Goal: Communication & Community: Answer question/provide support

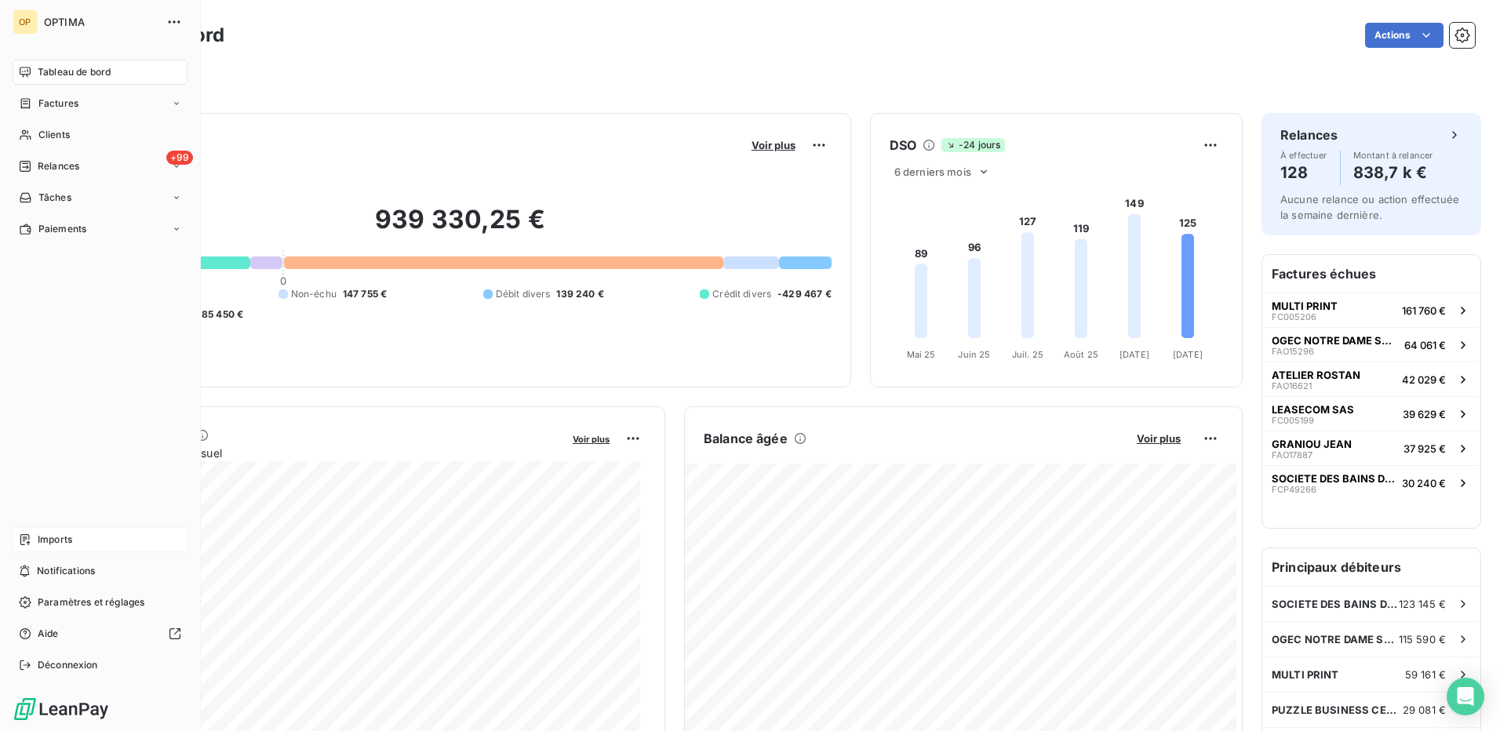
click at [67, 535] on span "Imports" at bounding box center [55, 540] width 35 height 14
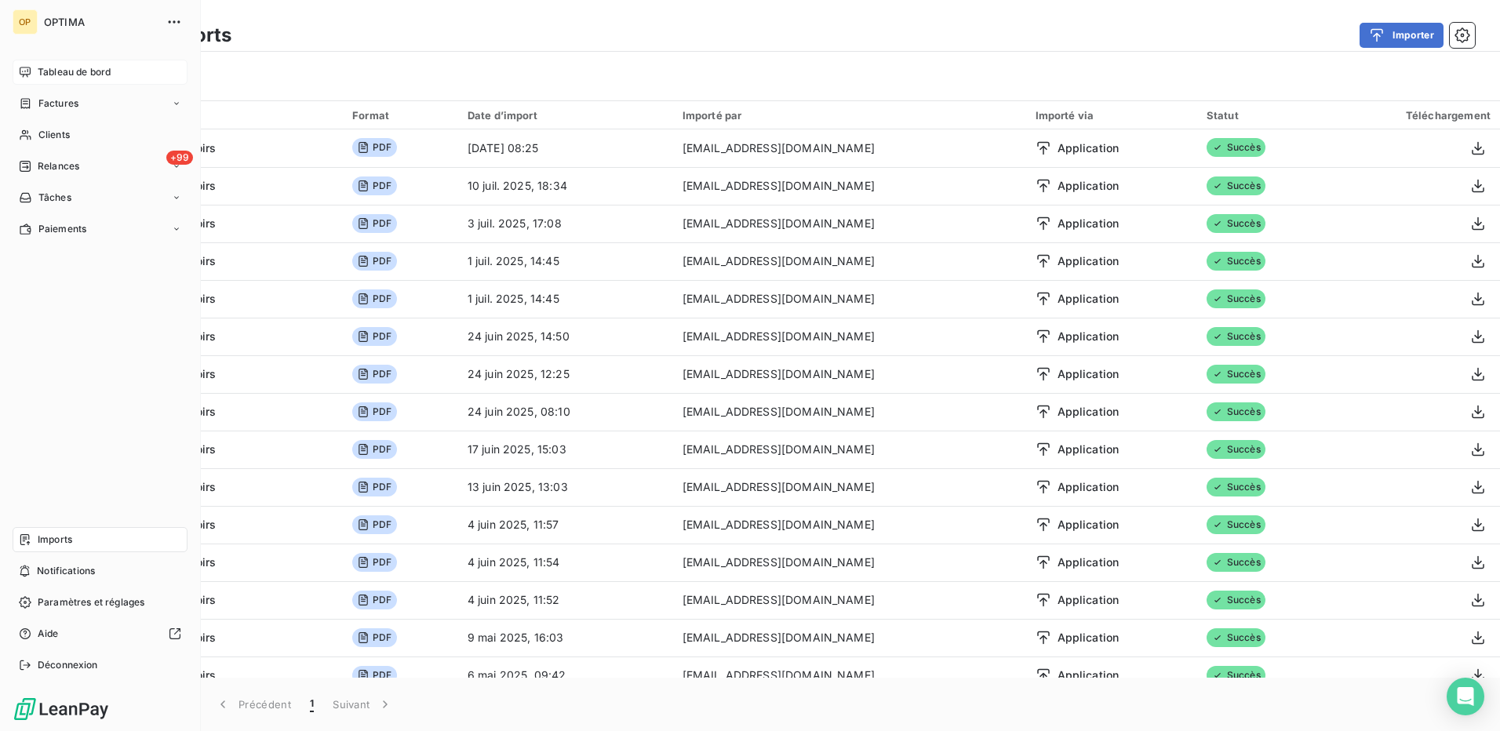
click at [75, 67] on span "Tableau de bord" at bounding box center [74, 72] width 73 height 14
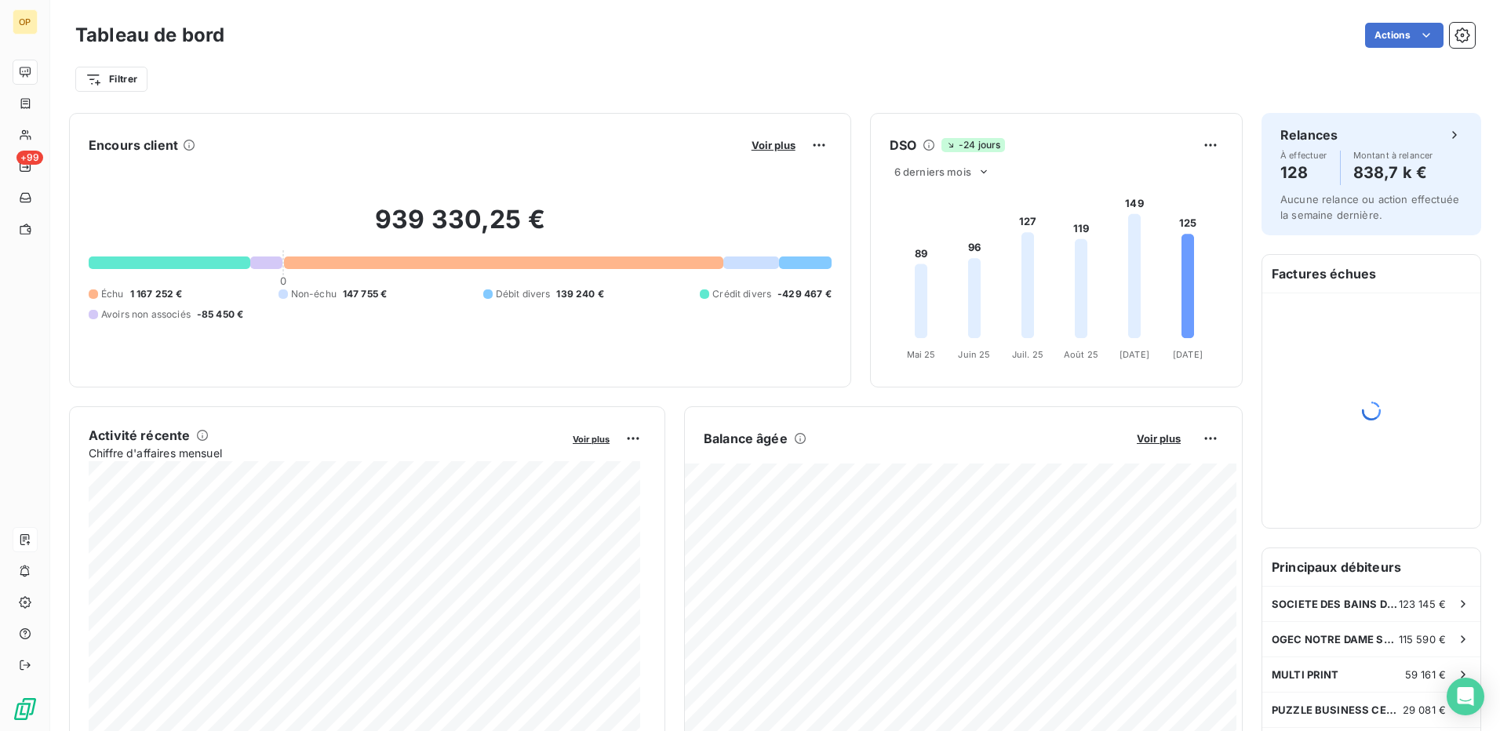
click at [448, 62] on div "Filtrer" at bounding box center [775, 73] width 1400 height 42
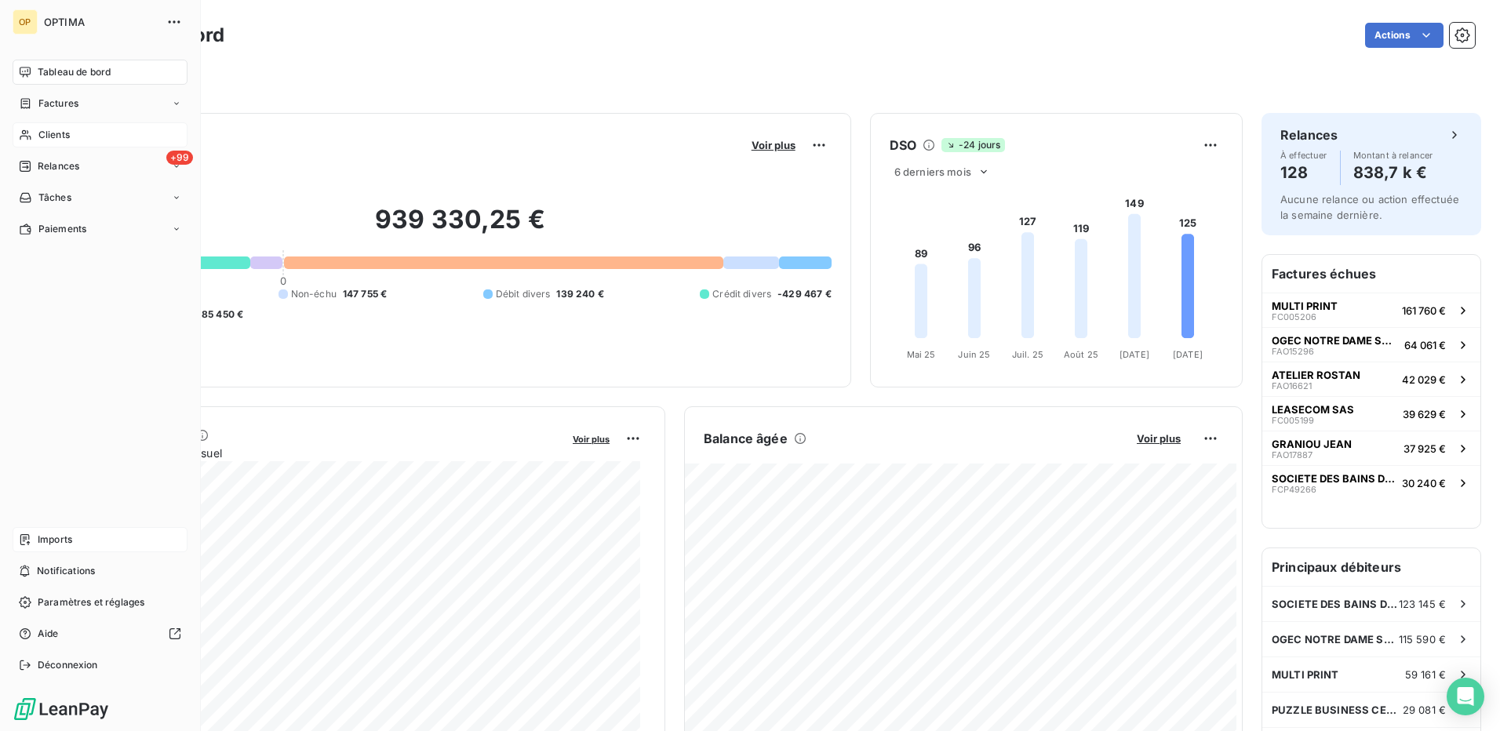
click at [49, 130] on span "Clients" at bounding box center [53, 135] width 31 height 14
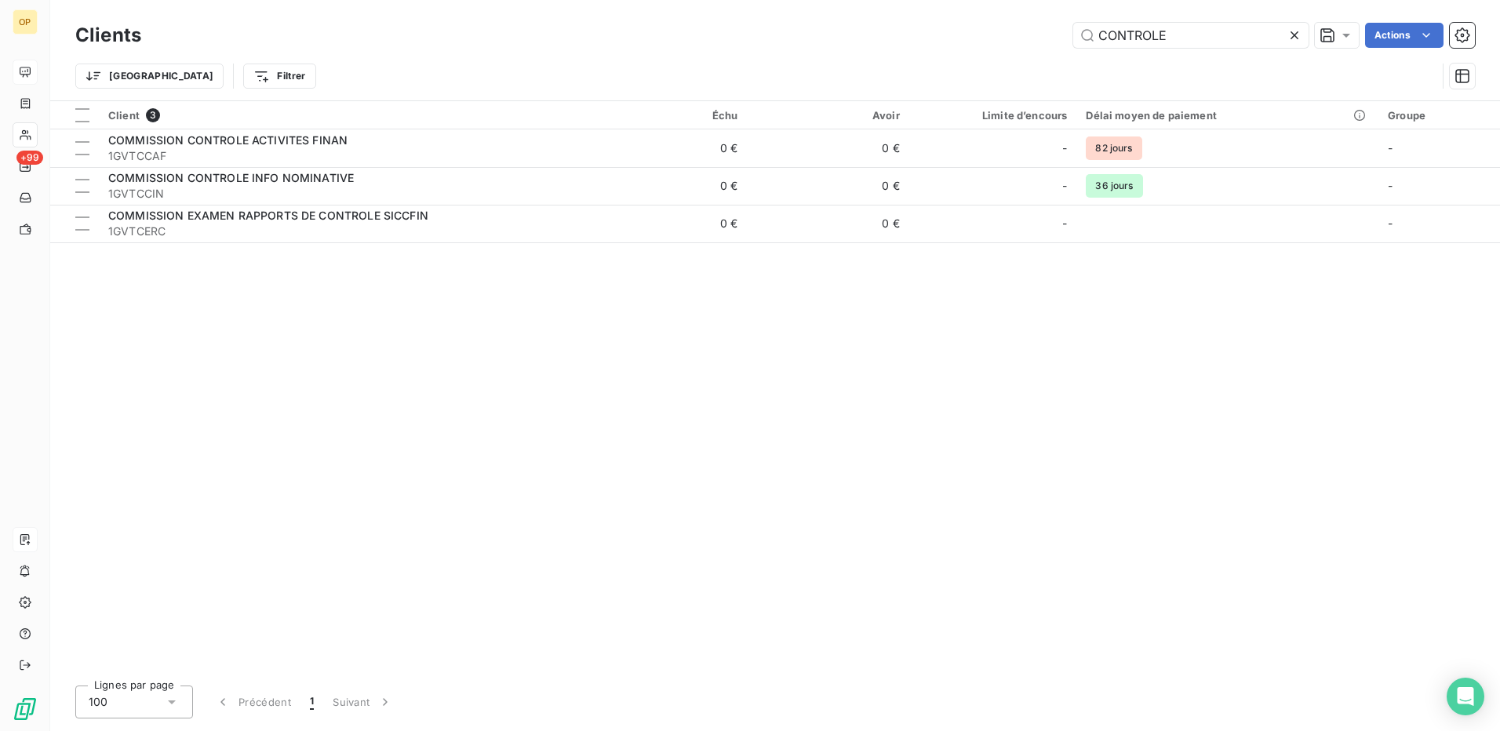
drag, startPoint x: 1192, startPoint y: 31, endPoint x: 972, endPoint y: 41, distance: 220.6
click at [972, 41] on div "CONTROLE Actions" at bounding box center [817, 35] width 1315 height 25
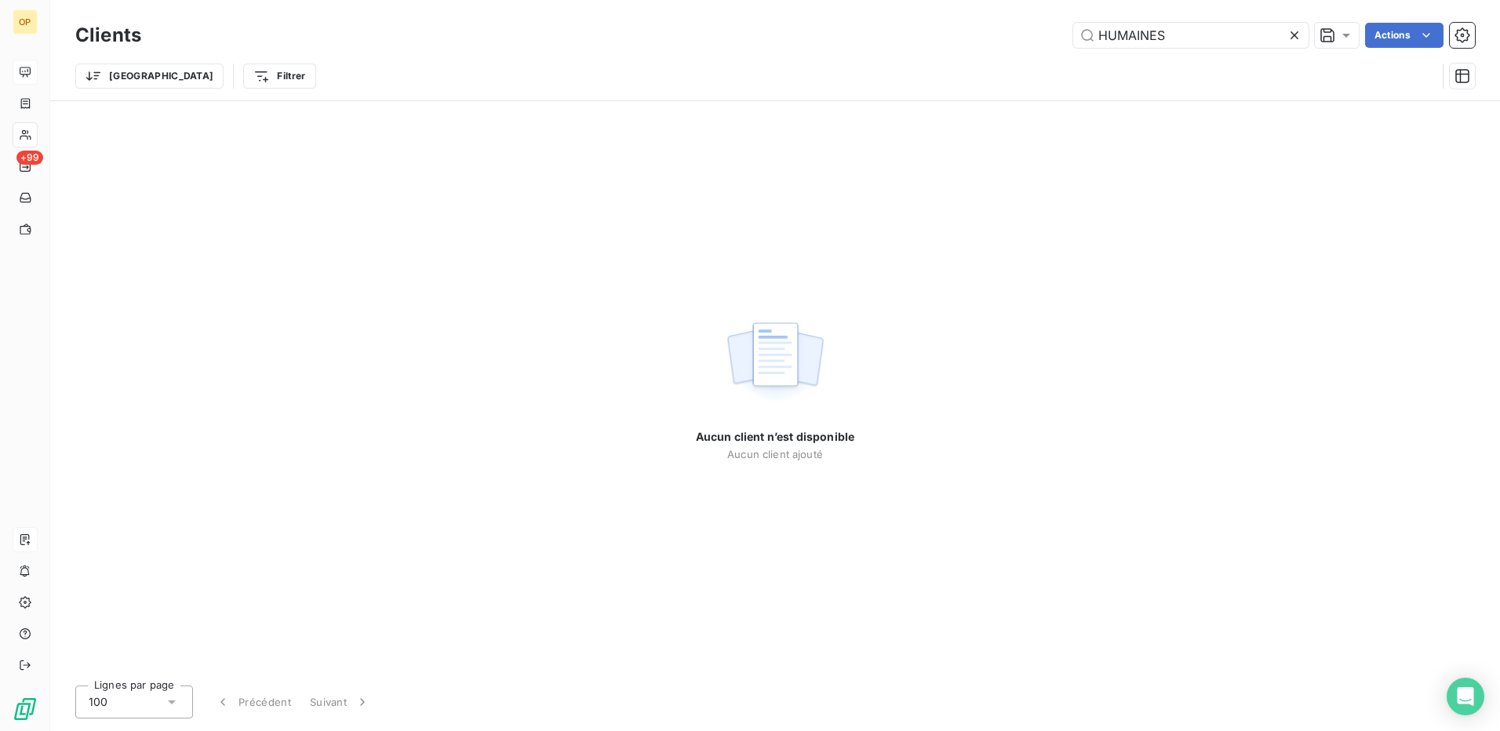
drag, startPoint x: 1196, startPoint y: 44, endPoint x: 1018, endPoint y: 42, distance: 178.1
click at [1018, 42] on div "HUMAINES Actions" at bounding box center [817, 35] width 1315 height 25
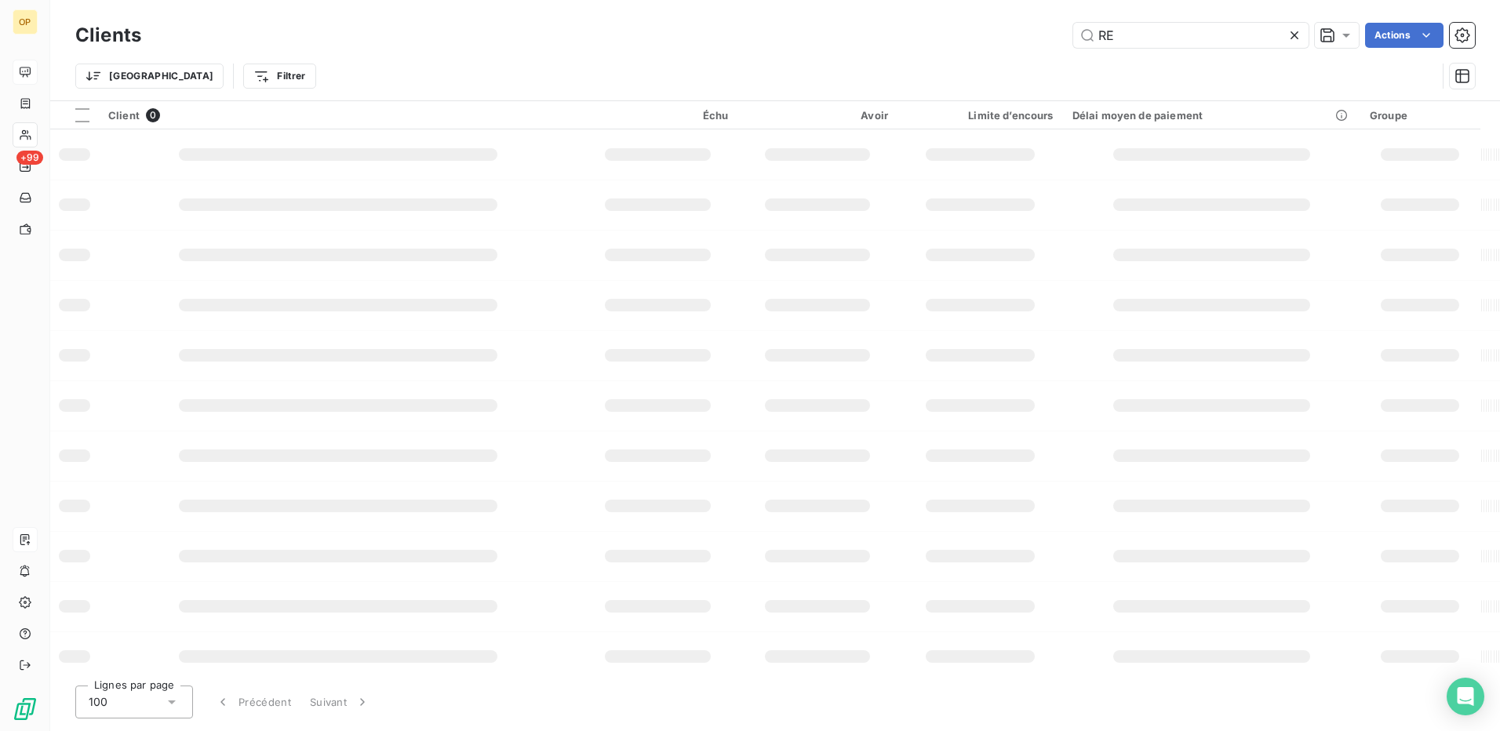
type input "R"
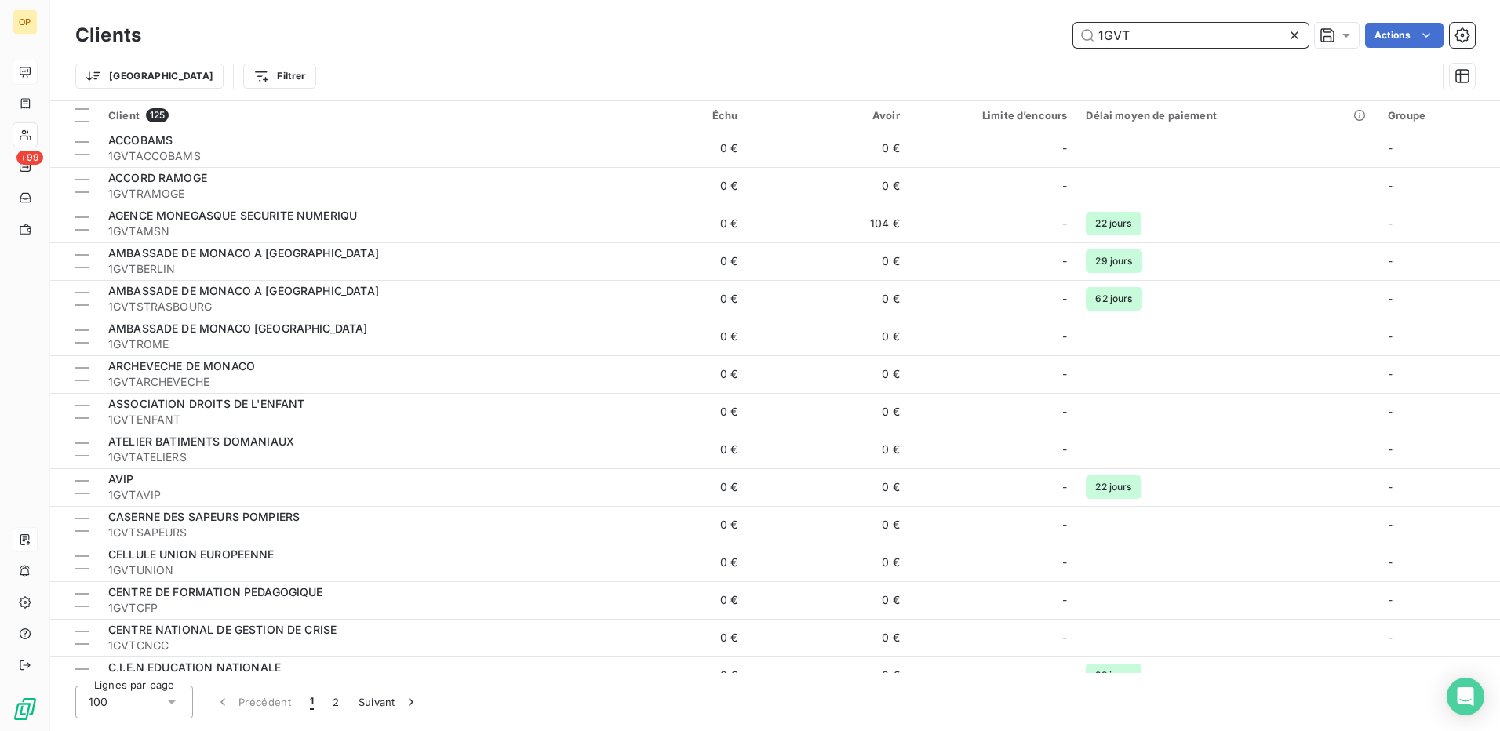
drag, startPoint x: 1185, startPoint y: 31, endPoint x: 995, endPoint y: 46, distance: 190.5
click at [995, 46] on div "1GVT Actions" at bounding box center [817, 35] width 1315 height 25
paste input "DFPRH"
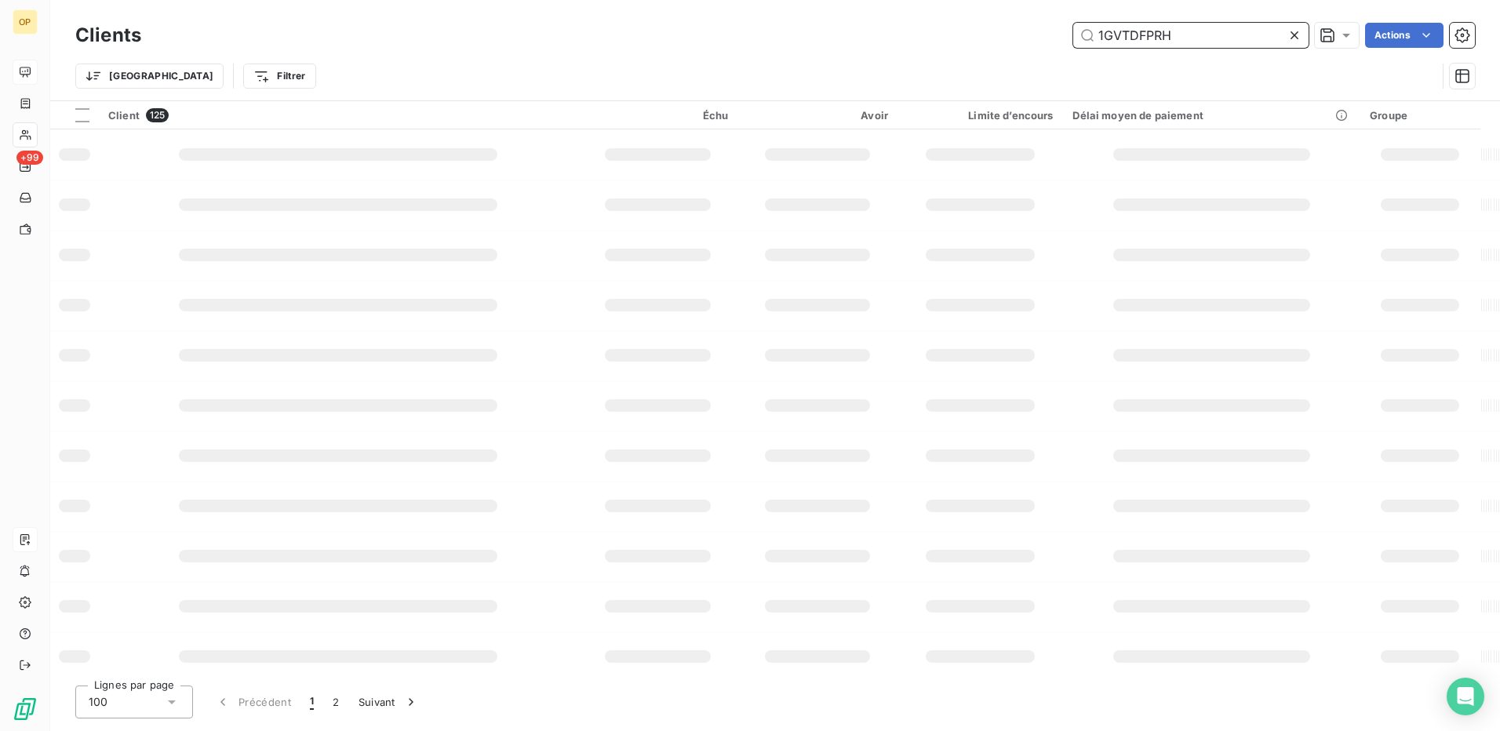
type input "1GVTDFPRH"
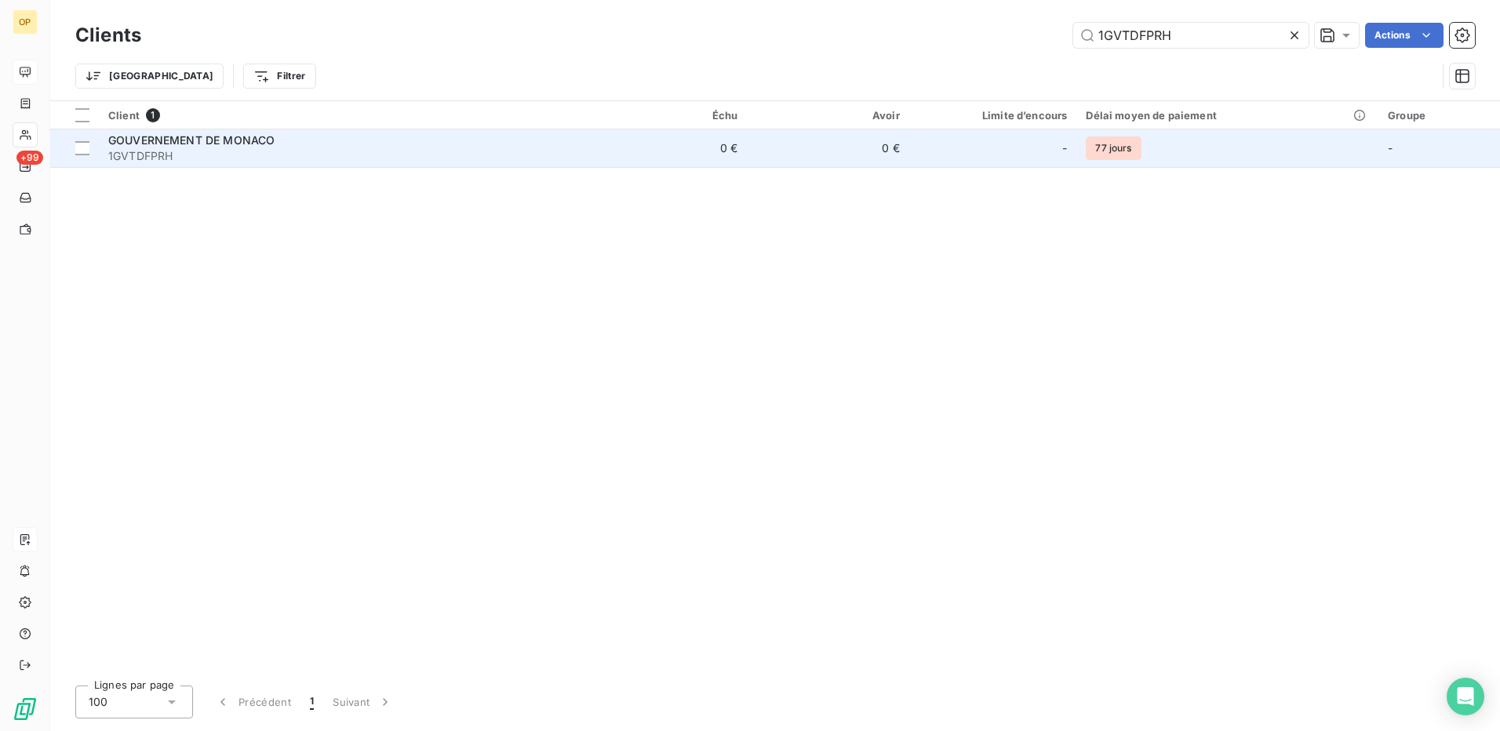
click at [267, 137] on span "GOUVERNEMENT DE MONACO" at bounding box center [191, 139] width 166 height 13
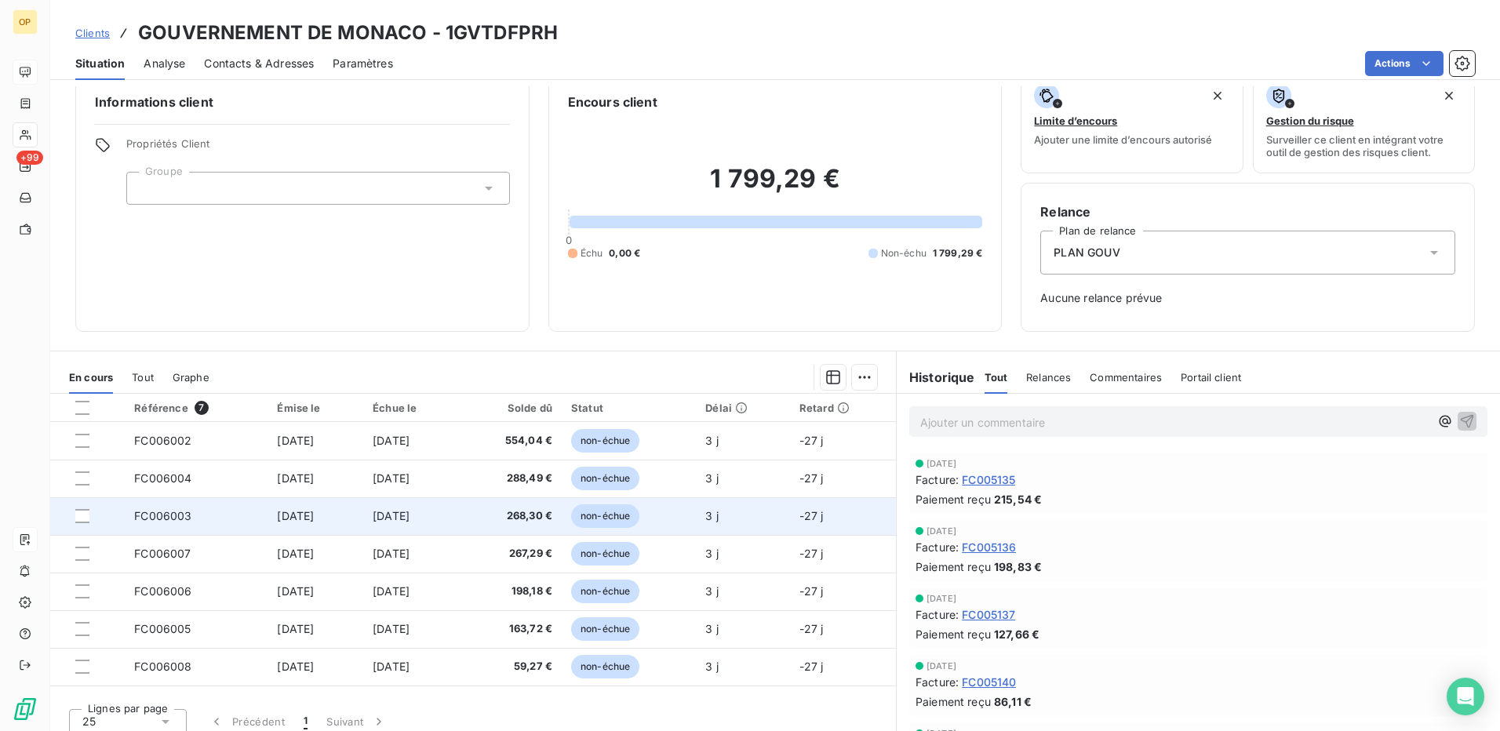
scroll to position [35, 0]
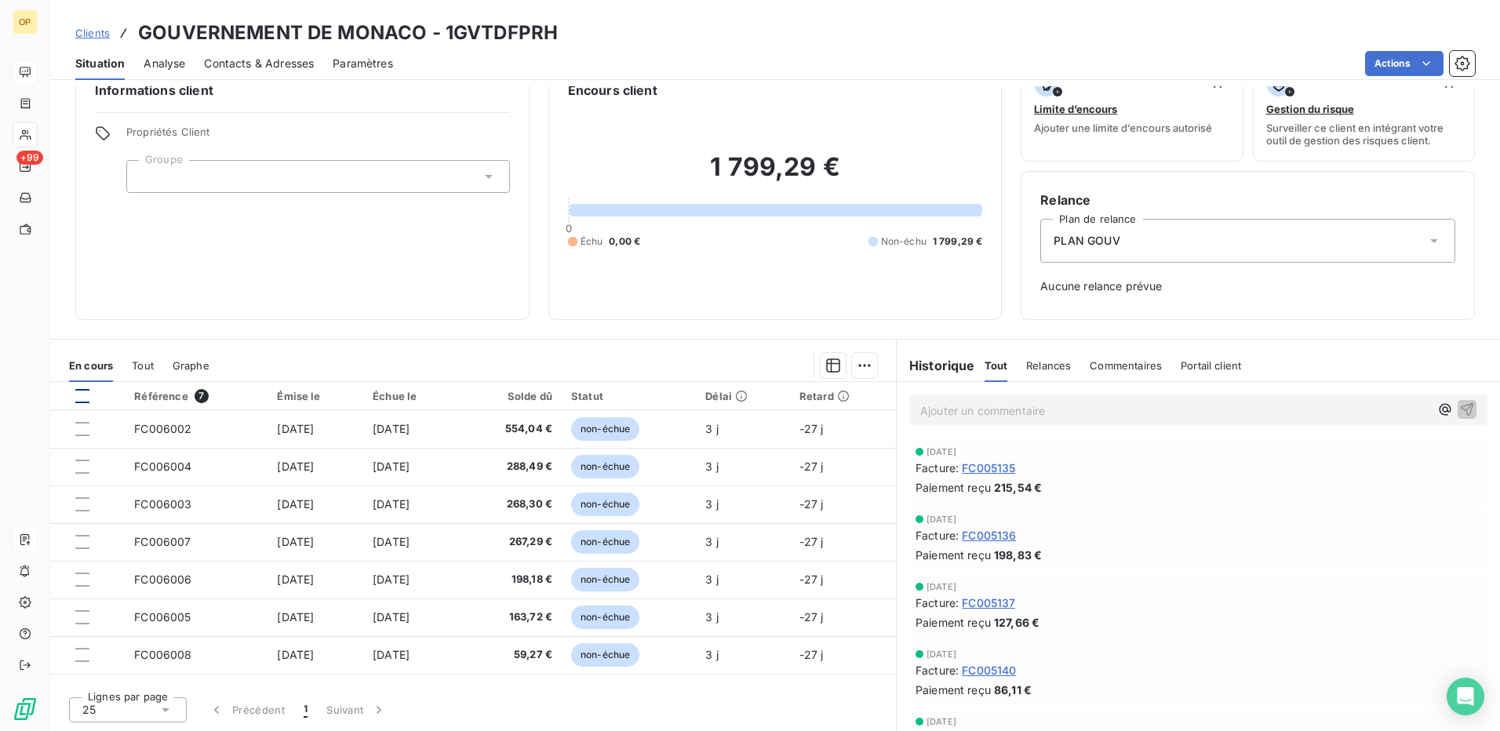
click at [88, 398] on div at bounding box center [82, 396] width 14 height 14
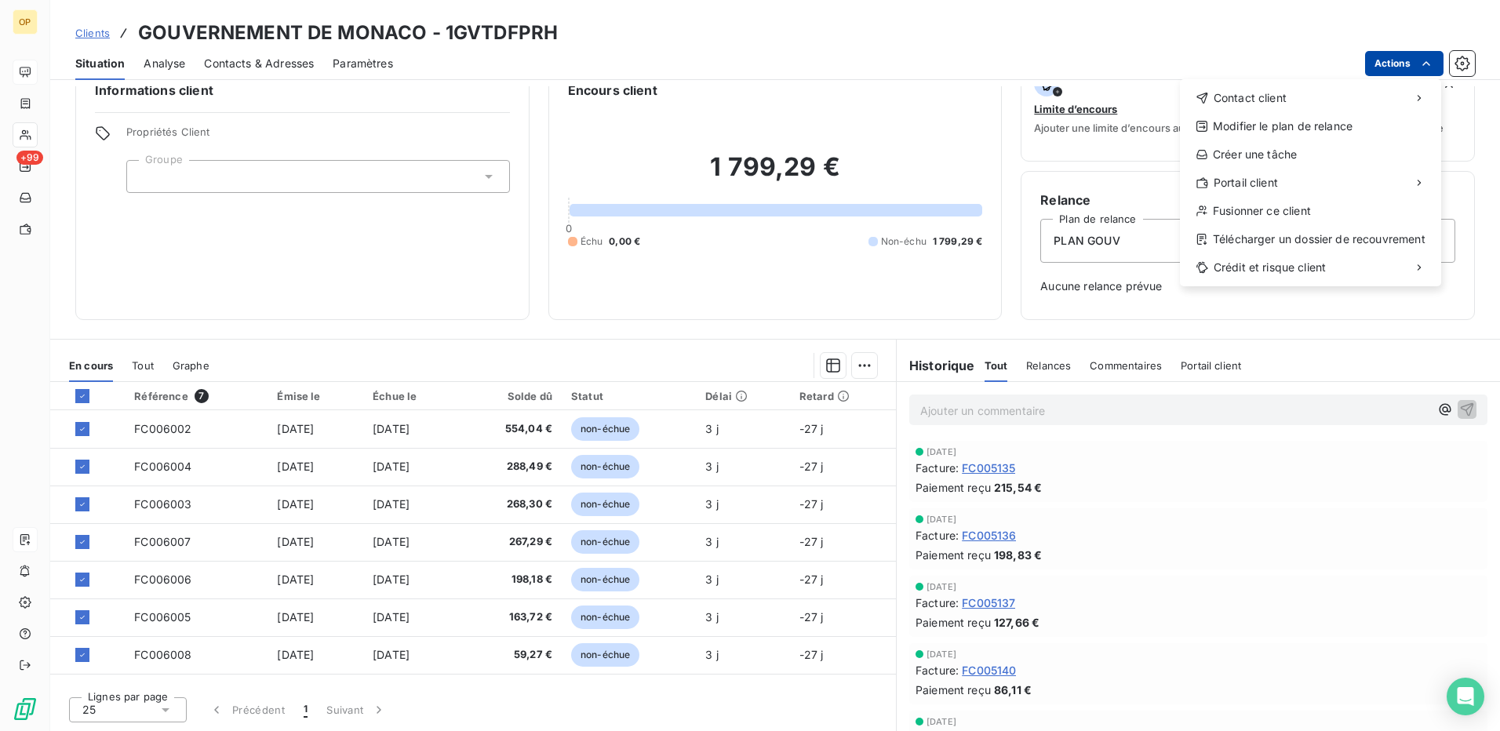
click at [1408, 69] on html "OP +99 Clients GOUVERNEMENT DE MONACO - 1GVTDFPRH Situation Analyse Contacts & …" at bounding box center [750, 365] width 1500 height 731
click at [1039, 98] on div "Envoyer un email" at bounding box center [1063, 104] width 210 height 25
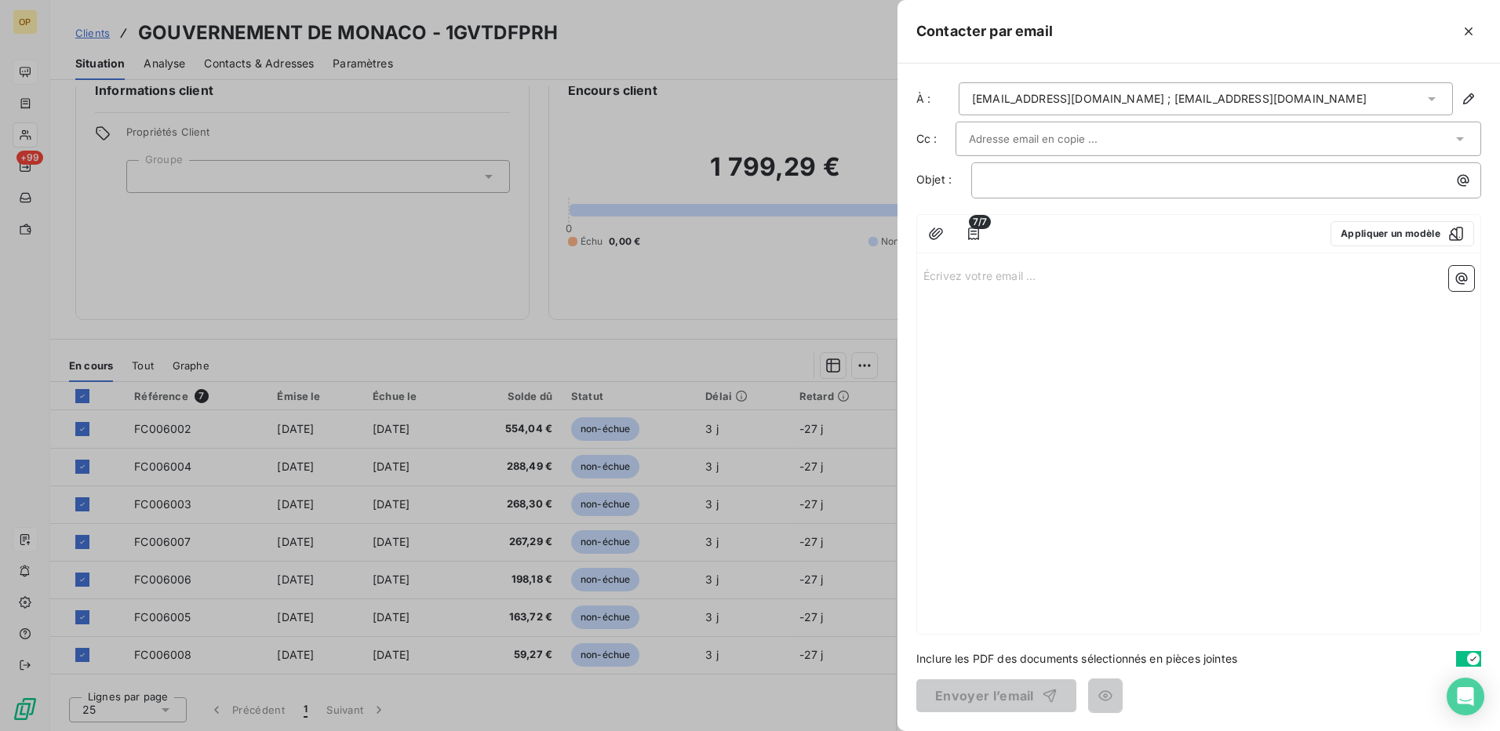
click at [1087, 105] on div "[EMAIL_ADDRESS][DOMAIN_NAME] ; [EMAIL_ADDRESS][DOMAIN_NAME]" at bounding box center [1169, 99] width 395 height 16
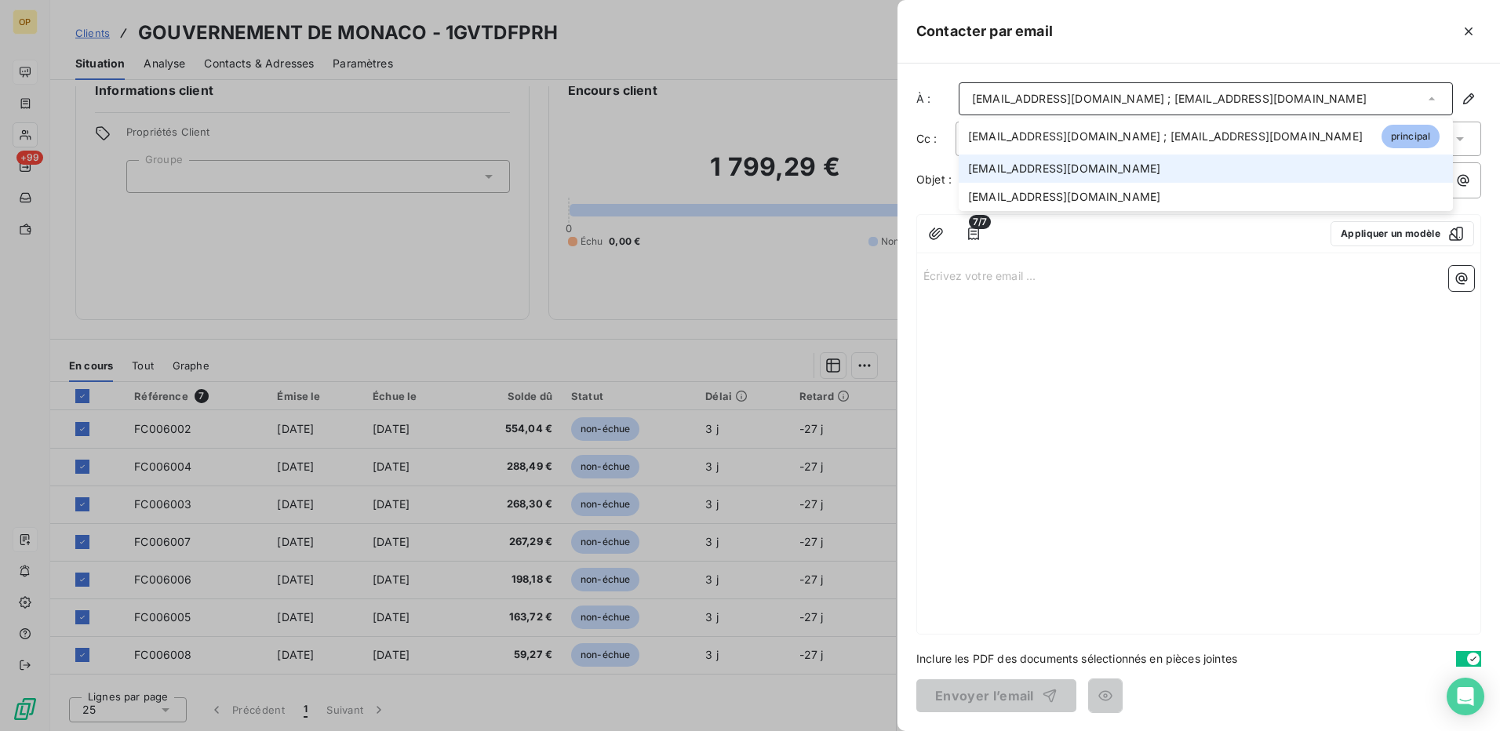
click at [1050, 170] on span "[EMAIL_ADDRESS][DOMAIN_NAME]" at bounding box center [1064, 169] width 192 height 16
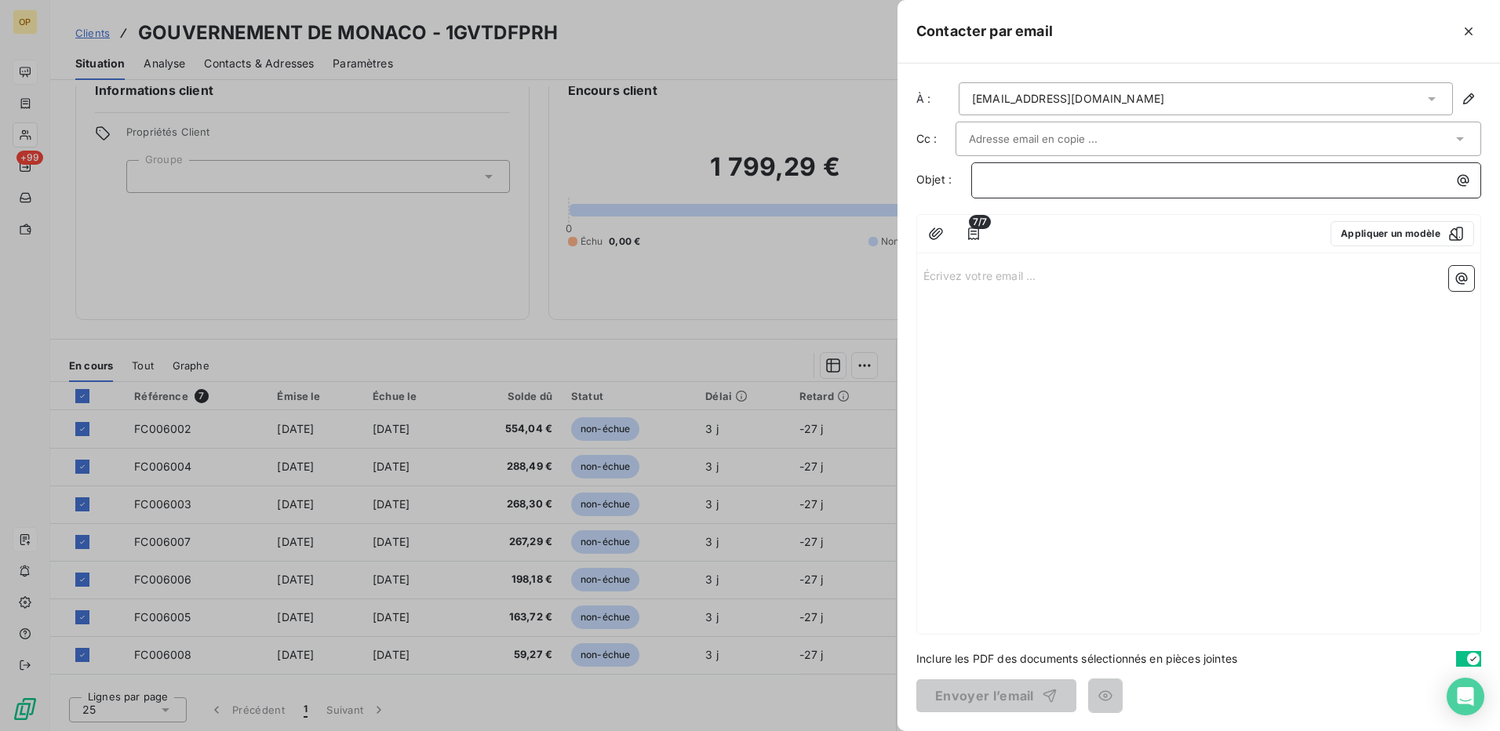
click at [1050, 170] on div "﻿" at bounding box center [1226, 178] width 499 height 21
click at [1000, 129] on input "text" at bounding box center [1053, 139] width 169 height 24
click at [1011, 179] on li "[EMAIL_ADDRESS][DOMAIN_NAME]" at bounding box center [1219, 172] width 526 height 27
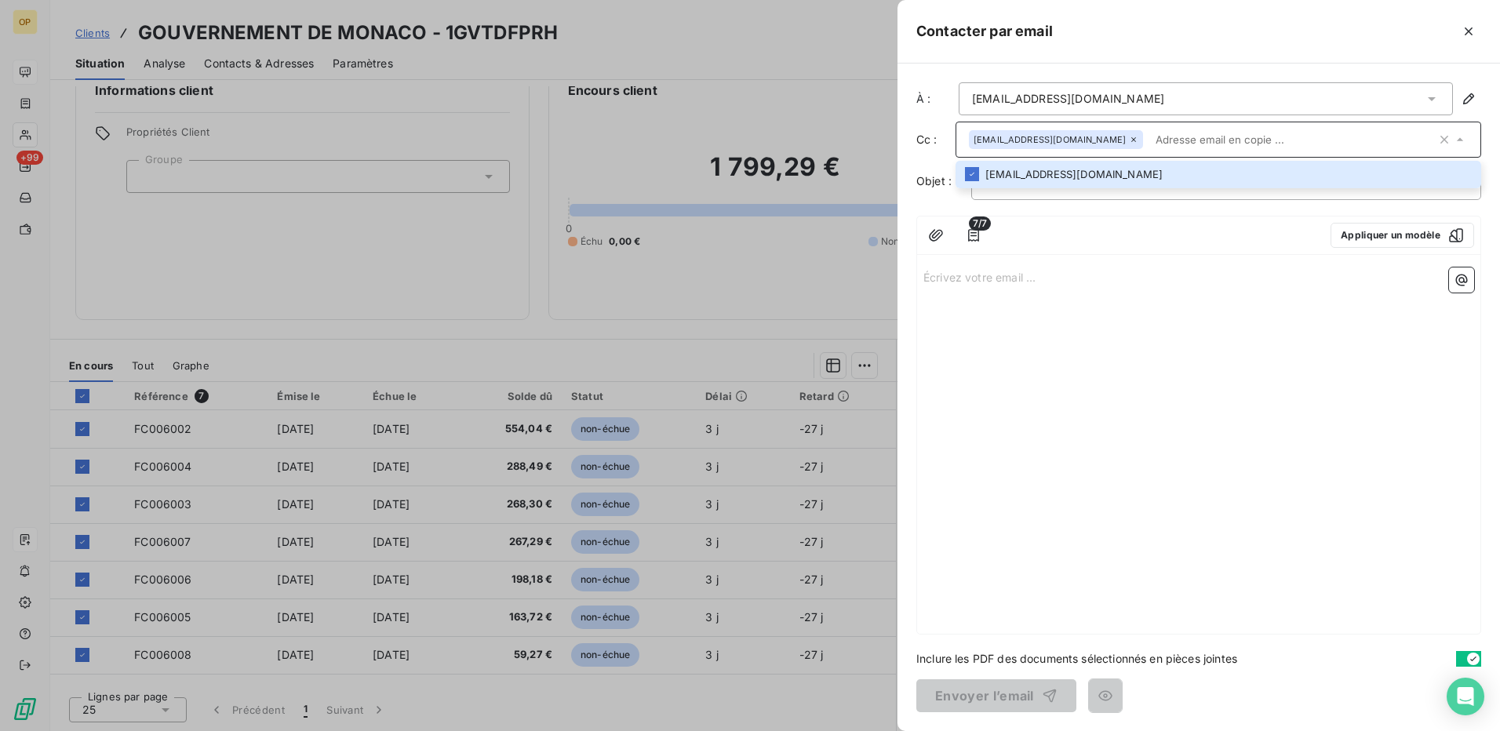
click at [1090, 199] on div "﻿" at bounding box center [1226, 182] width 510 height 36
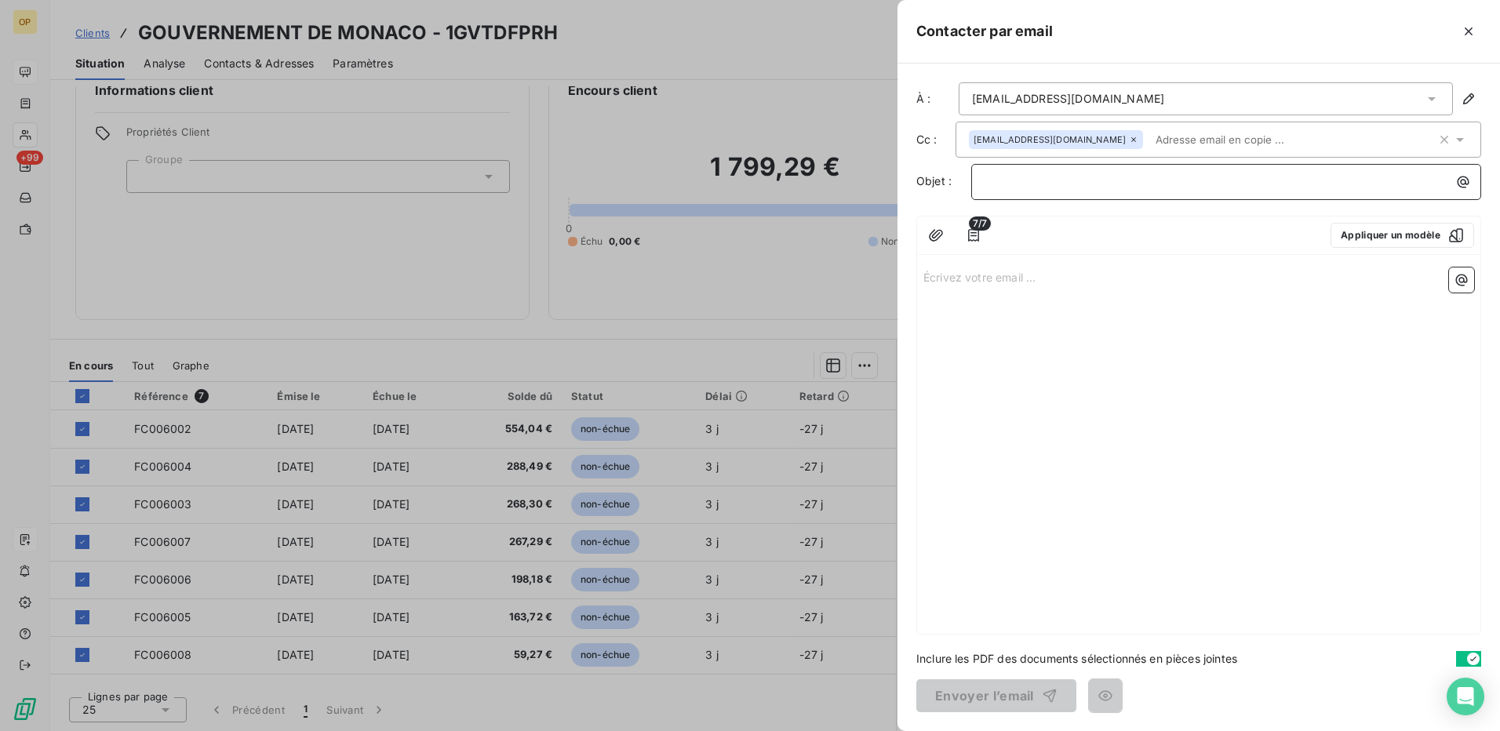
click at [1082, 189] on p "﻿" at bounding box center [1230, 182] width 491 height 18
click at [1015, 178] on p "﻿" at bounding box center [1230, 182] width 491 height 18
click at [1112, 316] on div "Écrivez votre email ... ﻿" at bounding box center [1198, 447] width 563 height 373
click at [1000, 291] on div "Écrivez votre email ... ﻿" at bounding box center [1198, 447] width 563 height 373
click at [997, 236] on div "7/7 Appliquer un modèle" at bounding box center [1198, 236] width 563 height 38
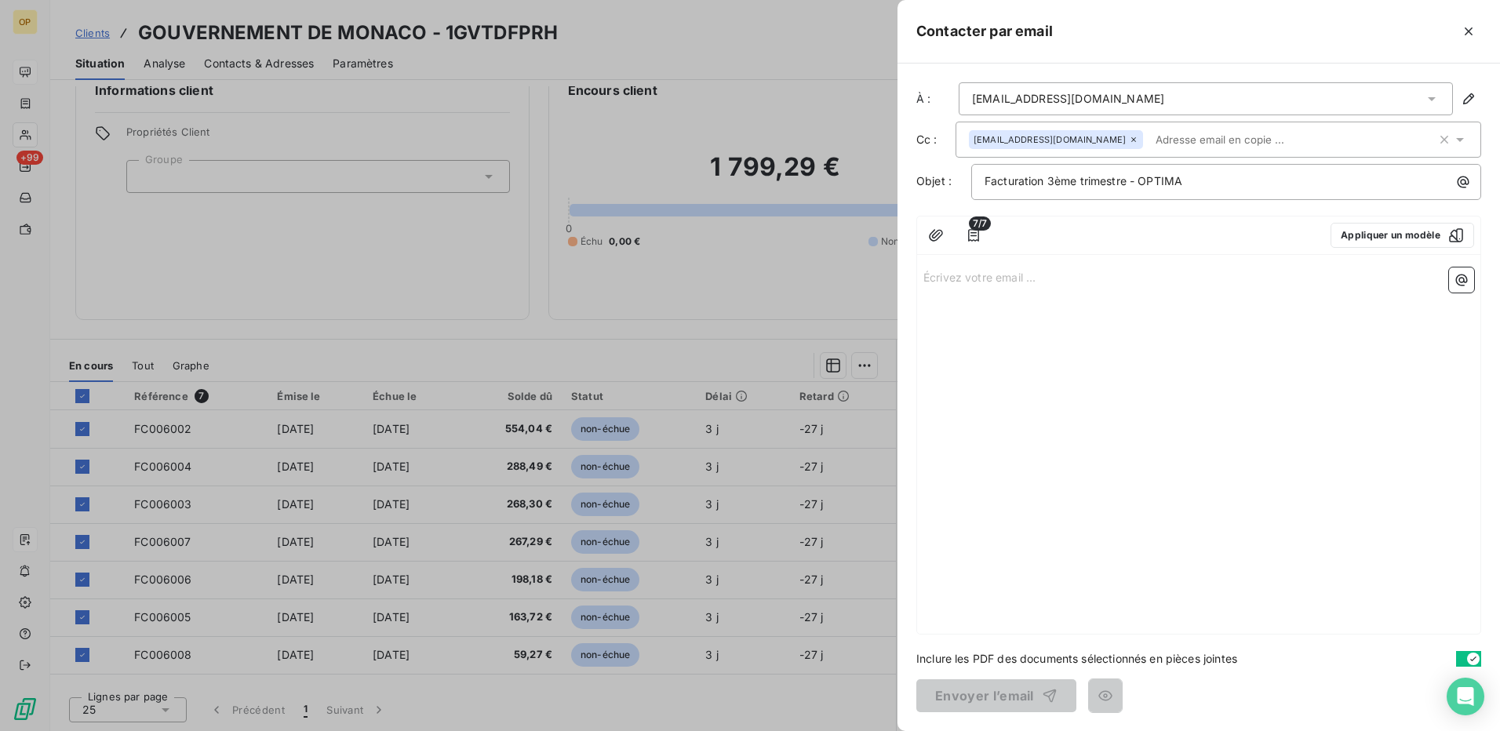
drag, startPoint x: 974, startPoint y: 303, endPoint x: 1120, endPoint y: 302, distance: 146.7
click at [978, 303] on div "Écrivez votre email ... ﻿" at bounding box center [1198, 447] width 563 height 373
click at [1005, 275] on p "Écrivez votre email ... ﻿" at bounding box center [1198, 277] width 551 height 18
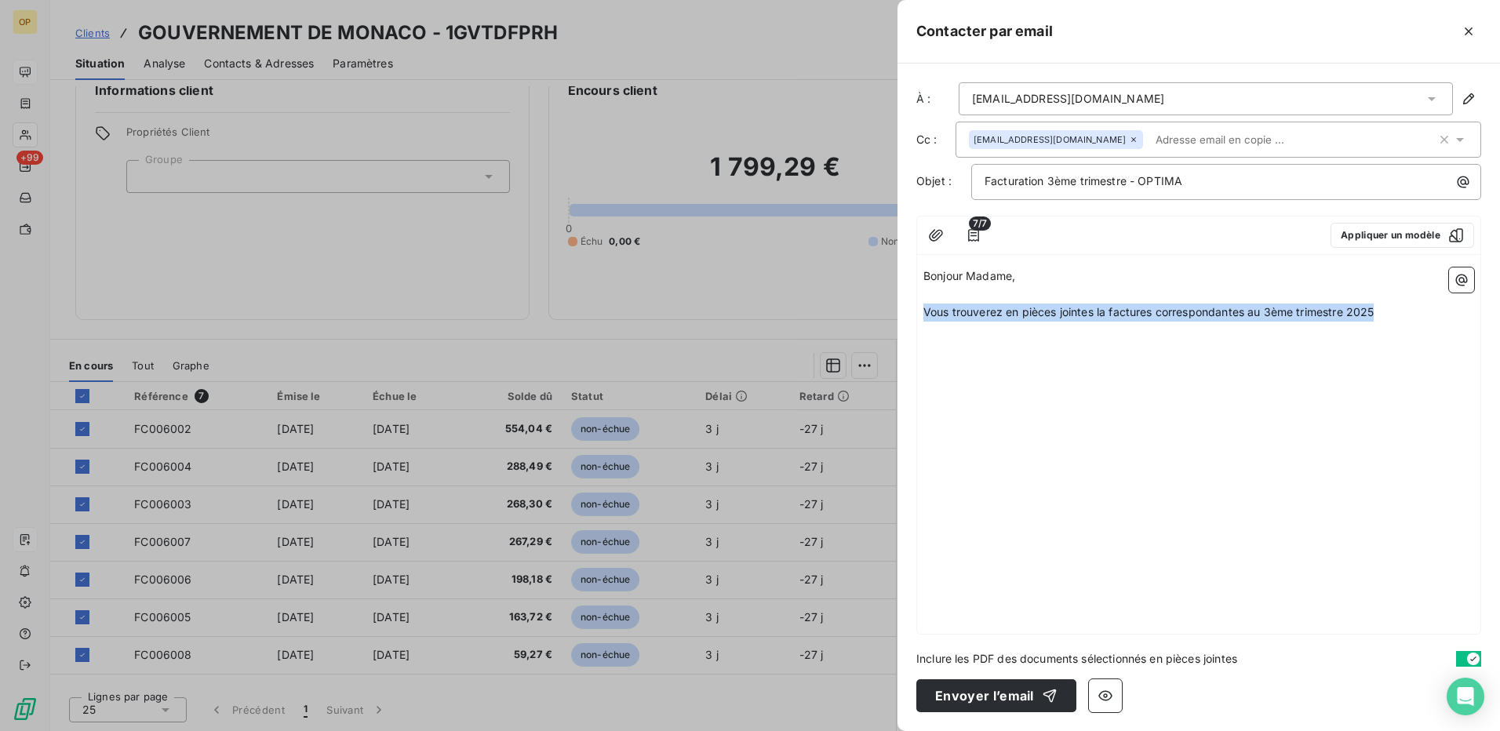
drag, startPoint x: 1386, startPoint y: 312, endPoint x: 893, endPoint y: 304, distance: 493.5
click at [893, 730] on div "Contacter par email À : [EMAIL_ADDRESS][DOMAIN_NAME] Cc : [EMAIL_ADDRESS][DOMAI…" at bounding box center [750, 731] width 1500 height 0
copy span "Vous trouverez en pièces jointes la factures correspondantes au 3ème trimestre …"
drag, startPoint x: 1263, startPoint y: 377, endPoint x: 1341, endPoint y: 359, distance: 79.7
click at [1263, 377] on div "Bonjour Madame, ﻿ Vous trouverez en pièces jointes la factures correspondantes …" at bounding box center [1198, 447] width 563 height 373
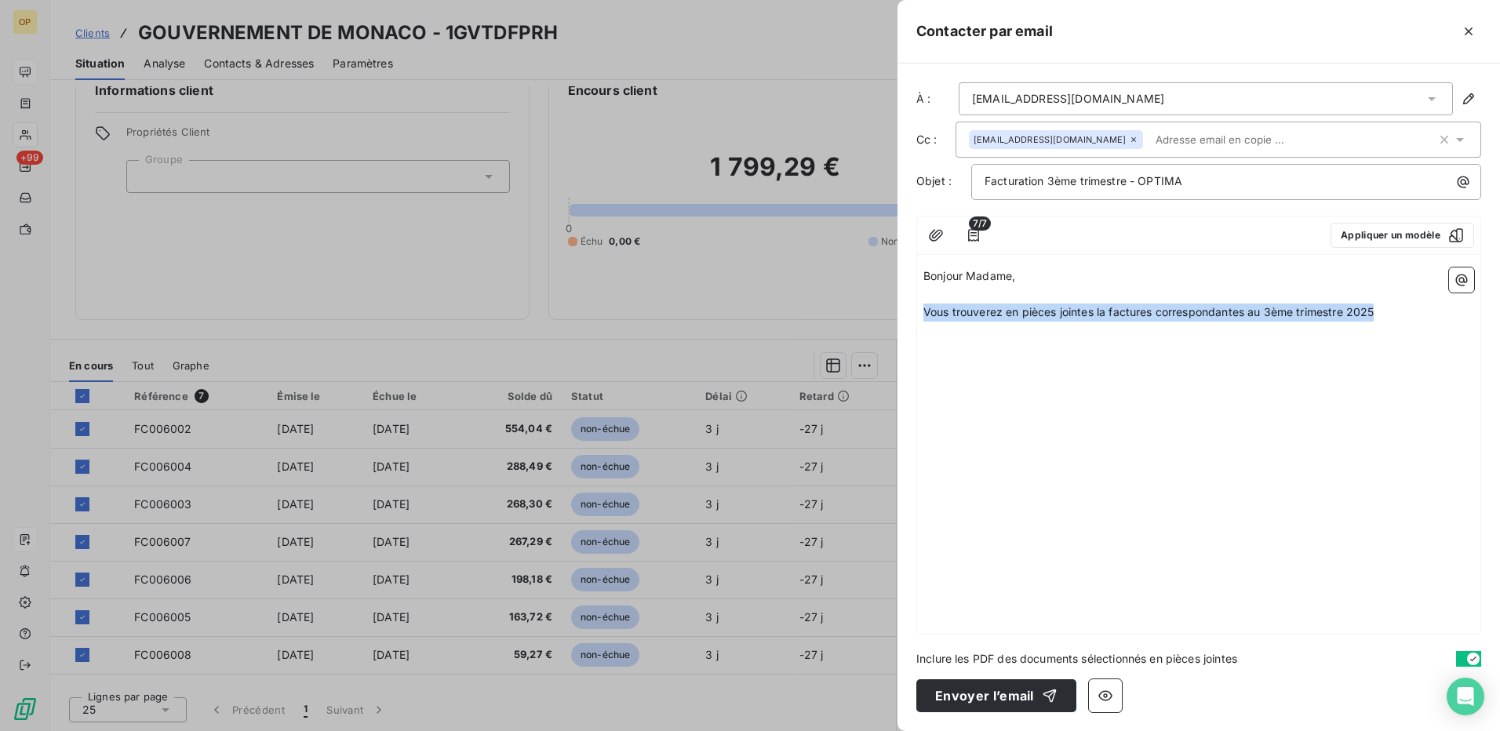
drag, startPoint x: 1396, startPoint y: 312, endPoint x: 877, endPoint y: 344, distance: 519.5
click at [877, 730] on div "Contacter par email À : [EMAIL_ADDRESS][DOMAIN_NAME] Cc : [EMAIL_ADDRESS][DOMAI…" at bounding box center [750, 731] width 1500 height 0
click at [1130, 427] on div "Bonjour Madame, ﻿ [PERSON_NAME] trouver ci-joint les factures correspondant au …" at bounding box center [1198, 447] width 563 height 373
drag, startPoint x: 1327, startPoint y: 308, endPoint x: 879, endPoint y: 311, distance: 448.7
click at [879, 730] on div "Contacter par email À : [EMAIL_ADDRESS][DOMAIN_NAME] Cc : [EMAIL_ADDRESS][DOMAI…" at bounding box center [750, 731] width 1500 height 0
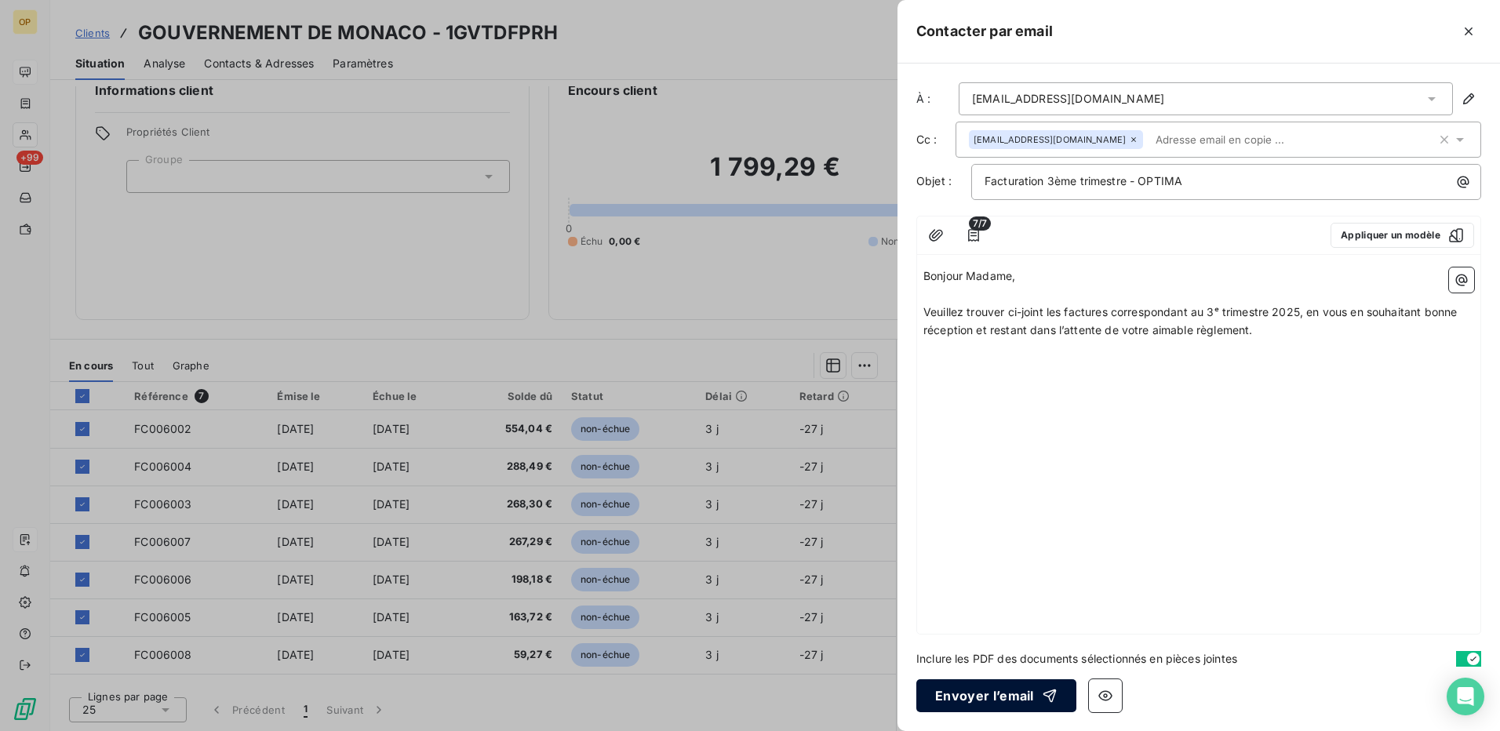
click at [1011, 690] on button "Envoyer l’email" at bounding box center [996, 695] width 160 height 33
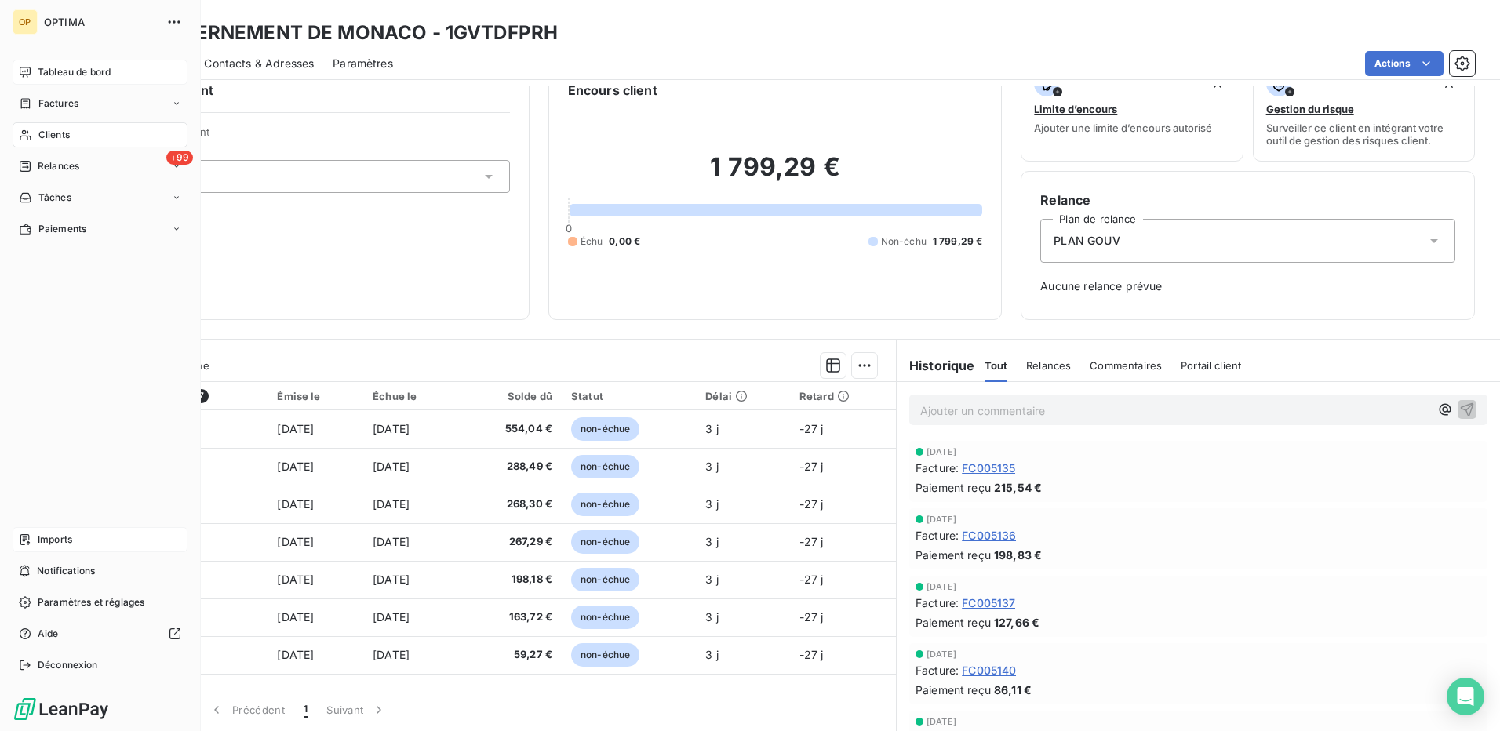
click at [45, 134] on span "Clients" at bounding box center [53, 135] width 31 height 14
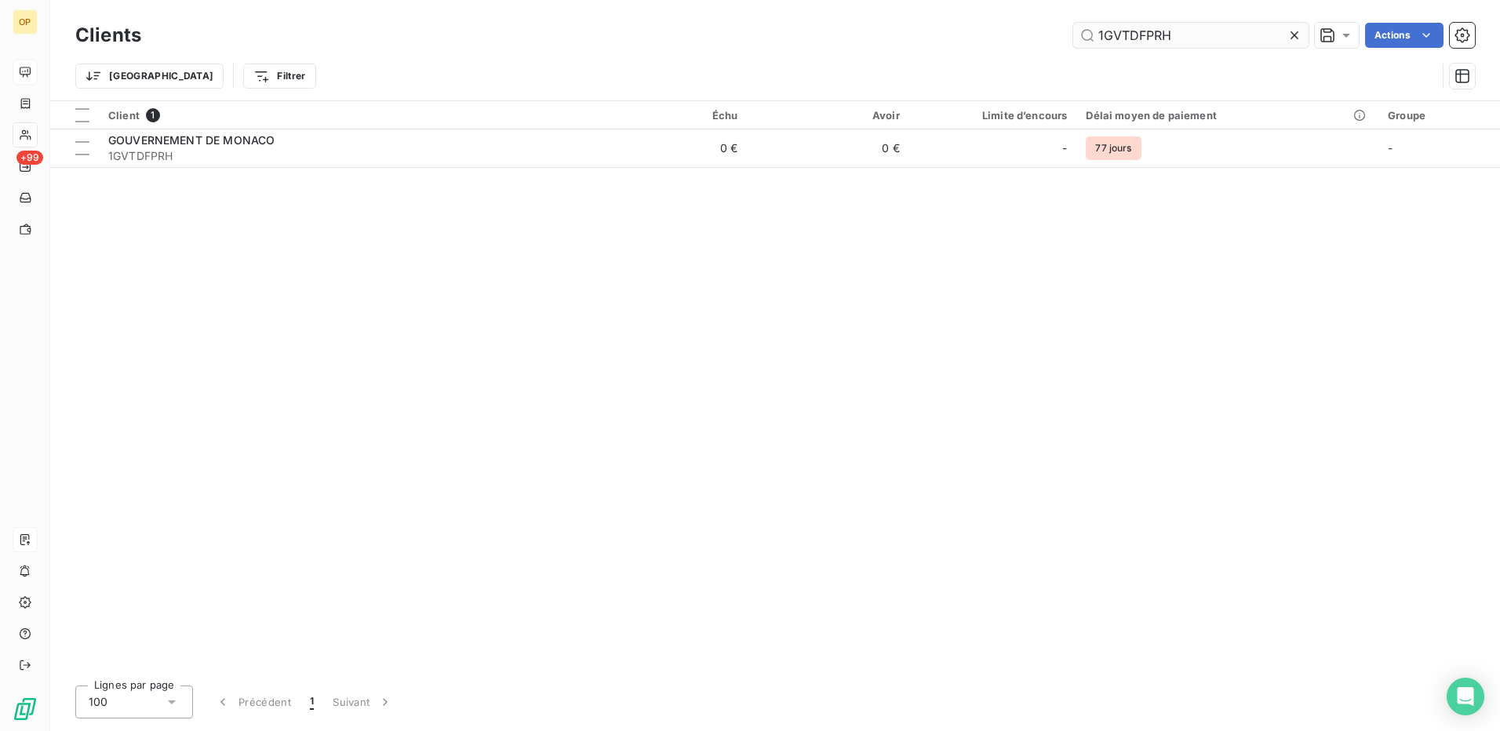
click at [1189, 39] on input "1GVTDFPRH" at bounding box center [1190, 35] width 235 height 25
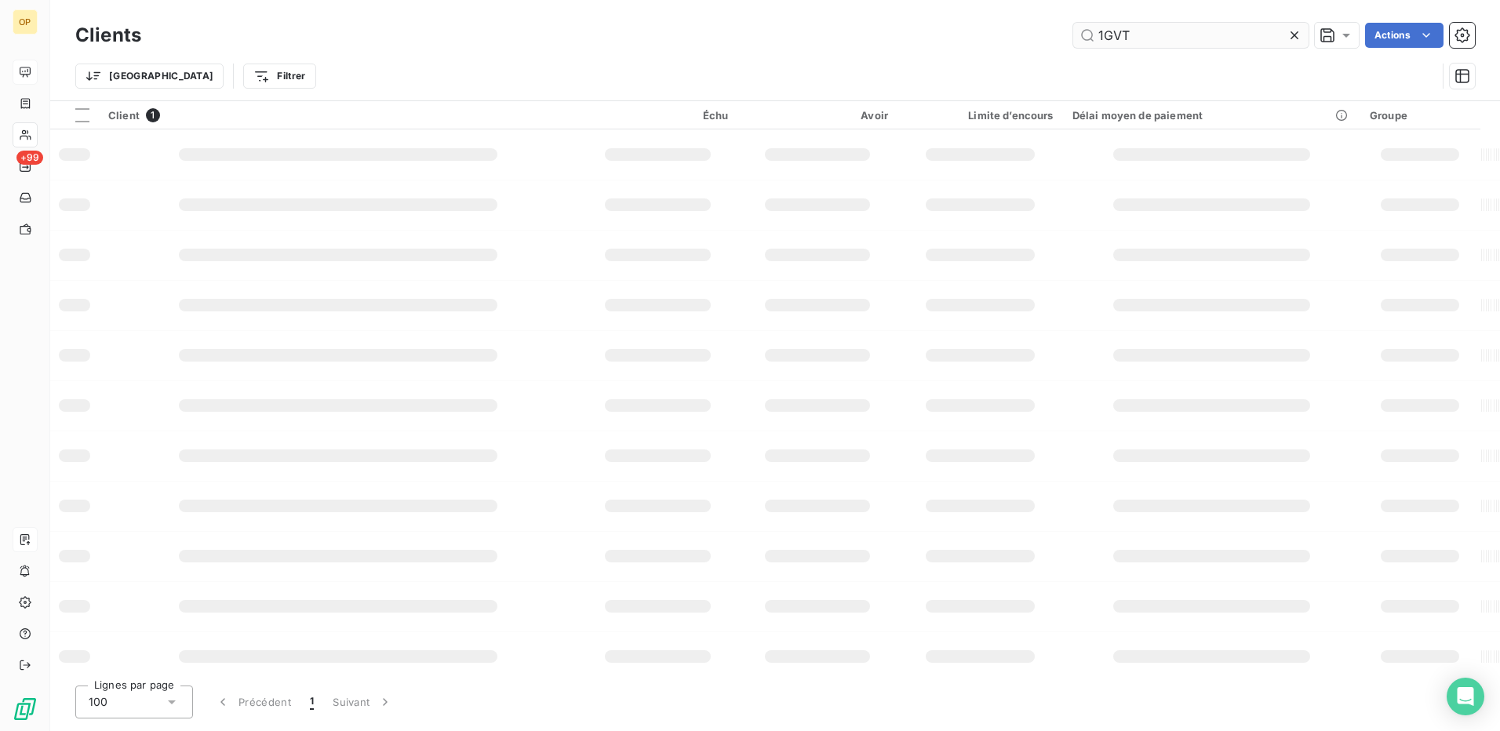
type input "1GVT"
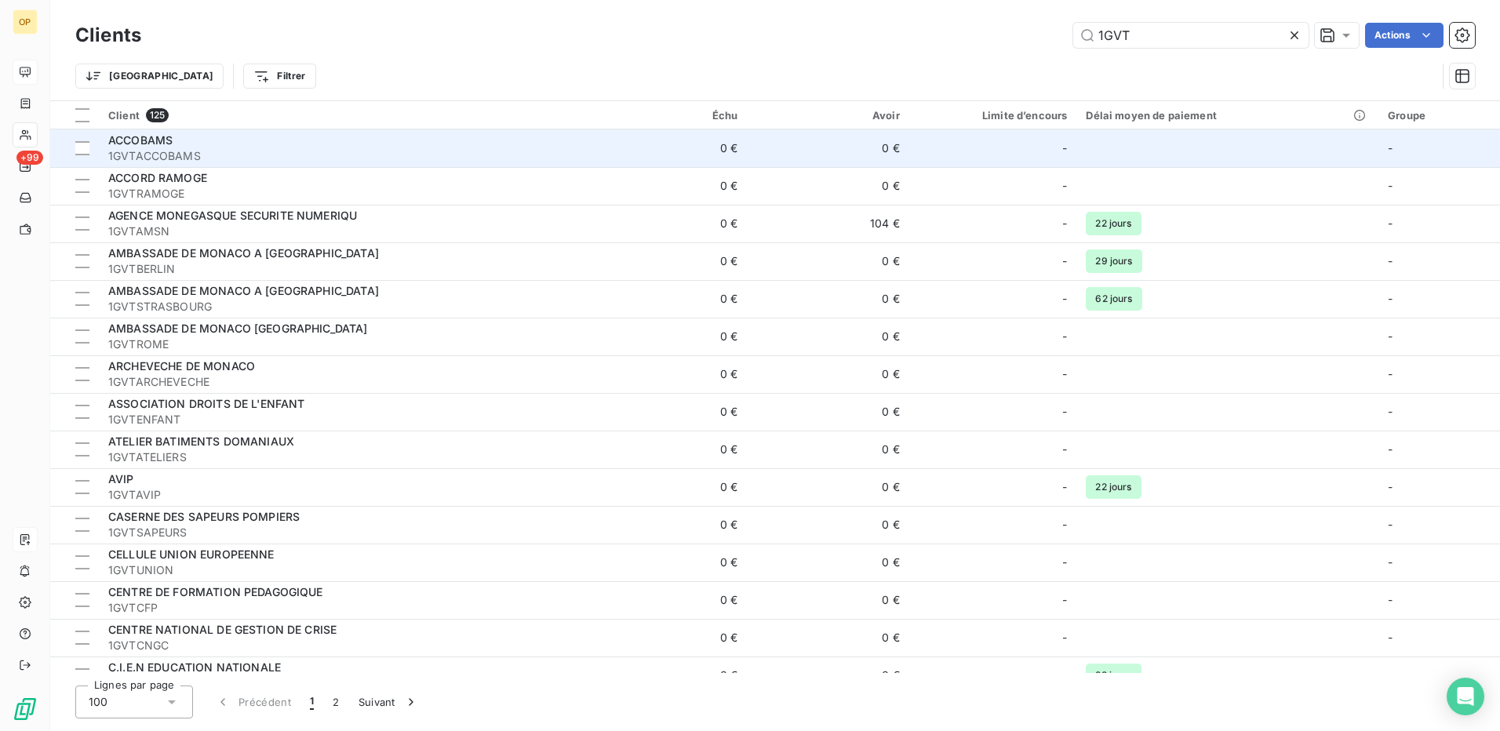
click at [501, 148] on span "1GVTACCOBAMS" at bounding box center [342, 156] width 468 height 16
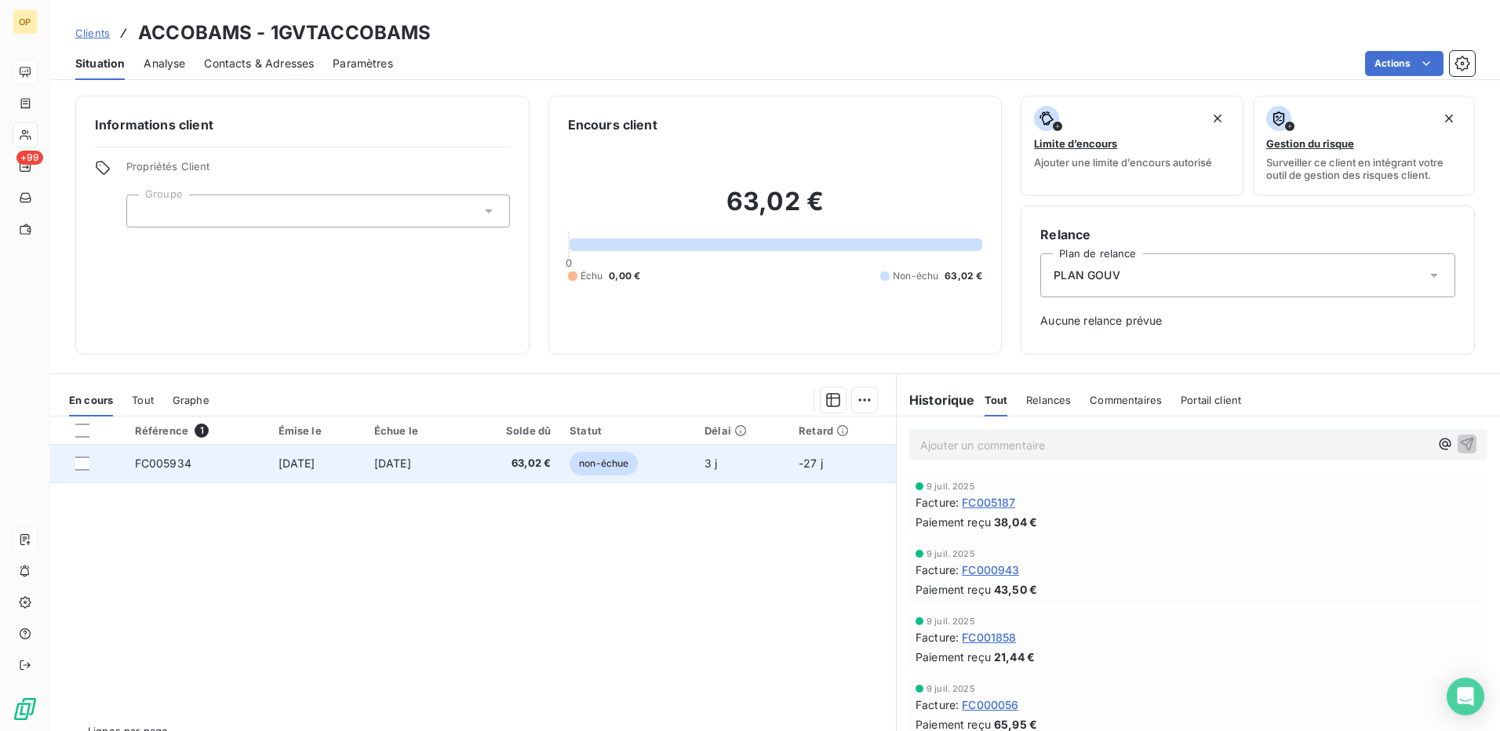
click at [537, 460] on span "63,02 €" at bounding box center [510, 464] width 79 height 16
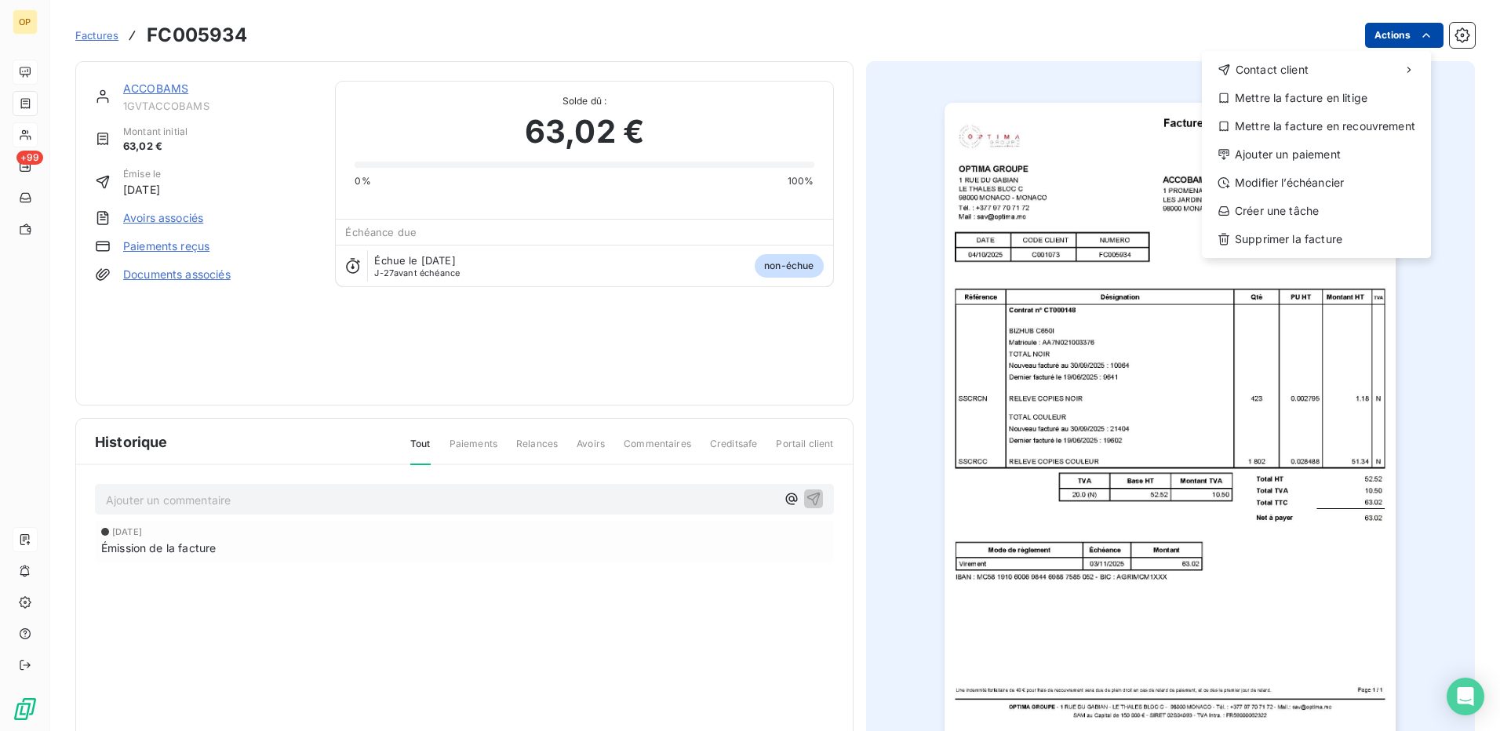
click at [1392, 38] on html "OP +99 Factures FC005934 Actions Contact client Mettre la facture en litige Met…" at bounding box center [750, 365] width 1500 height 731
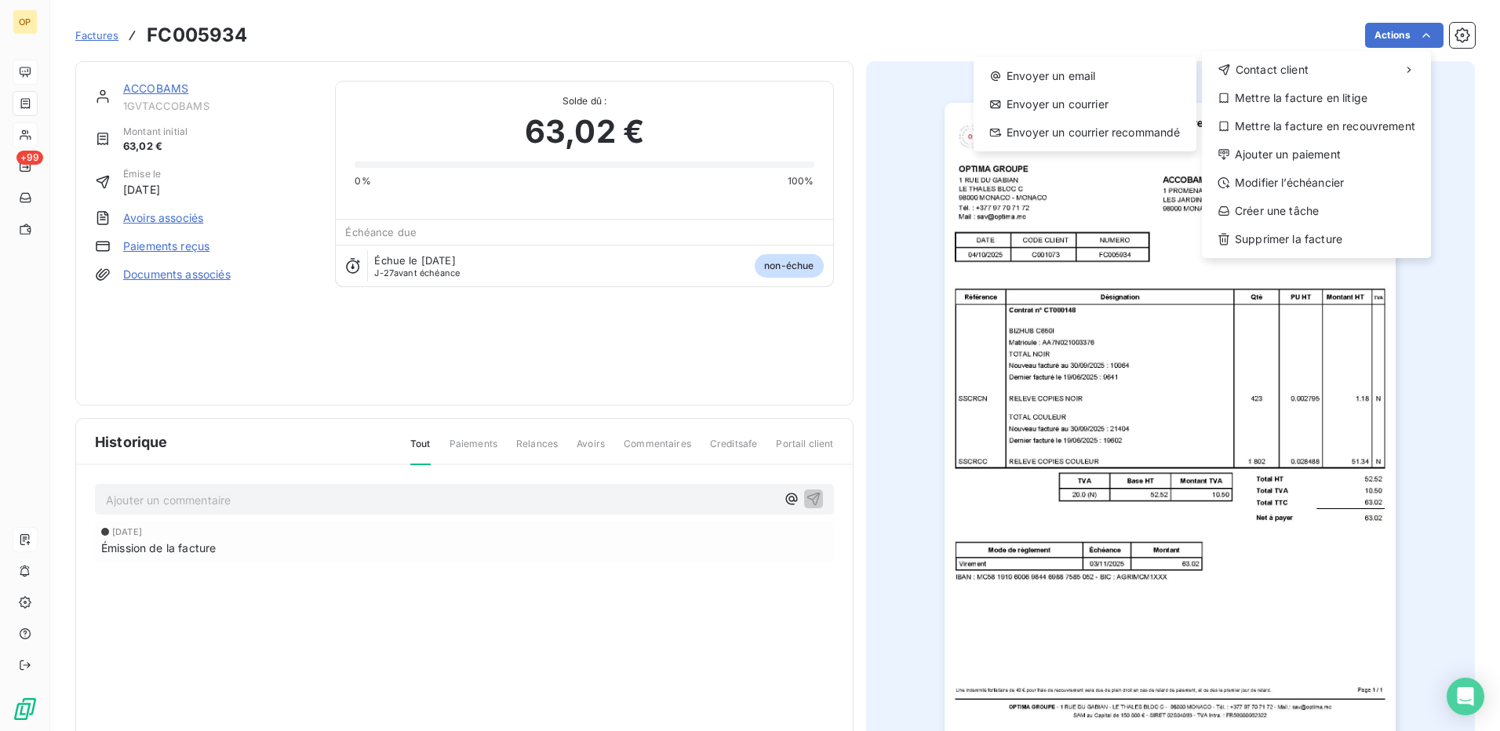
click at [1039, 63] on div "Envoyer un email Envoyer un courrier Envoyer un courrier recommandé" at bounding box center [1085, 104] width 223 height 94
click at [1034, 66] on div "Envoyer un email" at bounding box center [1085, 76] width 210 height 25
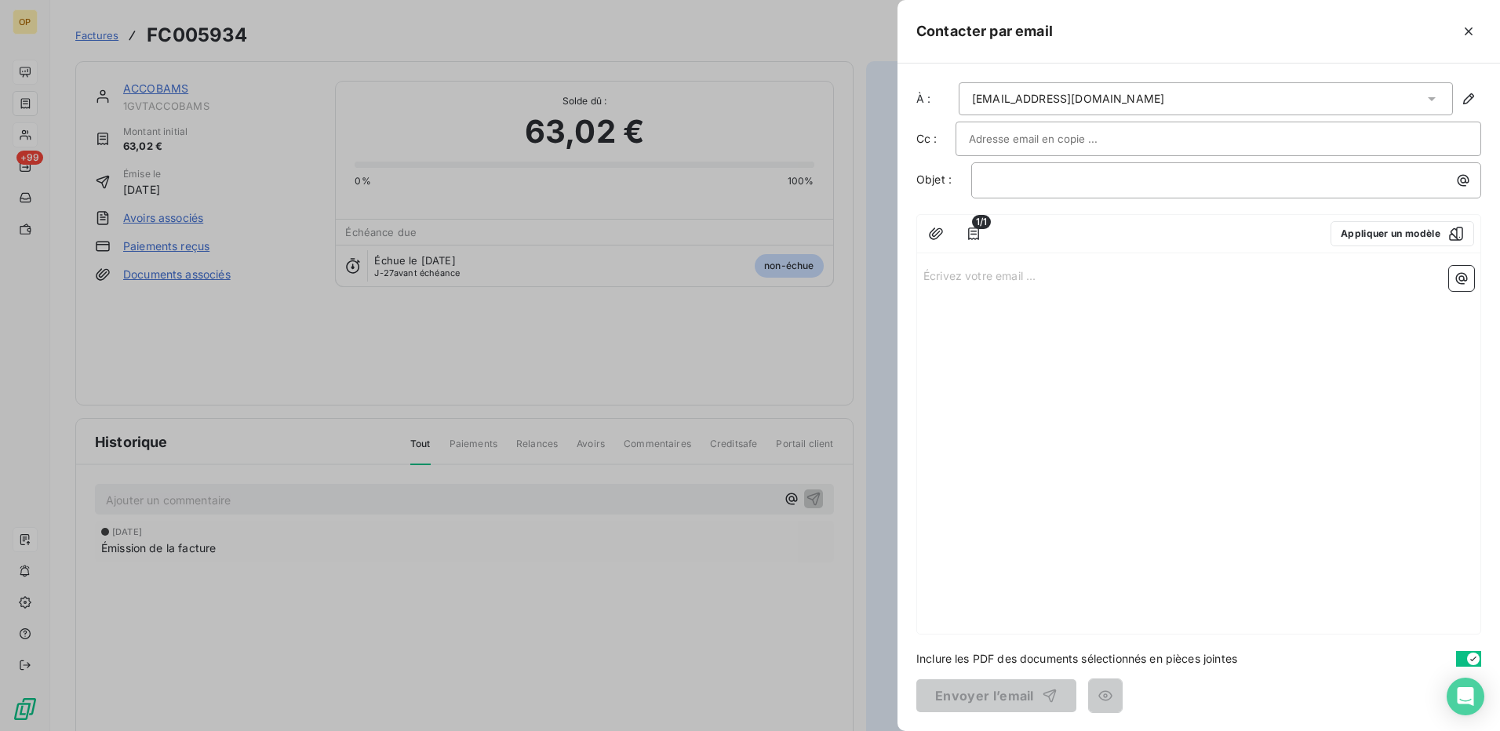
click at [1103, 305] on div "Écrivez votre email ... ﻿" at bounding box center [1198, 447] width 563 height 374
click at [1039, 275] on p "Écrivez votre email ... ﻿" at bounding box center [1198, 275] width 551 height 18
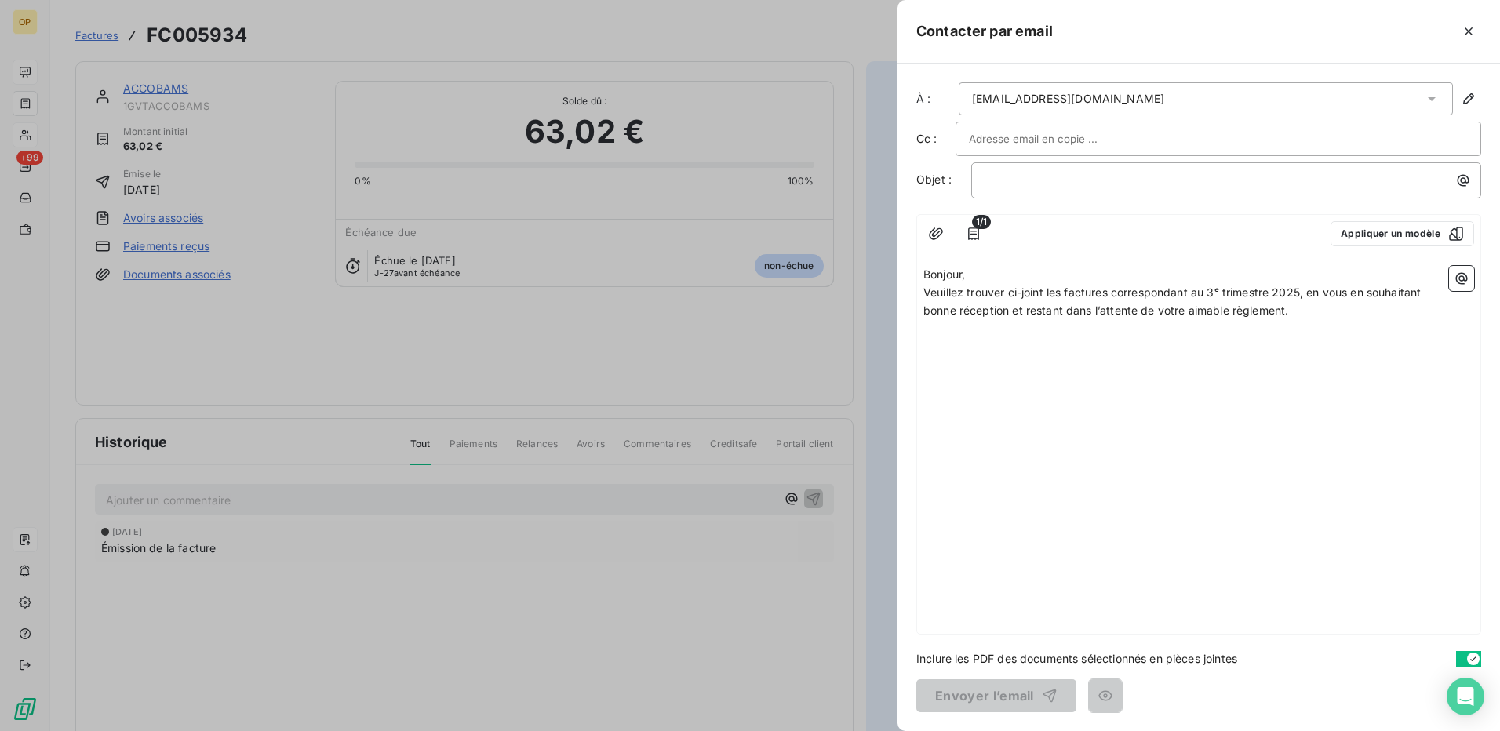
click at [1065, 293] on span "Veuillez trouver ci-joint les factures correspondant au 3ᵉ trimestre 2025, en v…" at bounding box center [1173, 301] width 501 height 31
click at [1101, 295] on span "Veuillez trouver ci-joint la factures correspondant au 3ᵉ trimestre 2025, en vo…" at bounding box center [1170, 301] width 495 height 31
click at [1055, 177] on p "﻿" at bounding box center [1230, 180] width 491 height 18
click at [1044, 691] on icon "button" at bounding box center [1050, 696] width 16 height 16
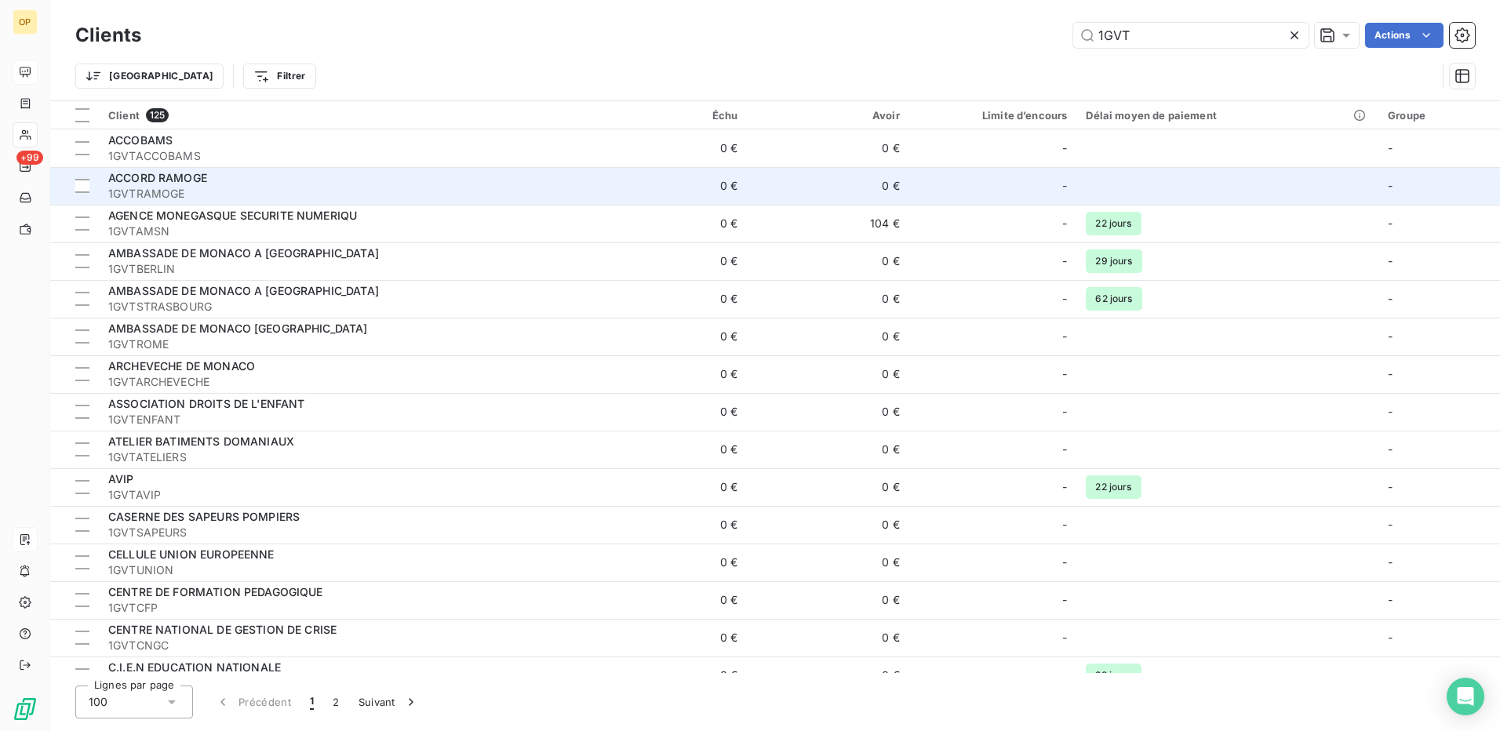
click at [348, 183] on div "ACCORD RAMOGE" at bounding box center [342, 178] width 468 height 16
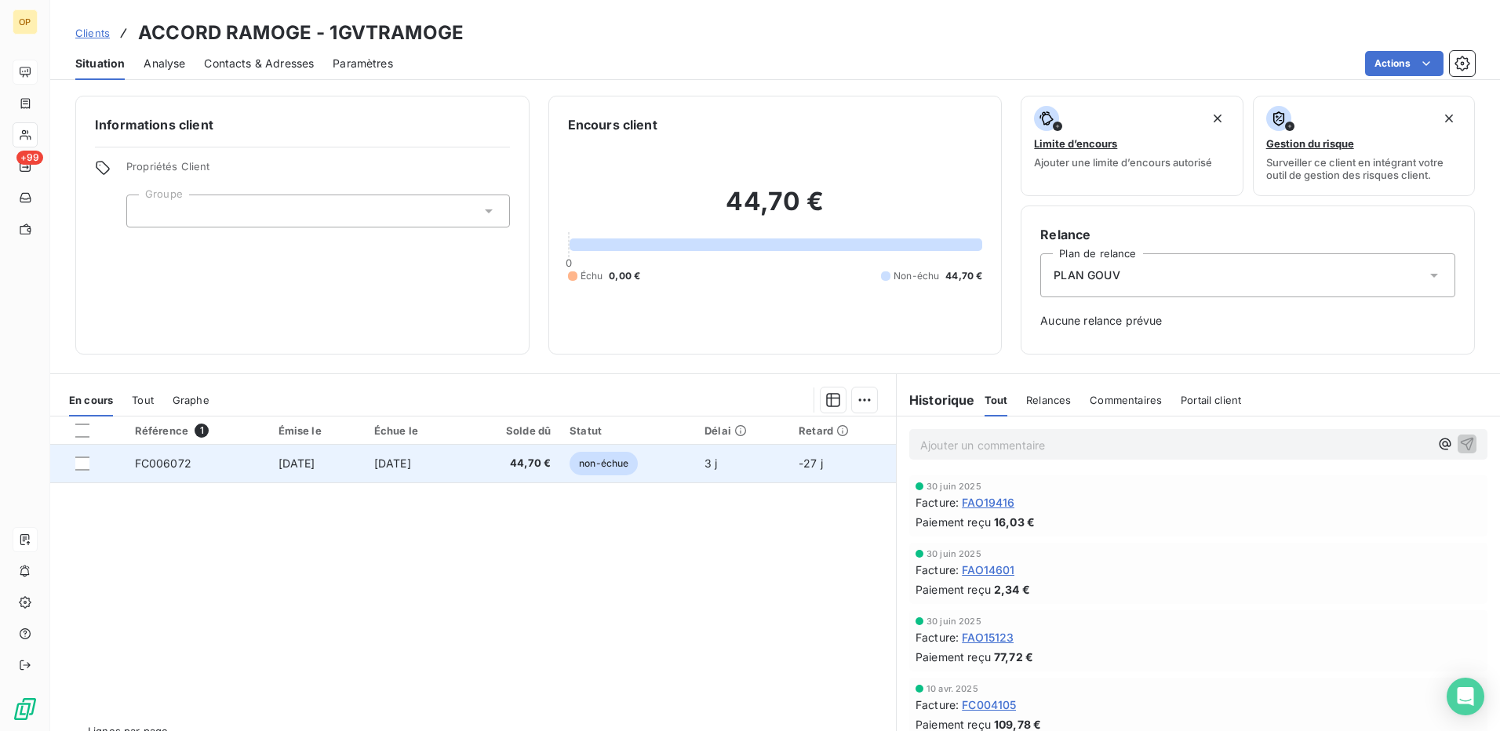
click at [626, 468] on span "non-échue" at bounding box center [604, 464] width 68 height 24
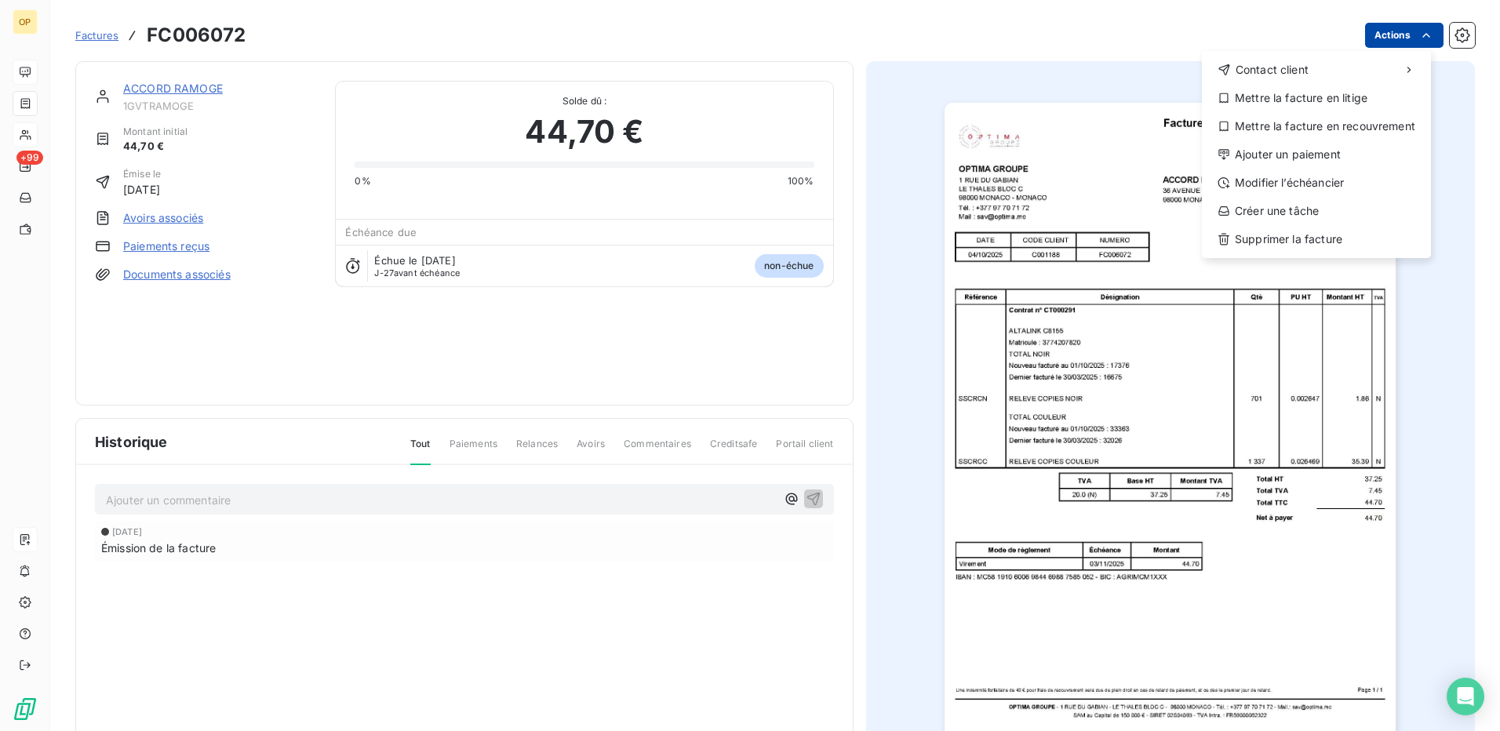
click at [1369, 38] on html "OP +99 Factures FC006072 Actions Contact client Mettre la facture en litige Met…" at bounding box center [750, 365] width 1500 height 731
click at [1301, 60] on div "Contact client" at bounding box center [1316, 69] width 217 height 25
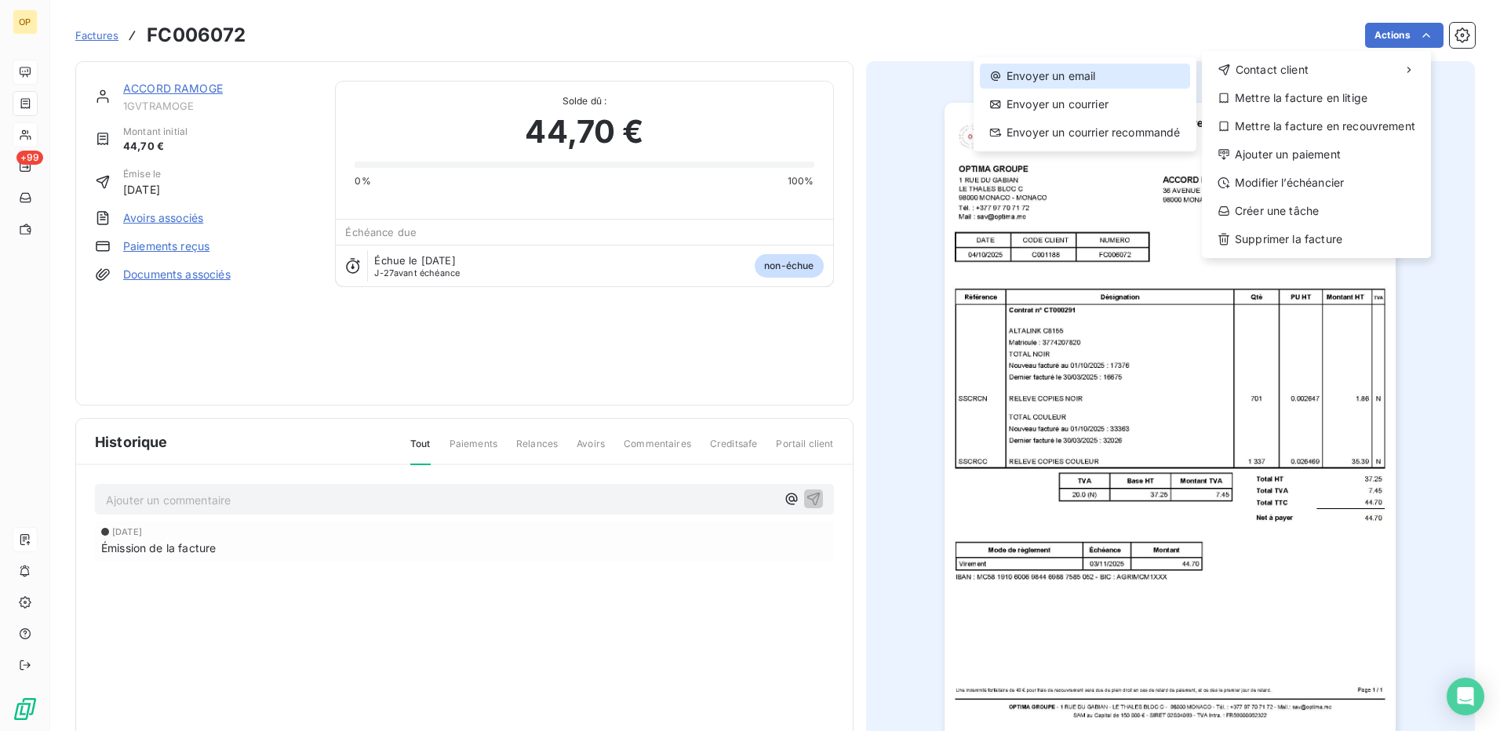
click at [1032, 74] on div "Envoyer un email" at bounding box center [1085, 76] width 210 height 25
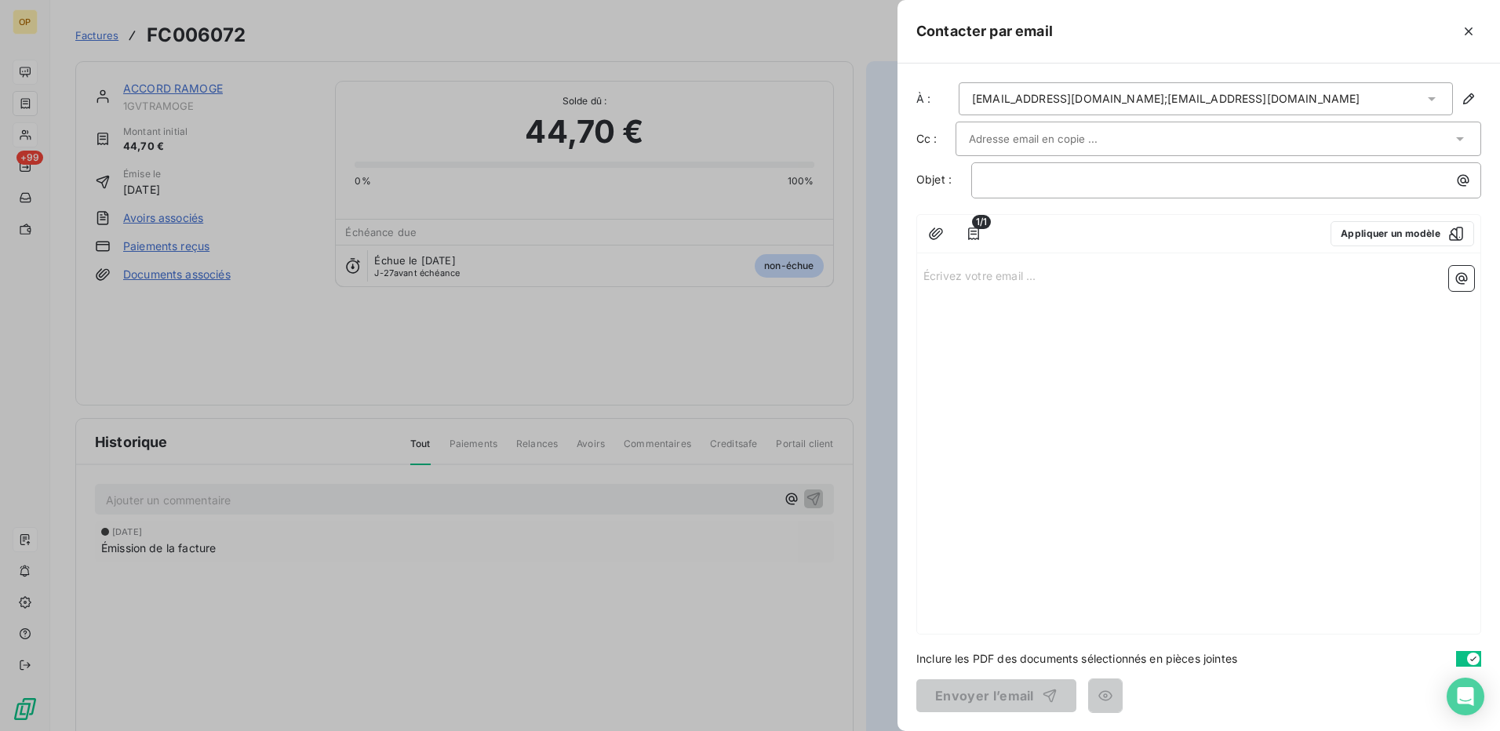
click at [1218, 87] on div "[EMAIL_ADDRESS][DOMAIN_NAME];[EMAIL_ADDRESS][DOMAIN_NAME]" at bounding box center [1206, 98] width 494 height 33
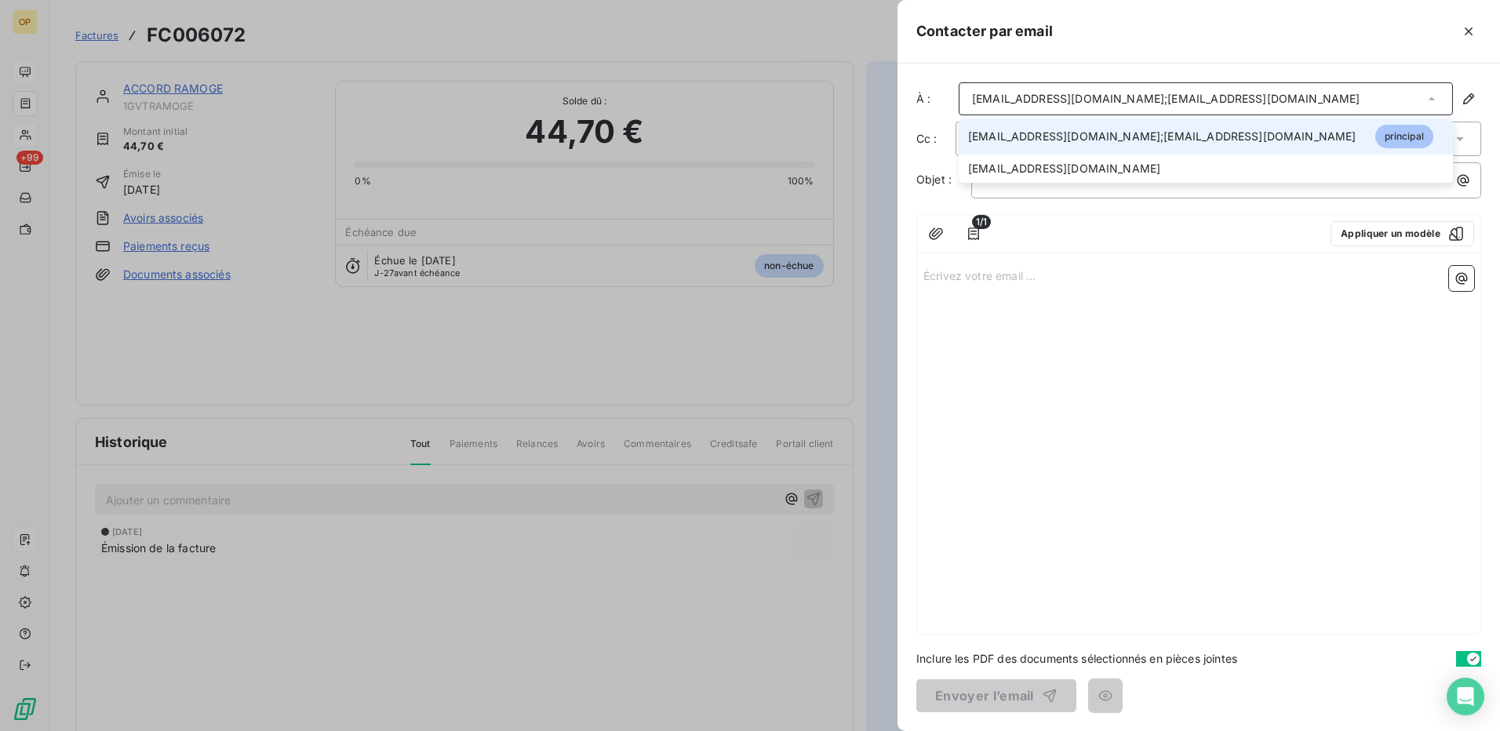
click at [1045, 135] on span "[EMAIL_ADDRESS][DOMAIN_NAME];[EMAIL_ADDRESS][DOMAIN_NAME]" at bounding box center [1162, 137] width 388 height 16
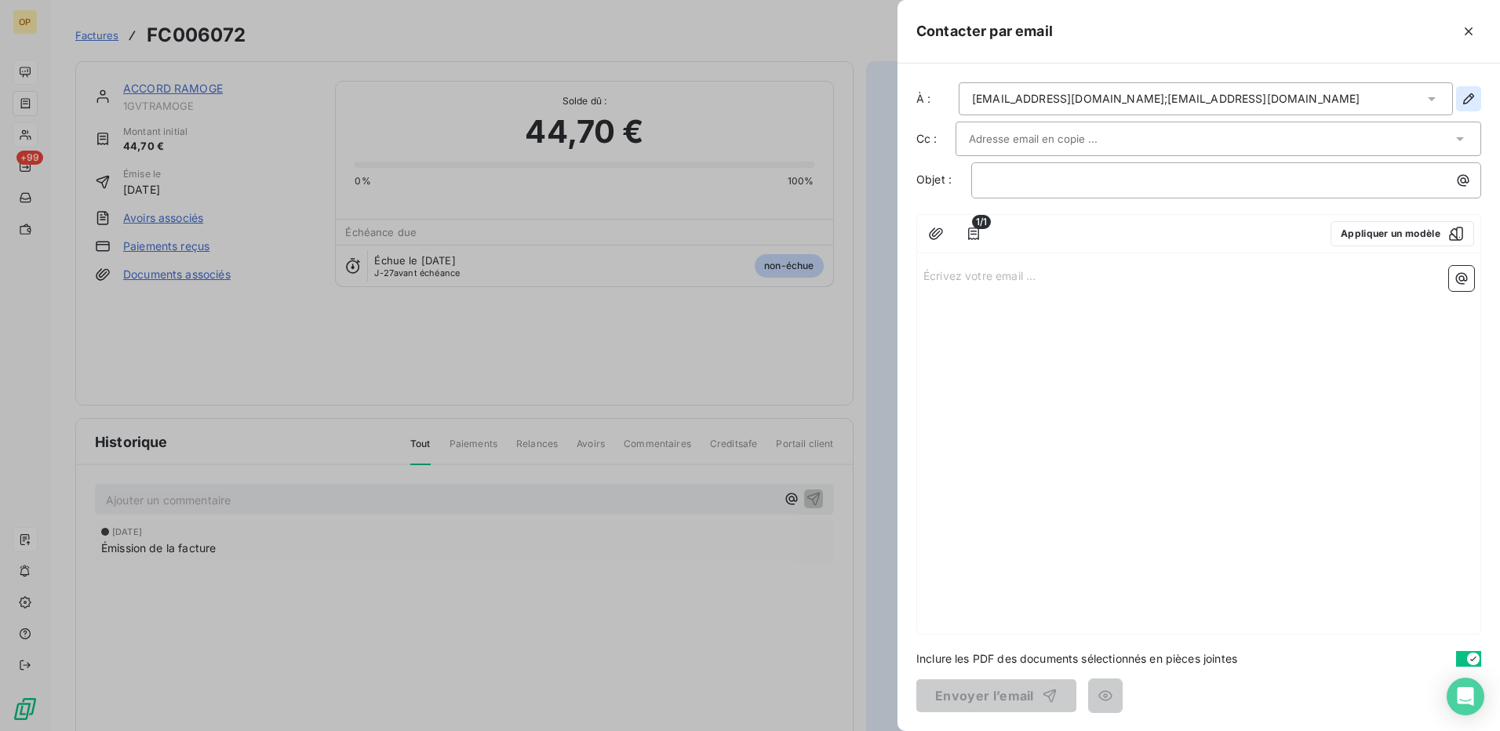
click at [1471, 96] on icon "button" at bounding box center [1468, 98] width 11 height 11
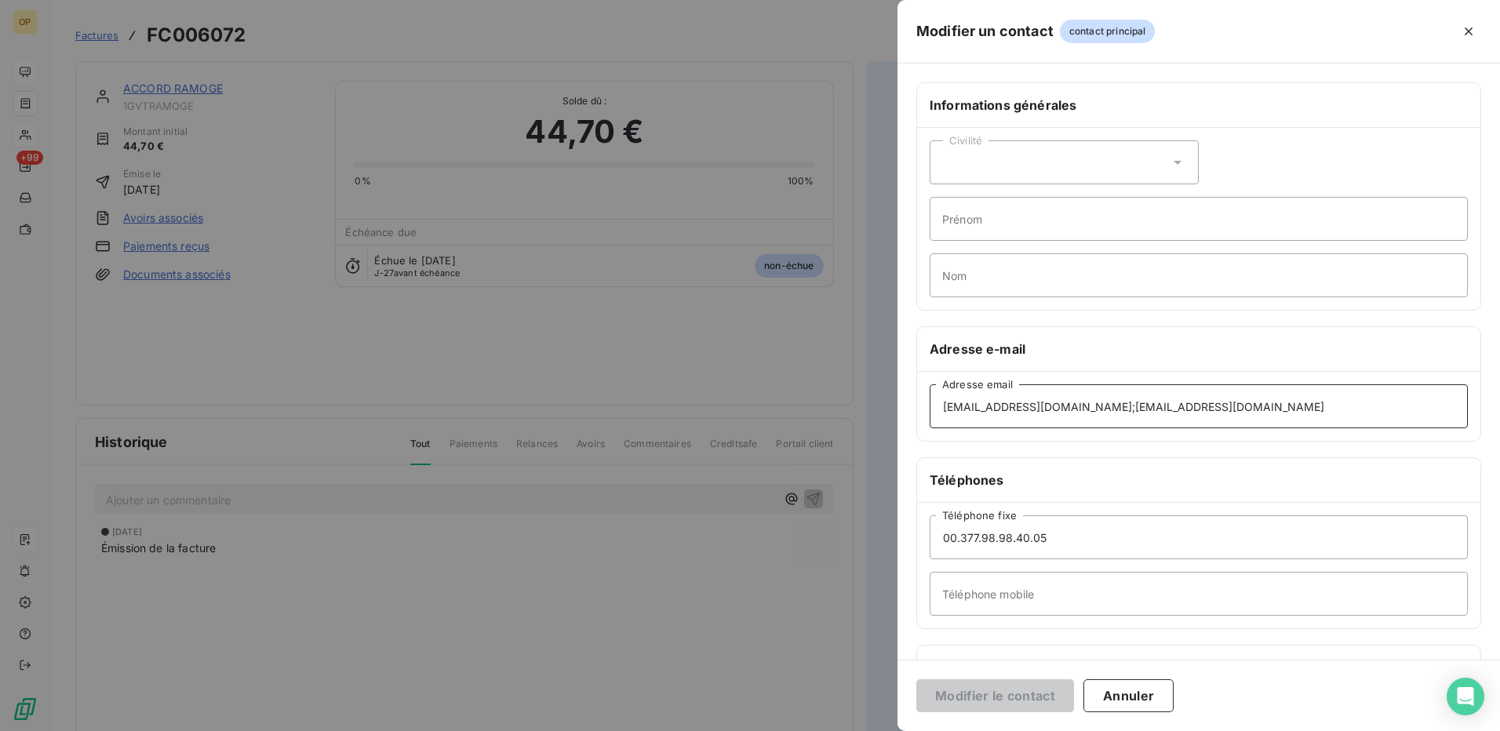
click at [1032, 408] on input "[EMAIL_ADDRESS][DOMAIN_NAME];[EMAIL_ADDRESS][DOMAIN_NAME]" at bounding box center [1199, 406] width 538 height 44
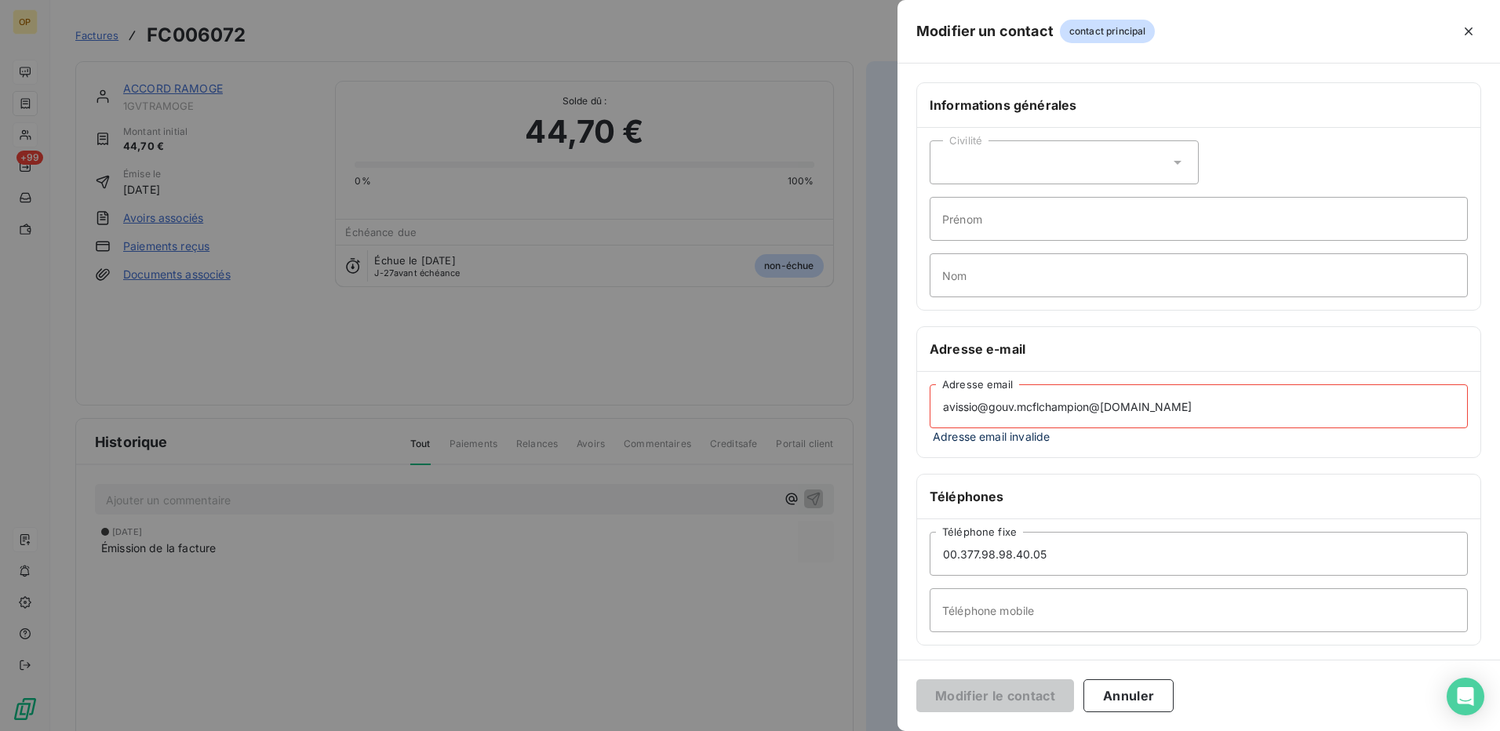
drag, startPoint x: 1032, startPoint y: 407, endPoint x: 1167, endPoint y: 403, distance: 135.0
click at [1167, 403] on input "avissio@gouv.mcflchampion@[DOMAIN_NAME]" at bounding box center [1199, 406] width 538 height 44
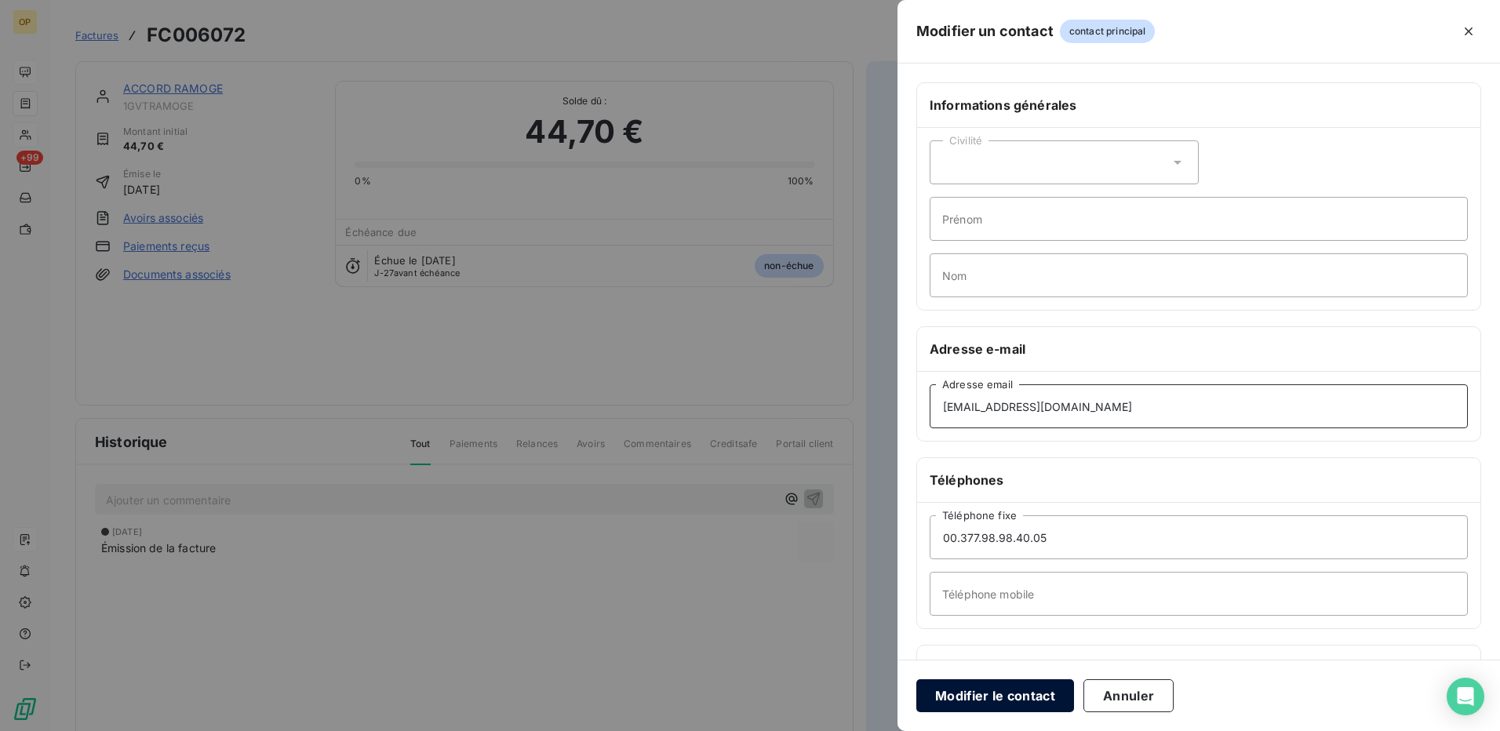
type input "[EMAIL_ADDRESS][DOMAIN_NAME]"
click at [1025, 688] on button "Modifier le contact" at bounding box center [995, 695] width 158 height 33
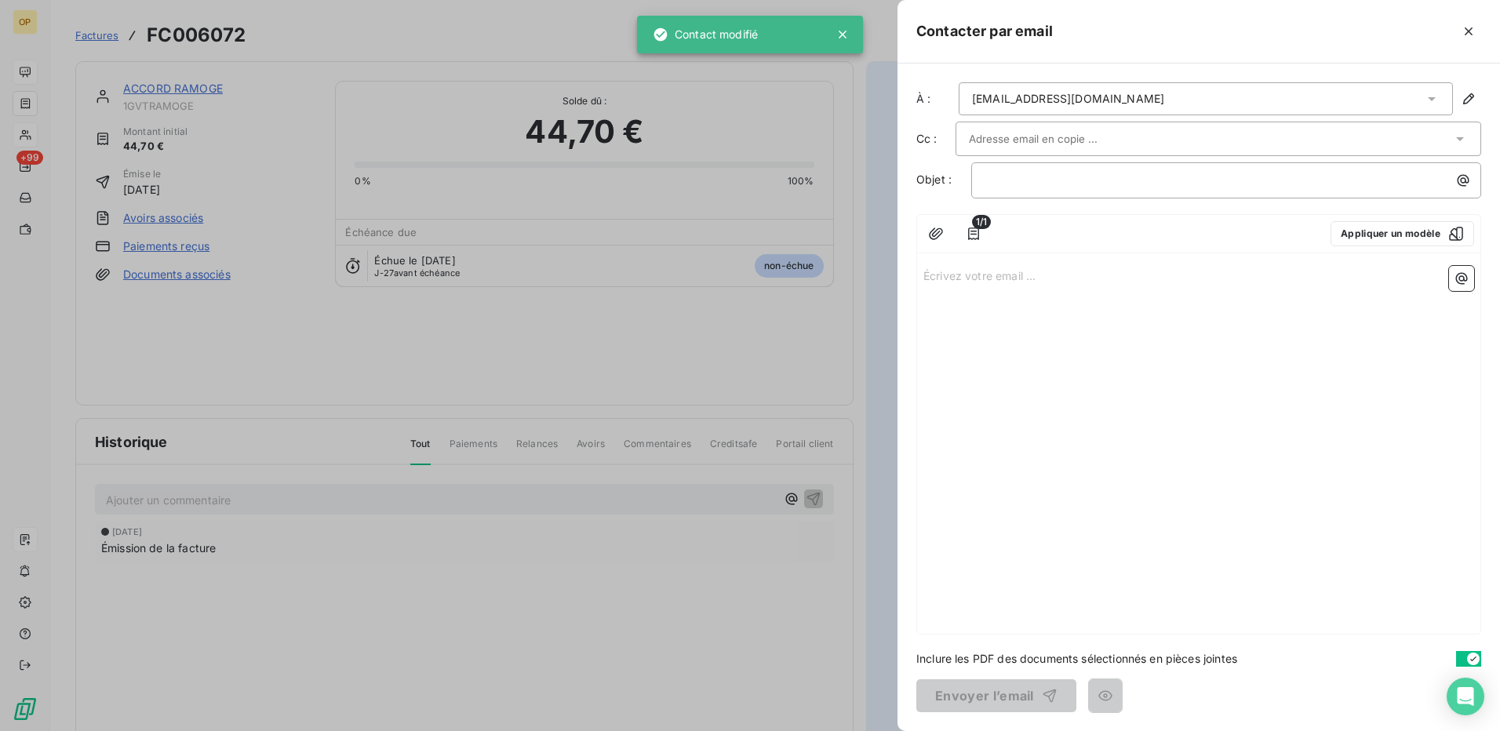
click at [1053, 140] on input "text" at bounding box center [1053, 139] width 169 height 24
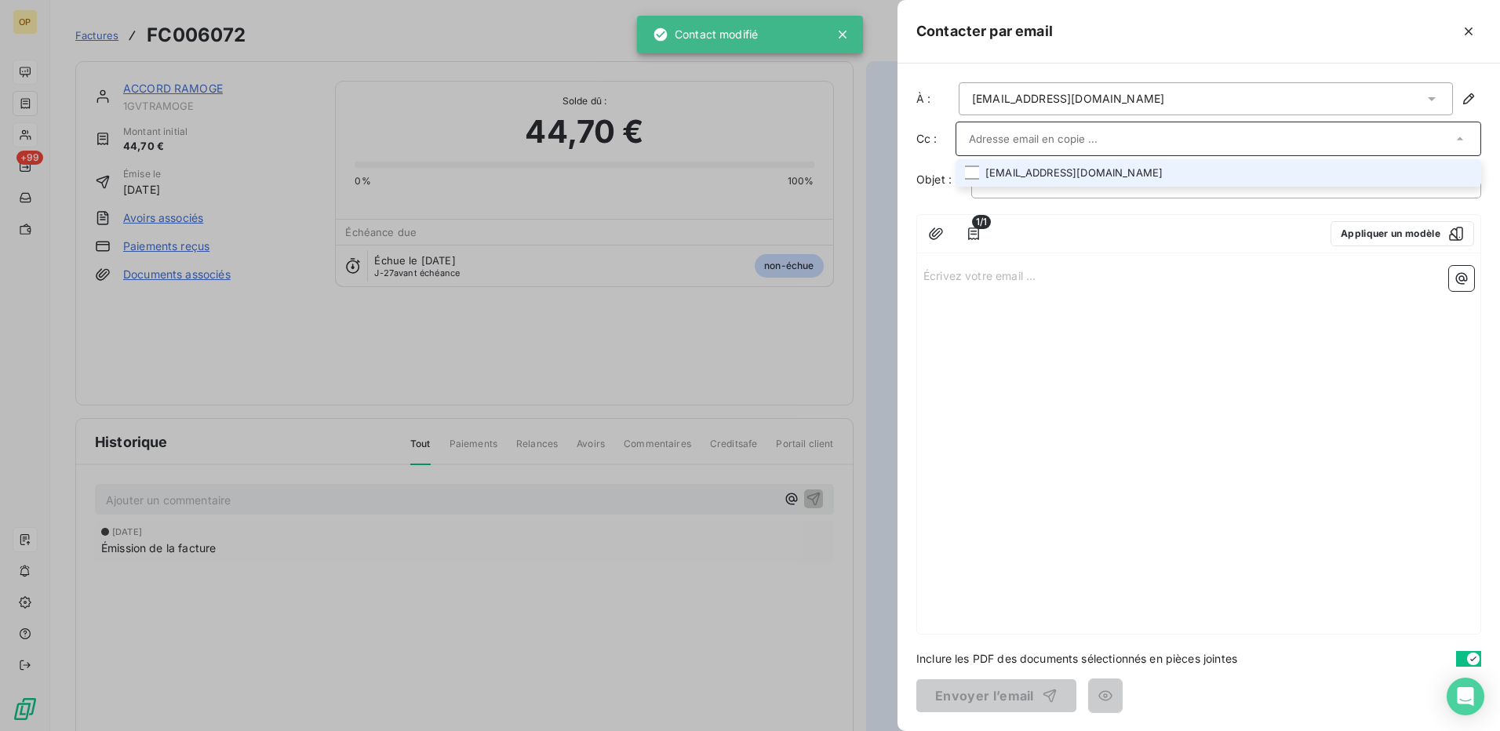
paste input "[EMAIL_ADDRESS][DOMAIN_NAME]"
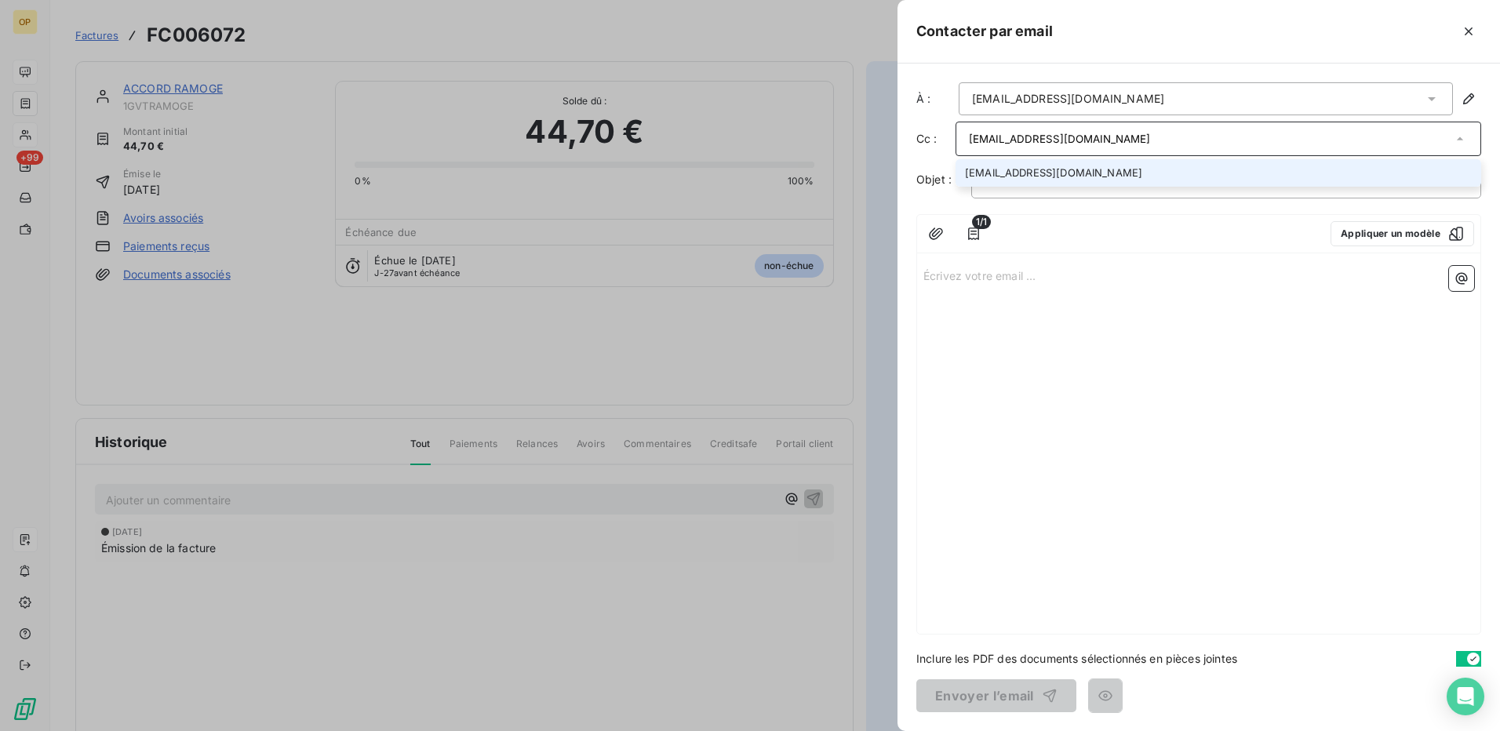
type input "[EMAIL_ADDRESS][DOMAIN_NAME]"
click at [1051, 164] on li "[EMAIL_ADDRESS][DOMAIN_NAME]" at bounding box center [1219, 172] width 526 height 27
click at [1189, 363] on div "Écrivez votre email ... ﻿" at bounding box center [1198, 447] width 563 height 373
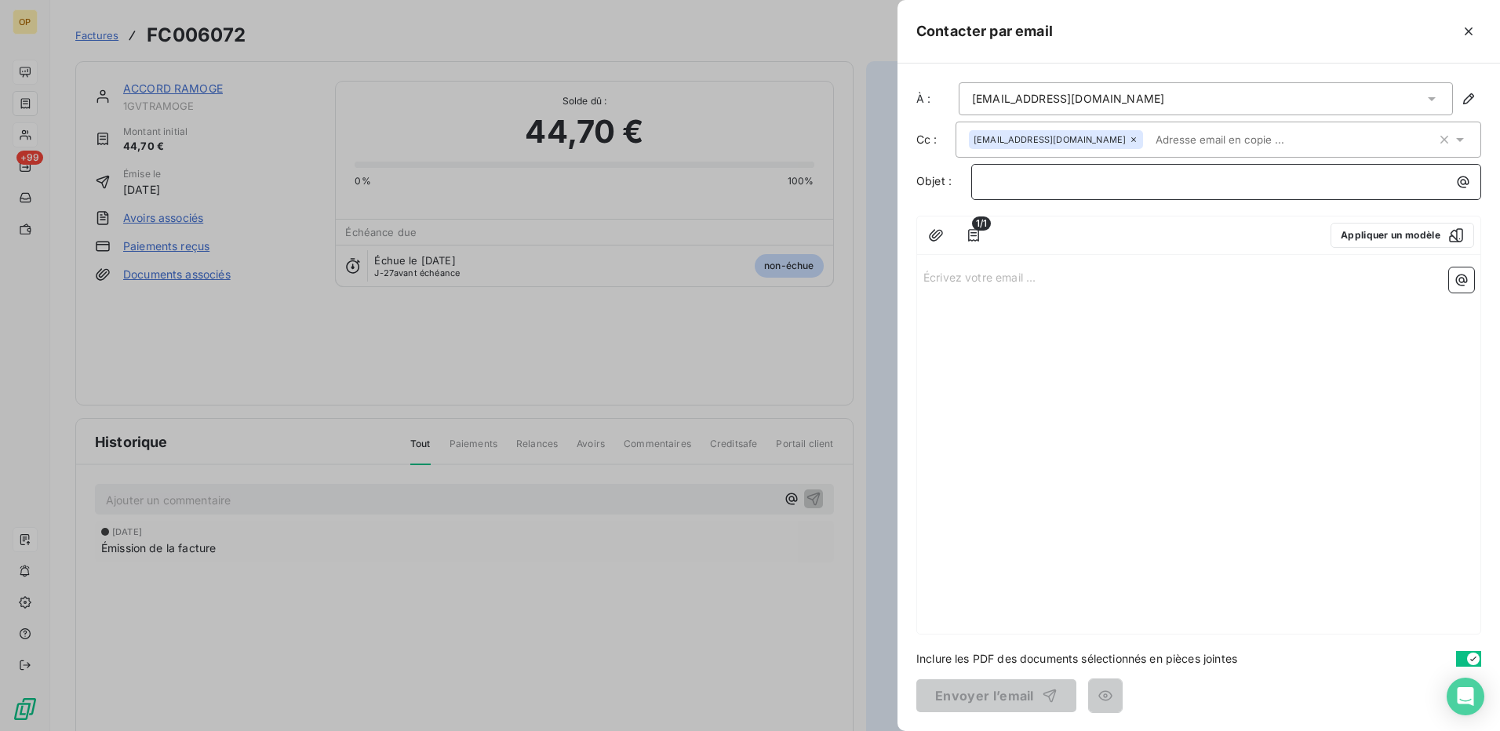
click at [1063, 180] on p "﻿" at bounding box center [1230, 182] width 491 height 18
click at [1057, 200] on div "À : [EMAIL_ADDRESS][DOMAIN_NAME] Cc : [EMAIL_ADDRESS][DOMAIN_NAME] Objet : ﻿ 1/…" at bounding box center [1198, 398] width 602 height 668
click at [1010, 170] on div "﻿" at bounding box center [1226, 179] width 499 height 21
click at [1057, 277] on p "Écrivez votre email ... ﻿" at bounding box center [1198, 277] width 551 height 18
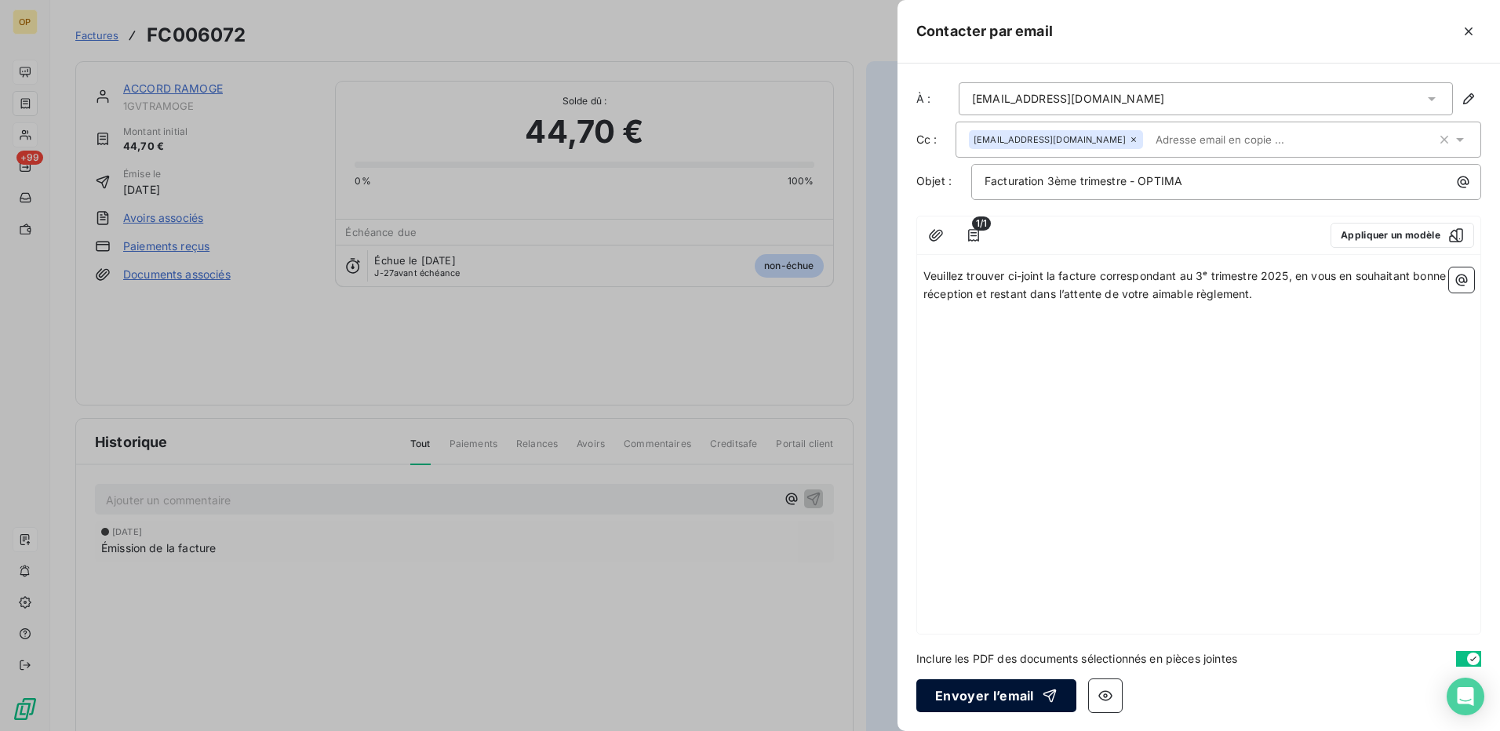
click at [1014, 696] on button "Envoyer l’email" at bounding box center [996, 695] width 160 height 33
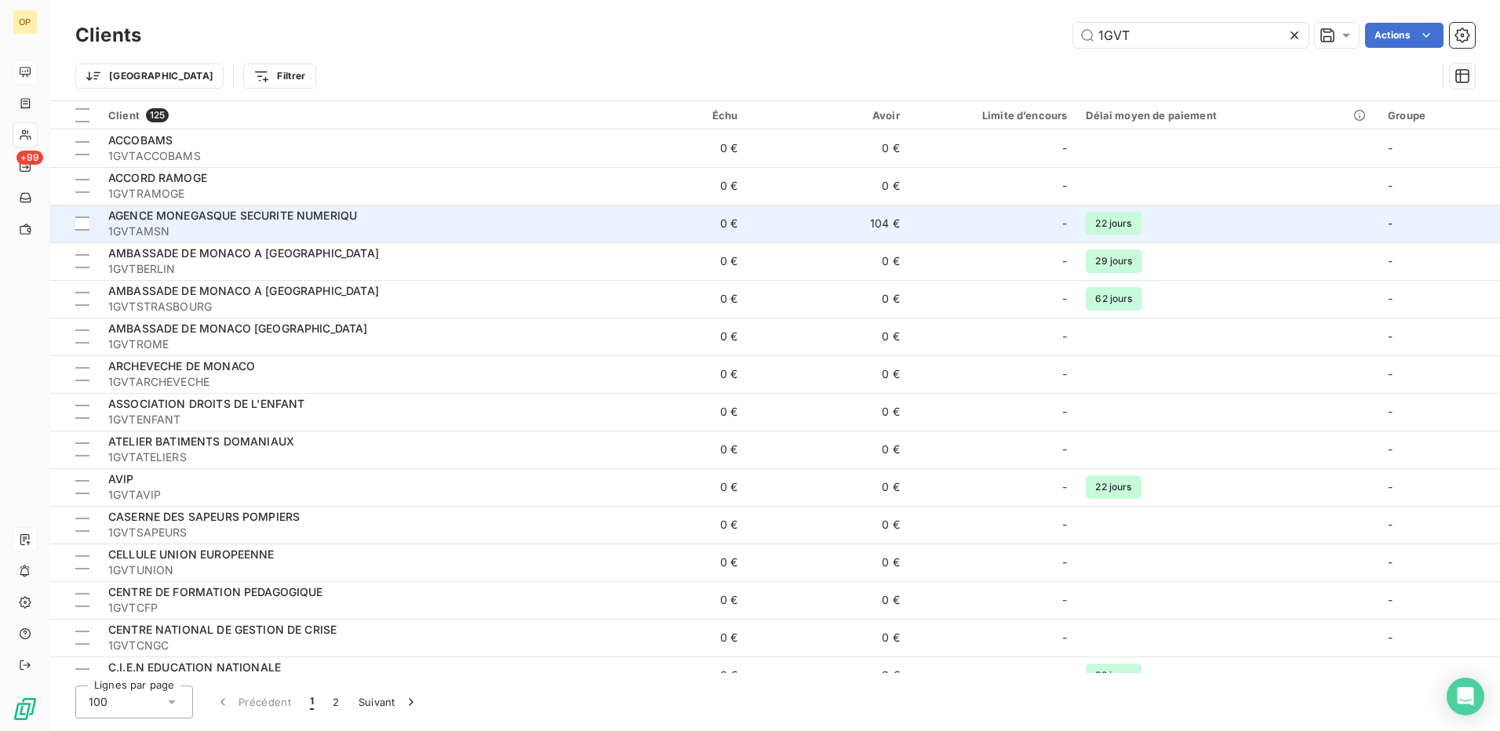
click at [378, 210] on div "AGENCE MONEGASQUE SECURITE NUMERIQU" at bounding box center [342, 216] width 468 height 16
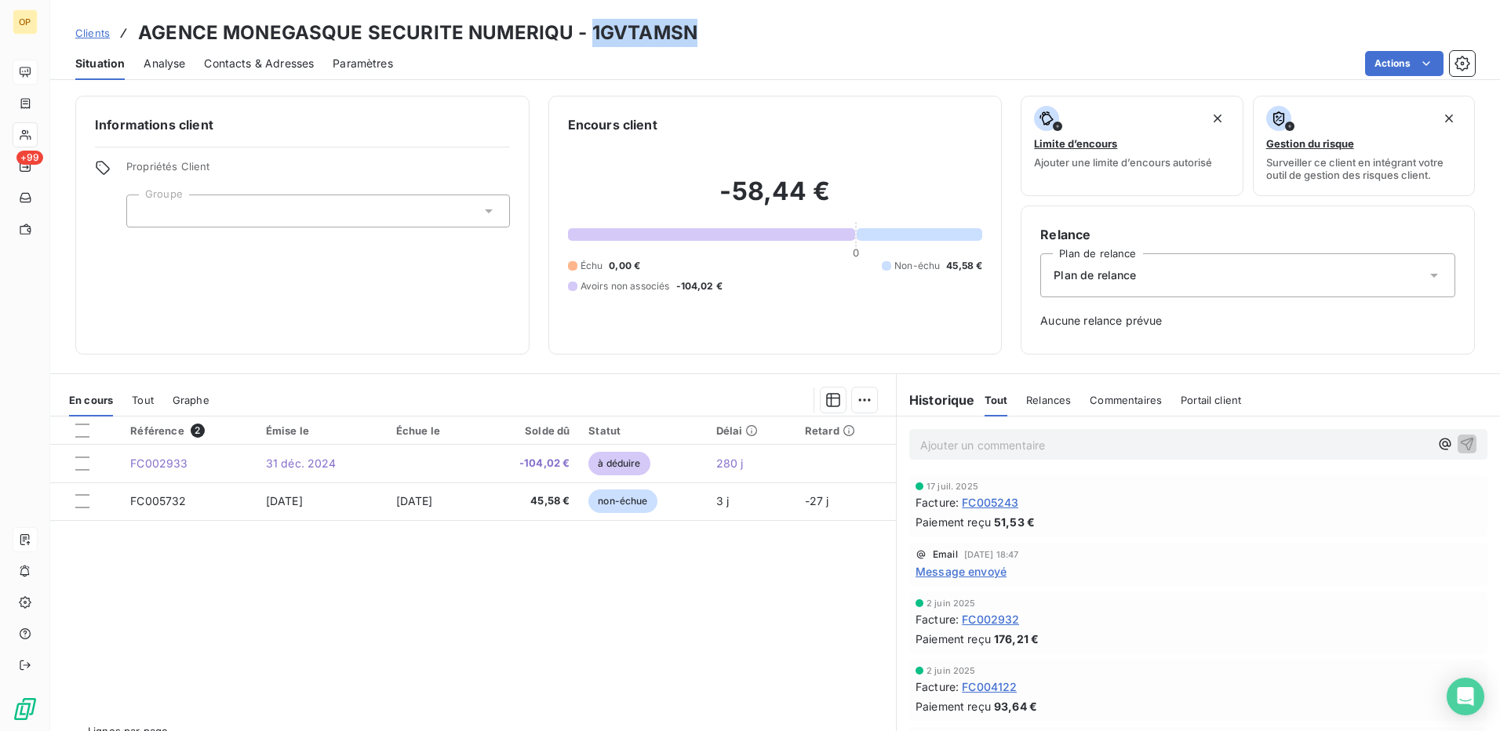
drag, startPoint x: 584, startPoint y: 35, endPoint x: 720, endPoint y: 31, distance: 135.8
click at [720, 31] on div "Clients AGENCE MONEGASQUE SECURITE NUMERIQU - 1GVTAMSN" at bounding box center [775, 33] width 1450 height 28
copy h3 "1GVTAMSN"
click at [184, 275] on div "Informations client Propriétés Client Groupe" at bounding box center [302, 225] width 454 height 259
drag, startPoint x: 593, startPoint y: 28, endPoint x: 714, endPoint y: 29, distance: 120.8
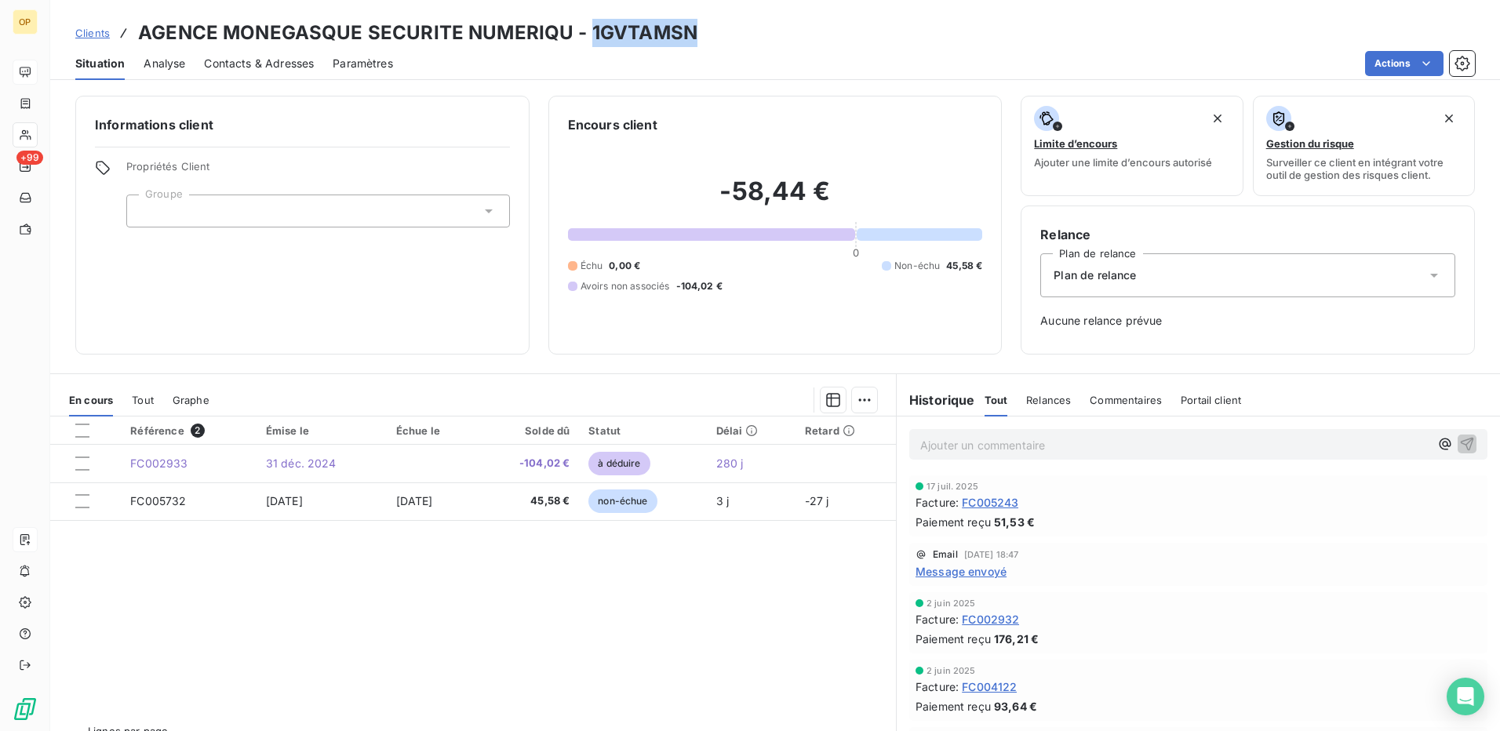
click at [714, 29] on div "Clients AGENCE MONEGASQUE SECURITE NUMERIQU - 1GVTAMSN" at bounding box center [775, 33] width 1450 height 28
copy h3 "1GVTAMSN"
click at [663, 34] on h3 "AGENCE MONEGASQUE SECURITE NUMERIQU - 1GVTAMSN" at bounding box center [417, 33] width 559 height 28
drag, startPoint x: 663, startPoint y: 34, endPoint x: 584, endPoint y: 27, distance: 79.5
click at [584, 27] on h3 "AGENCE MONEGASQUE SECURITE NUMERIQU - 1GVTAMSN" at bounding box center [417, 33] width 559 height 28
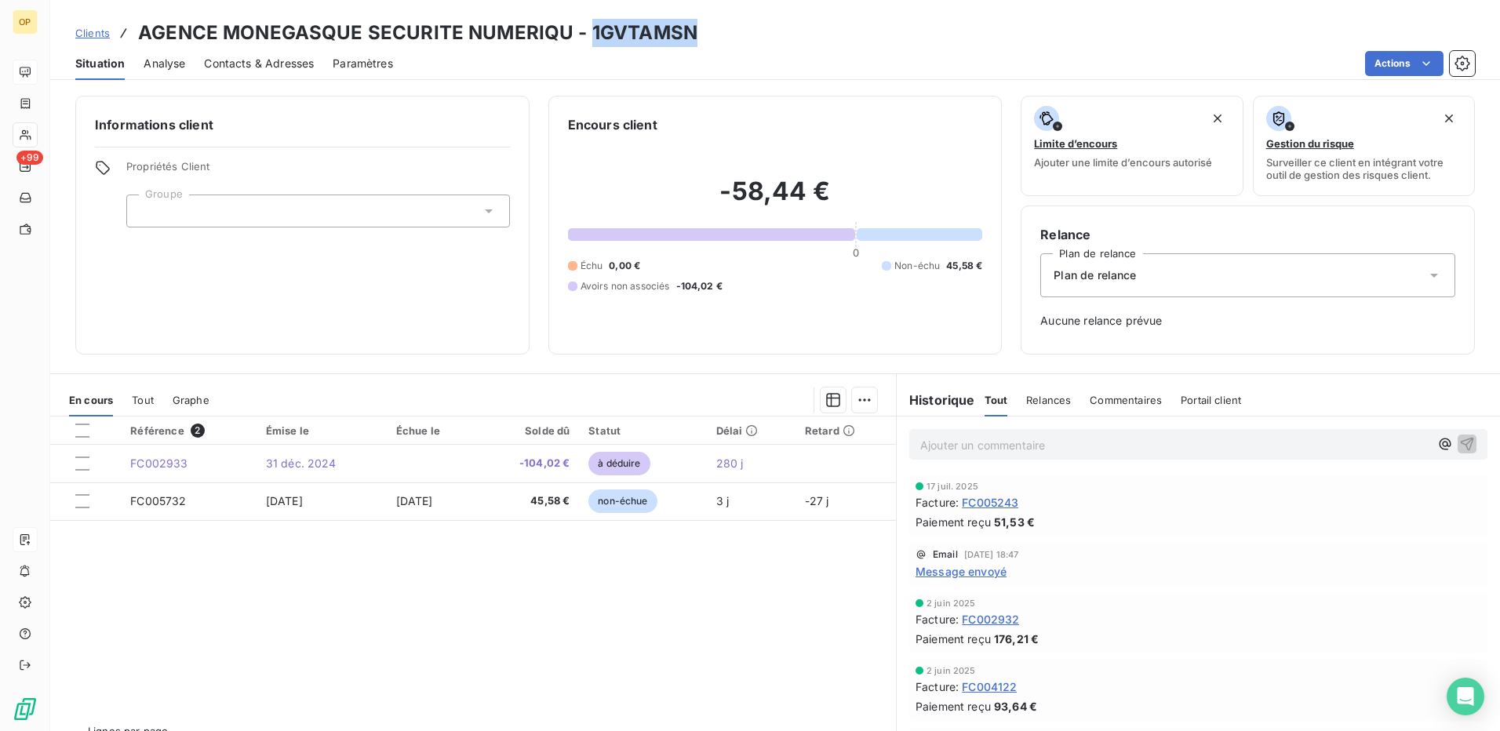
drag, startPoint x: 585, startPoint y: 29, endPoint x: 733, endPoint y: 30, distance: 148.3
click at [733, 30] on div "Clients AGENCE MONEGASQUE SECURITE NUMERIQU - 1GVTAMSN" at bounding box center [775, 33] width 1450 height 28
copy h3 "1GVTAMSN"
drag, startPoint x: 787, startPoint y: 46, endPoint x: 777, endPoint y: 46, distance: 10.2
click at [787, 46] on div "Clients AGENCE MONEGASQUE SECURITE NUMERIQU - 1GVTAMSN" at bounding box center [775, 33] width 1450 height 28
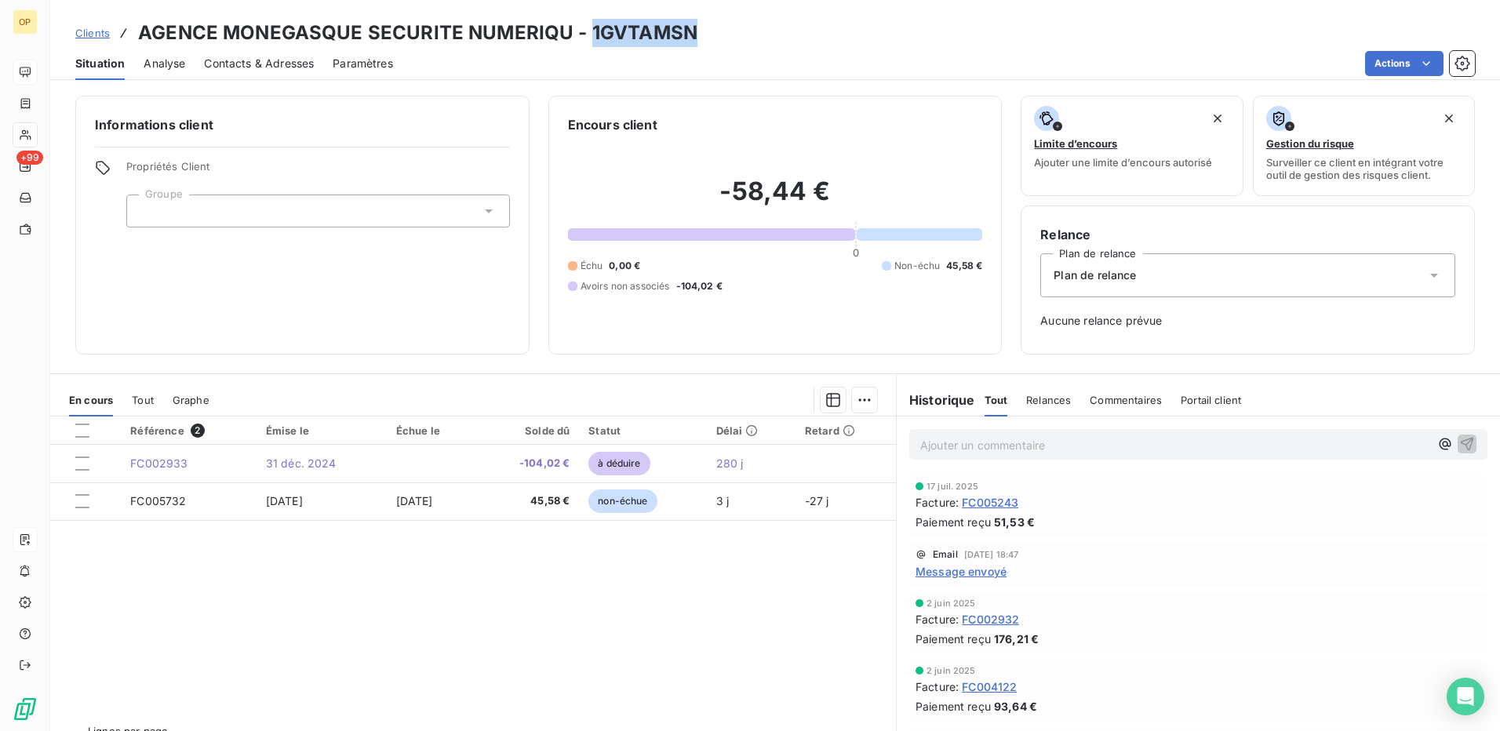
drag, startPoint x: 585, startPoint y: 31, endPoint x: 720, endPoint y: 22, distance: 135.2
click at [720, 22] on div "Clients AGENCE MONEGASQUE SECURITE NUMERIQU - 1GVTAMSN" at bounding box center [775, 33] width 1450 height 28
copy h3 "1GVTAMSN"
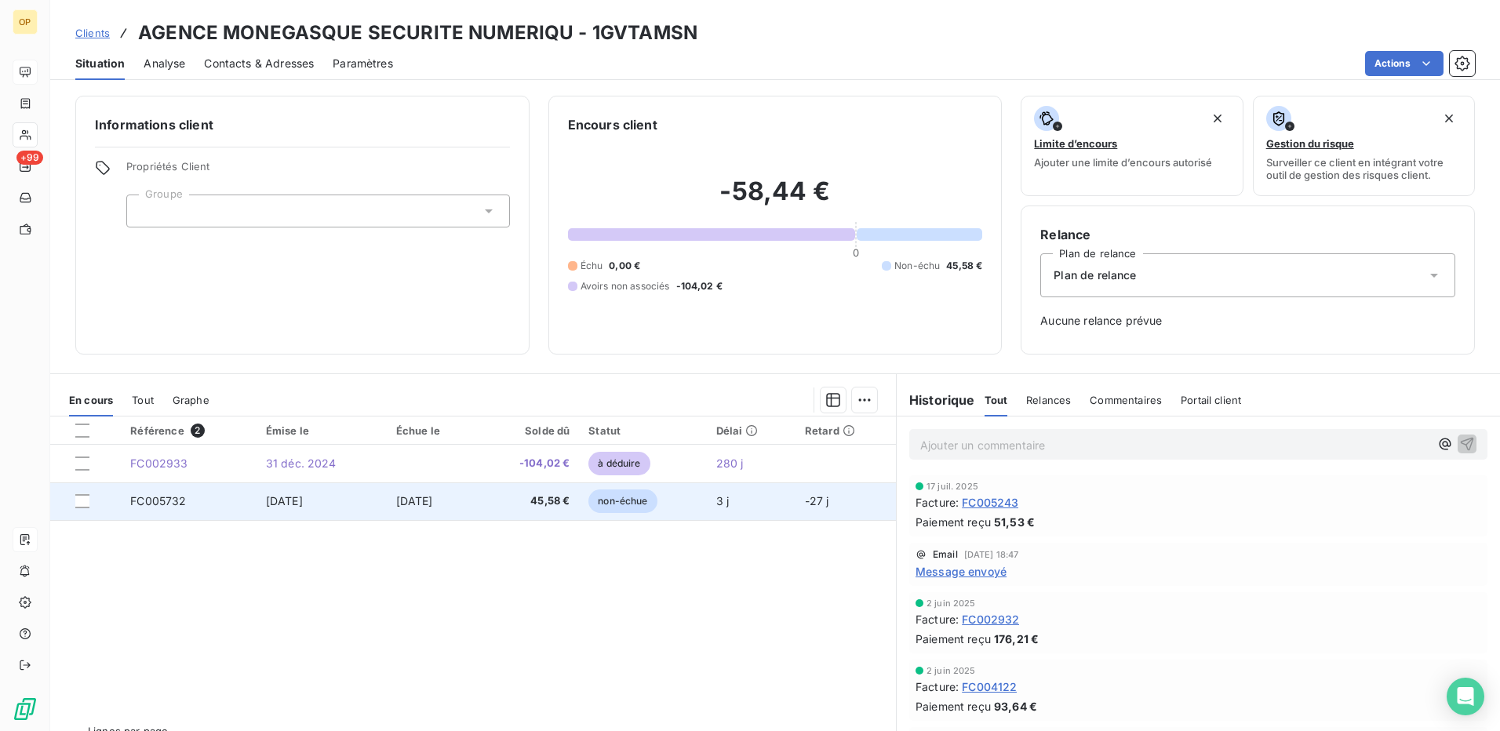
click at [433, 497] on span "[DATE]" at bounding box center [414, 500] width 37 height 13
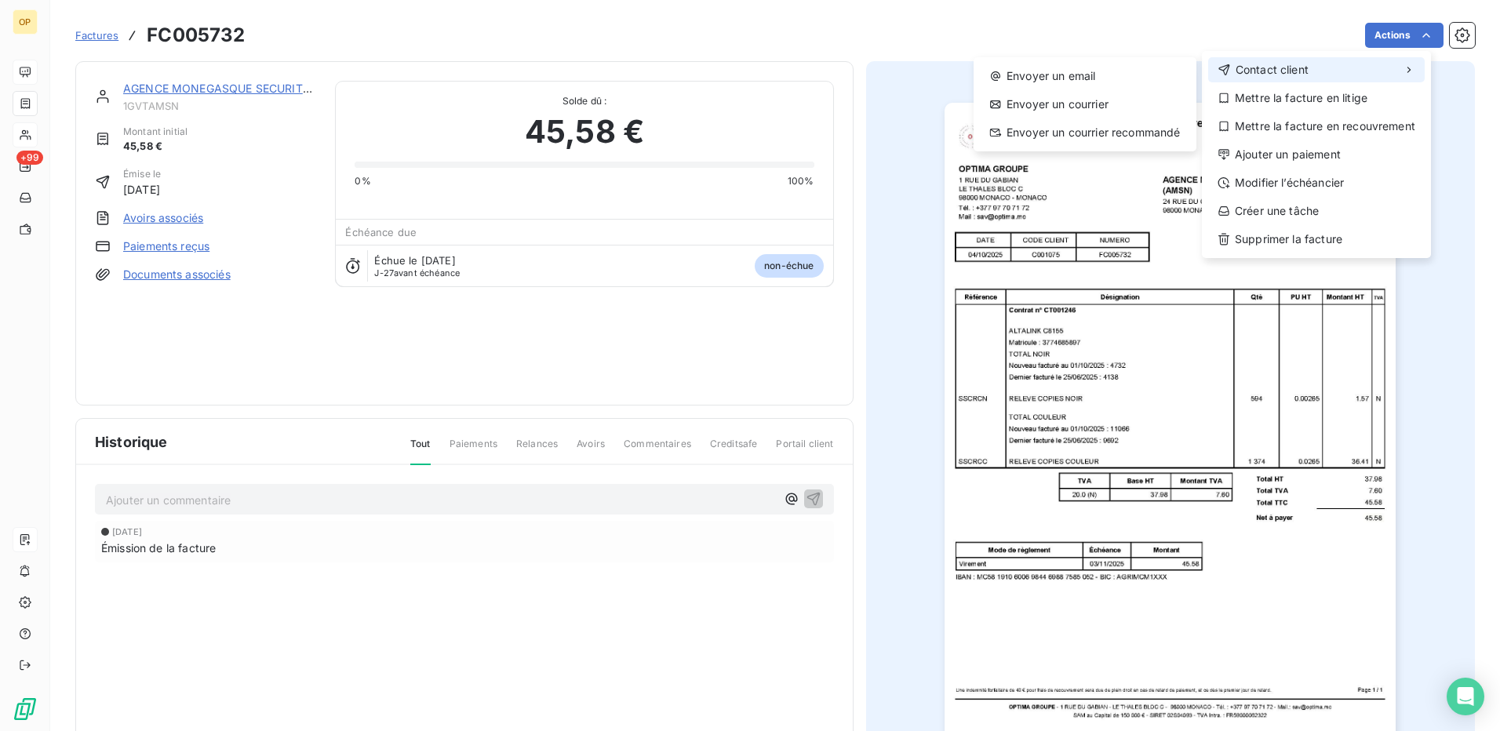
click at [1301, 67] on span "Contact client" at bounding box center [1272, 70] width 73 height 16
click at [1076, 78] on div "Envoyer un email" at bounding box center [1085, 76] width 210 height 25
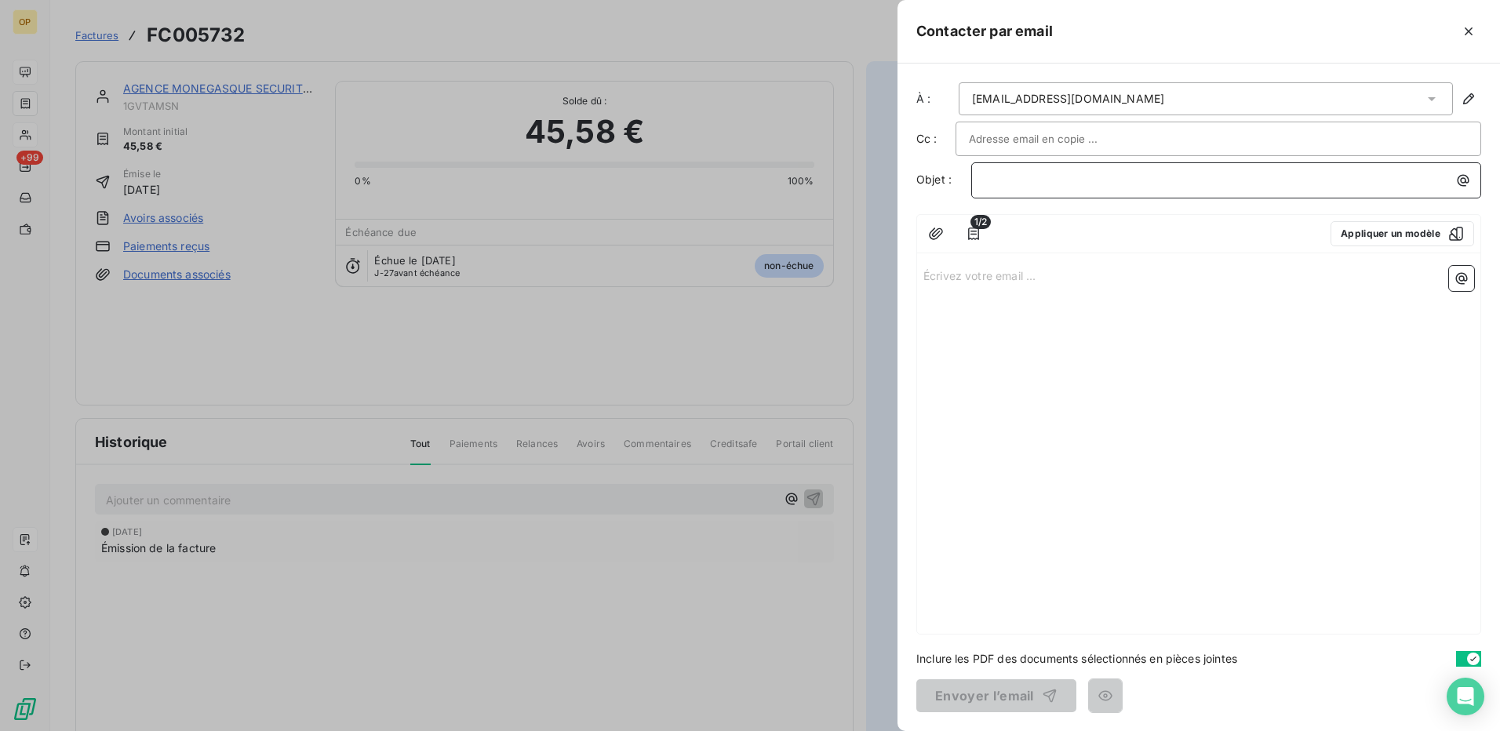
click at [995, 180] on p "﻿" at bounding box center [1230, 180] width 491 height 18
click at [1021, 308] on div "Écrivez votre email ... ﻿" at bounding box center [1198, 447] width 563 height 374
click at [942, 278] on p "Écrivez votre email ... ﻿" at bounding box center [1198, 275] width 551 height 18
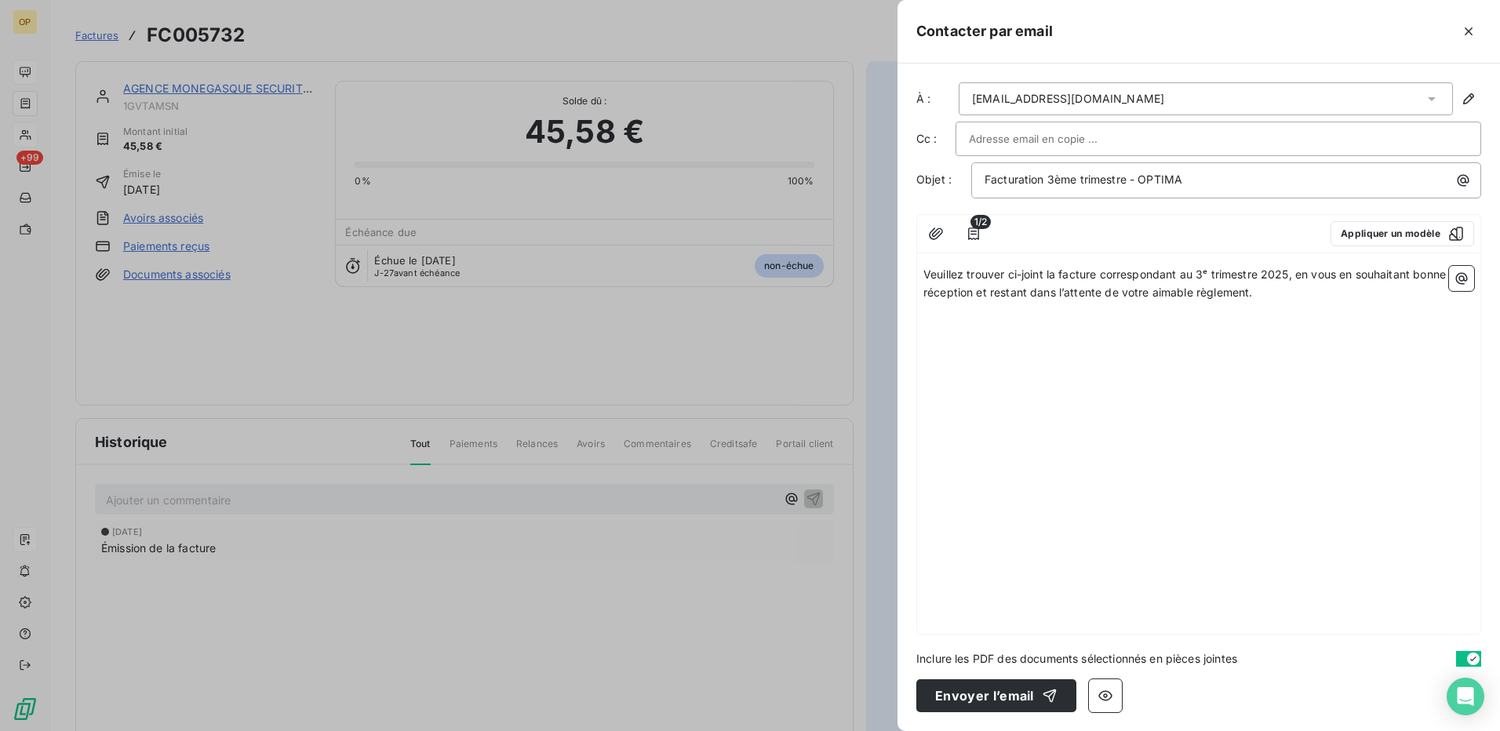
click at [925, 274] on span "Veuillez trouver ci-joint la facture correspondant au 3ᵉ trimestre 2025, en vou…" at bounding box center [1186, 283] width 526 height 31
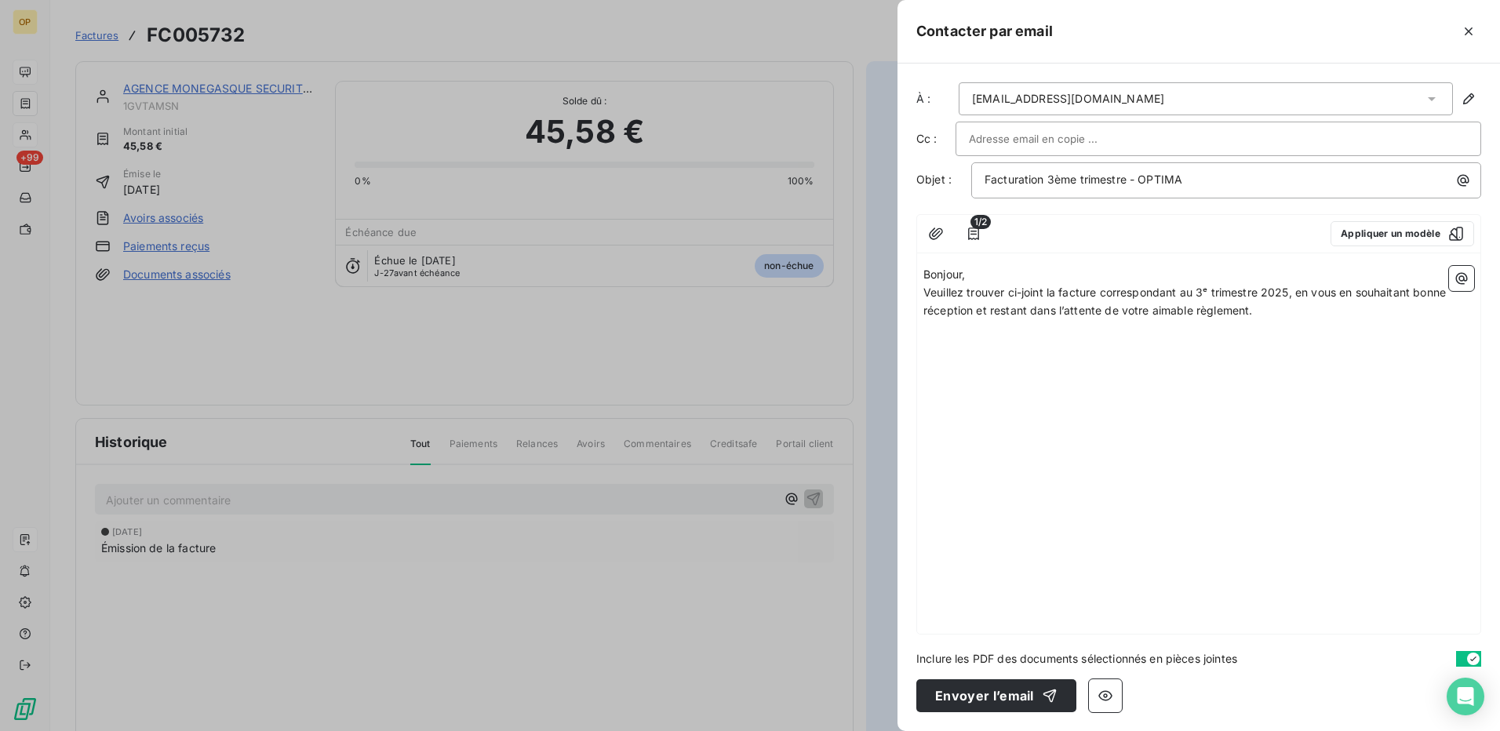
click at [1356, 322] on div "Bonjour, [PERSON_NAME] trouver ci-joint la facture correspondant au 3ᵉ trimestr…" at bounding box center [1198, 447] width 563 height 374
click at [1058, 335] on div "Bonjour, [PERSON_NAME] trouver ci-joint la facture correspondant au 3ᵉ trimestr…" at bounding box center [1198, 447] width 563 height 374
click at [1320, 315] on p "Veuillez trouver ci-joint la facture correspondant au 3ᵉ trimestre 2025, en vou…" at bounding box center [1198, 302] width 551 height 36
drag, startPoint x: 1042, startPoint y: 350, endPoint x: 883, endPoint y: 350, distance: 158.5
click at [883, 730] on div "Contacter par email À : [EMAIL_ADDRESS][DOMAIN_NAME] Cc : Objet : Facturation 3…" at bounding box center [750, 731] width 1500 height 0
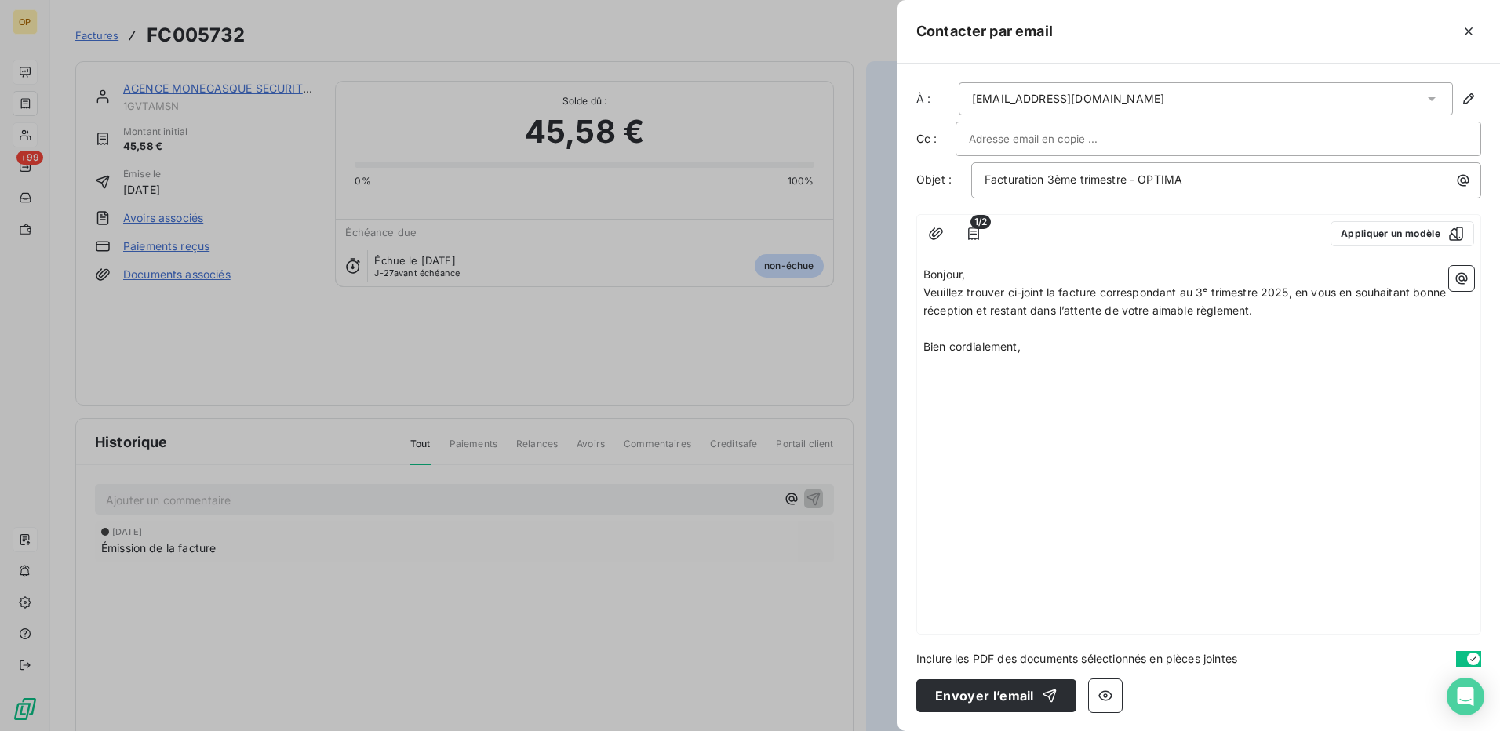
copy span "Bien cordialement,"
drag, startPoint x: 968, startPoint y: 275, endPoint x: 912, endPoint y: 274, distance: 55.7
click at [912, 274] on div "À : [EMAIL_ADDRESS][DOMAIN_NAME] Cc : Objet : Facturation 3ème trimestre - OPTI…" at bounding box center [1198, 398] width 602 height 668
copy span "Bonjour,"
click at [1132, 385] on div "Bonjour, [PERSON_NAME] trouver ci-joint la facture correspondant au 3ᵉ trimestr…" at bounding box center [1198, 447] width 563 height 374
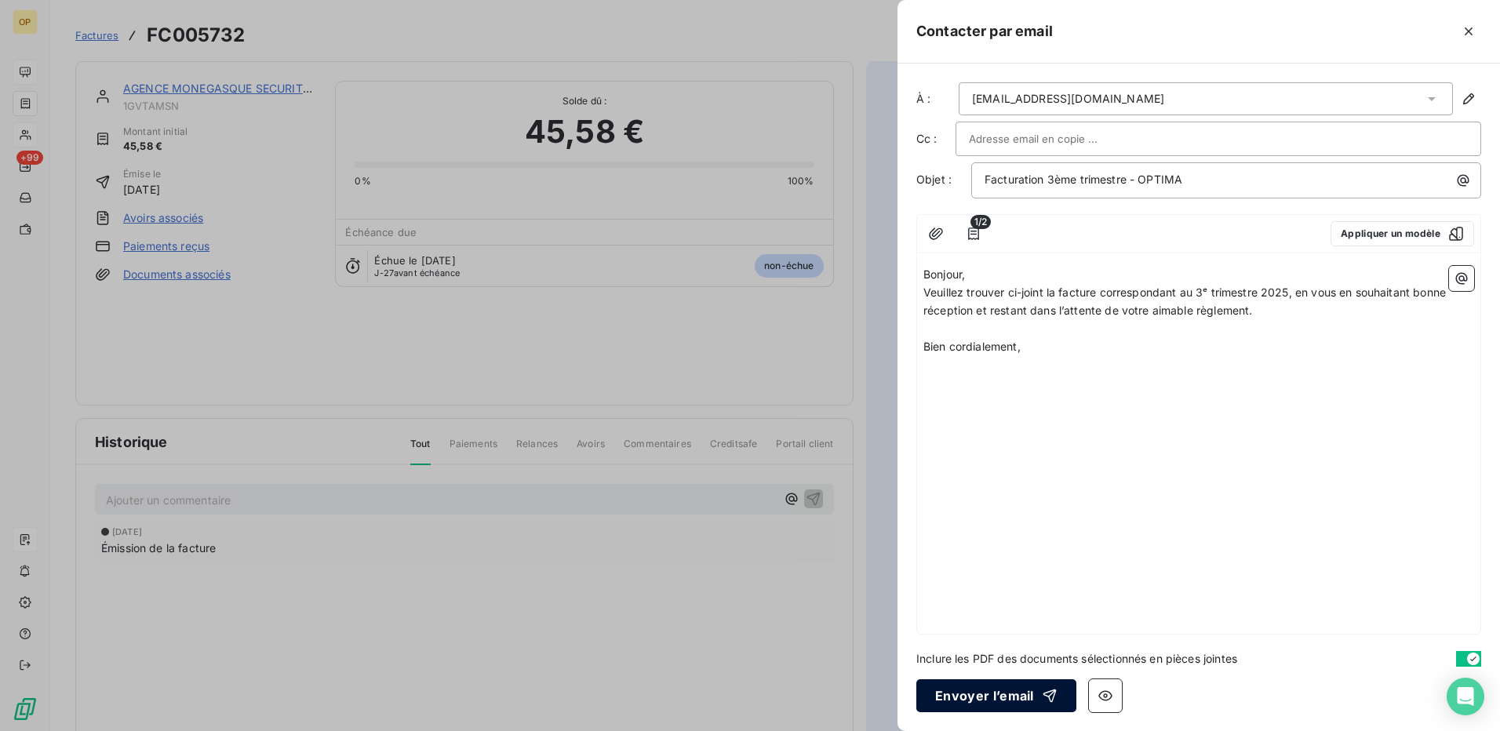
click at [996, 692] on button "Envoyer l’email" at bounding box center [996, 695] width 160 height 33
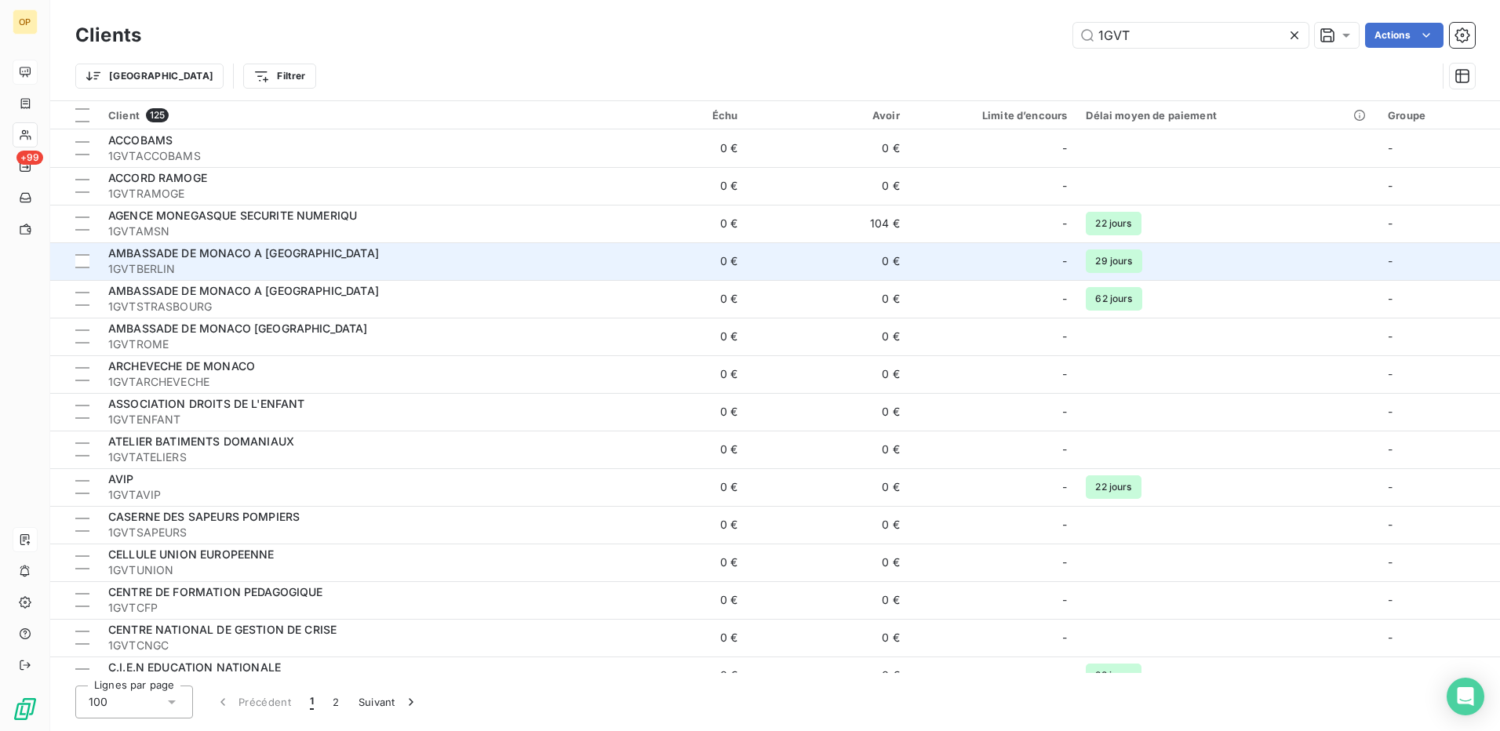
click at [373, 254] on div "AMBASSADE DE MONACO A [GEOGRAPHIC_DATA]" at bounding box center [342, 254] width 468 height 16
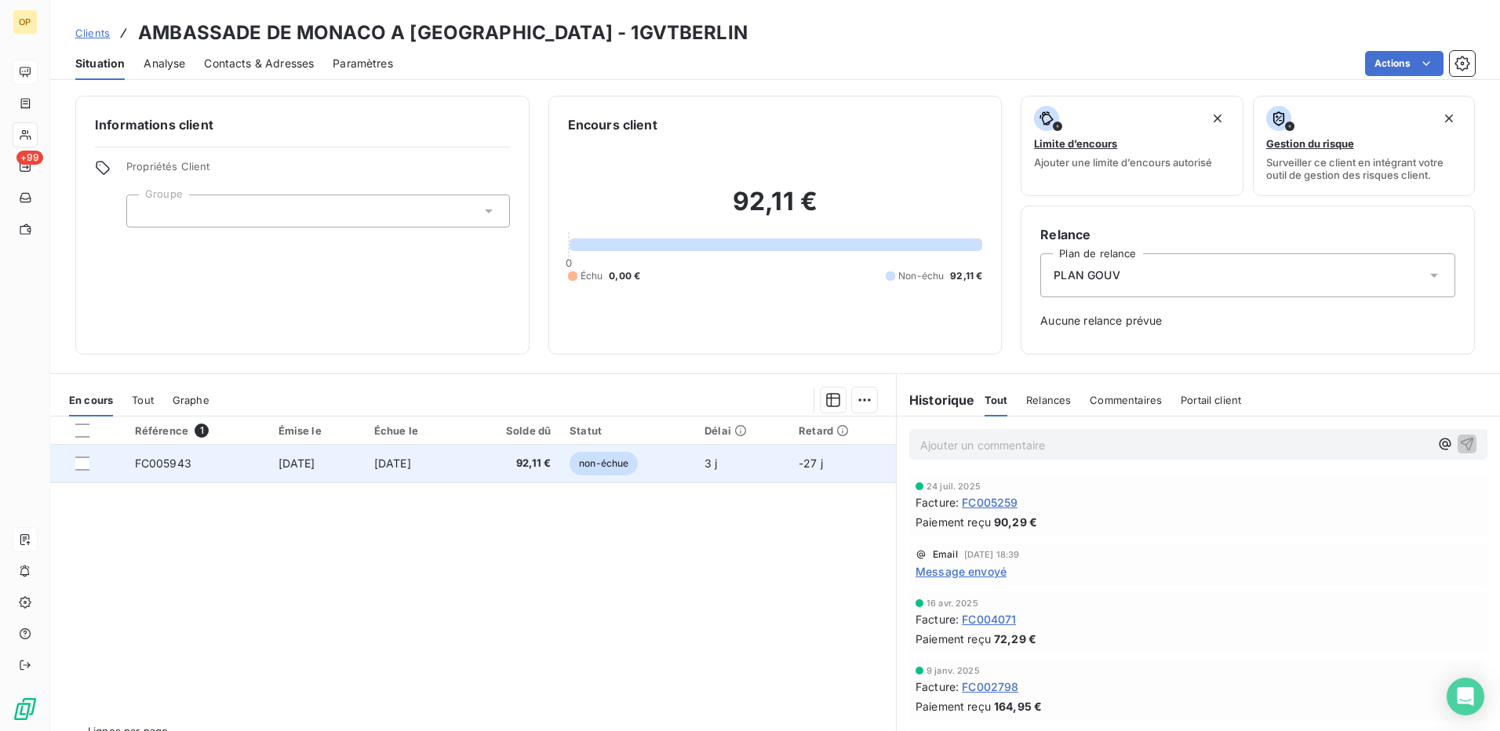
click at [504, 464] on span "92,11 €" at bounding box center [510, 464] width 79 height 16
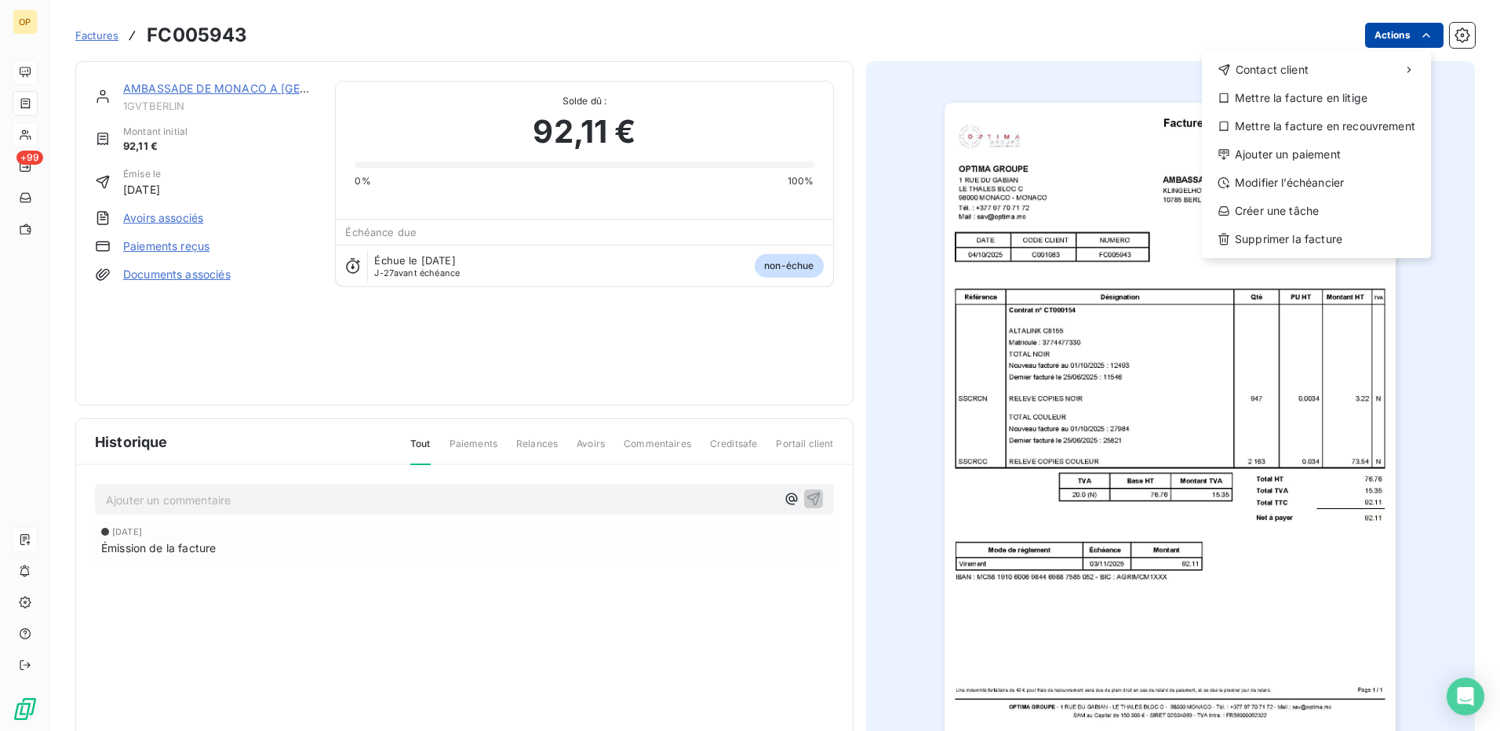
click at [1399, 43] on html "OP +99 Factures FC005943 Actions Contact client Mettre la facture en litige Met…" at bounding box center [750, 365] width 1500 height 731
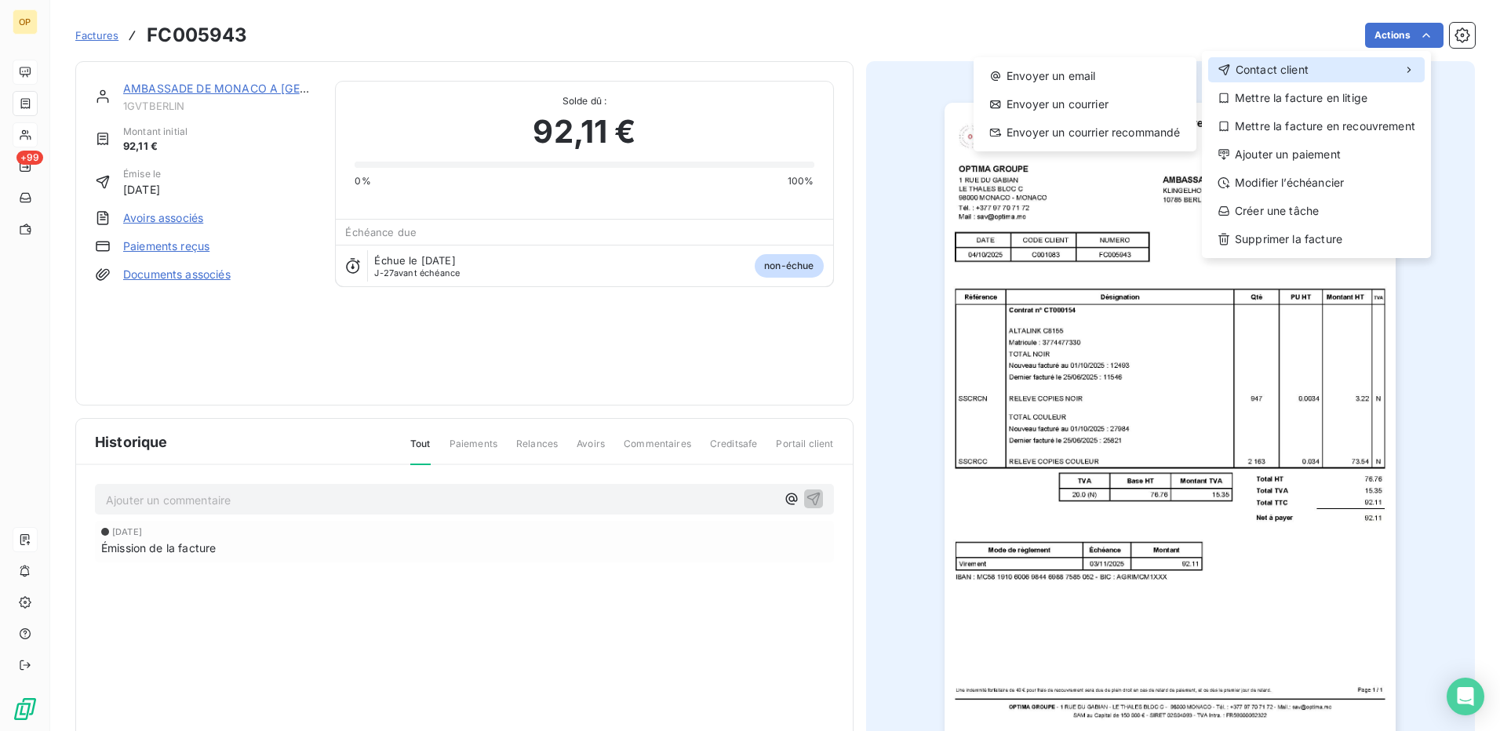
click at [1304, 66] on span "Contact client" at bounding box center [1272, 70] width 73 height 16
click at [1062, 67] on div "Envoyer un email" at bounding box center [1085, 76] width 210 height 25
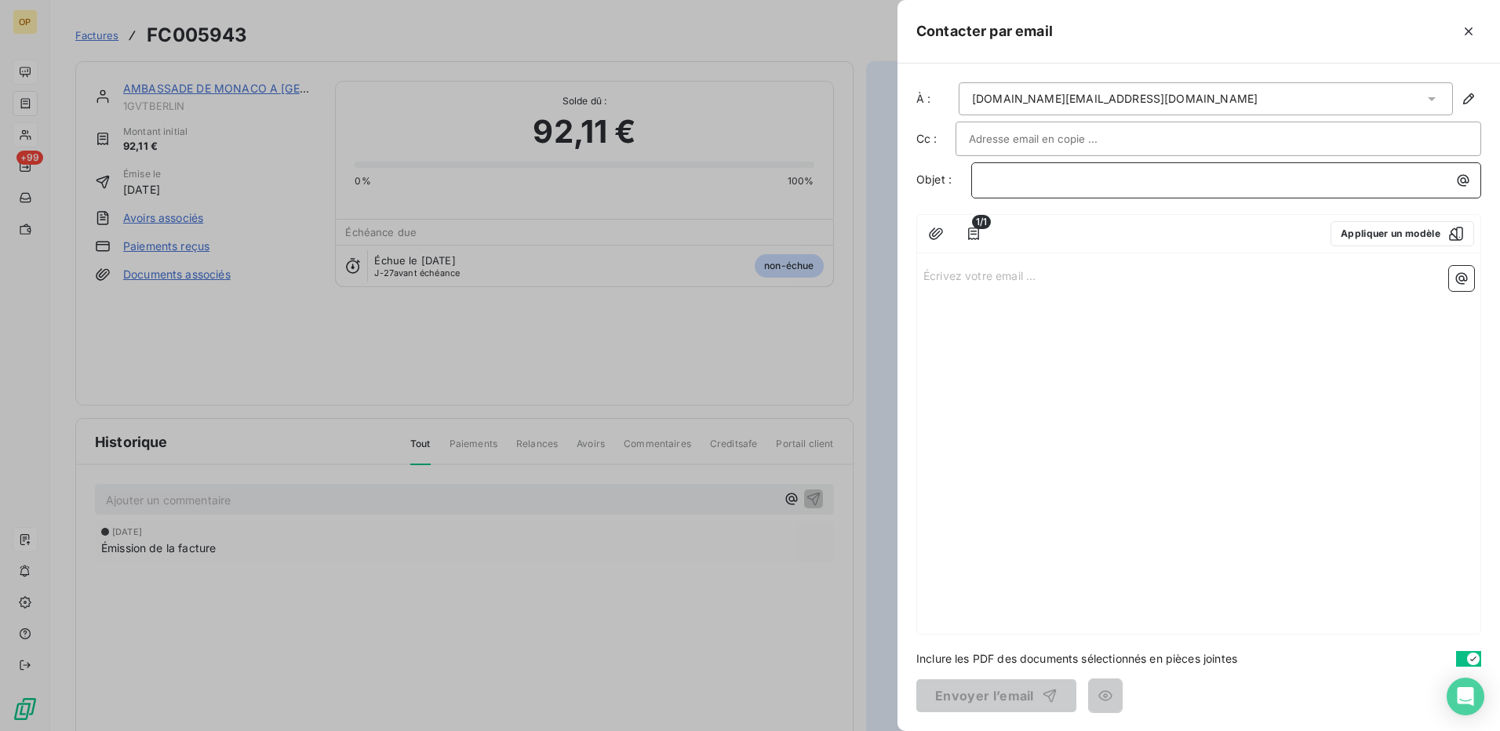
click at [1021, 175] on p "﻿" at bounding box center [1230, 180] width 491 height 18
click at [999, 180] on p "﻿" at bounding box center [1230, 180] width 491 height 18
click at [1084, 325] on div "Écrivez votre email ... ﻿" at bounding box center [1198, 447] width 563 height 374
click at [933, 280] on p "Écrivez votre email ... ﻿" at bounding box center [1198, 275] width 551 height 18
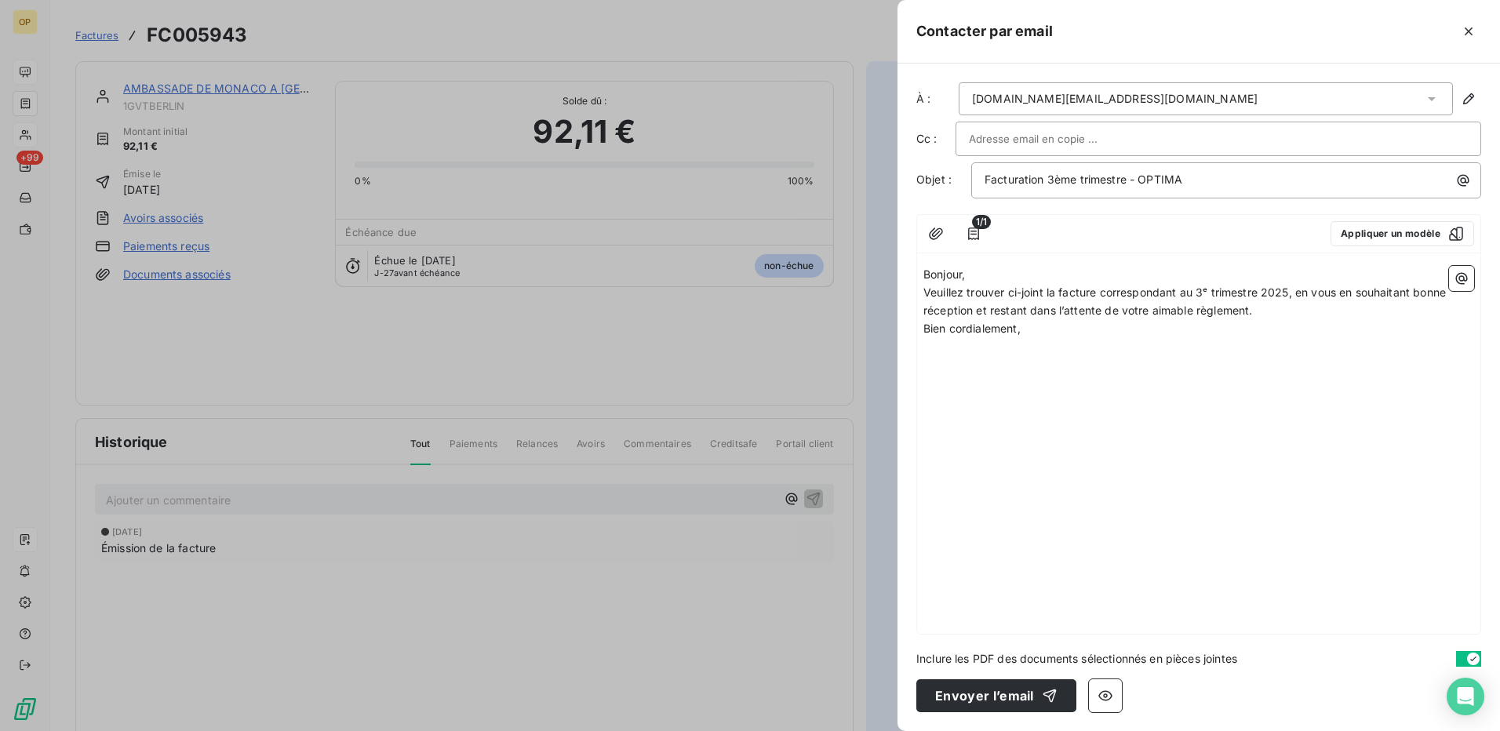
click at [923, 275] on div "Bonjour, [PERSON_NAME] trouver ci-joint la facture correspondant au 3ᵉ trimestr…" at bounding box center [1198, 447] width 563 height 374
click at [924, 273] on span "Bonjour," at bounding box center [944, 274] width 42 height 13
click at [1329, 315] on p "Veuillez trouver ci-joint la facture correspondant au 3ᵉ trimestre 2025, en vou…" at bounding box center [1198, 302] width 551 height 36
click at [1061, 276] on p "Bonjour," at bounding box center [1198, 275] width 551 height 18
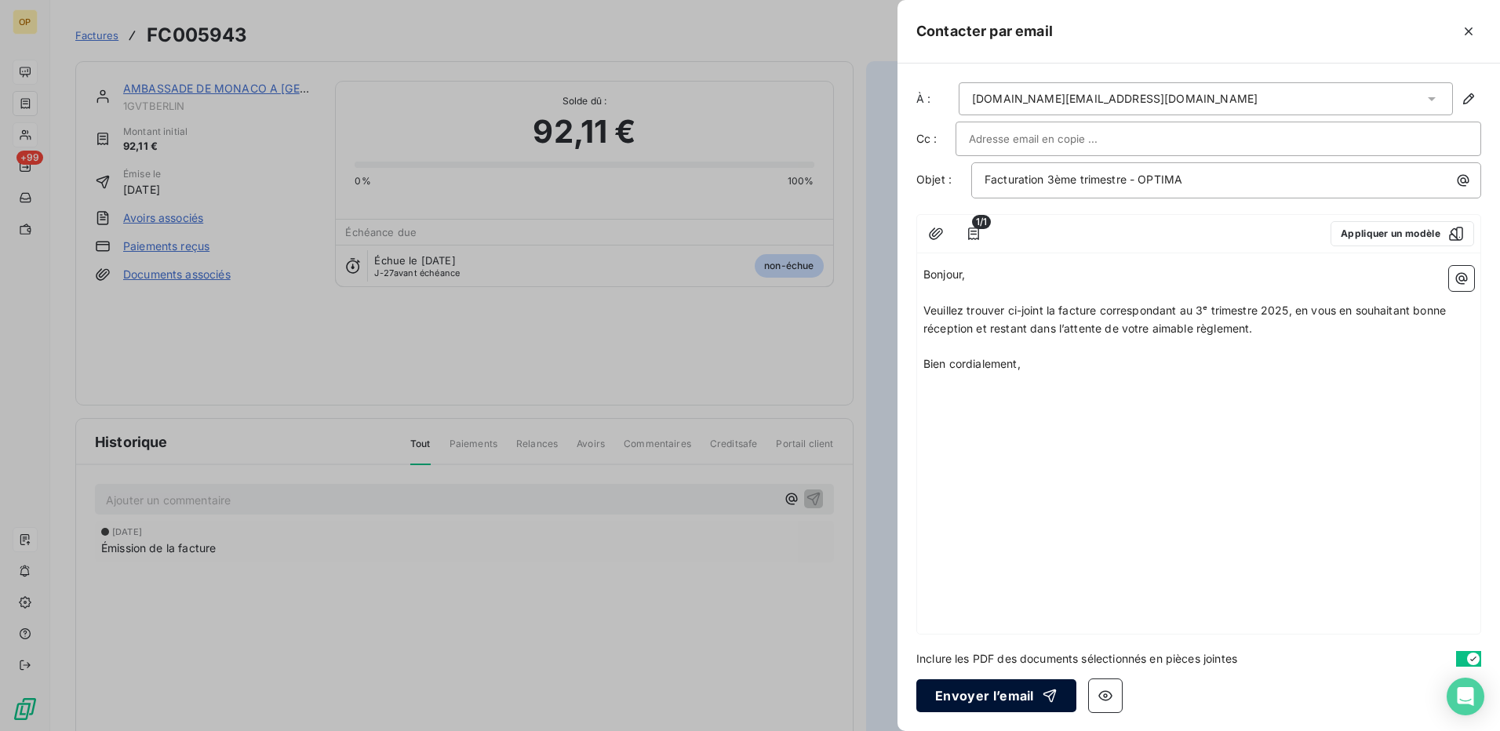
click at [1003, 690] on button "Envoyer l’email" at bounding box center [996, 695] width 160 height 33
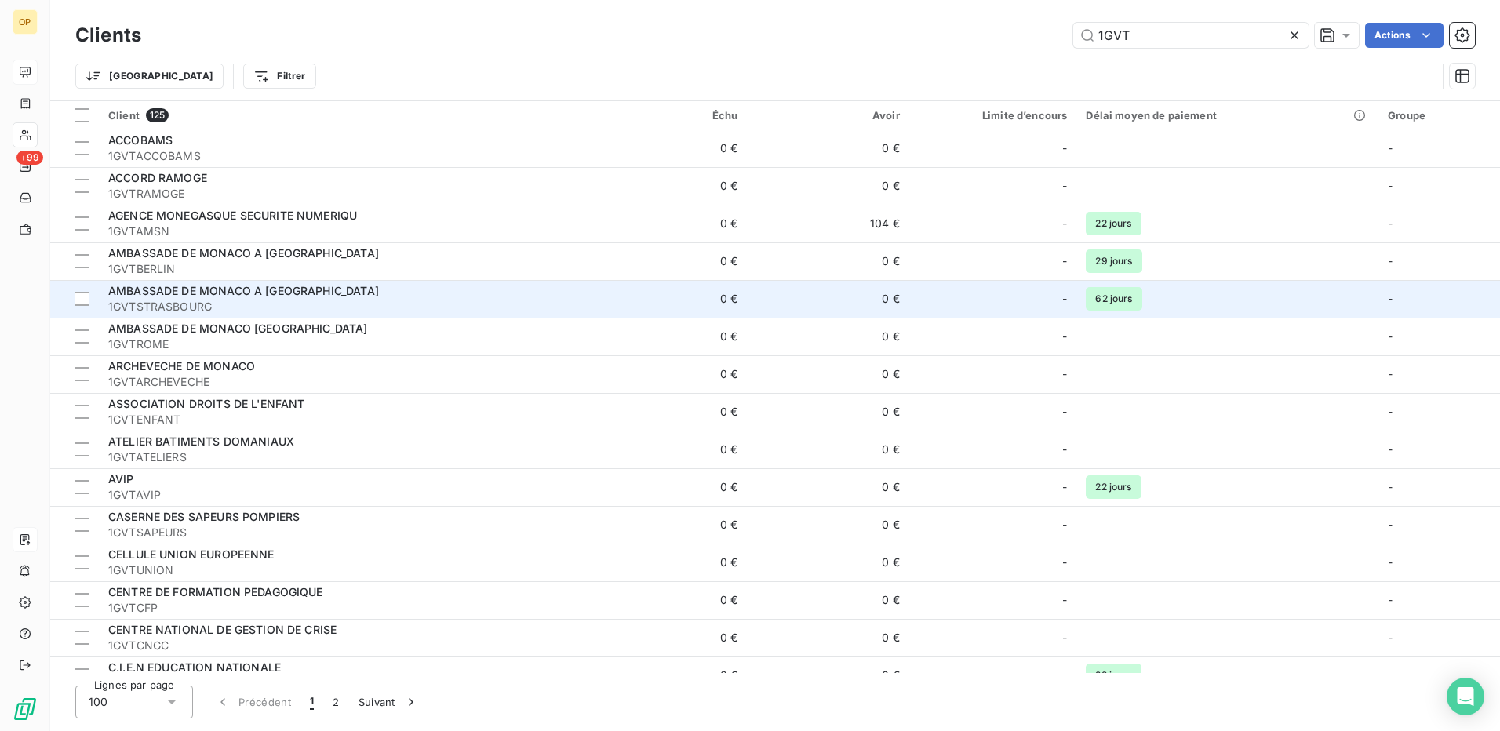
click at [561, 296] on div "AMBASSADE DE MONACO A [GEOGRAPHIC_DATA]" at bounding box center [342, 291] width 468 height 16
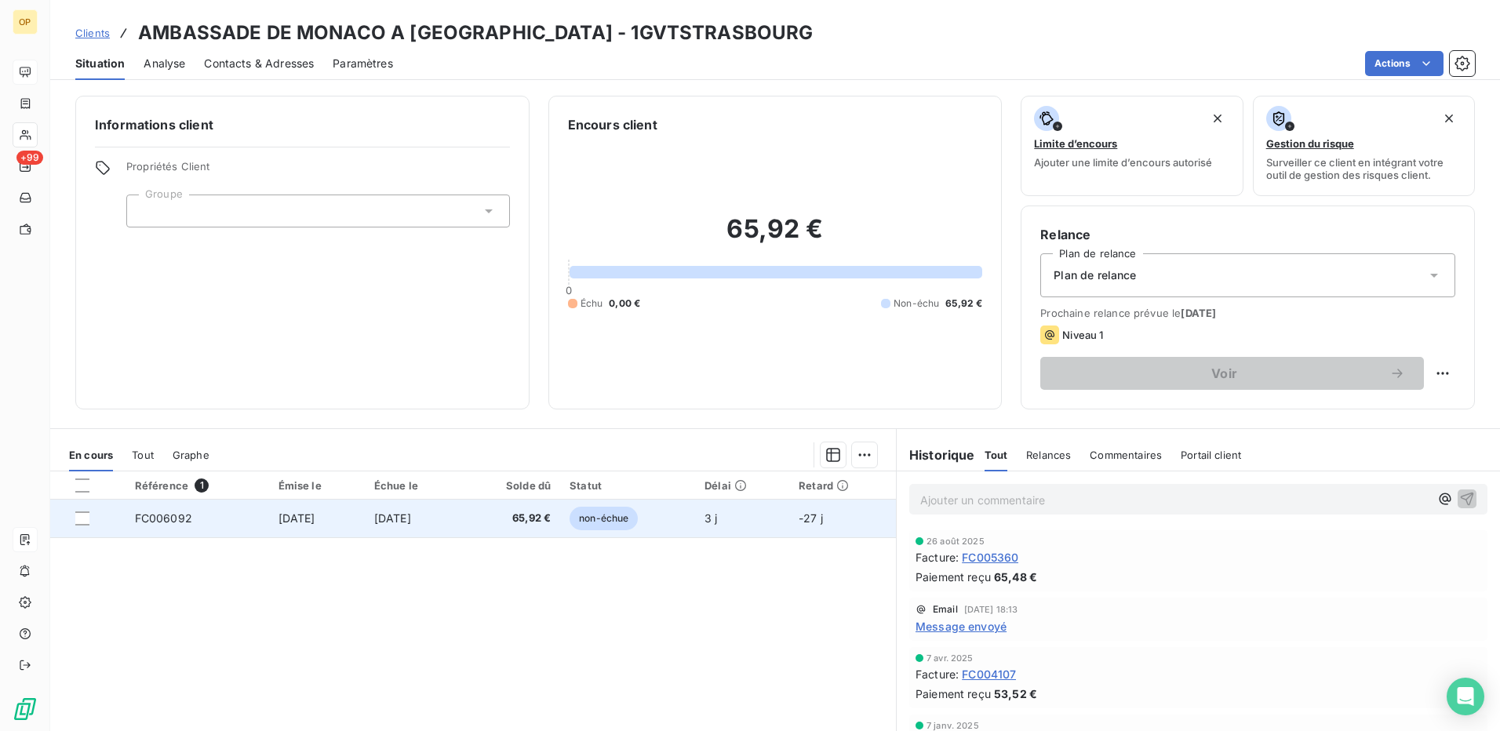
click at [638, 517] on span "non-échue" at bounding box center [604, 519] width 68 height 24
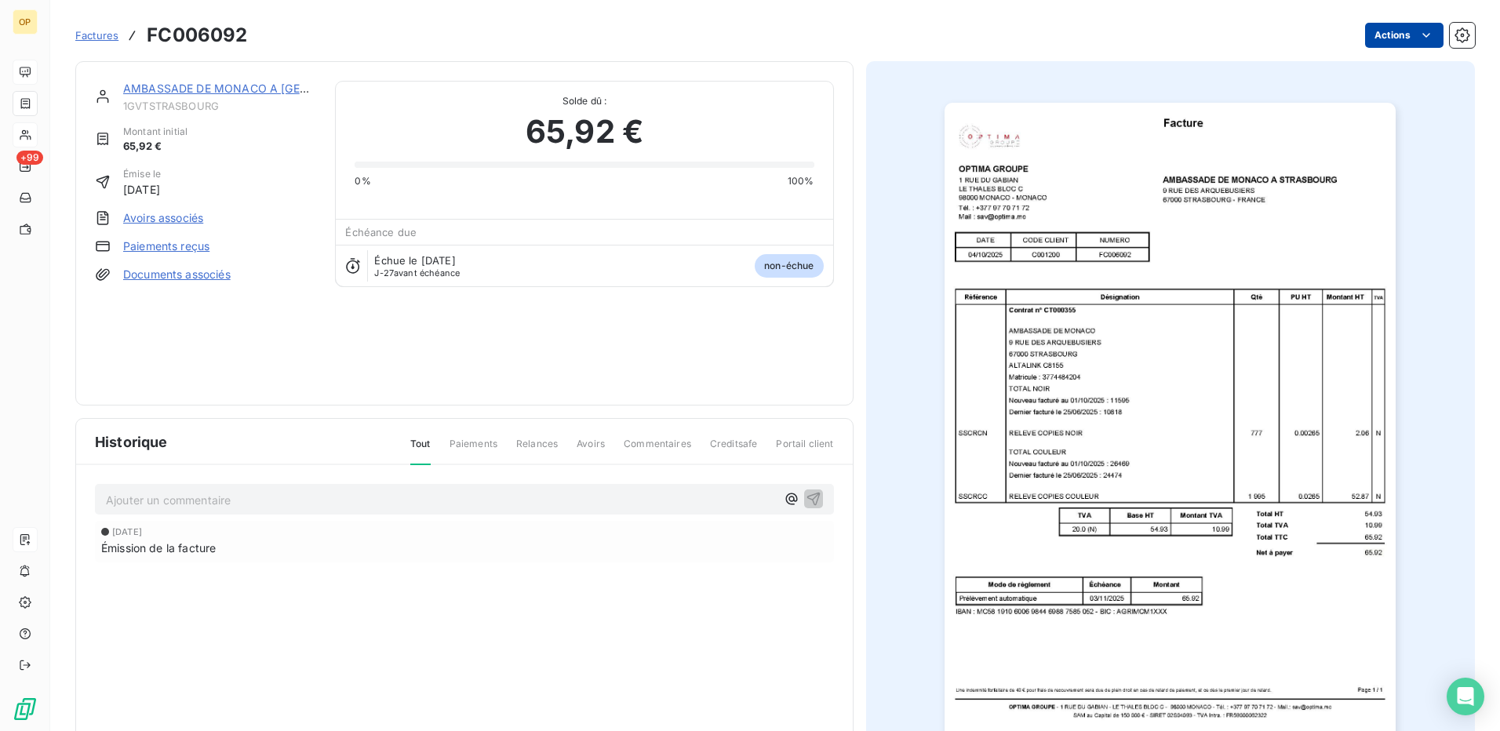
click at [1393, 42] on html "OP +99 Factures FC006092 Actions AMBASSADE DE MONACO A [GEOGRAPHIC_DATA] 1GVTST…" at bounding box center [750, 365] width 1500 height 731
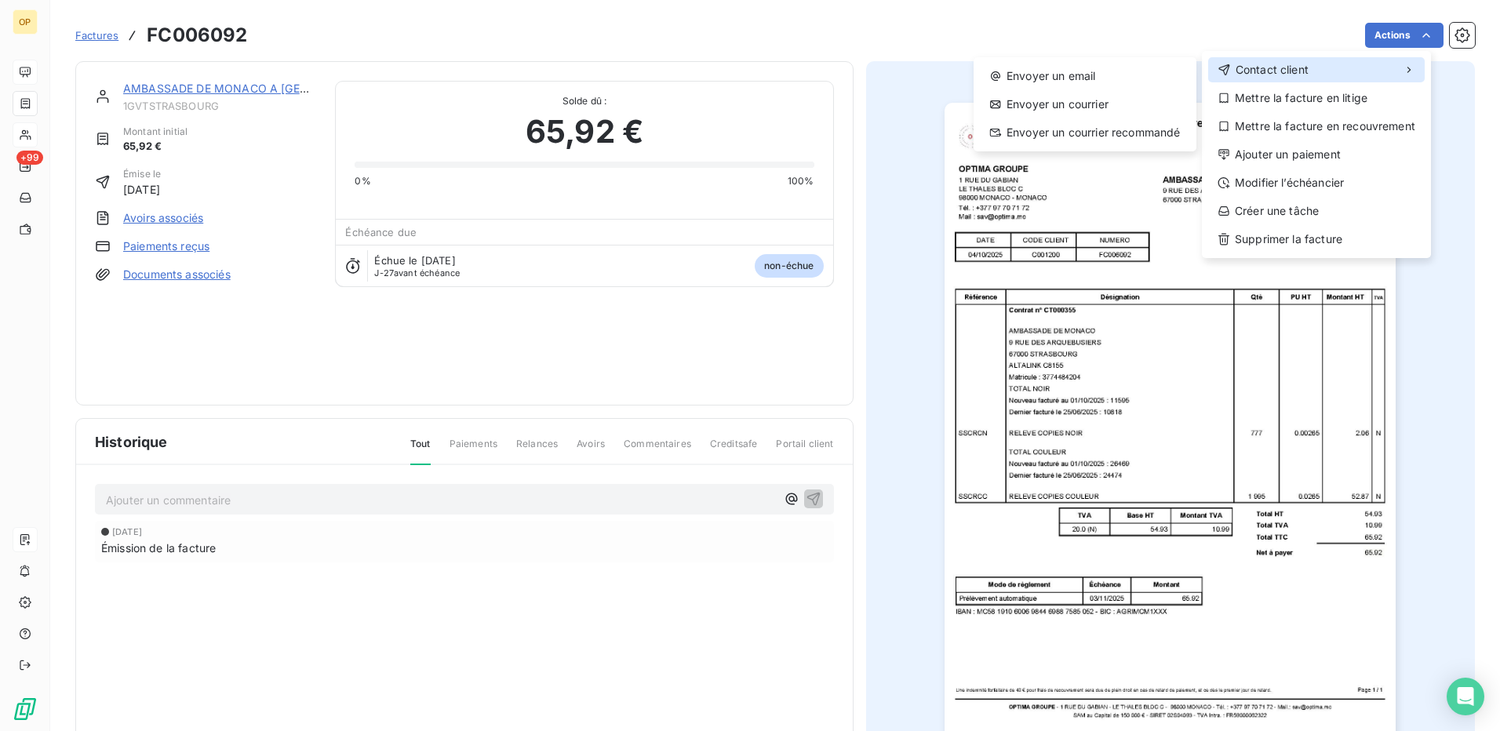
click at [1339, 71] on div "Contact client" at bounding box center [1316, 69] width 217 height 25
click at [1094, 80] on div "Envoyer un email" at bounding box center [1085, 76] width 210 height 25
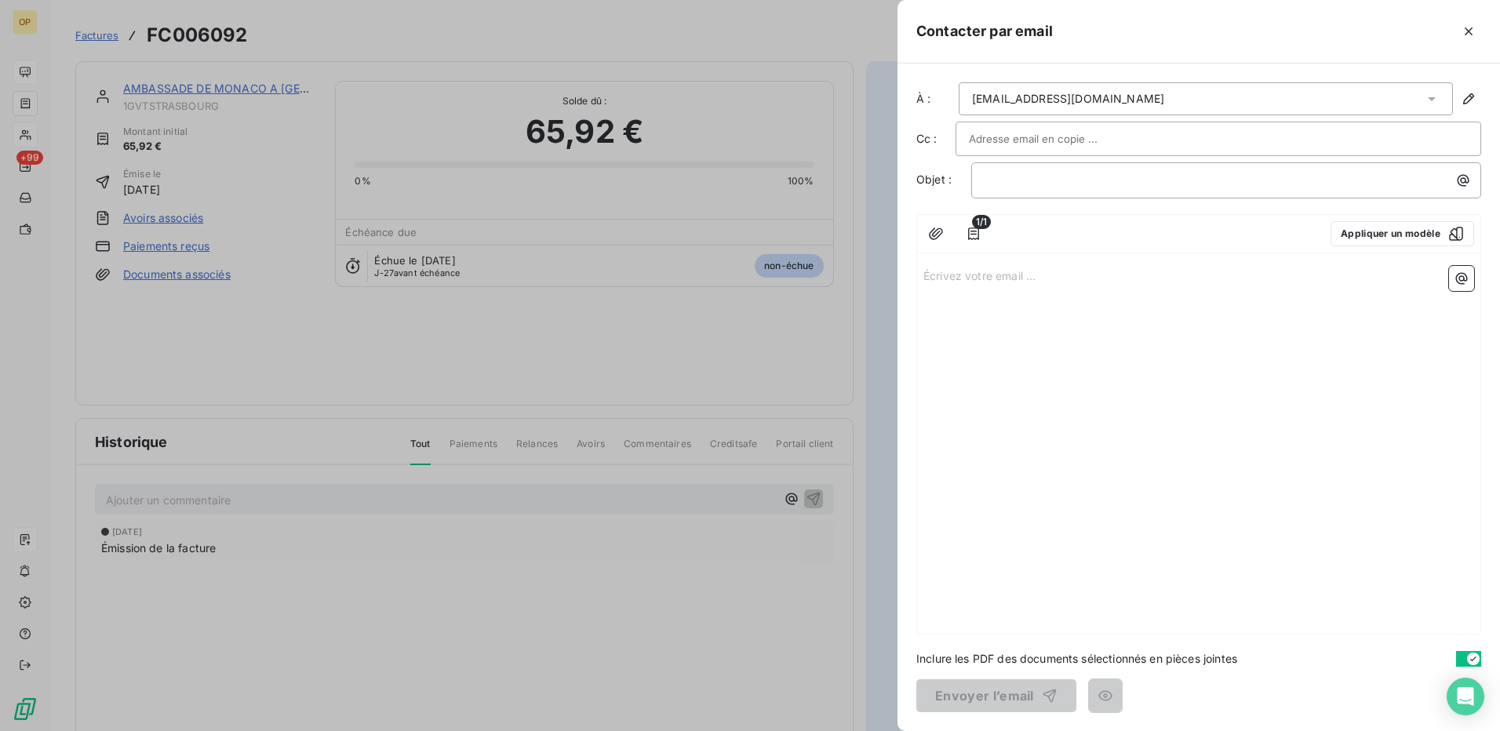
click at [1004, 278] on p "Écrivez votre email ... ﻿" at bounding box center [1198, 275] width 551 height 18
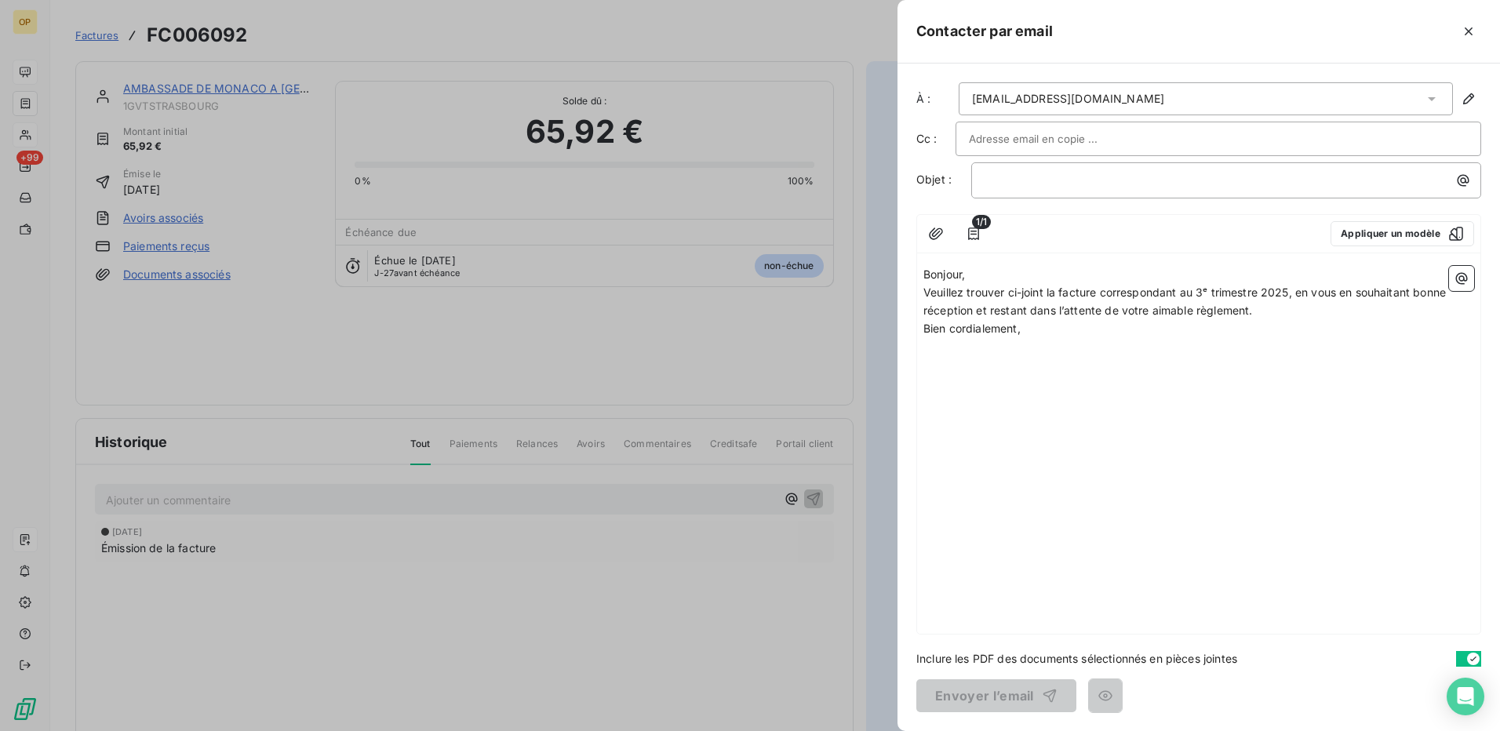
click at [1004, 278] on p "Bonjour," at bounding box center [1198, 275] width 551 height 18
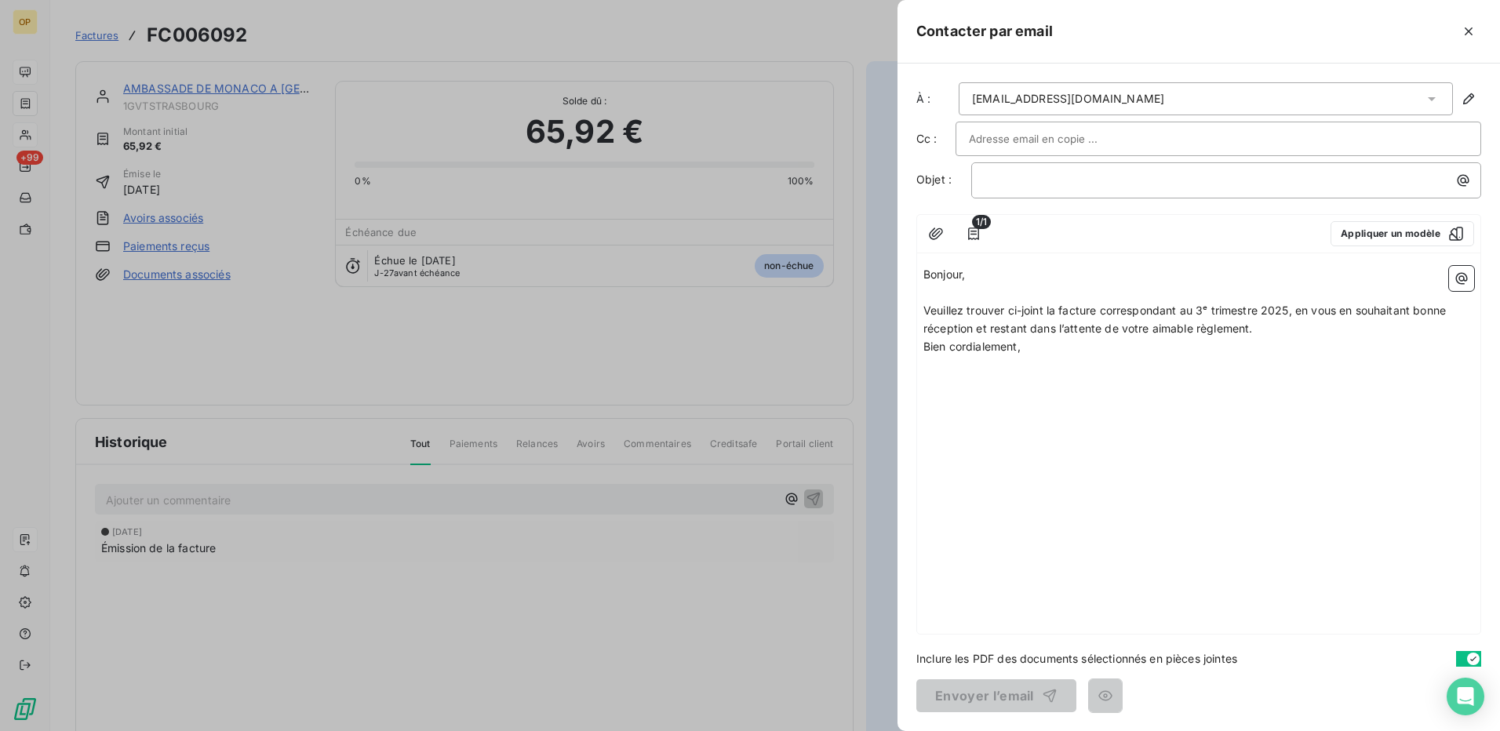
click at [1282, 332] on p "Veuillez trouver ci-joint la facture correspondant au 3ᵉ trimestre 2025, en vou…" at bounding box center [1198, 320] width 551 height 36
click at [958, 296] on p "﻿" at bounding box center [1198, 293] width 551 height 18
drag, startPoint x: 924, startPoint y: 272, endPoint x: 1036, endPoint y: 367, distance: 147.0
click at [1036, 367] on div "Bonjour, ﻿ Veuillez trouver ci-joint la facture correspondant au 3ᵉ trimestre 2…" at bounding box center [1198, 319] width 551 height 107
copy div "Bonjour, ﻿ Veuillez trouver ci-joint la facture correspondant au 3ᵉ trimestre 2…"
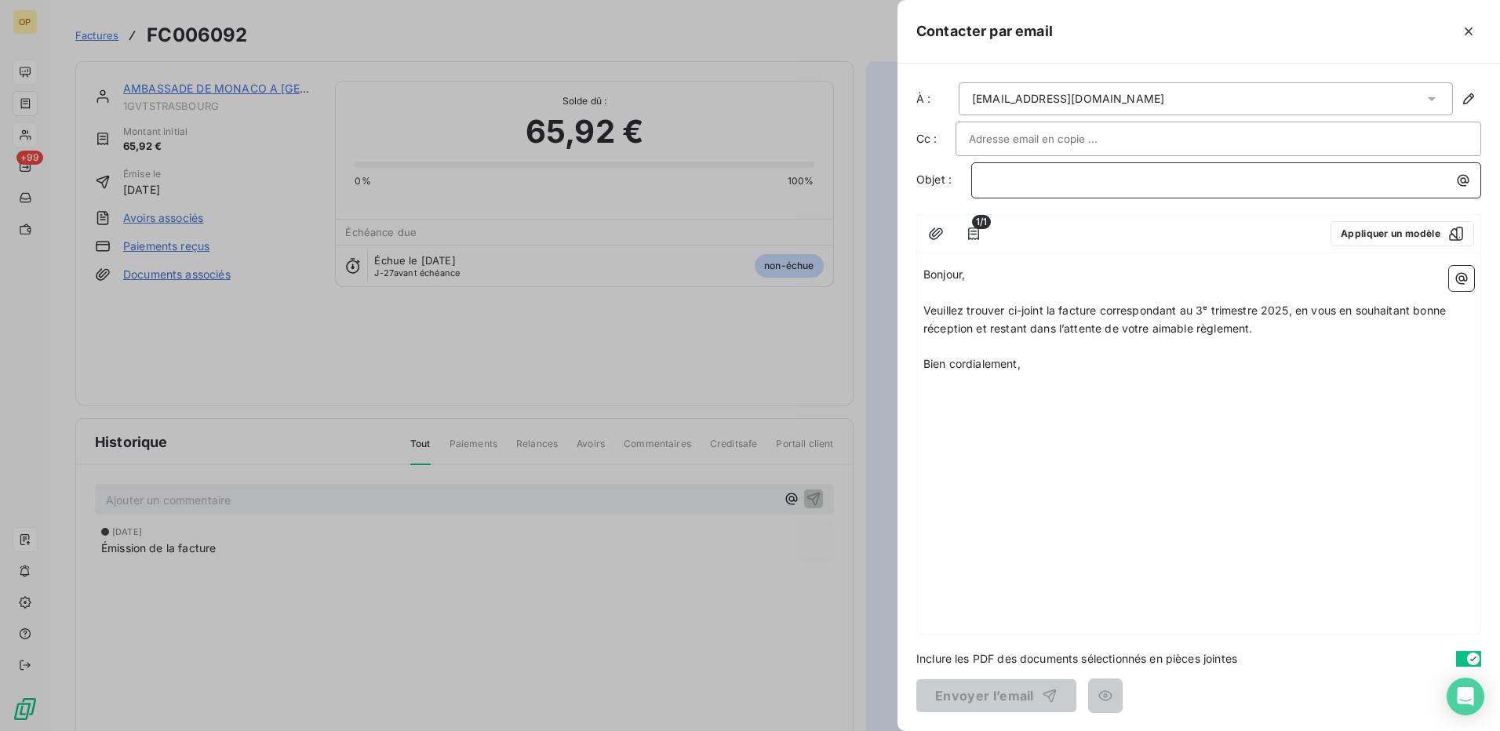
click at [1035, 180] on p "﻿" at bounding box center [1230, 180] width 491 height 18
click at [999, 696] on button "Envoyer l’email" at bounding box center [996, 695] width 160 height 33
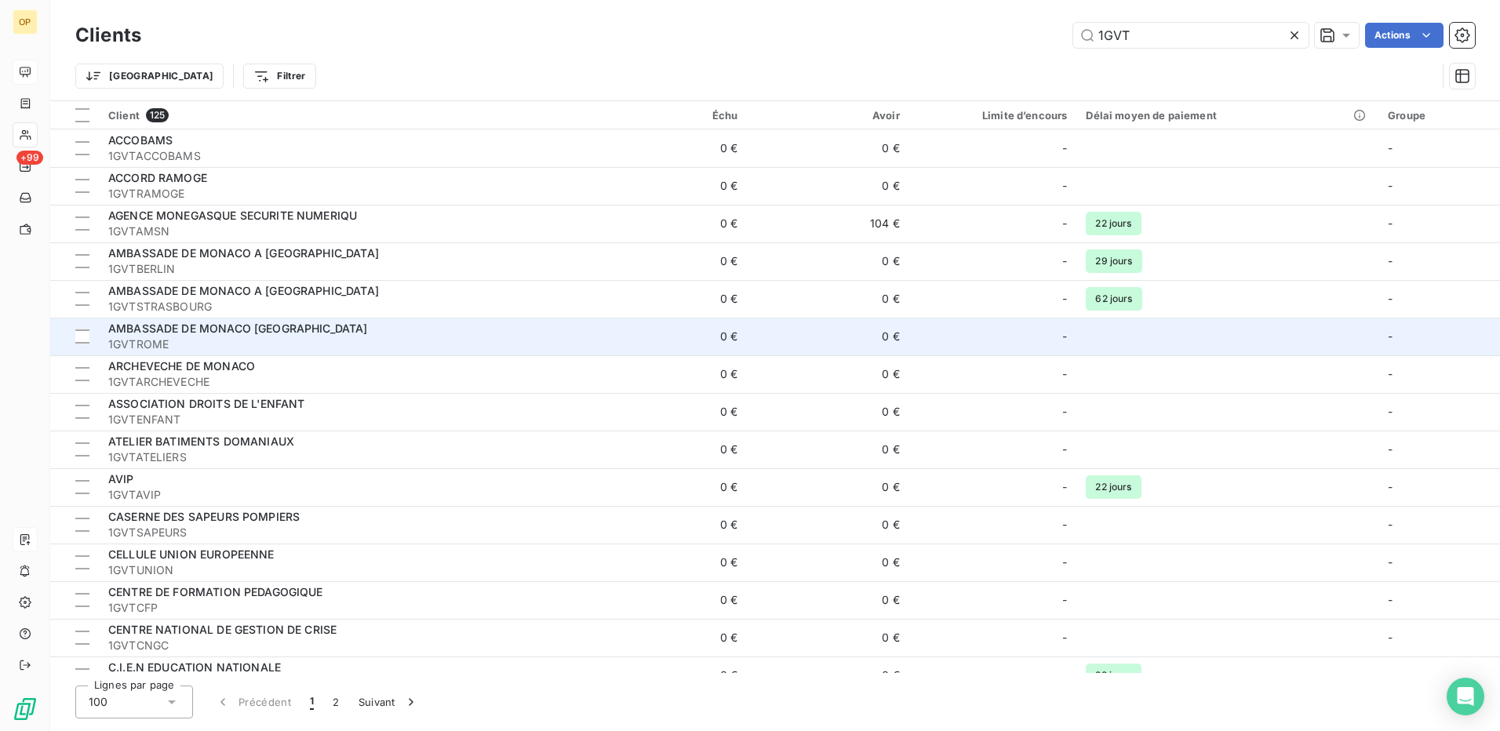
click at [361, 333] on span "AMBASSADE DE MONACO [GEOGRAPHIC_DATA]" at bounding box center [238, 328] width 260 height 13
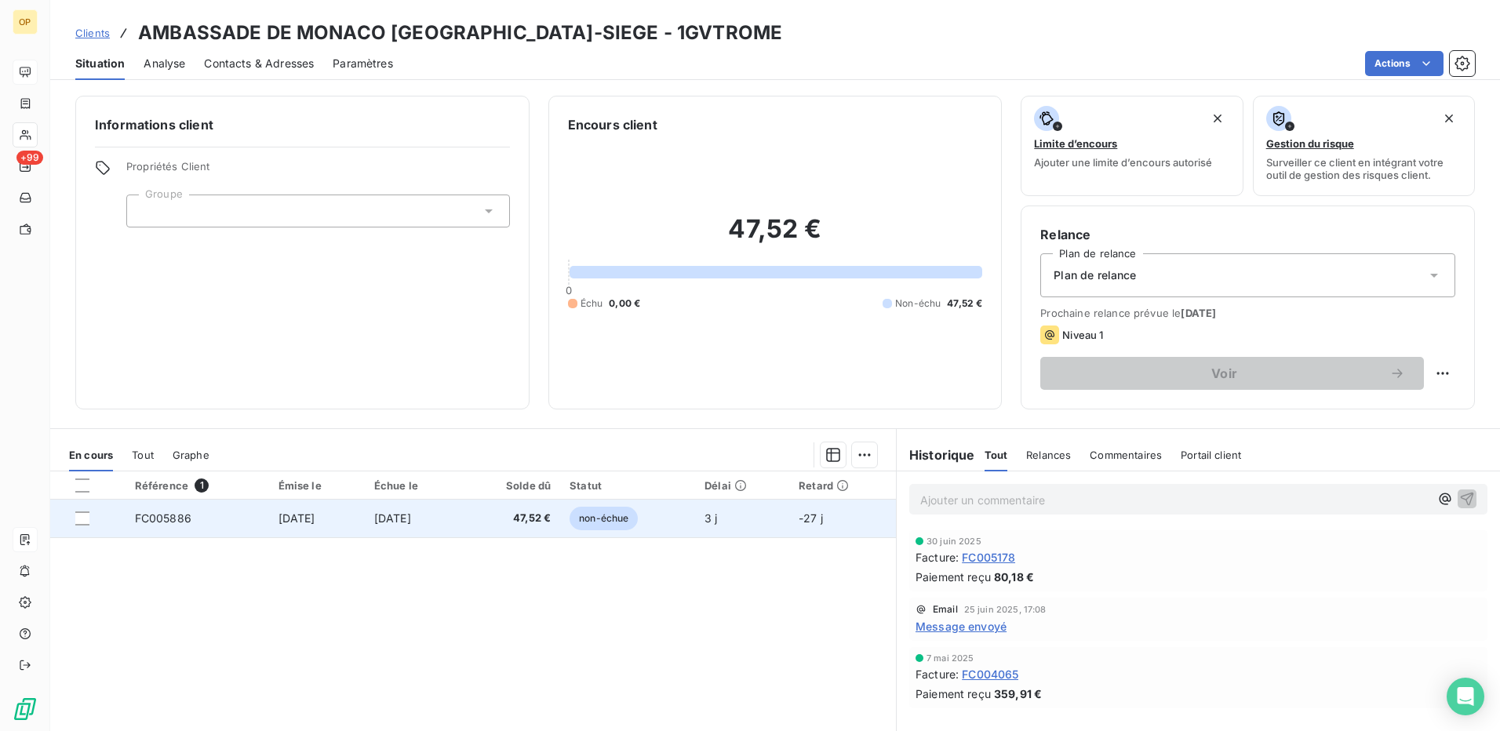
click at [462, 519] on td "[DATE]" at bounding box center [413, 519] width 97 height 38
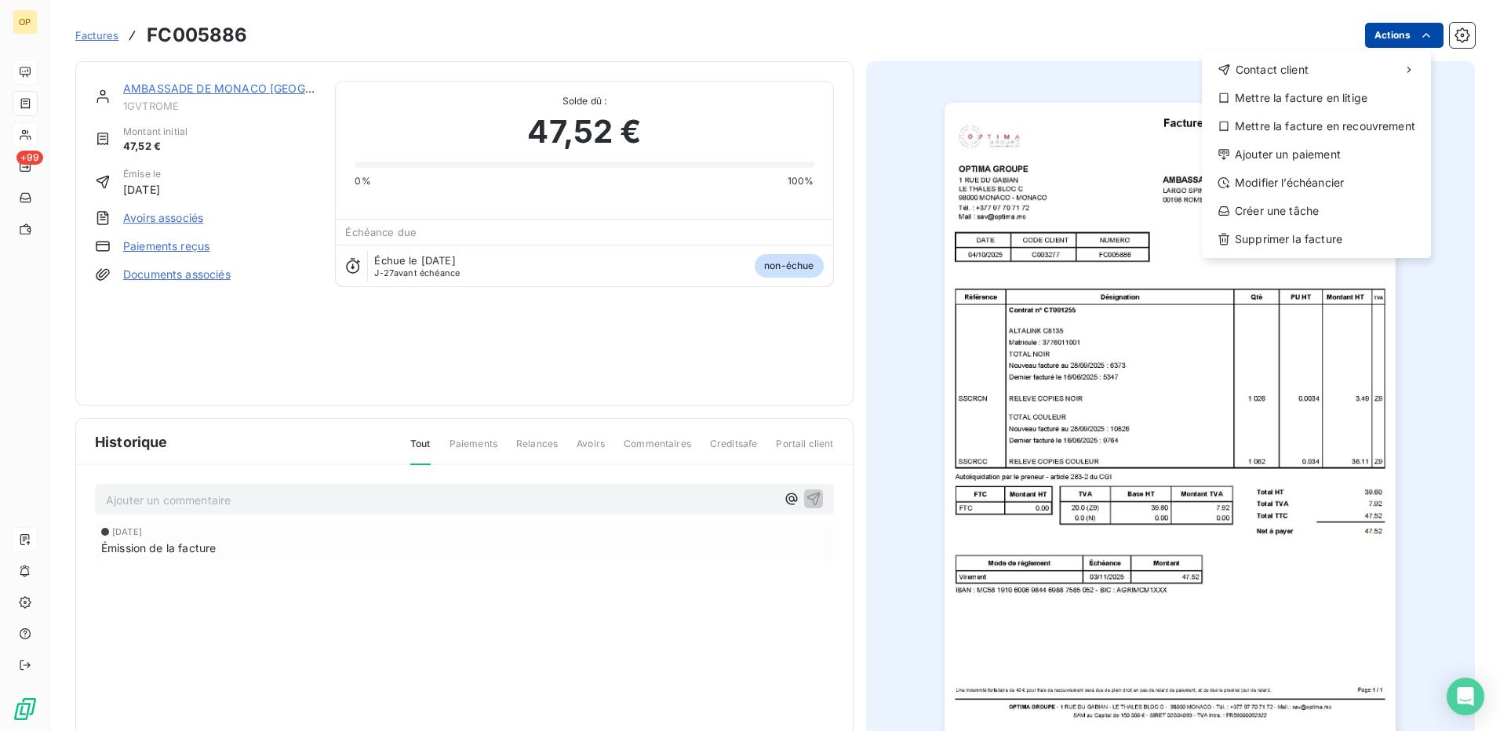
click at [1376, 35] on html "OP +99 Factures FC005886 Actions Contact client Mettre la facture en litige Met…" at bounding box center [750, 365] width 1500 height 731
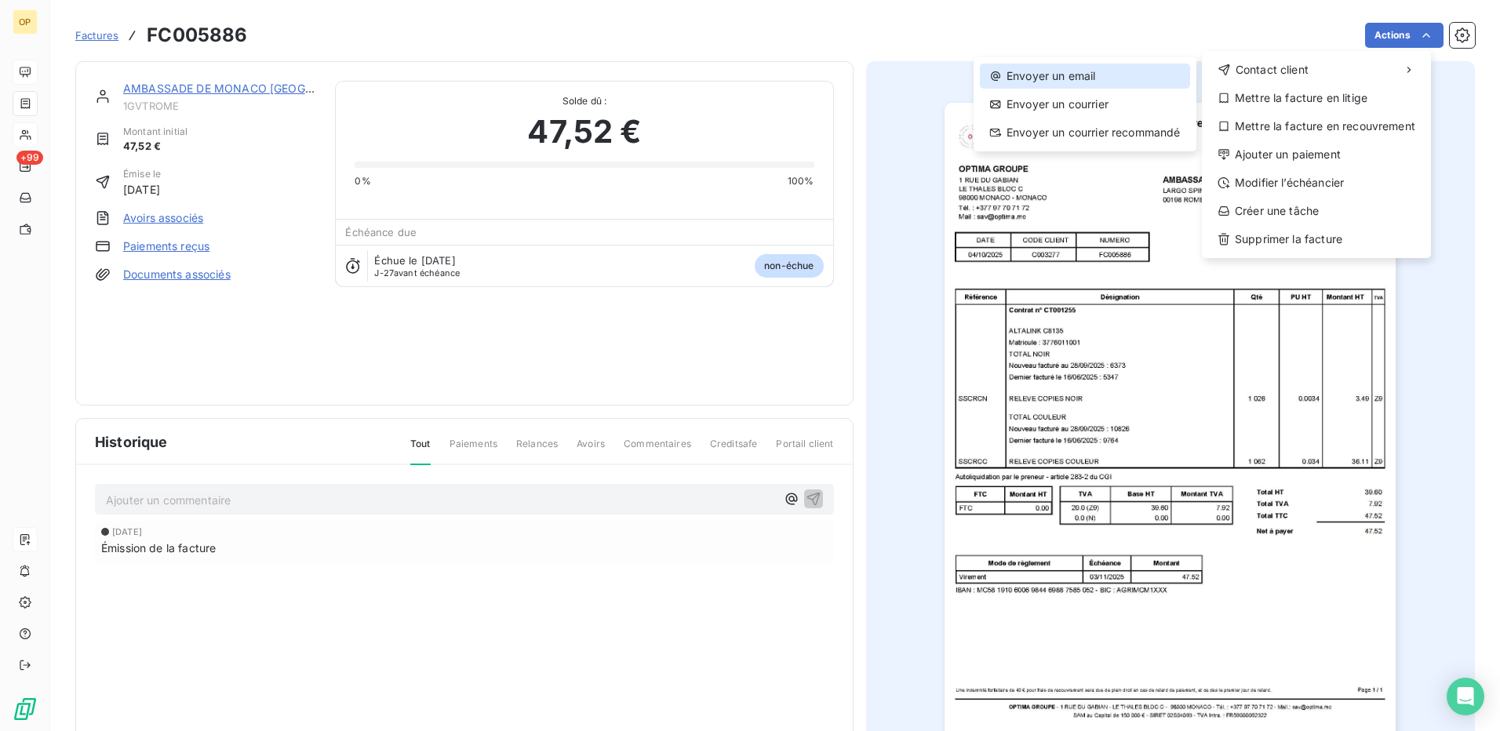
click at [1142, 69] on div "Envoyer un email" at bounding box center [1085, 76] width 210 height 25
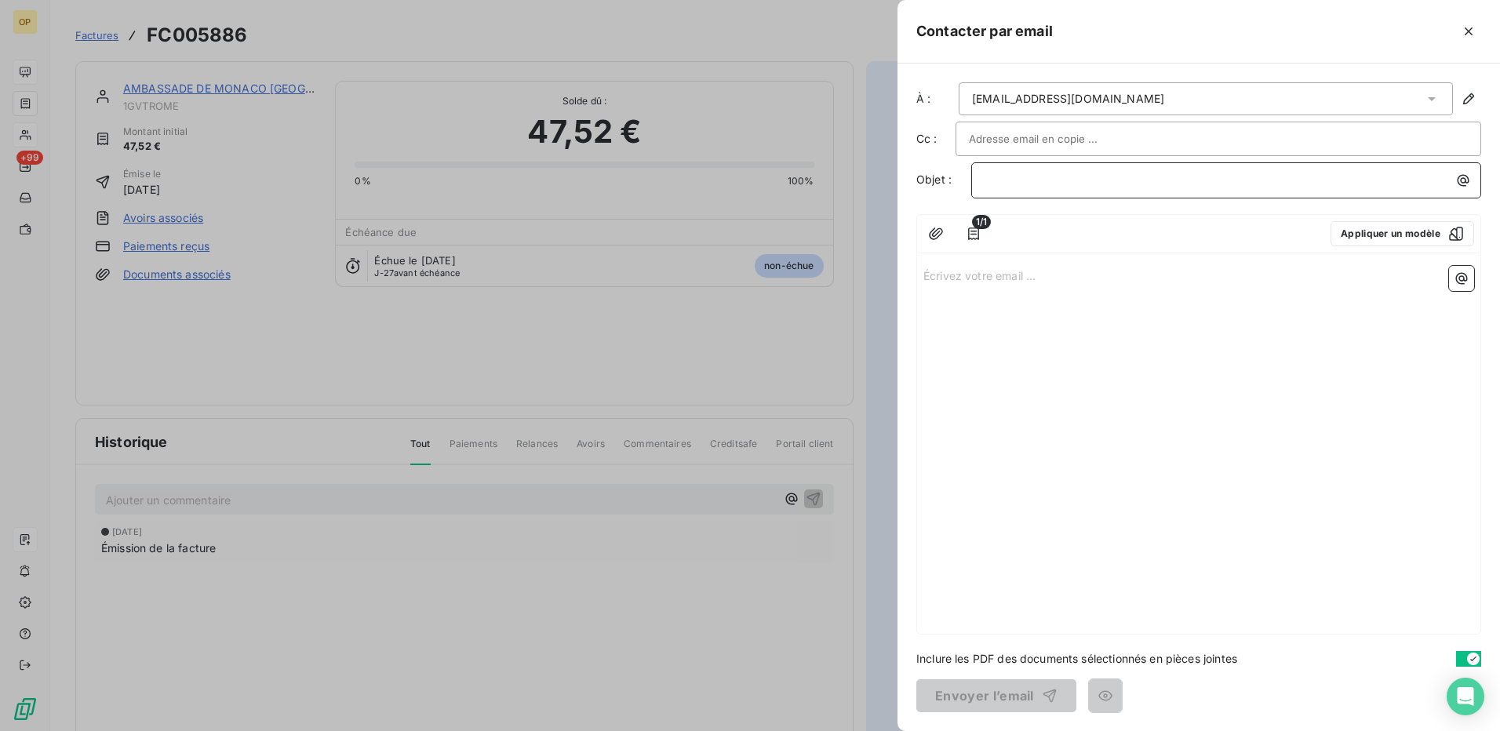
click at [1012, 174] on p "﻿" at bounding box center [1230, 180] width 491 height 18
click at [933, 273] on p "Écrivez votre email ... ﻿" at bounding box center [1198, 275] width 551 height 18
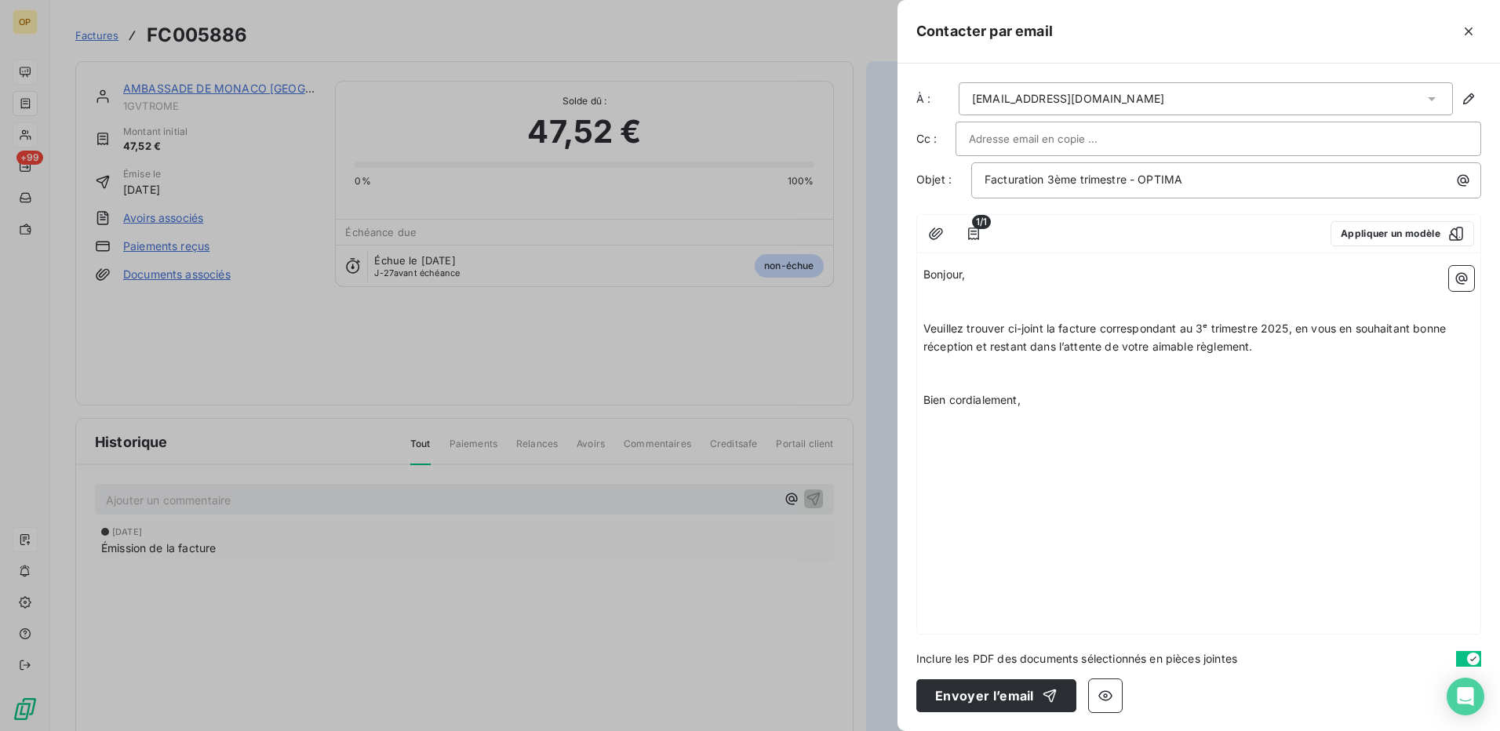
click at [981, 379] on p "﻿" at bounding box center [1198, 382] width 551 height 18
click at [958, 322] on span "Veuillez trouver ci-joint la facture correspondant au 3ᵉ trimestre 2025, en vou…" at bounding box center [1186, 337] width 526 height 31
click at [951, 313] on p "﻿" at bounding box center [1198, 311] width 551 height 18
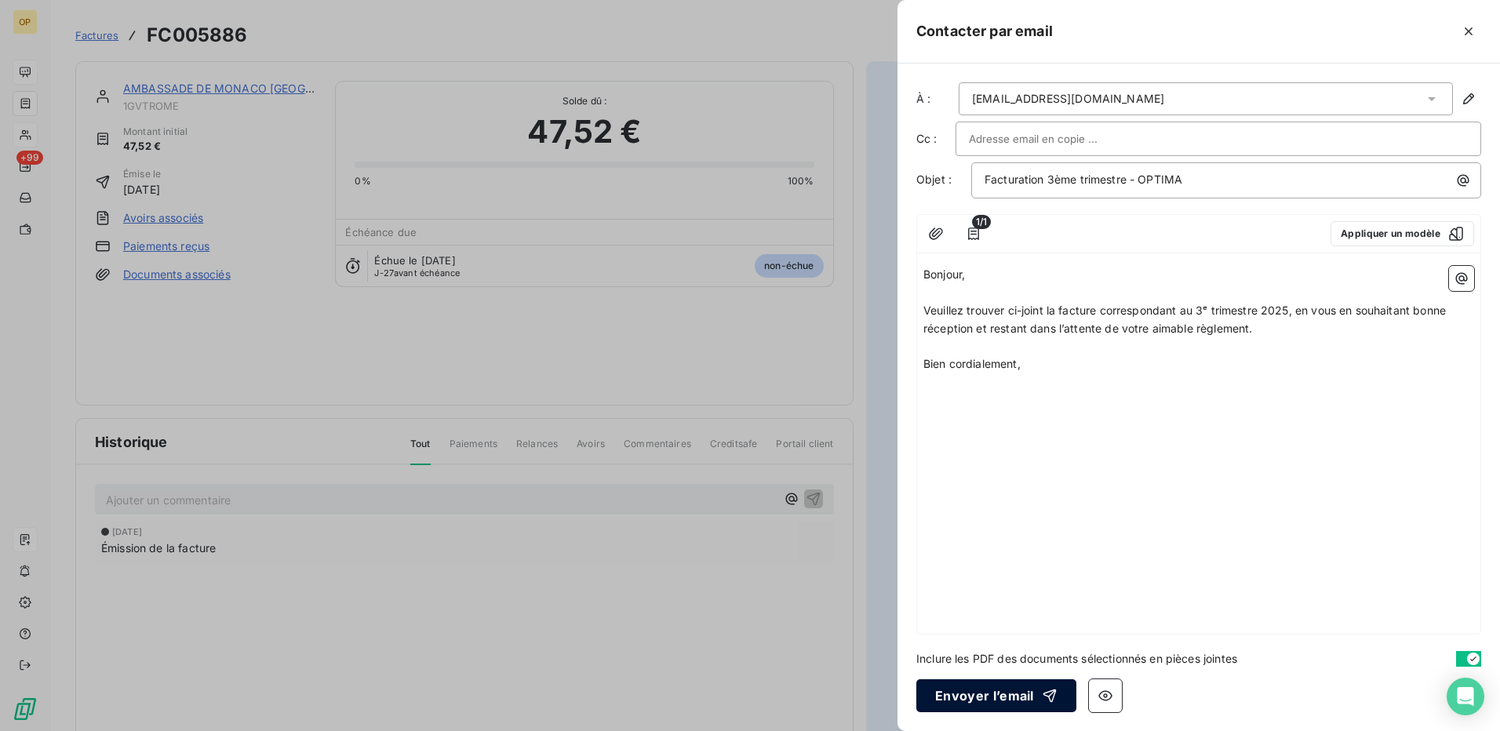
click at [962, 697] on button "Envoyer l’email" at bounding box center [996, 695] width 160 height 33
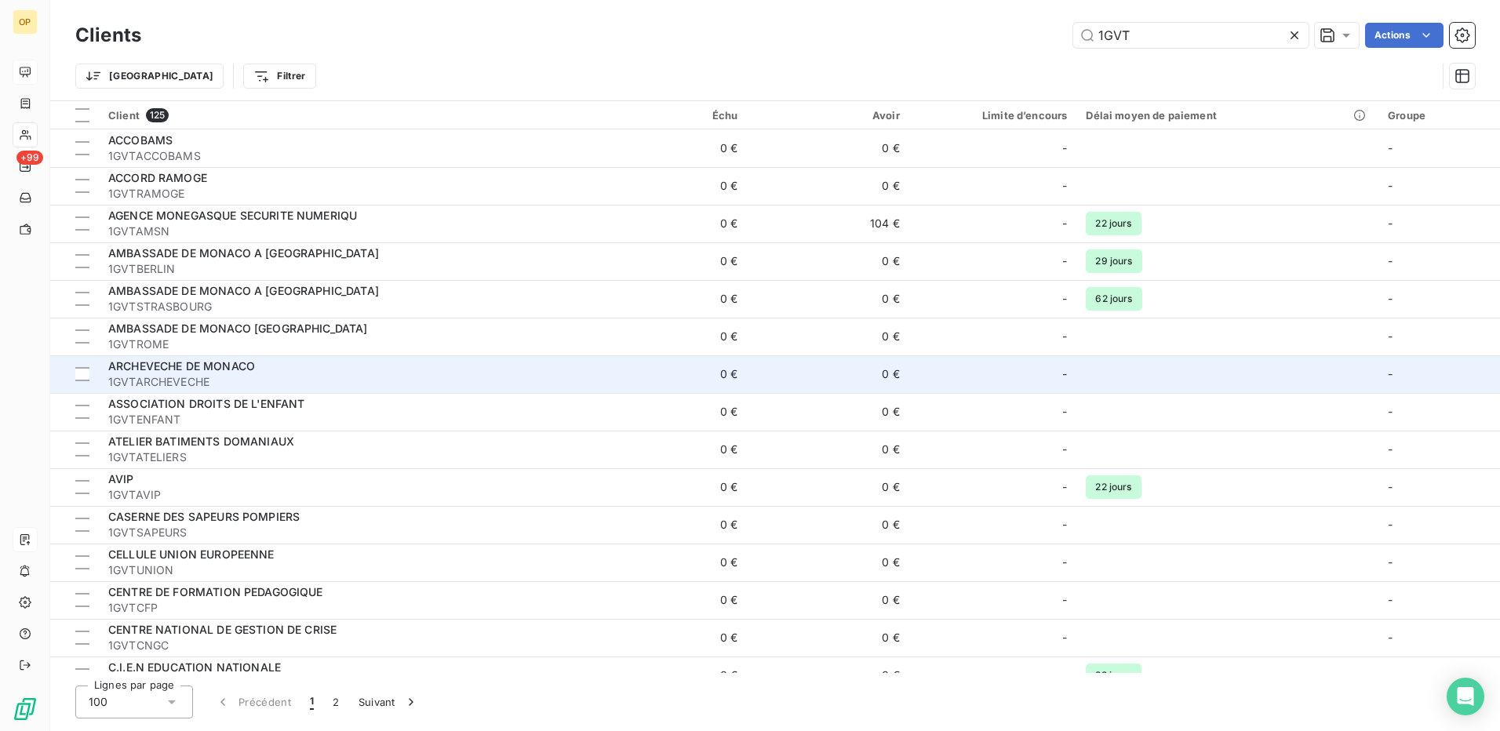
click at [330, 362] on div "ARCHEVECHE DE MONACO" at bounding box center [342, 367] width 468 height 16
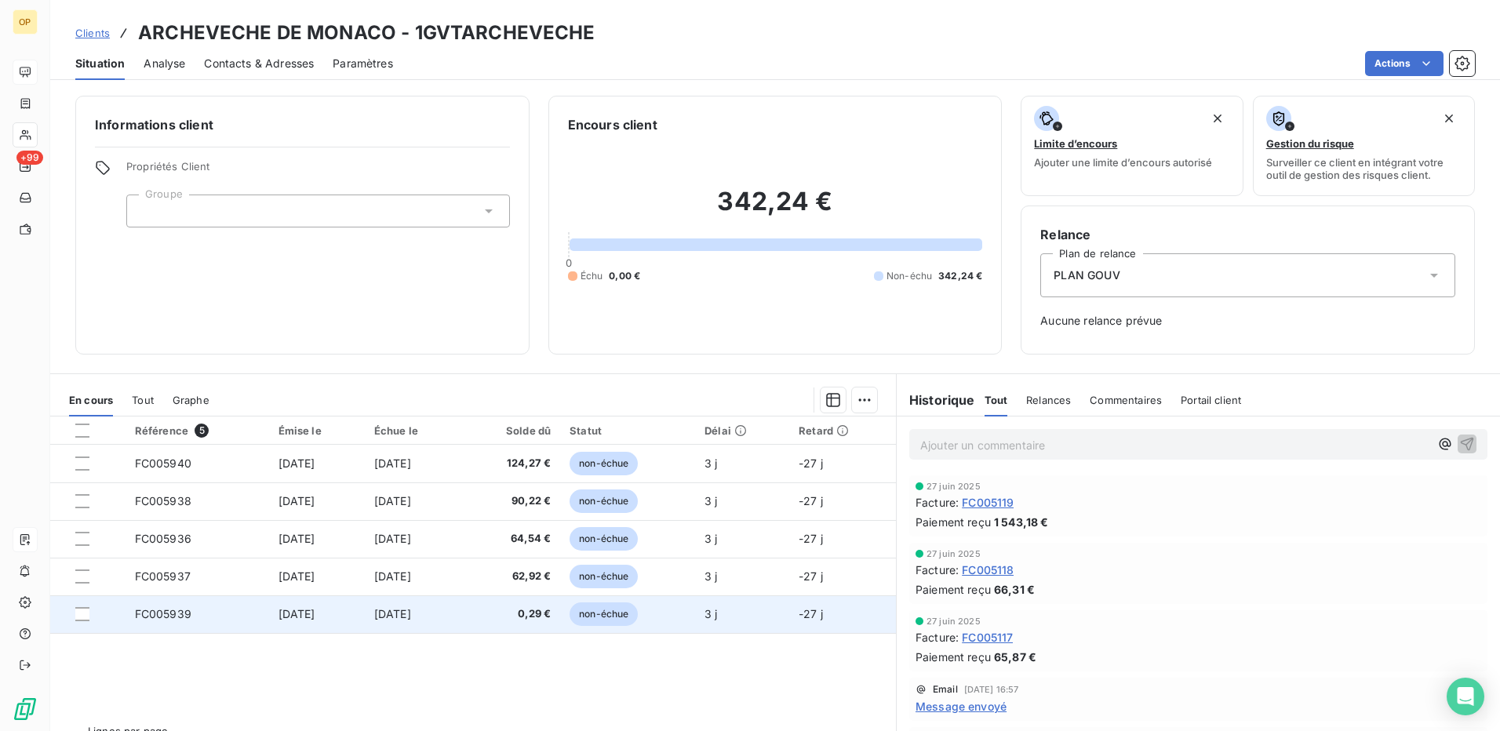
click at [375, 613] on td "[DATE]" at bounding box center [413, 614] width 97 height 38
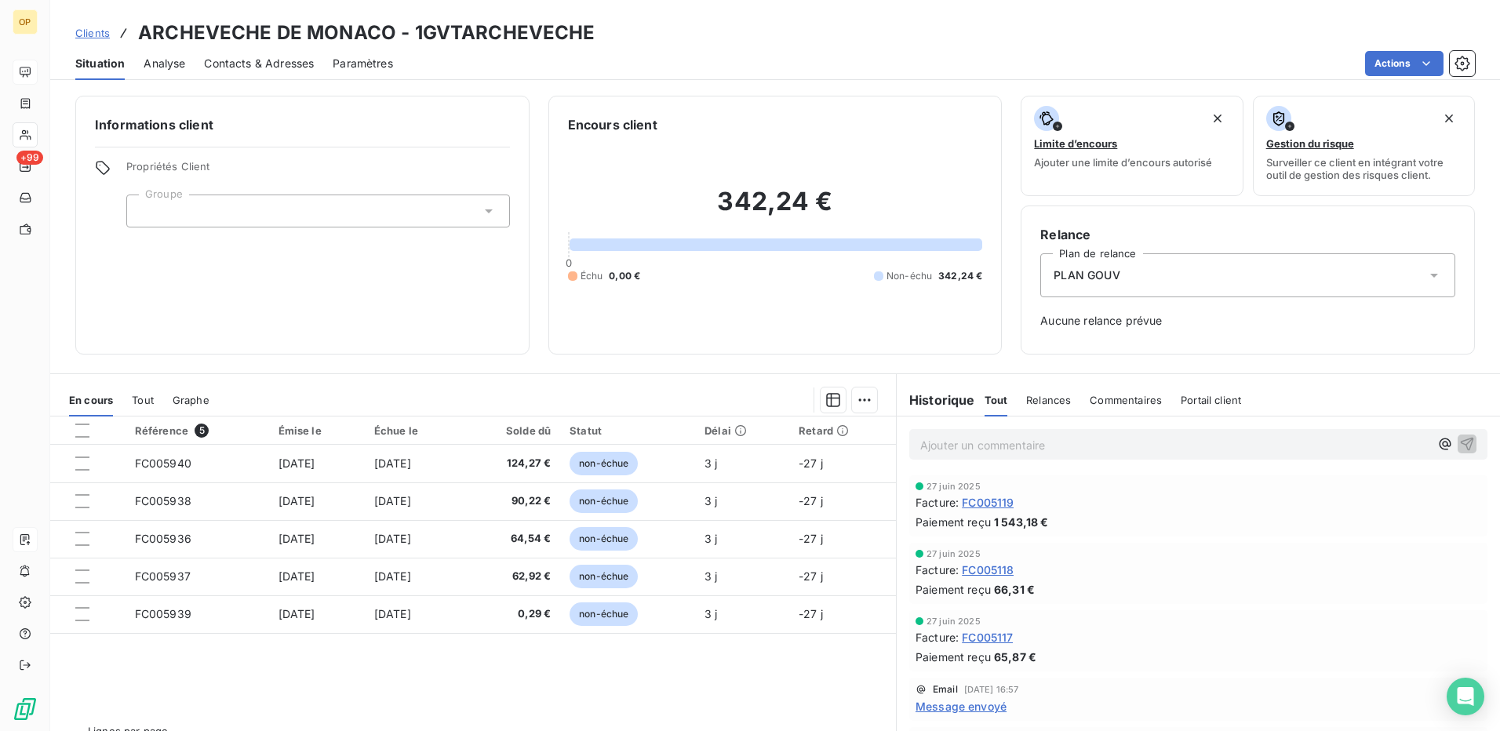
click at [989, 501] on span "FC005119" at bounding box center [988, 502] width 52 height 16
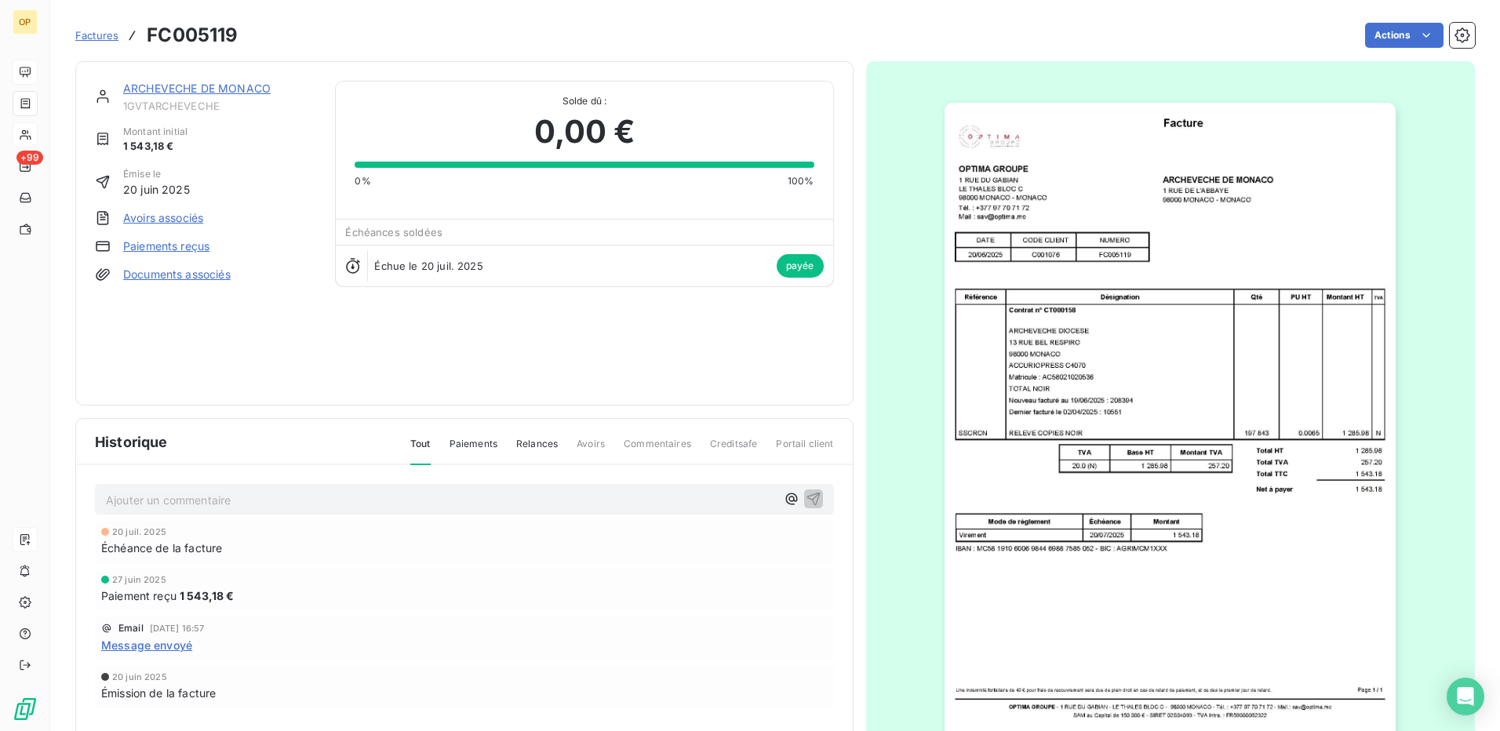
click at [1131, 330] on img "button" at bounding box center [1170, 422] width 451 height 639
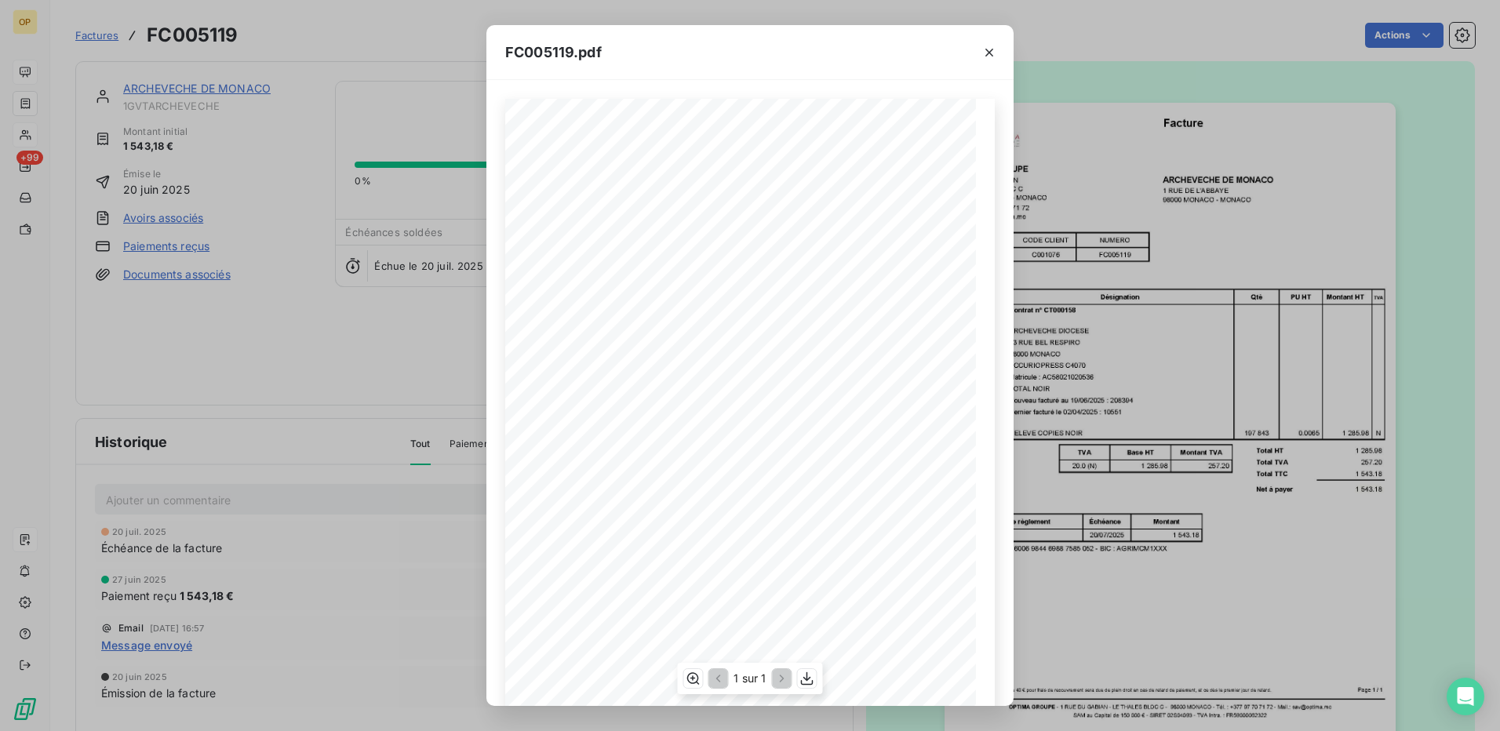
click at [645, 383] on span "Matricule : AC58021020536" at bounding box center [626, 383] width 89 height 7
click at [989, 56] on icon "button" at bounding box center [989, 53] width 16 height 16
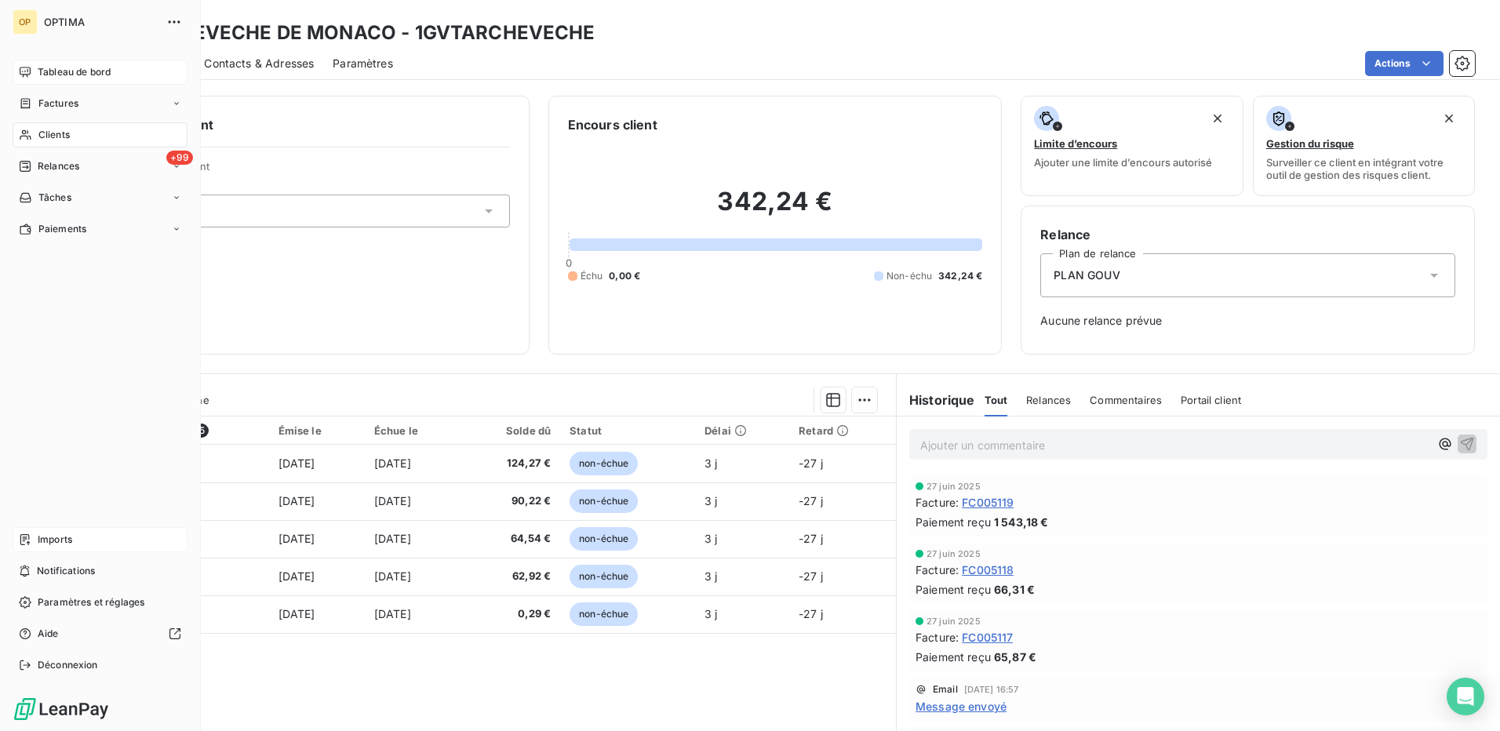
click at [42, 132] on span "Clients" at bounding box center [53, 135] width 31 height 14
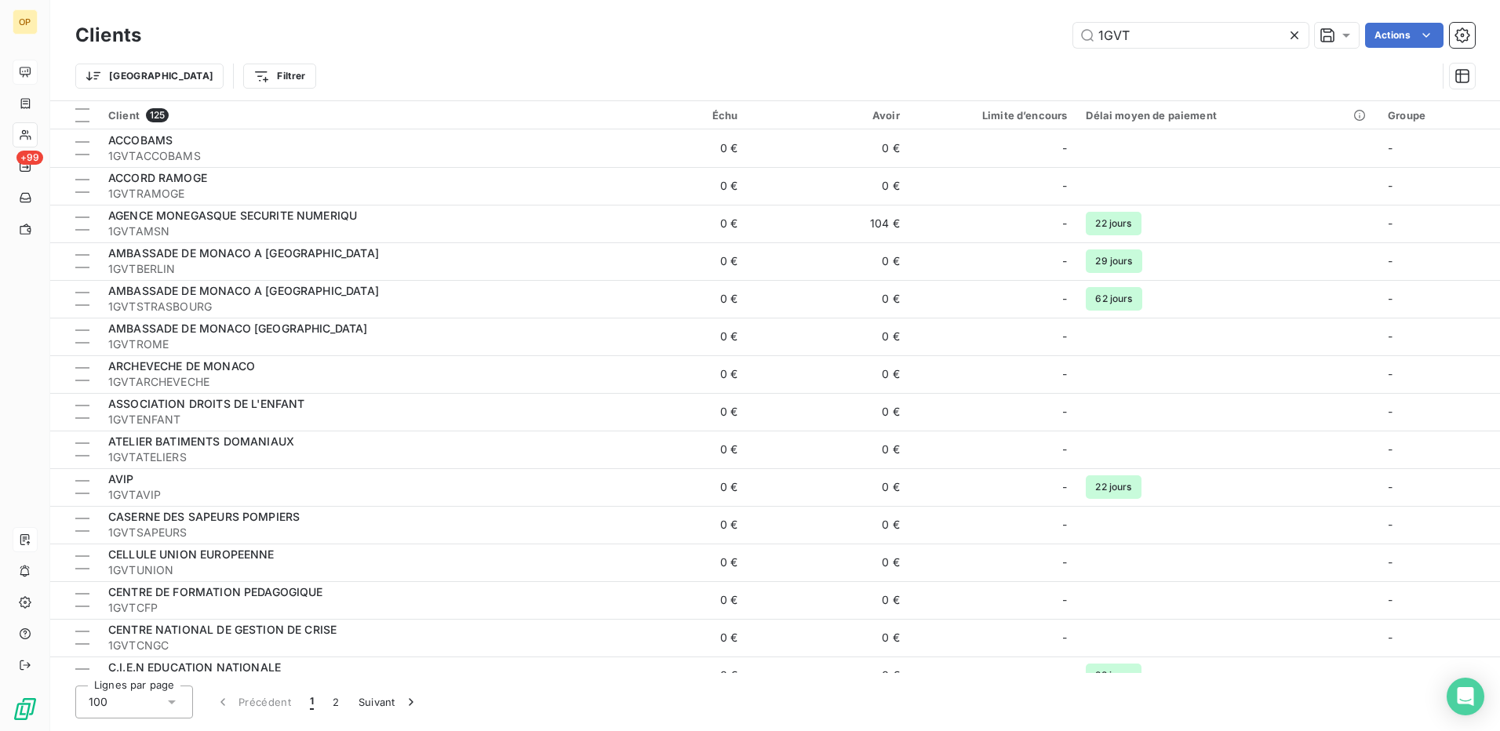
drag, startPoint x: 1155, startPoint y: 35, endPoint x: 981, endPoint y: 42, distance: 173.5
click at [981, 42] on div "1GVT Actions" at bounding box center [817, 35] width 1315 height 25
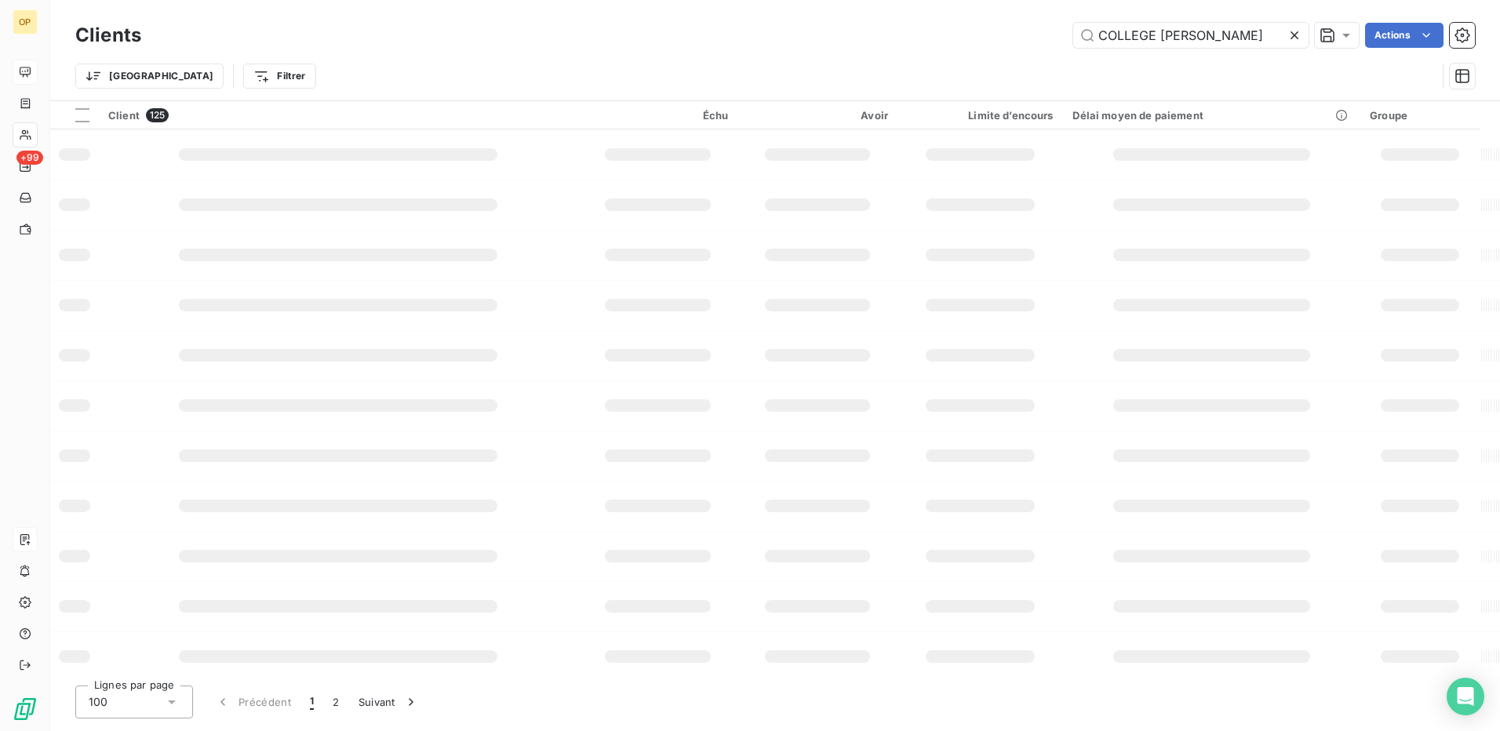
type input "COLLEGE [PERSON_NAME]"
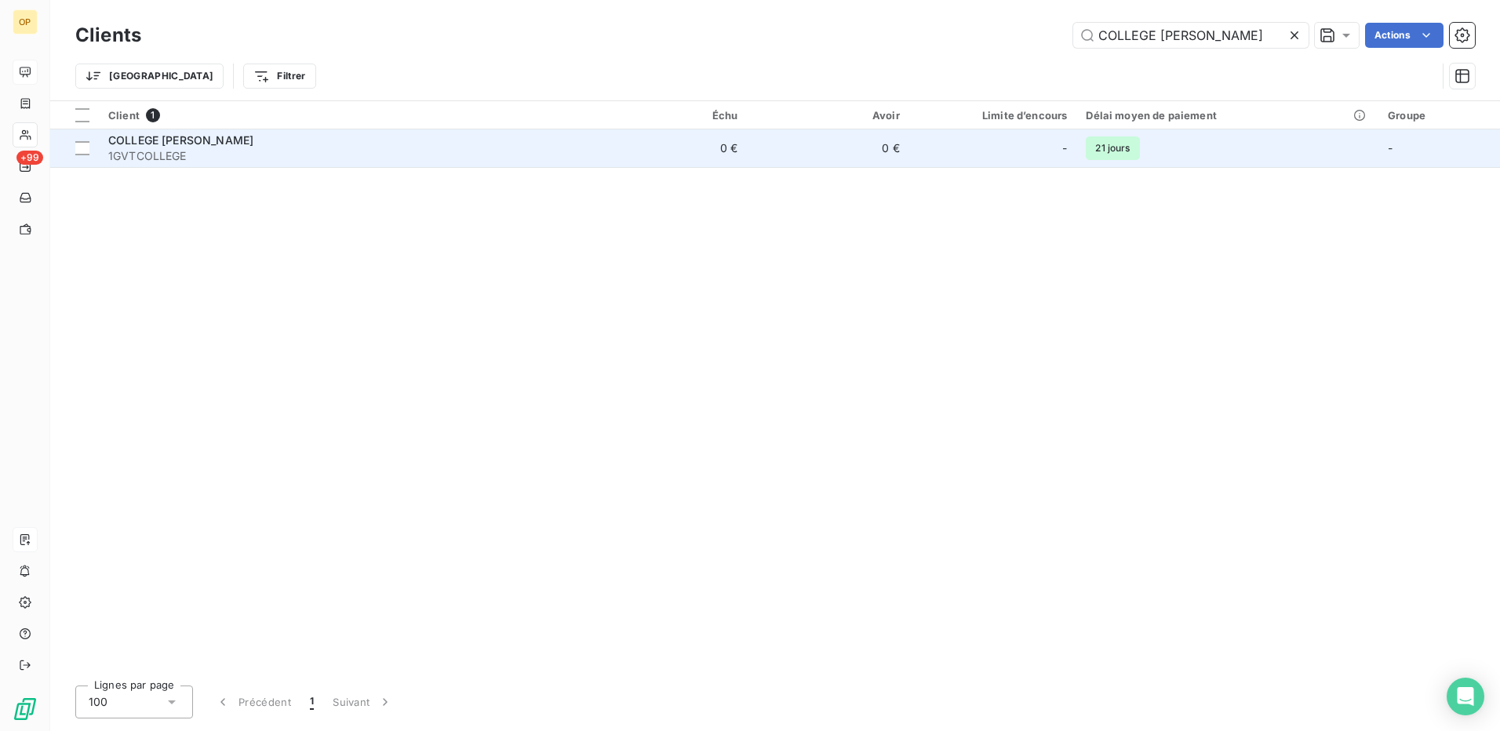
click at [444, 145] on div "COLLEGE [PERSON_NAME]" at bounding box center [342, 141] width 468 height 16
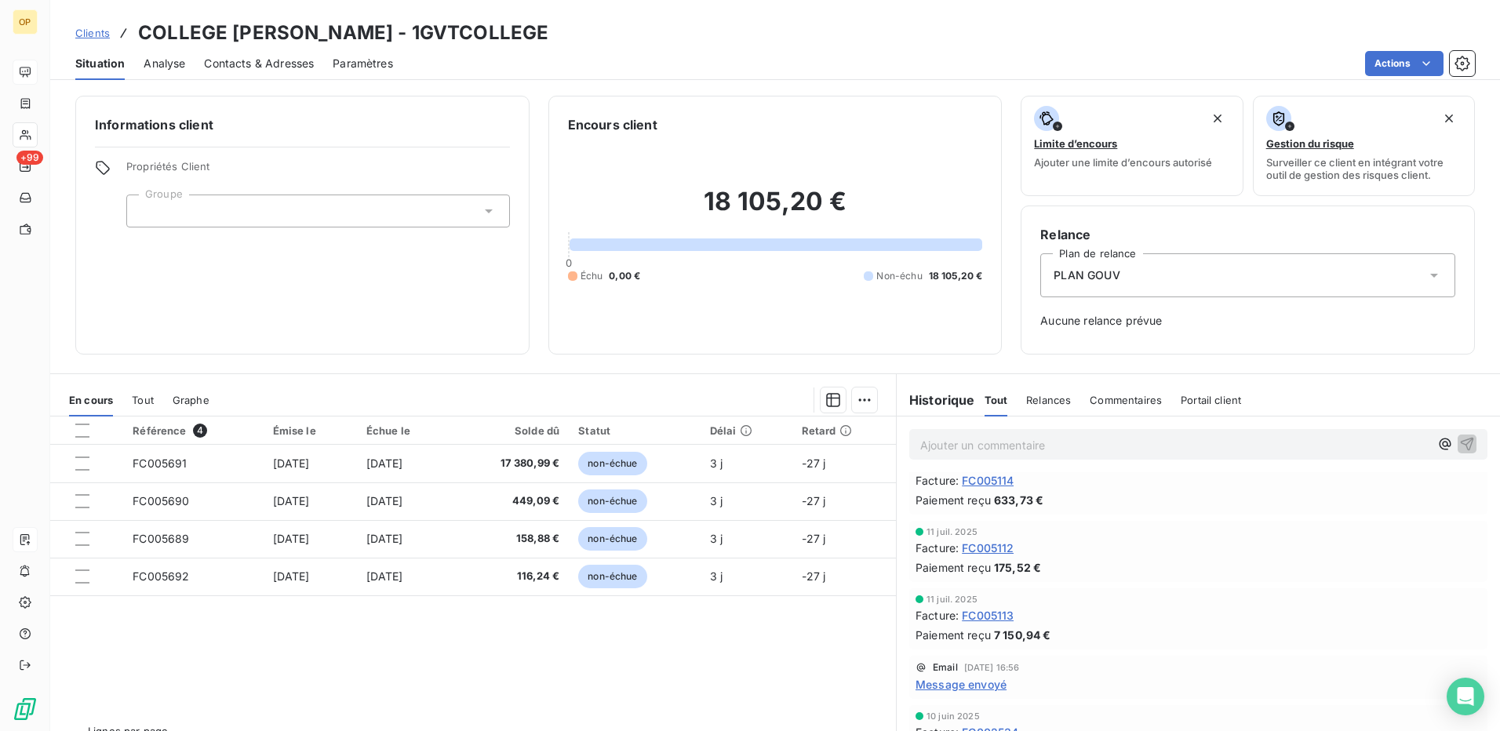
scroll to position [314, 0]
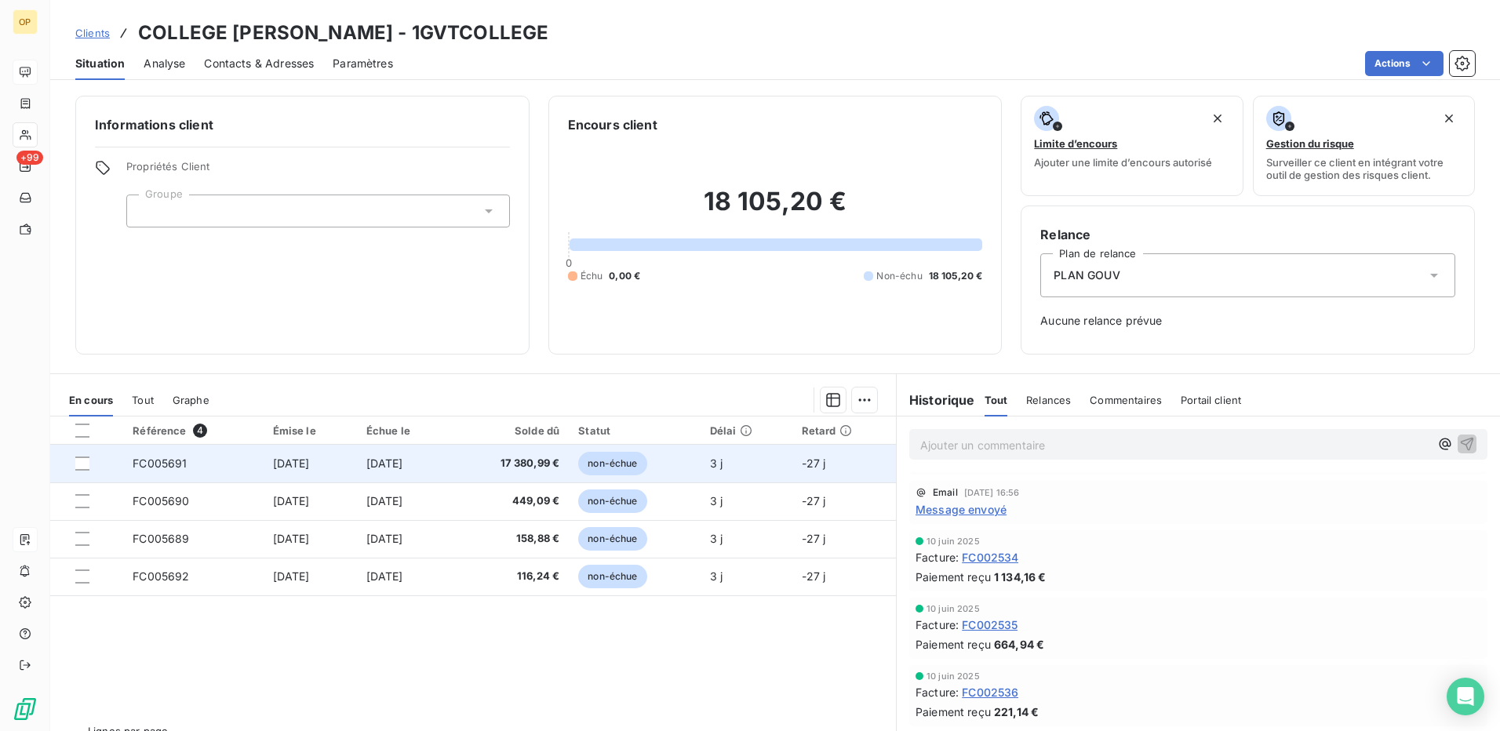
click at [632, 464] on span "non-échue" at bounding box center [612, 464] width 68 height 24
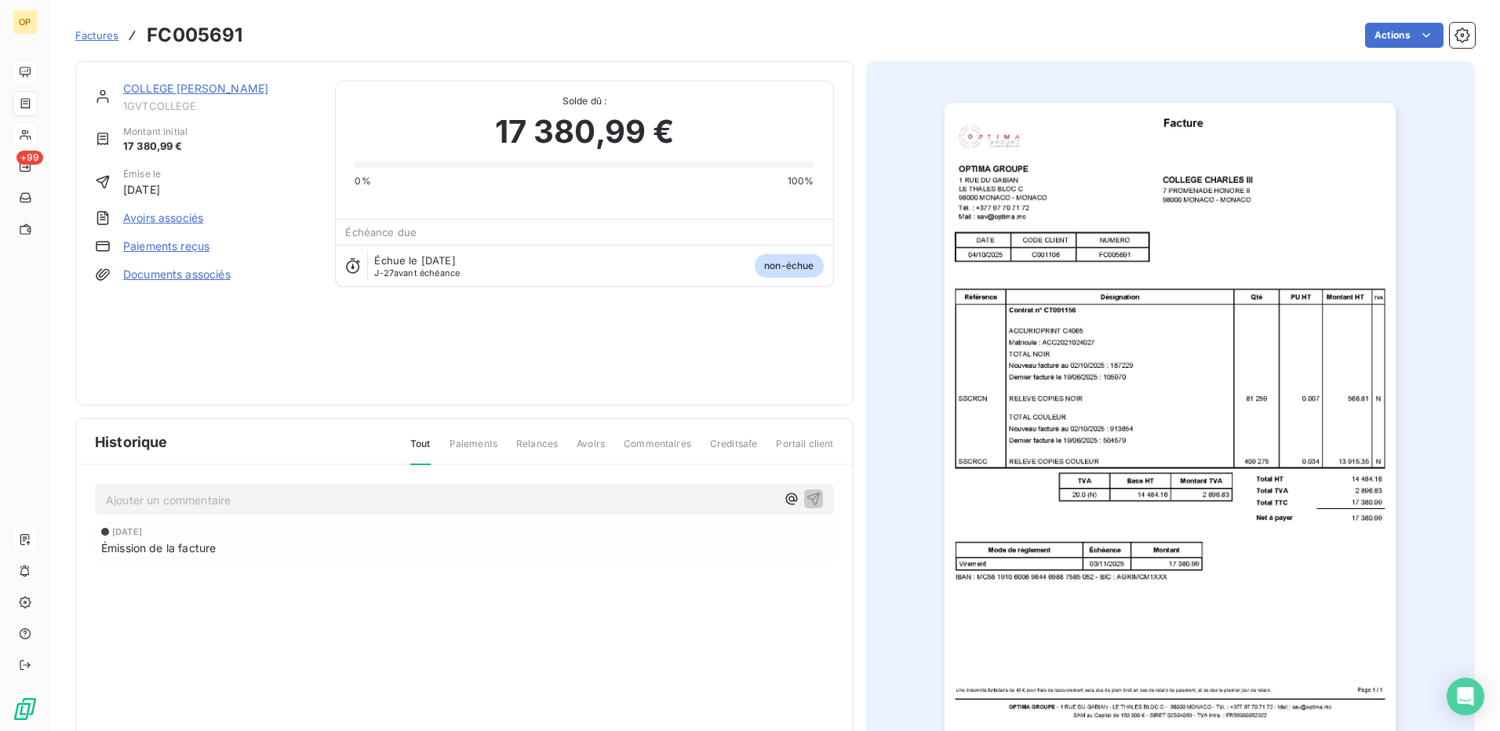
click at [1225, 404] on img "button" at bounding box center [1170, 422] width 451 height 639
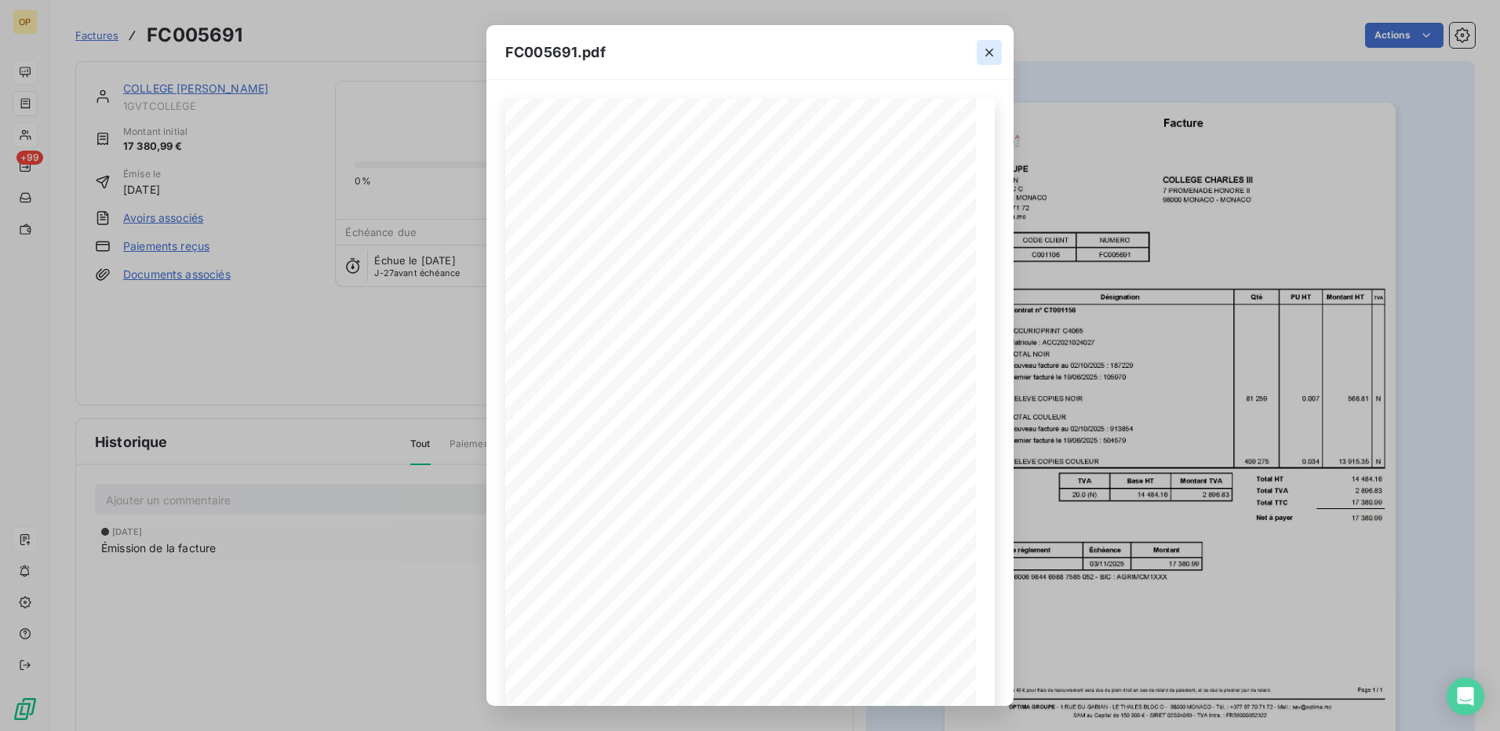
click at [988, 46] on icon "button" at bounding box center [989, 53] width 16 height 16
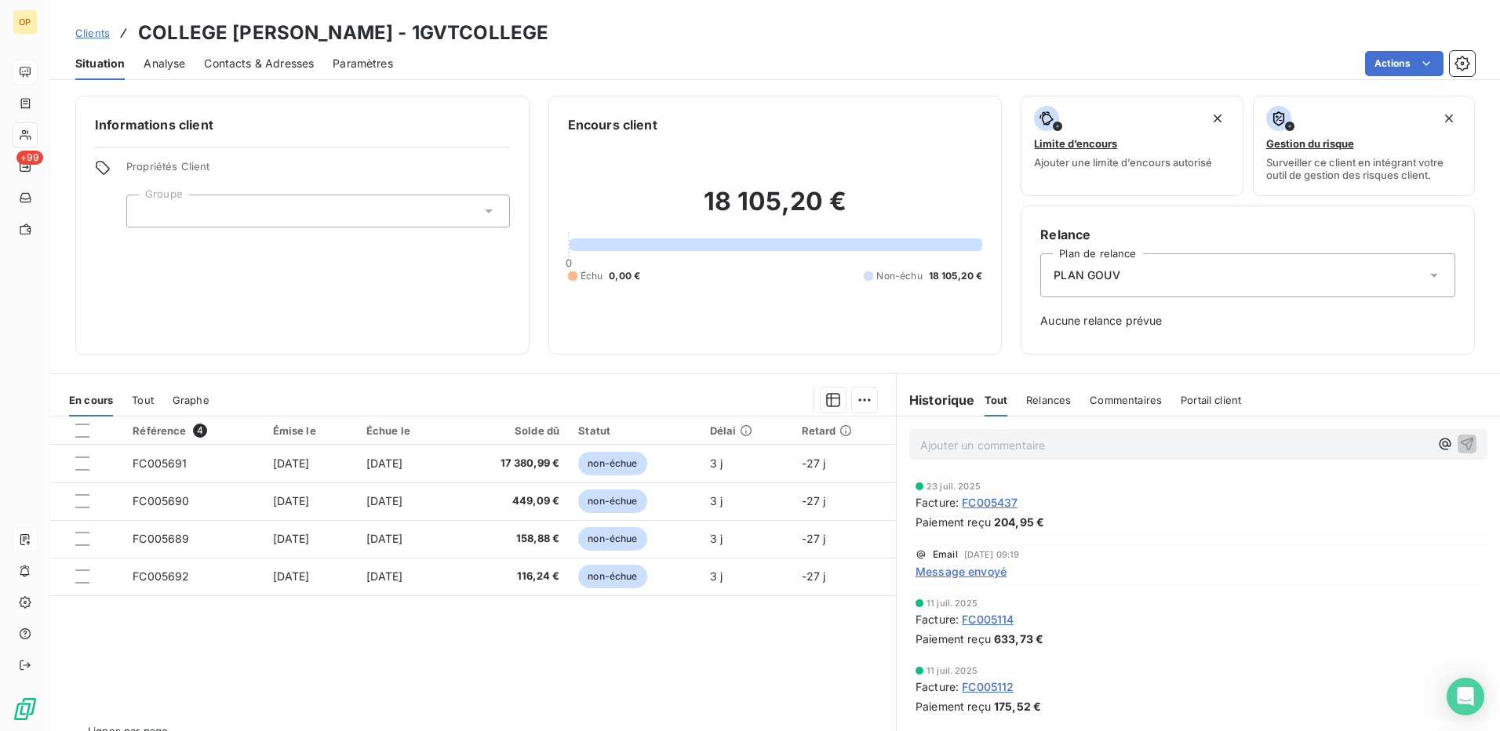
scroll to position [314, 0]
click at [977, 556] on span "FC002534" at bounding box center [990, 557] width 56 height 16
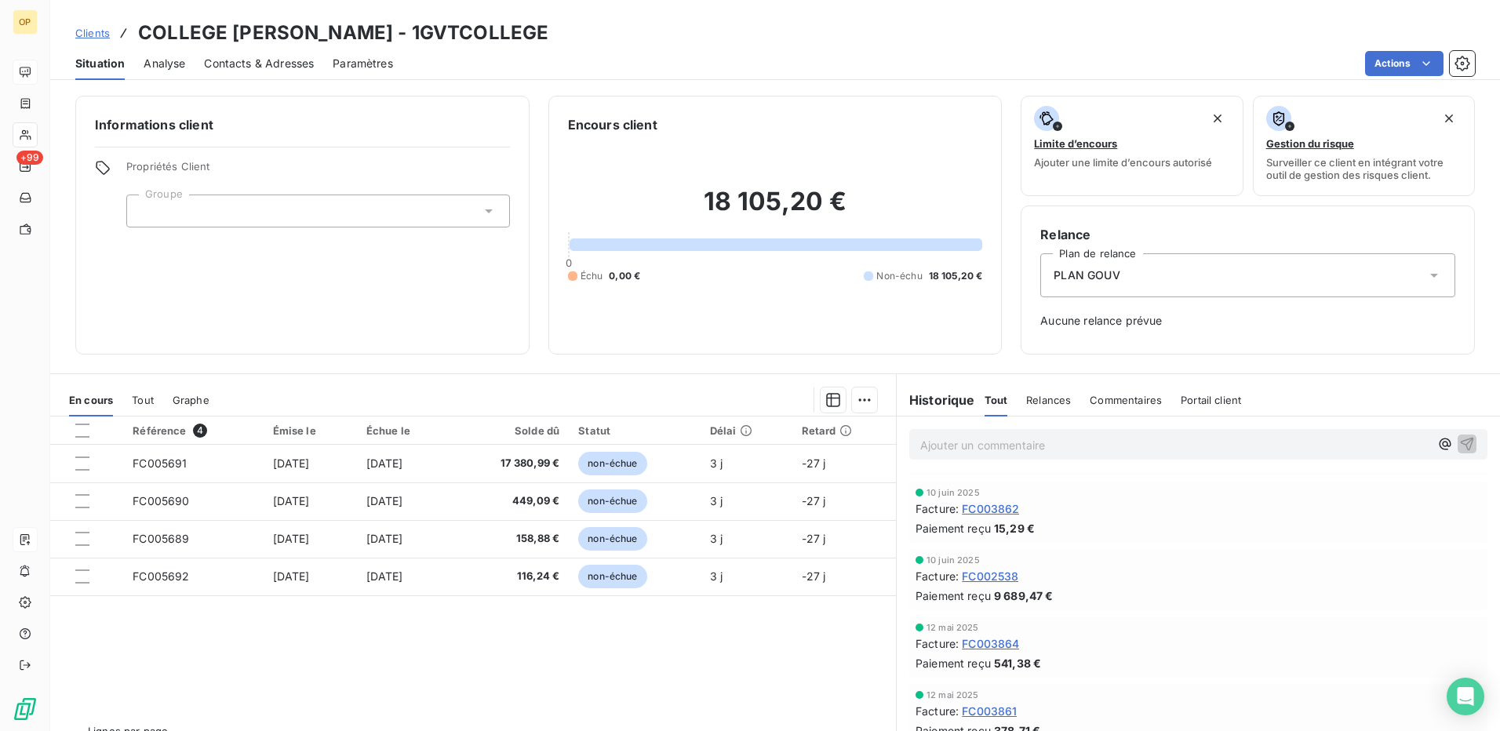
scroll to position [706, 0]
click at [980, 566] on span "FC002538" at bounding box center [990, 570] width 56 height 16
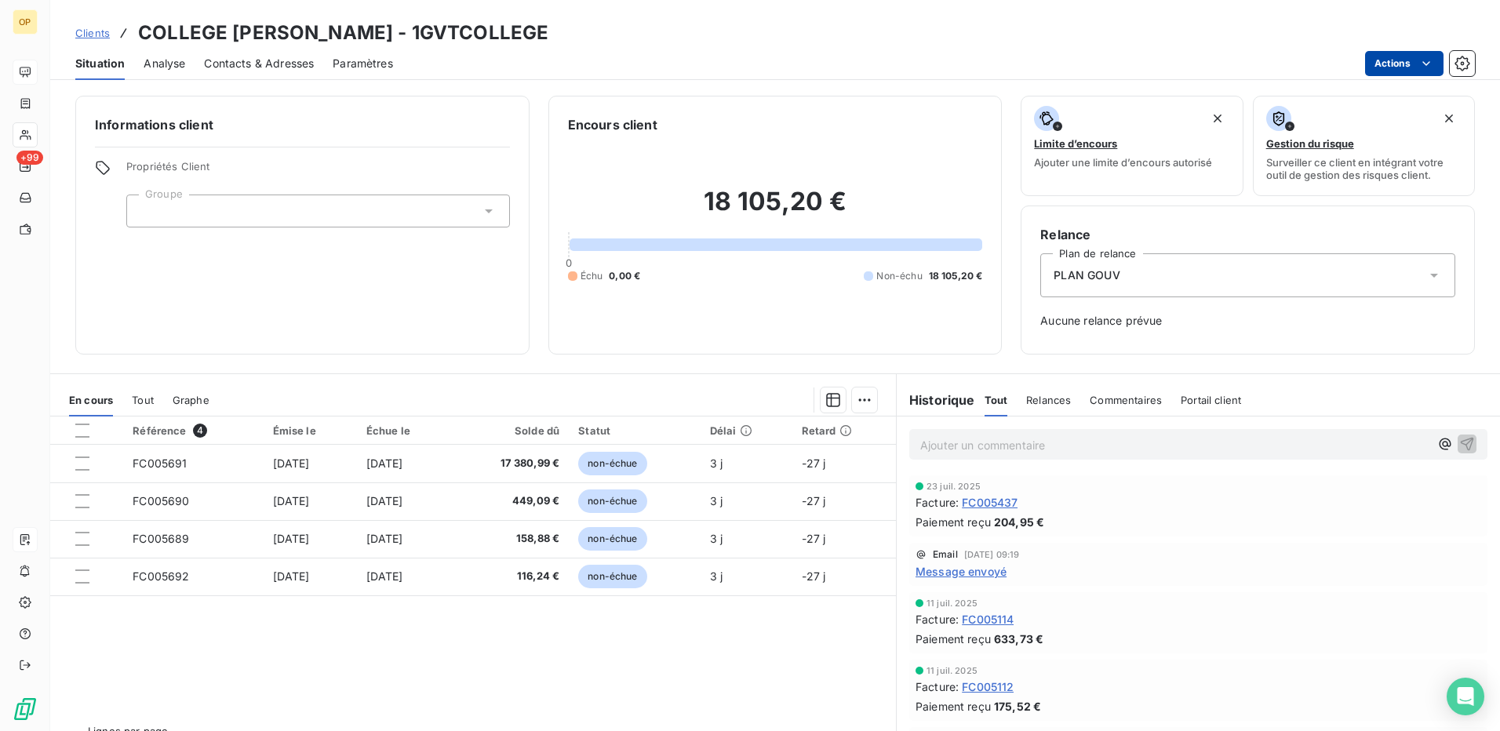
click at [1401, 70] on html "OP +99 Clients COLLEGE [PERSON_NAME] - 1GVTCOLLEGE Situation Analyse Contacts &…" at bounding box center [750, 365] width 1500 height 731
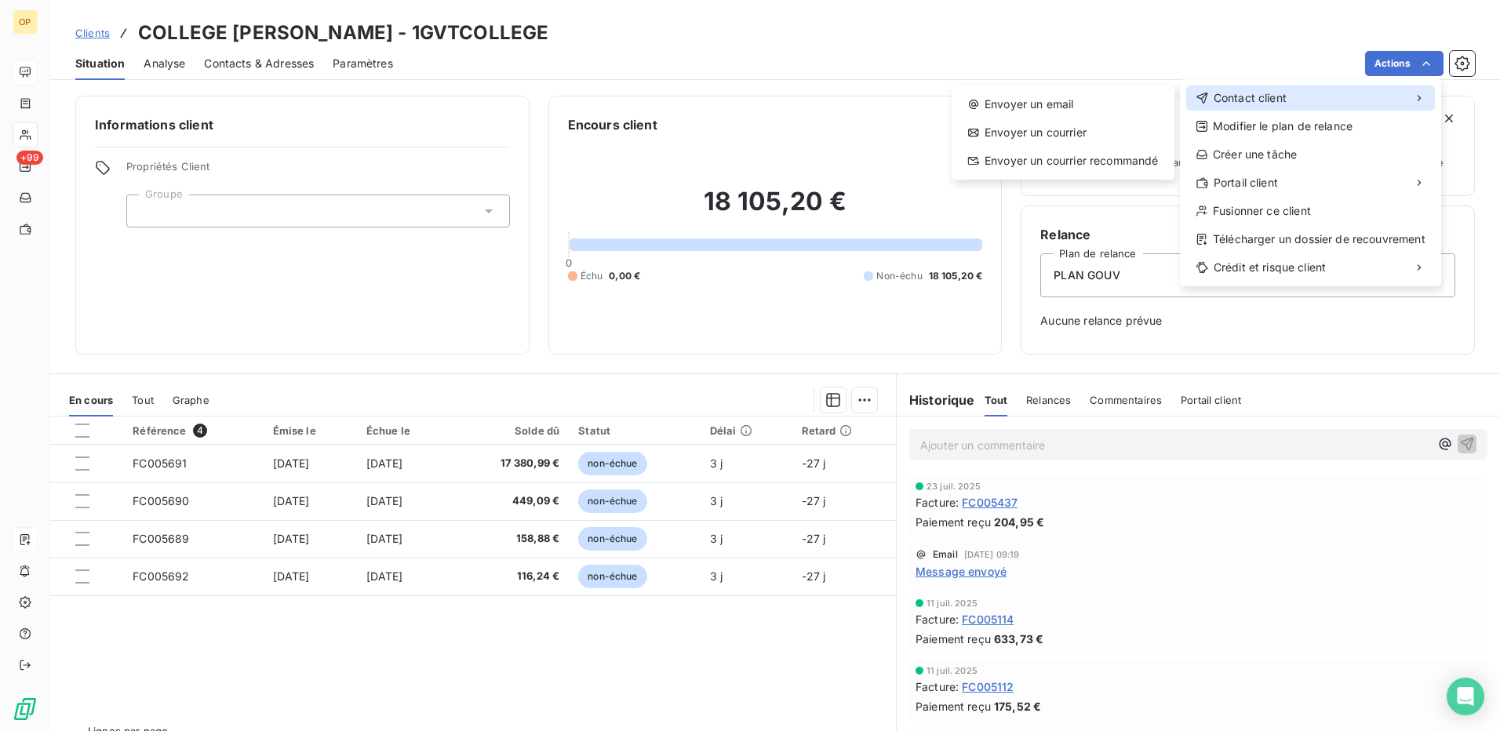
click at [1258, 102] on span "Contact client" at bounding box center [1250, 98] width 73 height 16
click at [1017, 109] on div "Envoyer un email" at bounding box center [1063, 104] width 210 height 25
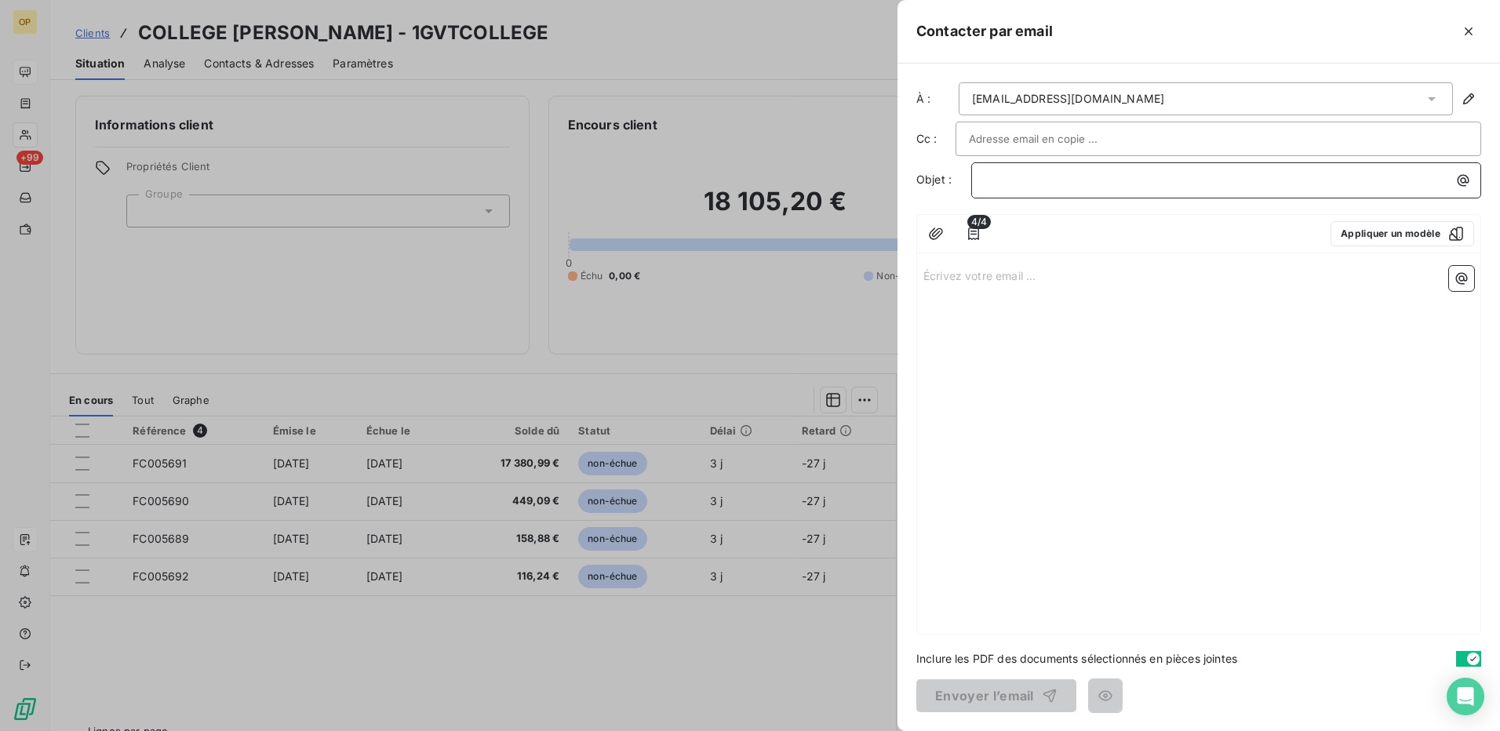
click at [1005, 174] on p "﻿" at bounding box center [1230, 180] width 491 height 18
click at [1087, 276] on p "Écrivez votre email ... ﻿" at bounding box center [1198, 275] width 551 height 18
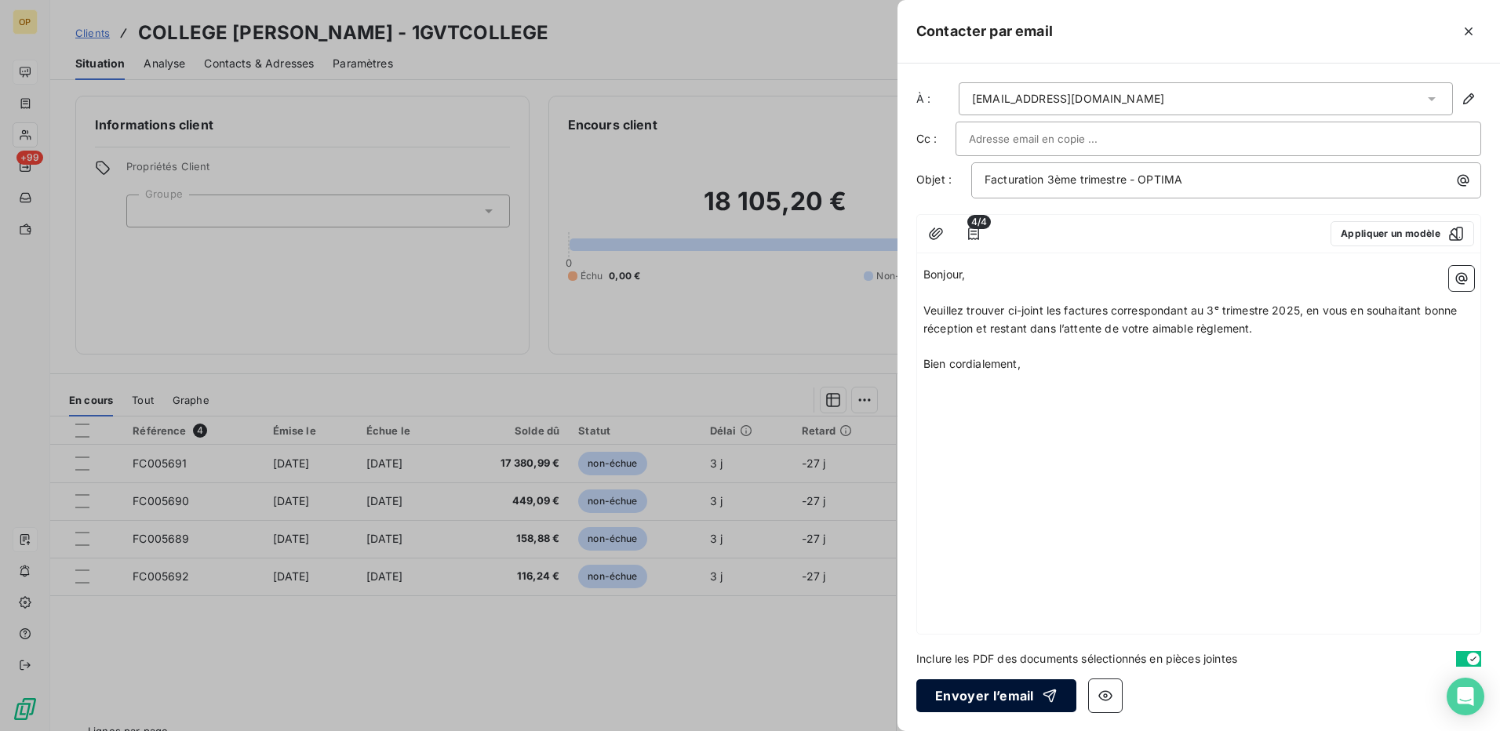
click at [996, 690] on button "Envoyer l’email" at bounding box center [996, 695] width 160 height 33
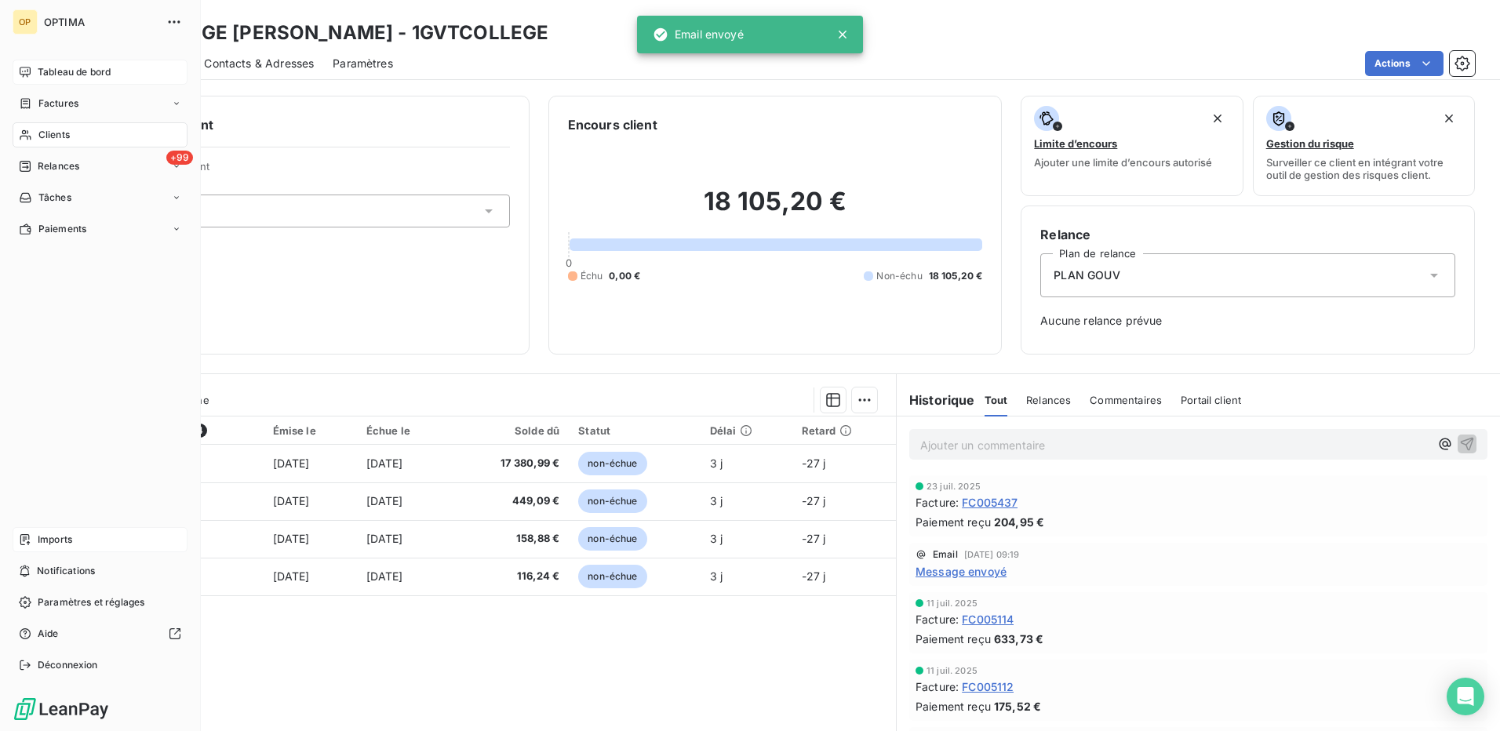
click at [46, 132] on span "Clients" at bounding box center [53, 135] width 31 height 14
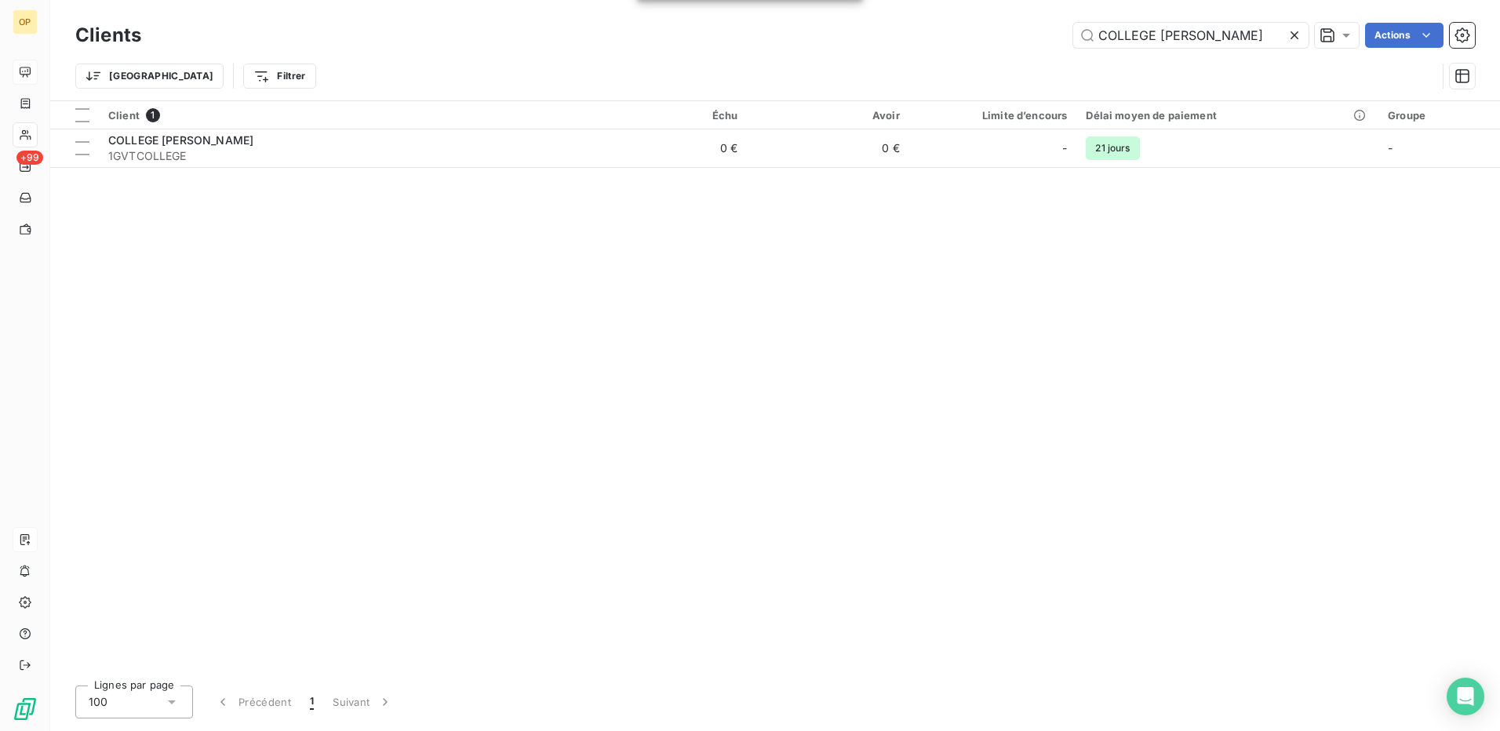
drag, startPoint x: 1240, startPoint y: 36, endPoint x: 945, endPoint y: 46, distance: 295.9
click at [945, 46] on div "COLLEGE [PERSON_NAME] Actions" at bounding box center [817, 35] width 1315 height 25
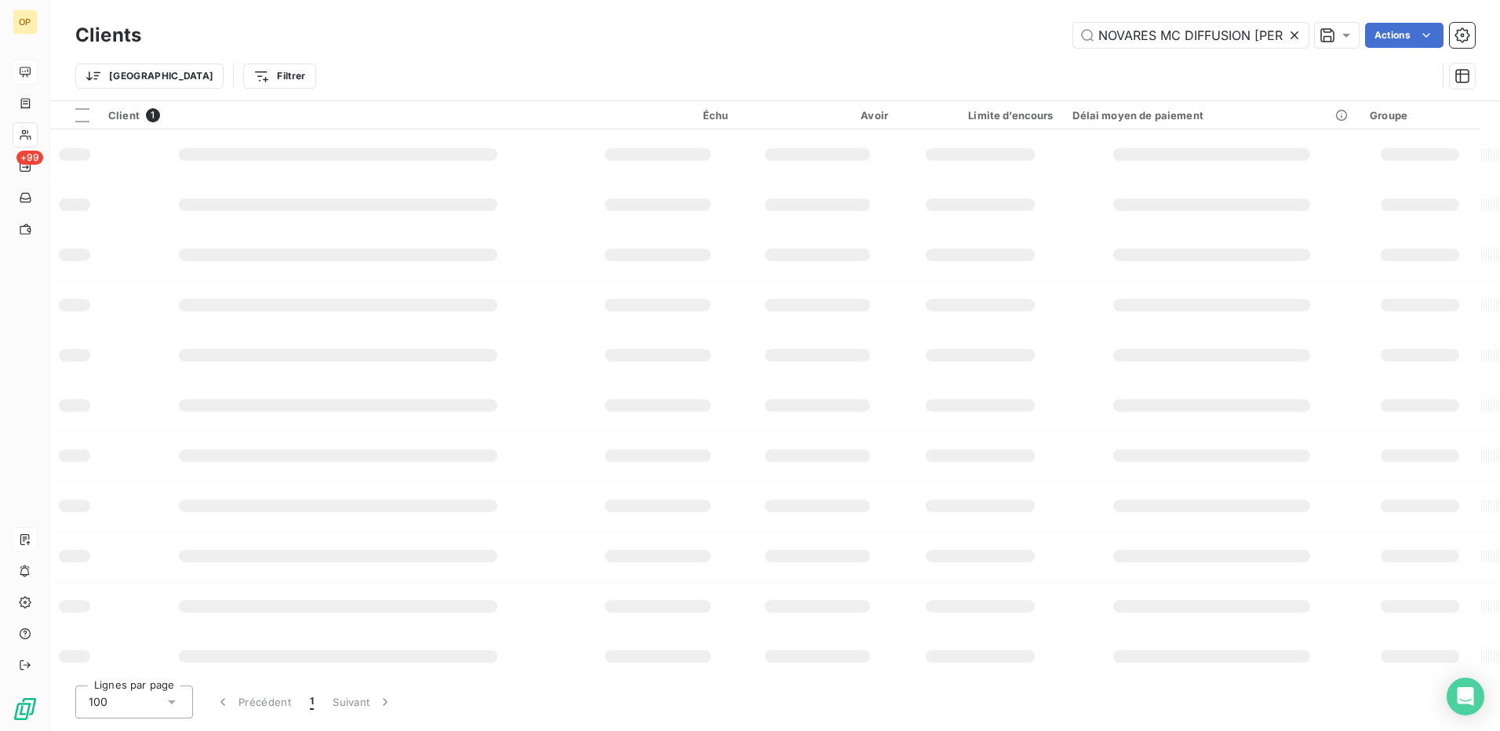
type input "NOVARES MC DIFFUSION [PERSON_NAME]"
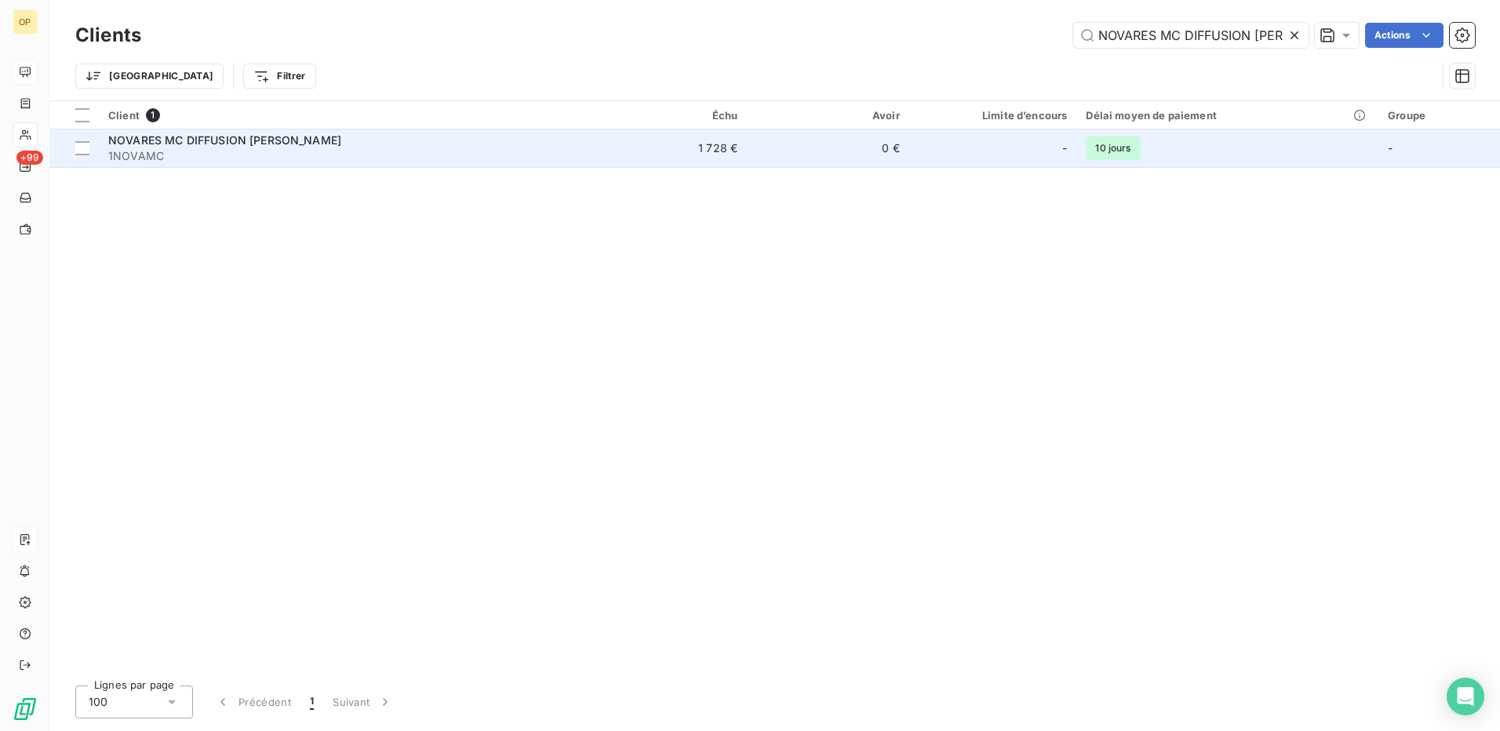
click at [595, 156] on td "1 728 €" at bounding box center [666, 148] width 162 height 38
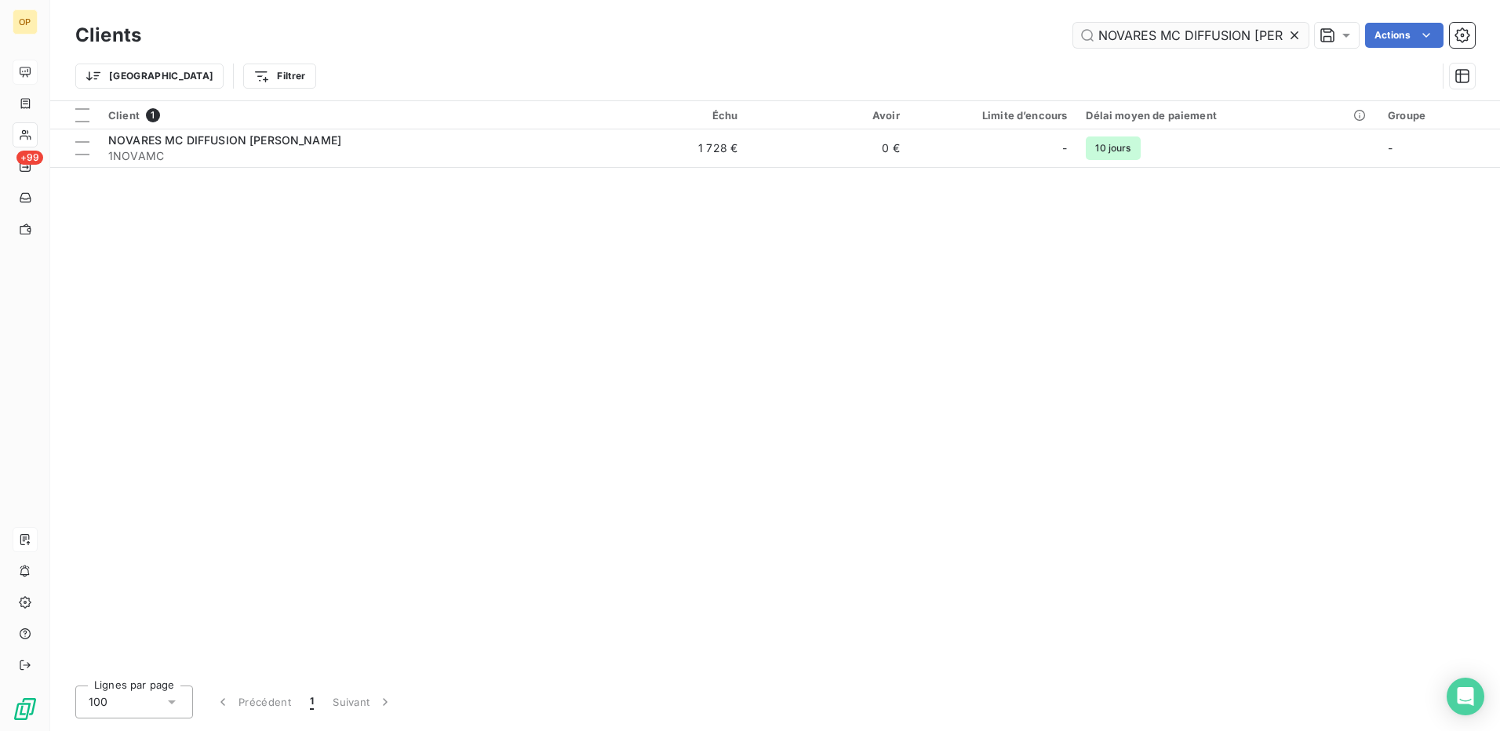
click at [1180, 42] on input "NOVARES MC DIFFUSION [PERSON_NAME]" at bounding box center [1190, 35] width 235 height 25
click at [1179, 42] on input "NOVARES MC DIFFUSION [PERSON_NAME]" at bounding box center [1190, 35] width 235 height 25
type input "NOVARES [GEOGRAPHIC_DATA]"
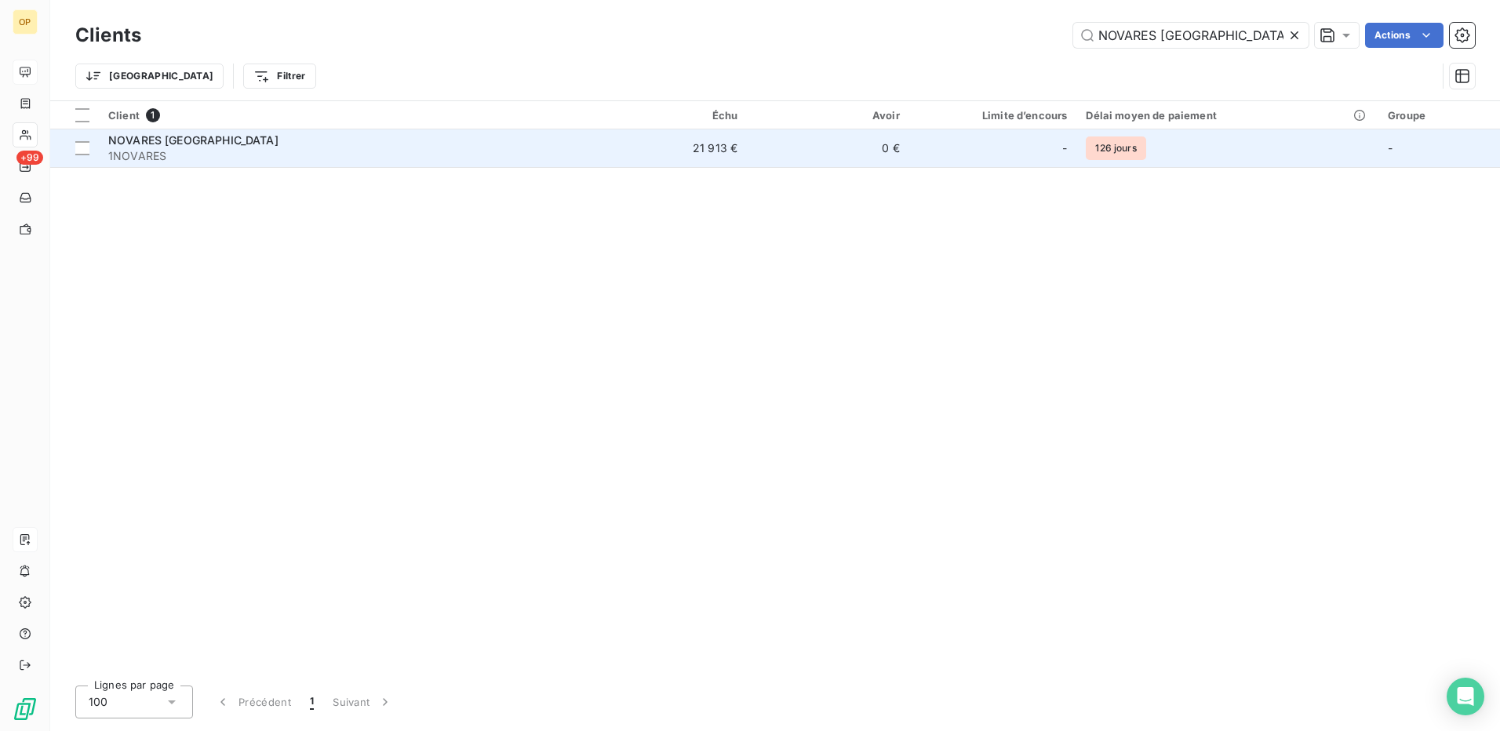
click at [653, 144] on td "21 913 €" at bounding box center [666, 148] width 162 height 38
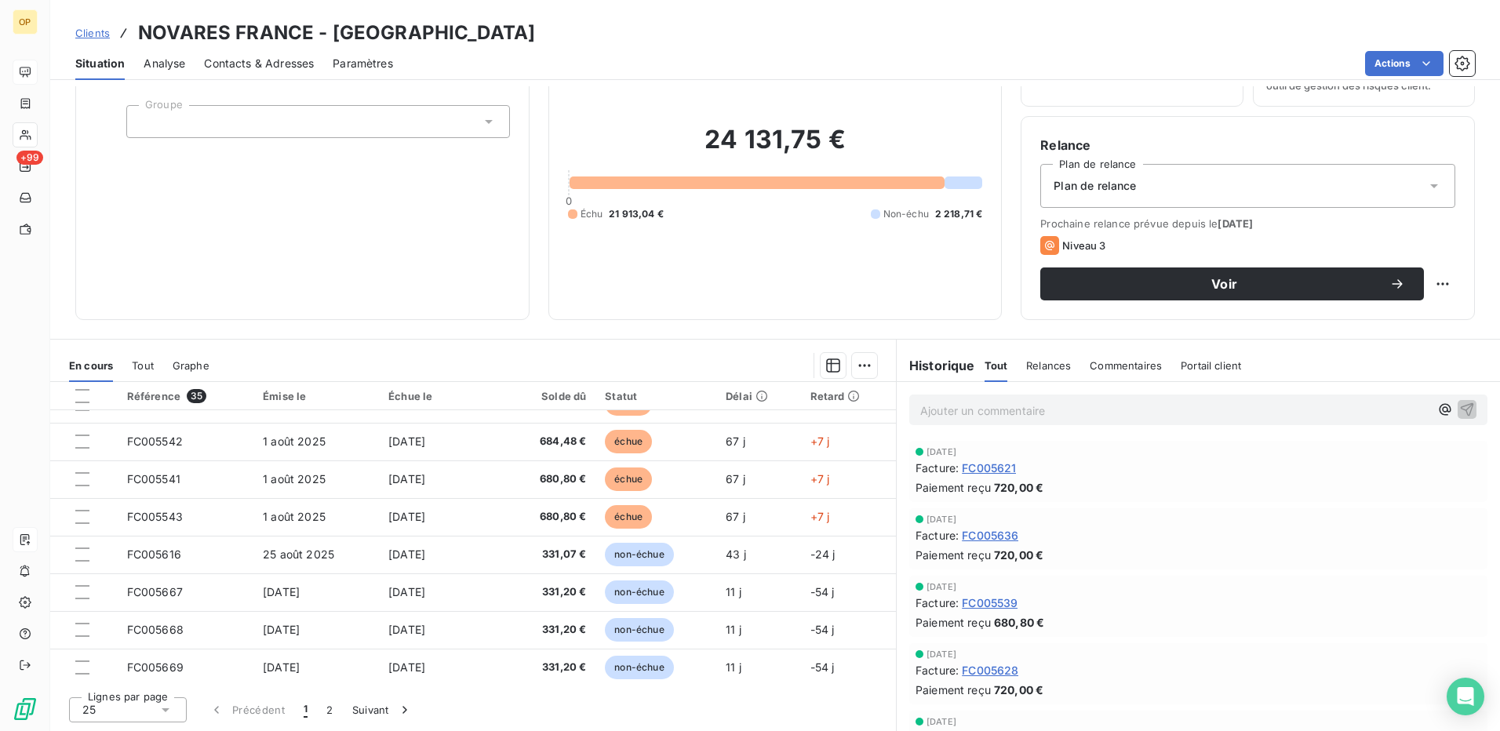
scroll to position [668, 0]
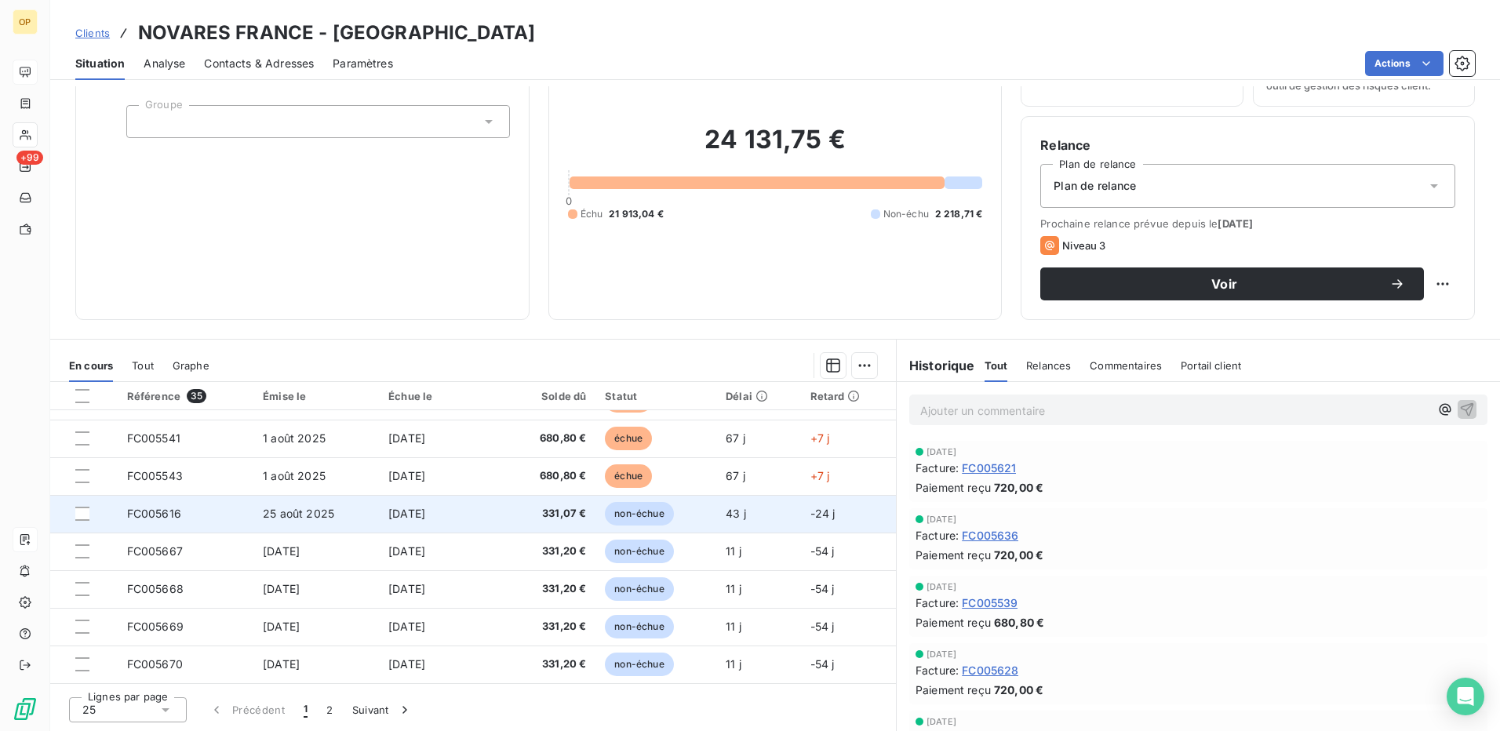
click at [565, 506] on span "331,07 €" at bounding box center [550, 514] width 72 height 16
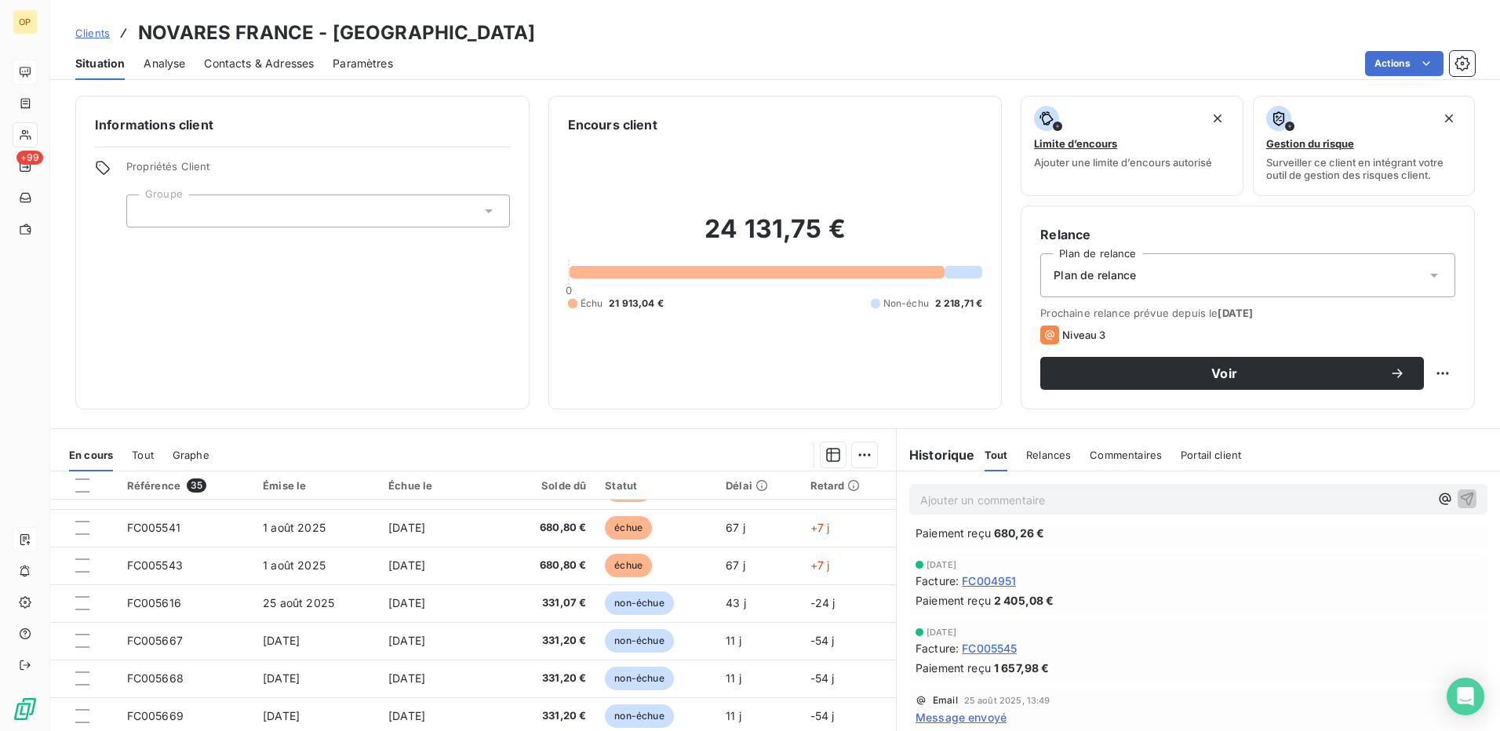
scroll to position [89, 0]
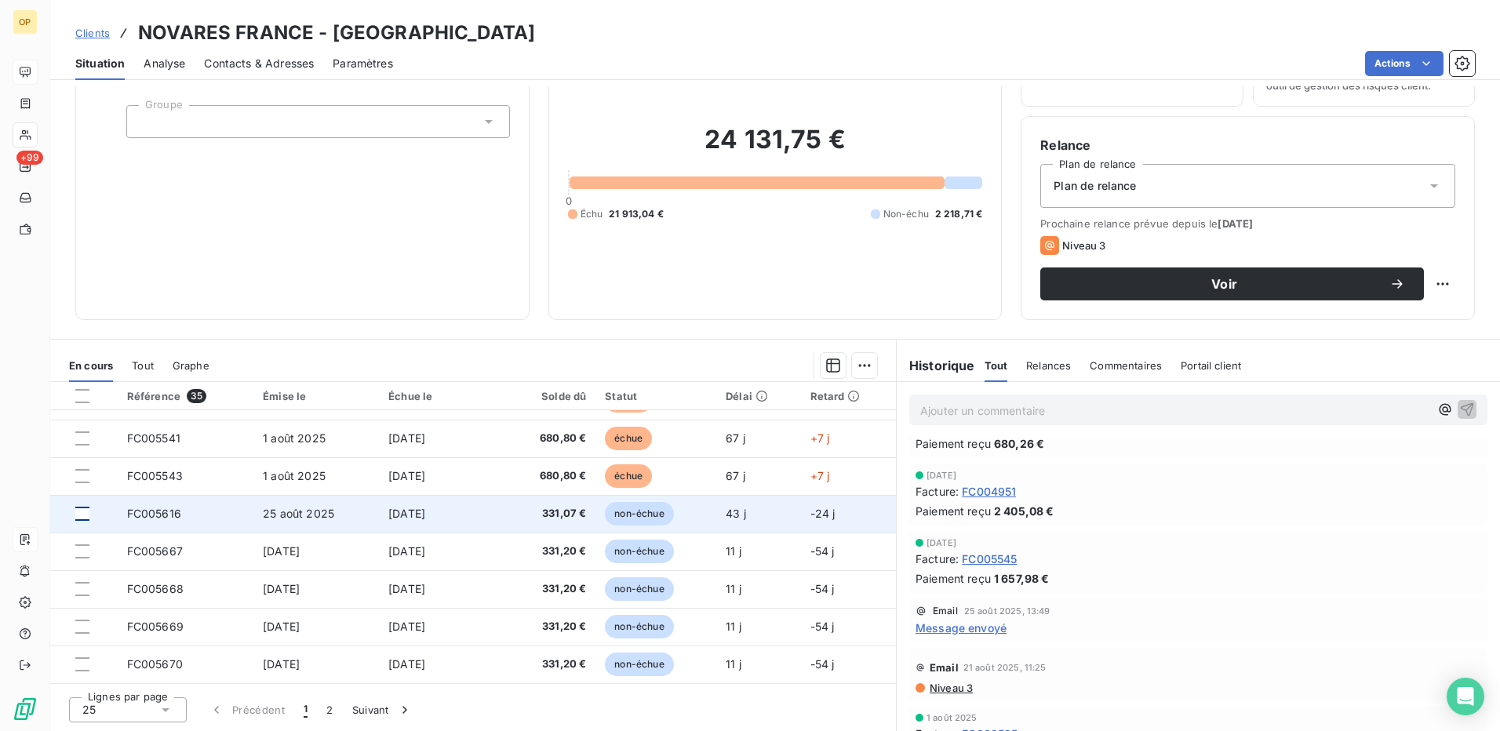
click at [78, 515] on div at bounding box center [82, 514] width 14 height 14
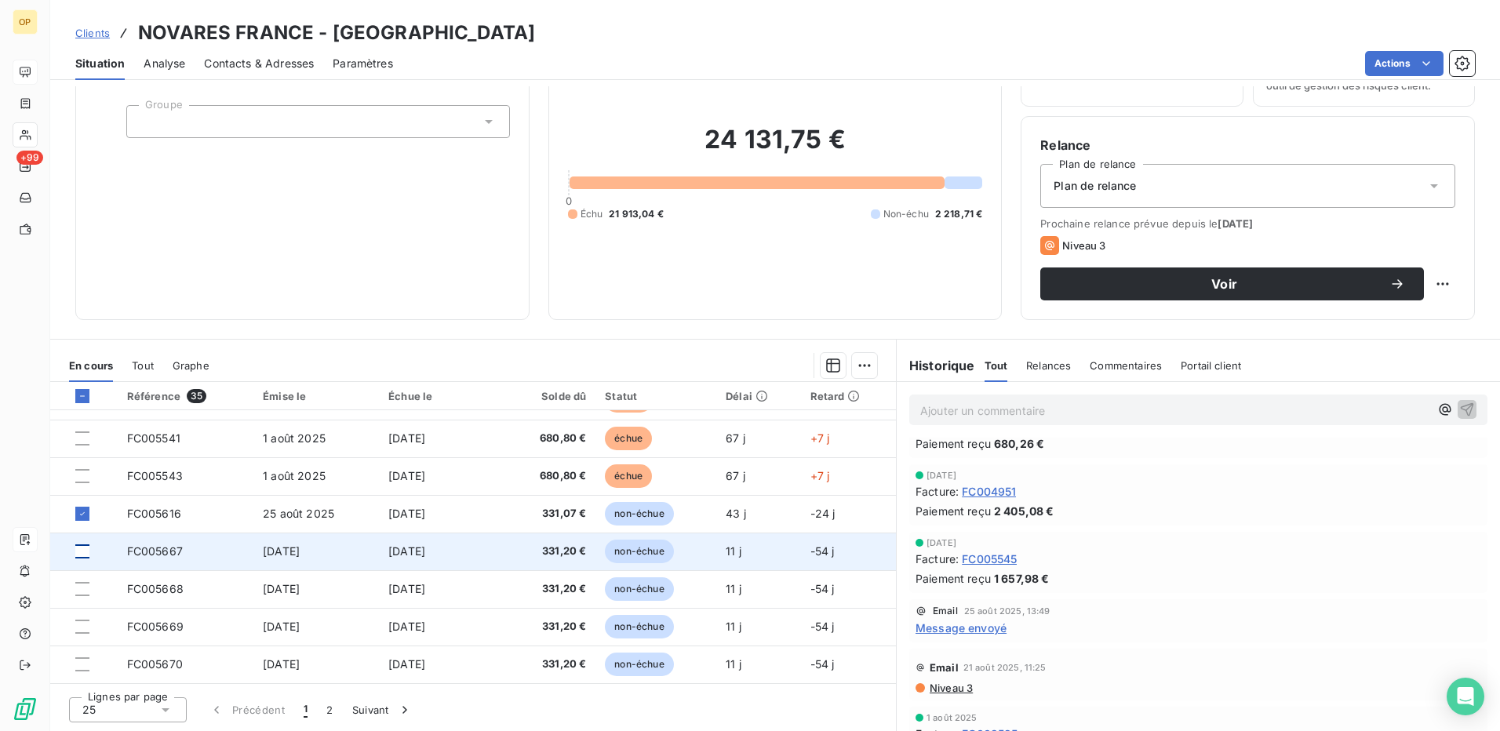
click at [81, 557] on div at bounding box center [82, 551] width 14 height 14
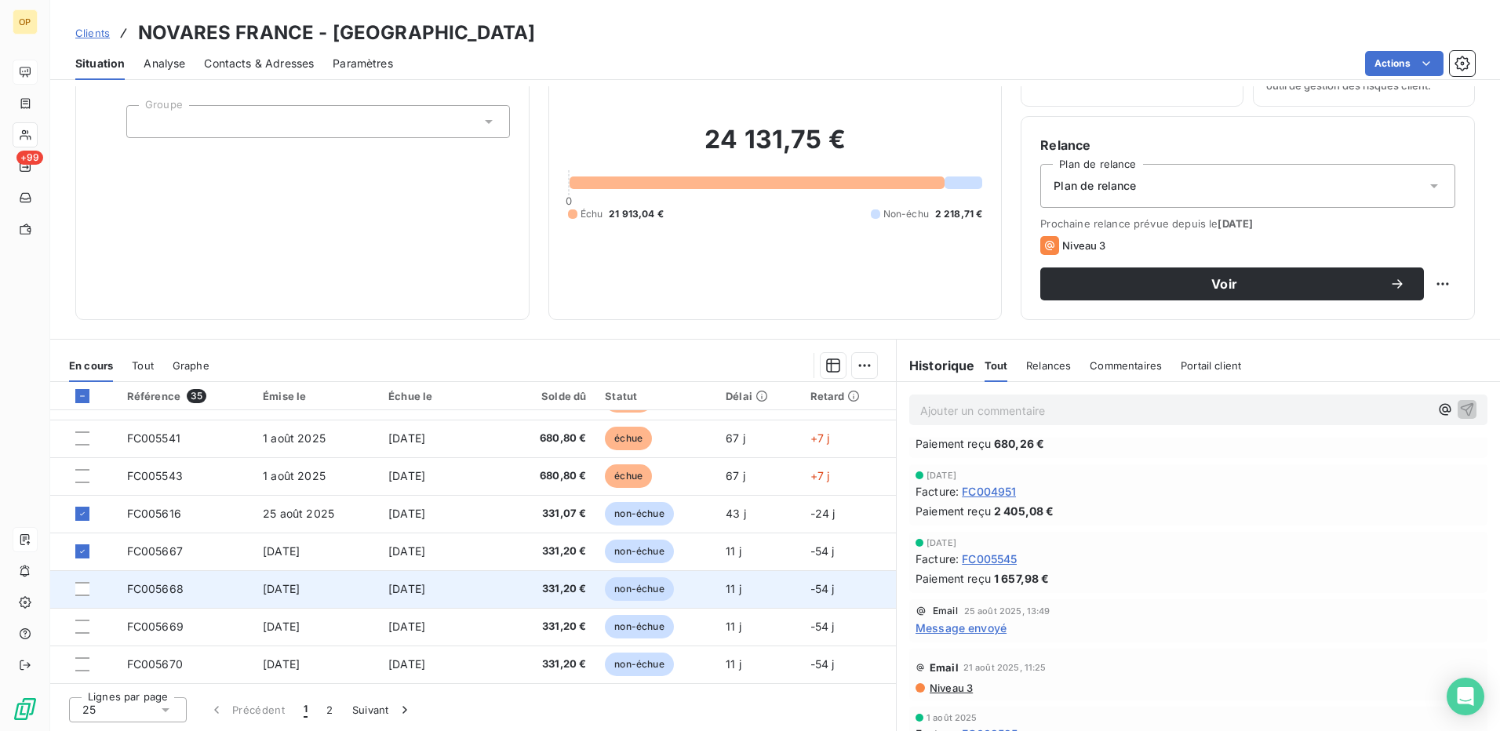
click at [77, 580] on td at bounding box center [83, 589] width 67 height 38
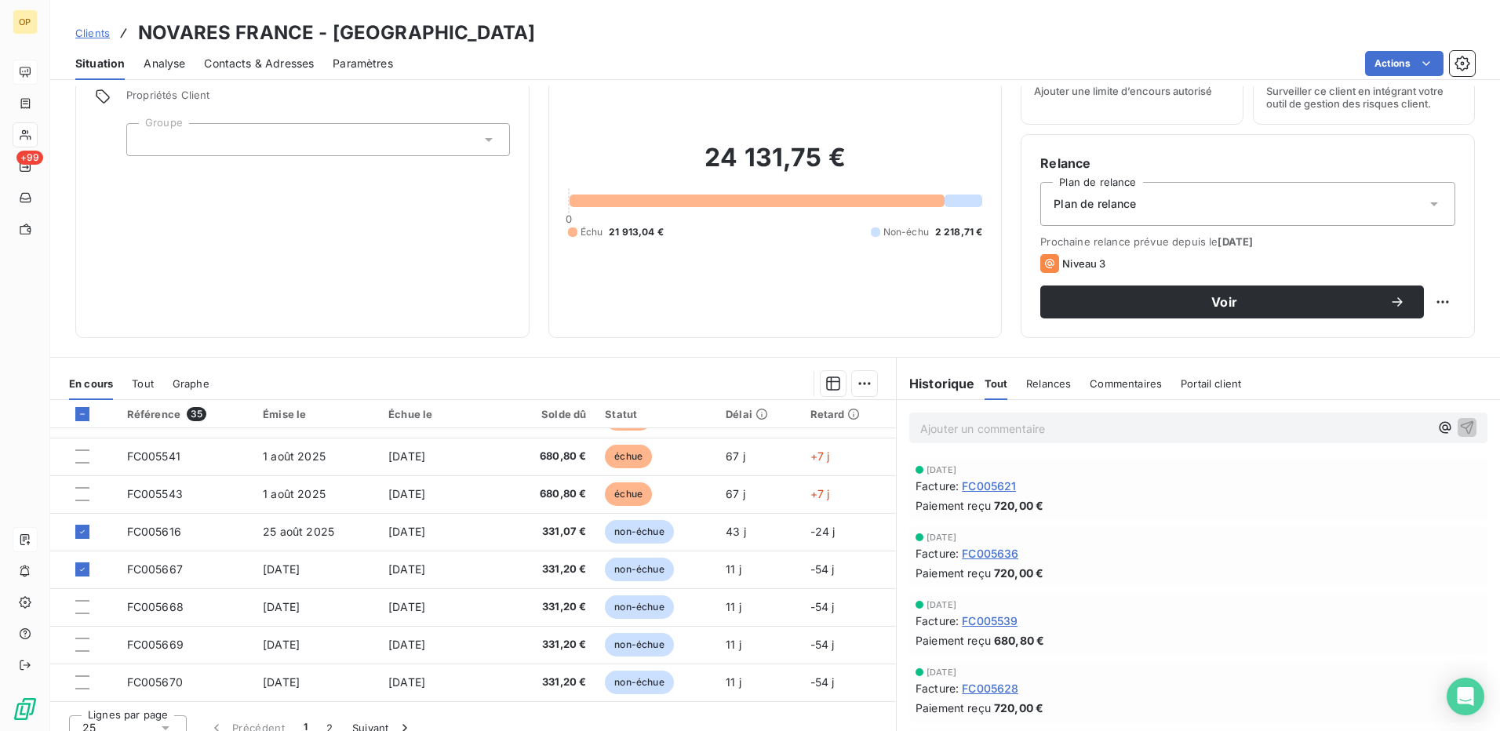
scroll to position [89, 0]
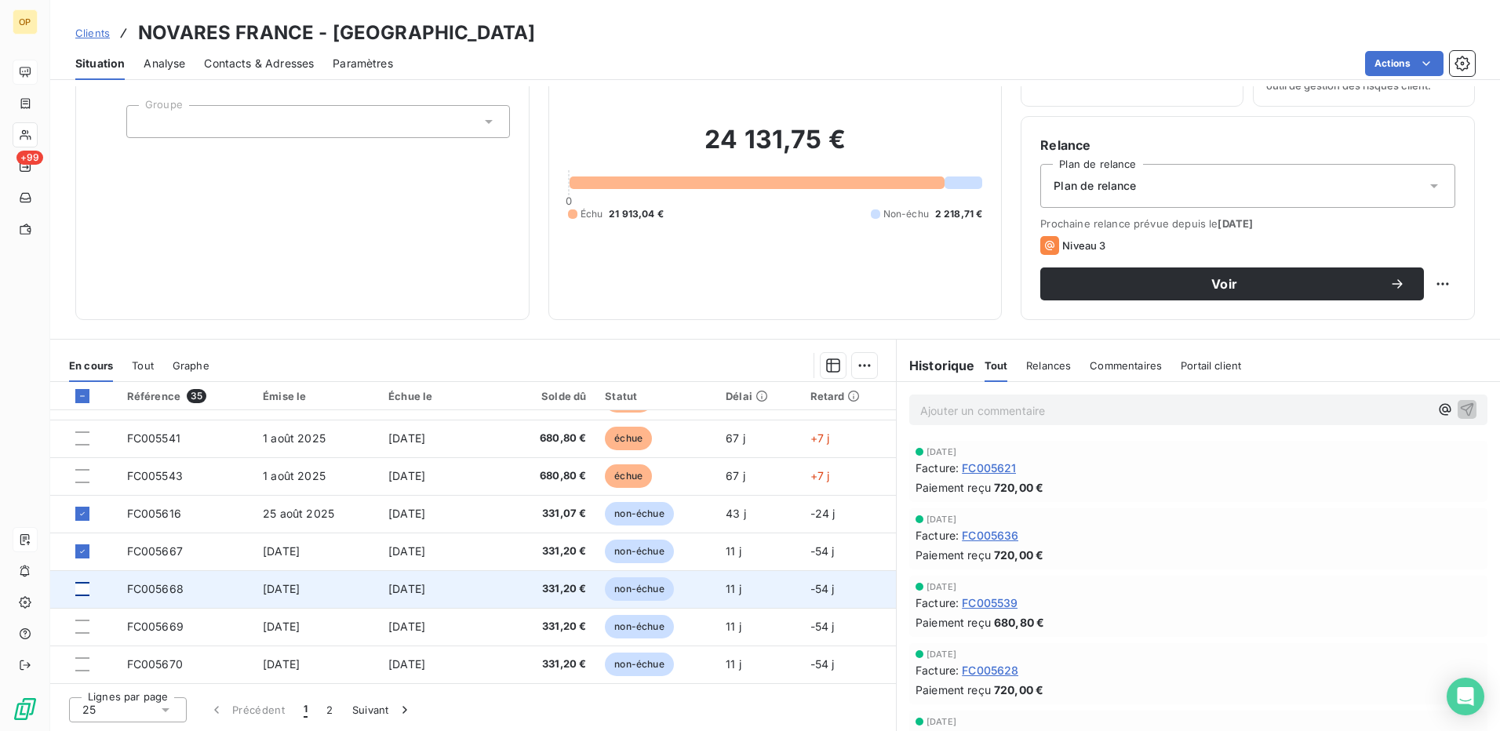
drag, startPoint x: 76, startPoint y: 584, endPoint x: 76, endPoint y: 594, distance: 9.4
click at [76, 584] on div at bounding box center [82, 589] width 14 height 14
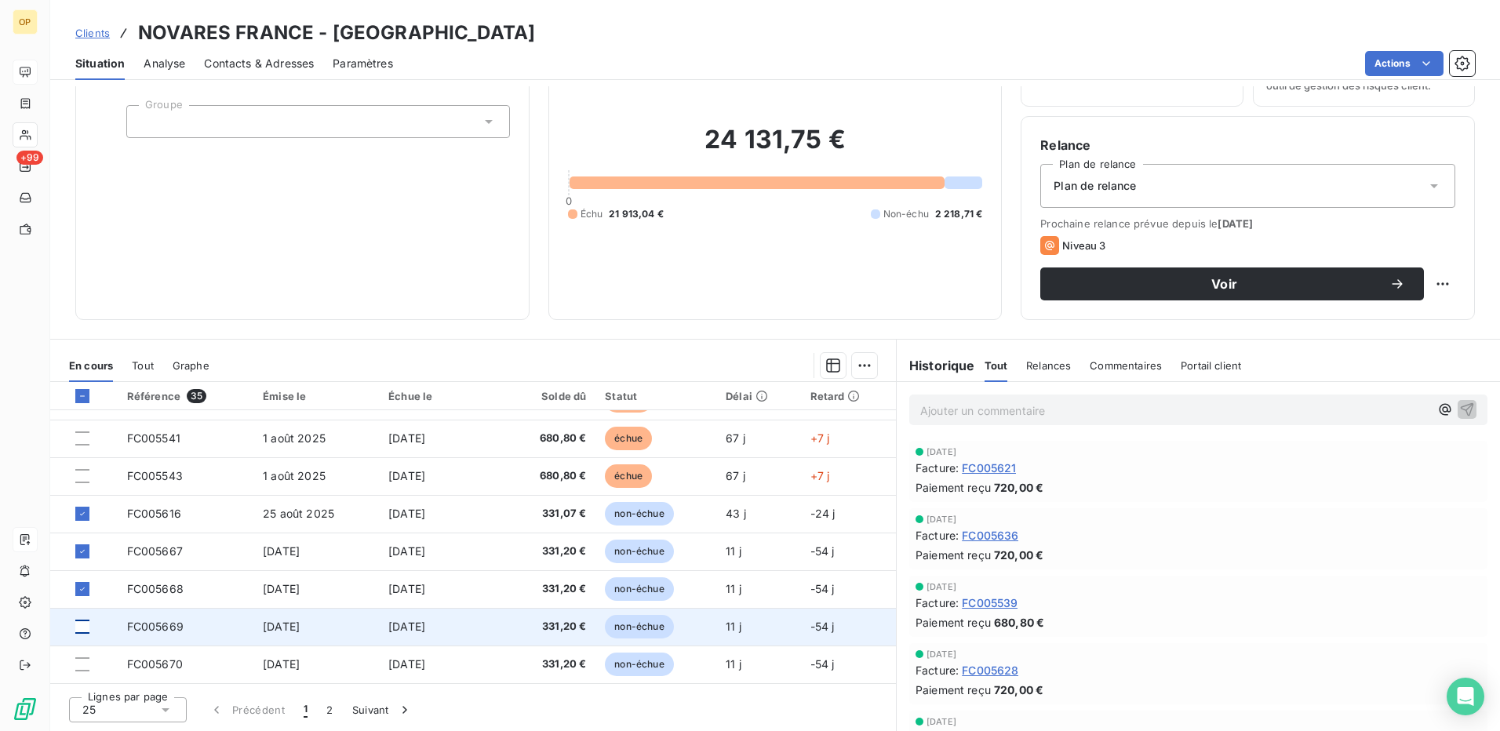
click at [86, 632] on div at bounding box center [82, 627] width 14 height 14
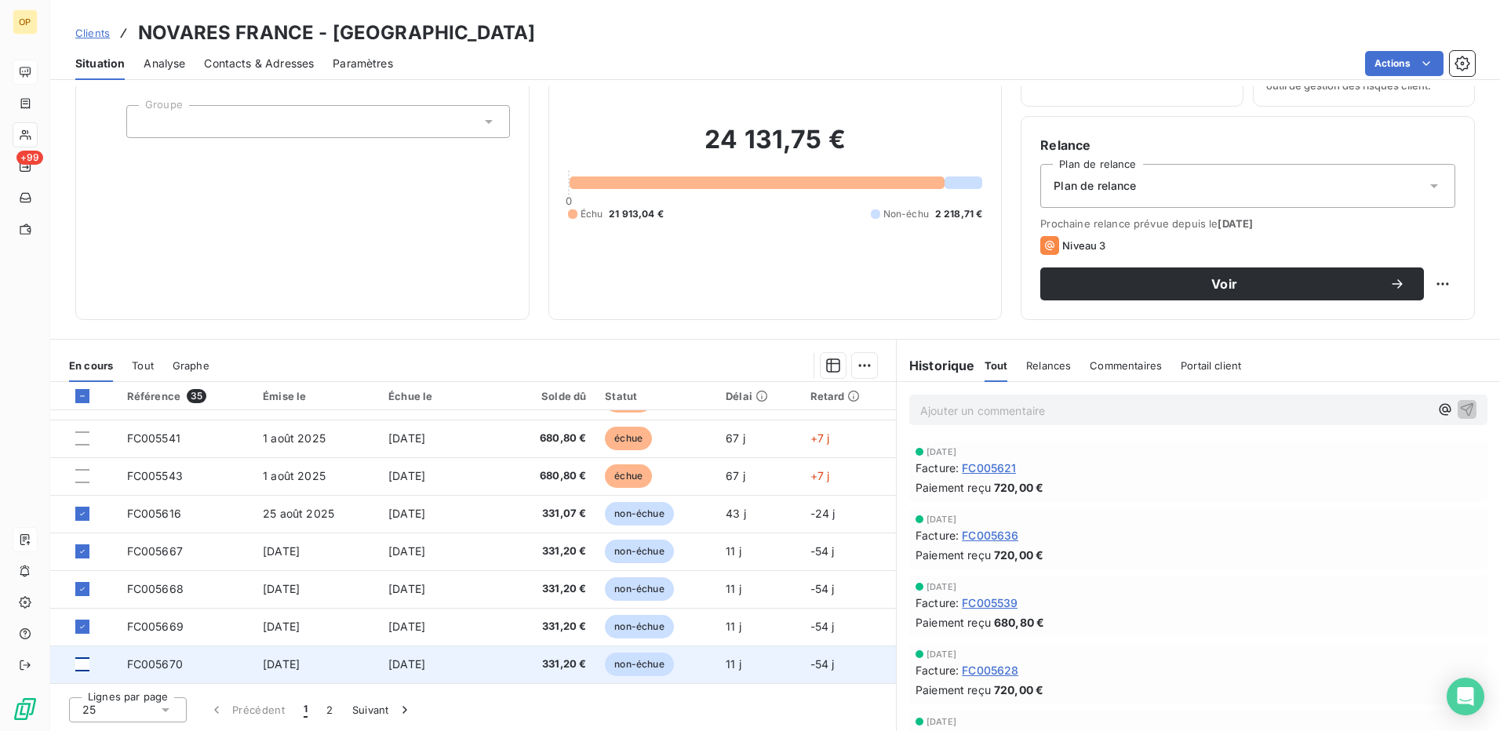
click at [87, 662] on div at bounding box center [82, 664] width 14 height 14
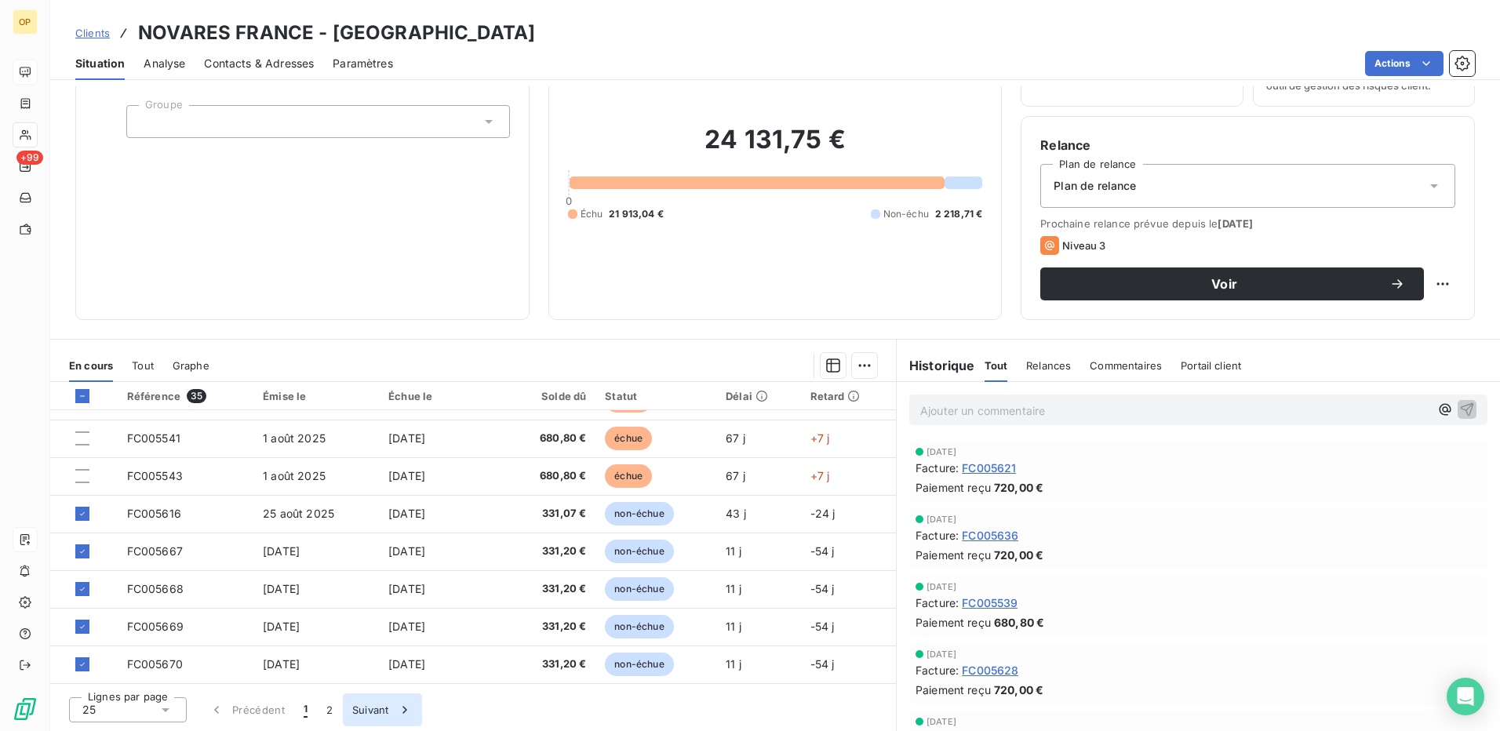
click at [376, 714] on button "Suivant" at bounding box center [382, 709] width 79 height 33
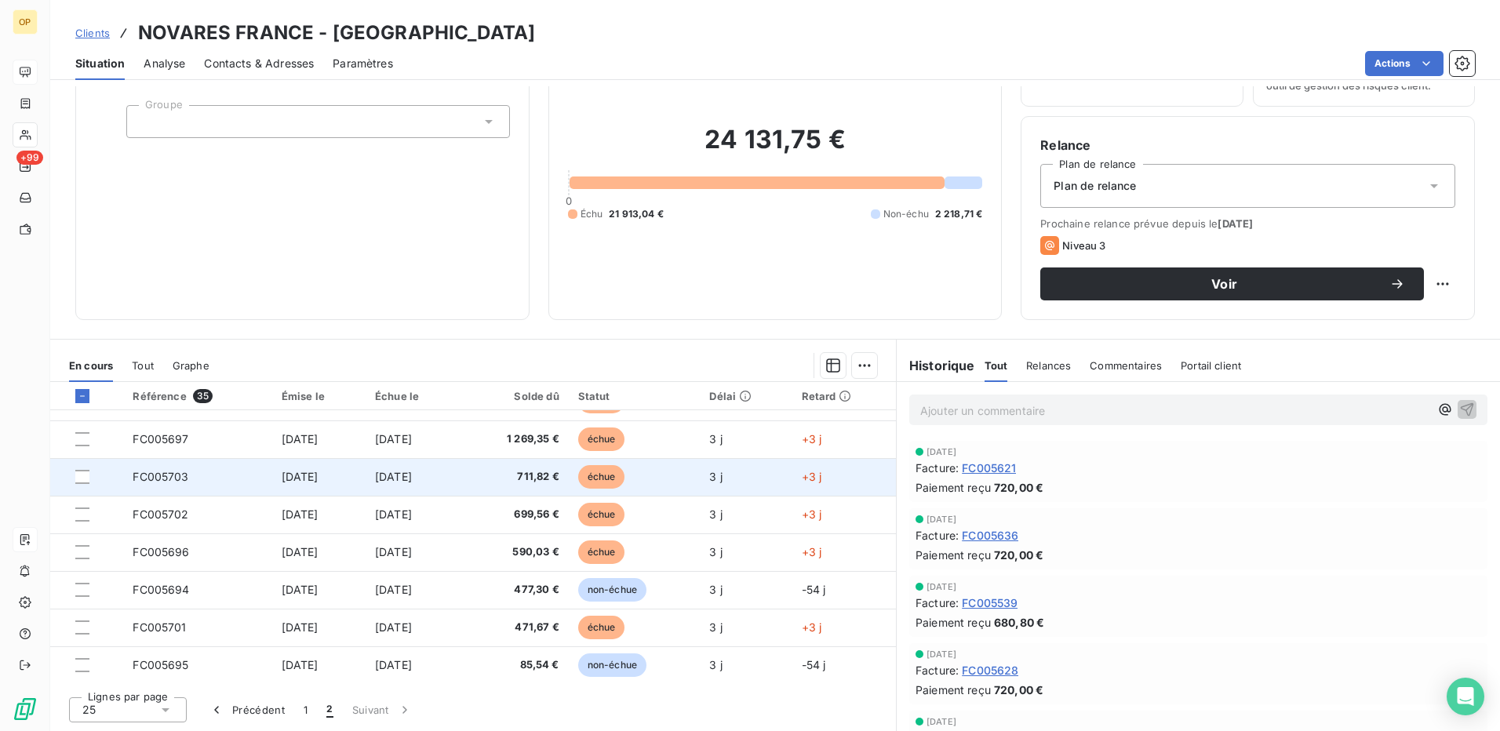
scroll to position [104, 0]
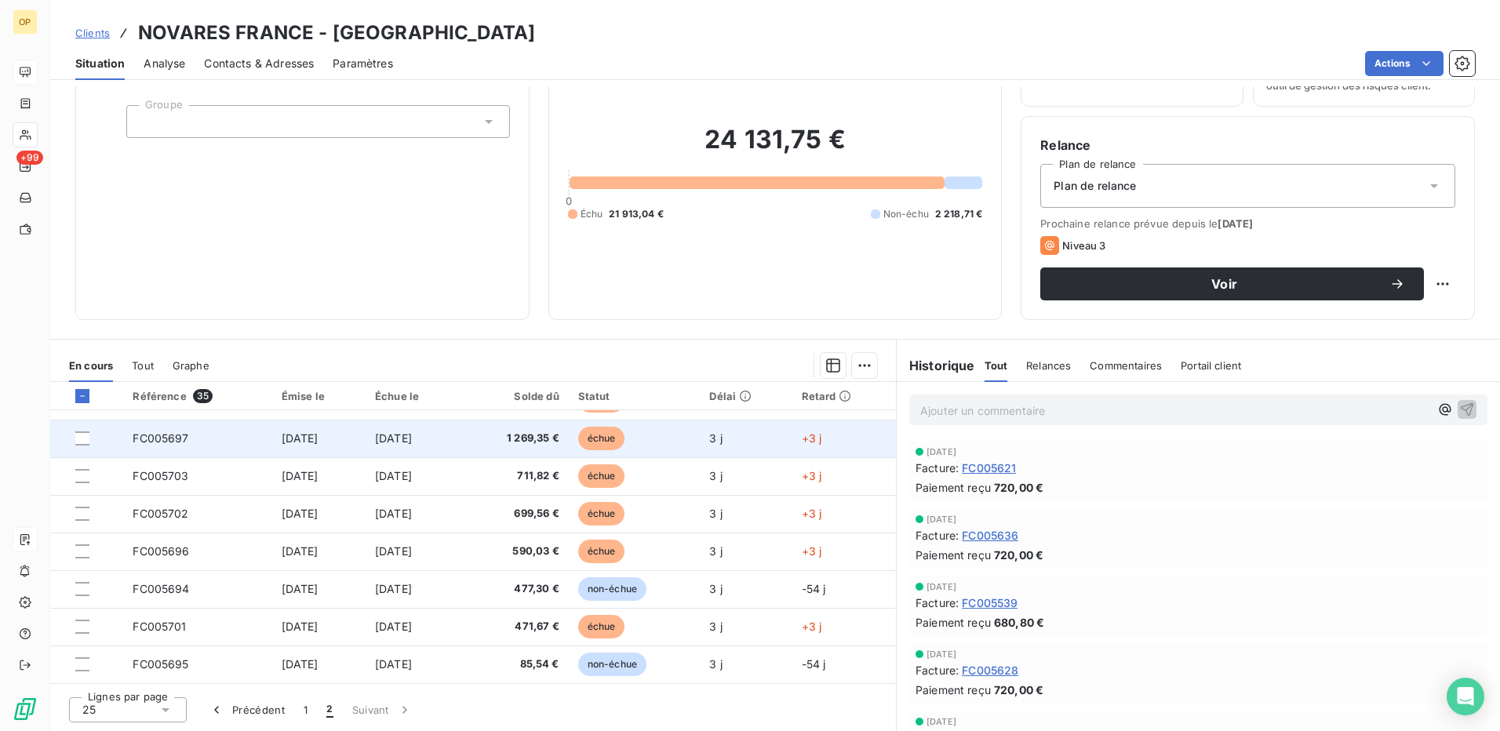
click at [74, 433] on td at bounding box center [86, 439] width 73 height 38
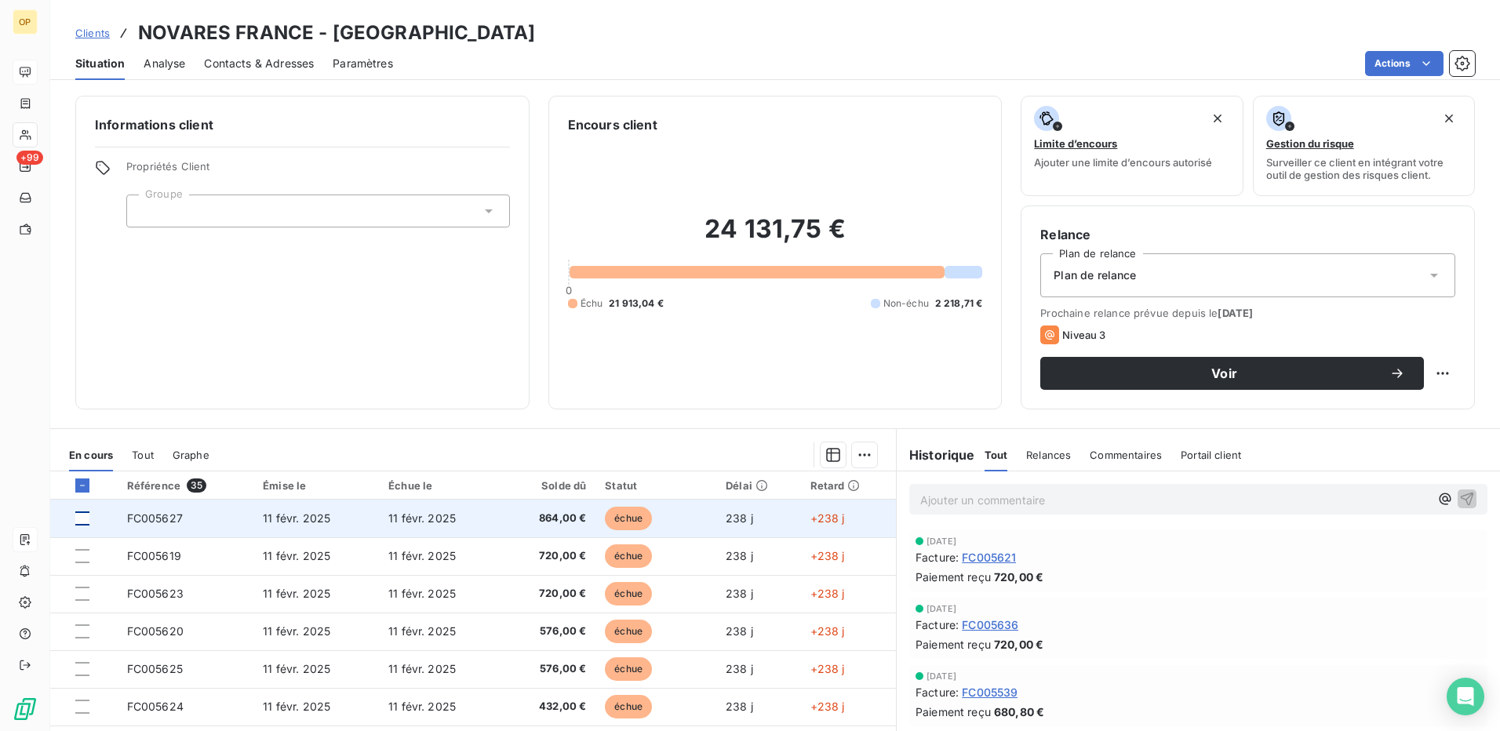
click at [82, 524] on div at bounding box center [82, 518] width 14 height 14
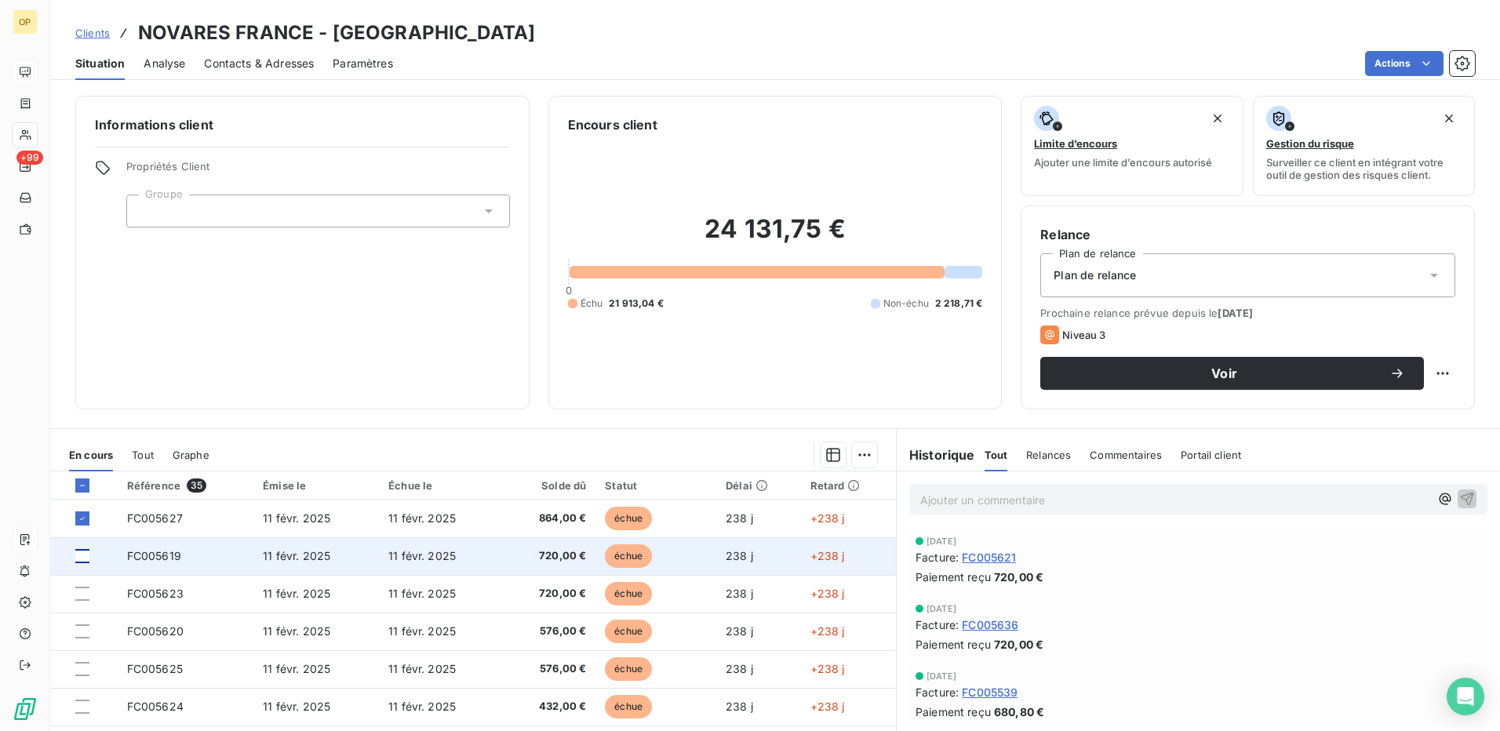
click at [81, 557] on div at bounding box center [82, 556] width 14 height 14
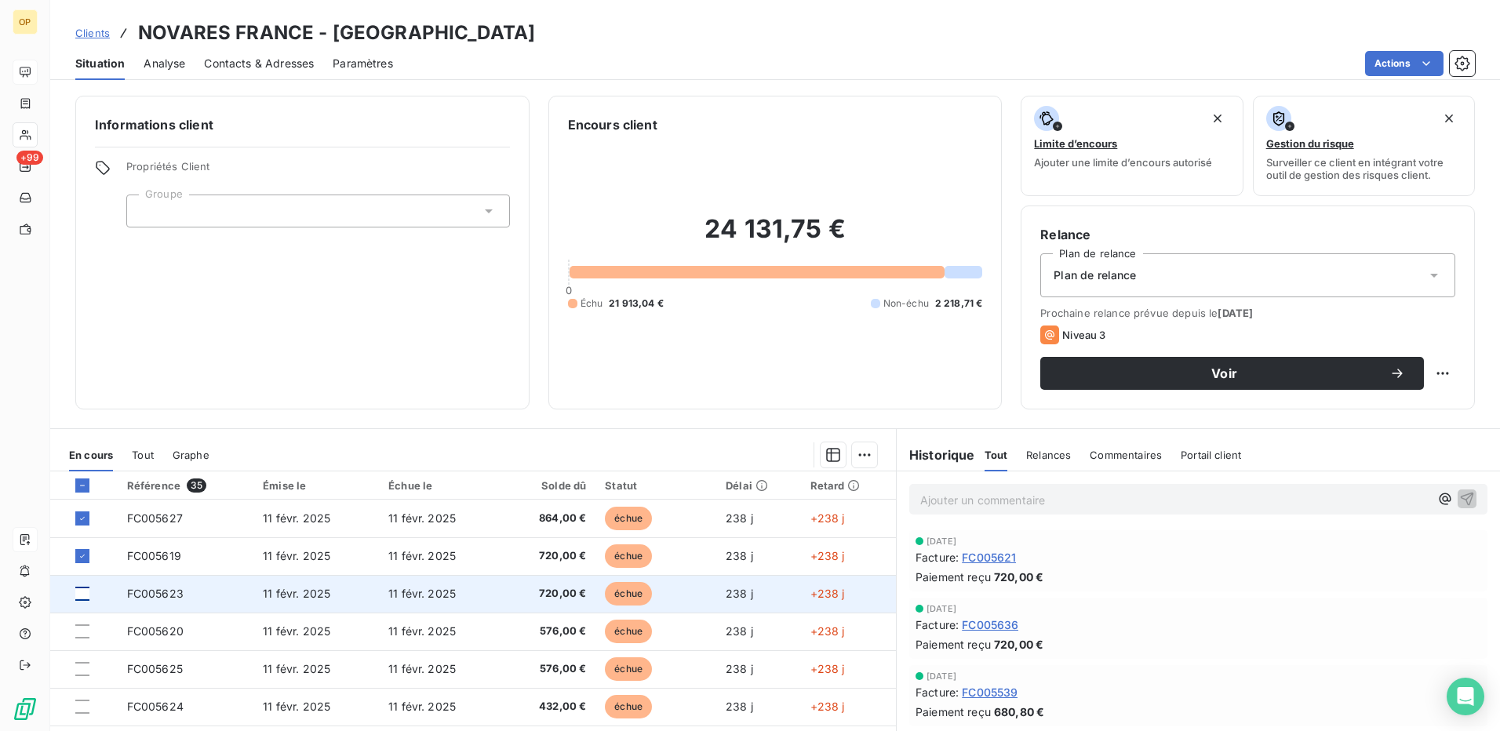
click at [77, 589] on div at bounding box center [82, 594] width 14 height 14
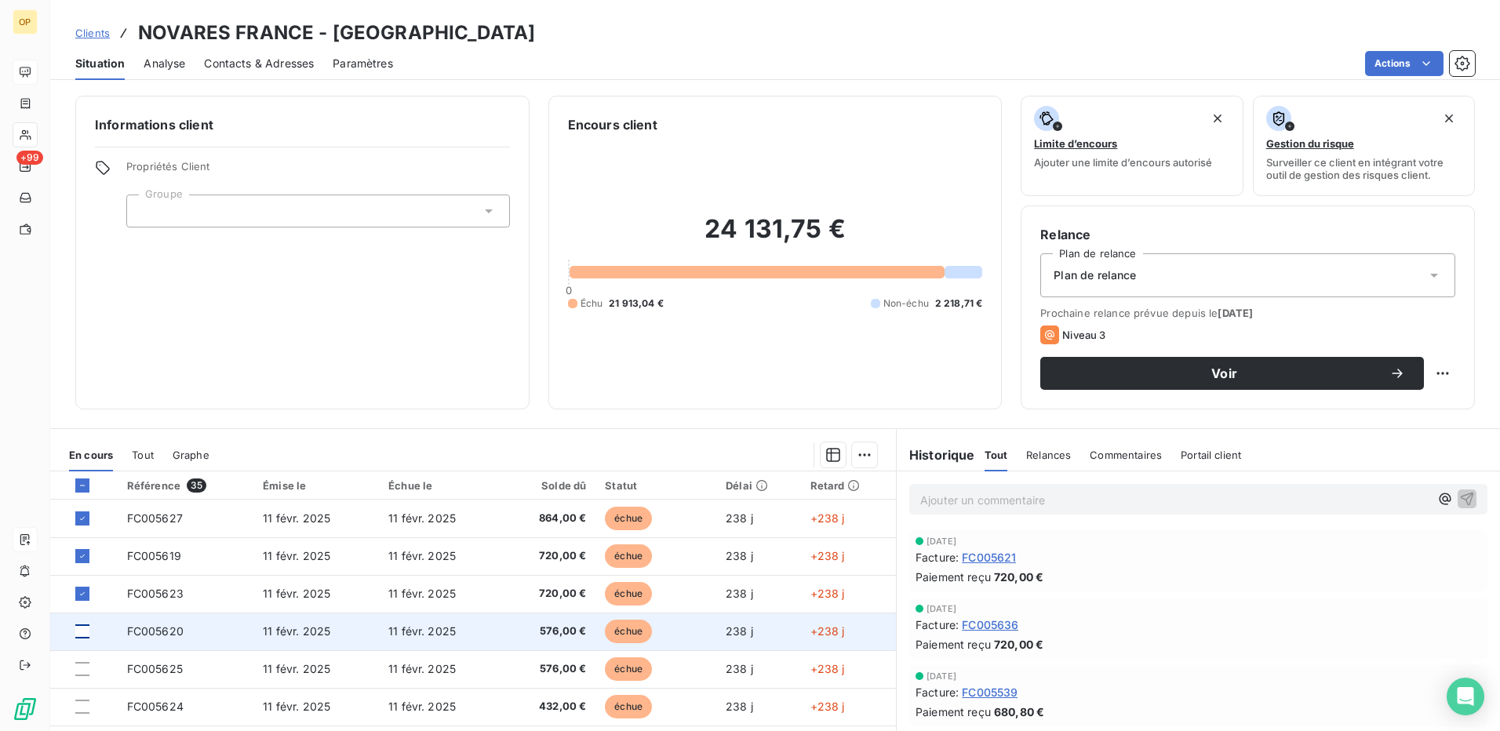
click at [87, 633] on div at bounding box center [82, 631] width 14 height 14
click at [75, 628] on td at bounding box center [83, 632] width 67 height 38
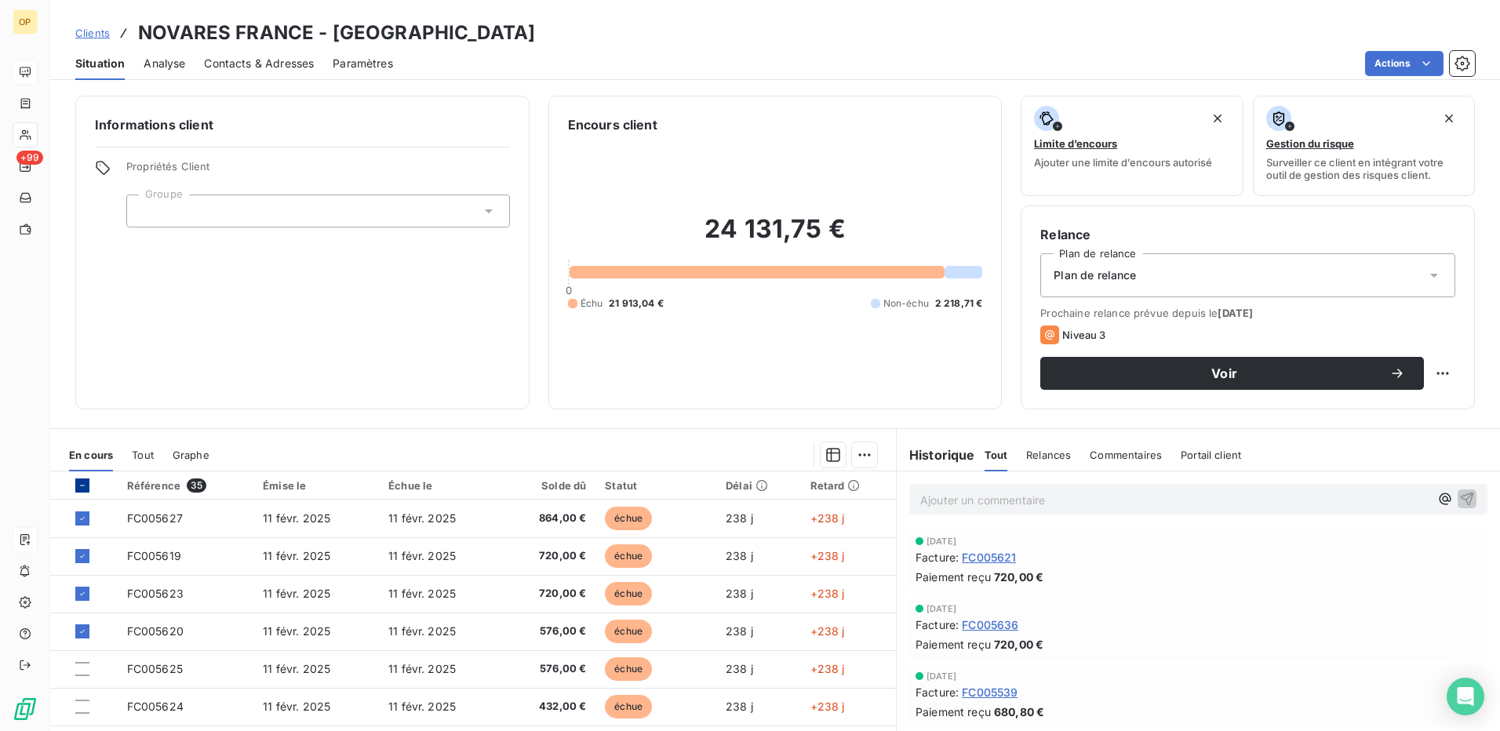
click at [81, 483] on icon at bounding box center [82, 485] width 9 height 9
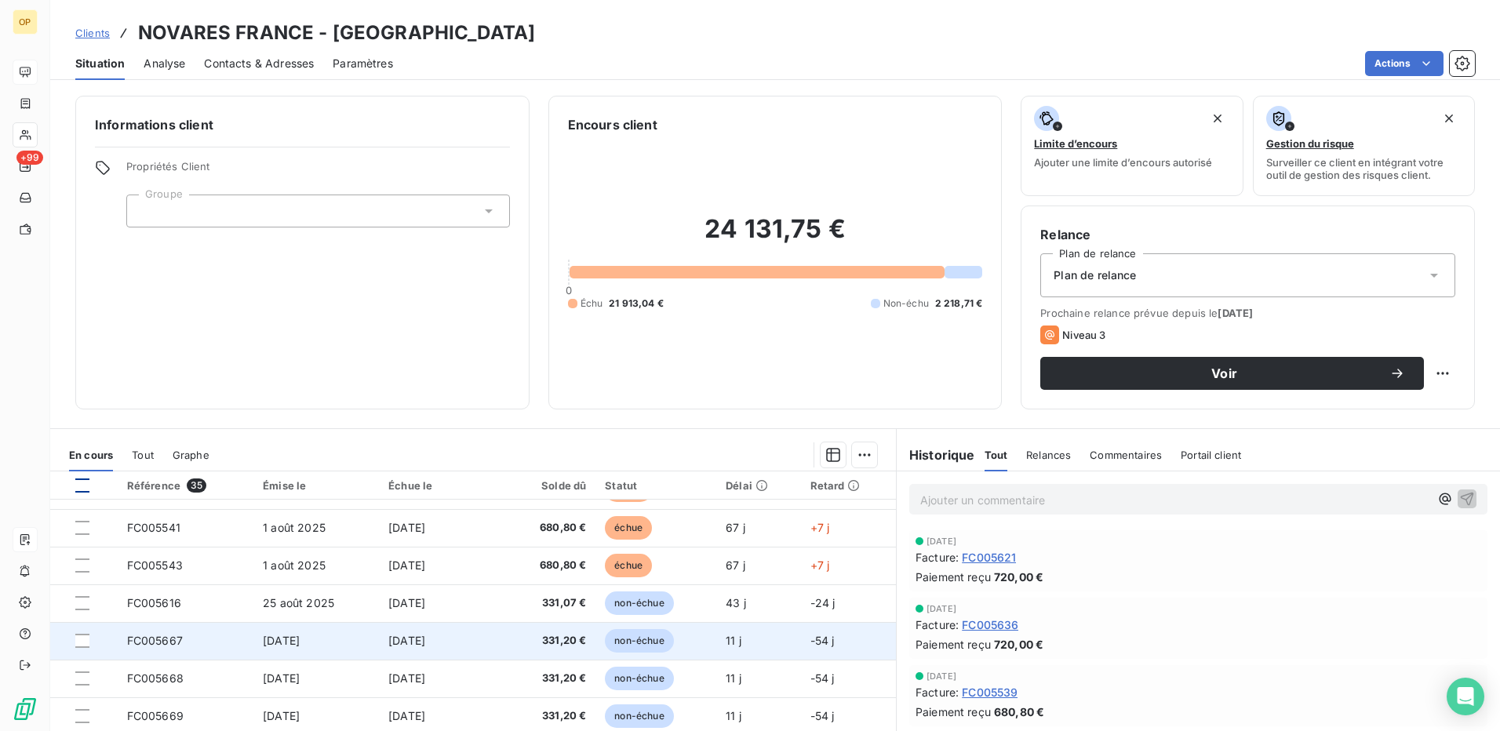
scroll to position [89, 0]
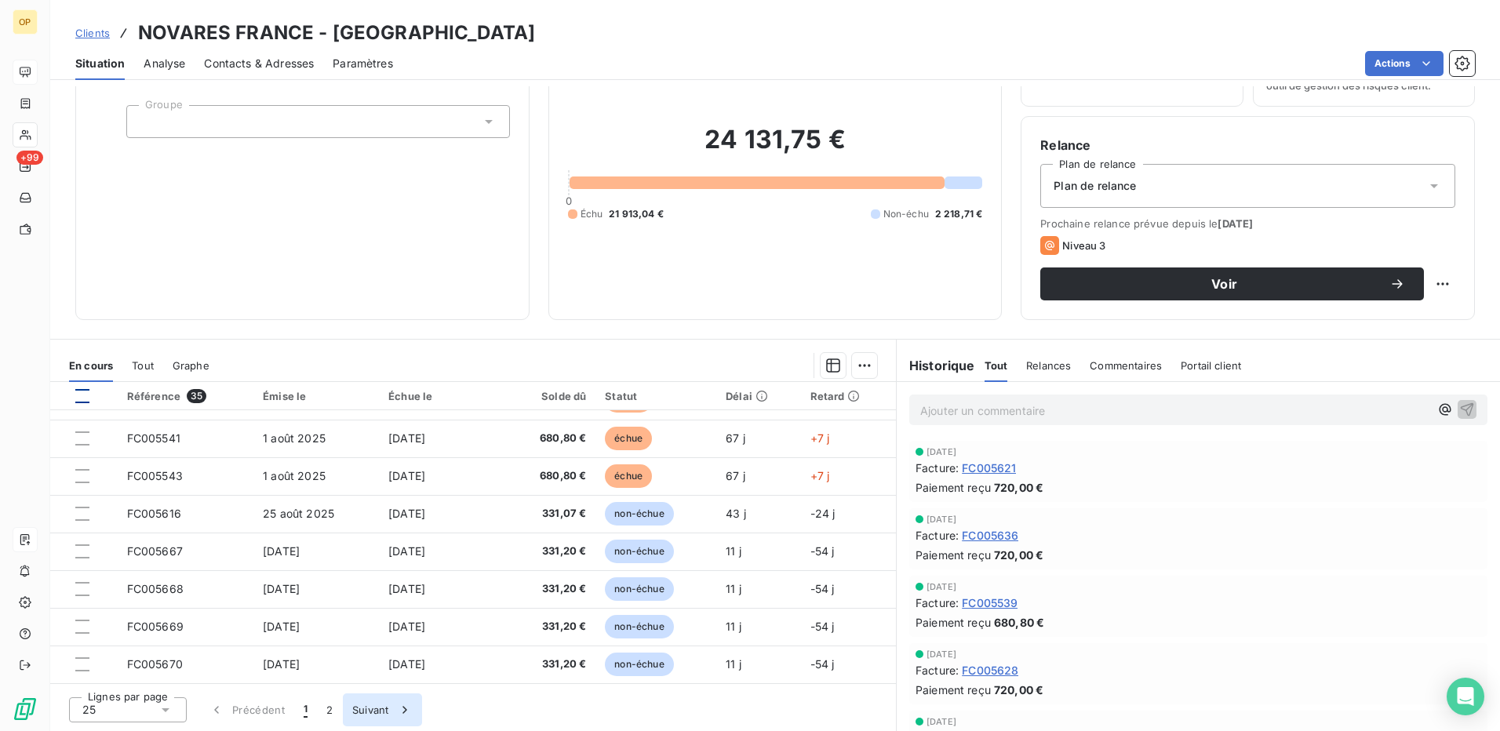
click at [370, 705] on button "Suivant" at bounding box center [382, 709] width 79 height 33
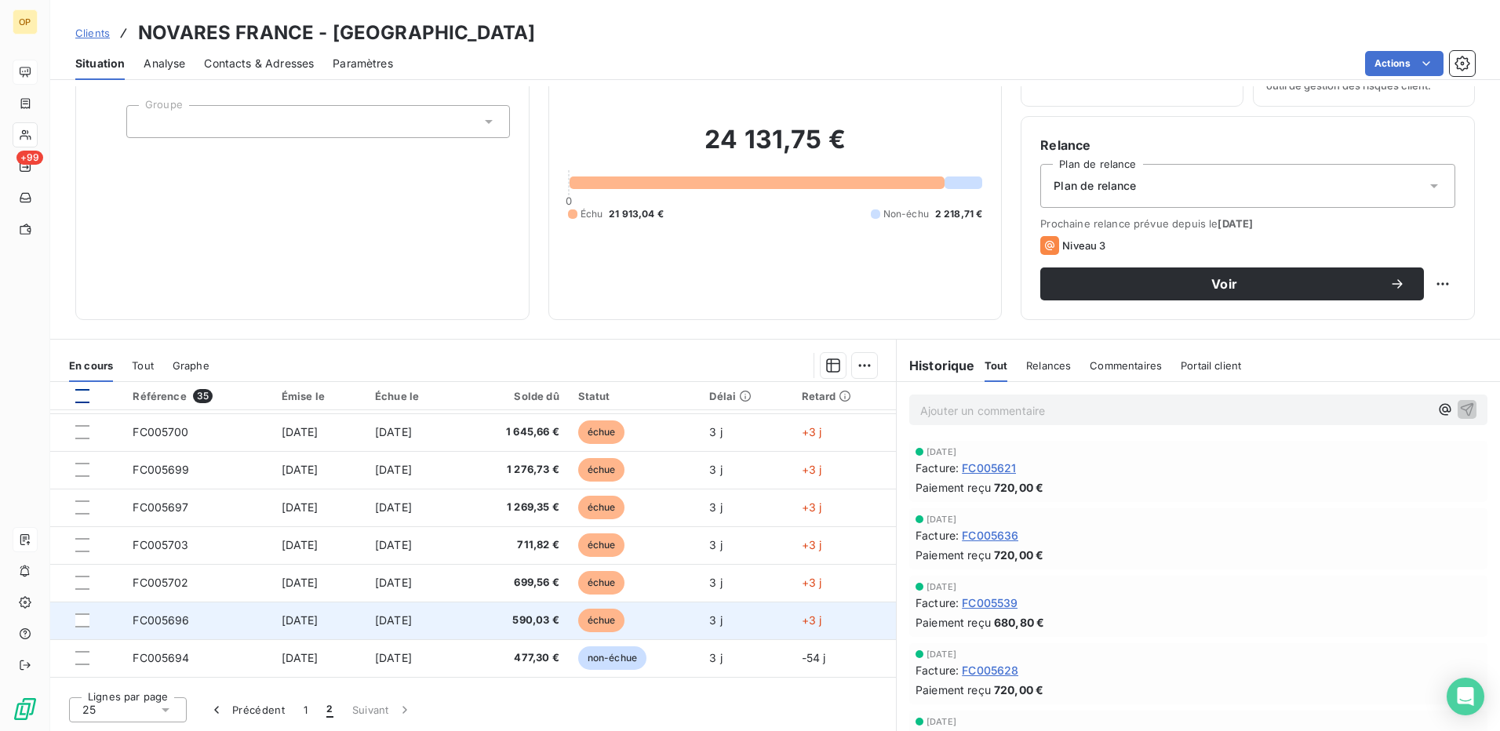
scroll to position [0, 0]
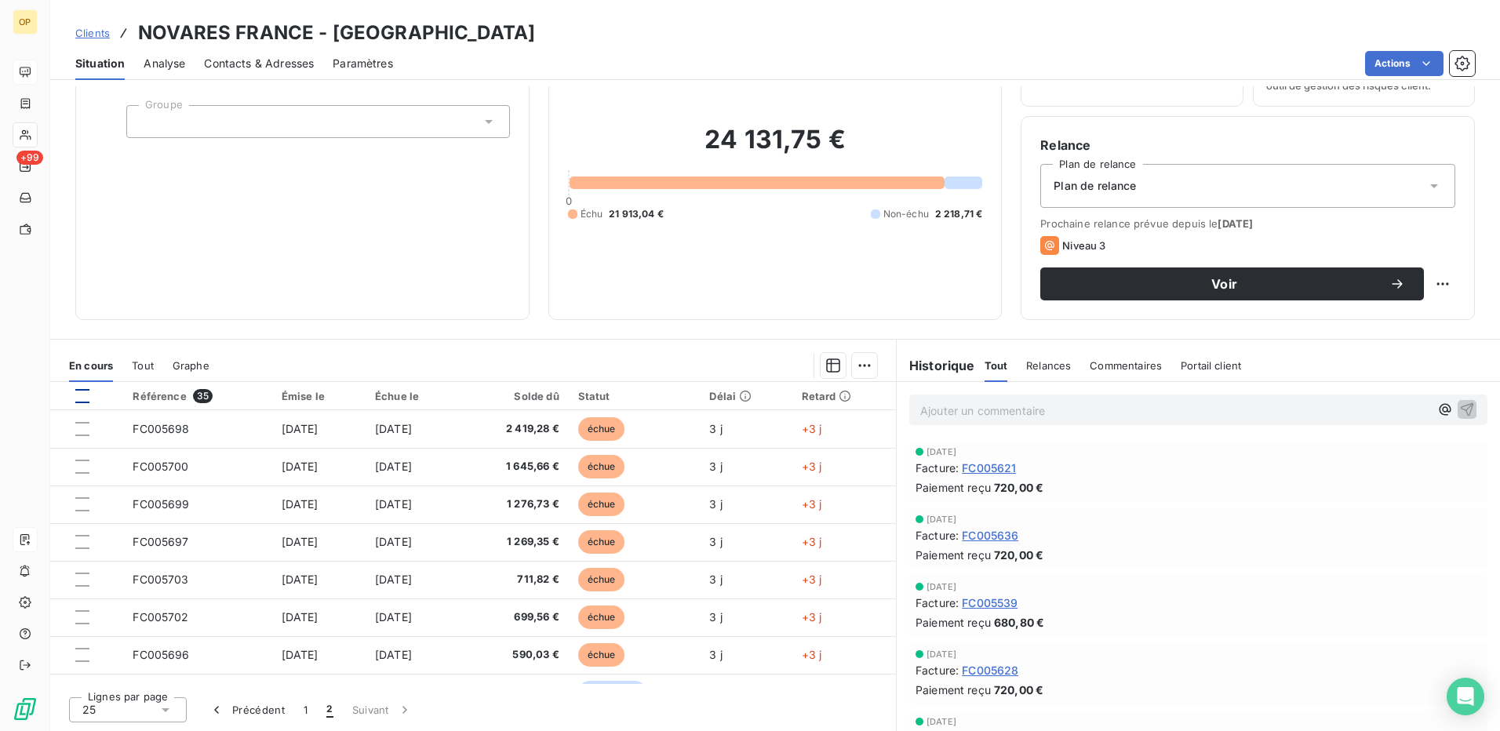
click at [82, 398] on div at bounding box center [82, 396] width 14 height 14
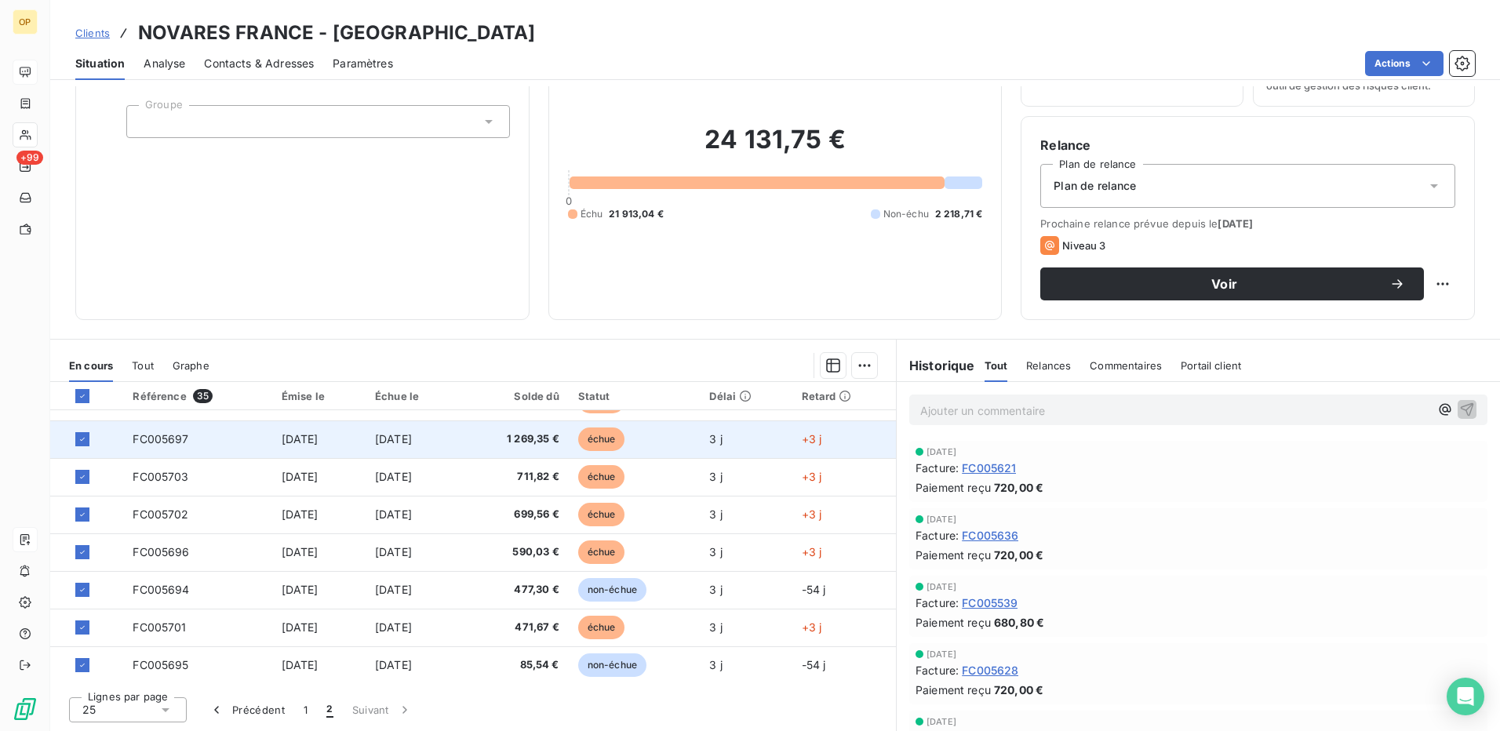
scroll to position [104, 0]
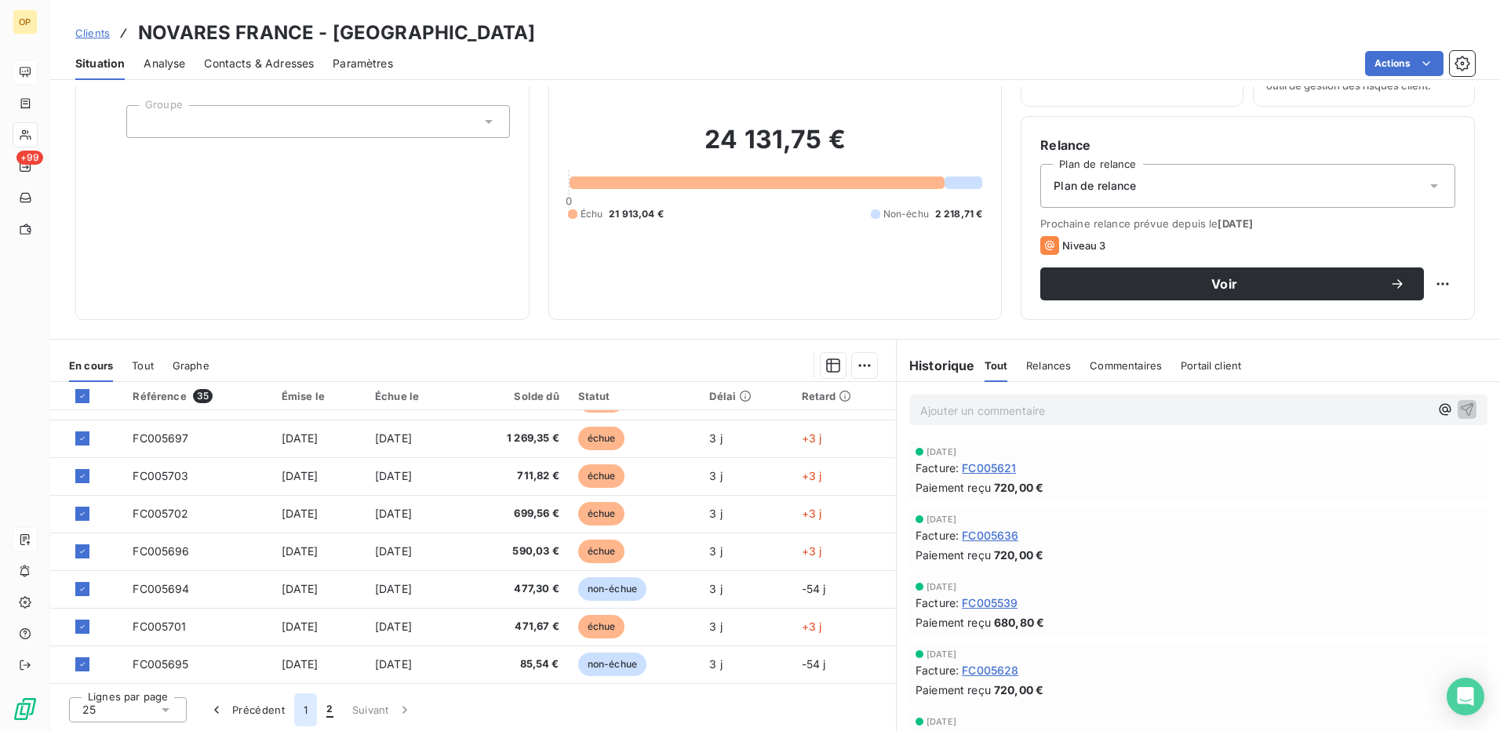
click at [308, 711] on button "1" at bounding box center [305, 709] width 23 height 33
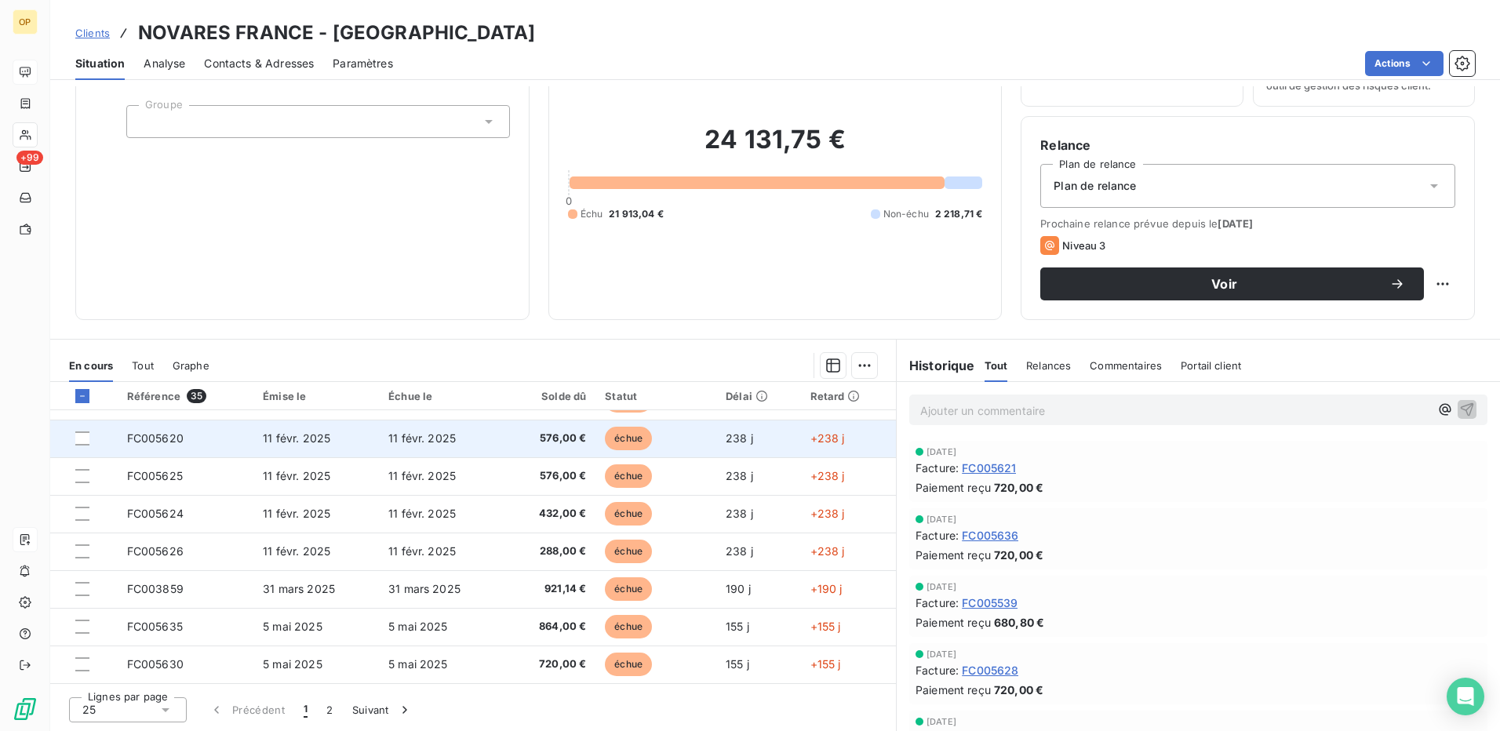
scroll to position [0, 0]
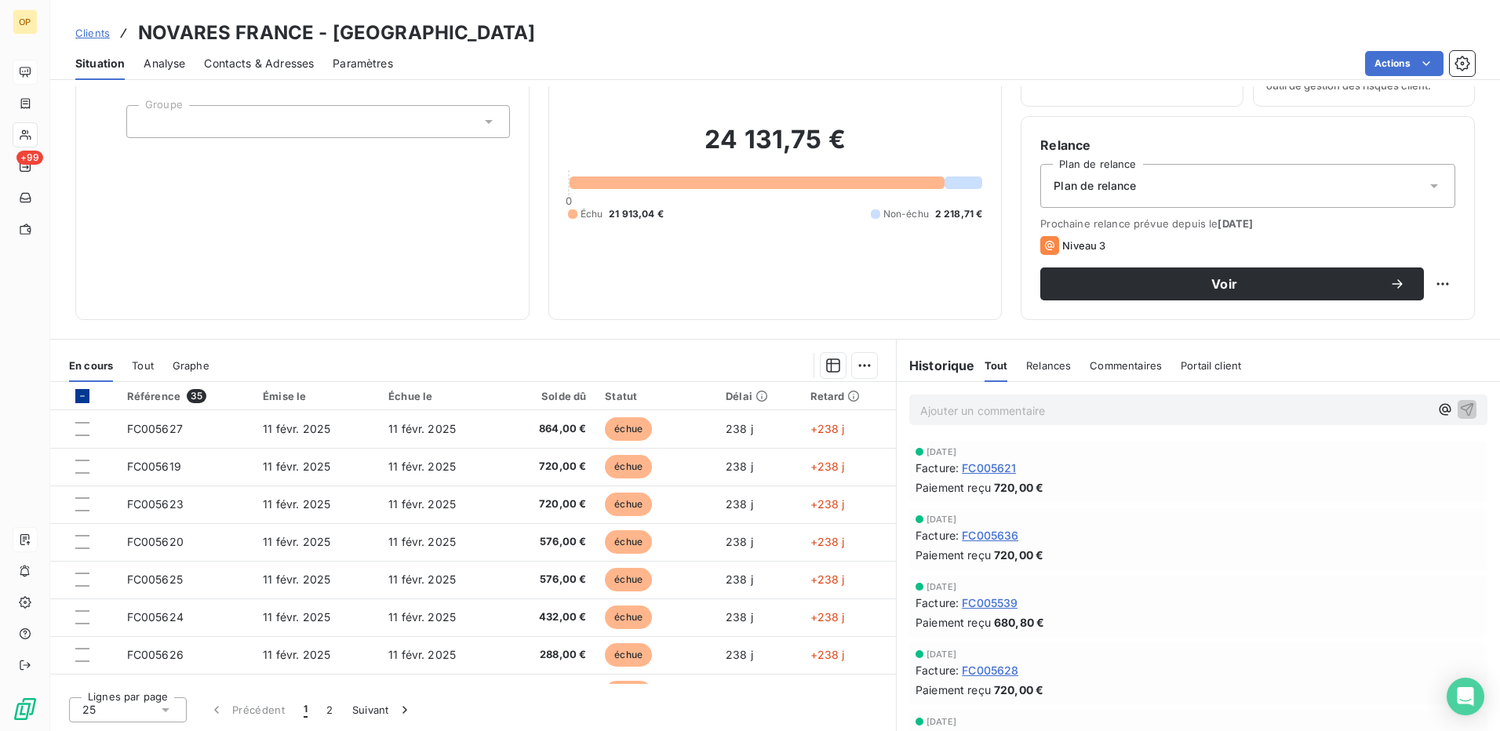
click at [77, 393] on div at bounding box center [82, 396] width 14 height 14
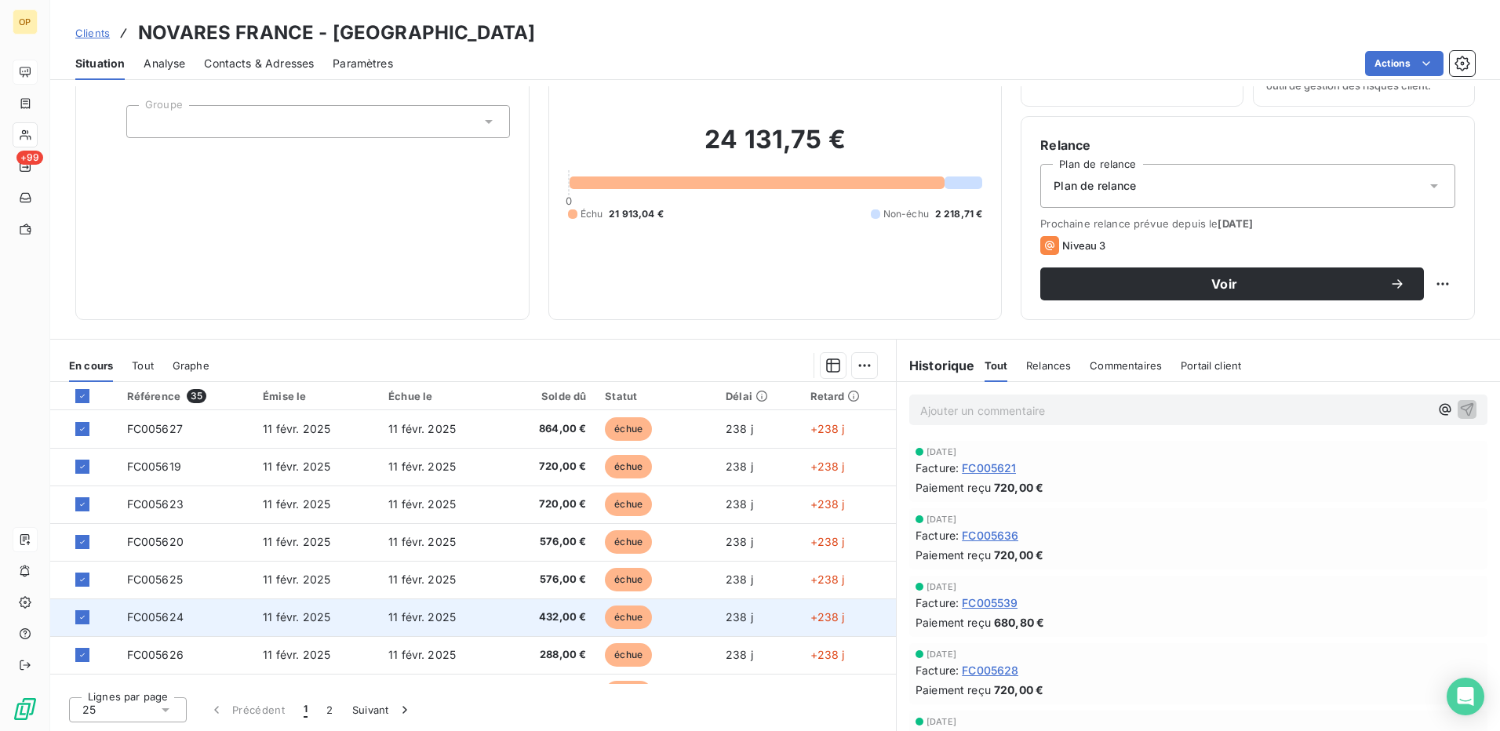
scroll to position [235, 0]
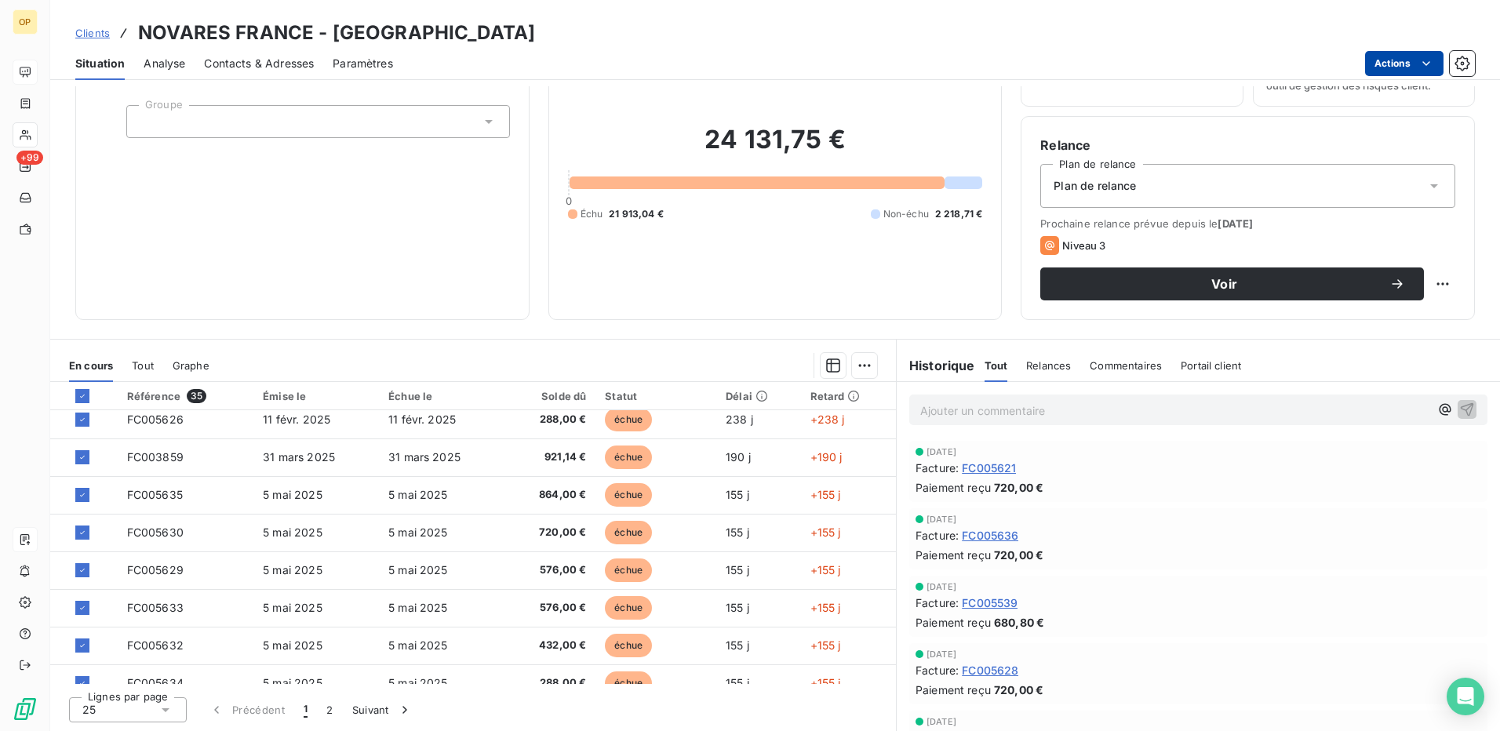
click at [1404, 57] on html "OP +99 Clients NOVARES [GEOGRAPHIC_DATA] - 1NOVARES Situation Analyse Contacts …" at bounding box center [750, 365] width 1500 height 731
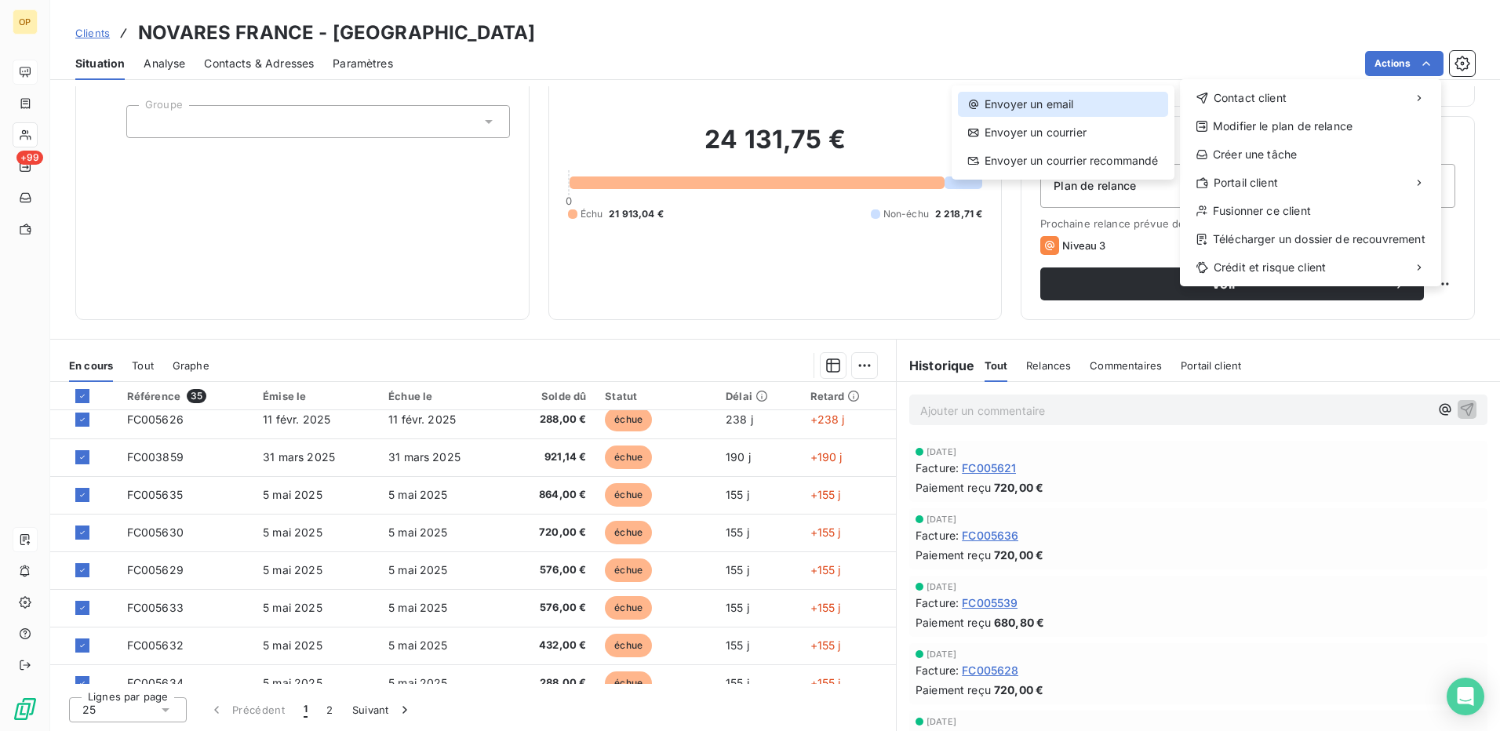
click at [970, 98] on icon at bounding box center [973, 104] width 13 height 13
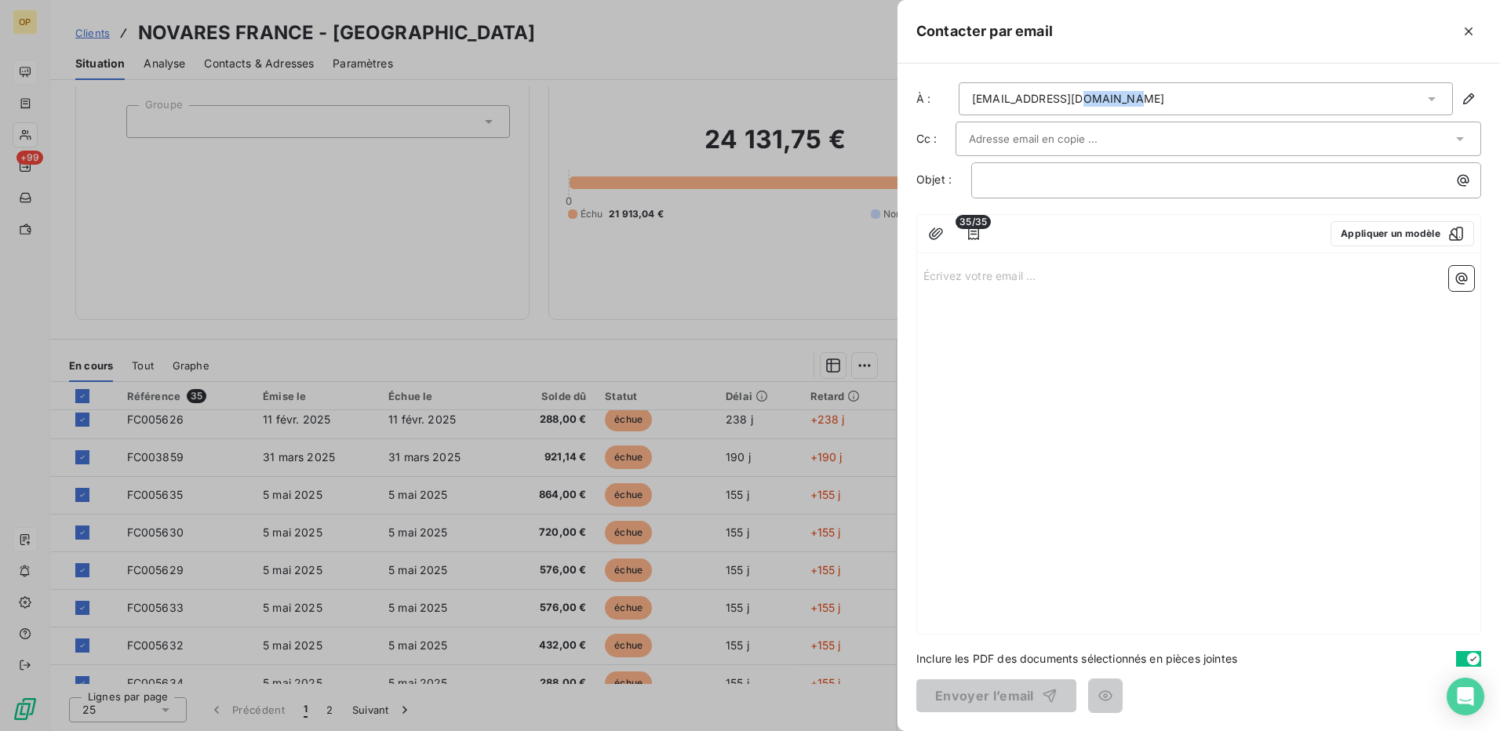
drag, startPoint x: 1175, startPoint y: 98, endPoint x: 1081, endPoint y: 98, distance: 94.1
click at [1081, 98] on div "[EMAIL_ADDRESS][DOMAIN_NAME]" at bounding box center [1206, 98] width 494 height 33
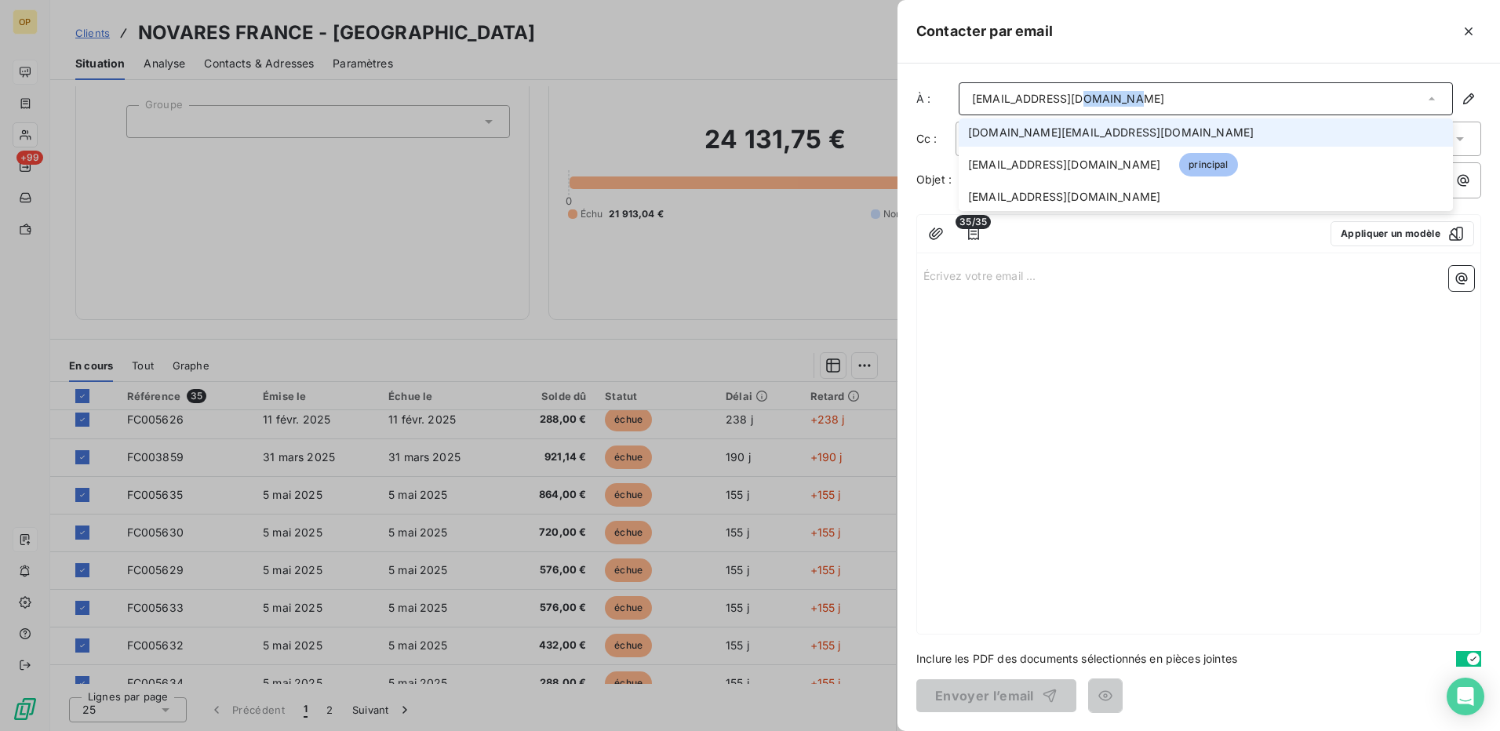
drag, startPoint x: 1081, startPoint y: 98, endPoint x: 1235, endPoint y: 78, distance: 155.1
click at [1235, 78] on div "À : [EMAIL_ADDRESS][DOMAIN_NAME] [DOMAIN_NAME][EMAIL_ADDRESS][DOMAIN_NAME] [EMA…" at bounding box center [1198, 398] width 602 height 668
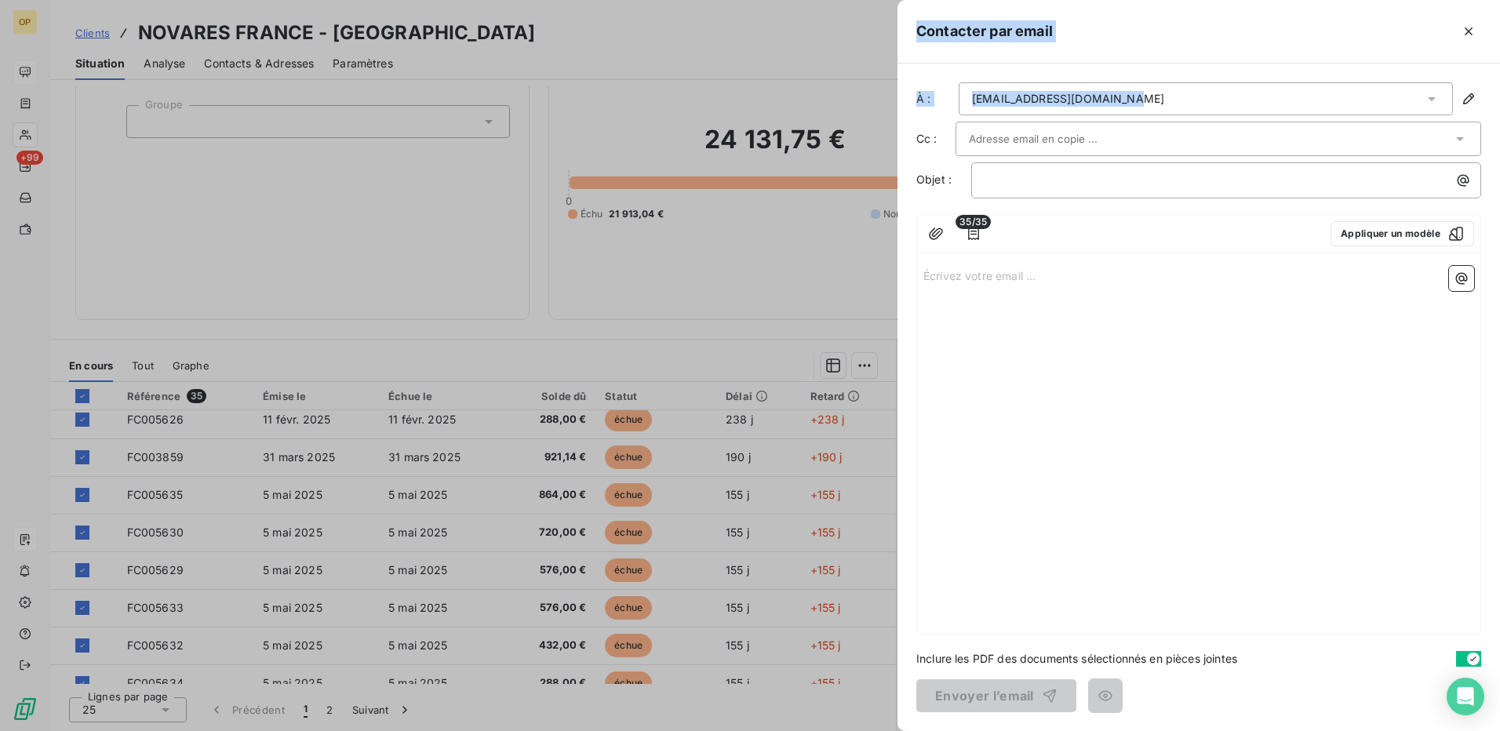
drag, startPoint x: 1203, startPoint y: 87, endPoint x: 876, endPoint y: 86, distance: 327.1
click at [876, 730] on div "Contacter par email À : [EMAIL_ADDRESS][DOMAIN_NAME] Cc : Objet : ﻿ 35/35 Appli…" at bounding box center [750, 731] width 1500 height 0
click at [1093, 106] on div "[EMAIL_ADDRESS][DOMAIN_NAME]" at bounding box center [1068, 99] width 192 height 16
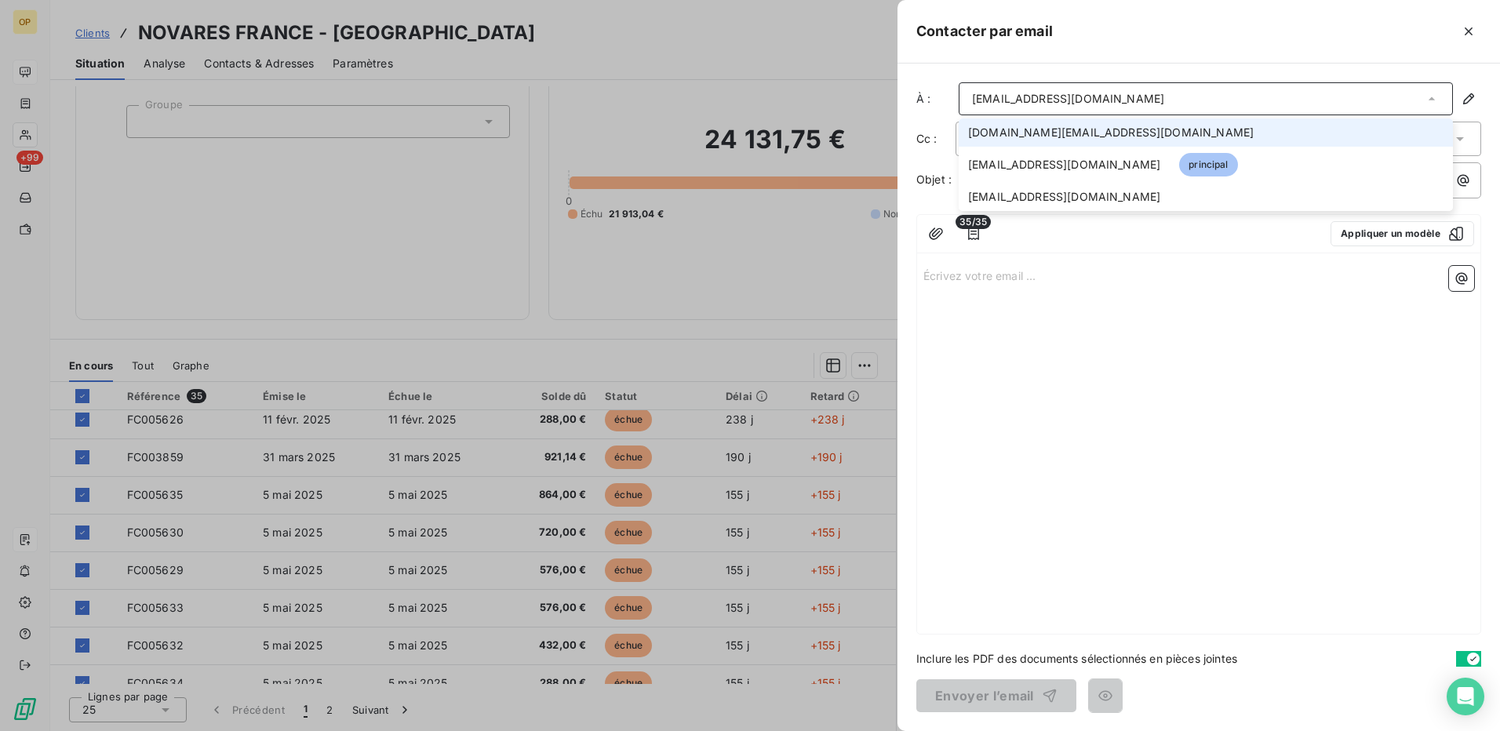
click at [1208, 50] on div "Contacter par email" at bounding box center [1198, 32] width 602 height 64
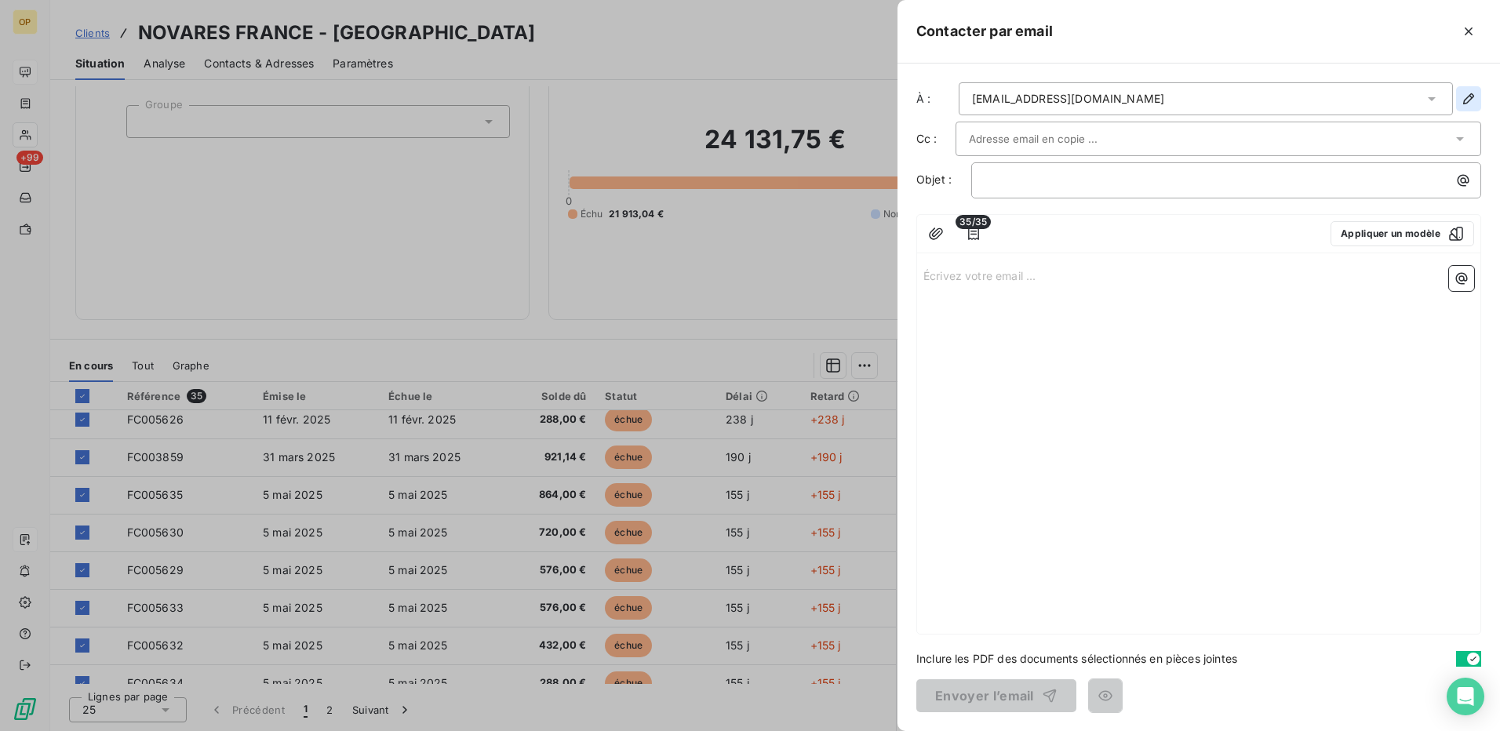
click at [1472, 98] on icon "button" at bounding box center [1468, 98] width 11 height 11
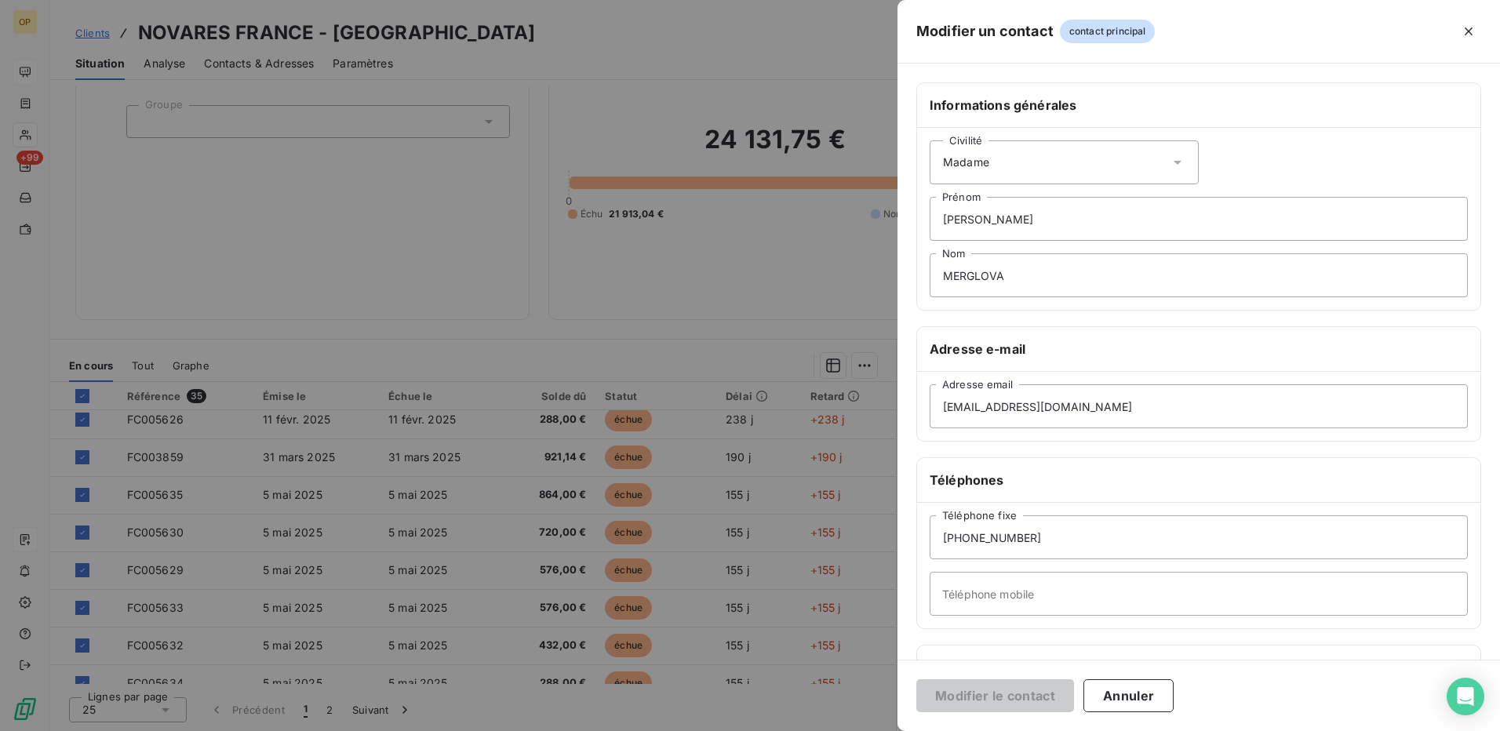
click at [1037, 165] on div "Civilité Madame" at bounding box center [1064, 162] width 269 height 44
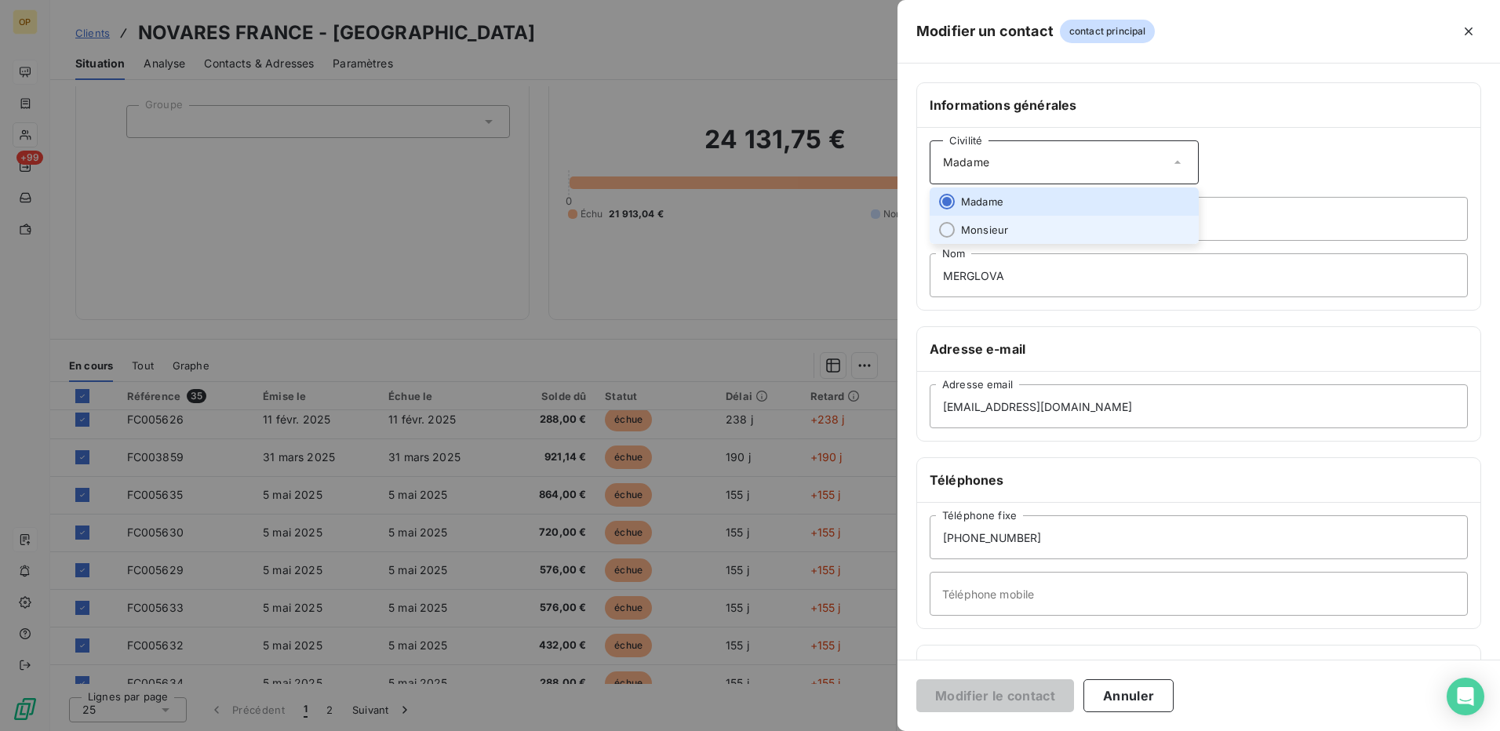
click at [1007, 223] on li "Monsieur" at bounding box center [1064, 230] width 269 height 28
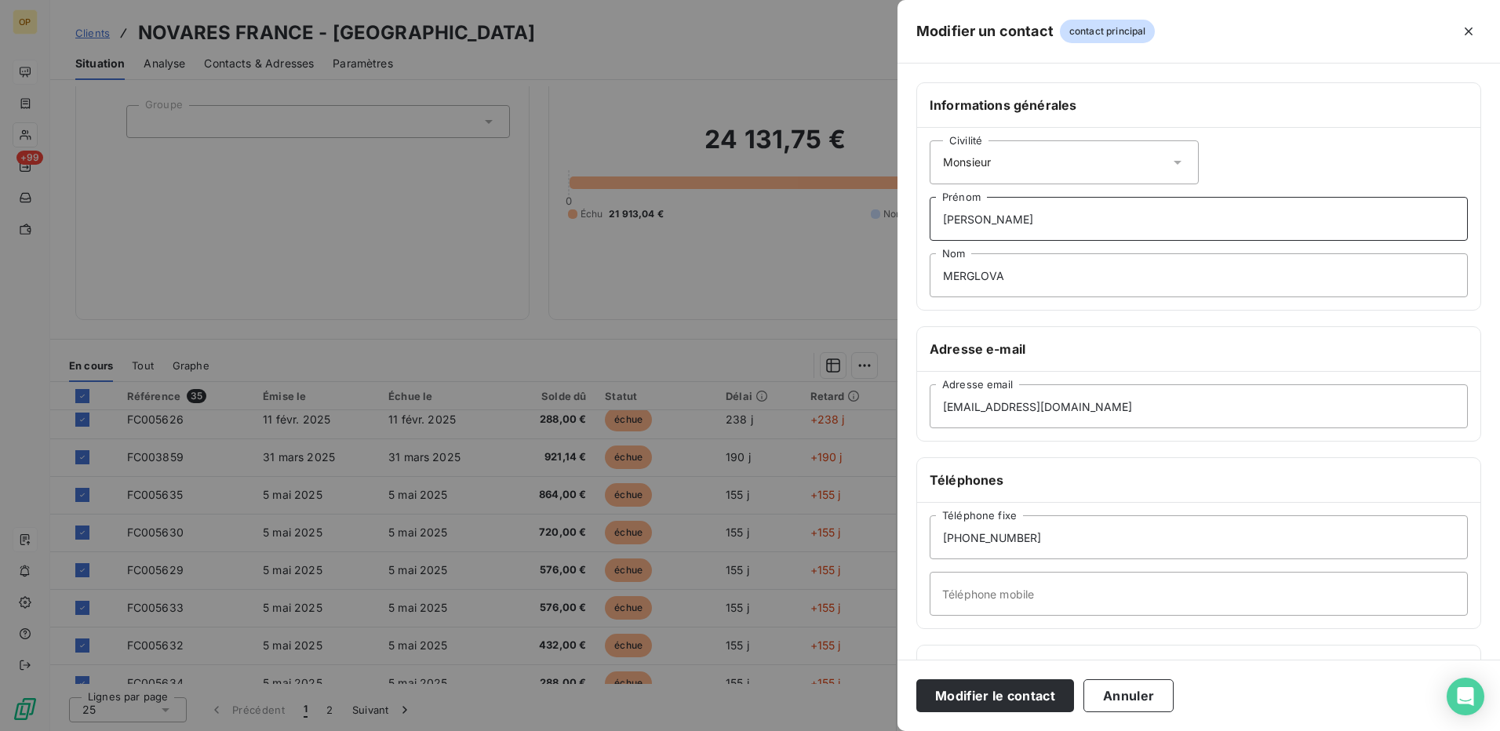
drag, startPoint x: 1013, startPoint y: 221, endPoint x: 800, endPoint y: 220, distance: 212.6
click at [800, 730] on div "Modifier un contact contact principal Informations générales Civilité Monsieur …" at bounding box center [750, 731] width 1500 height 0
type input "B"
type input "Helmi"
drag, startPoint x: 1049, startPoint y: 275, endPoint x: 835, endPoint y: 297, distance: 215.3
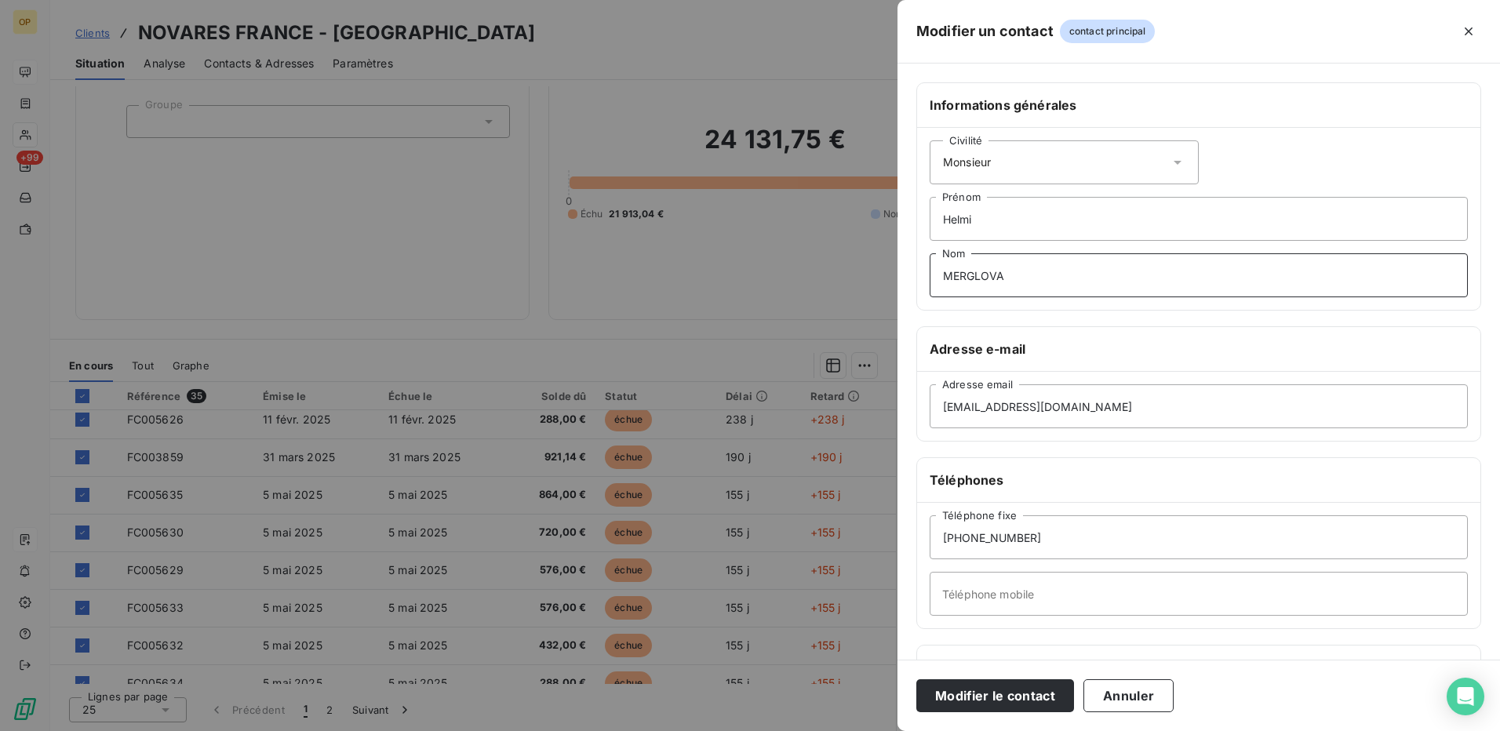
click at [835, 730] on div "Modifier un contact contact principal Informations générales Civilité Monsieur …" at bounding box center [750, 731] width 1500 height 0
type input "Berrima"
drag, startPoint x: 1143, startPoint y: 410, endPoint x: 760, endPoint y: 420, distance: 383.0
click at [760, 730] on div "Modifier un contact contact principal Informations générales Civilité Monsieur …" at bounding box center [750, 731] width 1500 height 0
paste input "hberrim"
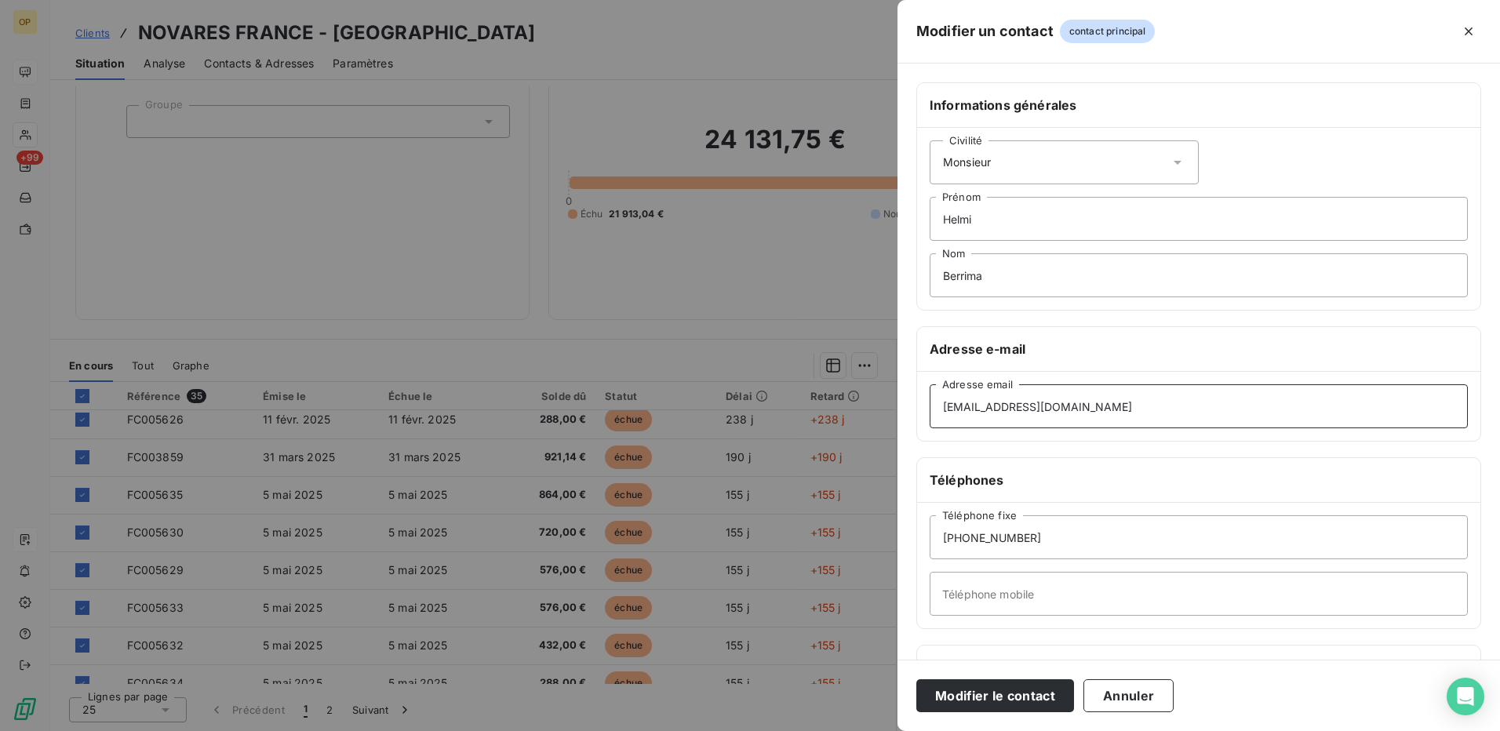
type input "[EMAIL_ADDRESS][DOMAIN_NAME]"
drag, startPoint x: 1056, startPoint y: 543, endPoint x: 840, endPoint y: 551, distance: 215.9
click at [840, 730] on div "Modifier un contact contact principal Informations générales Civilité Monsieur …" at bounding box center [750, 731] width 1500 height 0
click at [999, 689] on button "Modifier le contact" at bounding box center [995, 695] width 158 height 33
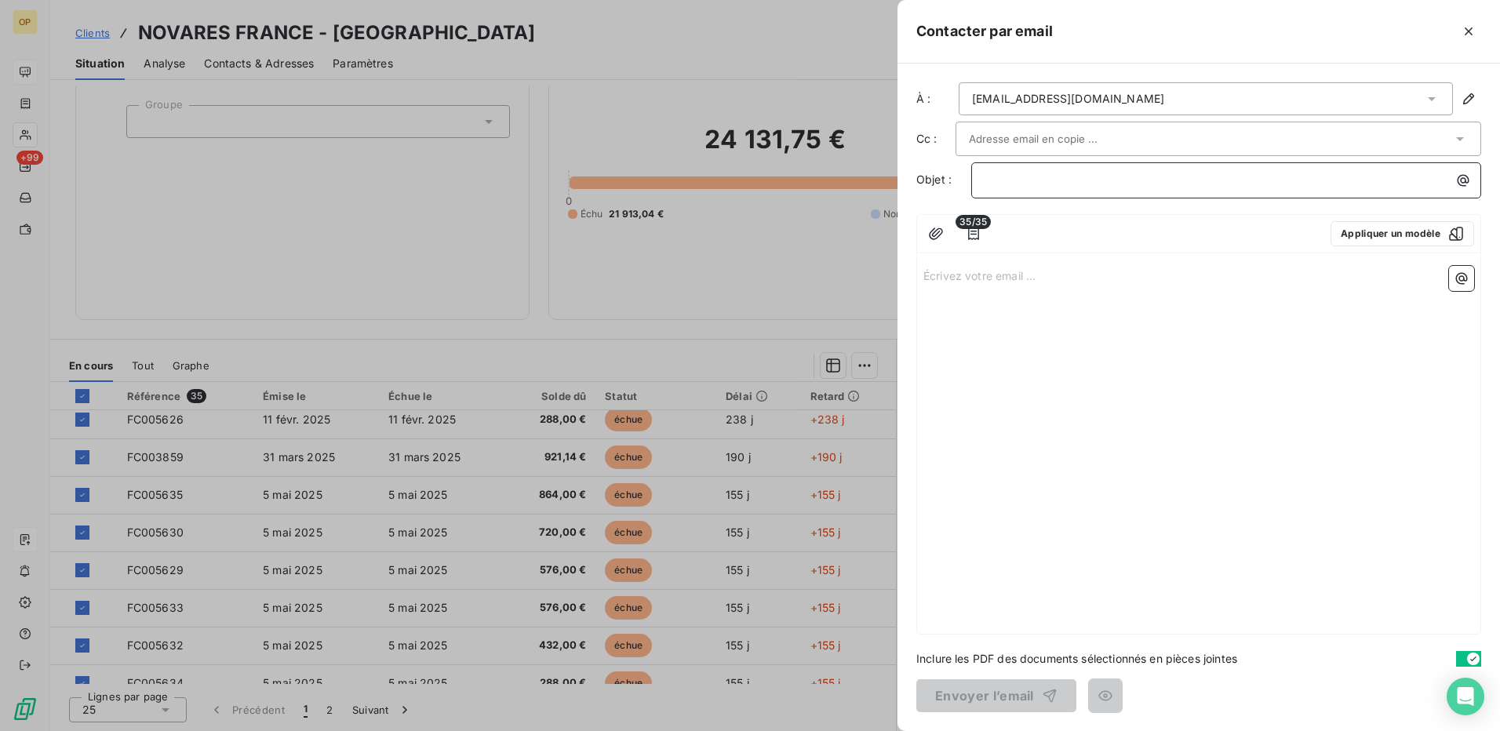
click at [1039, 178] on p "﻿" at bounding box center [1230, 180] width 491 height 18
click at [1124, 178] on span "Facturation 3ème trimestre - OPTIMA" at bounding box center [1084, 179] width 198 height 13
drag, startPoint x: 1127, startPoint y: 178, endPoint x: 1047, endPoint y: 181, distance: 80.1
click at [1047, 181] on span "Facturation 3ème trimestre - OPTIMA" at bounding box center [1084, 179] width 198 height 13
click at [1007, 280] on p "Écrivez votre email ... ﻿" at bounding box center [1198, 275] width 551 height 18
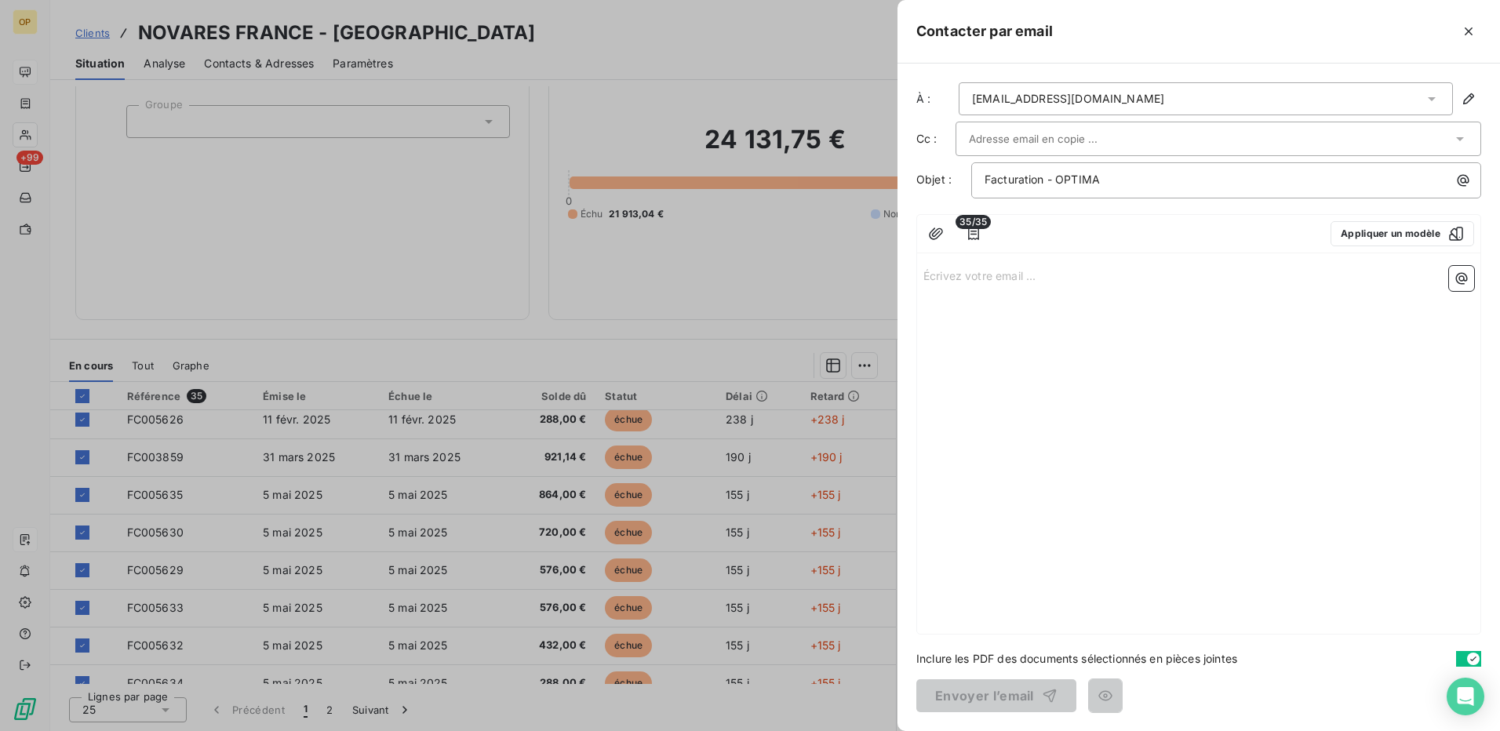
drag, startPoint x: 1011, startPoint y: 263, endPoint x: 1071, endPoint y: 261, distance: 59.6
click at [1011, 262] on div "Écrivez votre email ... ﻿" at bounding box center [1198, 447] width 563 height 374
drag, startPoint x: 1063, startPoint y: 266, endPoint x: 1032, endPoint y: 272, distance: 32.0
click at [1049, 271] on div "Écrivez votre email ... ﻿" at bounding box center [1198, 447] width 563 height 374
click at [932, 268] on p "Écrivez votre email ... ﻿" at bounding box center [1198, 275] width 551 height 18
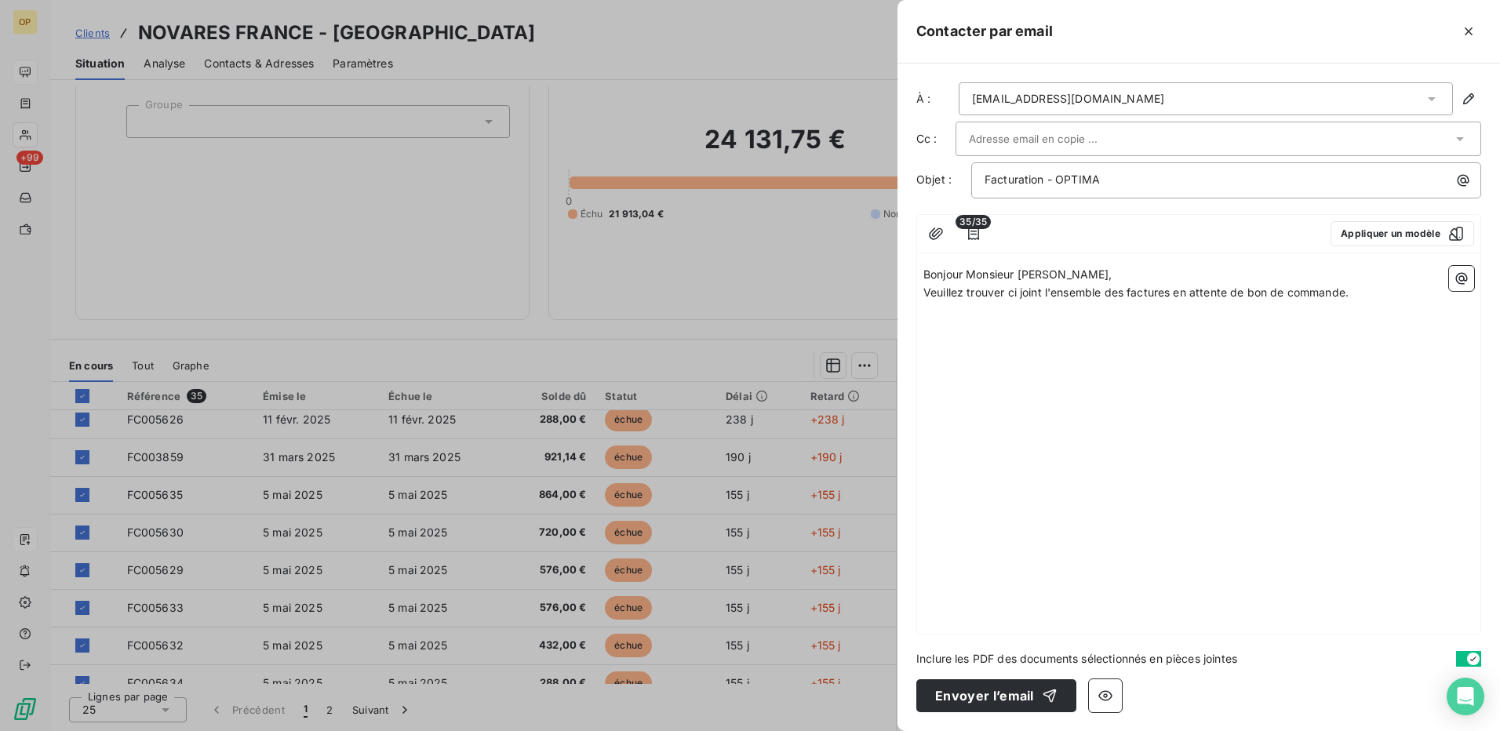
click at [1383, 289] on p "Veuillez trouver ci joint l'ensemble des factures en attente de bon de commande." at bounding box center [1198, 293] width 551 height 18
click at [1046, 135] on input "text" at bounding box center [1053, 139] width 169 height 24
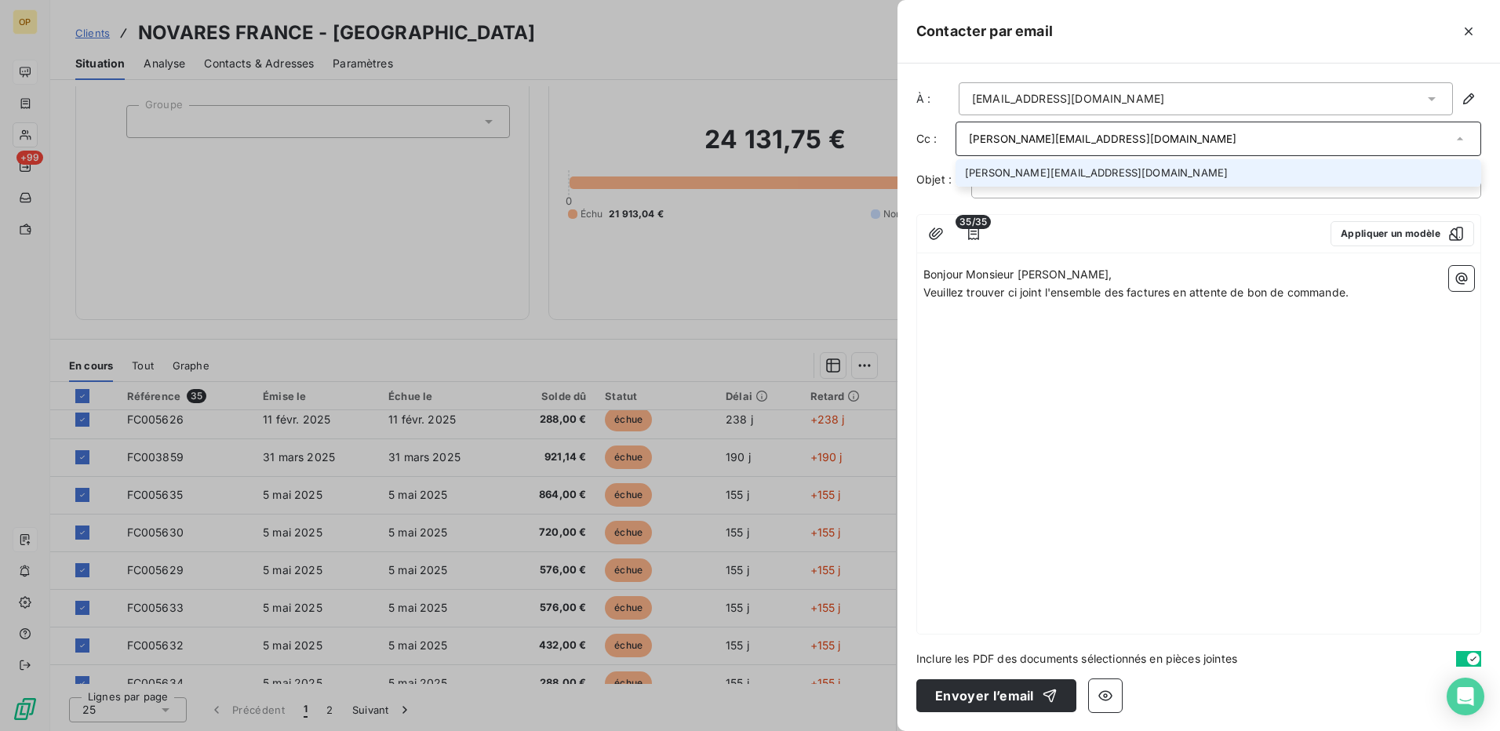
type input "[PERSON_NAME][EMAIL_ADDRESS][DOMAIN_NAME]"
click at [1053, 178] on li "[PERSON_NAME][EMAIL_ADDRESS][DOMAIN_NAME]" at bounding box center [1219, 172] width 526 height 27
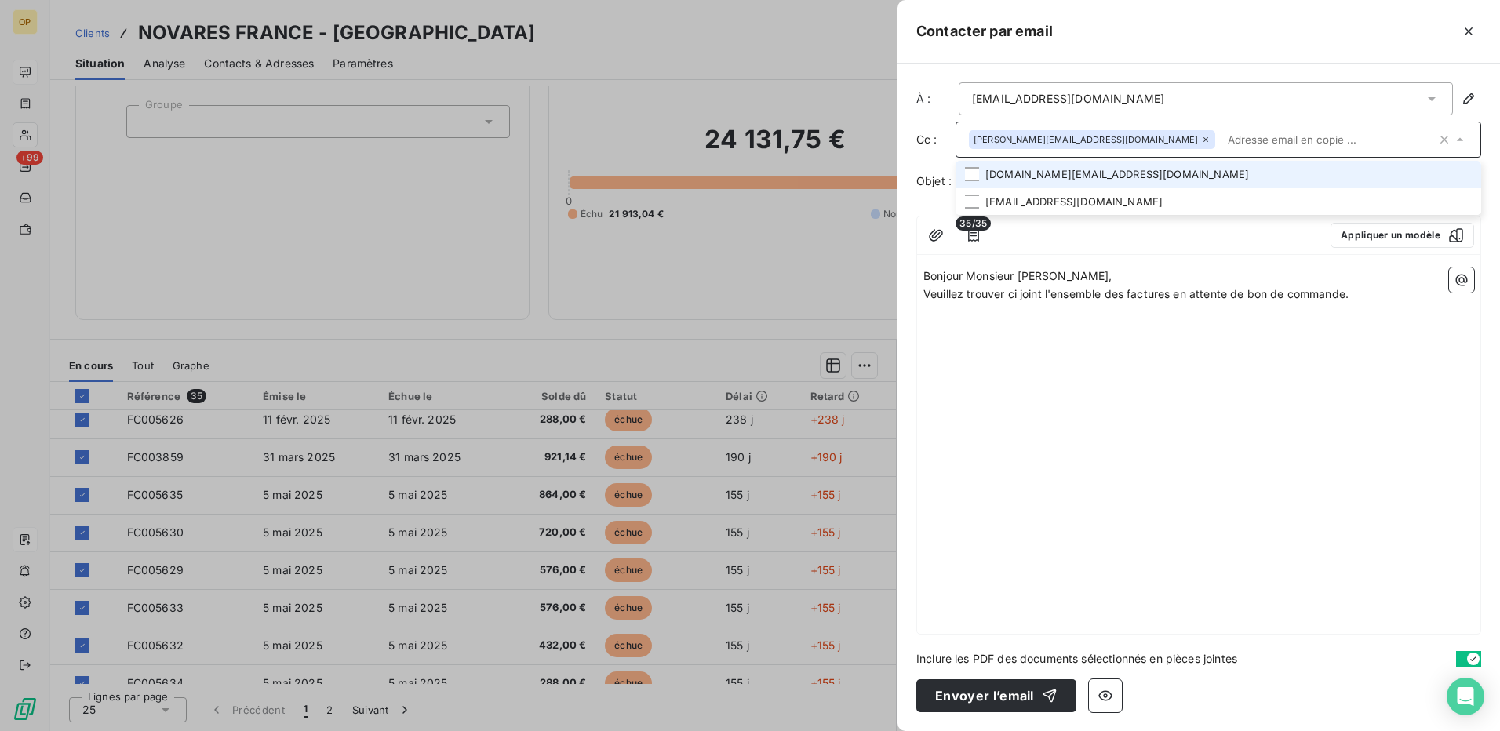
click at [1206, 127] on div "[PERSON_NAME][EMAIL_ADDRESS][DOMAIN_NAME]" at bounding box center [1219, 140] width 526 height 36
type input "[PERSON_NAME][EMAIL_ADDRESS][DOMAIN_NAME]"
click at [1194, 180] on li "[PERSON_NAME][EMAIL_ADDRESS][DOMAIN_NAME]" at bounding box center [1219, 174] width 526 height 27
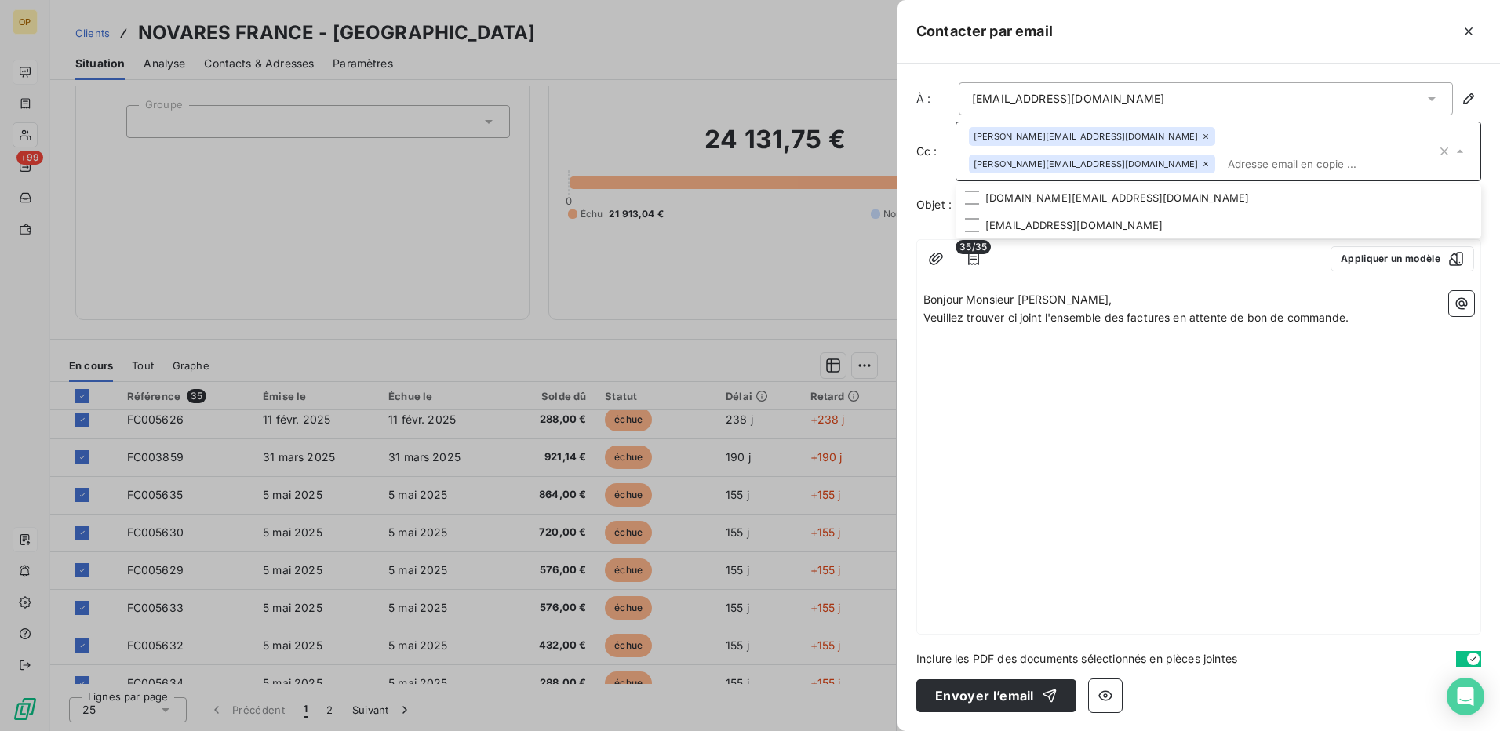
click at [1214, 437] on div "Bonjour Monsieur [PERSON_NAME], [PERSON_NAME] trouver ci joint l'ensemble des f…" at bounding box center [1198, 459] width 563 height 349
click at [1043, 327] on p "﻿" at bounding box center [1198, 336] width 551 height 18
click at [1087, 291] on p "Bonjour Monsieur [PERSON_NAME]," at bounding box center [1198, 300] width 551 height 18
click at [966, 344] on div "Bonjour Monsieur [PERSON_NAME], [PERSON_NAME] trouver ci joint l'ensemble des f…" at bounding box center [1198, 459] width 563 height 349
click at [1196, 366] on div "Bonjour Monsieur [PERSON_NAME], [PERSON_NAME] trouver ci joint l'ensemble des f…" at bounding box center [1198, 459] width 563 height 349
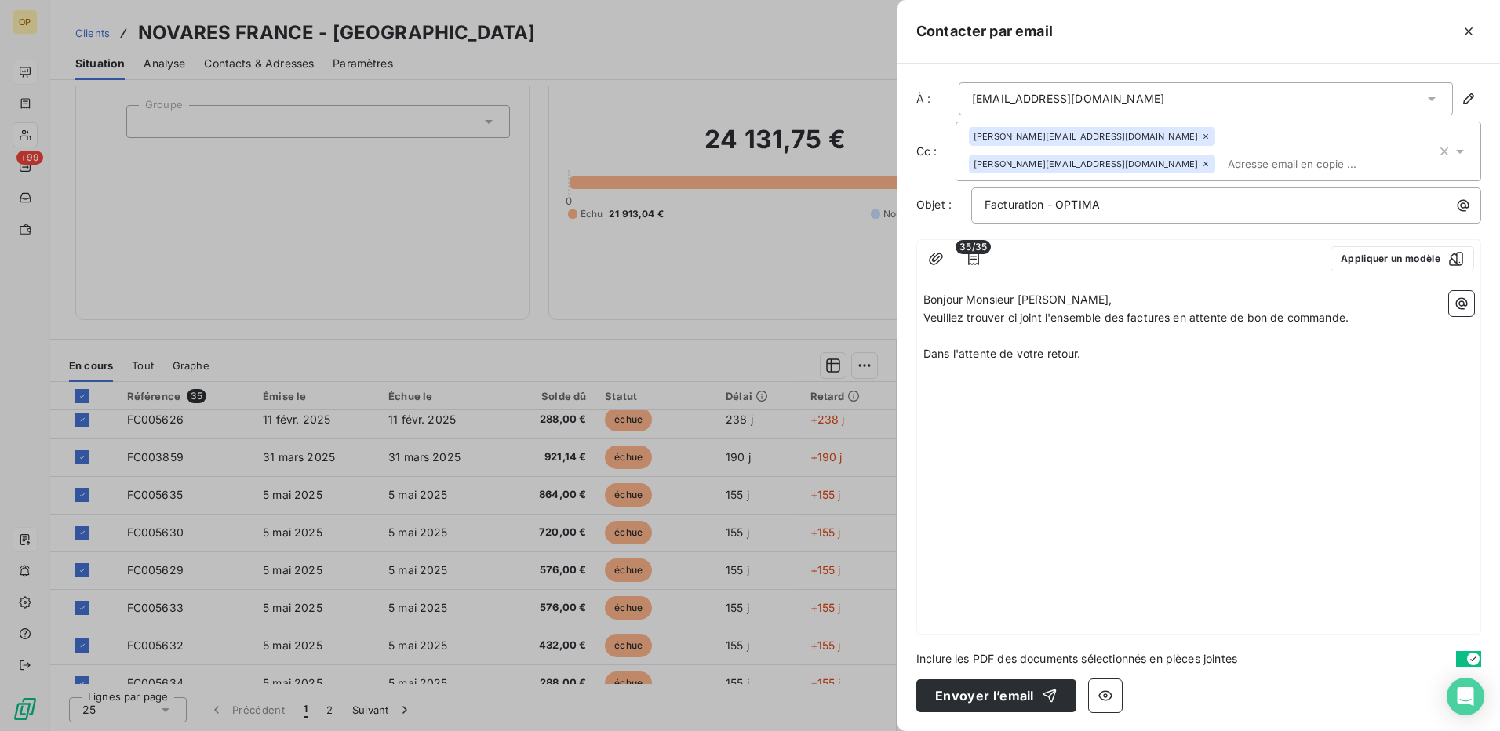
click at [1173, 345] on p "Dans l'attente de votre retour." at bounding box center [1198, 354] width 551 height 18
click at [974, 691] on button "Envoyer l’email" at bounding box center [996, 695] width 160 height 33
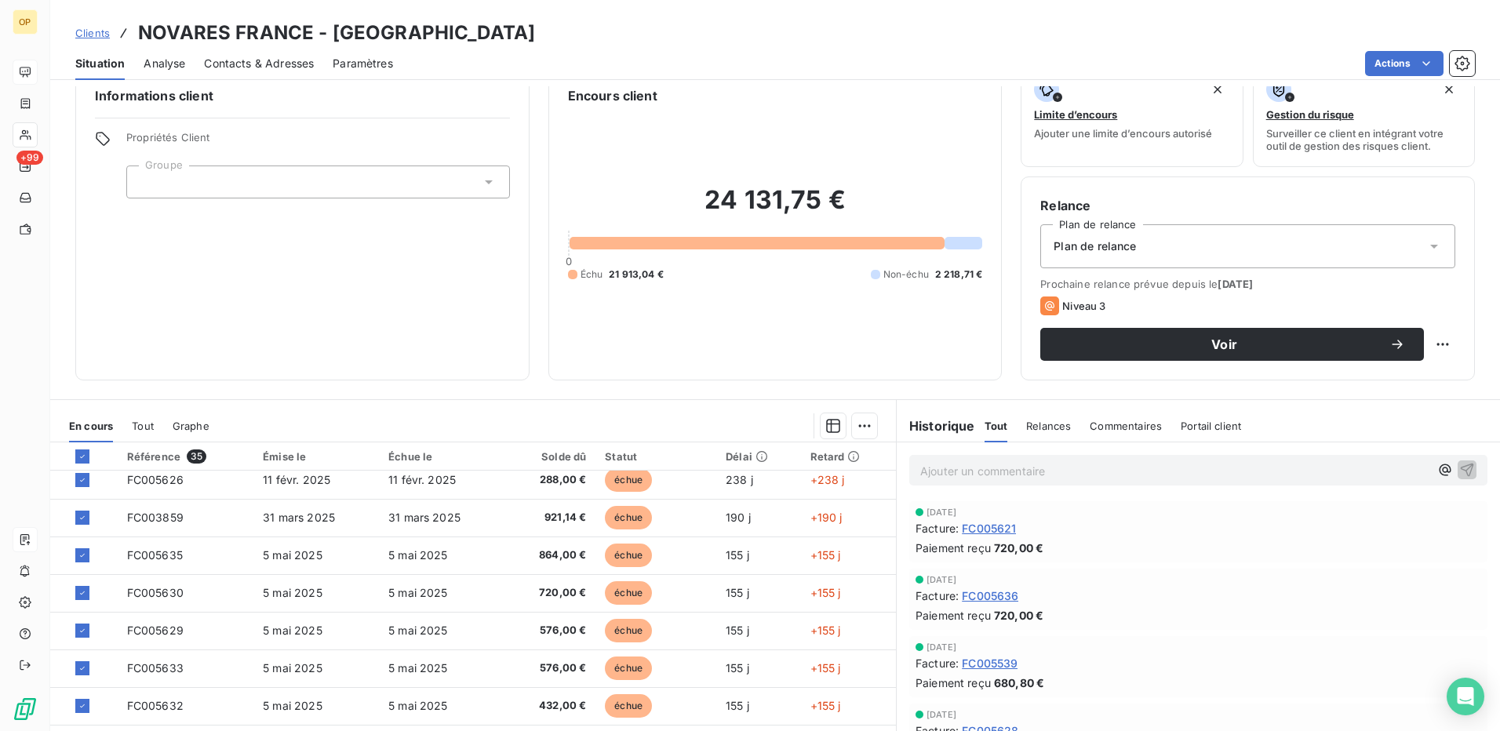
scroll to position [0, 0]
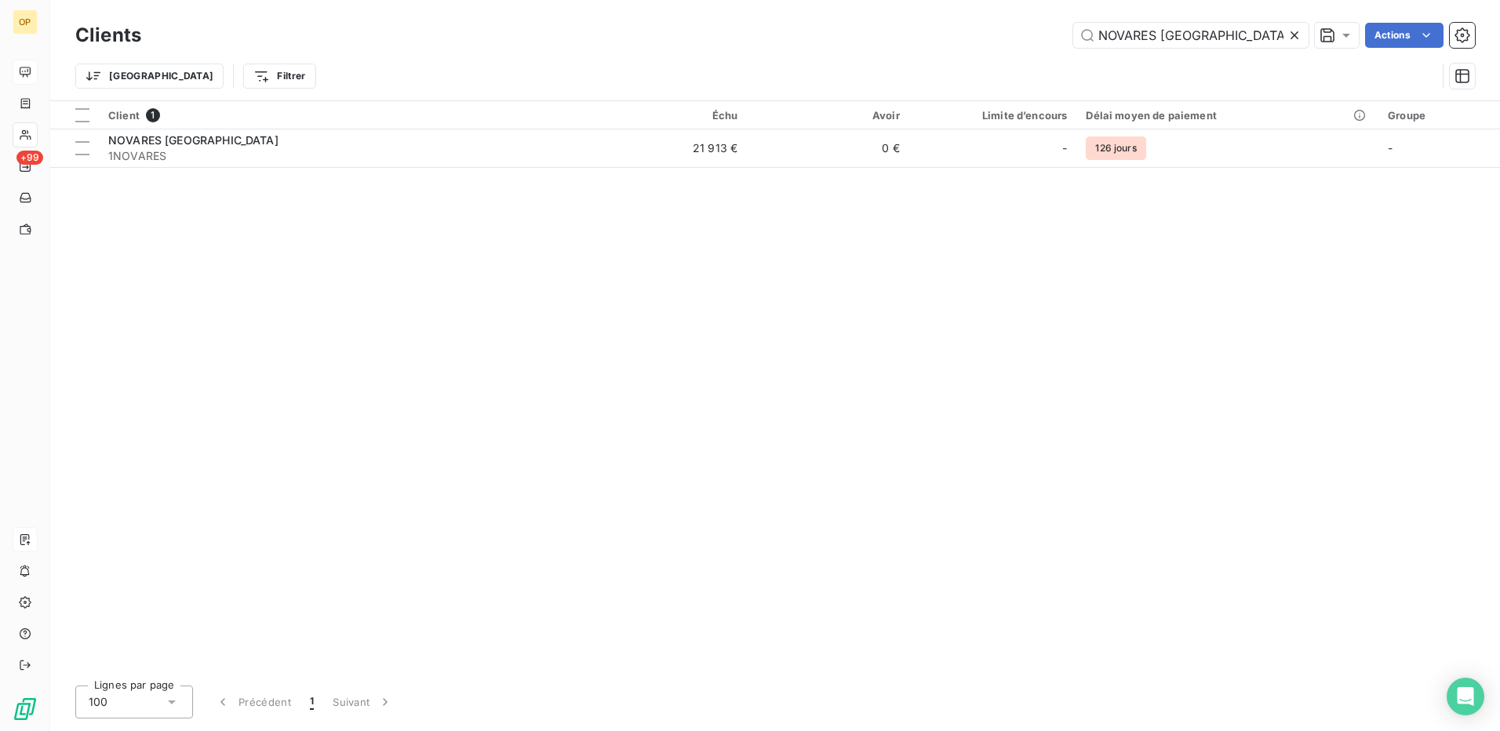
drag, startPoint x: 1232, startPoint y: 43, endPoint x: 978, endPoint y: 64, distance: 255.1
click at [978, 64] on div "Clients NOVARES FRANCE Actions Trier Filtrer" at bounding box center [775, 60] width 1400 height 82
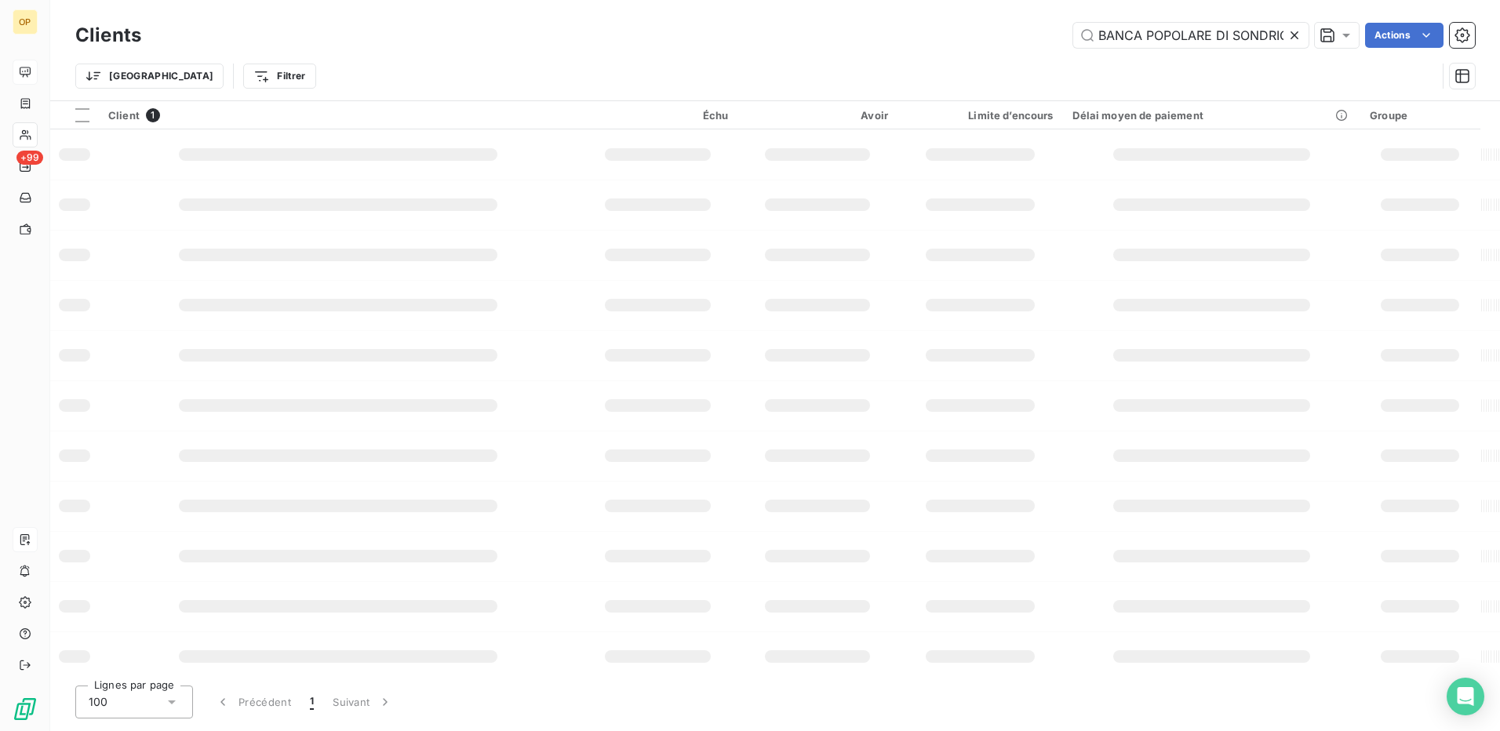
scroll to position [0, 5]
type input "BANCA POPOLARE DI SONDRIO"
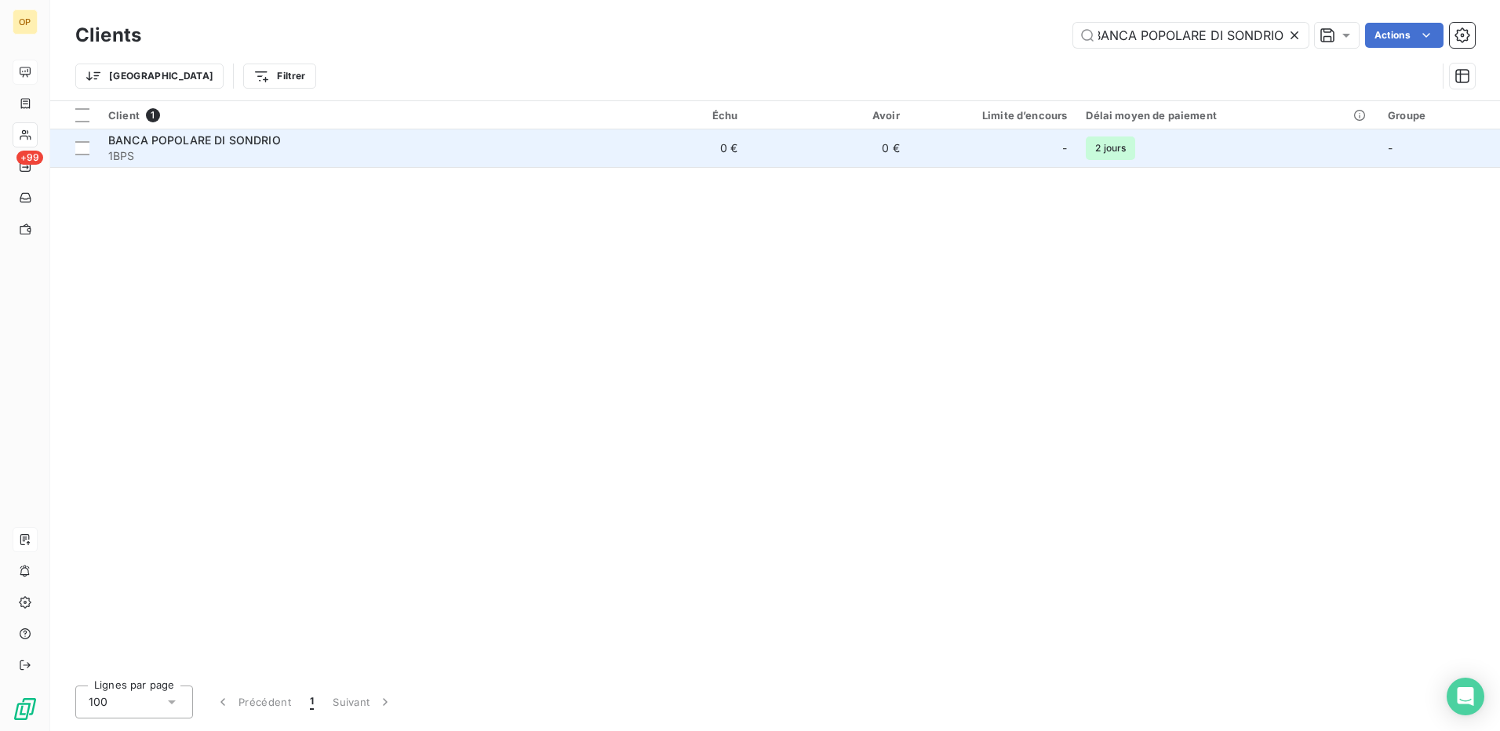
scroll to position [0, 0]
click at [752, 140] on td "0 €" at bounding box center [828, 148] width 162 height 38
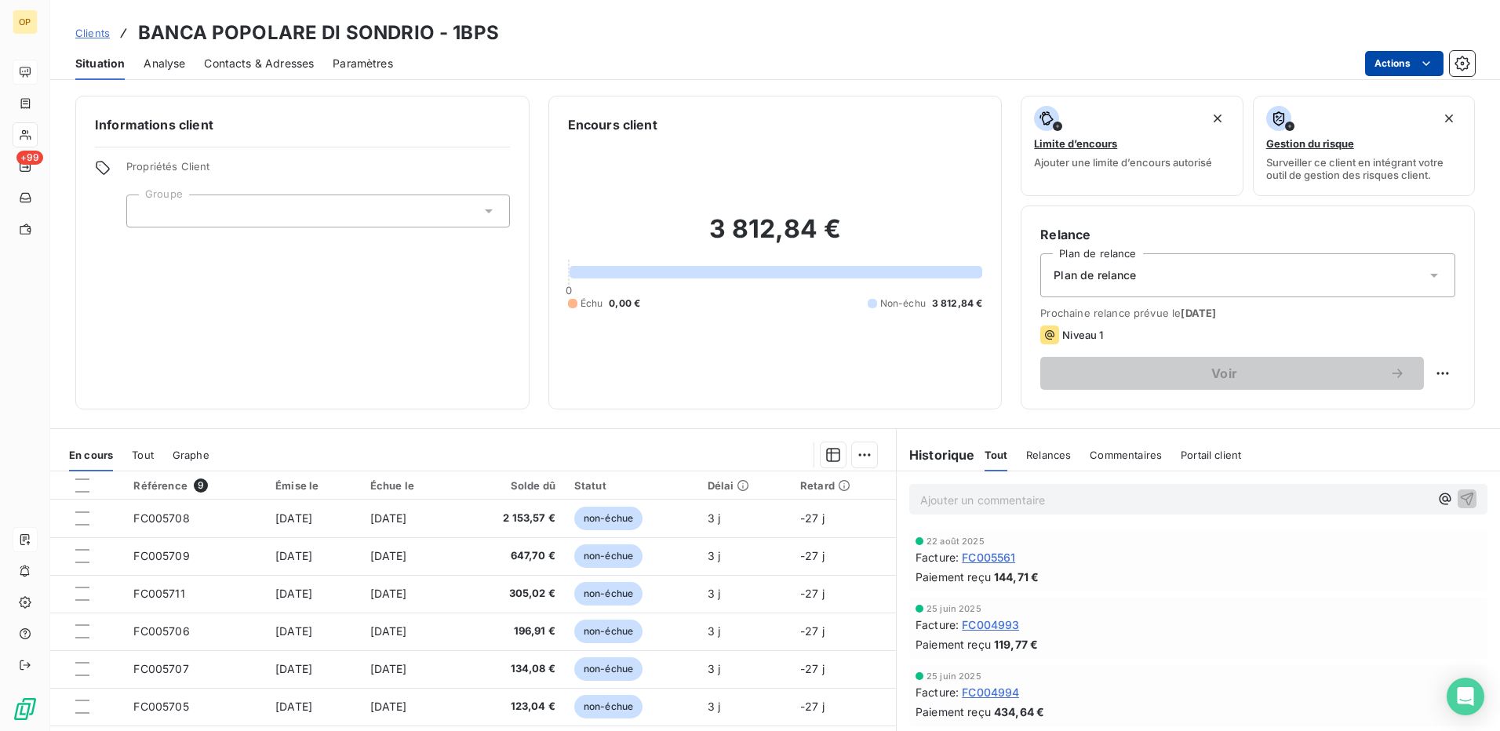
click at [1407, 68] on html "OP +99 Clients BANCA POPOLARE DI SONDRIO - 1BPS Situation Analyse Contacts & Ad…" at bounding box center [750, 365] width 1500 height 731
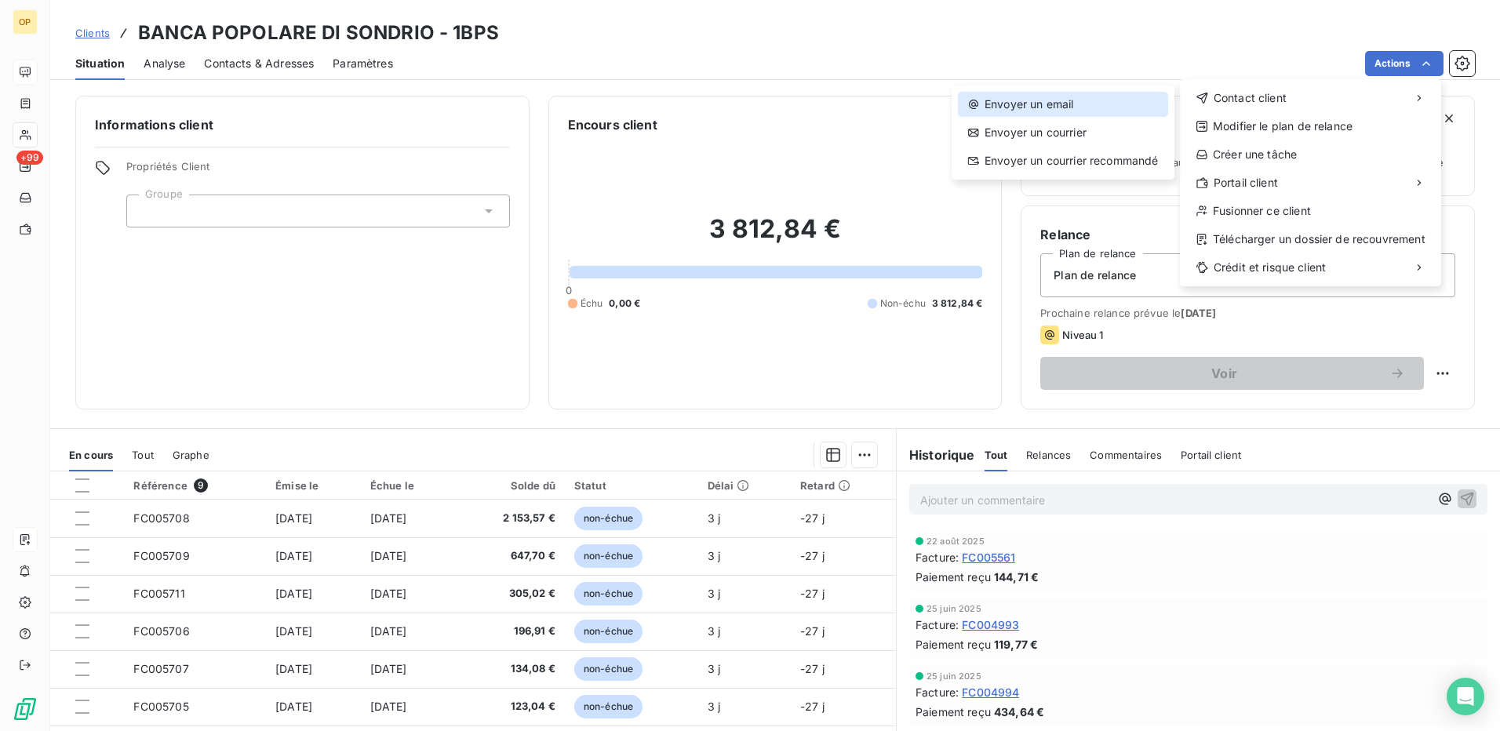
click at [1045, 94] on div "Envoyer un email" at bounding box center [1063, 104] width 210 height 25
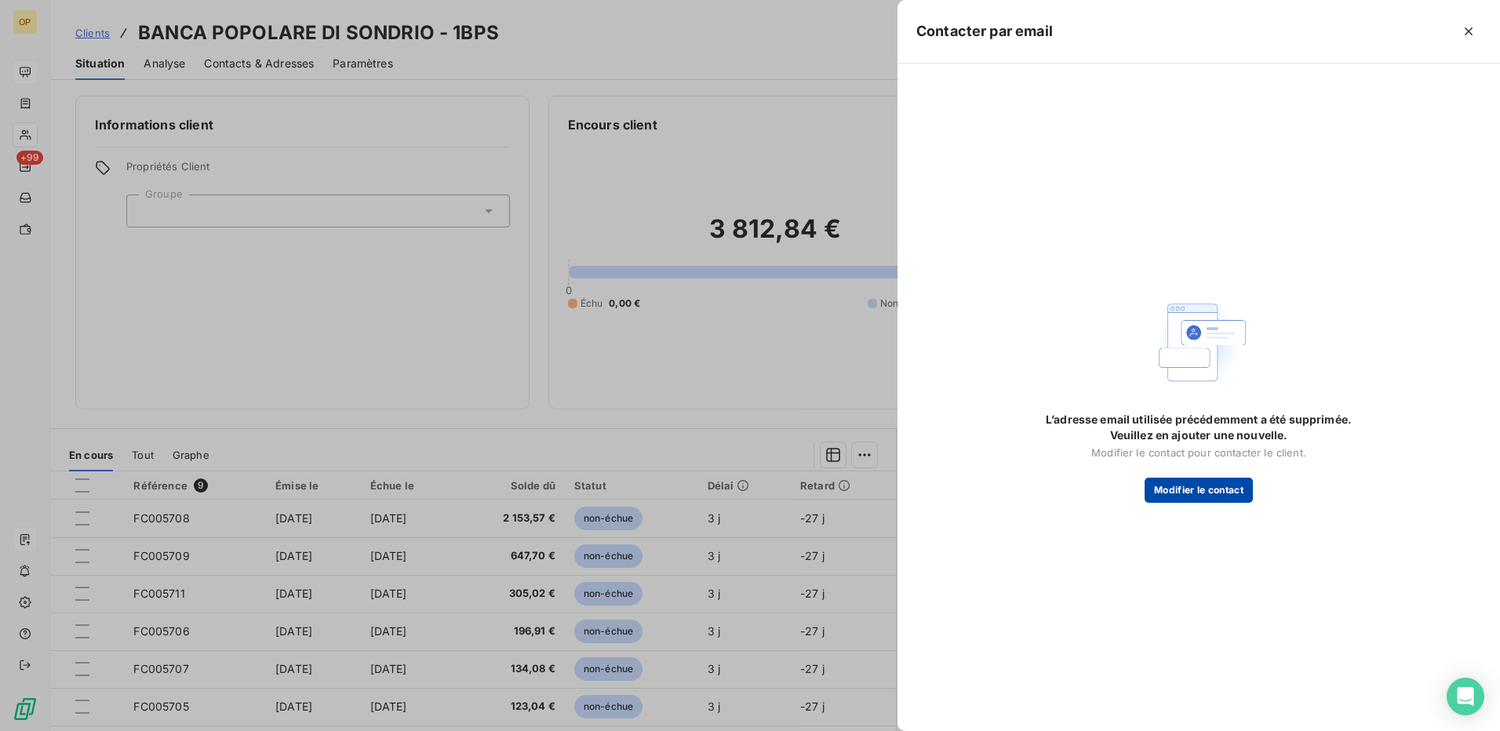
click at [1189, 493] on button "Modifier le contact" at bounding box center [1199, 490] width 108 height 25
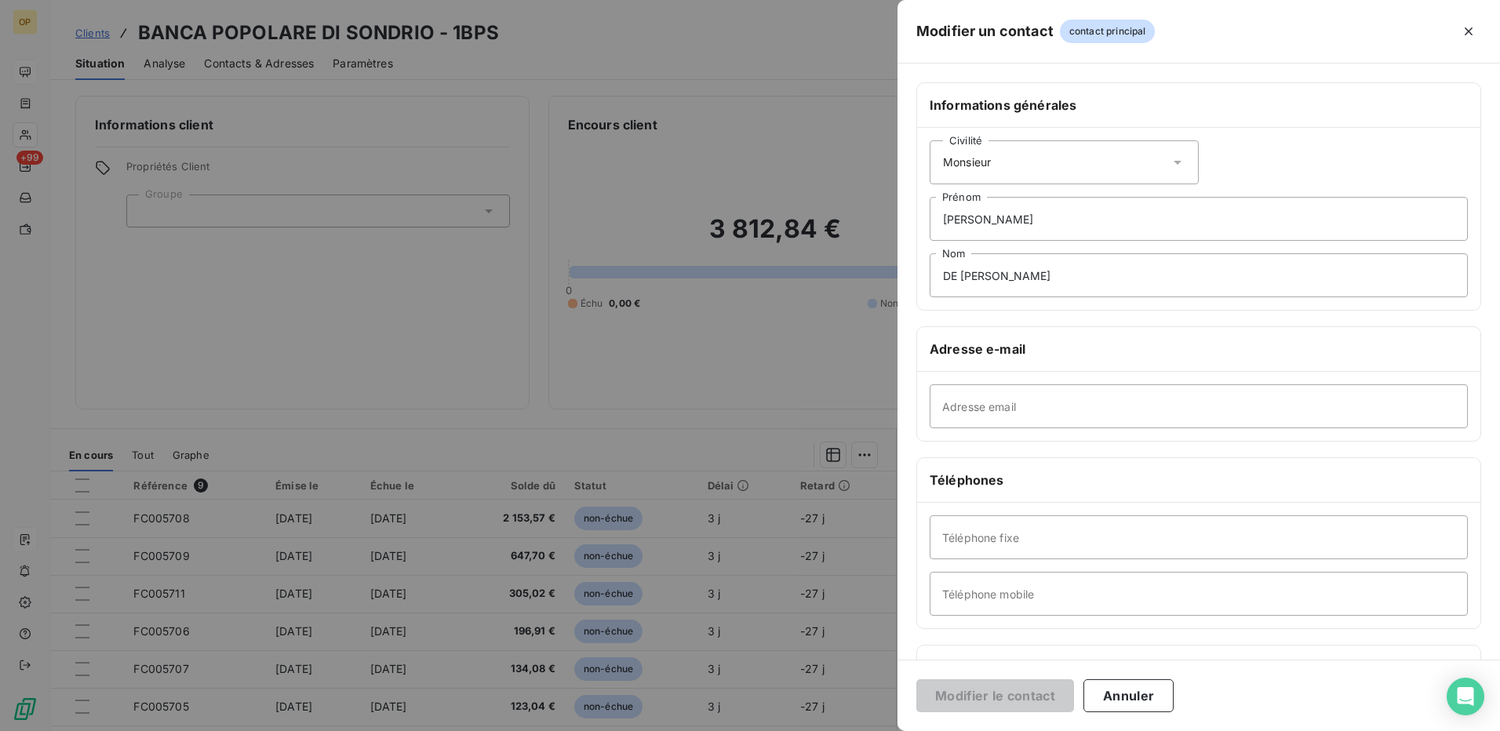
click at [1107, 185] on div "Civilité Monsieur [PERSON_NAME] DE GOTARDI Nom" at bounding box center [1198, 219] width 563 height 182
click at [1101, 171] on div "Civilité Monsieur" at bounding box center [1064, 162] width 269 height 44
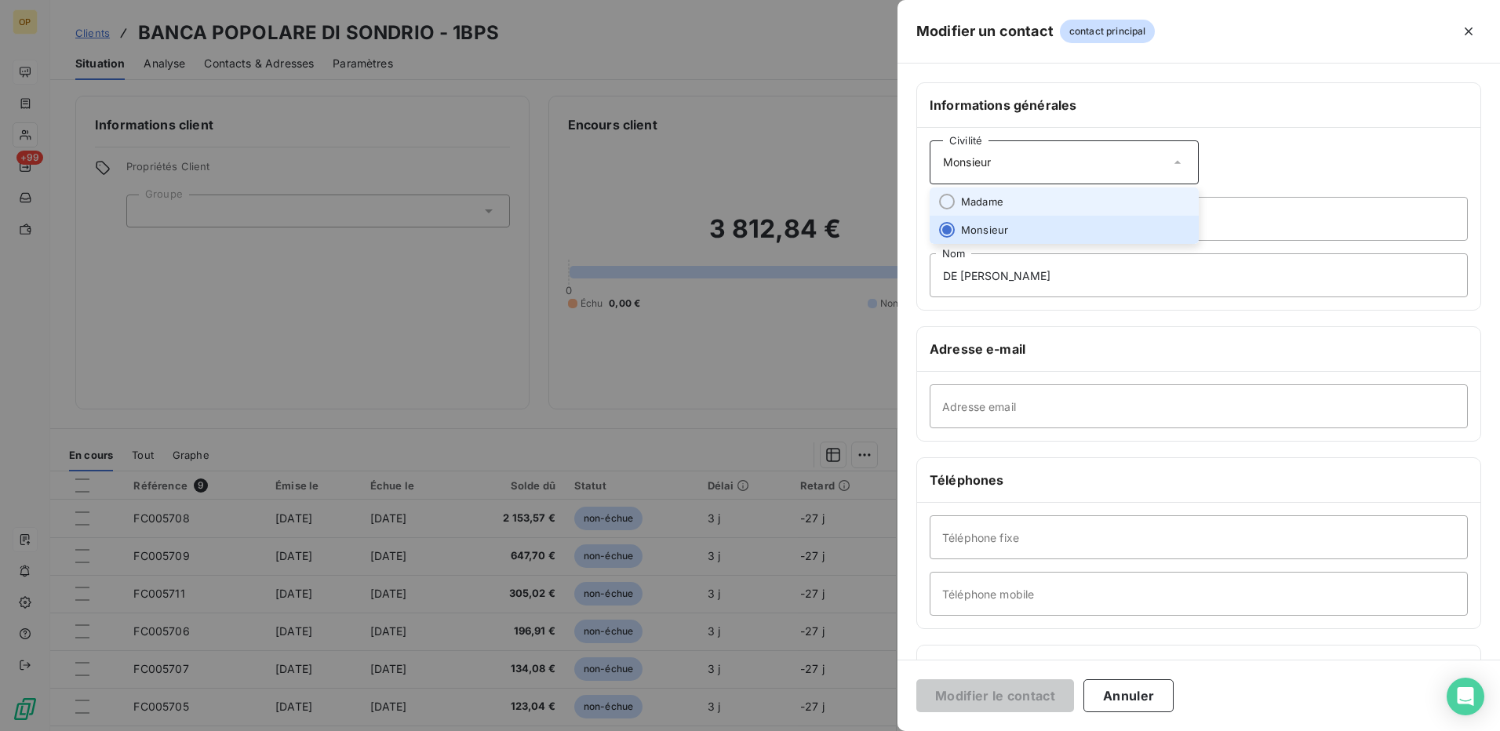
click at [1013, 202] on li "Madame" at bounding box center [1064, 201] width 269 height 28
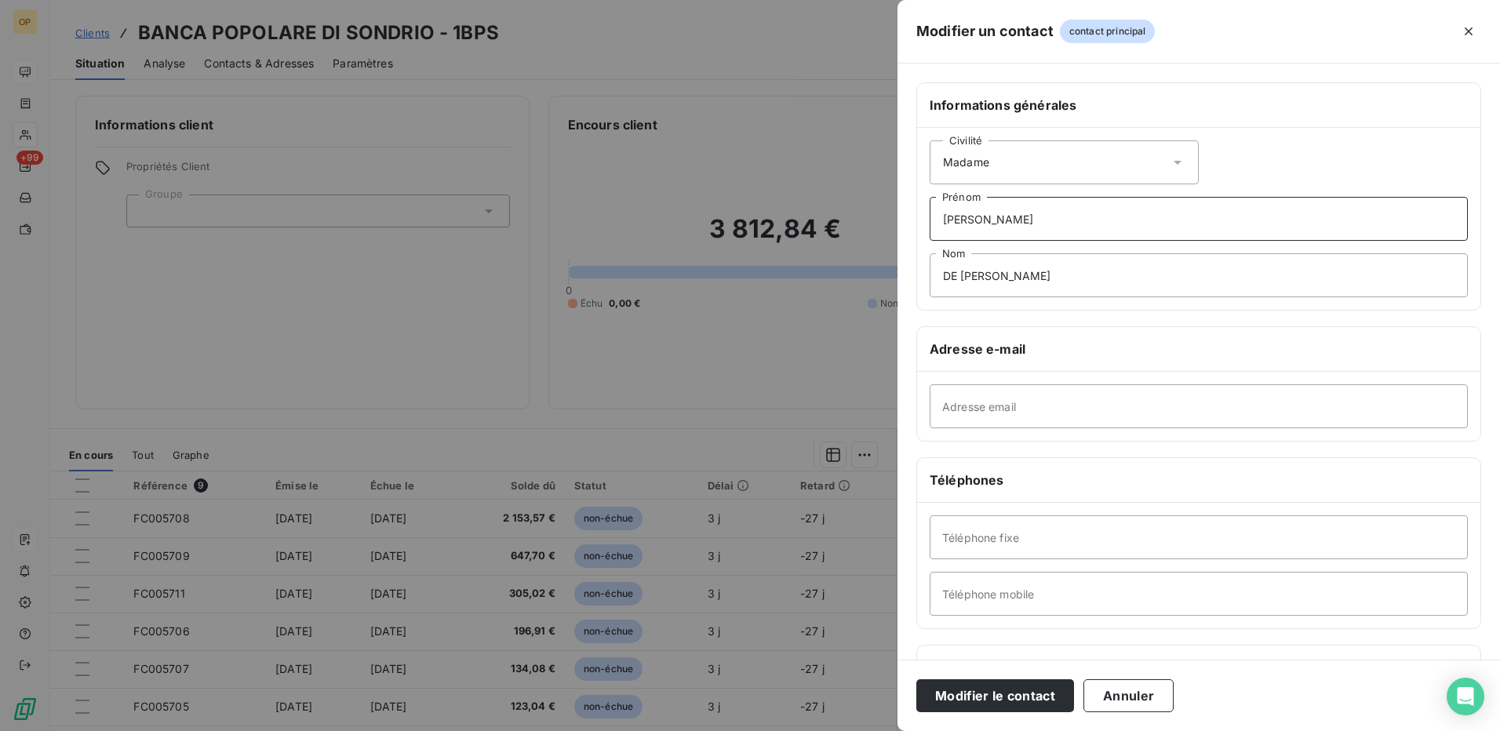
drag, startPoint x: 1048, startPoint y: 216, endPoint x: 845, endPoint y: 220, distance: 203.2
click at [845, 730] on div "Modifier un contact contact principal Informations générales Civilité Madame [P…" at bounding box center [750, 731] width 1500 height 0
type input "[PERSON_NAME]"
drag, startPoint x: 1057, startPoint y: 274, endPoint x: 883, endPoint y: 283, distance: 174.4
click at [883, 730] on div "Modifier un contact contact principal Informations générales Civilité Madame [P…" at bounding box center [750, 731] width 1500 height 0
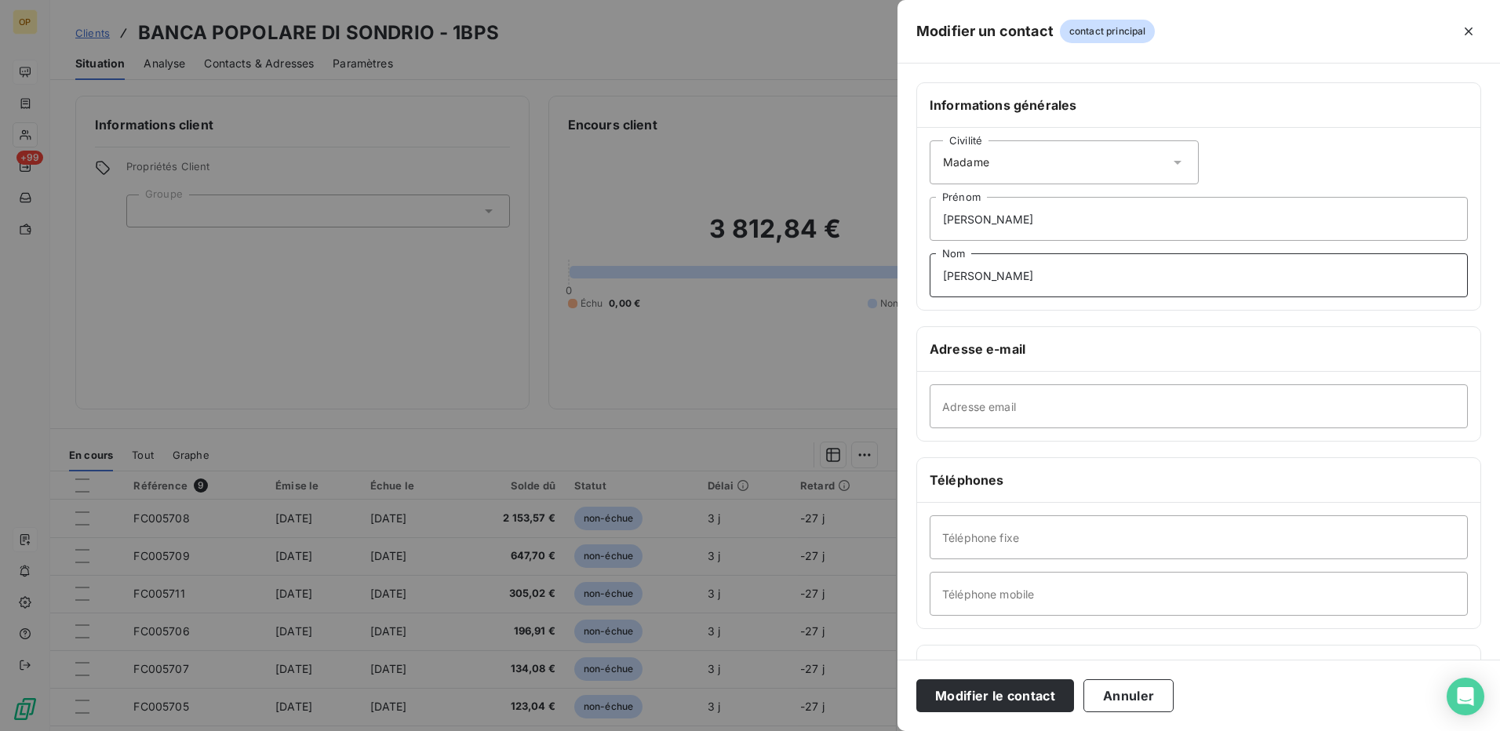
type input "[PERSON_NAME]"
click at [1060, 416] on input "Adresse email" at bounding box center [1199, 406] width 538 height 44
paste input "[EMAIL_ADDRESS][DOMAIN_NAME]"
type input "[EMAIL_ADDRESS][DOMAIN_NAME]"
click at [989, 539] on input "Téléphone fixe" at bounding box center [1199, 537] width 538 height 44
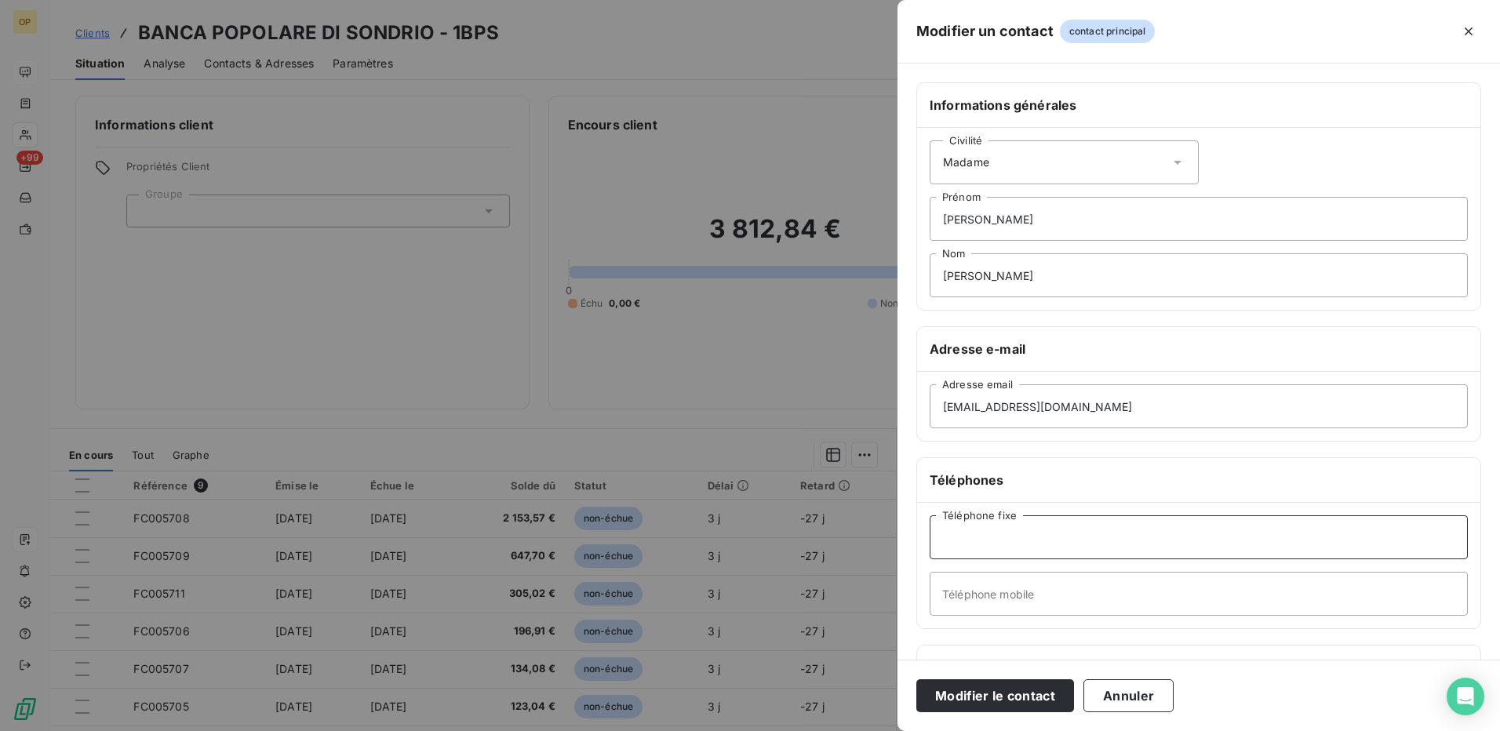
paste input "[PHONE_NUMBER]"
type input "[PHONE_NUMBER]"
click at [952, 696] on button "Modifier le contact" at bounding box center [995, 695] width 158 height 33
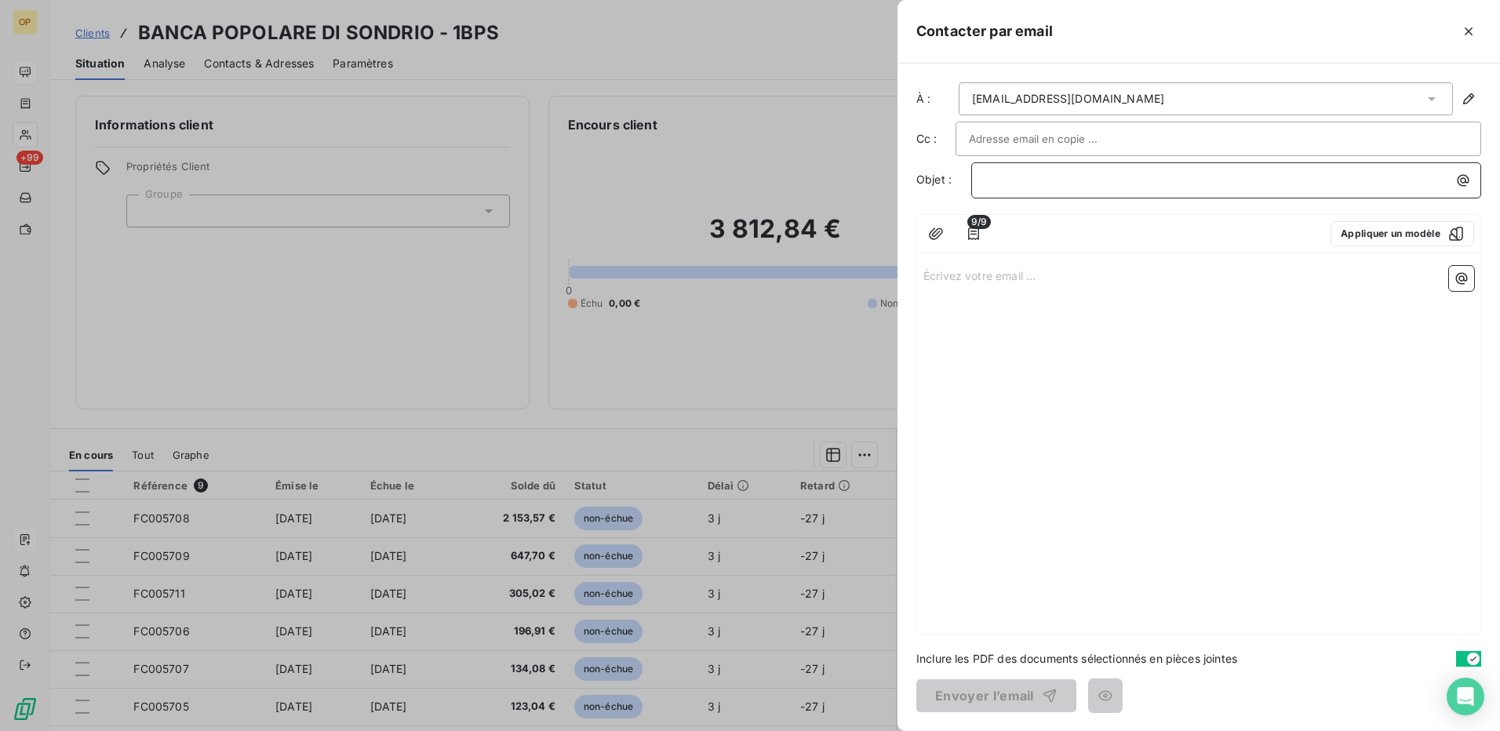
click at [1016, 178] on p "﻿" at bounding box center [1230, 180] width 491 height 18
click at [959, 269] on p "Écrivez votre email ... ﻿" at bounding box center [1198, 275] width 551 height 18
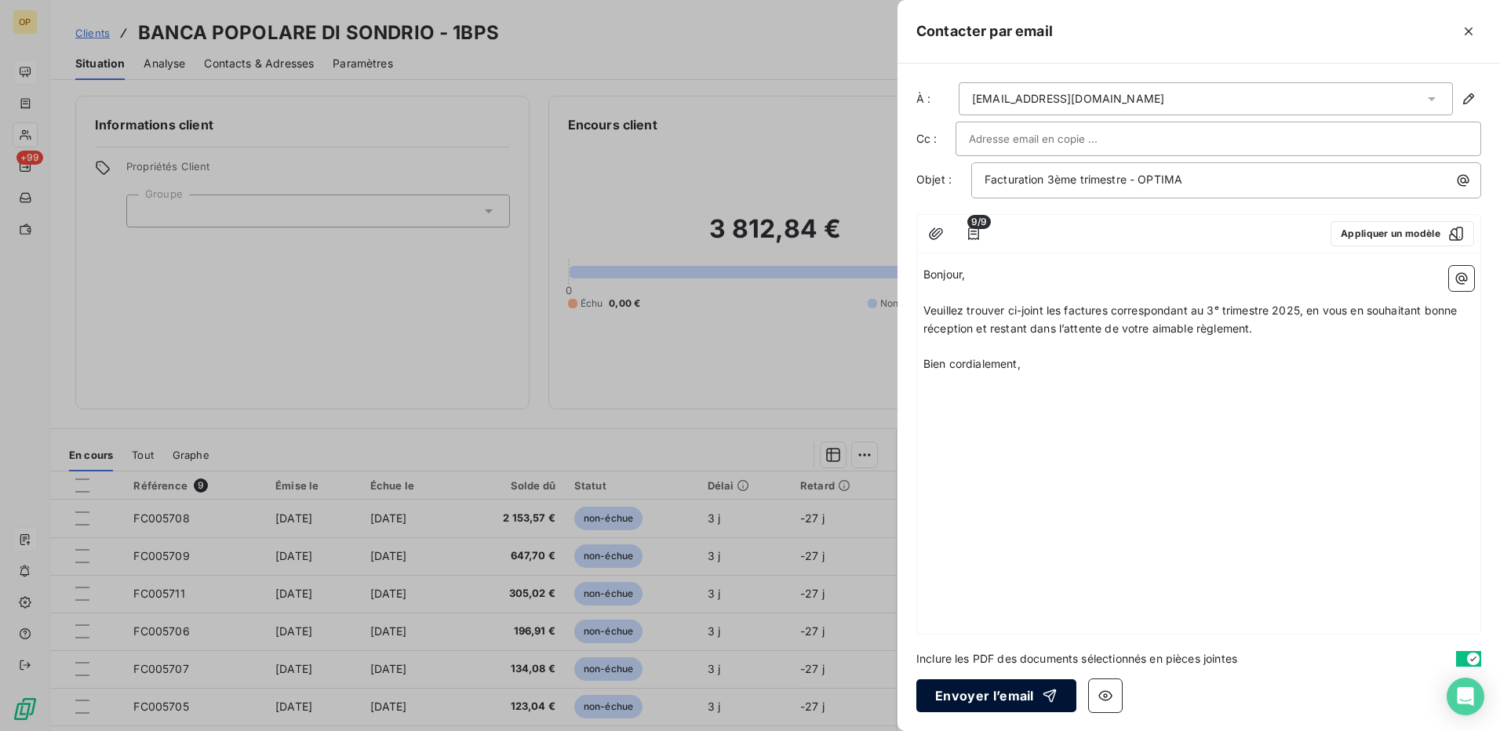
click at [999, 691] on button "Envoyer l’email" at bounding box center [996, 695] width 160 height 33
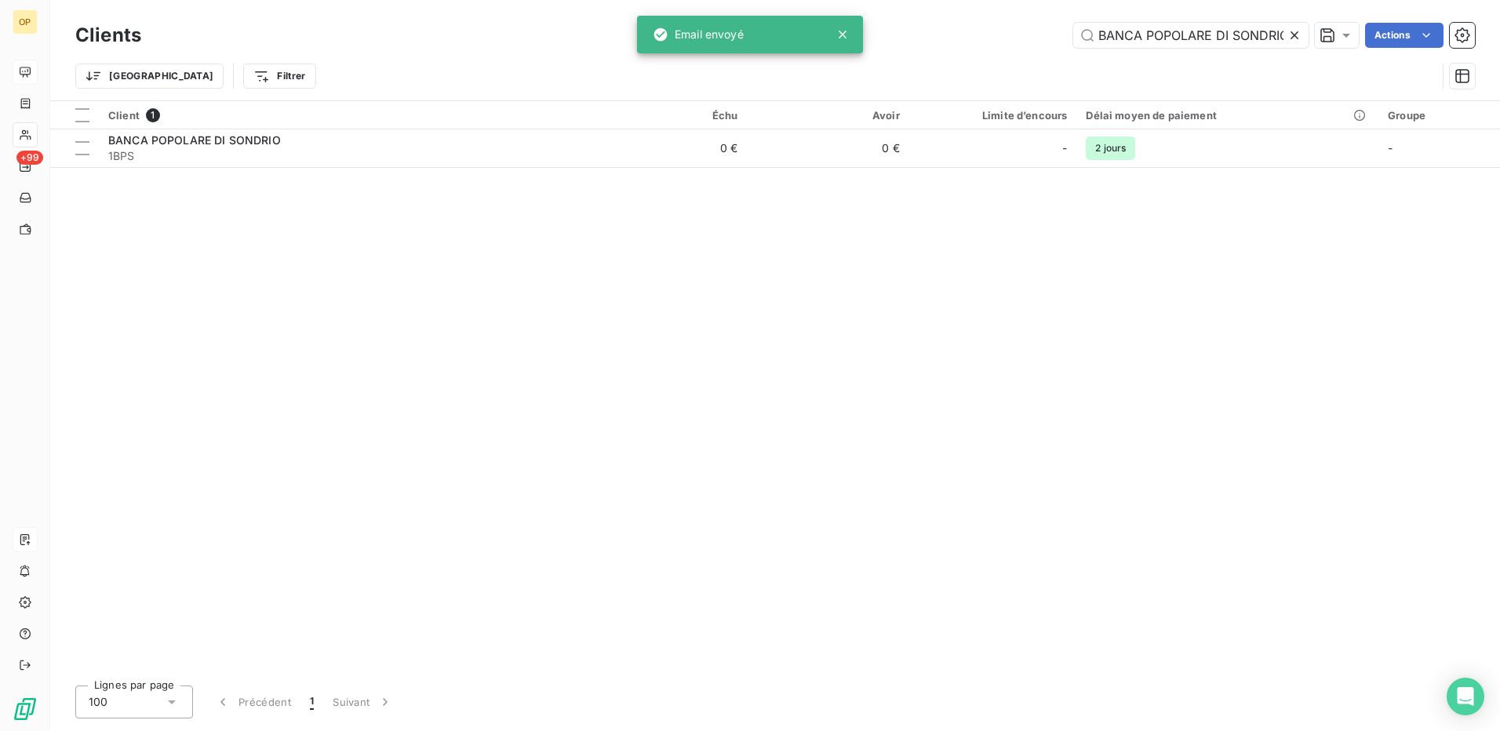
scroll to position [0, 5]
click at [1170, 35] on input "BANCA POPOLARE DI SONDRIO" at bounding box center [1190, 35] width 235 height 25
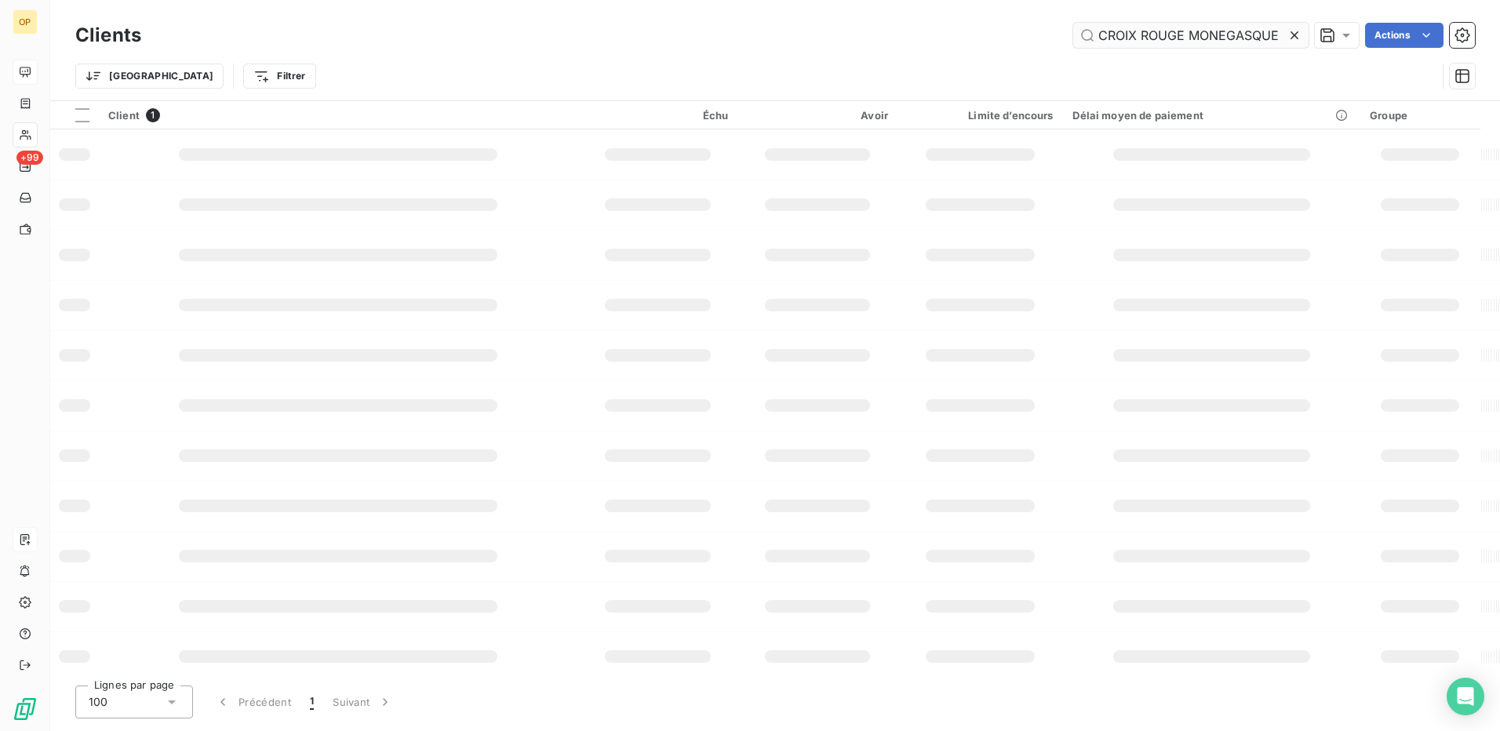
scroll to position [0, 0]
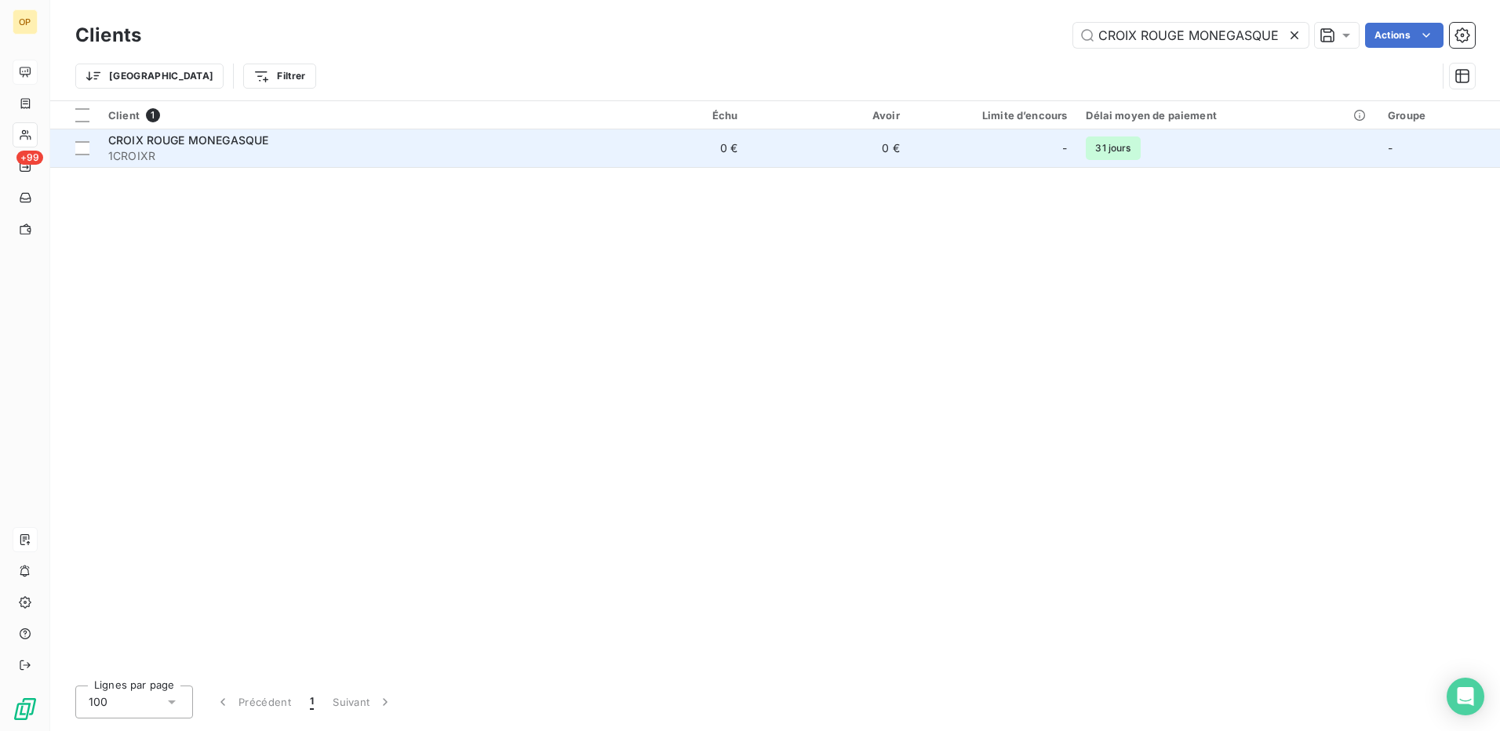
type input "CROIX ROUGE MONEGASQUE"
click at [424, 152] on span "1CROIXR" at bounding box center [342, 156] width 468 height 16
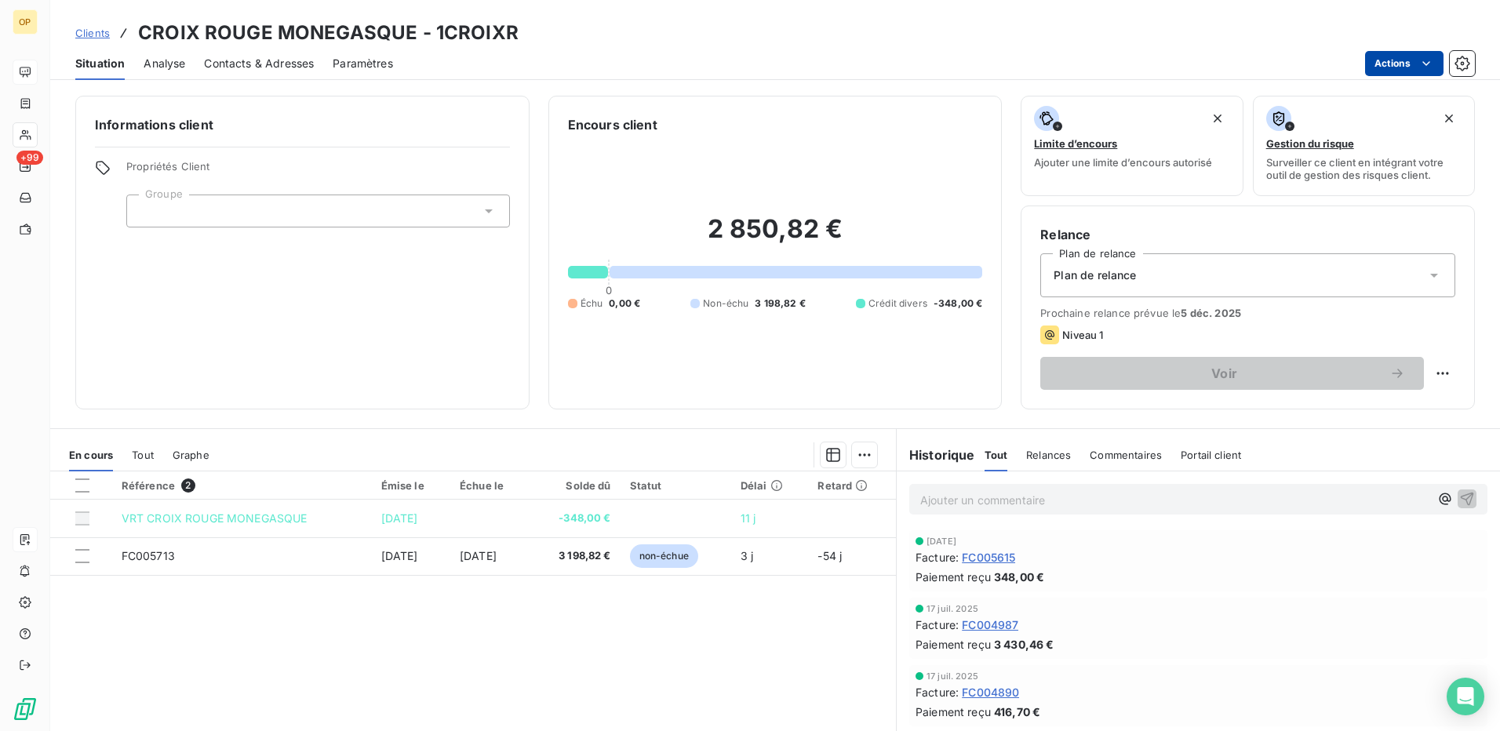
click at [1391, 64] on html "OP +99 Clients CROIX ROUGE MONEGASQUE - 1CROIXR Situation Analyse Contacts & Ad…" at bounding box center [750, 365] width 1500 height 731
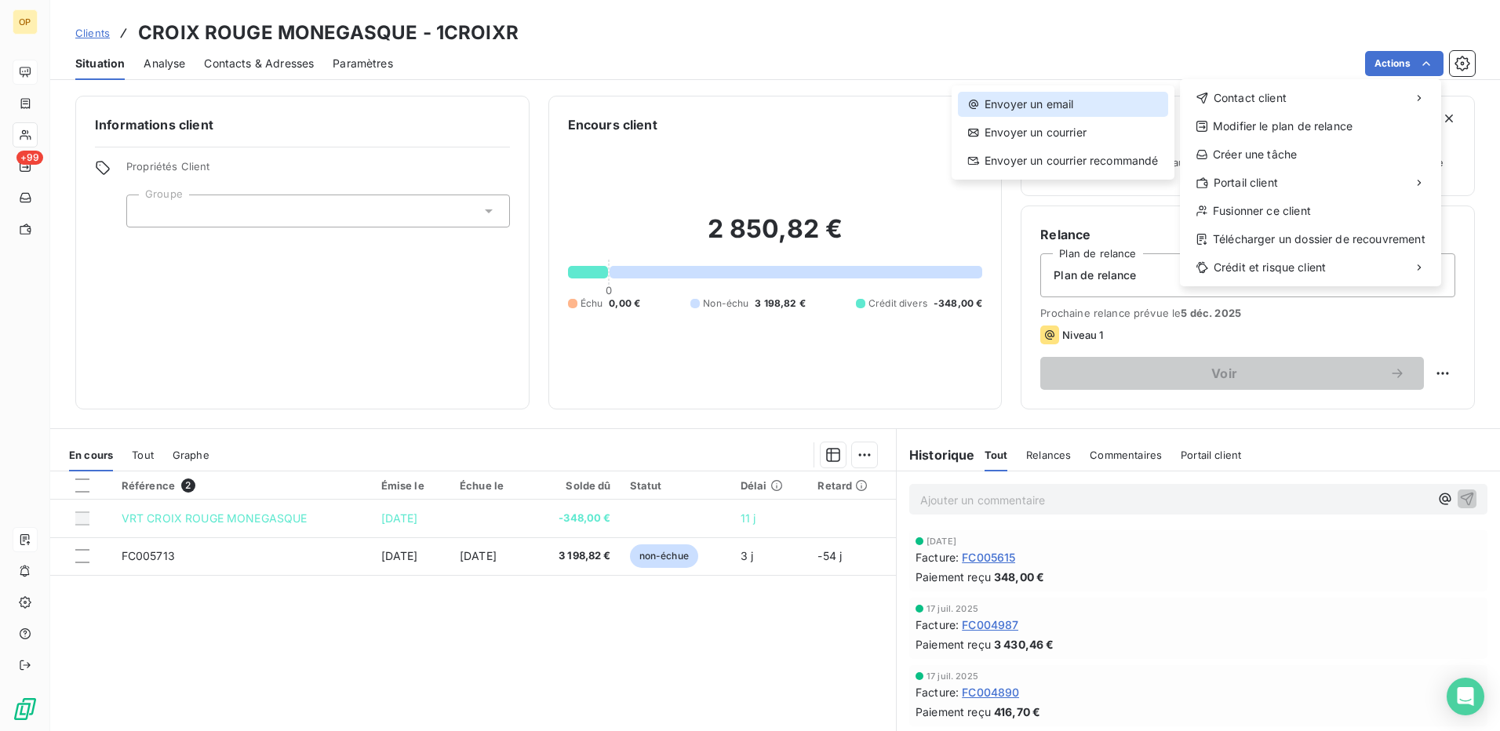
click at [1101, 109] on div "Envoyer un email" at bounding box center [1063, 104] width 210 height 25
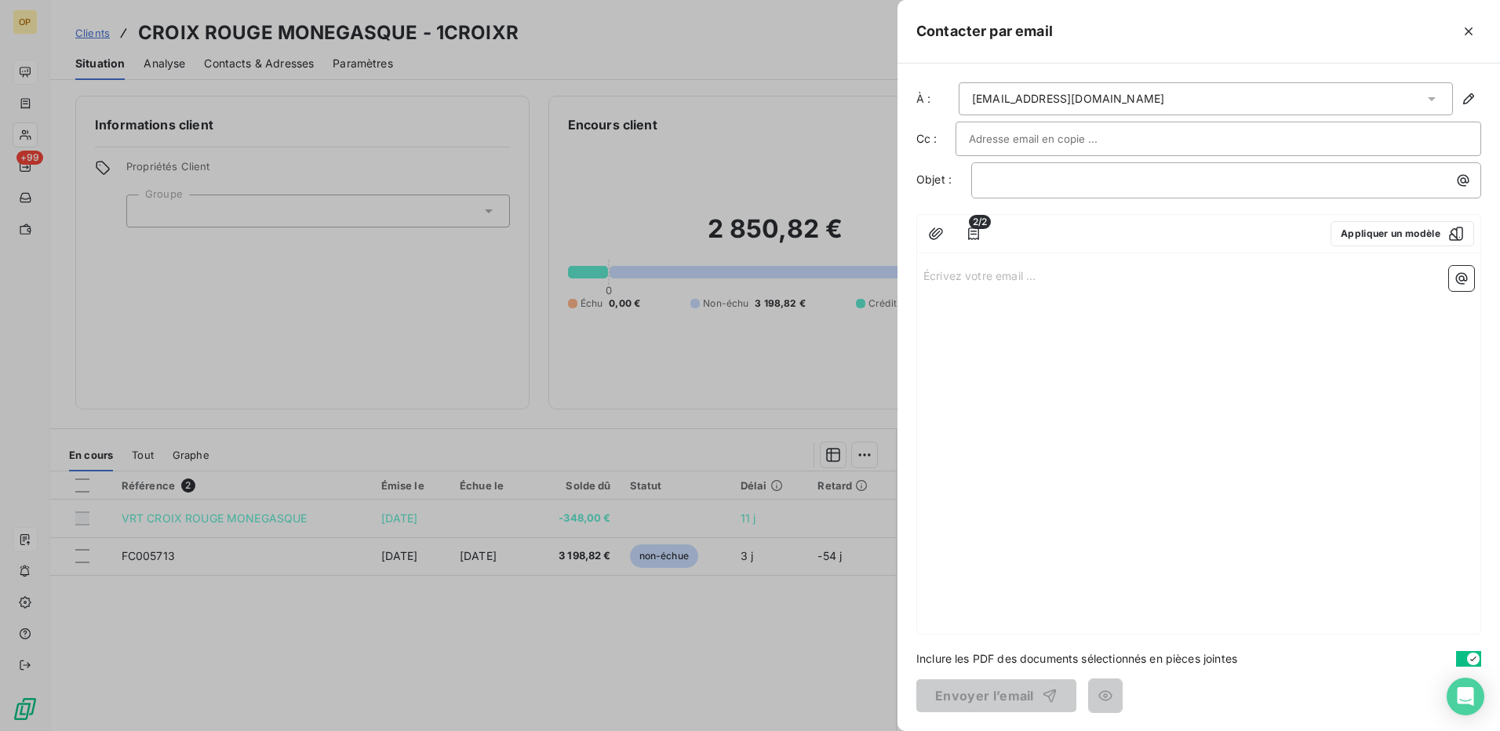
click at [989, 278] on p "Écrivez votre email ... ﻿" at bounding box center [1198, 275] width 551 height 18
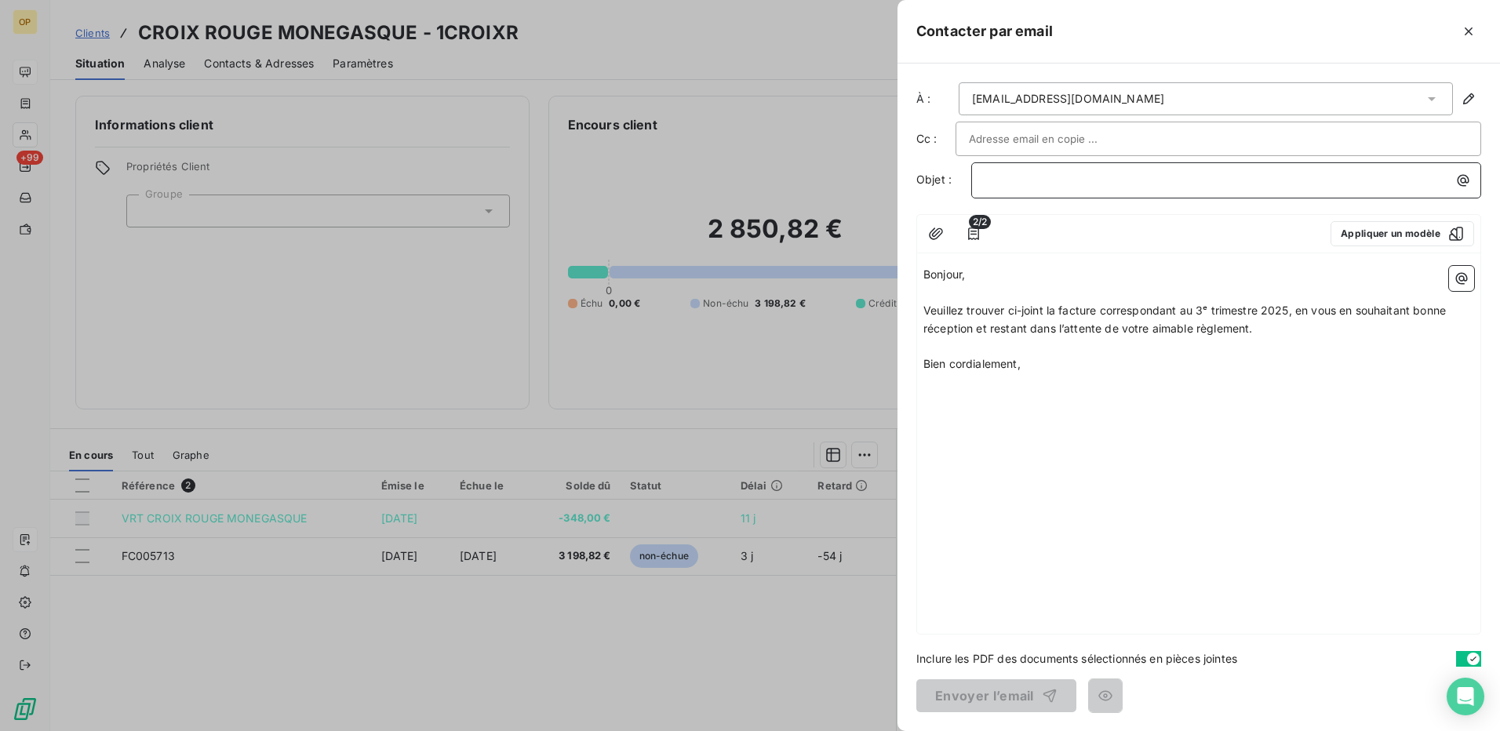
click at [1095, 176] on p "﻿" at bounding box center [1230, 180] width 491 height 18
click at [1024, 697] on button "Envoyer l’email" at bounding box center [996, 695] width 160 height 33
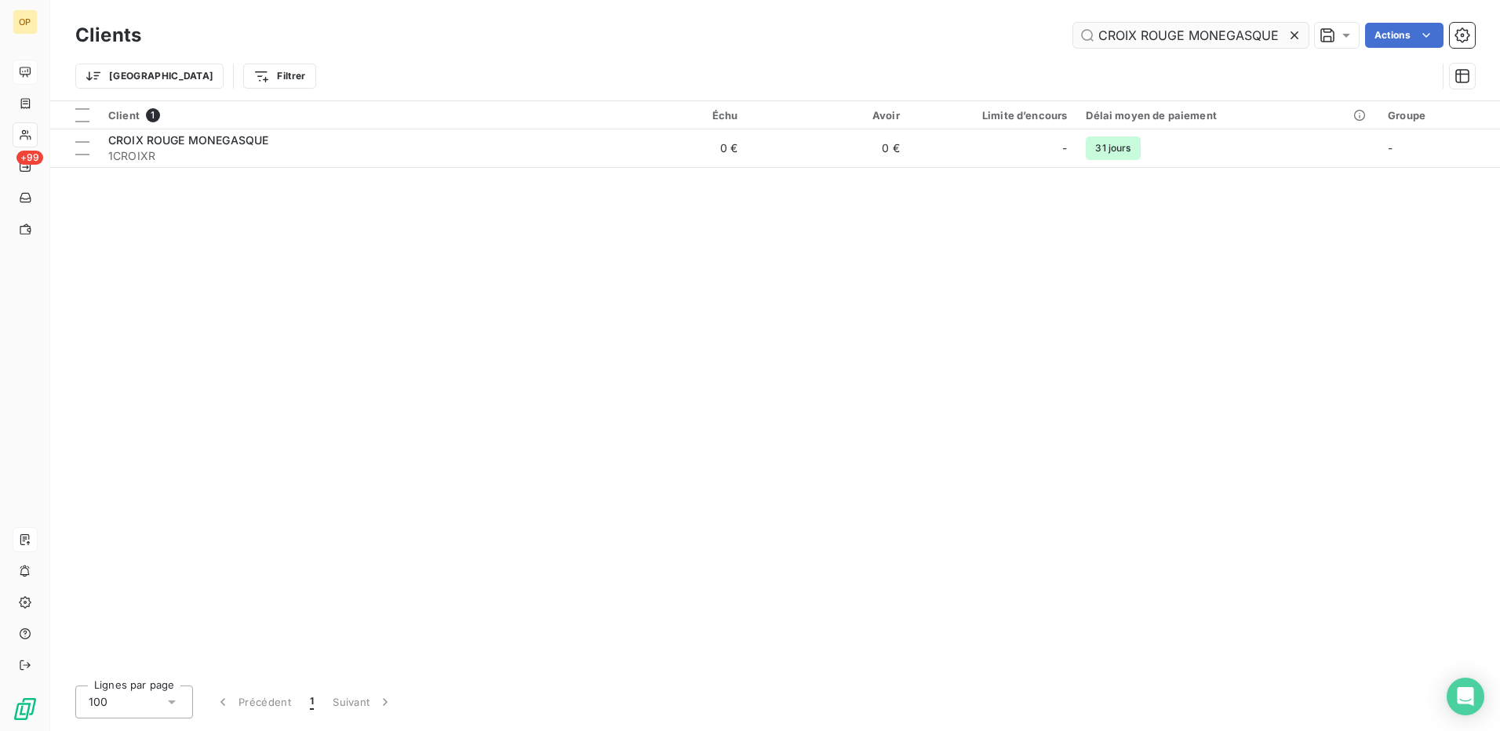
click at [1189, 37] on input "CROIX ROUGE MONEGASQUE" at bounding box center [1190, 35] width 235 height 25
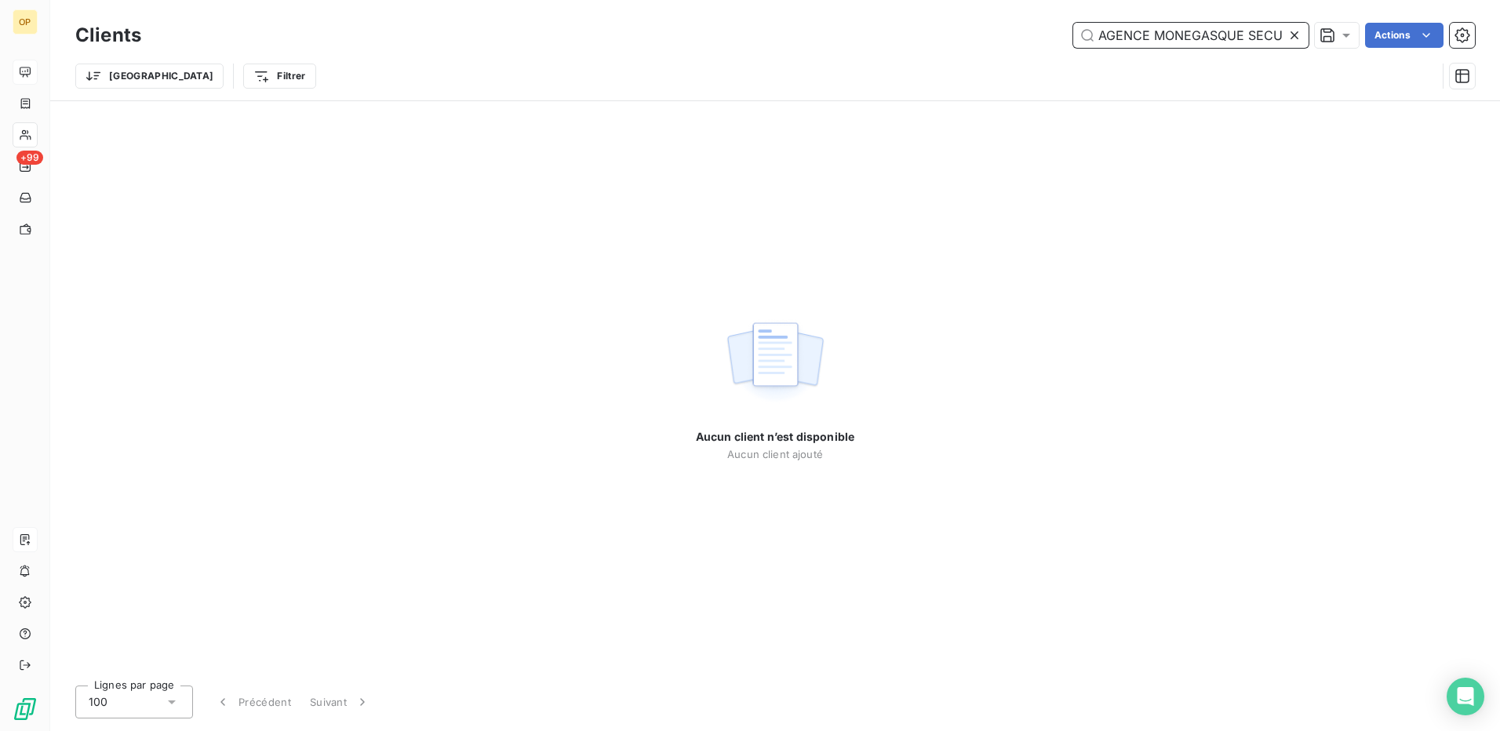
click at [1127, 42] on input "AGENCE MONEGASQUE SECURITE NUMERIQUE" at bounding box center [1190, 35] width 235 height 25
paste input "MSN"
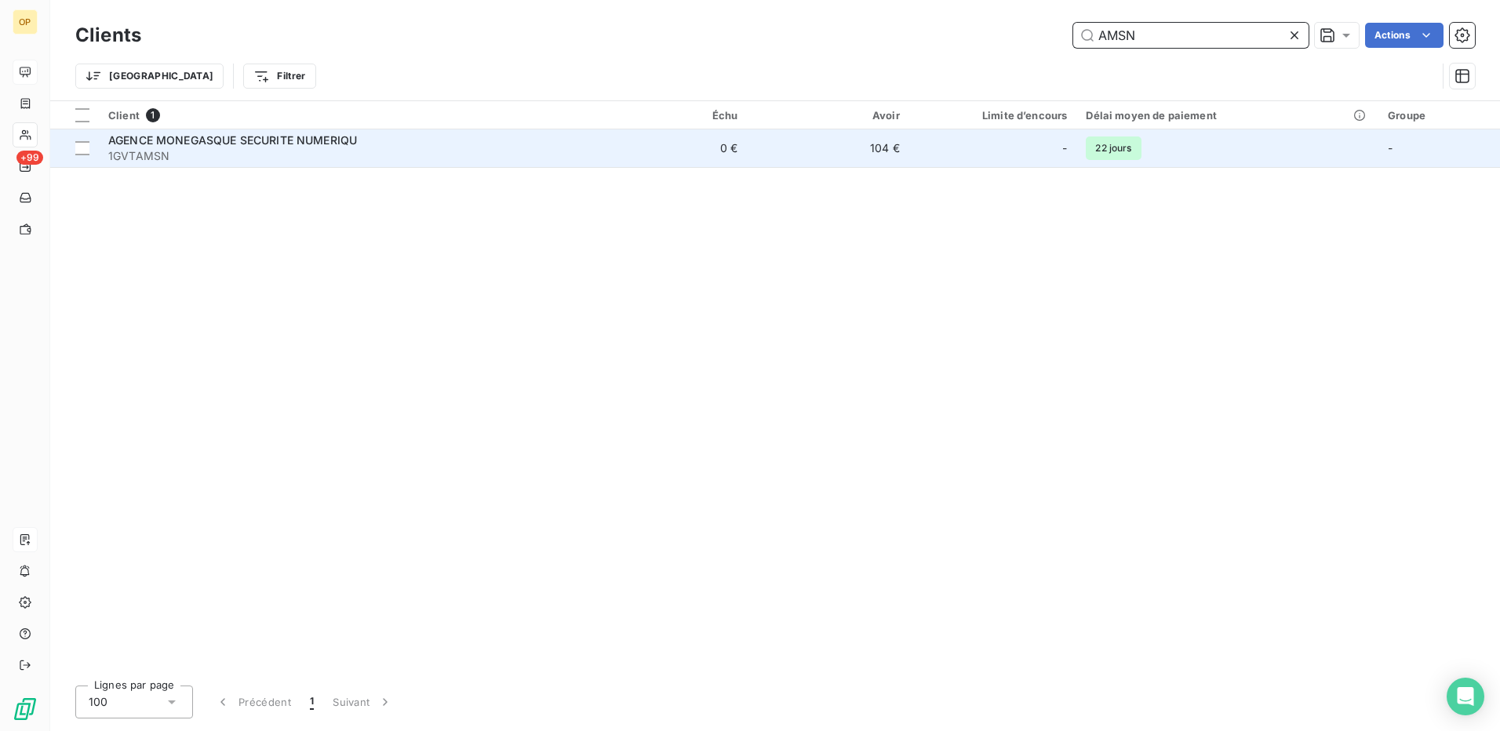
type input "AMSN"
click at [477, 135] on div "AGENCE MONEGASQUE SECURITE NUMERIQU" at bounding box center [342, 141] width 468 height 16
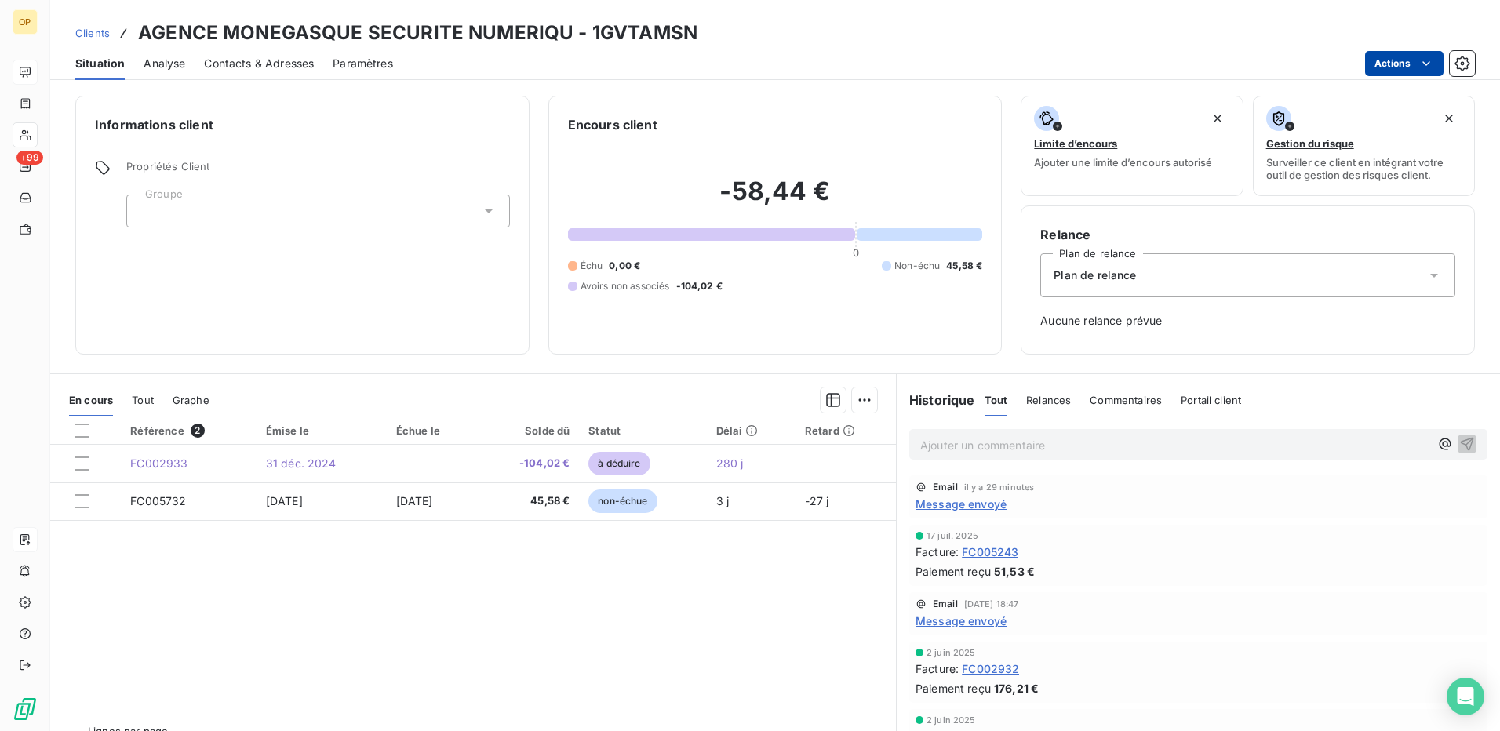
click at [1384, 63] on html "OP +99 Clients AGENCE MONEGASQUE SECURITE NUMERIQU - 1GVTAMSN Situation Analyse…" at bounding box center [750, 365] width 1500 height 731
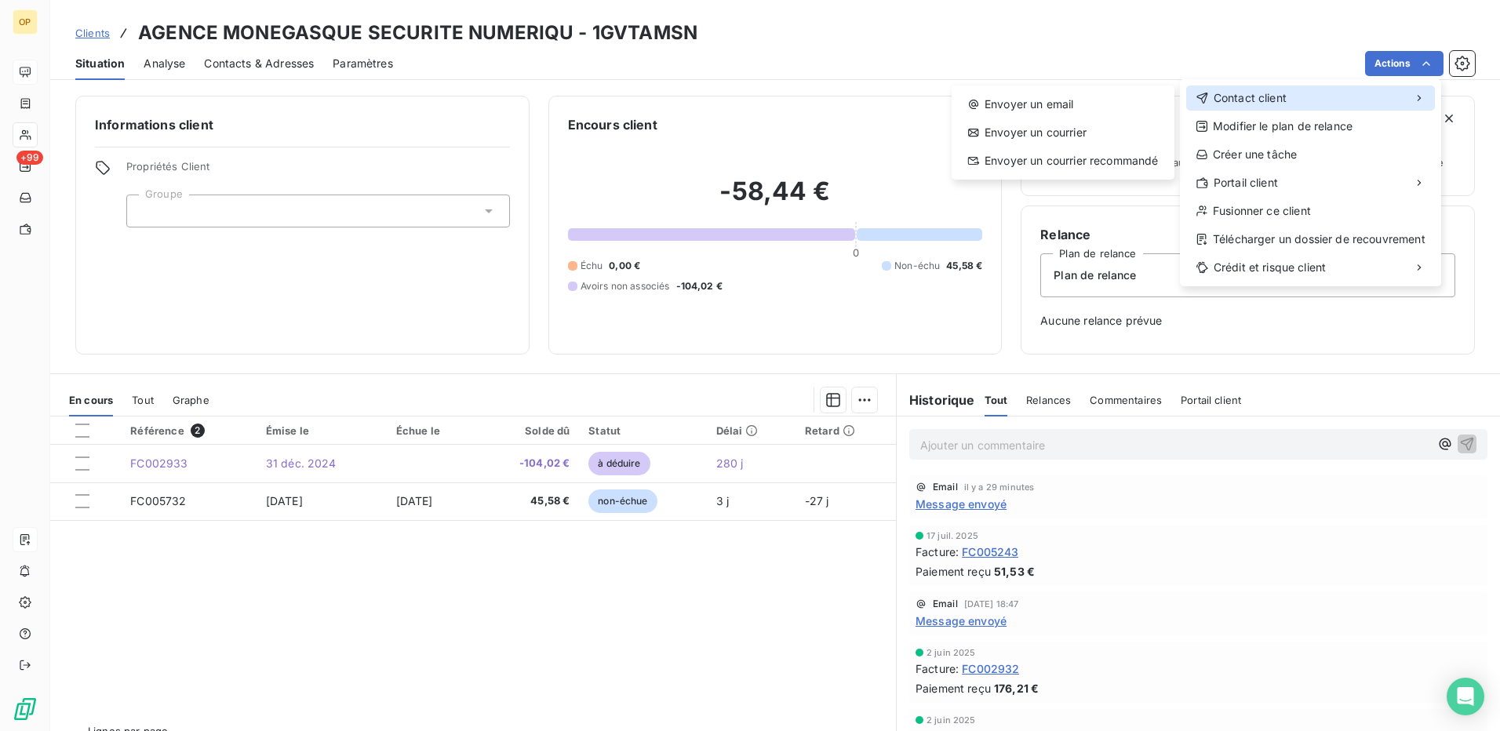
click at [1319, 99] on div "Contact client" at bounding box center [1310, 98] width 249 height 25
click at [1085, 102] on div "Envoyer un email" at bounding box center [1063, 104] width 210 height 25
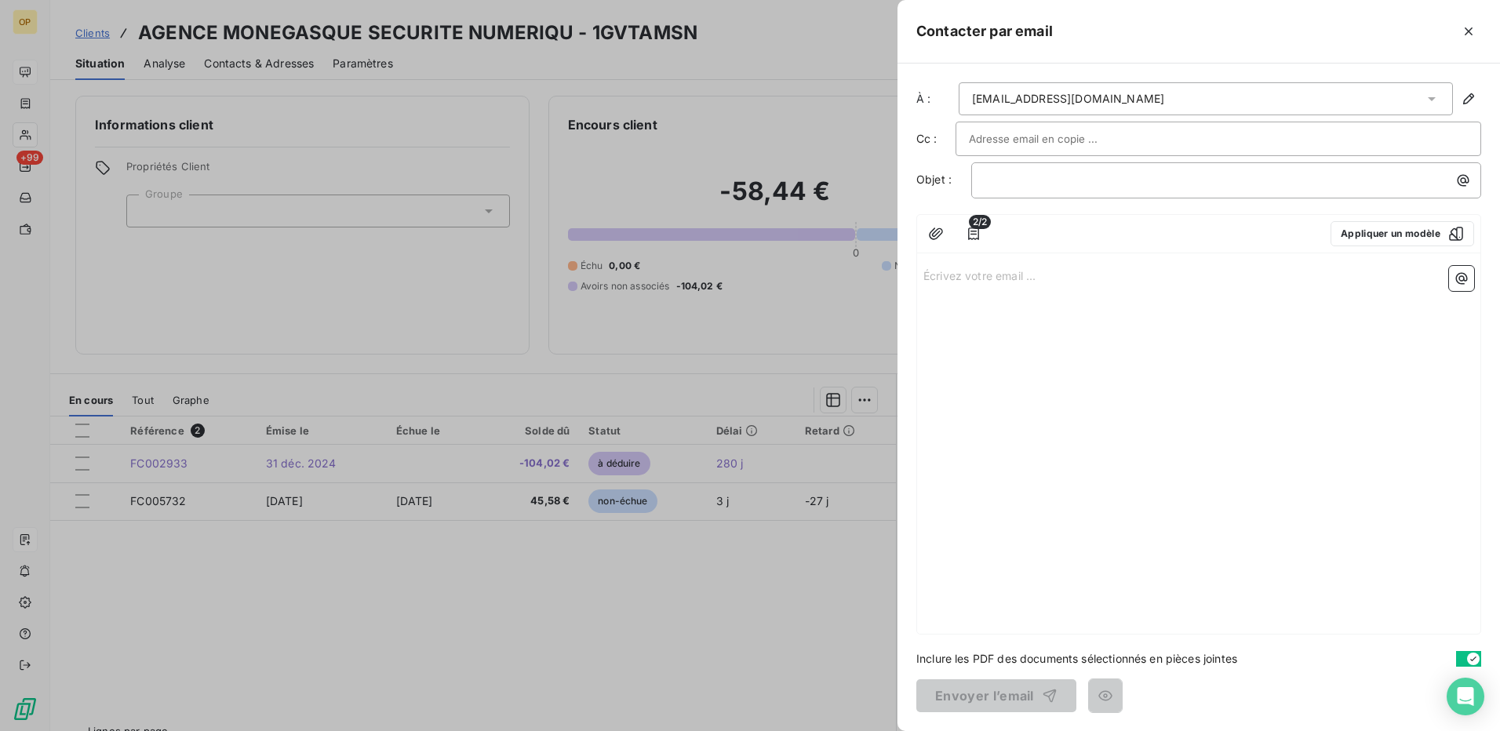
click at [1004, 265] on div "Écrivez votre email ... ﻿" at bounding box center [1198, 447] width 563 height 374
click at [959, 277] on p "Écrivez votre email ... ﻿" at bounding box center [1198, 275] width 551 height 18
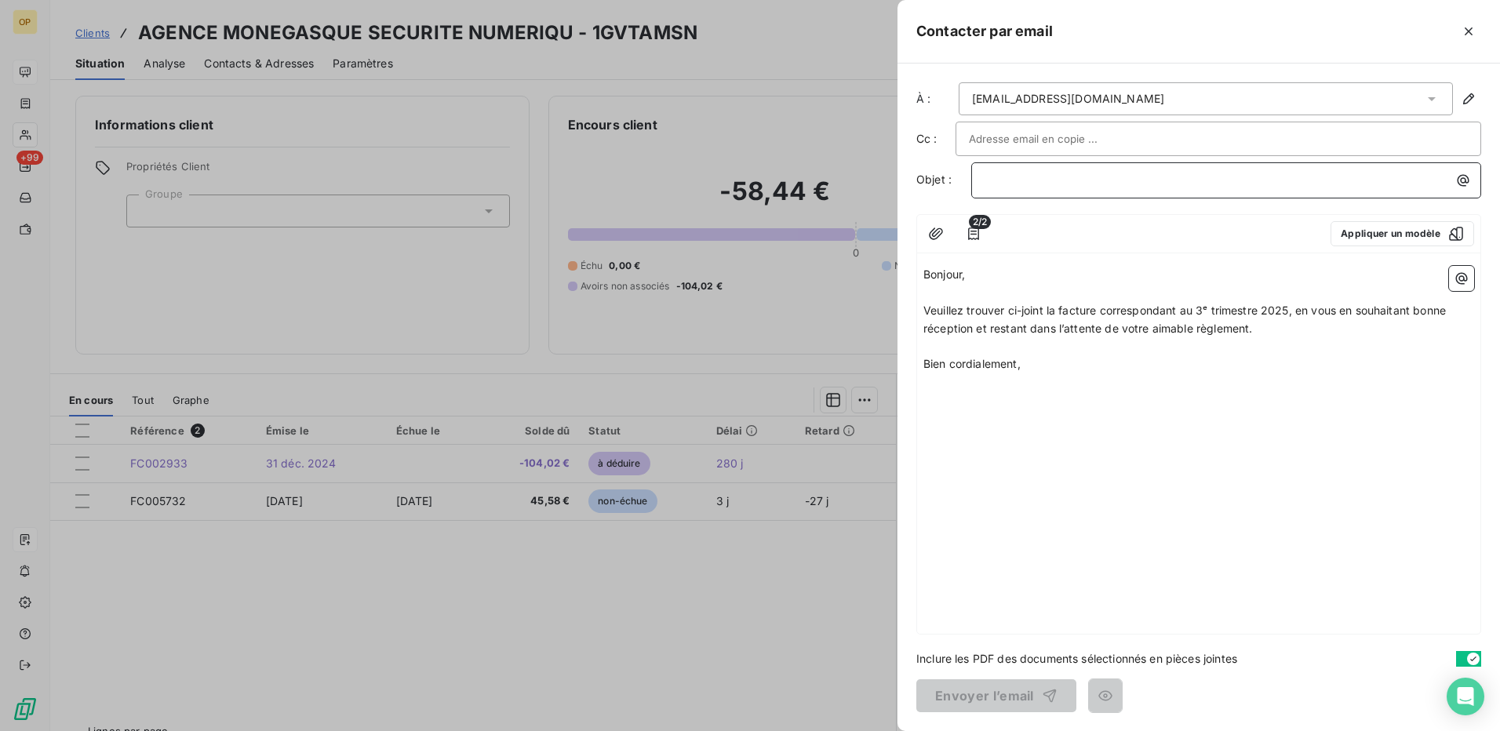
click at [1030, 186] on p "﻿" at bounding box center [1230, 180] width 491 height 18
click at [1017, 685] on button "Envoyer l’email" at bounding box center [996, 695] width 160 height 33
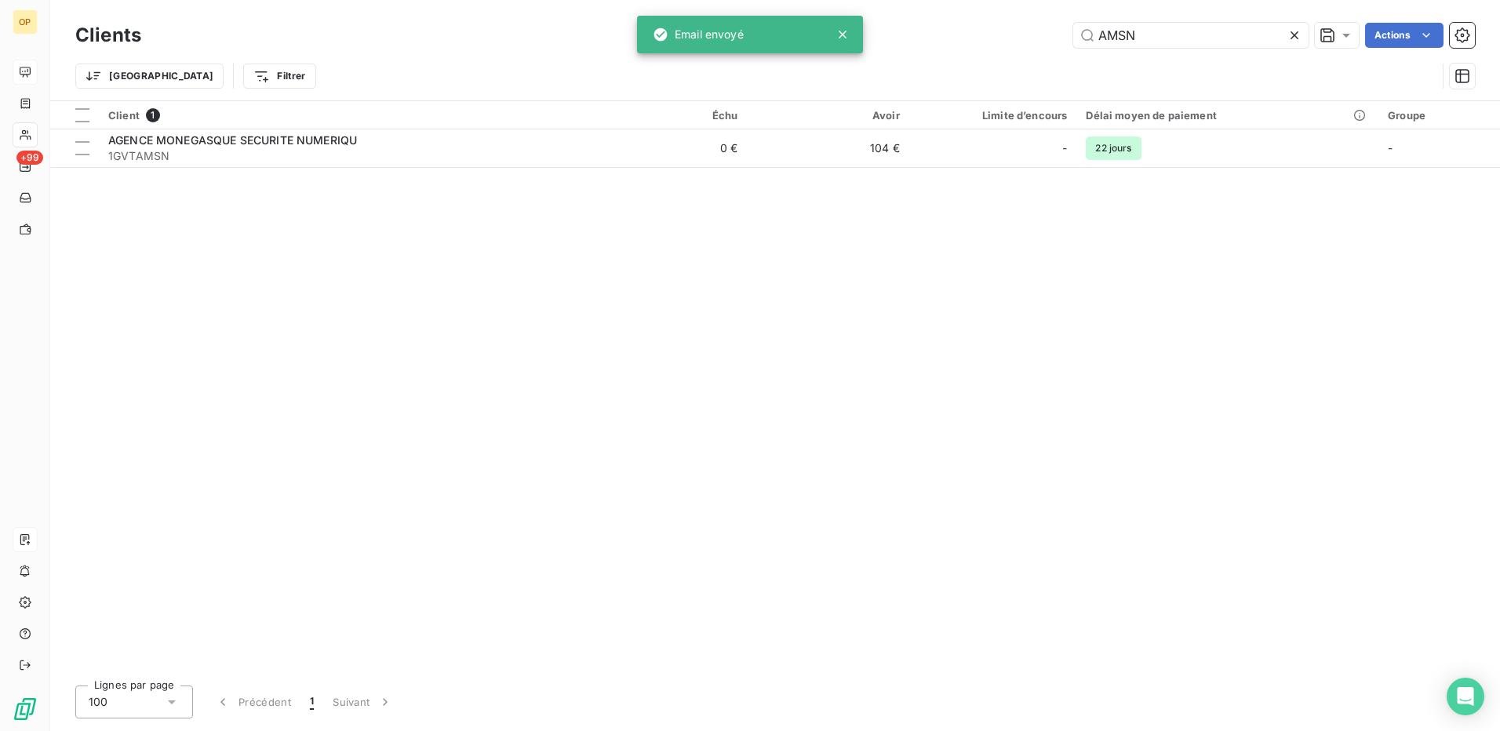
drag, startPoint x: 1214, startPoint y: 32, endPoint x: 934, endPoint y: 46, distance: 280.4
click at [934, 46] on div "AMSN Actions" at bounding box center [817, 35] width 1315 height 25
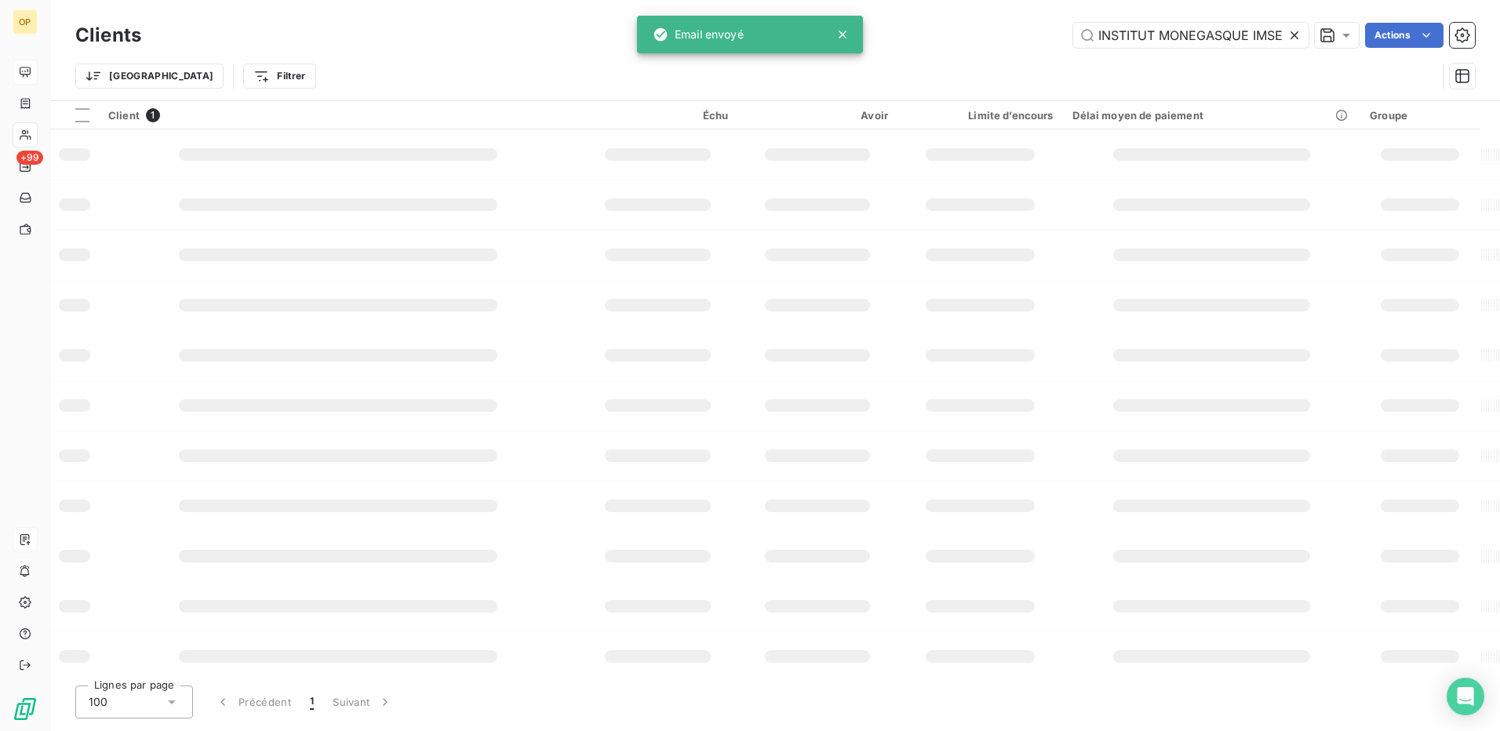
scroll to position [0, 7]
type input "INSTITUT MONEGASQUE IMSEE"
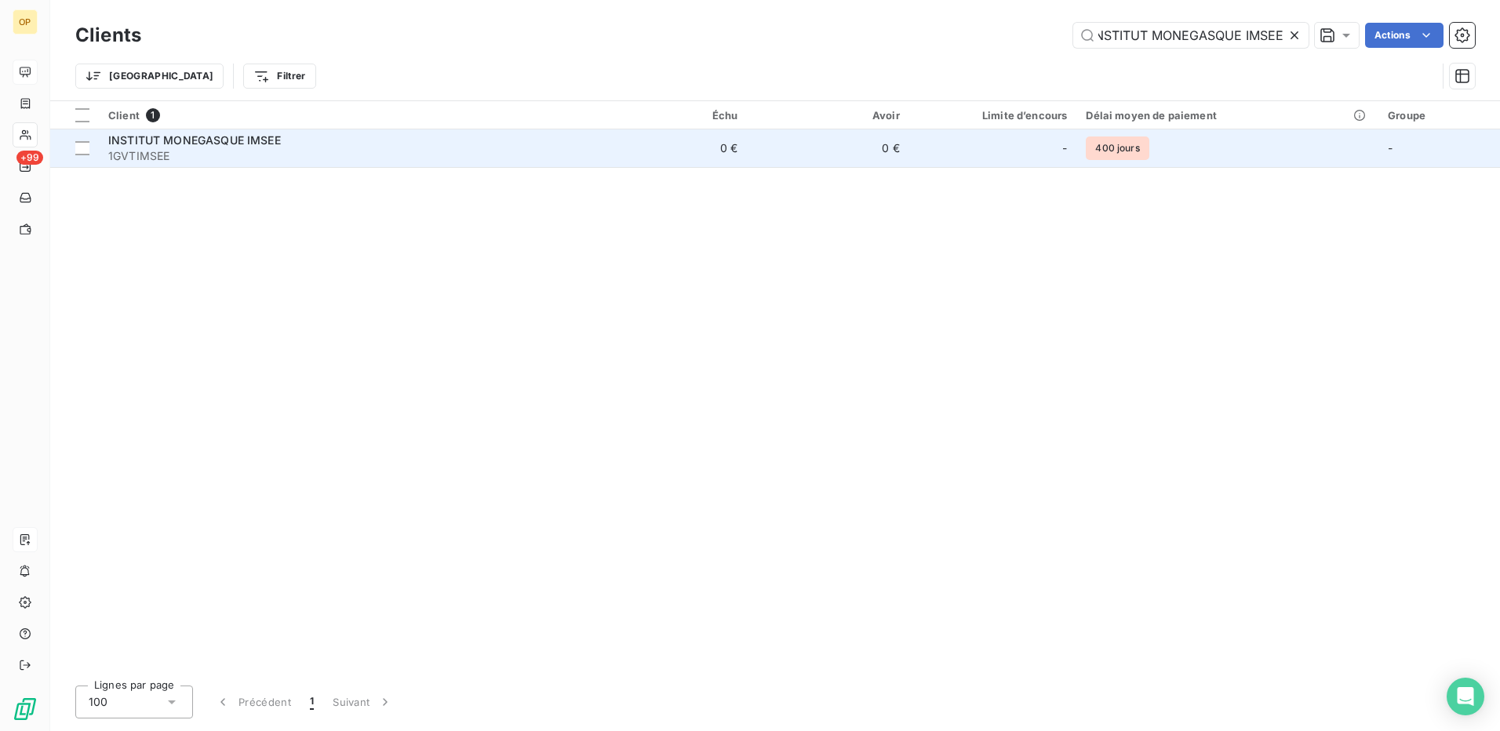
click at [789, 145] on td "0 €" at bounding box center [828, 148] width 162 height 38
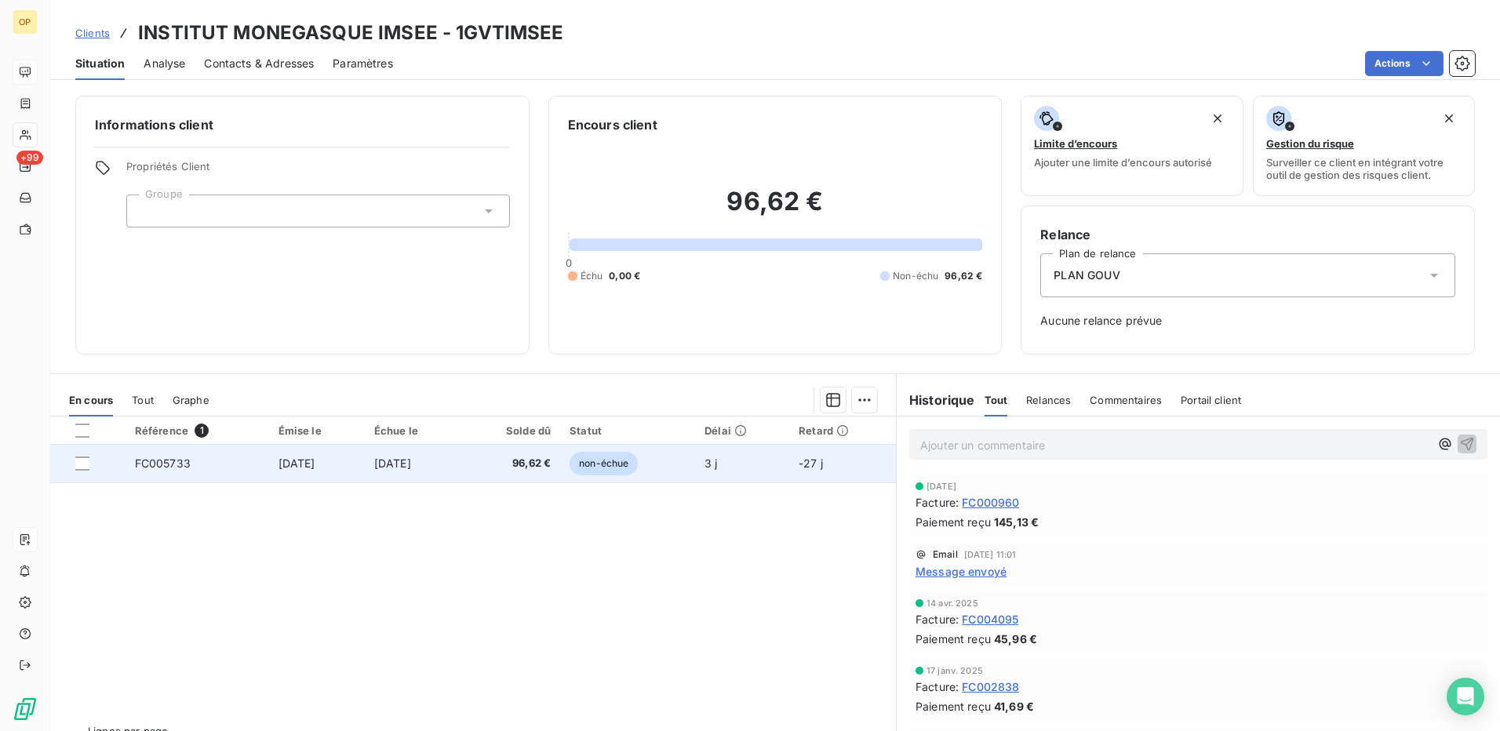
click at [685, 469] on td "non-échue" at bounding box center [627, 464] width 135 height 38
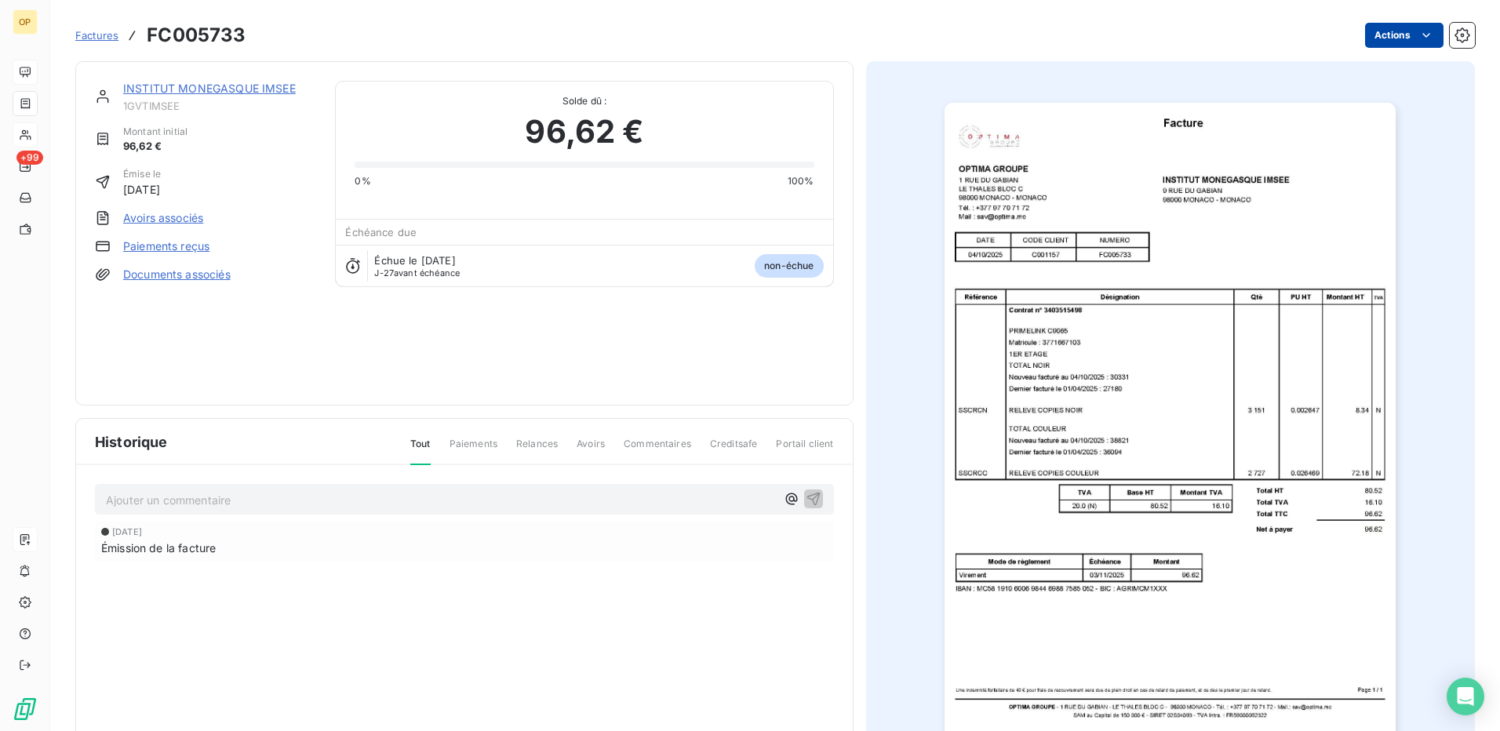
click at [1397, 33] on html "OP +99 Factures FC005733 Actions INSTITUT MONEGASQUE IMSEE 1GVTIMSEE Montant in…" at bounding box center [750, 365] width 1500 height 731
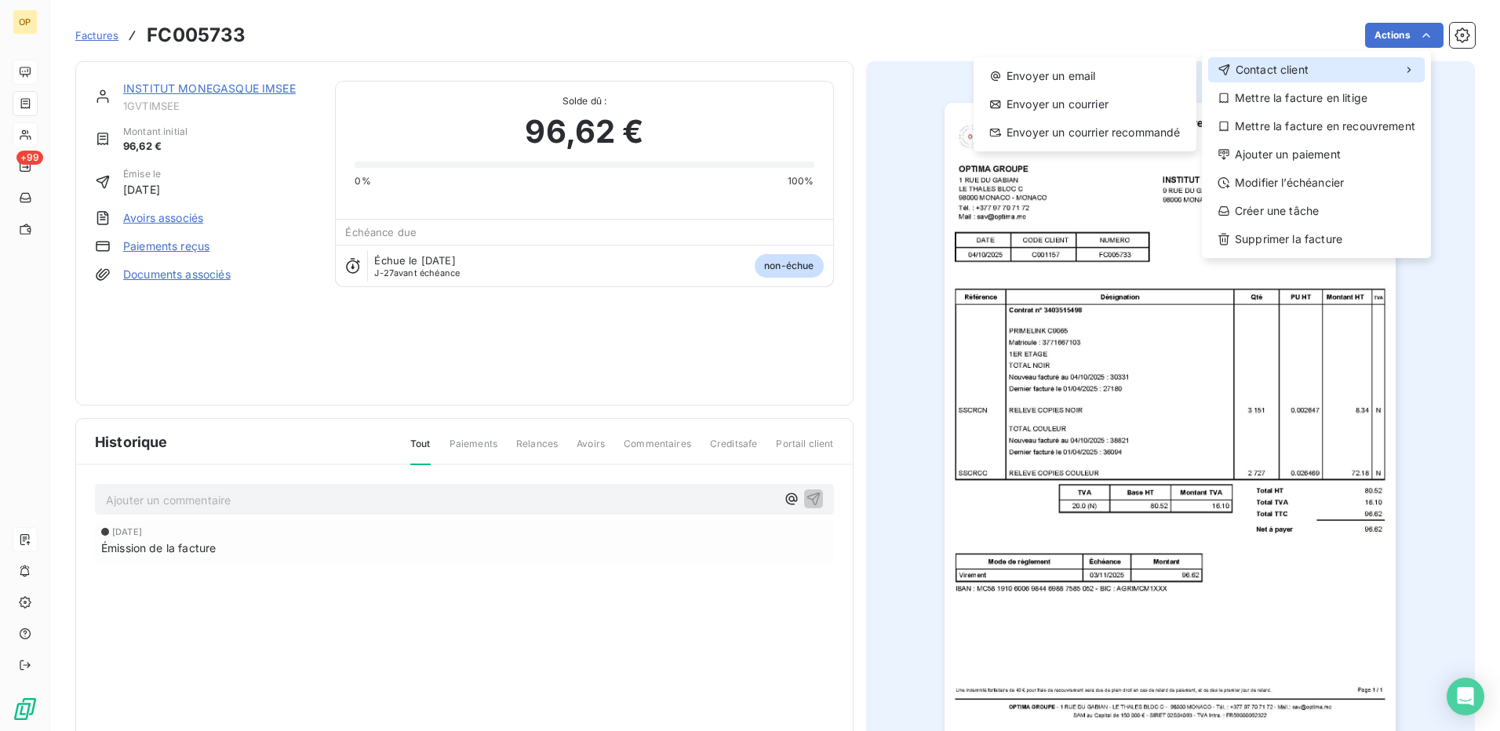
click at [1321, 72] on div "Contact client" at bounding box center [1316, 69] width 217 height 25
click at [1111, 71] on div "Envoyer un email" at bounding box center [1085, 76] width 210 height 25
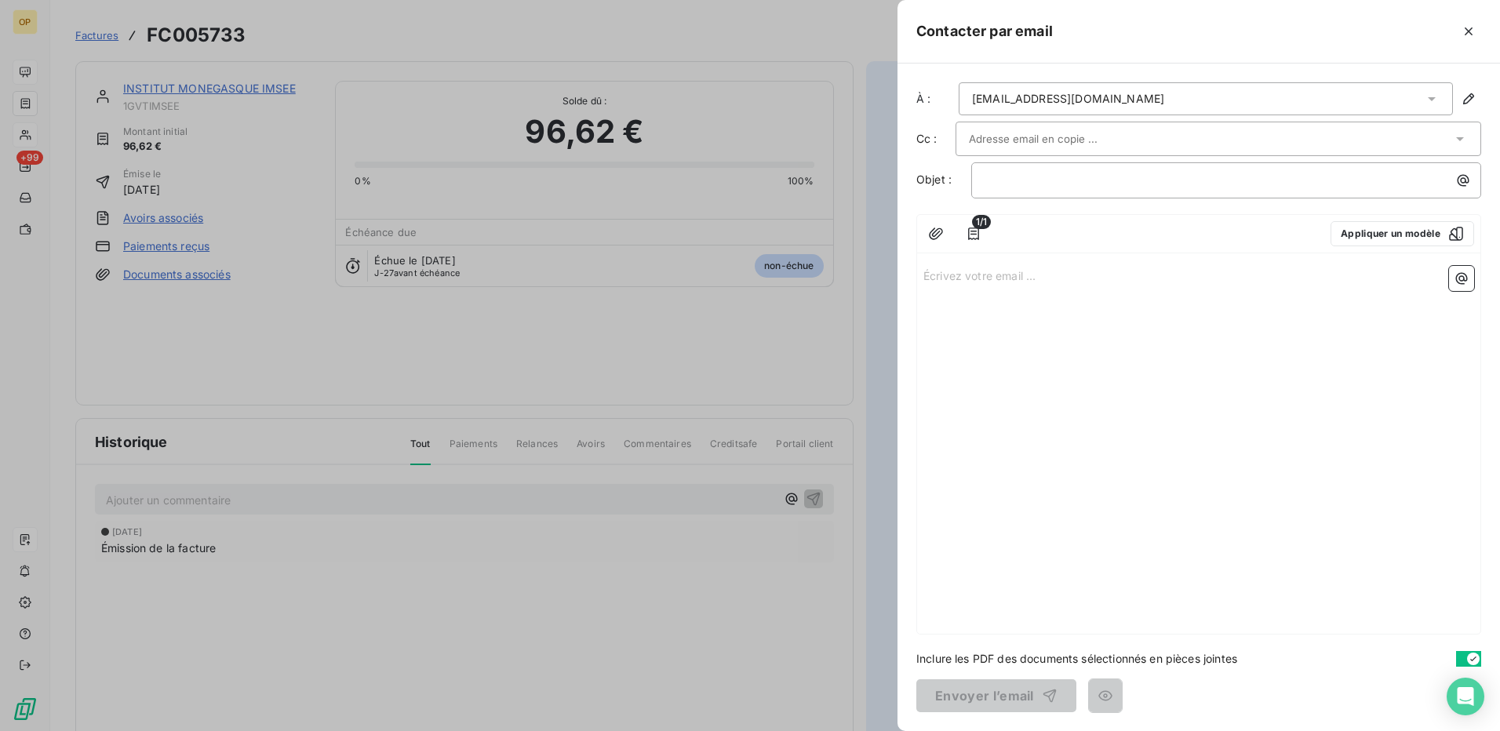
click at [1014, 279] on p "Écrivez votre email ... ﻿" at bounding box center [1198, 275] width 551 height 18
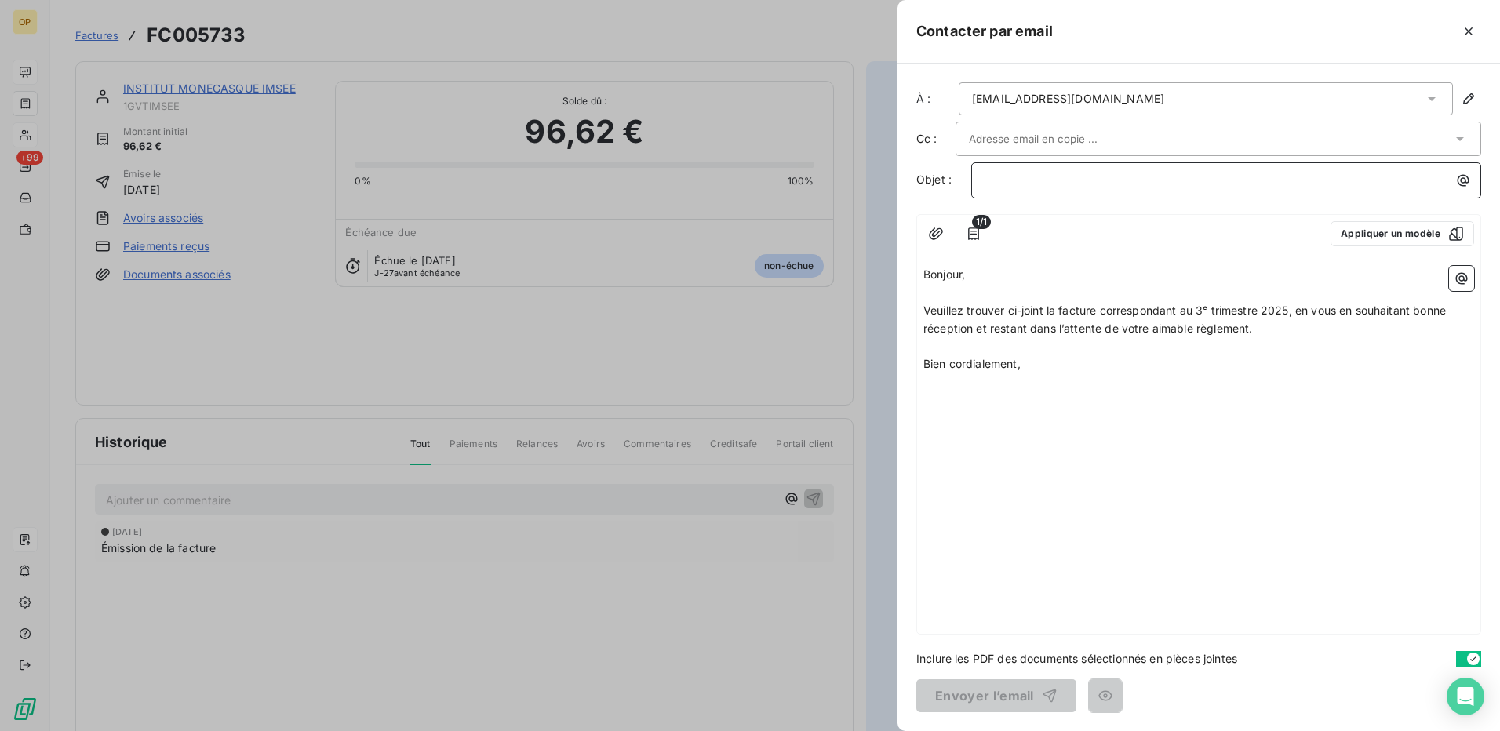
click at [1137, 181] on p "﻿" at bounding box center [1230, 180] width 491 height 18
click at [974, 694] on button "Envoyer l’email" at bounding box center [996, 695] width 160 height 33
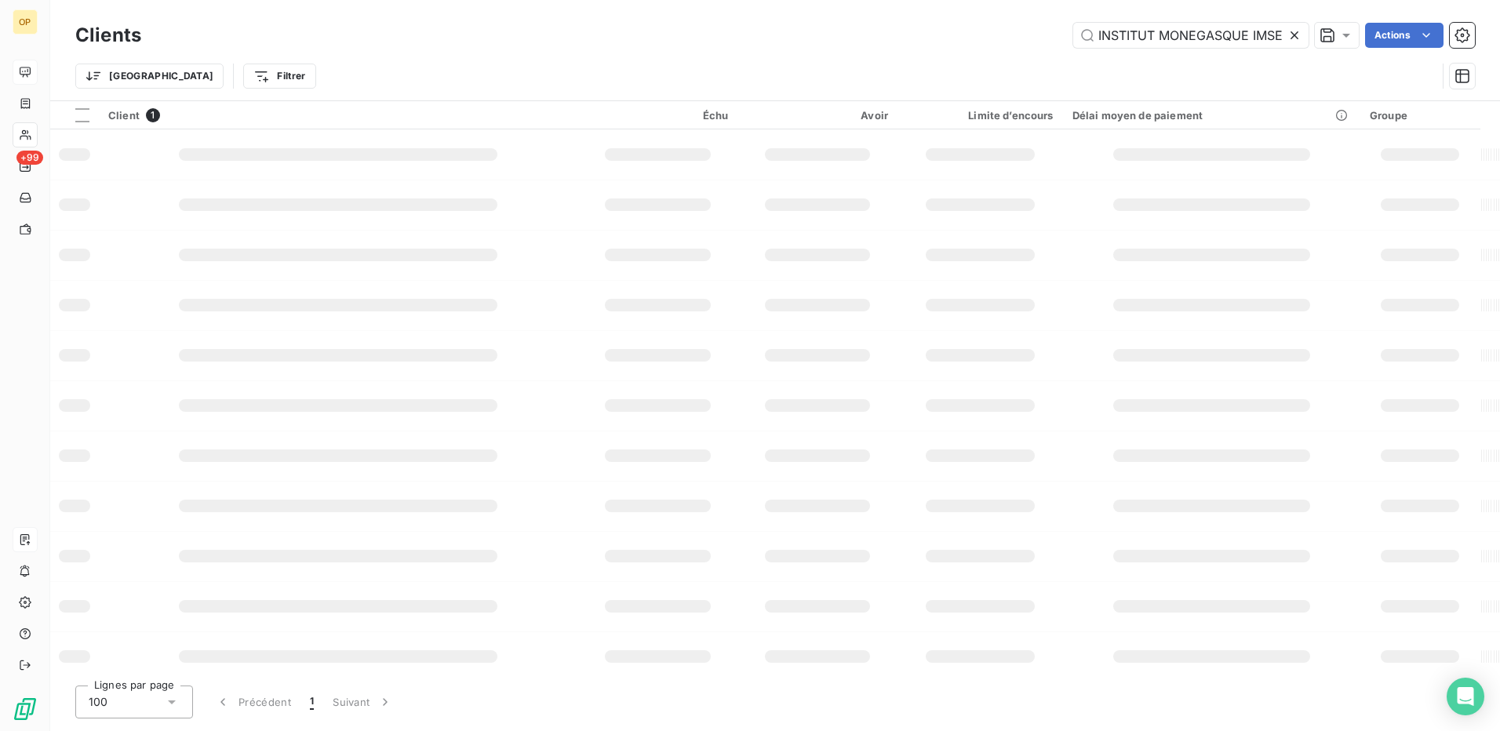
scroll to position [0, 8]
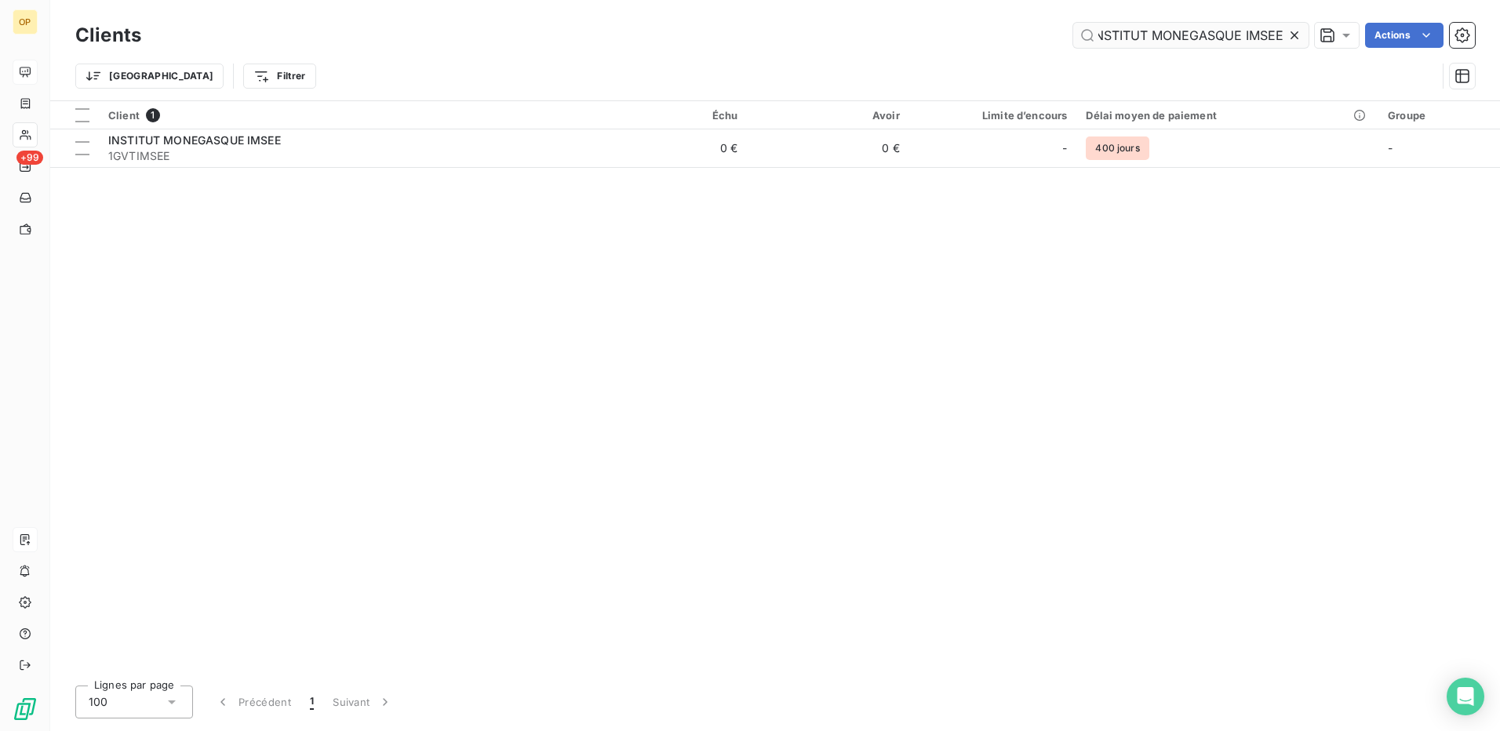
click at [1142, 38] on input "INSTITUT MONEGASQUE IMSEE" at bounding box center [1190, 35] width 235 height 25
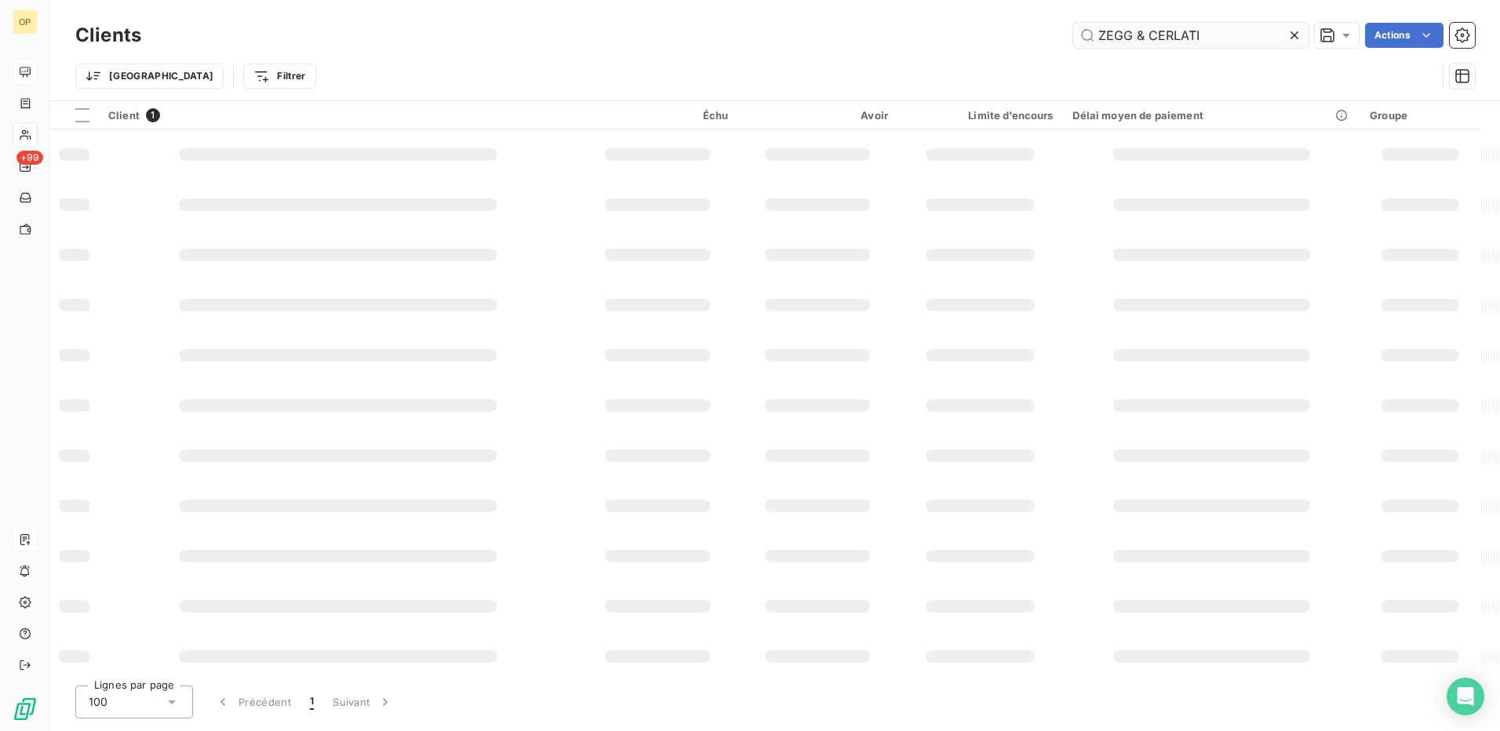
scroll to position [0, 0]
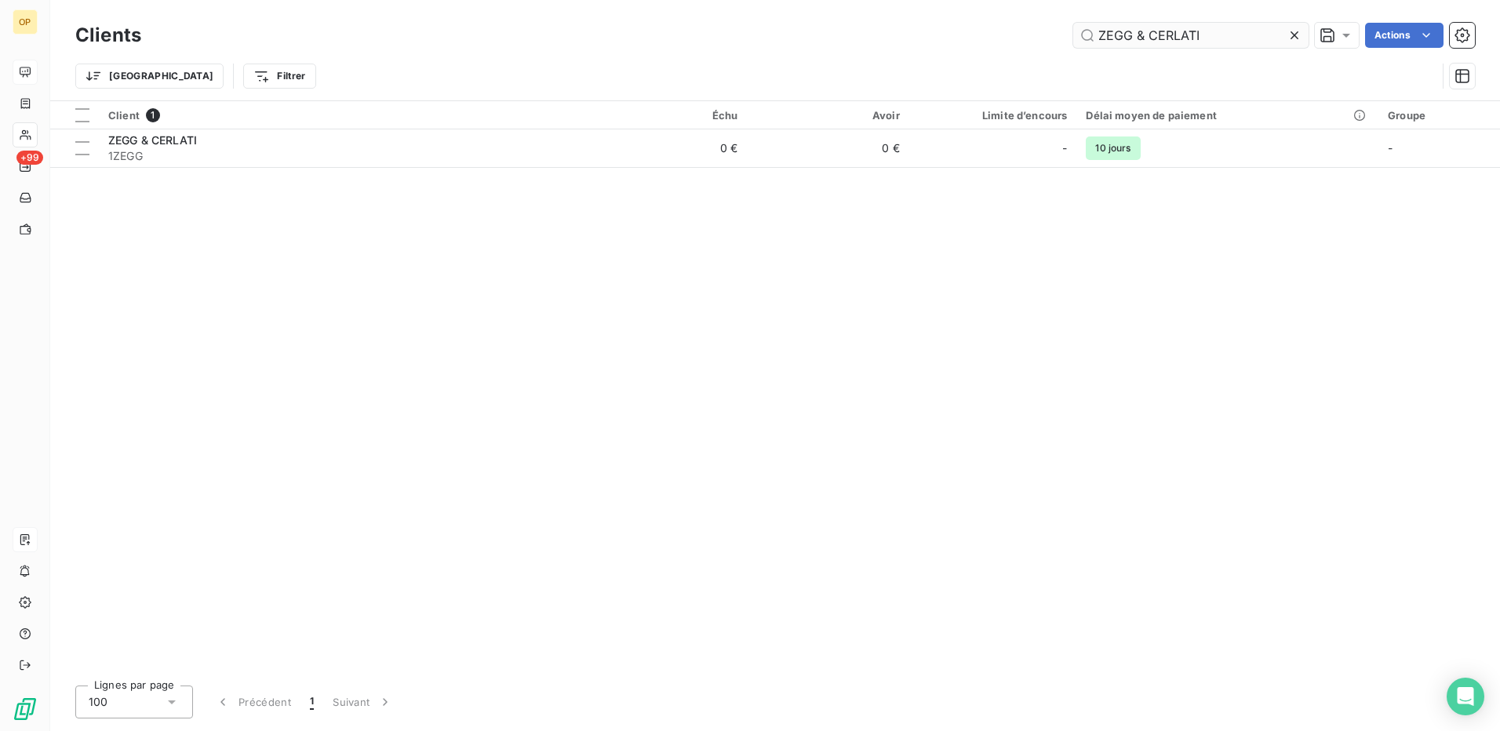
type input "ZEGG & CERLATI"
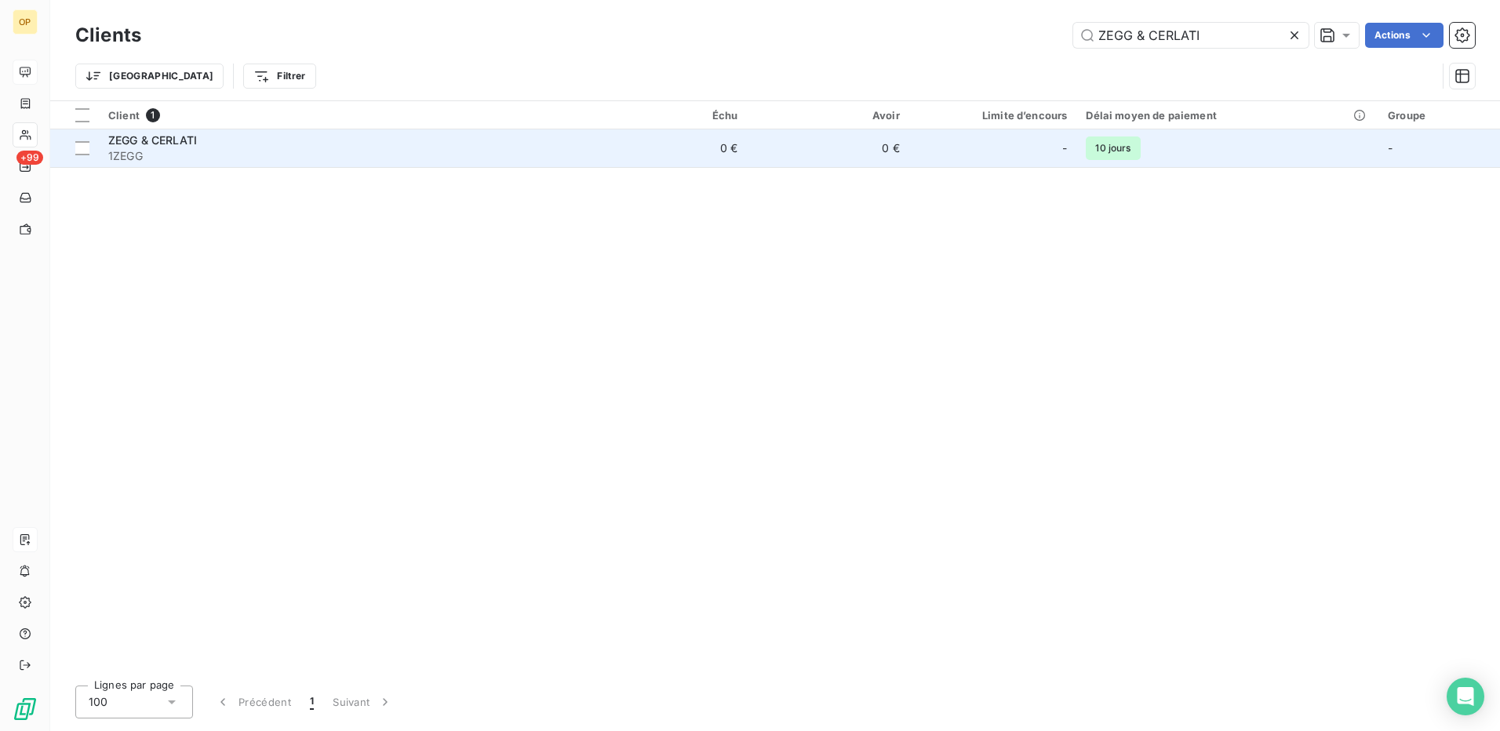
click at [573, 155] on span "1ZEGG" at bounding box center [342, 156] width 468 height 16
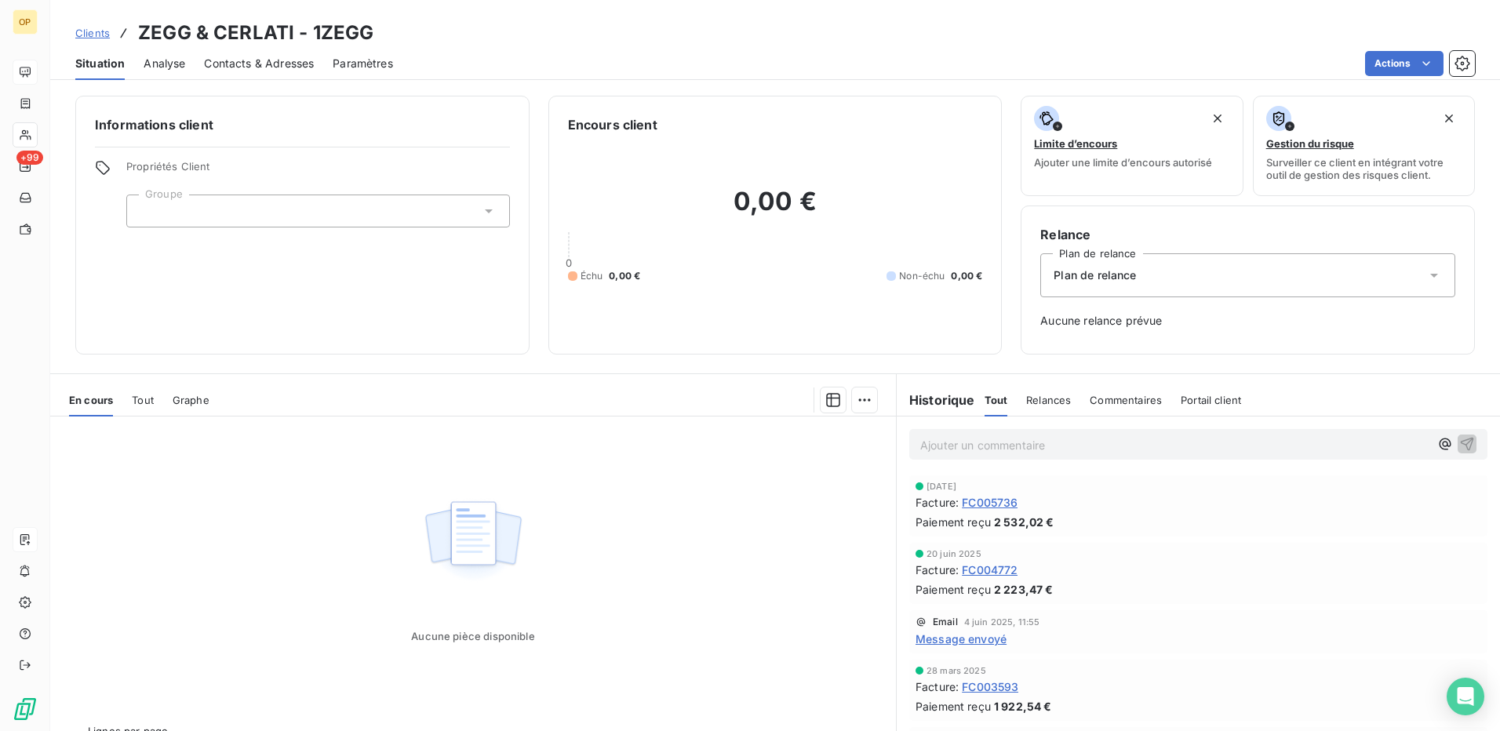
click at [992, 504] on span "FC005736" at bounding box center [990, 502] width 56 height 16
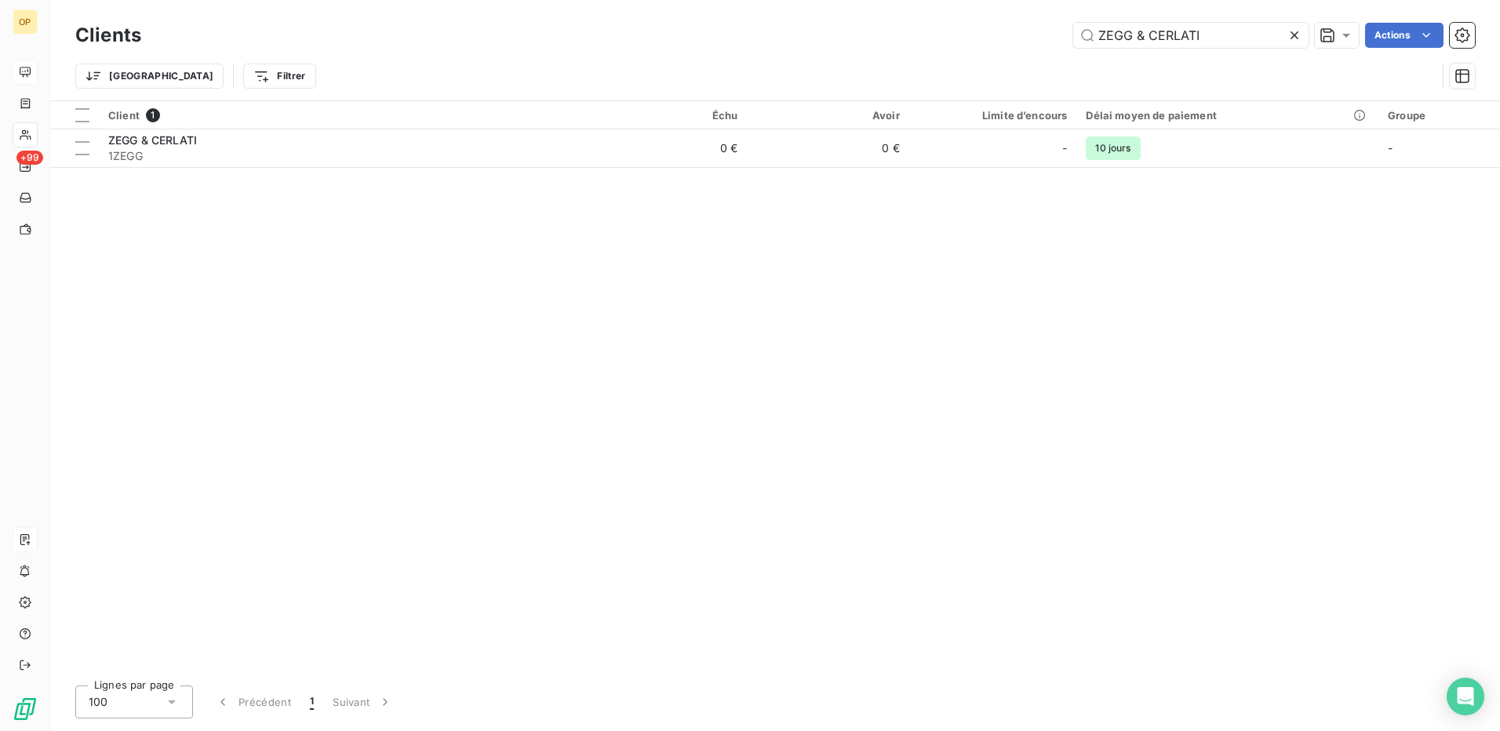
drag, startPoint x: 1201, startPoint y: 33, endPoint x: 1060, endPoint y: 50, distance: 142.3
click at [1060, 50] on div "Clients ZEGG & CERLATI Actions" at bounding box center [775, 35] width 1400 height 33
type input "A BUSINESS CENTER"
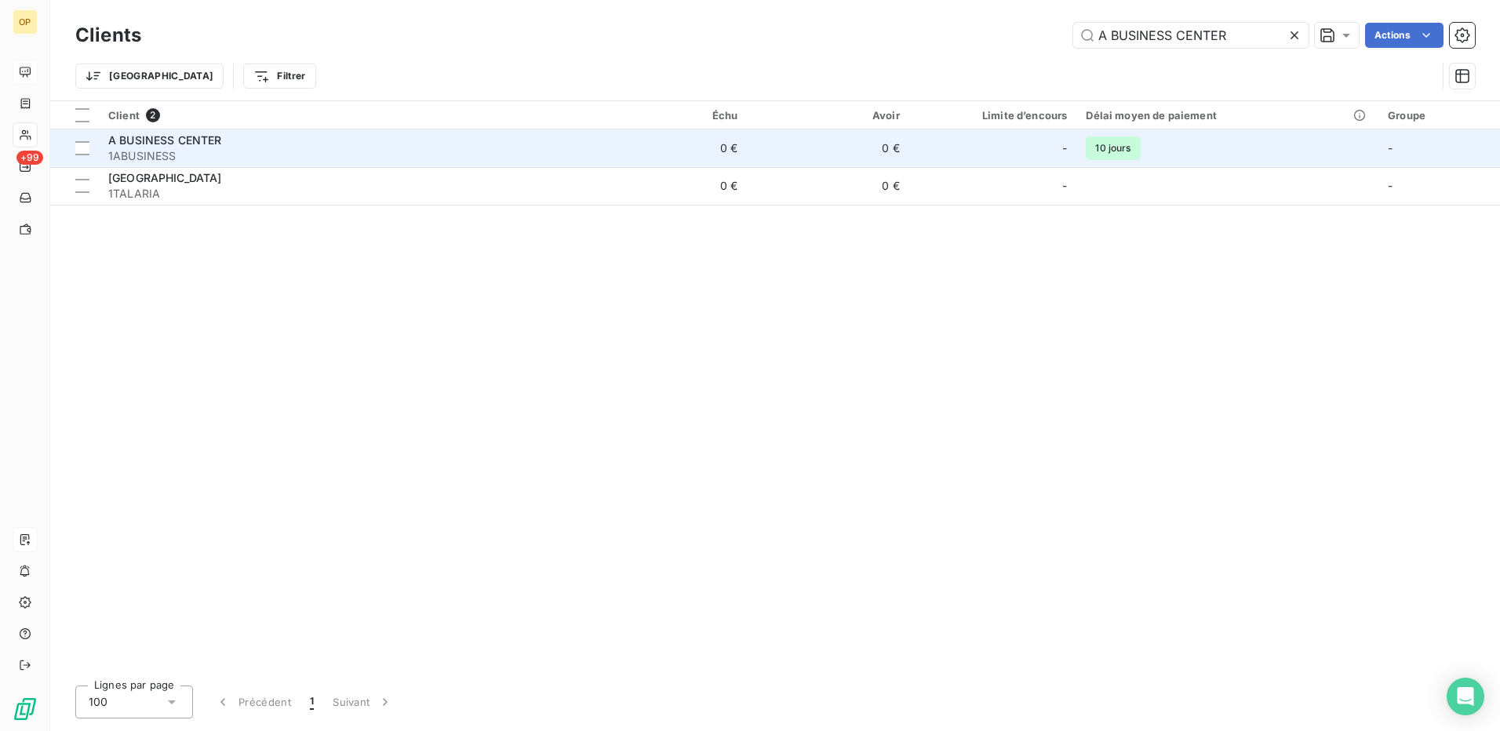
click at [277, 142] on div "A BUSINESS CENTER" at bounding box center [342, 141] width 468 height 16
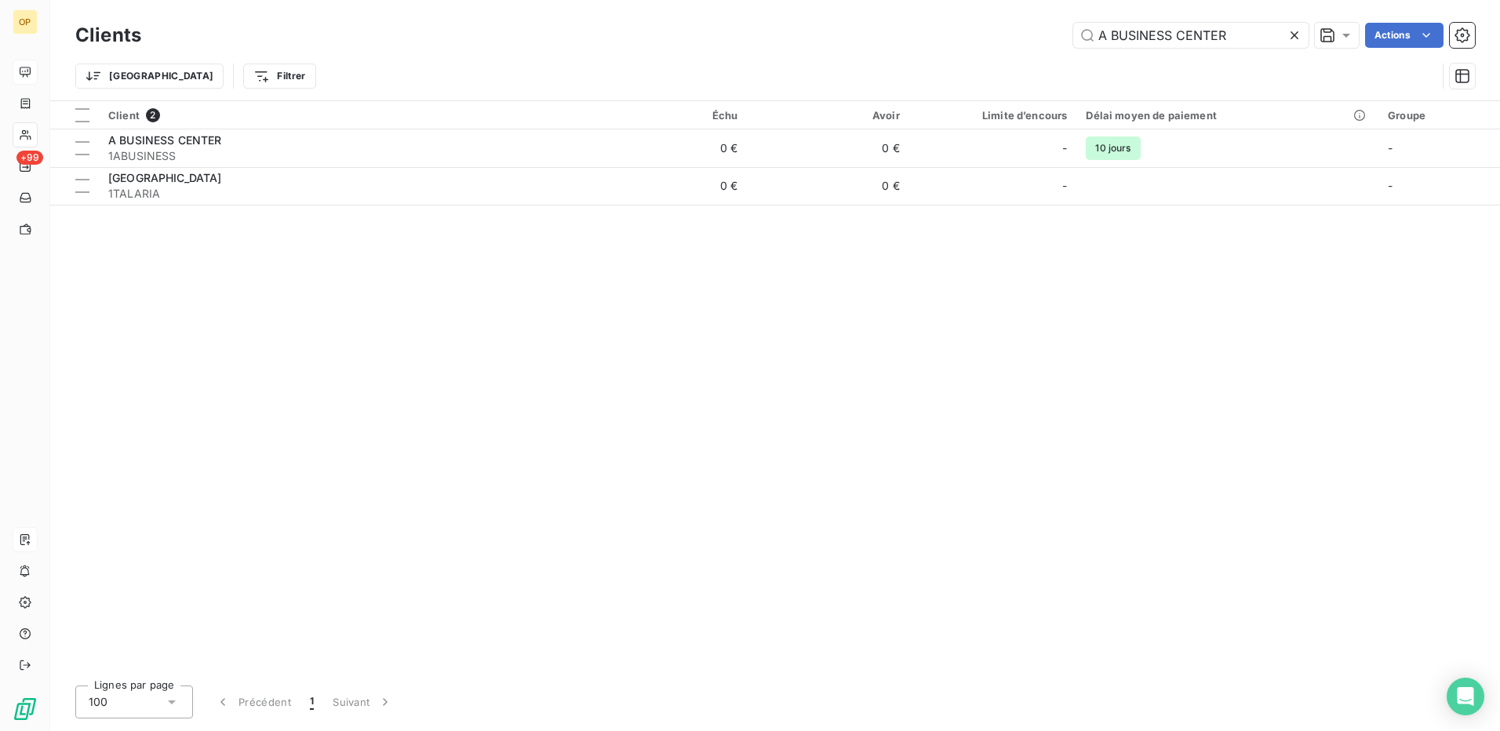
drag, startPoint x: 1234, startPoint y: 35, endPoint x: 853, endPoint y: 61, distance: 382.1
click at [853, 61] on div "Clients A BUSINESS CENTER Actions Trier Filtrer" at bounding box center [775, 60] width 1400 height 82
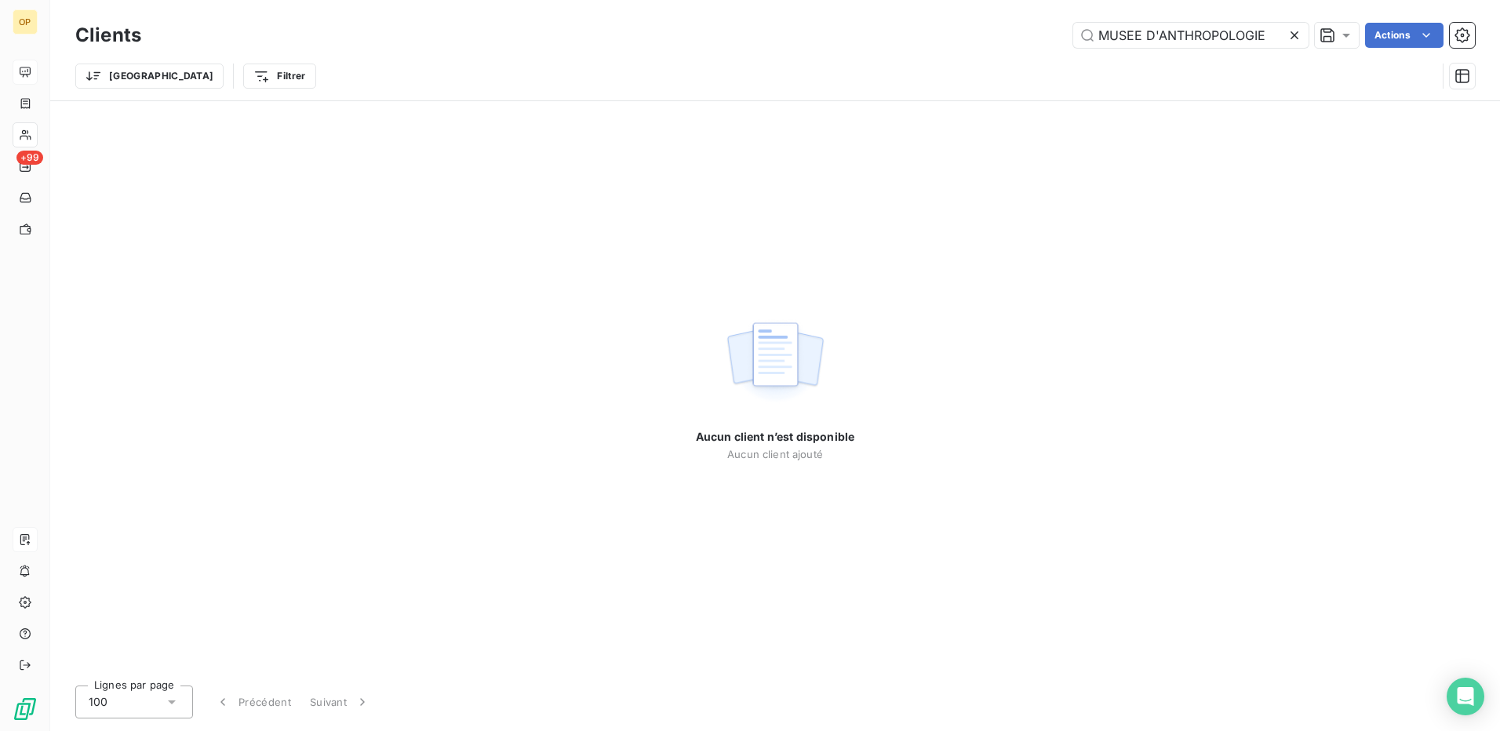
drag, startPoint x: 1156, startPoint y: 30, endPoint x: 996, endPoint y: 43, distance: 161.4
click at [996, 43] on div "MUSEE D'ANTHROPOLOGIE Actions" at bounding box center [817, 35] width 1315 height 25
drag, startPoint x: 1225, startPoint y: 27, endPoint x: 934, endPoint y: 49, distance: 292.7
click at [934, 49] on div "Clients ANTHROPOLOGIE Actions" at bounding box center [775, 35] width 1400 height 33
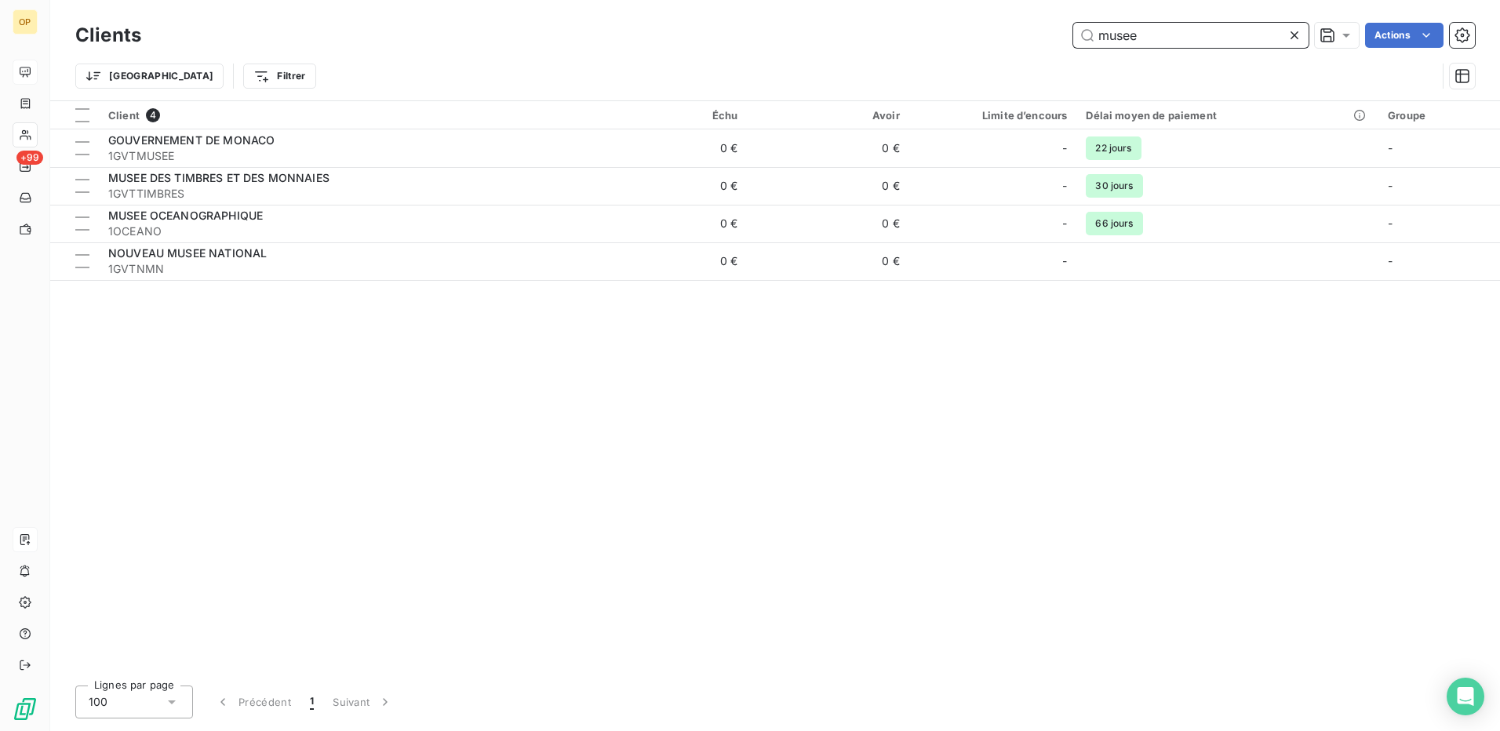
drag, startPoint x: 1203, startPoint y: 39, endPoint x: 932, endPoint y: 37, distance: 270.7
click at [932, 37] on div "musee Actions" at bounding box center [817, 35] width 1315 height 25
paste input "1GVTMUSEE"
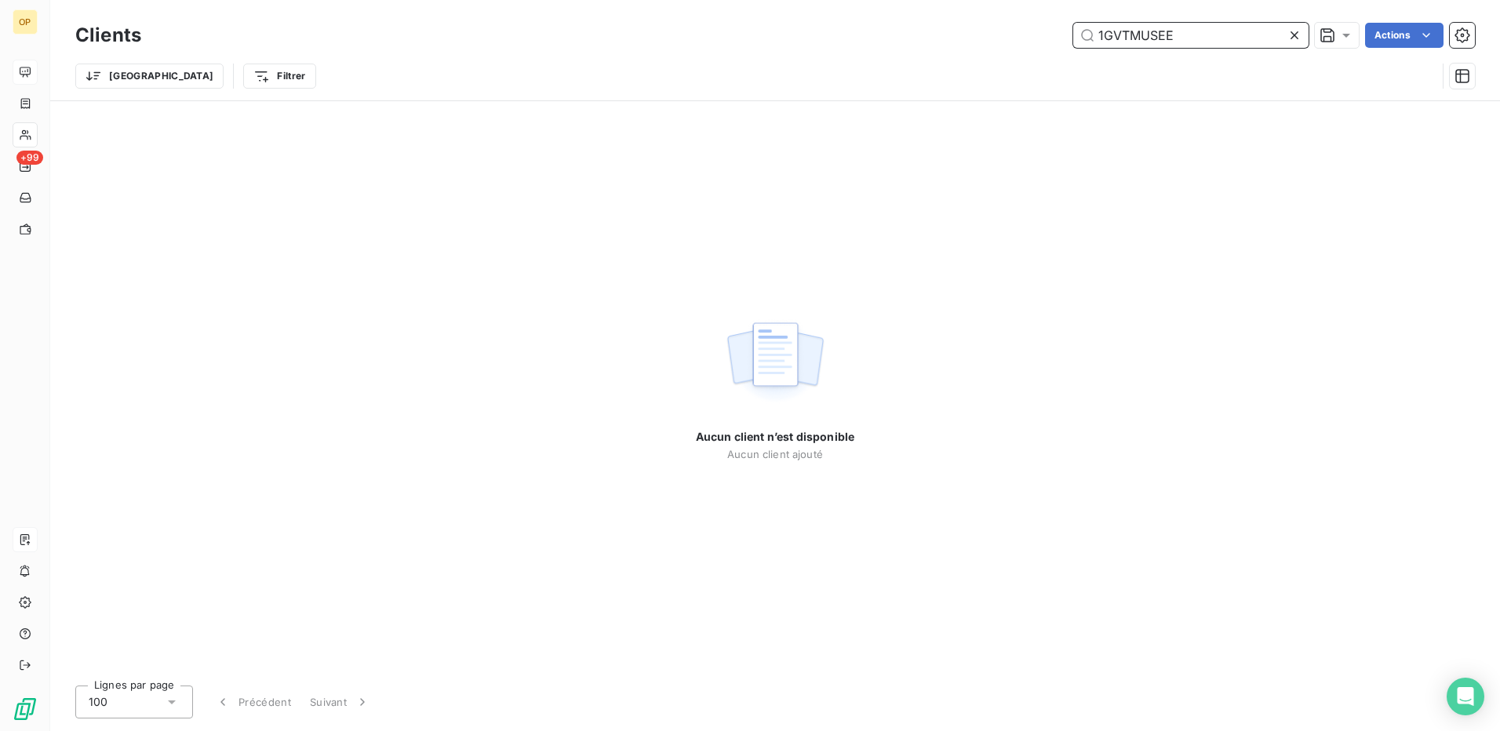
drag, startPoint x: 1126, startPoint y: 35, endPoint x: 1016, endPoint y: 48, distance: 110.5
click at [1016, 48] on div "Clients 1GVTMUSEE Actions" at bounding box center [775, 35] width 1400 height 33
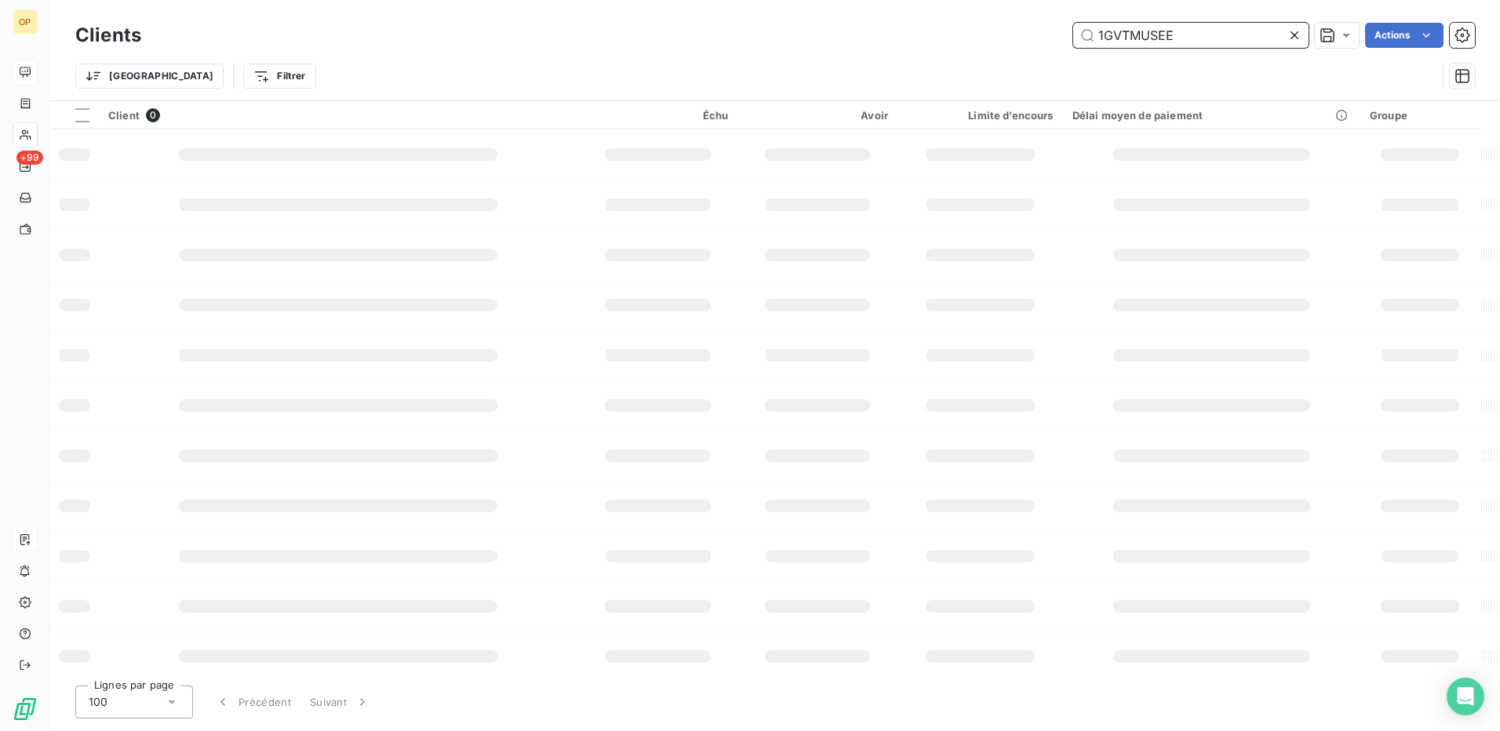
type input "1GVTMUSEE"
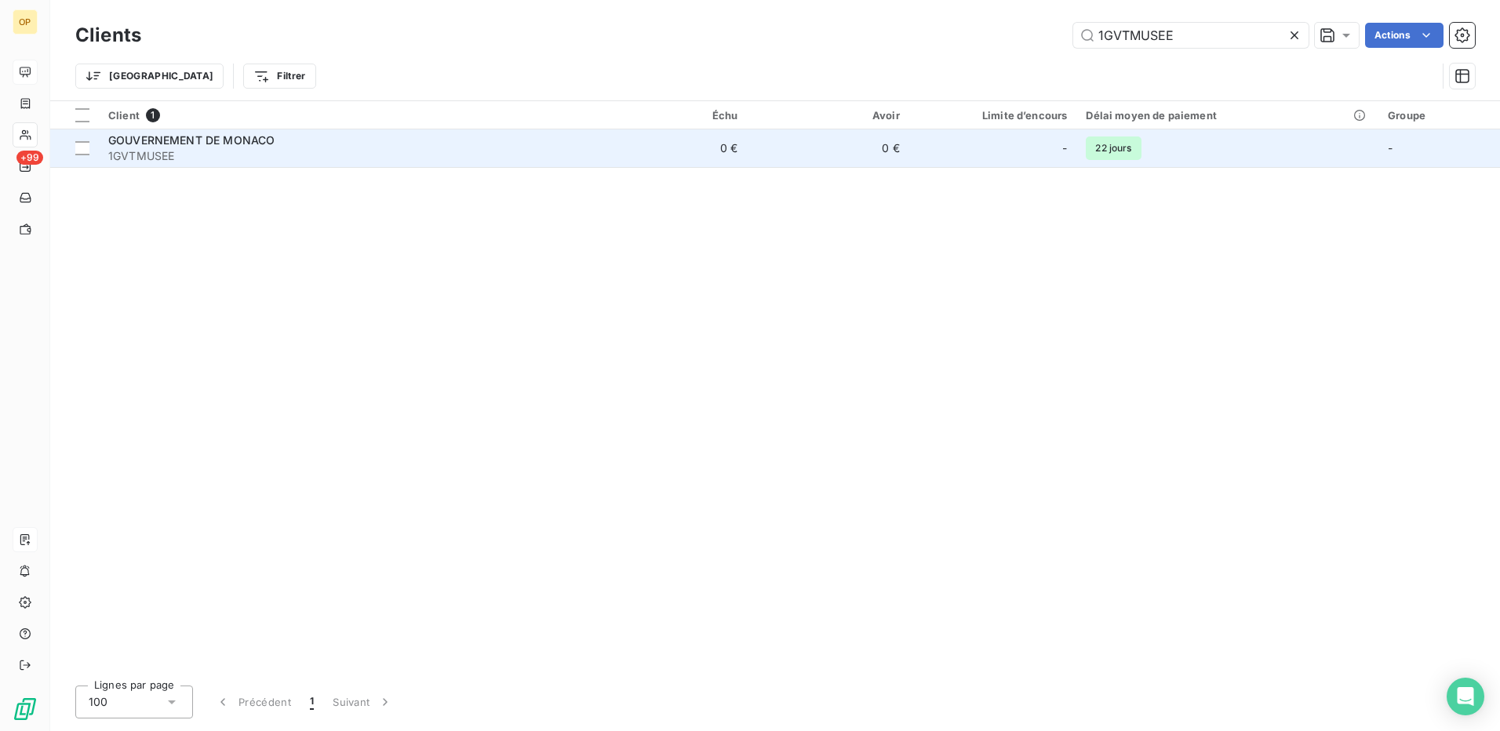
click at [462, 164] on td "GOUVERNEMENT DE MONACO 1GVTMUSEE" at bounding box center [342, 148] width 486 height 38
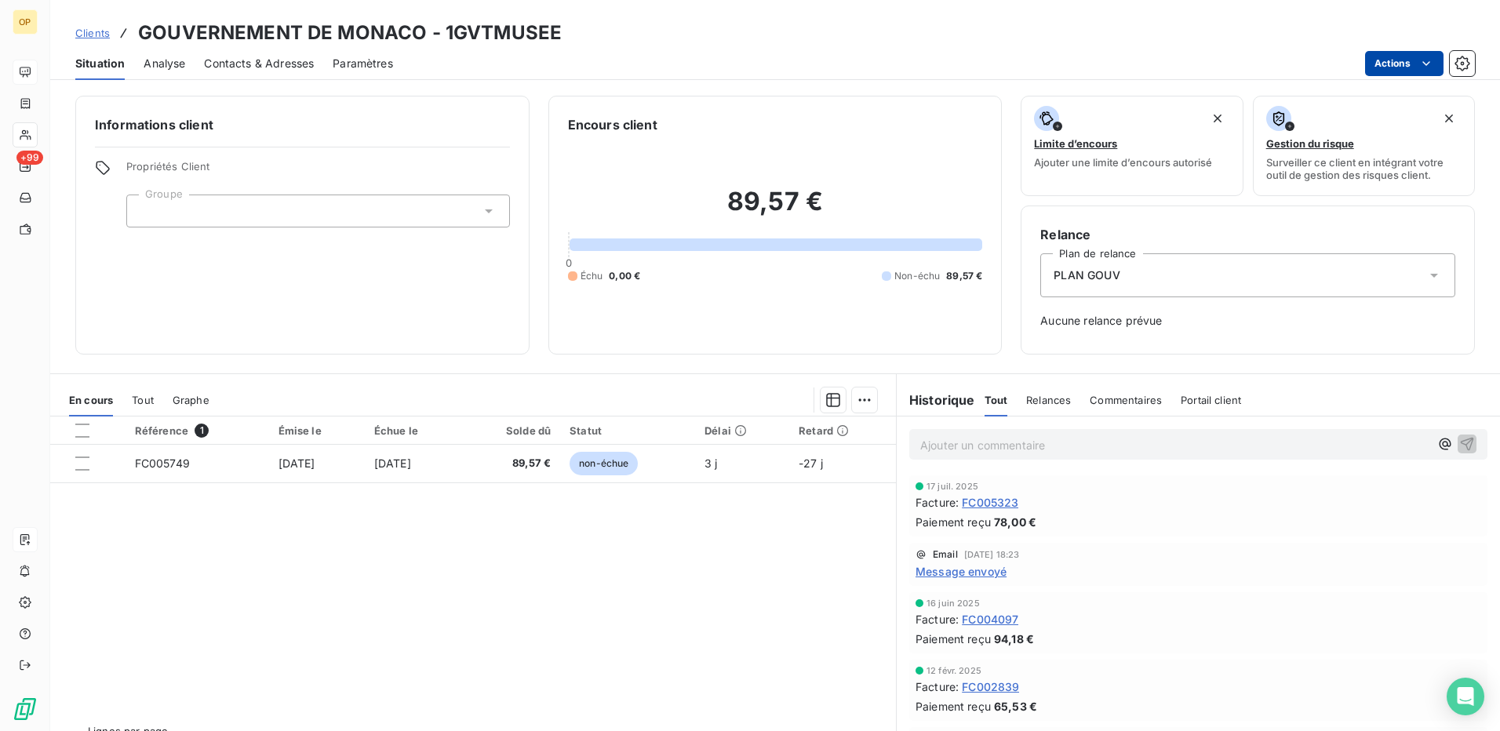
click at [1376, 61] on html "OP +99 Clients GOUVERNEMENT DE MONACO - 1GVTMUSEE Situation Analyse Contacts & …" at bounding box center [750, 365] width 1500 height 731
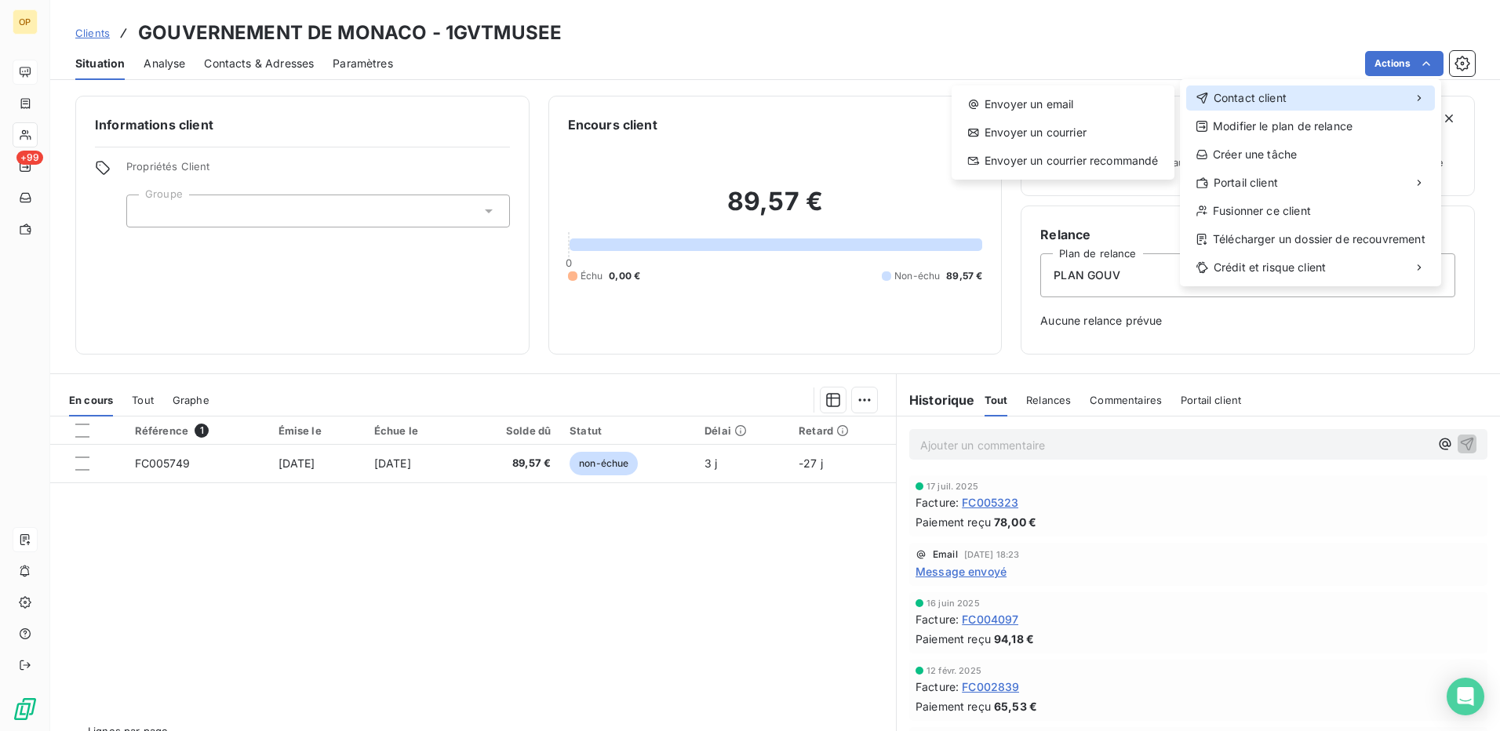
click at [1258, 93] on span "Contact client" at bounding box center [1250, 98] width 73 height 16
click at [1070, 96] on div "Envoyer un email" at bounding box center [1063, 104] width 210 height 25
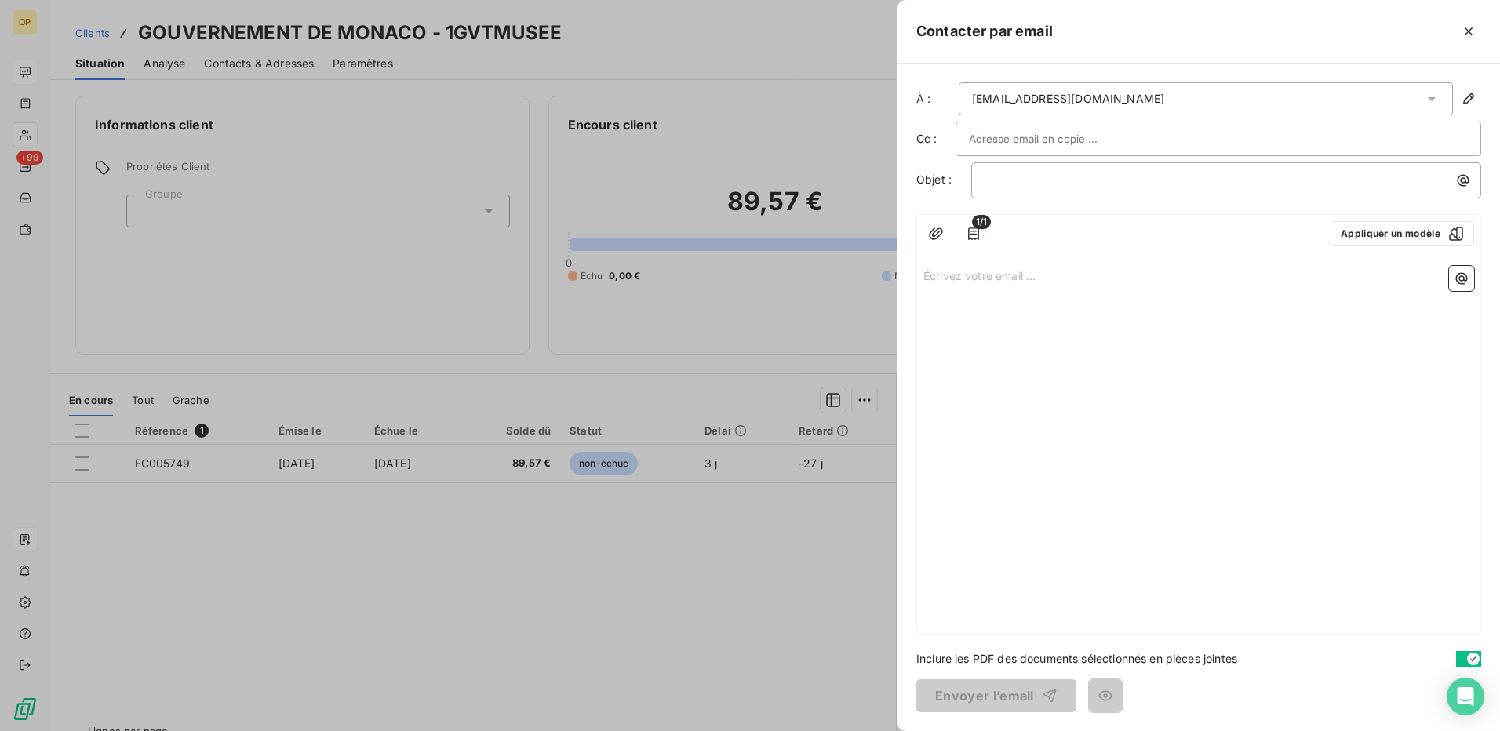
click at [1028, 277] on p "Écrivez votre email ... ﻿" at bounding box center [1198, 275] width 551 height 18
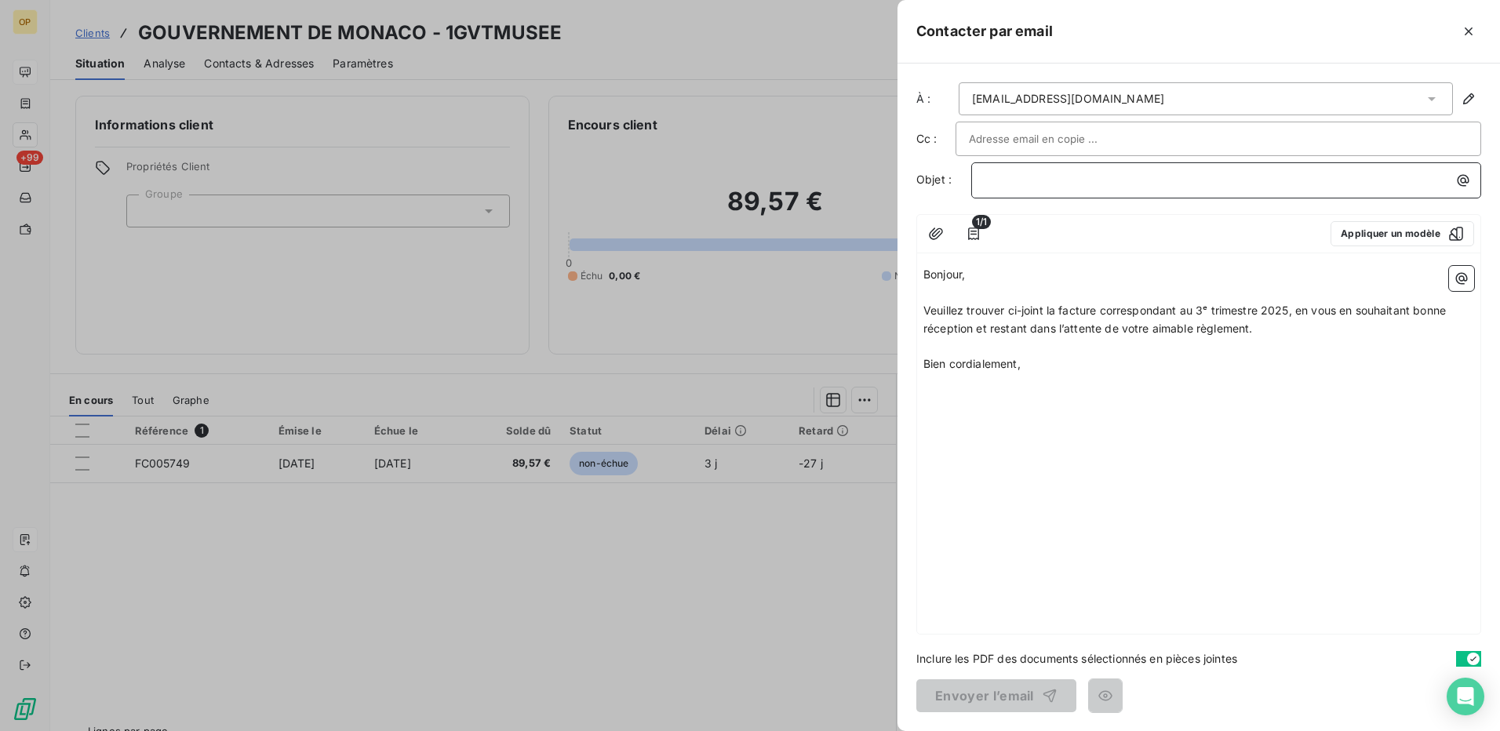
click at [998, 173] on p "﻿" at bounding box center [1230, 180] width 491 height 18
click at [1010, 424] on div "Bonjour, ﻿ Veuillez trouver ci-joint la facture correspondant au 3ᵉ trimestre 2…" at bounding box center [1198, 447] width 563 height 374
click at [1006, 696] on button "Envoyer l’email" at bounding box center [996, 695] width 160 height 33
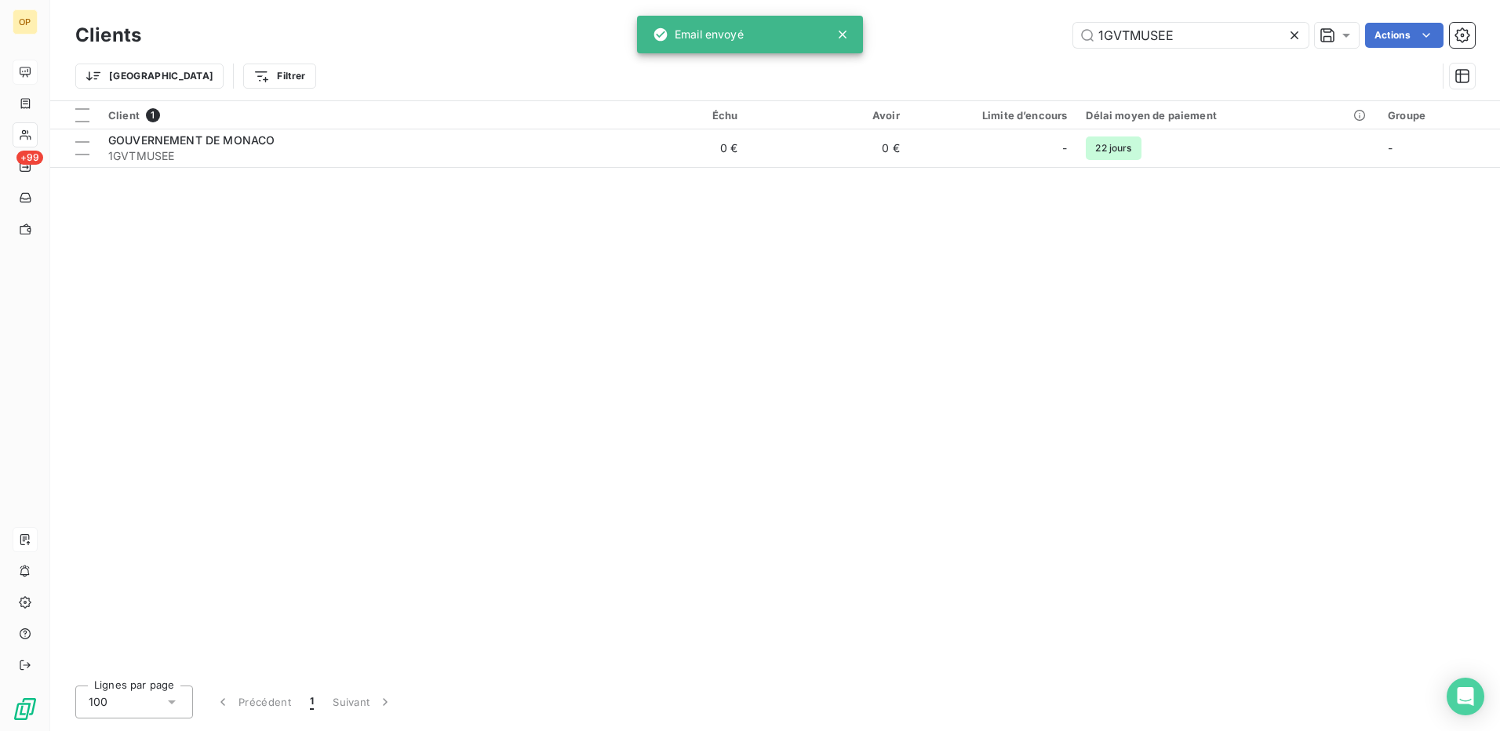
drag, startPoint x: 1202, startPoint y: 34, endPoint x: 988, endPoint y: 54, distance: 214.4
click at [988, 54] on div "Clients 1GVTMUSEE Actions Trier Filtrer" at bounding box center [775, 60] width 1400 height 82
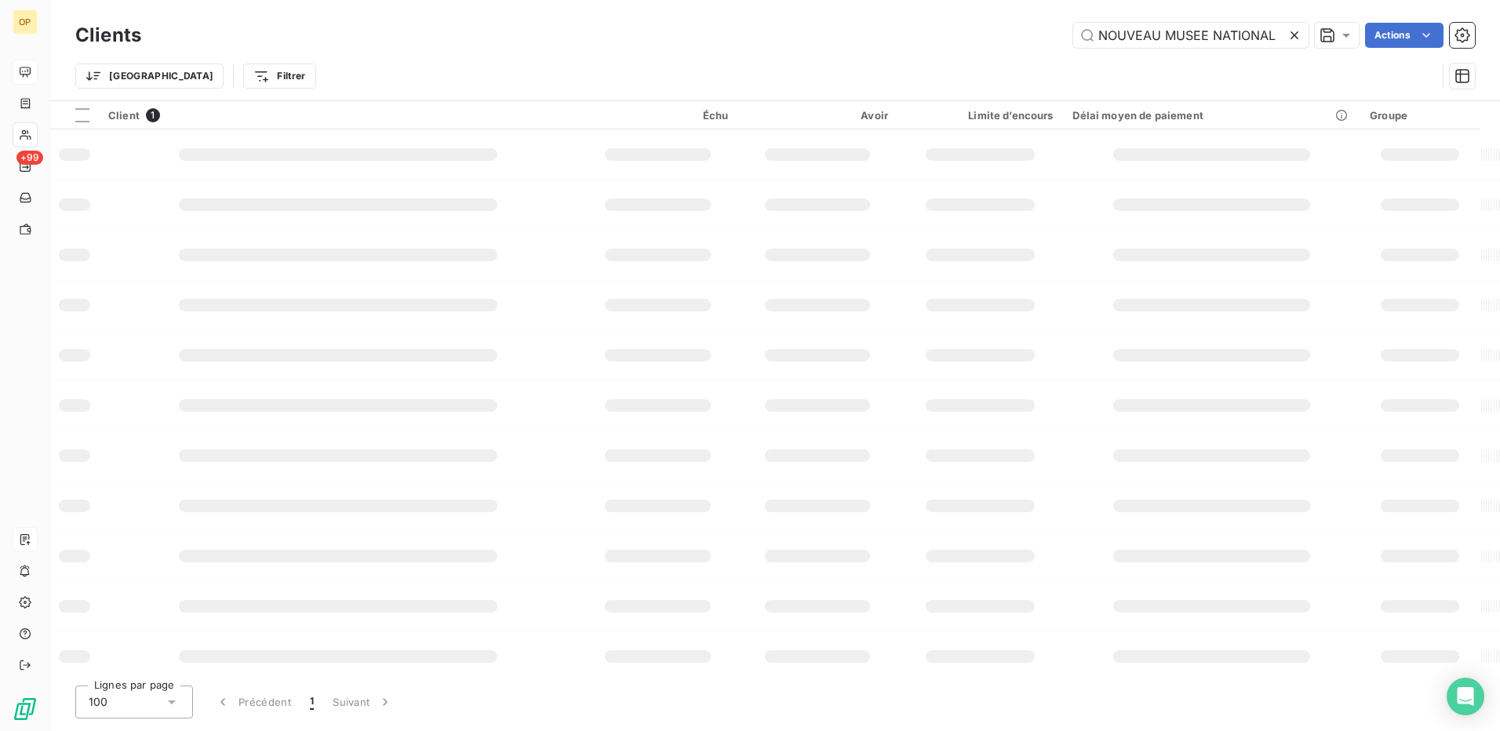
type input "NOUVEAU MUSEE NATIONAL"
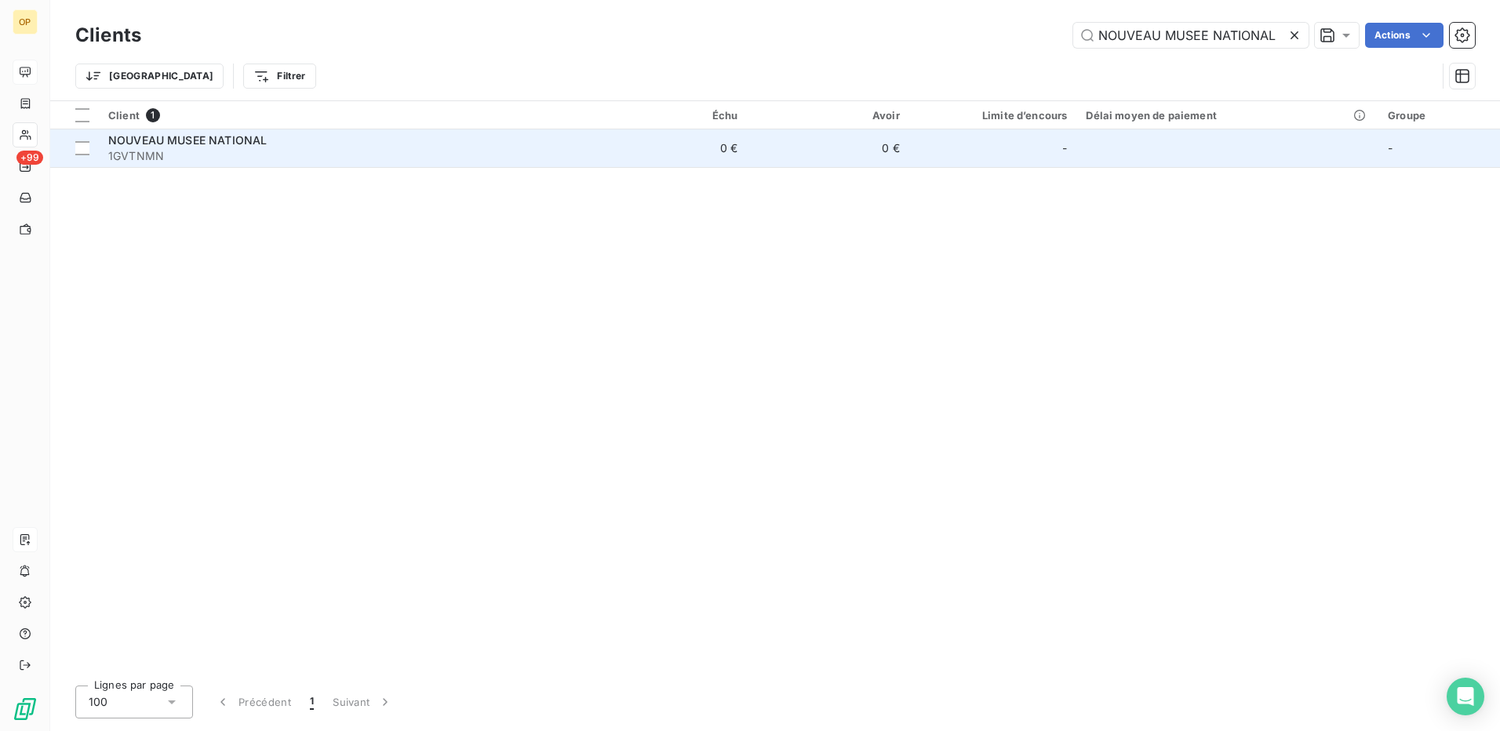
click at [477, 146] on div "NOUVEAU MUSEE NATIONAL" at bounding box center [342, 141] width 468 height 16
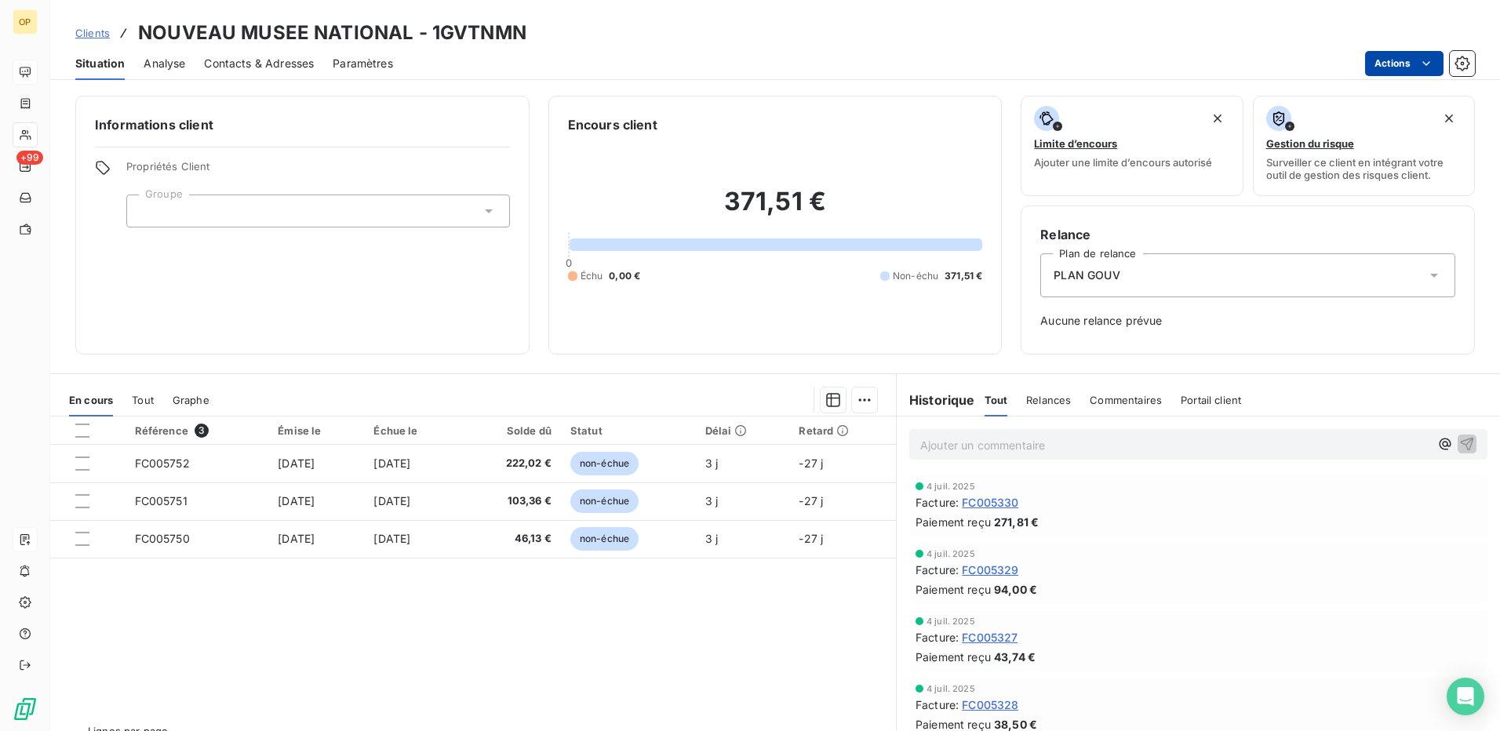
click at [1393, 74] on html "OP +99 Clients NOUVEAU MUSEE NATIONAL - 1GVTNMN Situation Analyse Contacts & Ad…" at bounding box center [750, 365] width 1500 height 731
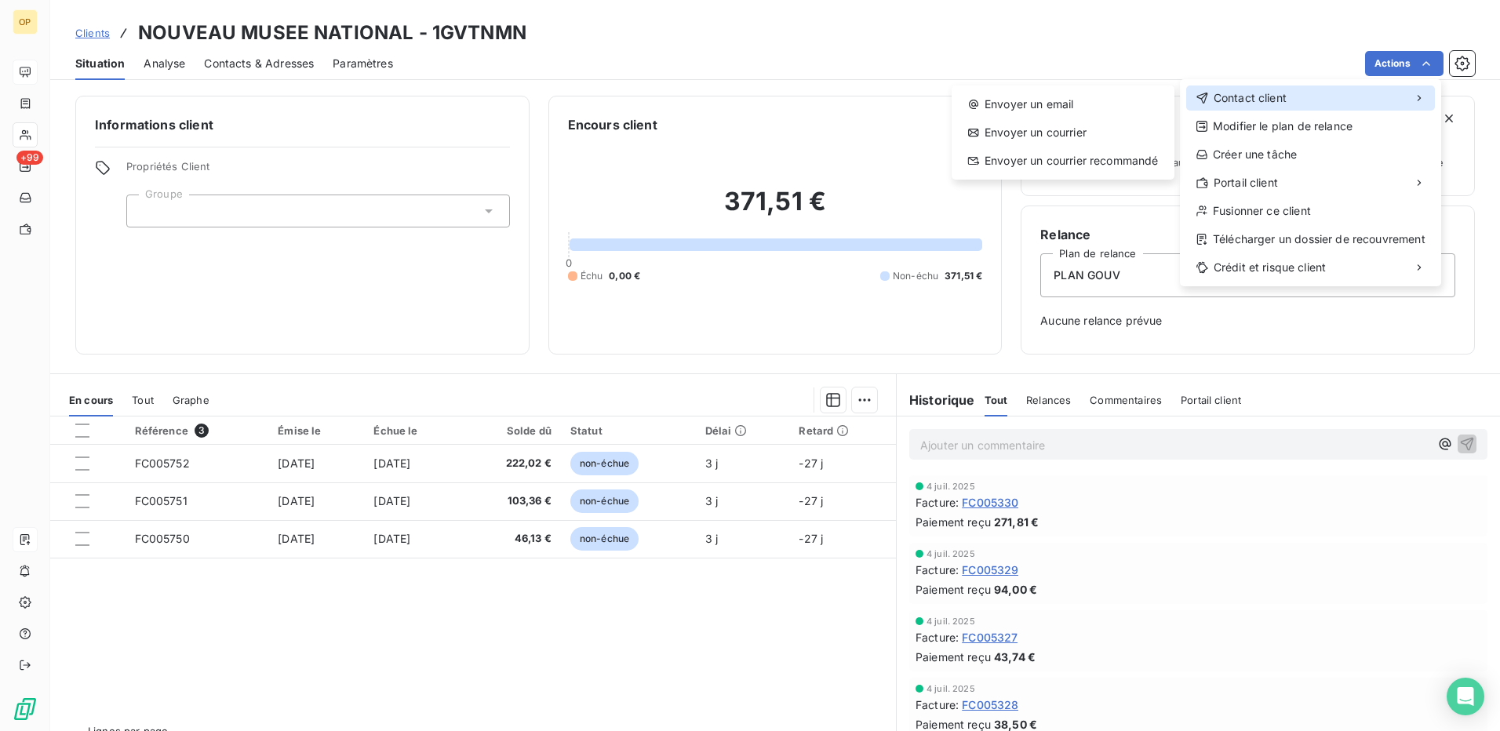
click at [1342, 96] on div "Contact client" at bounding box center [1310, 98] width 249 height 25
click at [1069, 109] on div "Envoyer un email" at bounding box center [1063, 104] width 210 height 25
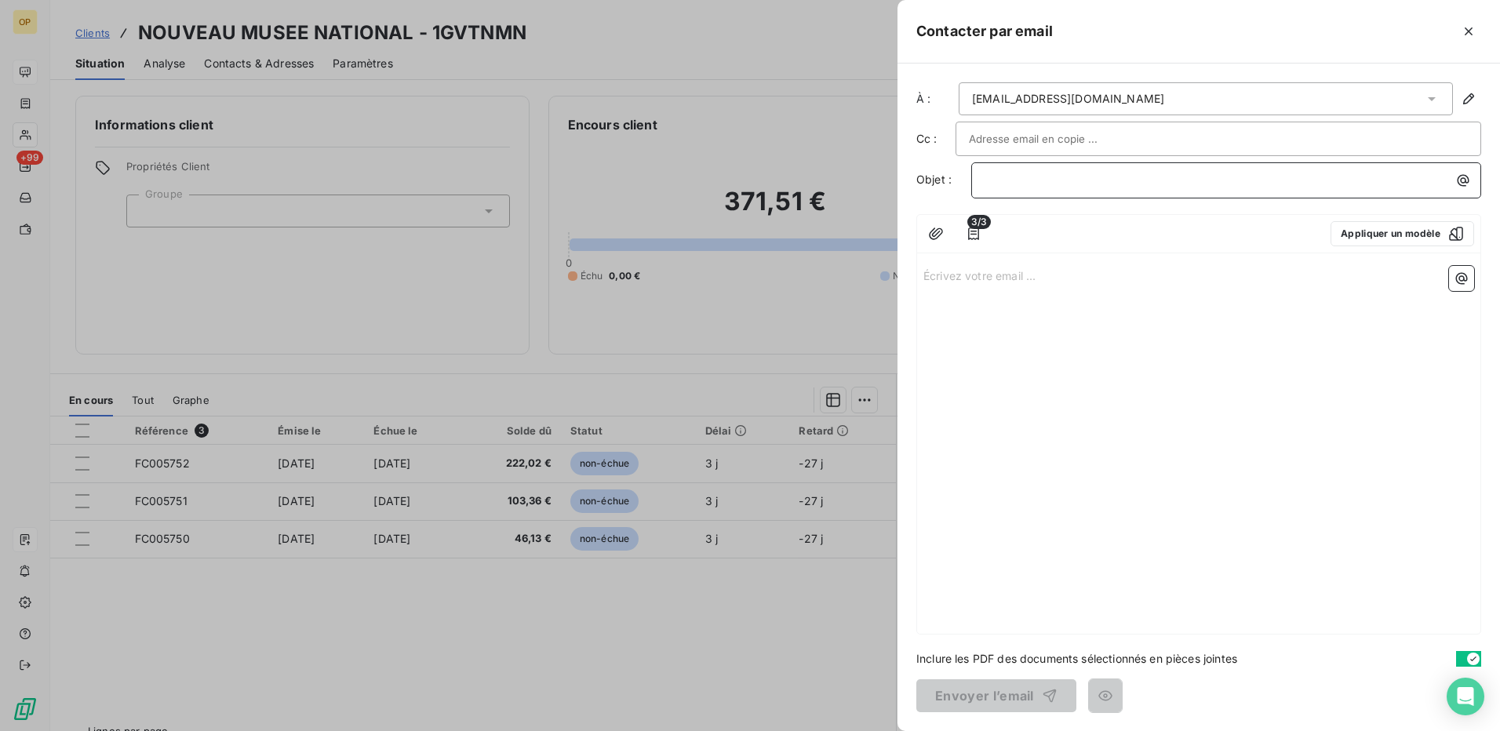
click at [1015, 181] on p "﻿" at bounding box center [1230, 180] width 491 height 18
drag, startPoint x: 920, startPoint y: 281, endPoint x: 938, endPoint y: 280, distance: 18.1
click at [920, 281] on div "Écrivez votre email ... ﻿" at bounding box center [1198, 447] width 563 height 374
click at [959, 277] on p "Écrivez votre email ... ﻿" at bounding box center [1198, 275] width 551 height 18
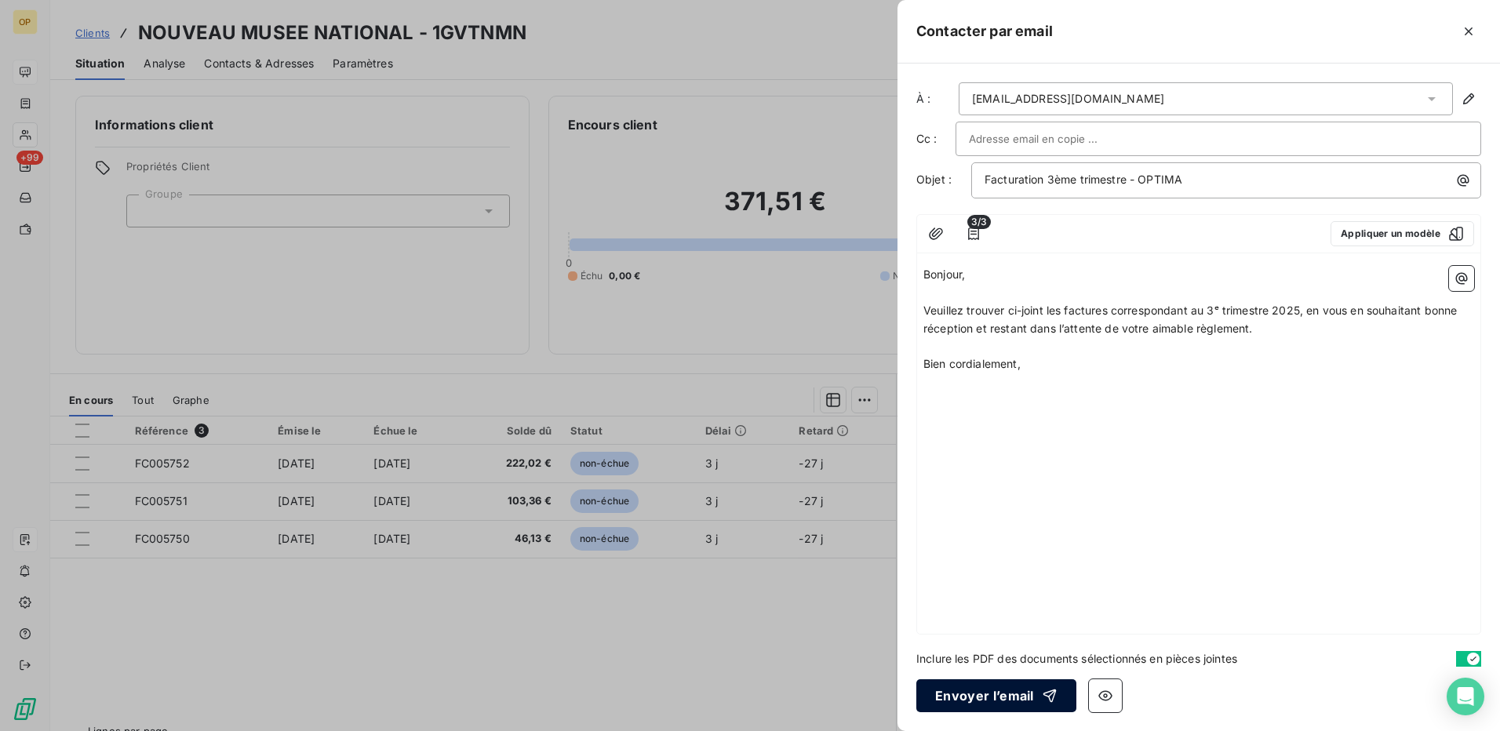
click at [1021, 696] on button "Envoyer l’email" at bounding box center [996, 695] width 160 height 33
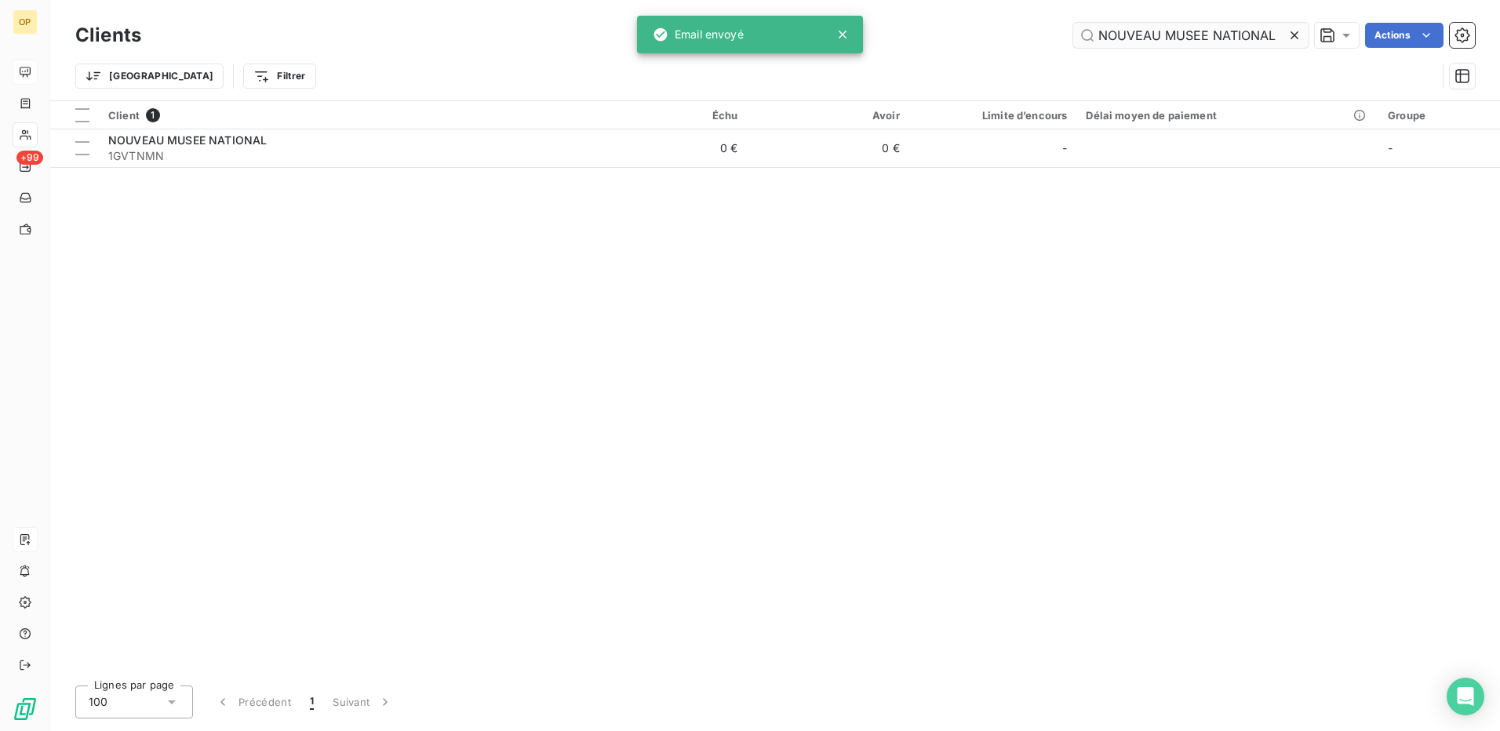
click at [1141, 44] on input "NOUVEAU MUSEE NATIONAL" at bounding box center [1190, 35] width 235 height 25
click at [1141, 43] on input "NOUVEAU MUSEE NATIONAL" at bounding box center [1190, 35] width 235 height 25
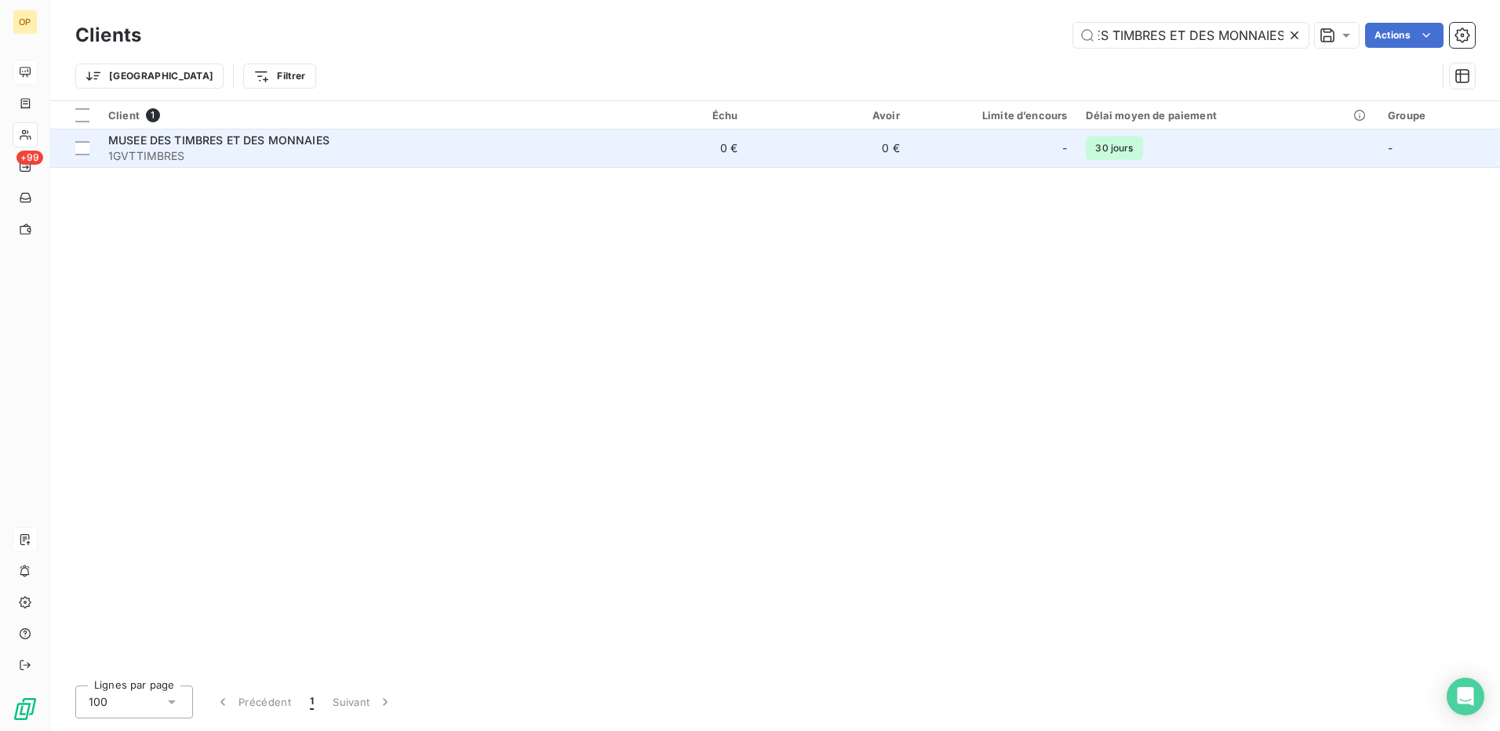
type input "MUSEE DES TIMBRES ET DES MONNAIES"
click at [530, 145] on div "MUSEE DES TIMBRES ET DES MONNAIES" at bounding box center [342, 141] width 468 height 16
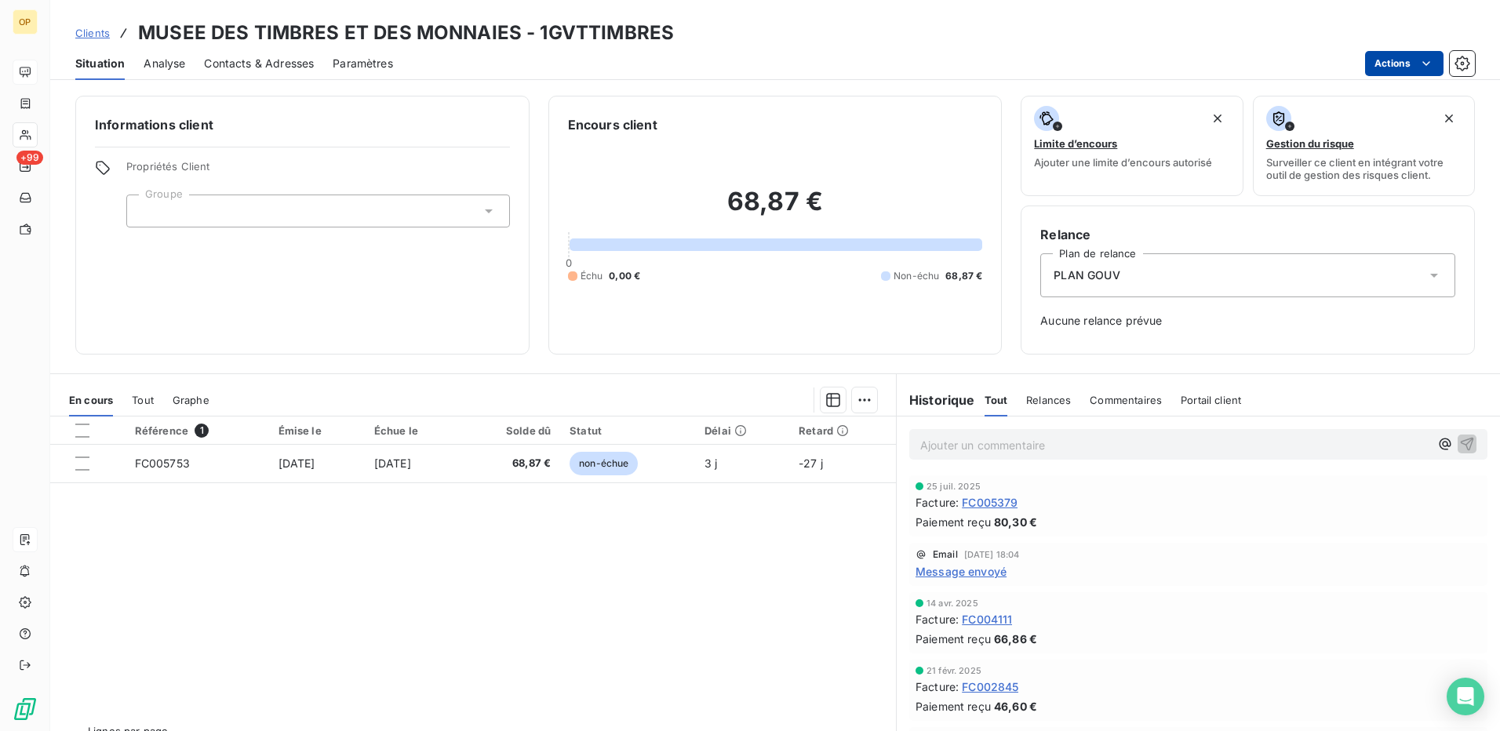
click at [1400, 54] on html "OP +99 Clients MUSEE DES TIMBRES ET DES MONNAIES - 1GVTTIMBRES Situation Analys…" at bounding box center [750, 365] width 1500 height 731
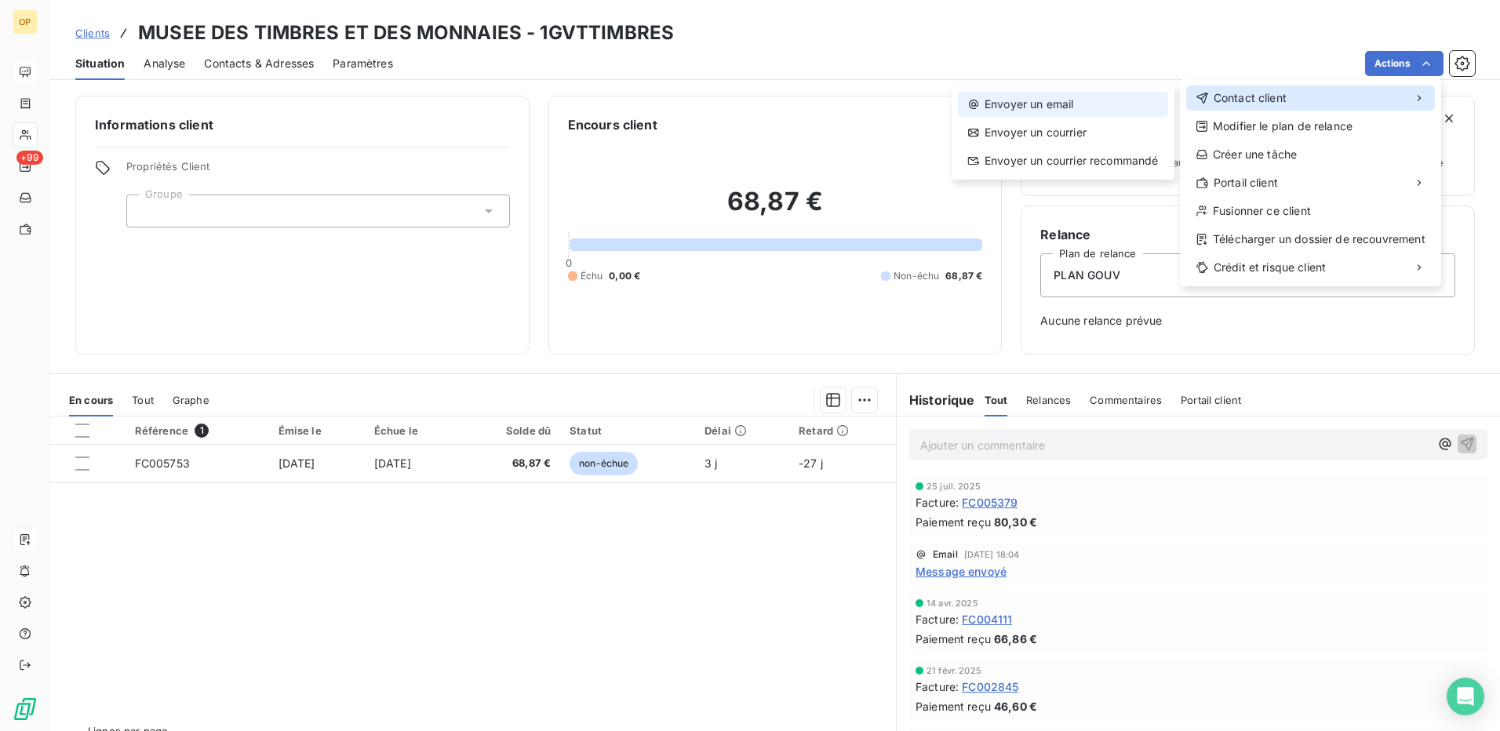
drag, startPoint x: 1265, startPoint y: 96, endPoint x: 1126, endPoint y: 105, distance: 139.1
click at [1264, 96] on span "Contact client" at bounding box center [1250, 98] width 73 height 16
click at [1098, 106] on div "Envoyer un email" at bounding box center [1063, 104] width 210 height 25
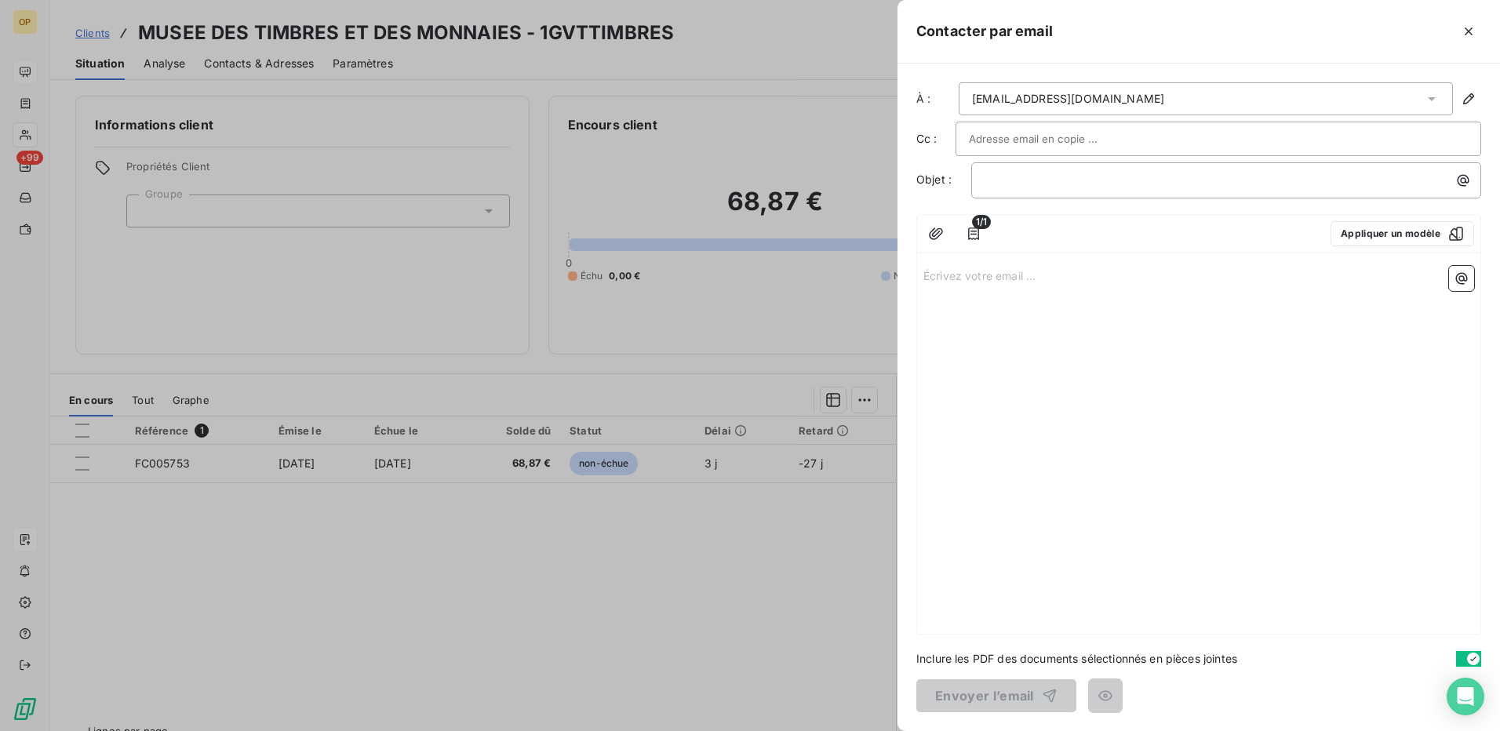
click at [1014, 260] on div "Écrivez votre email ... ﻿" at bounding box center [1198, 447] width 563 height 374
click at [1003, 278] on p "Écrivez votre email ... ﻿" at bounding box center [1198, 275] width 551 height 18
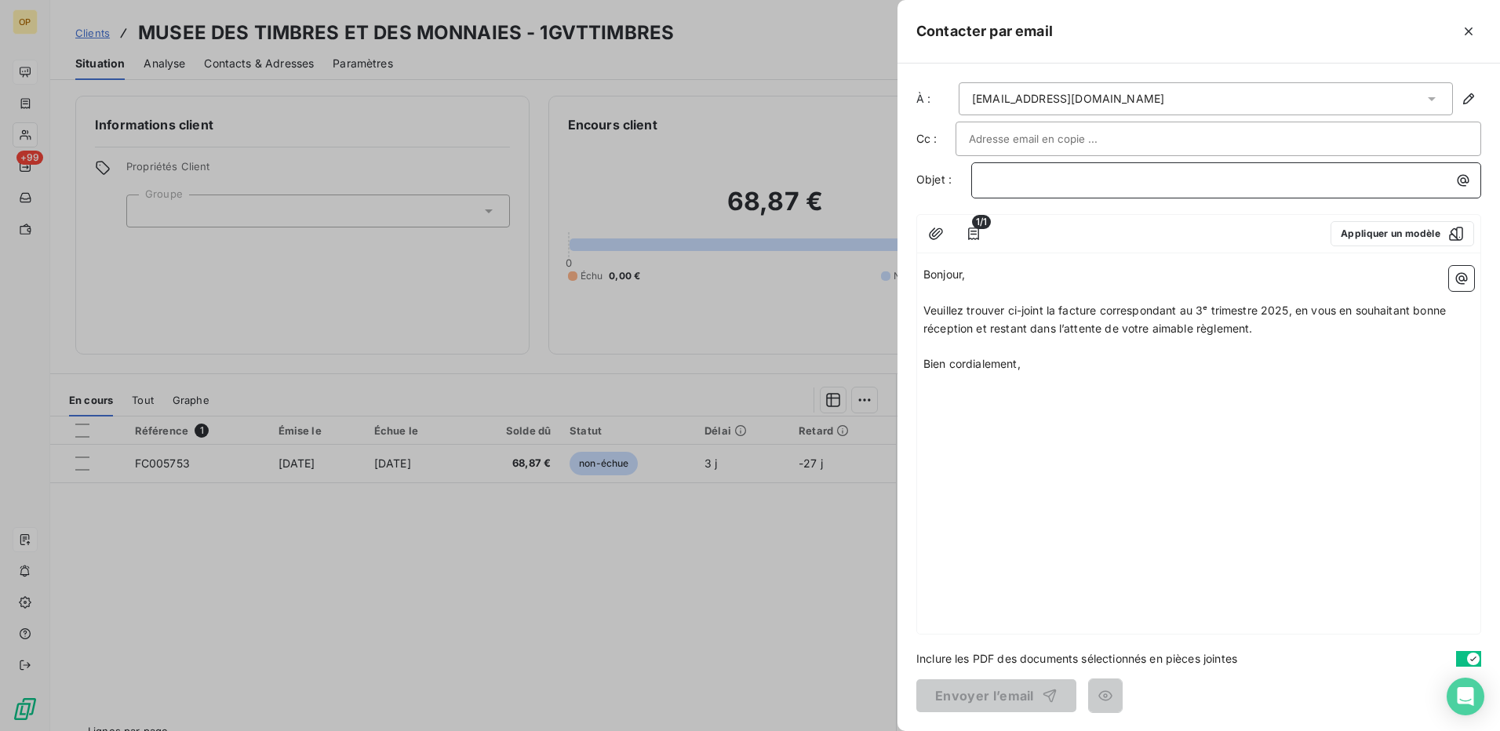
click at [1081, 187] on p "﻿" at bounding box center [1230, 180] width 491 height 18
click at [988, 692] on button "Envoyer l’email" at bounding box center [996, 695] width 160 height 33
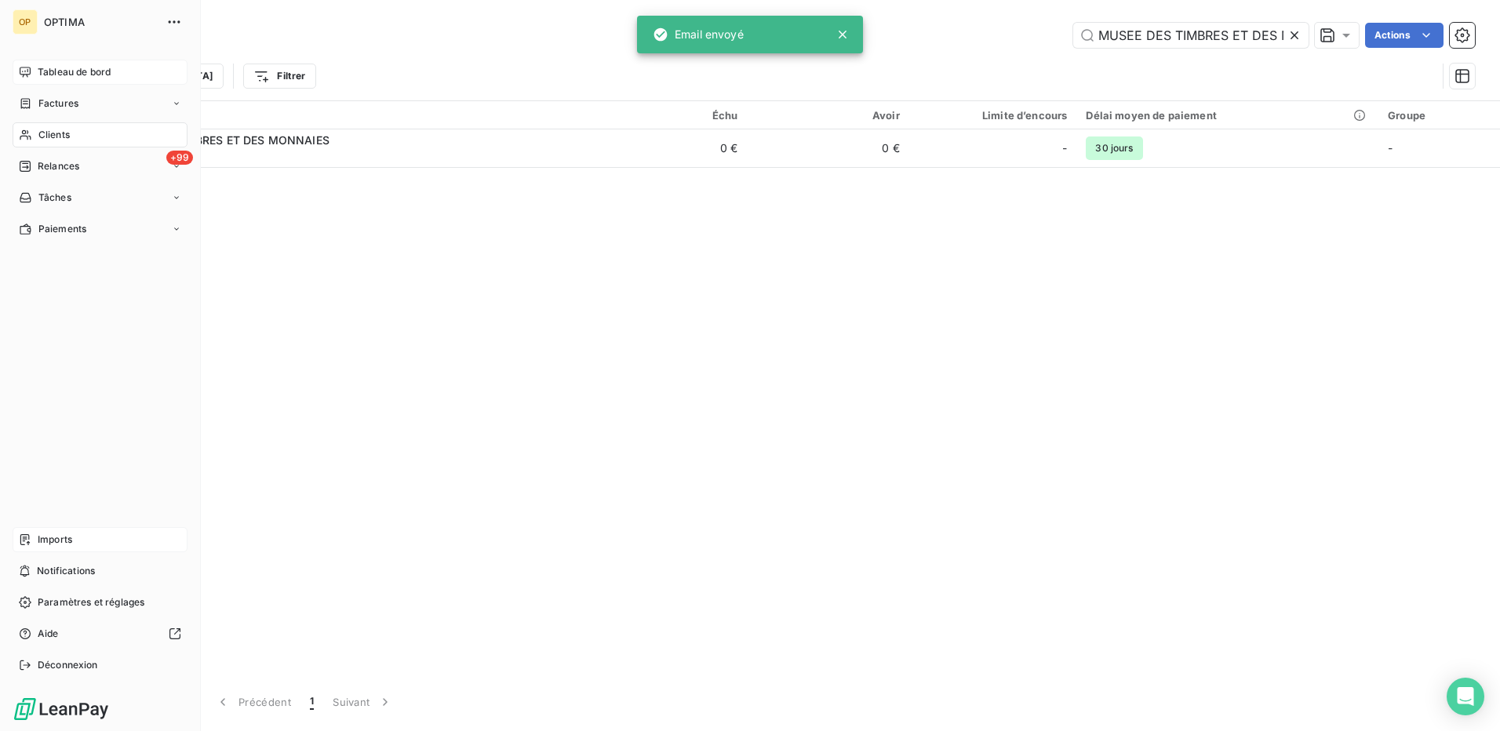
scroll to position [0, 64]
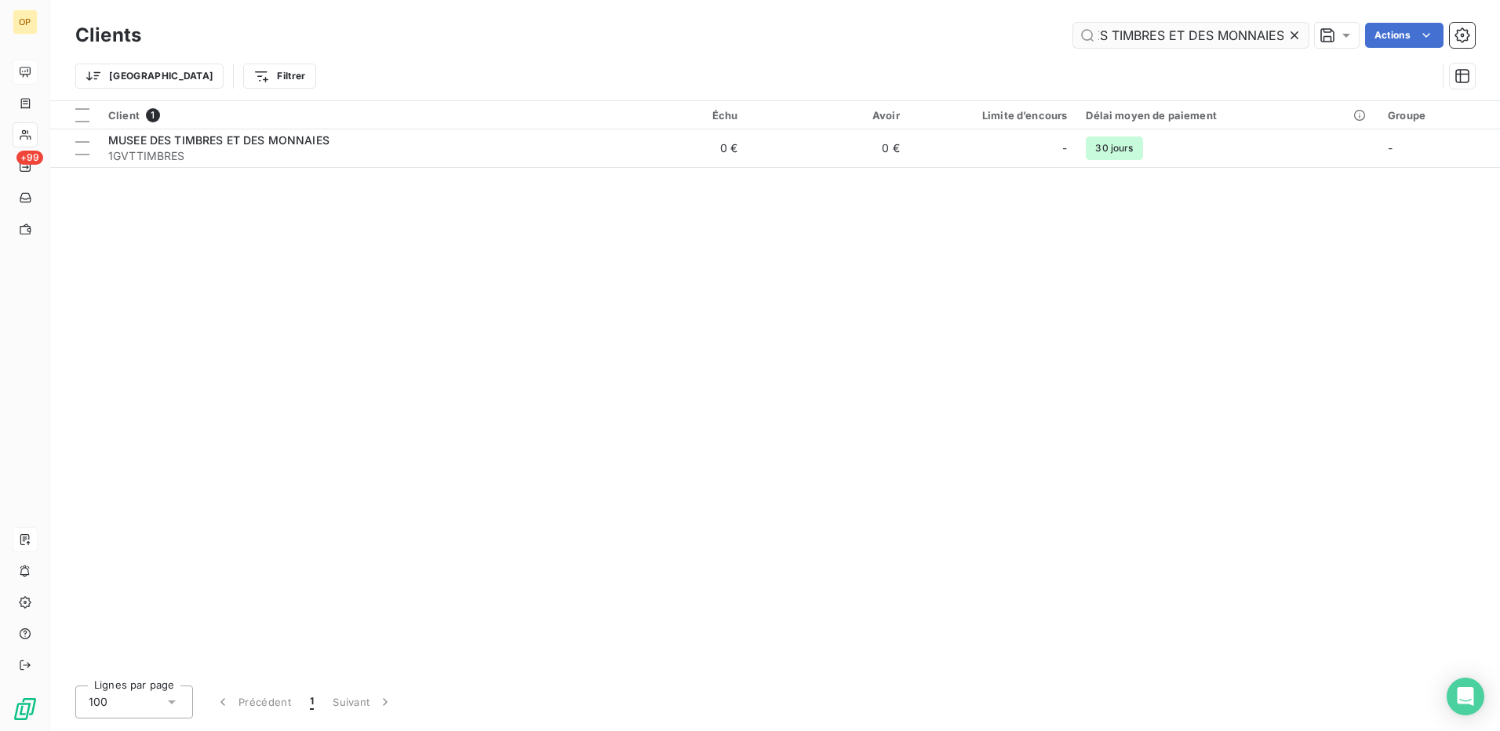
click at [1148, 35] on input "MUSEE DES TIMBRES ET DES MONNAIES" at bounding box center [1190, 35] width 235 height 25
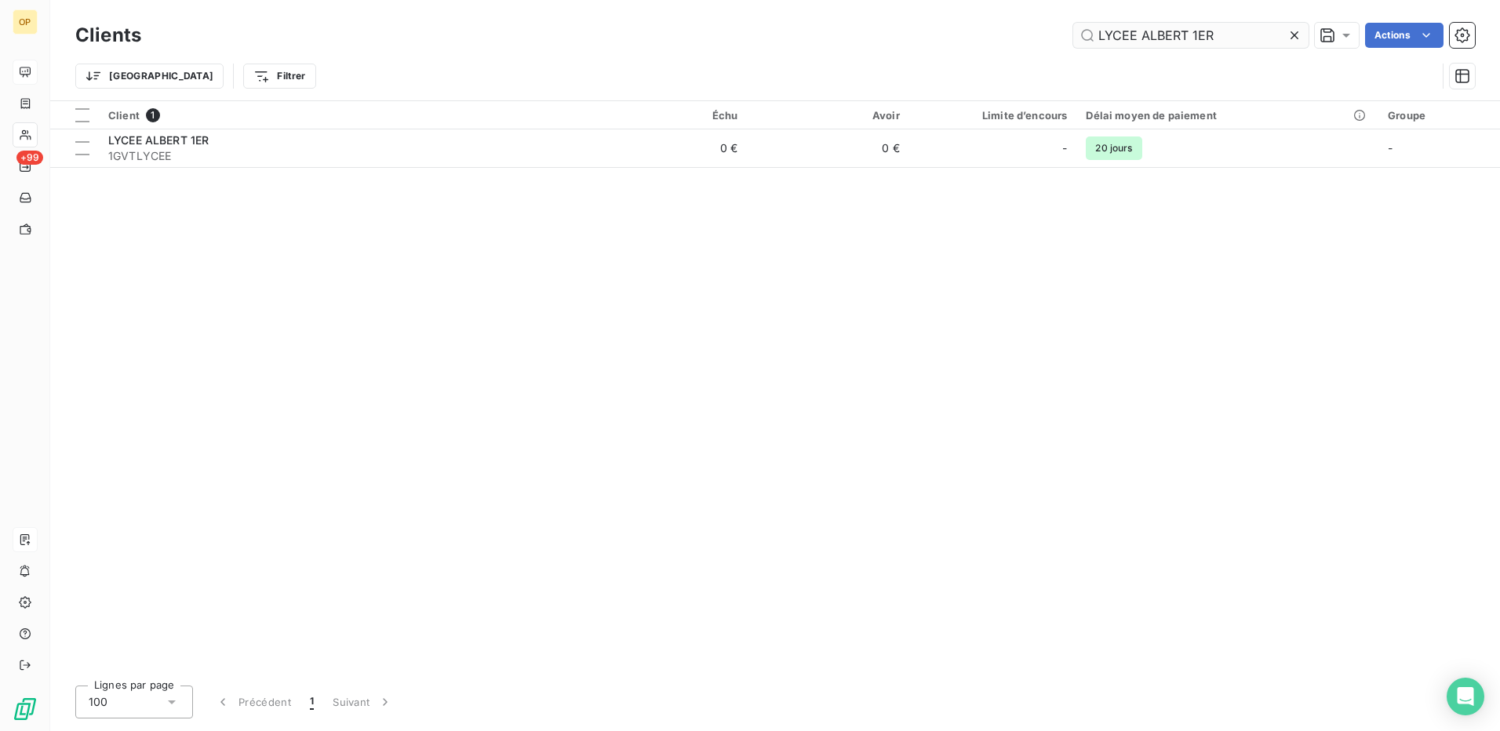
type input "LYCEE ALBERT 1ER"
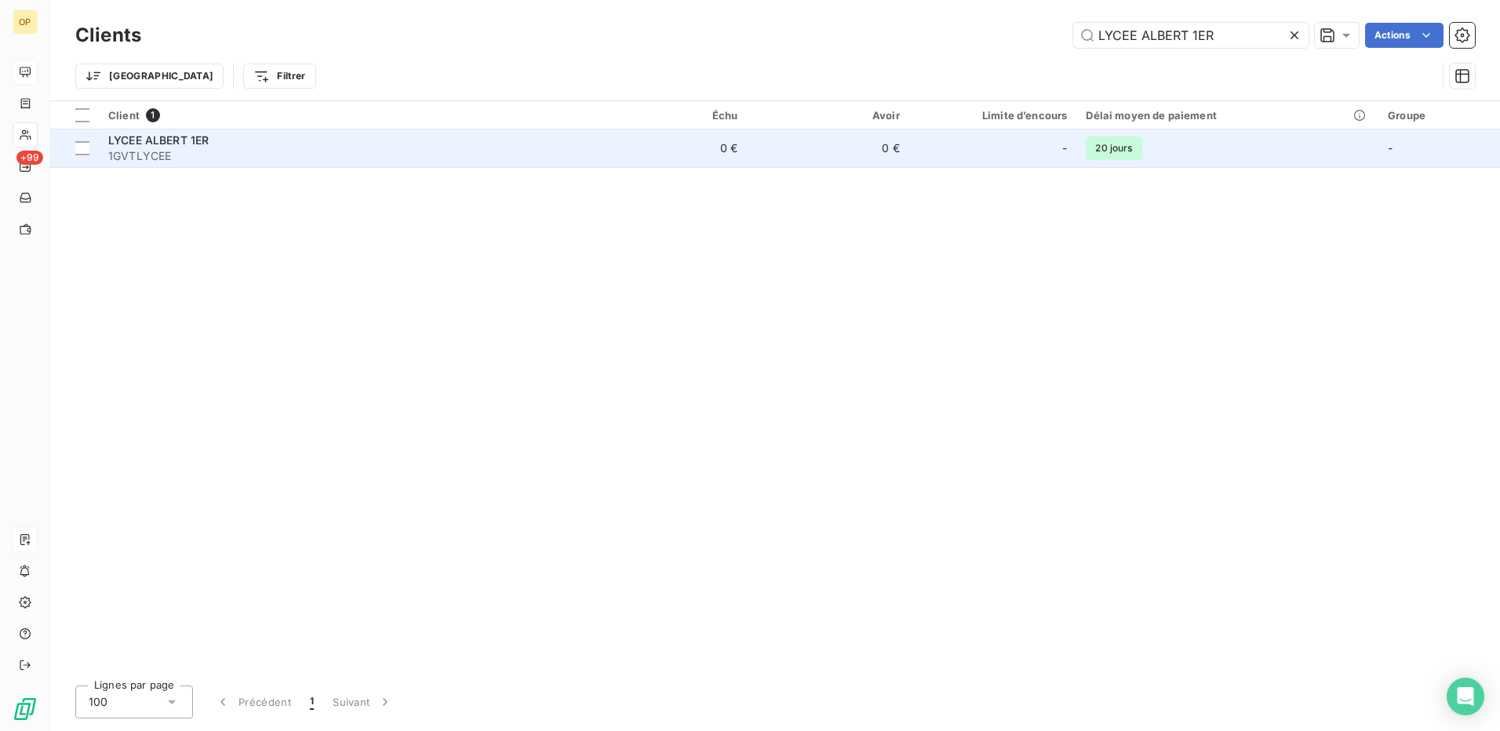
click at [843, 140] on td "0 €" at bounding box center [828, 148] width 162 height 38
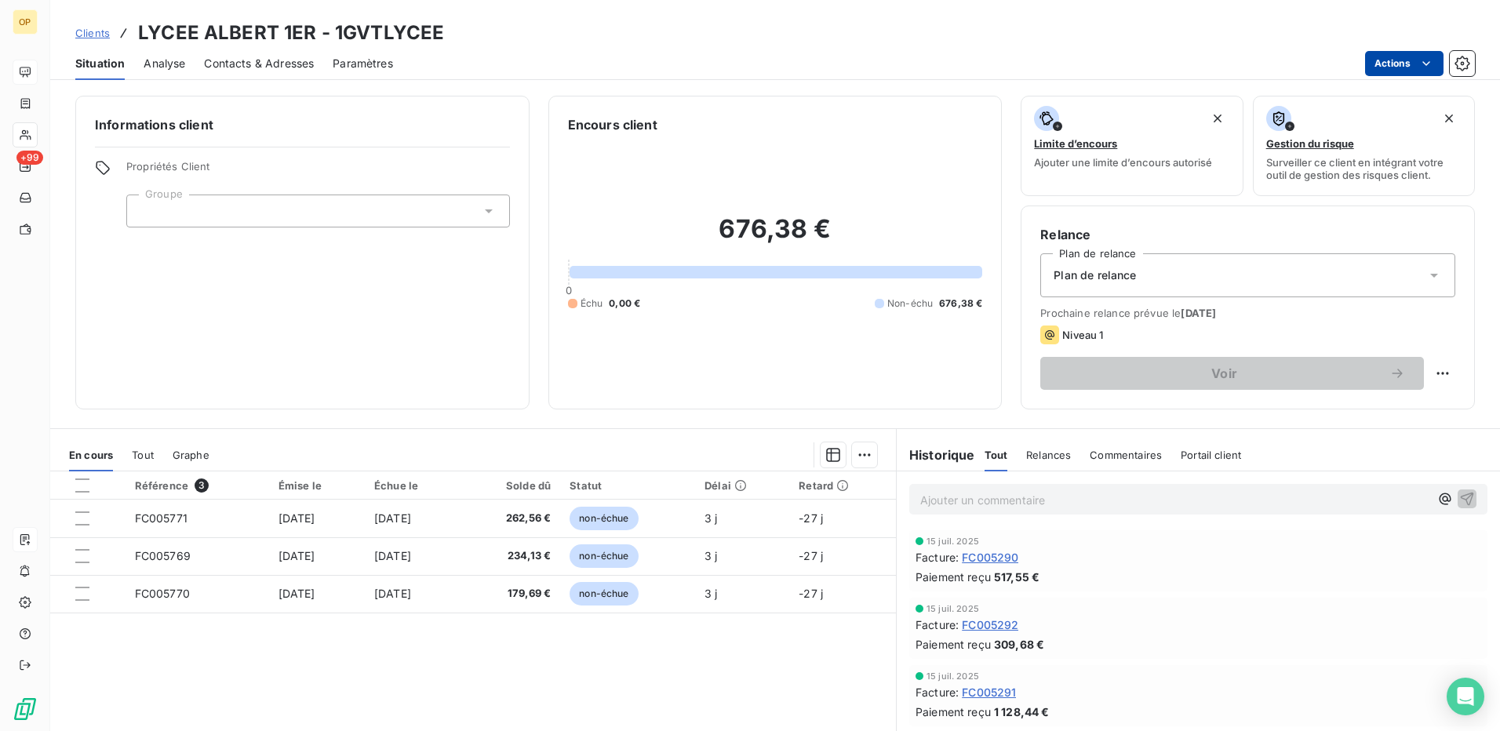
click at [1398, 51] on html "OP +99 Clients LYCEE ALBERT 1ER - 1GVTLYCEE Situation Analyse Contacts & Adress…" at bounding box center [750, 365] width 1500 height 731
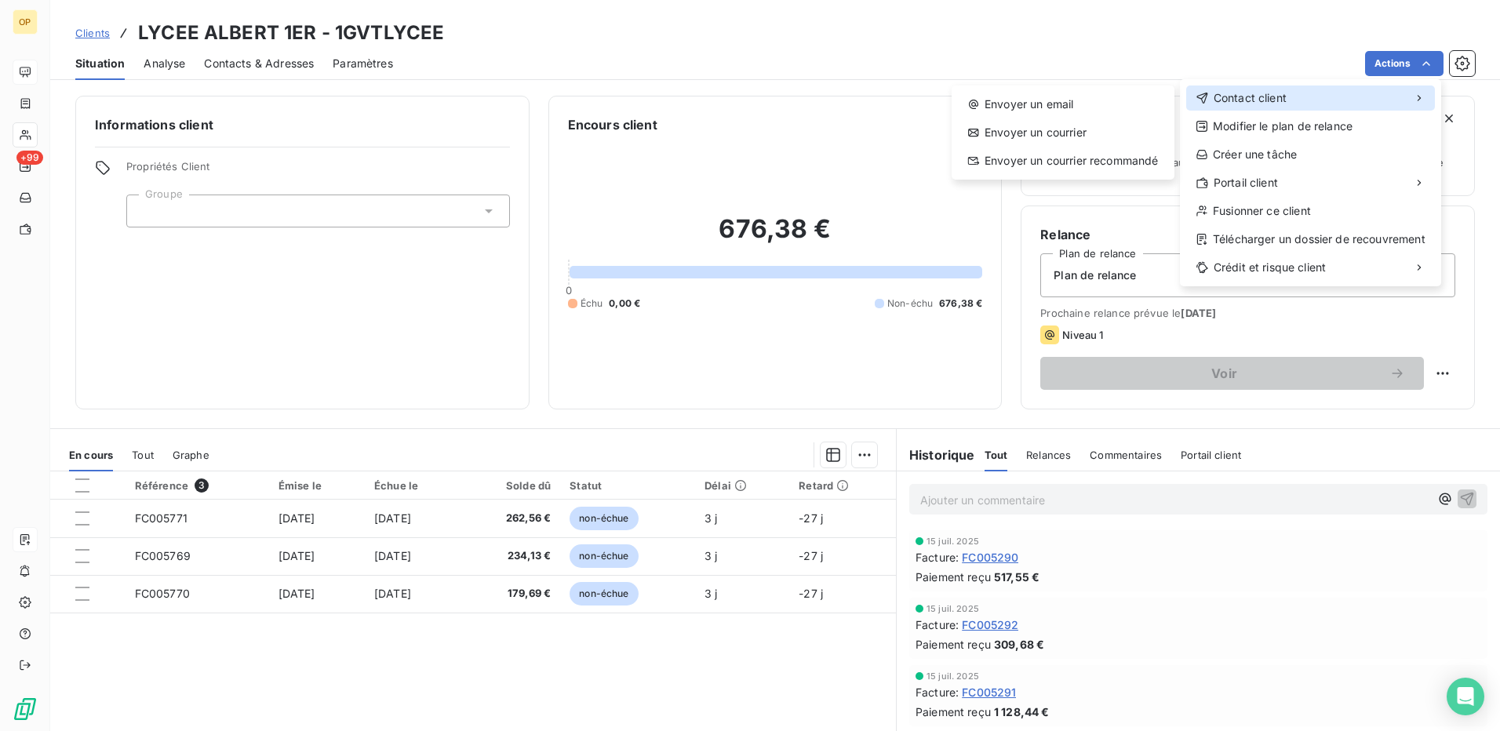
click at [1241, 95] on span "Contact client" at bounding box center [1250, 98] width 73 height 16
click at [1117, 97] on div "Envoyer un email" at bounding box center [1063, 104] width 210 height 25
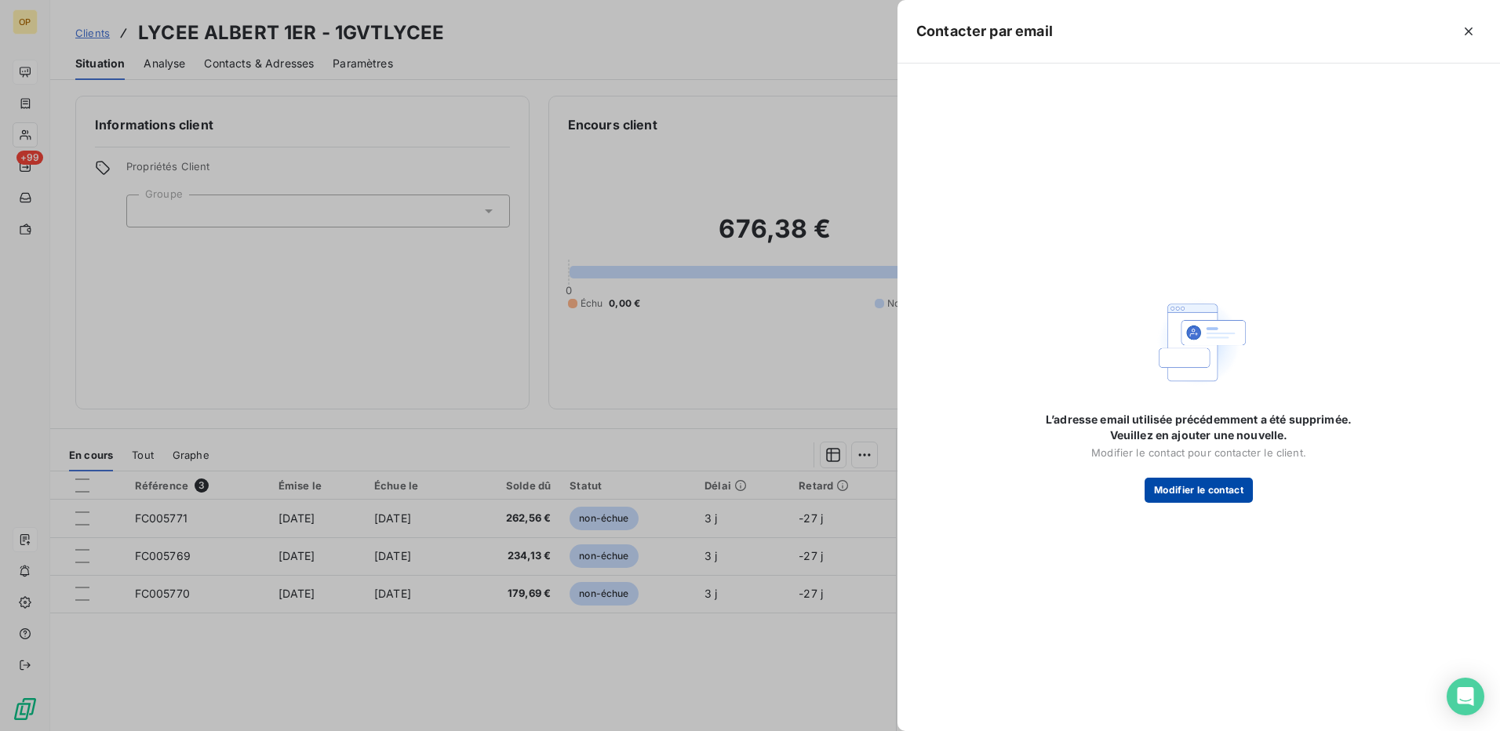
click at [1192, 492] on button "Modifier le contact" at bounding box center [1199, 490] width 108 height 25
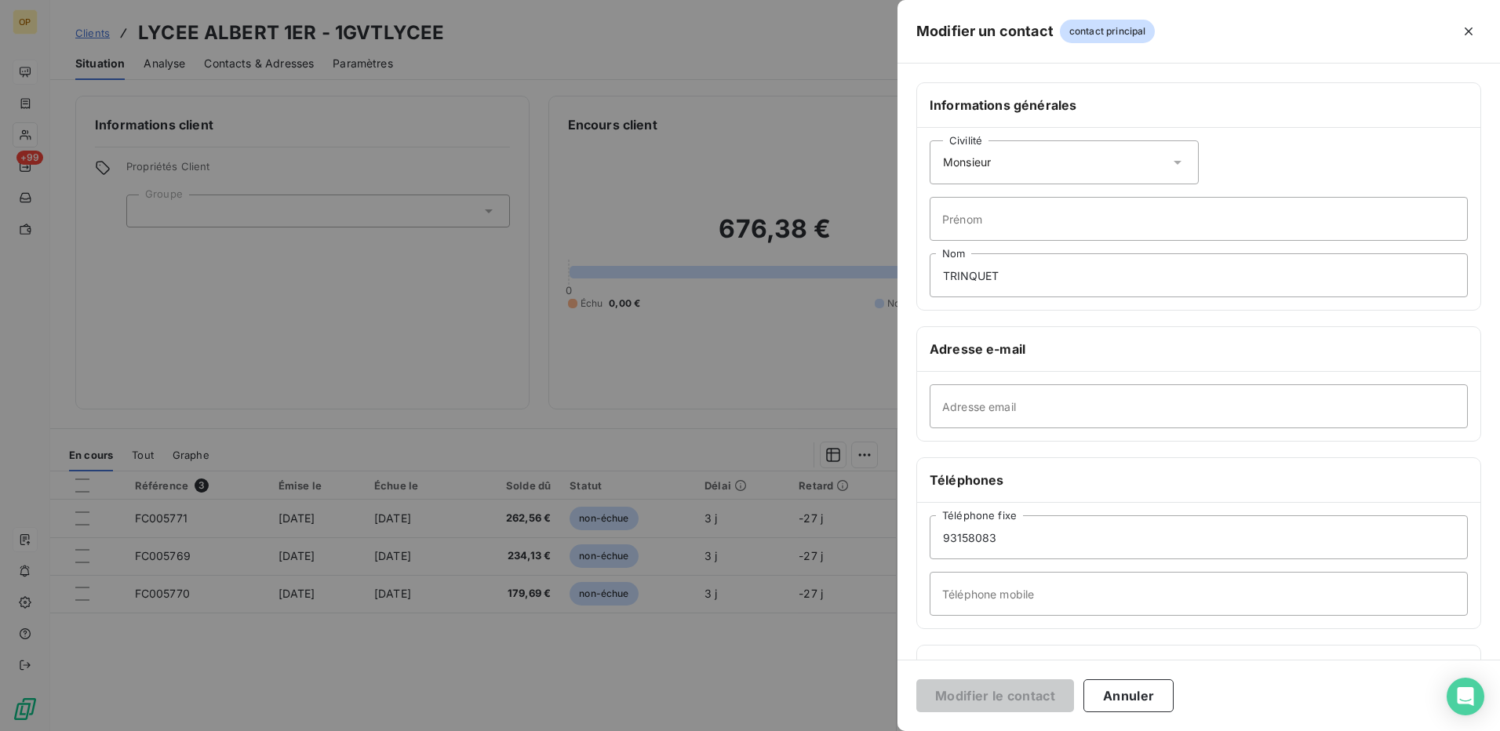
click at [1060, 171] on div "Civilité Monsieur" at bounding box center [1064, 162] width 269 height 44
click at [1062, 168] on div "Civilité Monsieur" at bounding box center [1064, 162] width 269 height 44
click at [1030, 206] on input "Prénom" at bounding box center [1199, 219] width 538 height 44
drag, startPoint x: 1346, startPoint y: 280, endPoint x: 1340, endPoint y: 253, distance: 27.4
click at [1346, 280] on input "TRINQUET" at bounding box center [1199, 275] width 538 height 44
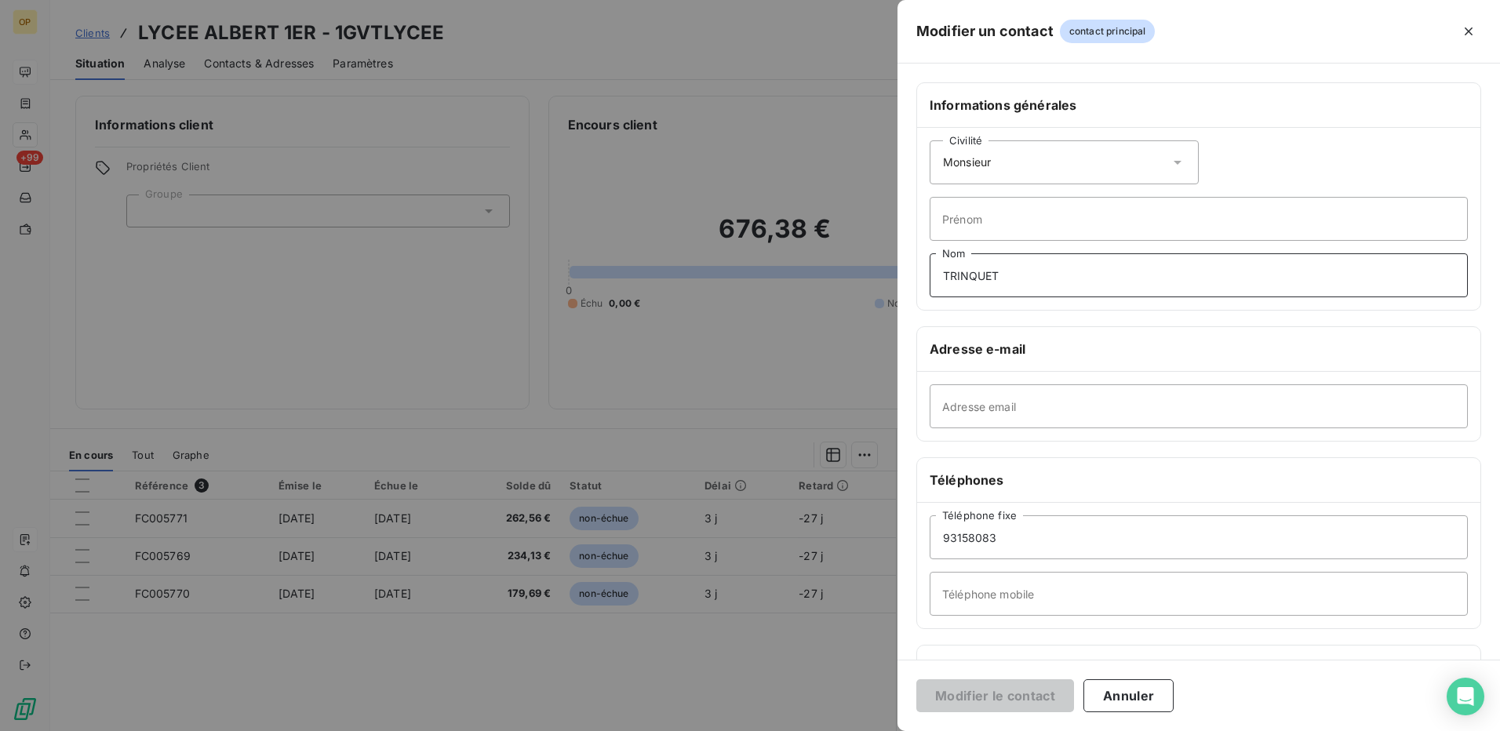
drag, startPoint x: 1189, startPoint y: 275, endPoint x: 770, endPoint y: 319, distance: 420.4
click at [770, 730] on div "Modifier un contact contact principal Informations générales Civilité Monsieur …" at bounding box center [750, 731] width 1500 height 0
type input "BONNIN"
type input "[PERSON_NAME]"
type input "[EMAIL_ADDRESS][DOMAIN_NAME]"
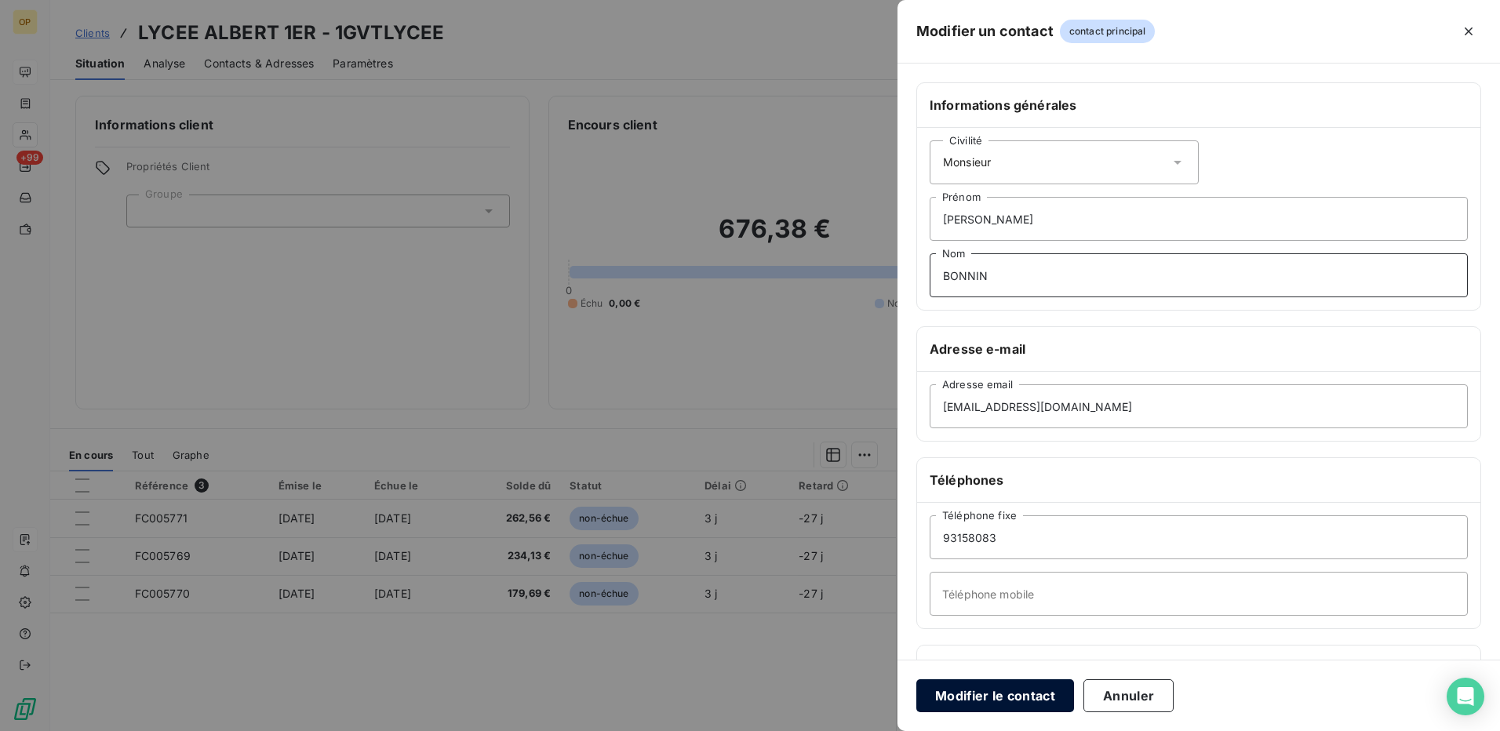
type input "BONNIN"
click at [1008, 703] on button "Modifier le contact" at bounding box center [995, 695] width 158 height 33
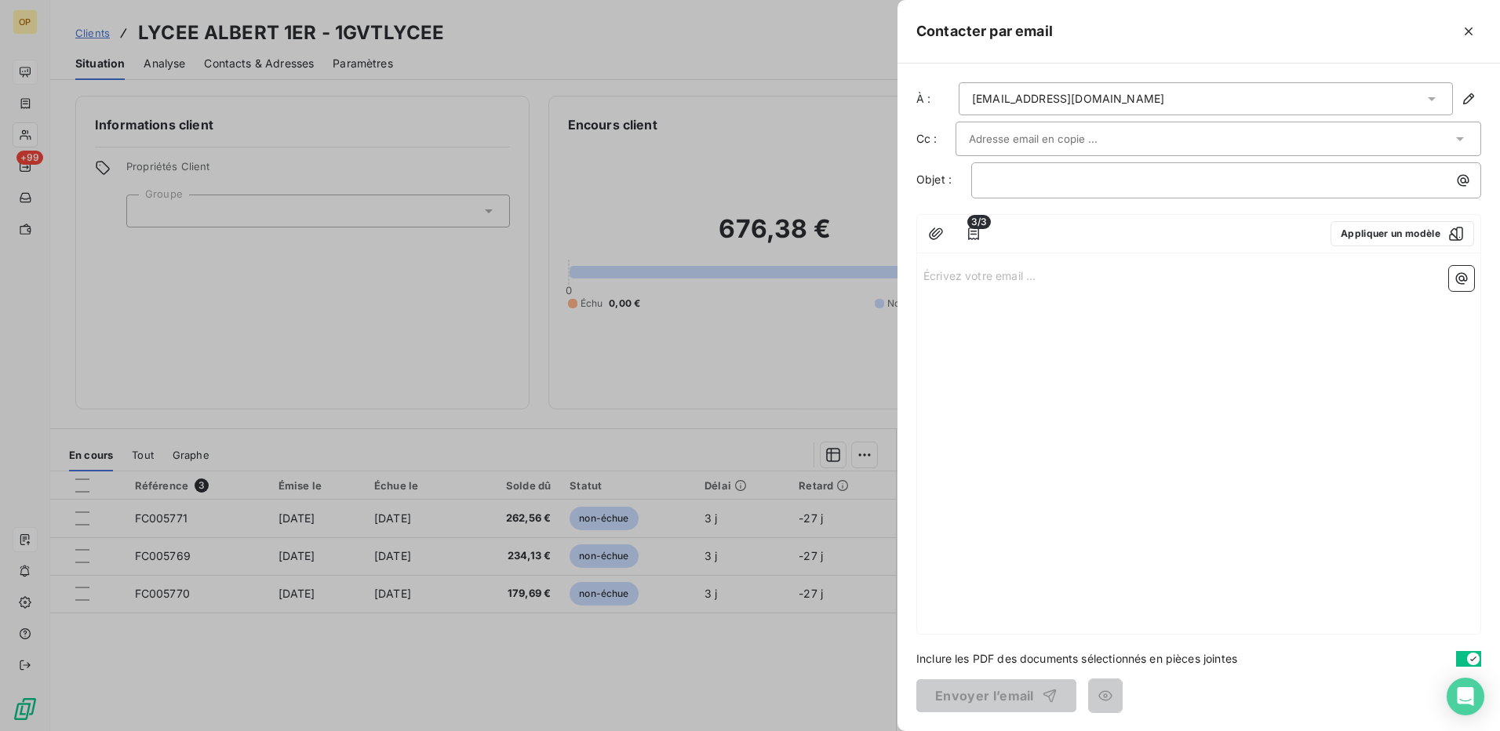
click at [1010, 278] on p "Écrivez votre email ... ﻿" at bounding box center [1198, 275] width 551 height 18
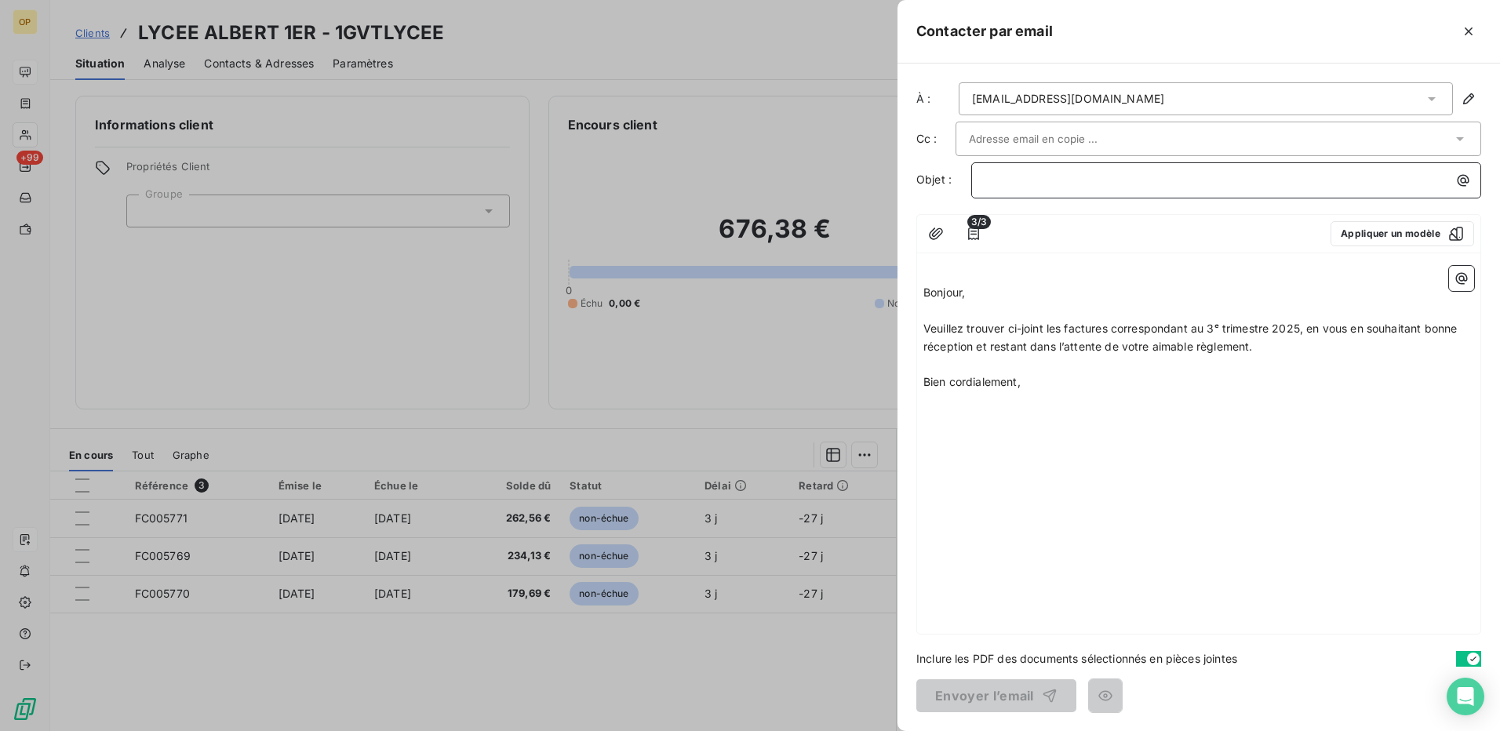
click at [1132, 169] on div "﻿" at bounding box center [1226, 178] width 499 height 21
click at [926, 282] on p "﻿" at bounding box center [1198, 275] width 551 height 18
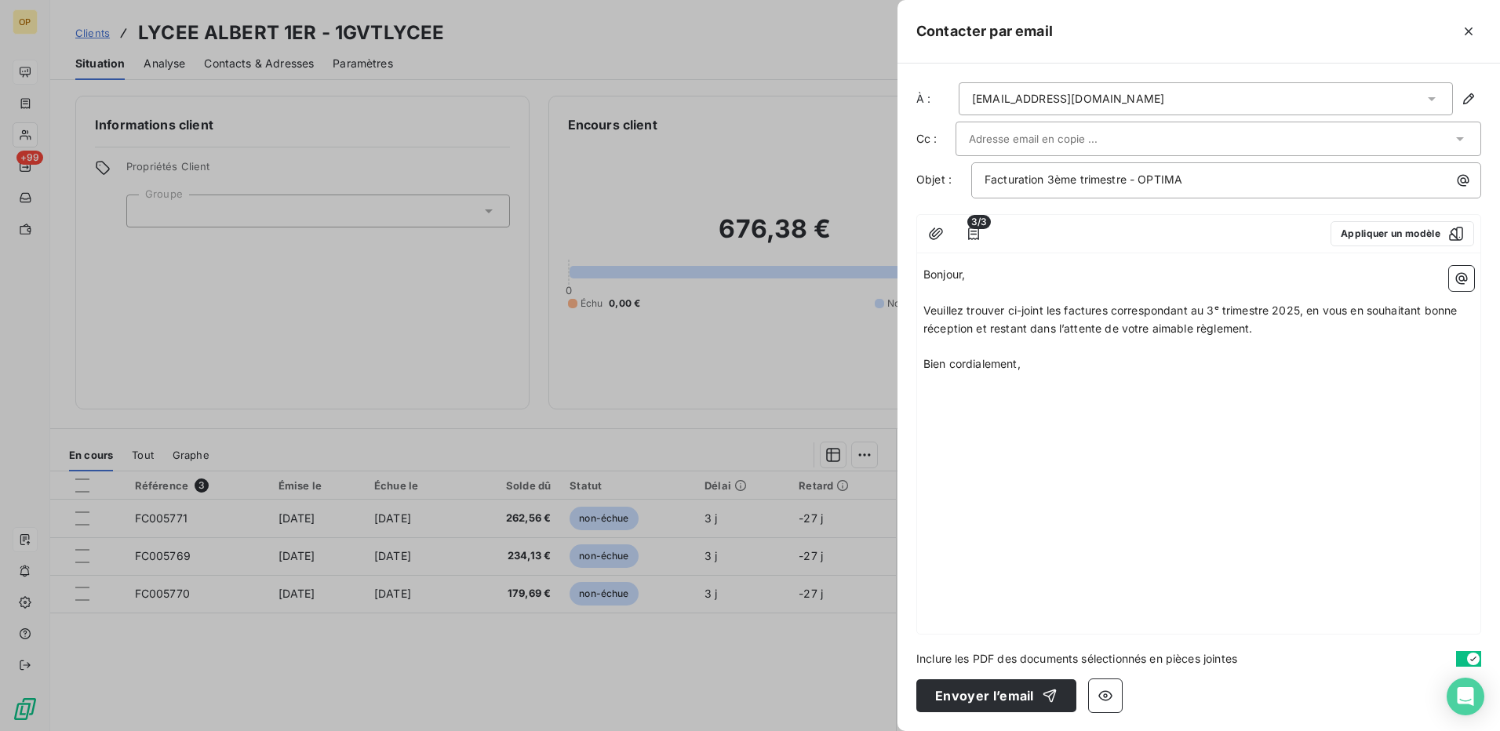
click at [1085, 475] on div "Bonjour, ﻿ Veuillez trouver ci-joint les factures correspondant au 3ᵉ trimestre…" at bounding box center [1198, 447] width 563 height 374
click at [988, 698] on button "Envoyer l’email" at bounding box center [996, 695] width 160 height 33
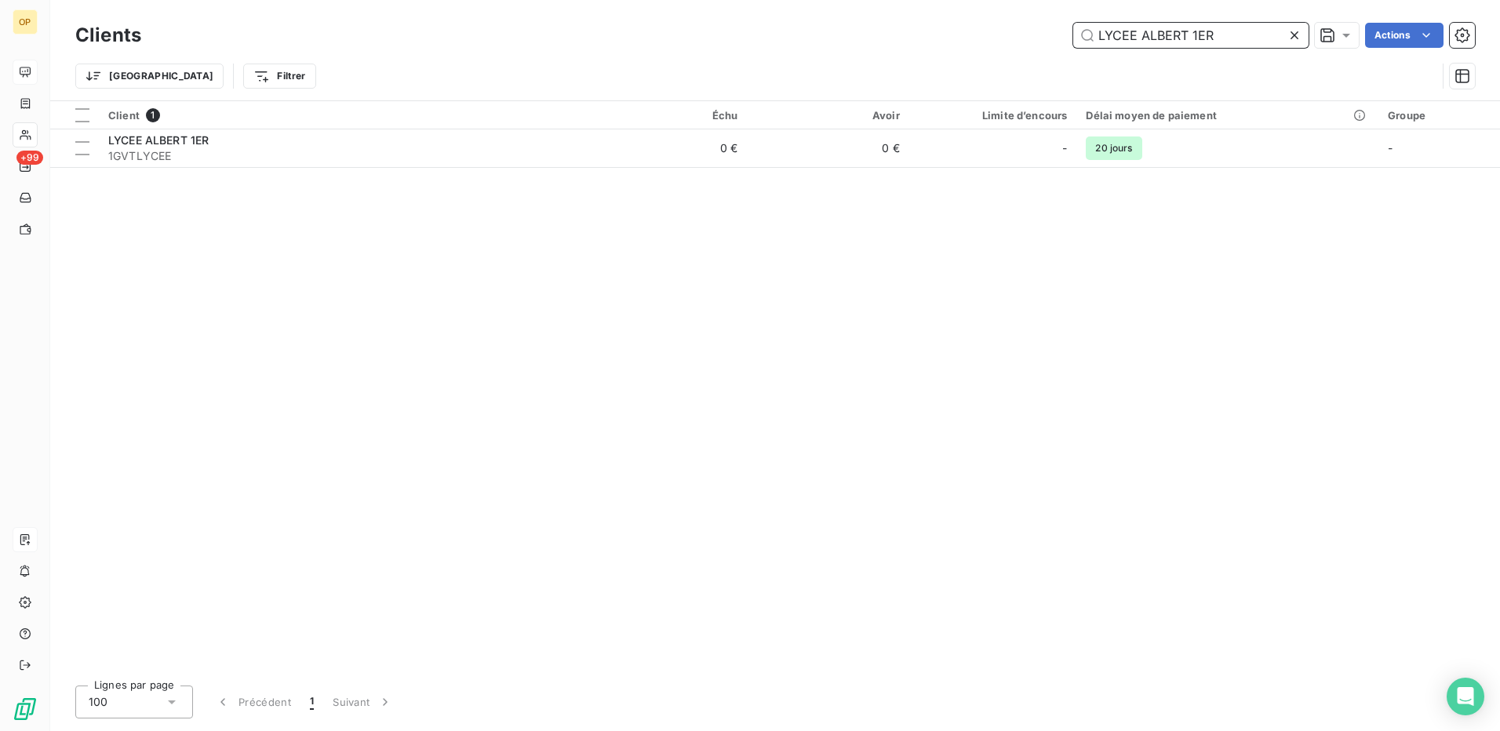
drag, startPoint x: 1236, startPoint y: 33, endPoint x: 930, endPoint y: 37, distance: 305.2
click at [930, 37] on div "LYCEE ALBERT 1ER Actions" at bounding box center [817, 35] width 1315 height 25
paste input "RAINIER III"
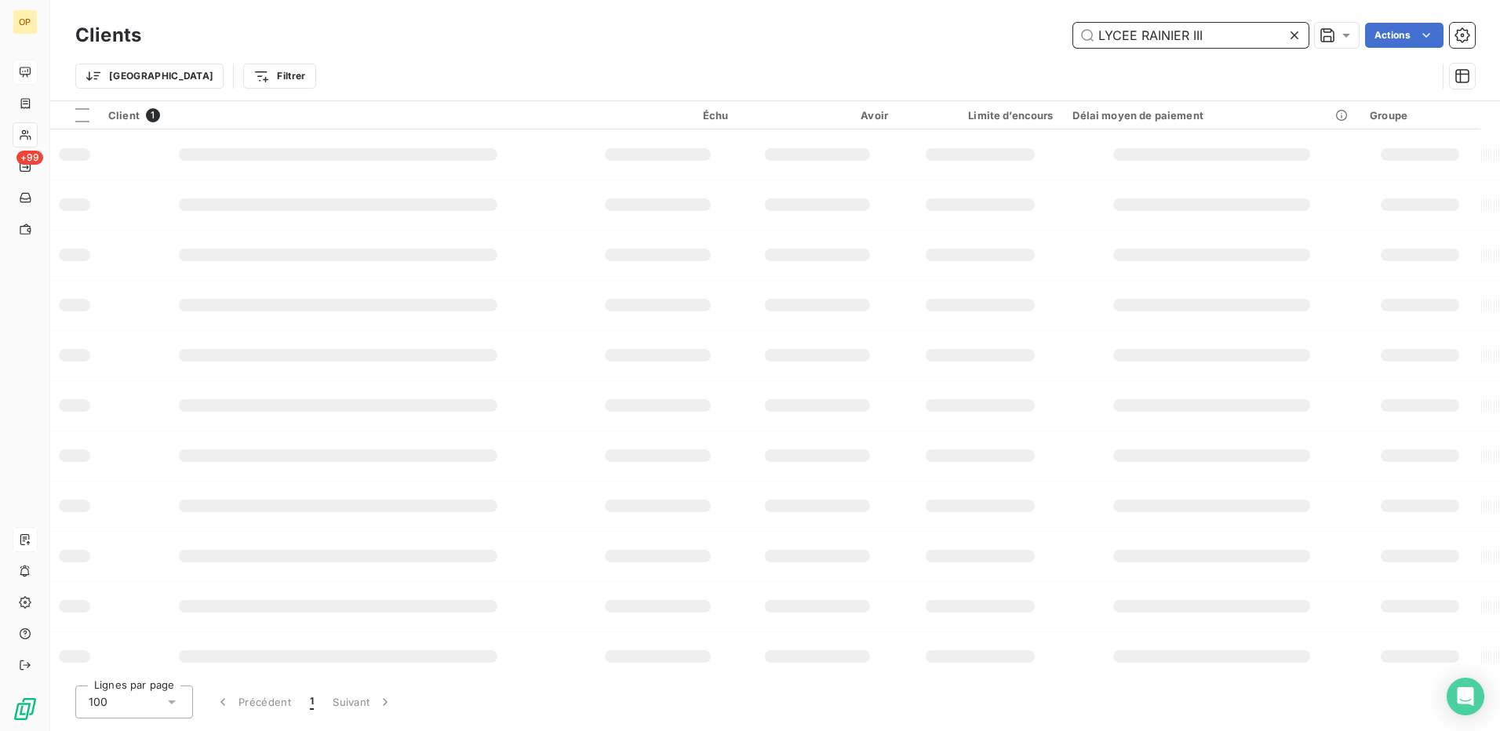
type input "LYCEE RAINIER III"
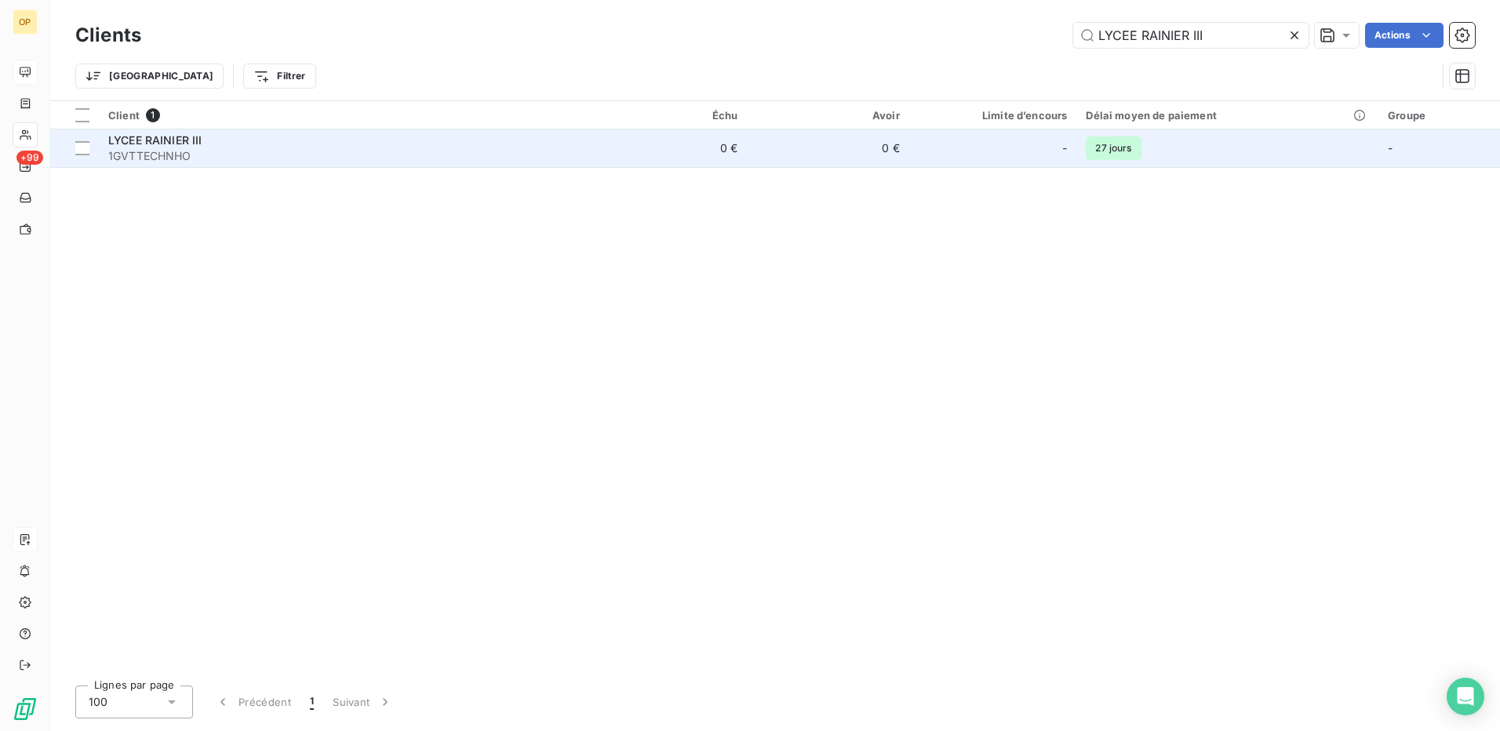
click at [819, 157] on td "0 €" at bounding box center [828, 148] width 162 height 38
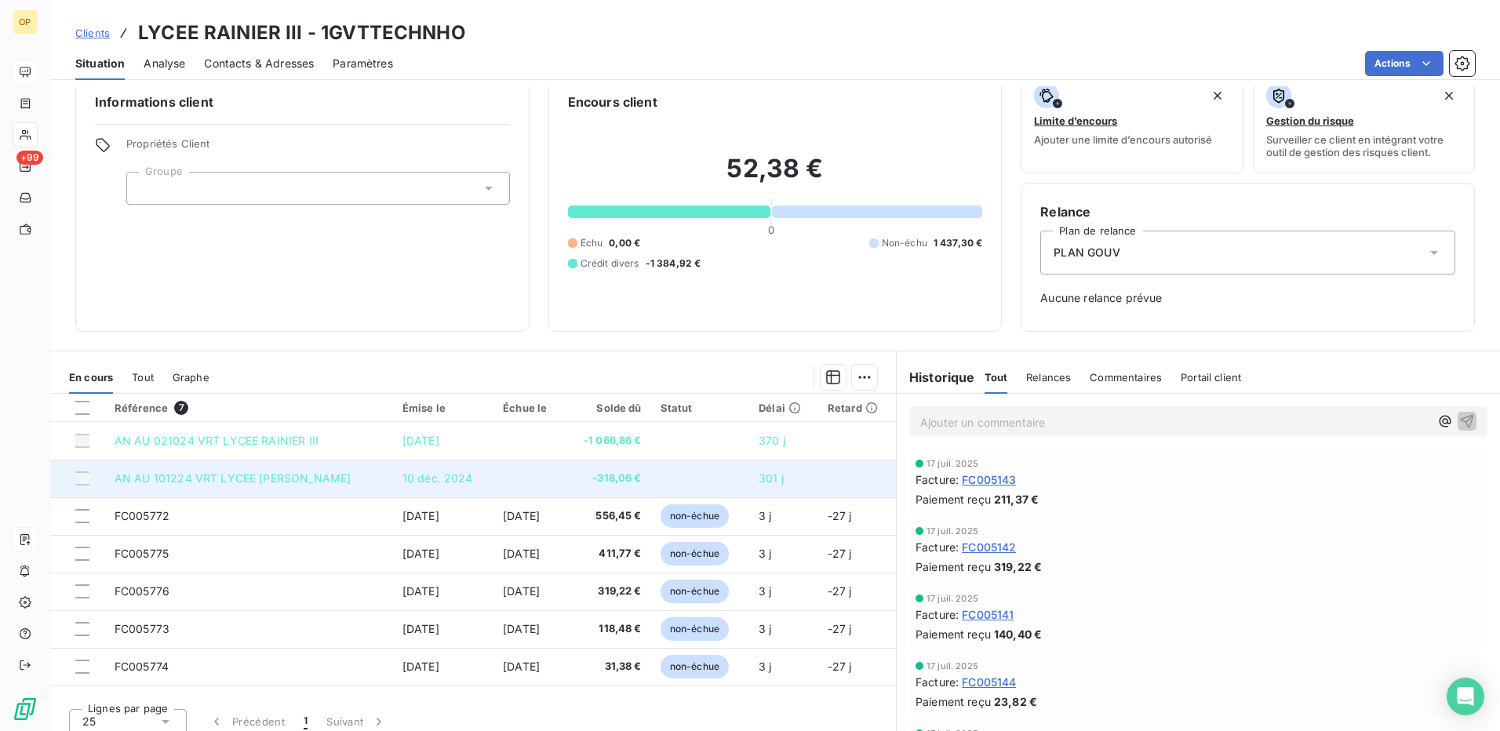
scroll to position [35, 0]
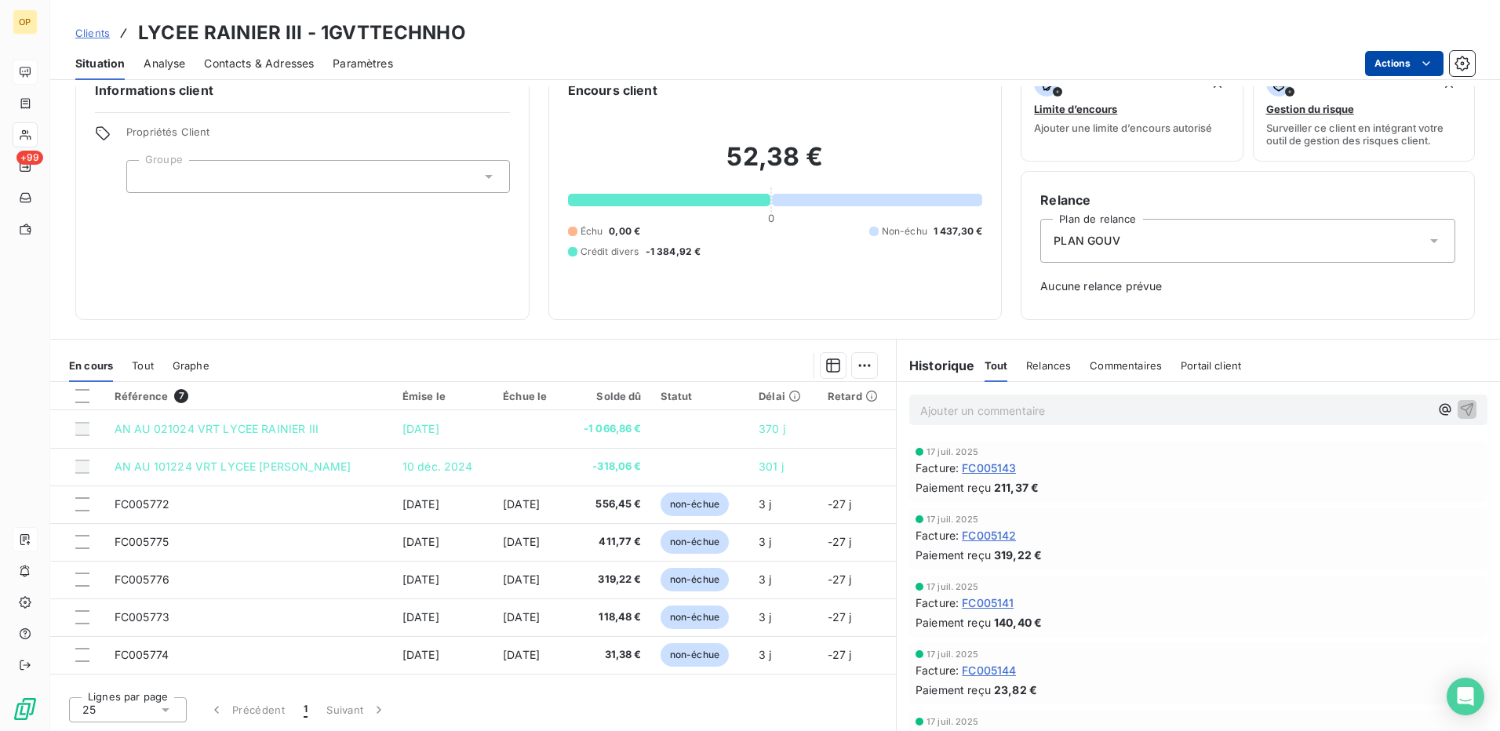
click at [1383, 64] on html "OP +99 Clients LYCEE RAINIER III - 1GVTTECHNHO Situation Analyse Contacts & Adr…" at bounding box center [750, 365] width 1500 height 731
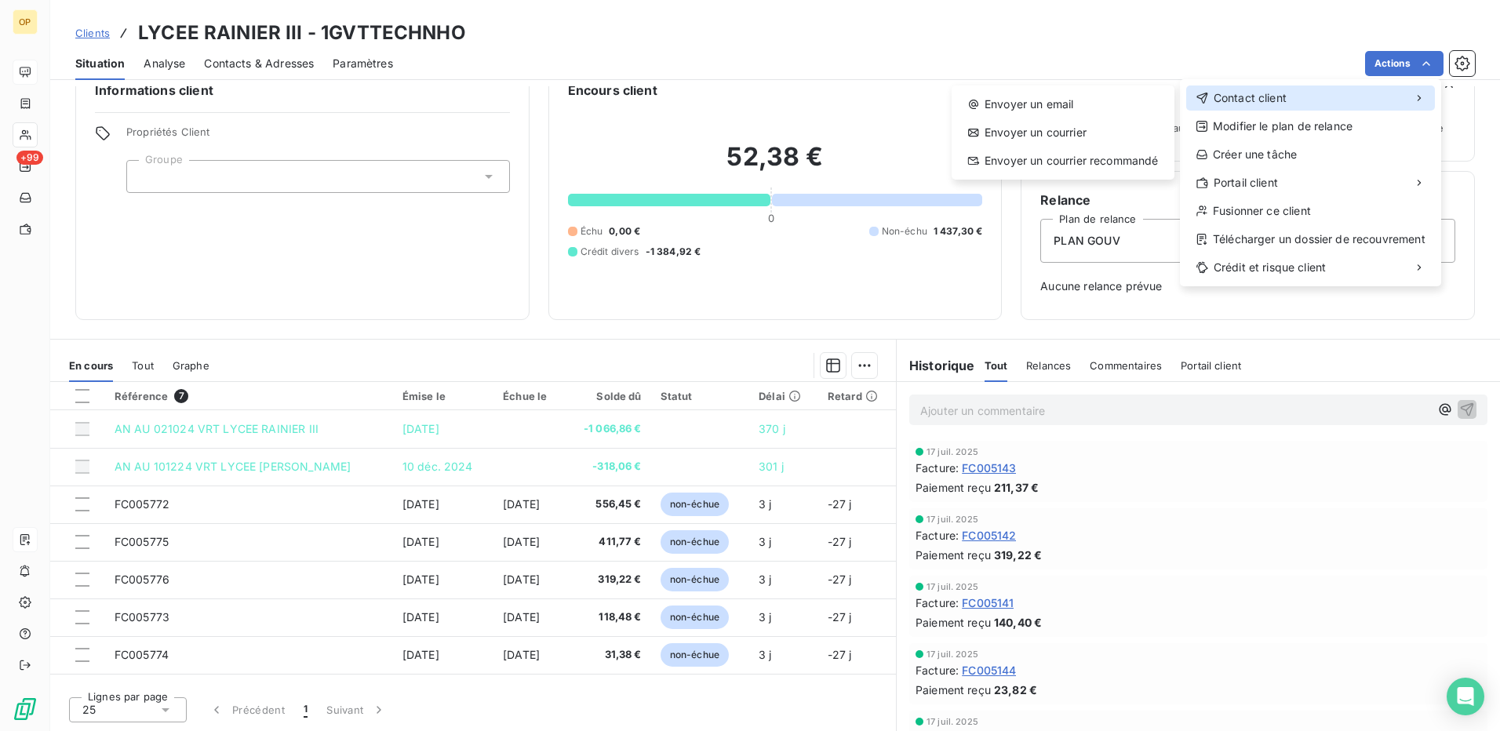
click at [1258, 96] on span "Contact client" at bounding box center [1250, 98] width 73 height 16
click at [1090, 93] on div "Envoyer un email" at bounding box center [1063, 104] width 210 height 25
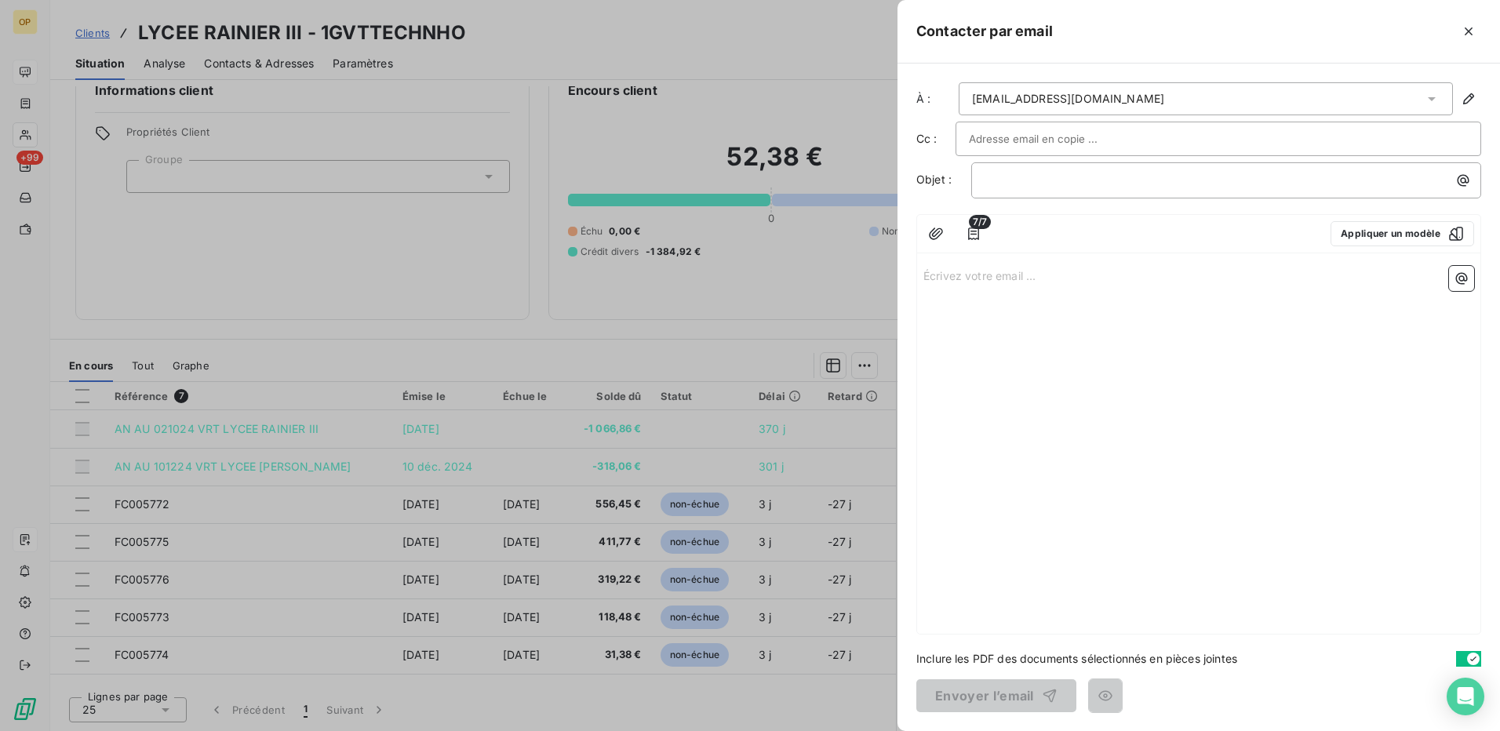
click at [1017, 278] on p "Écrivez votre email ... ﻿" at bounding box center [1198, 275] width 551 height 18
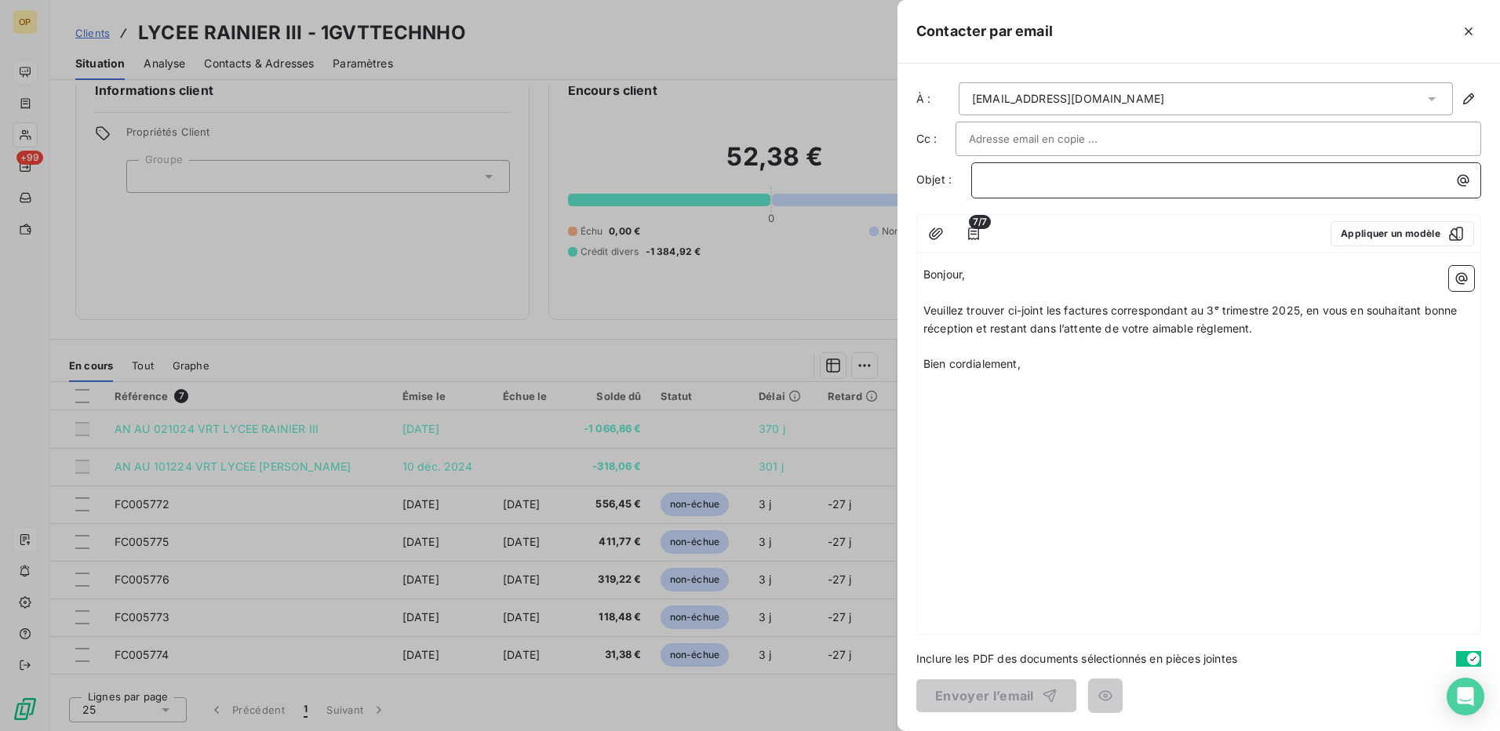
click at [1016, 172] on p "﻿" at bounding box center [1230, 180] width 491 height 18
click at [982, 696] on button "Envoyer l’email" at bounding box center [996, 695] width 160 height 33
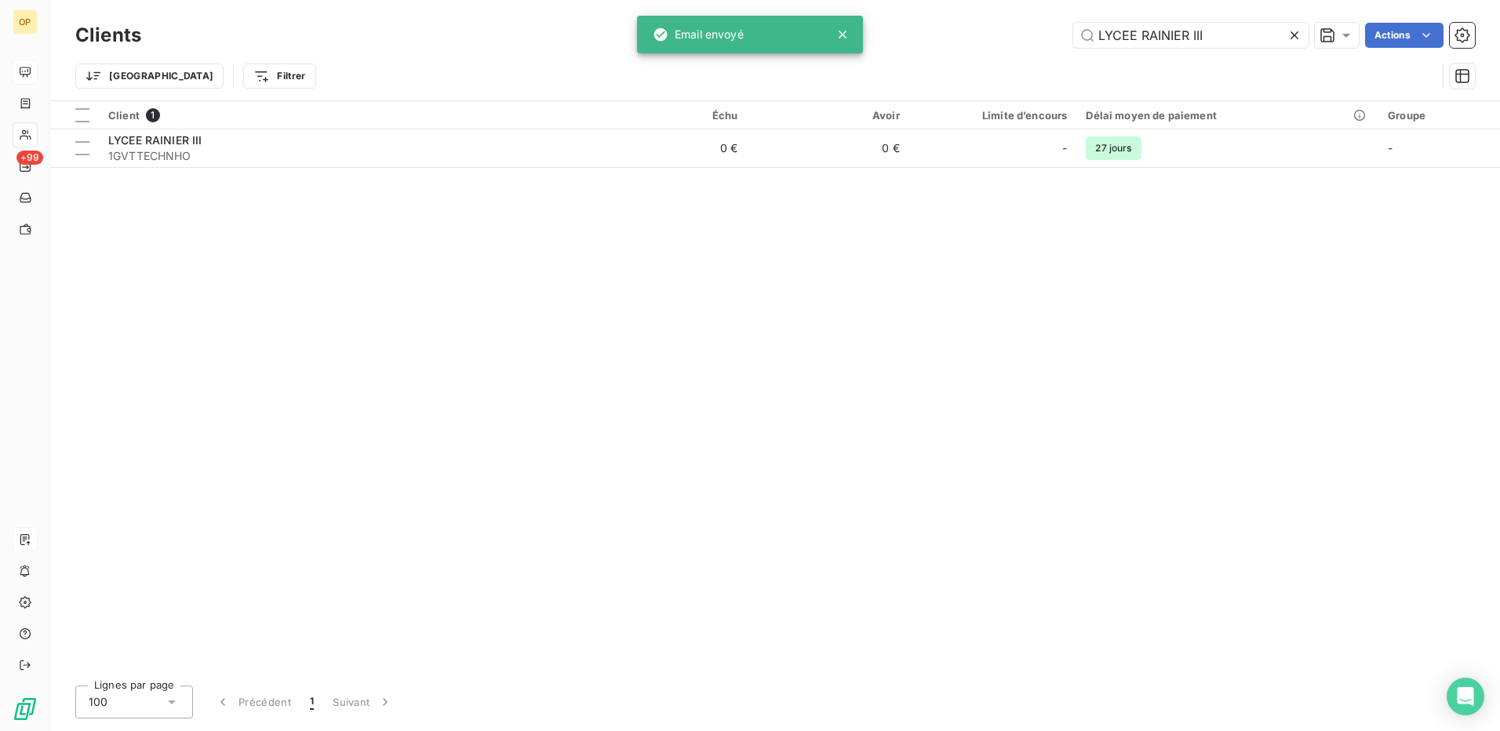
drag, startPoint x: 1243, startPoint y: 27, endPoint x: 948, endPoint y: 13, distance: 296.1
click at [948, 13] on div "Clients LYCEE RAINIER III Actions Trier Filtrer" at bounding box center [775, 50] width 1450 height 100
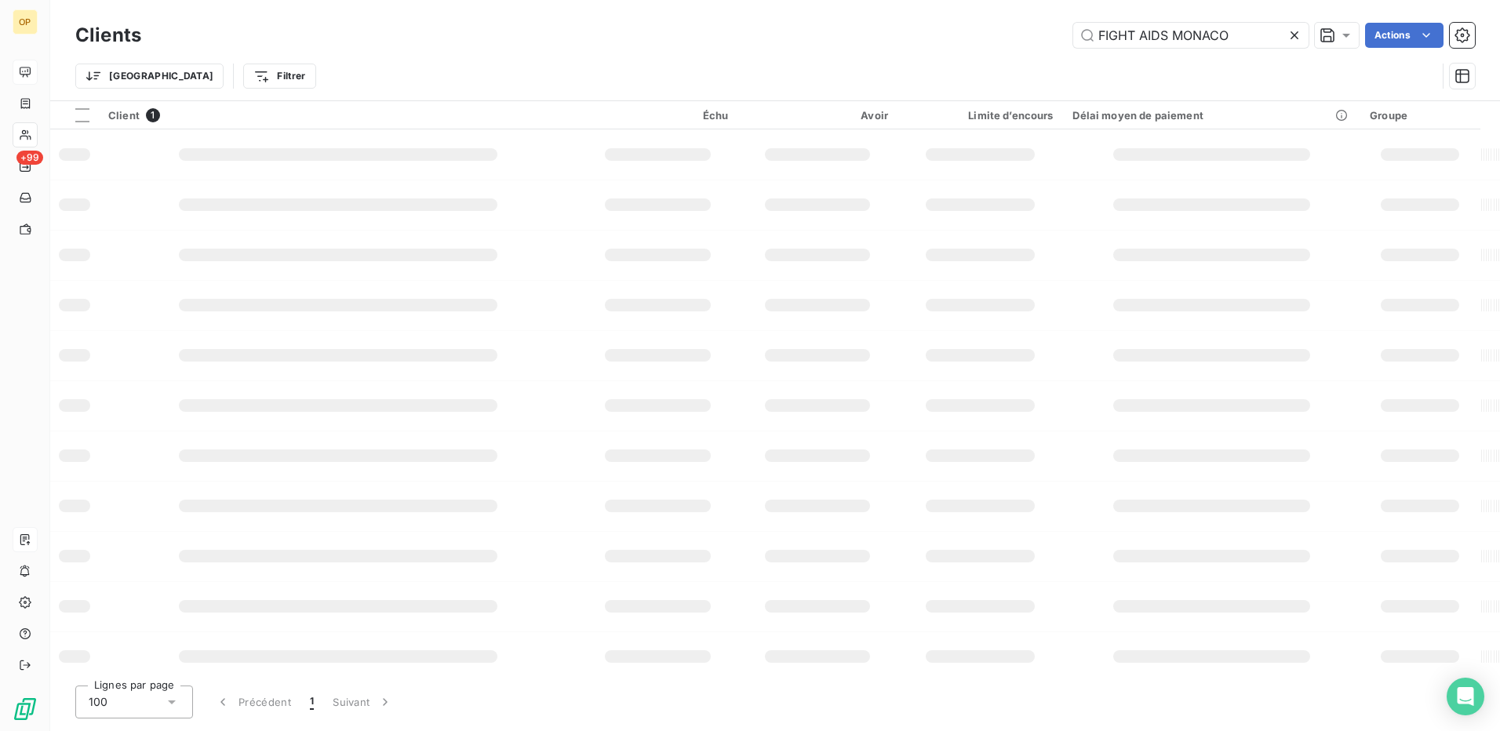
type input "FIGHT AIDS MONACO"
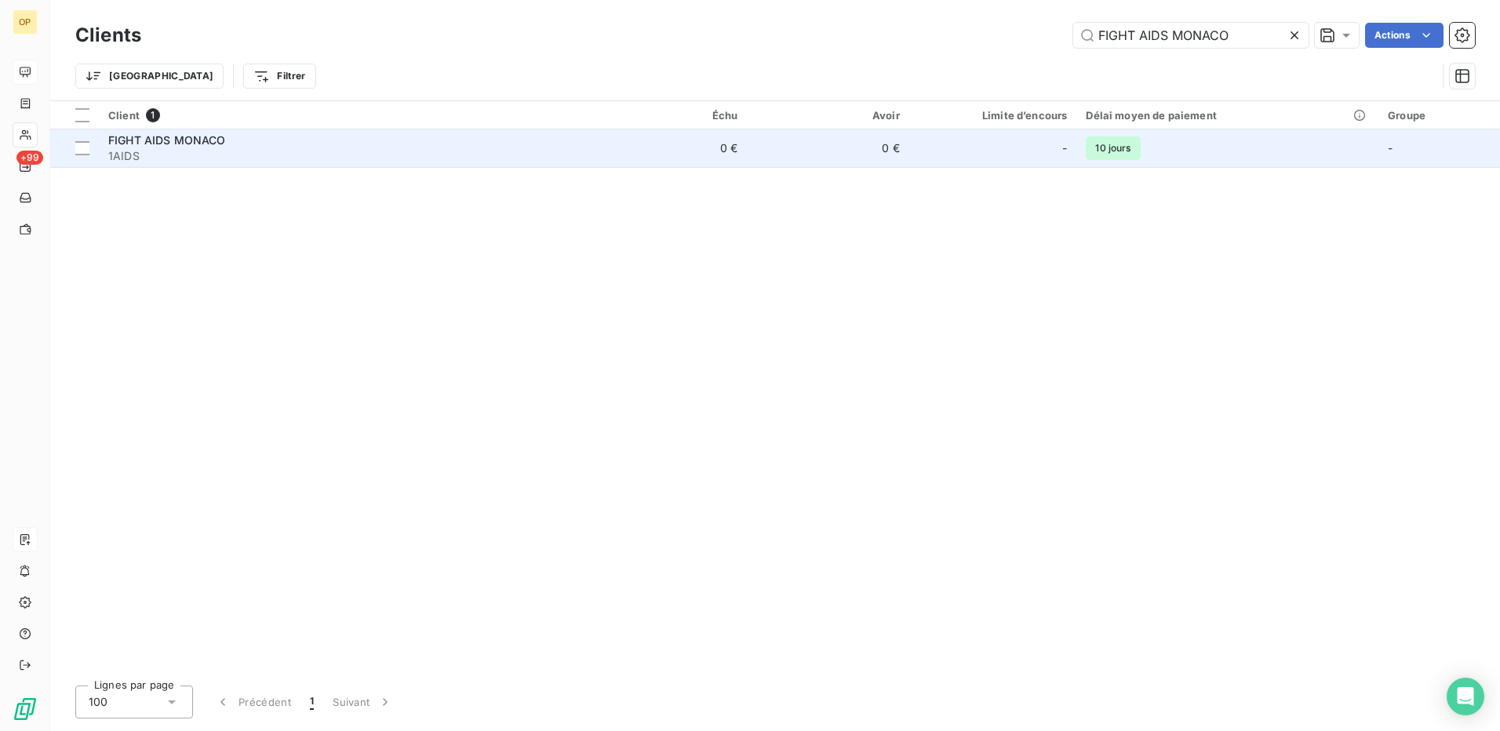
click at [774, 133] on td "0 €" at bounding box center [828, 148] width 162 height 38
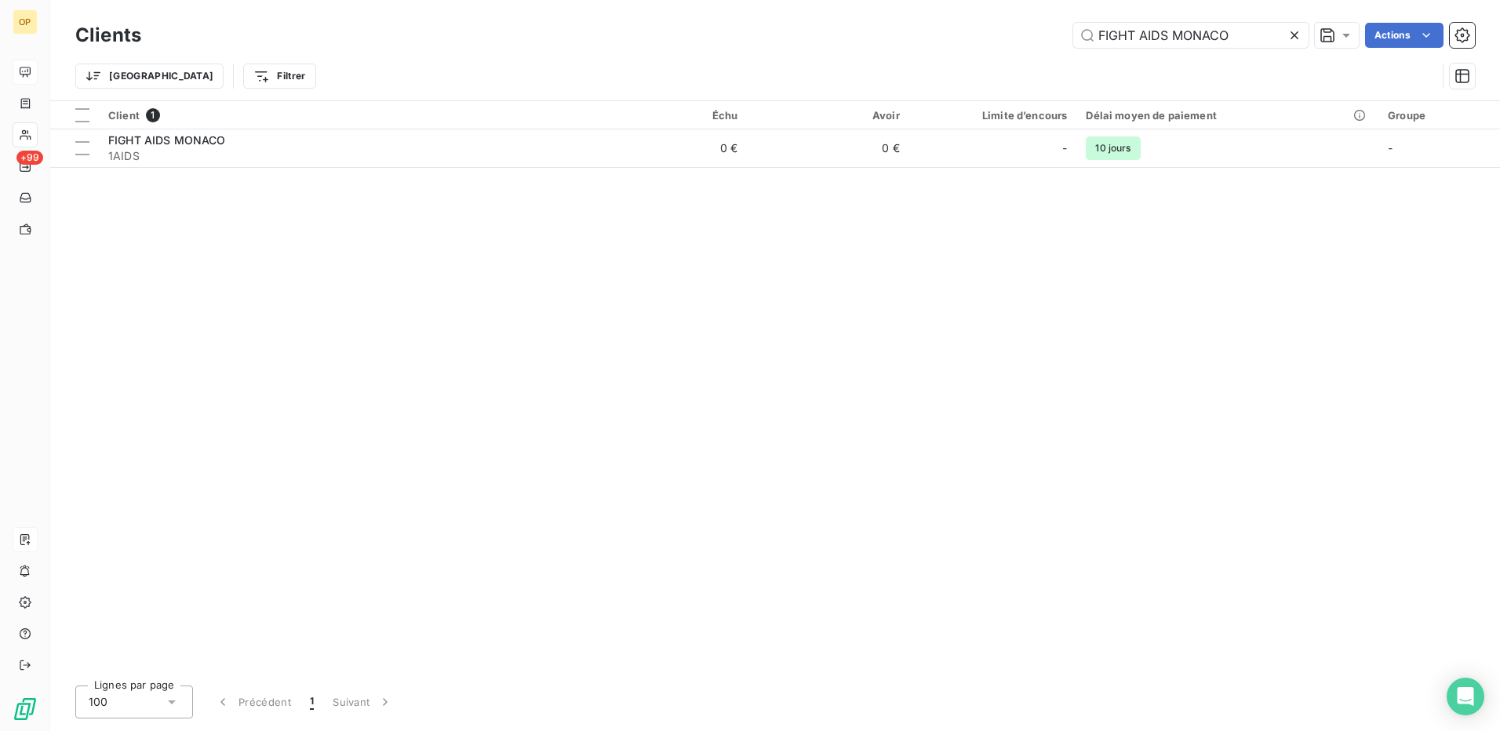
drag, startPoint x: 1237, startPoint y: 38, endPoint x: 907, endPoint y: 26, distance: 330.5
click at [907, 26] on div "FIGHT AIDS MONACO Actions" at bounding box center [817, 35] width 1315 height 25
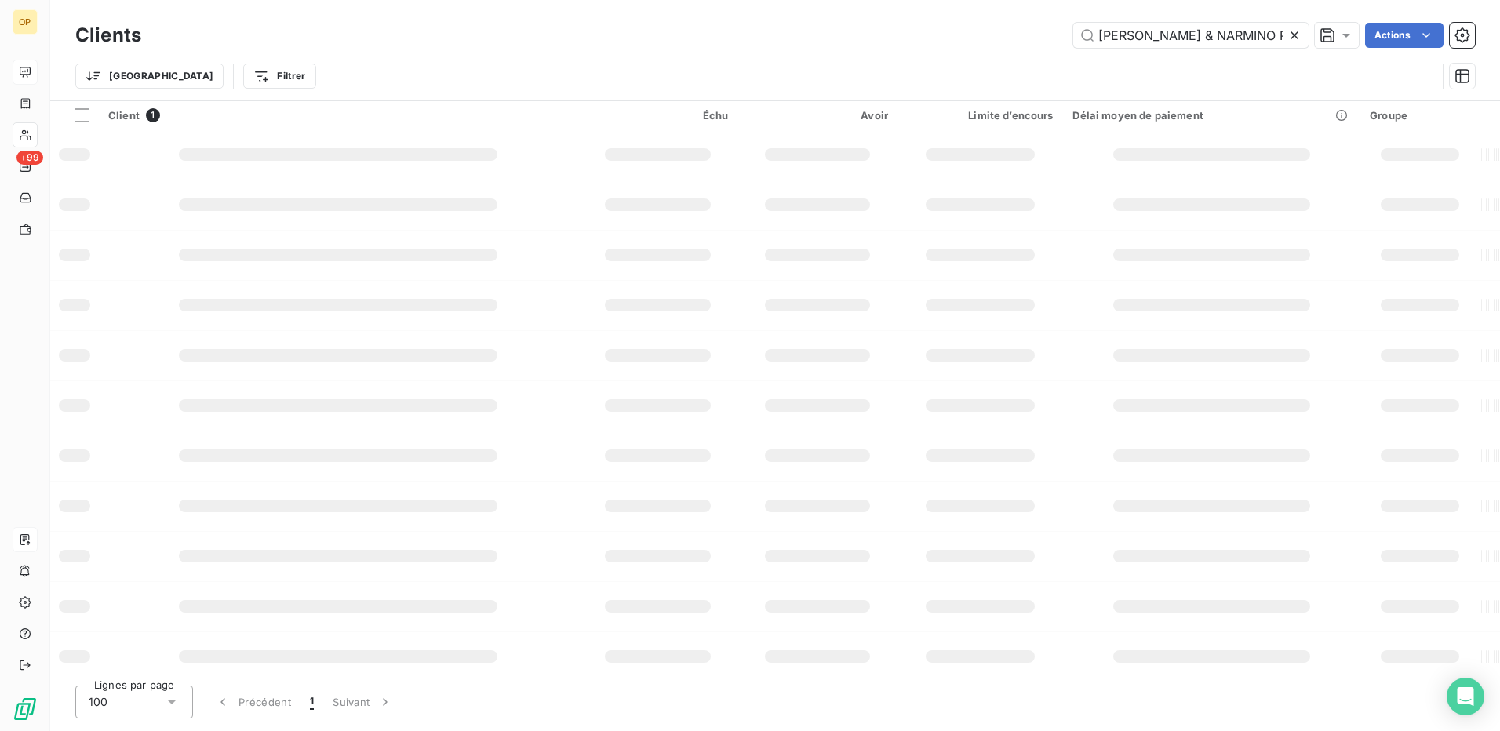
scroll to position [0, 5]
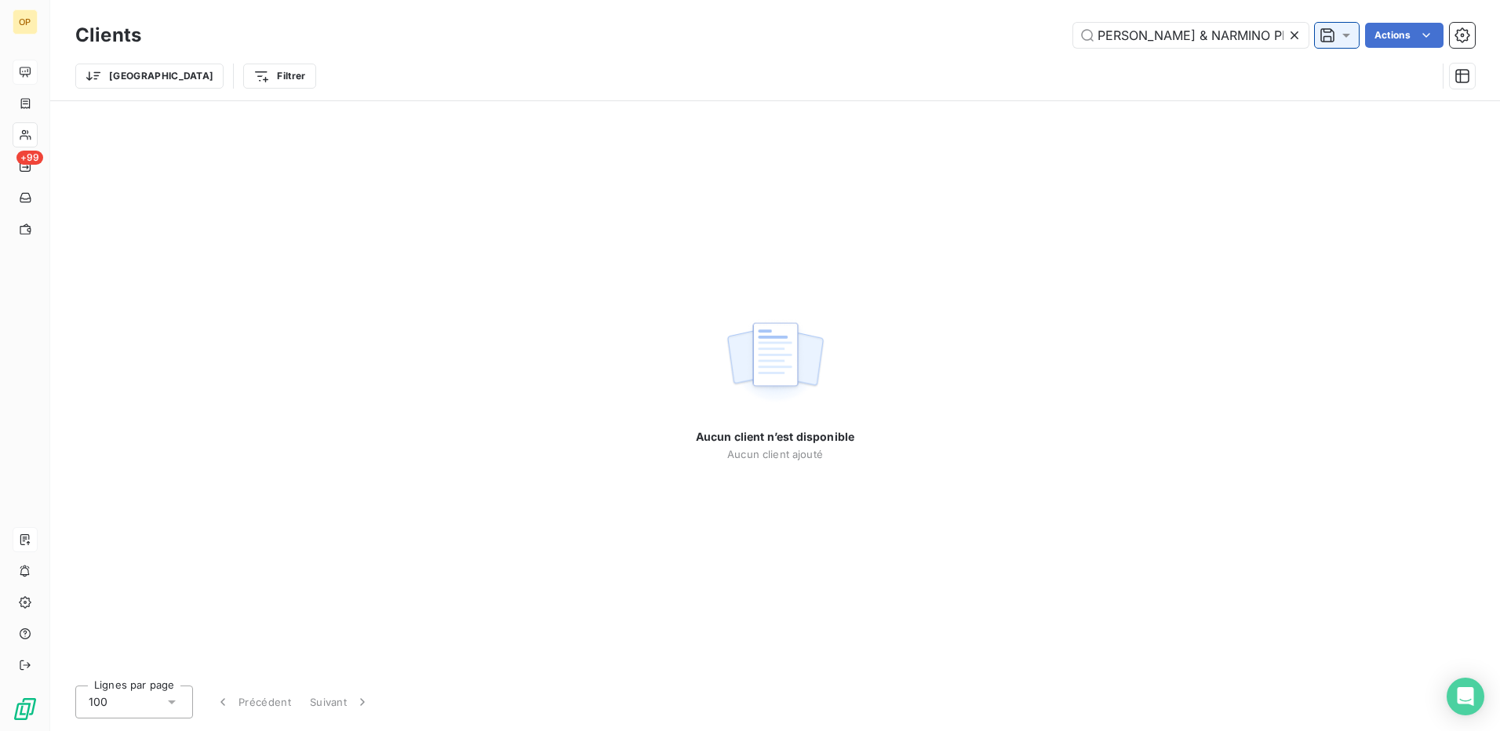
drag, startPoint x: 1173, startPoint y: 38, endPoint x: 1313, endPoint y: 38, distance: 140.4
click at [1313, 38] on div "[PERSON_NAME] & NARMINO PRIME Actions" at bounding box center [817, 35] width 1315 height 25
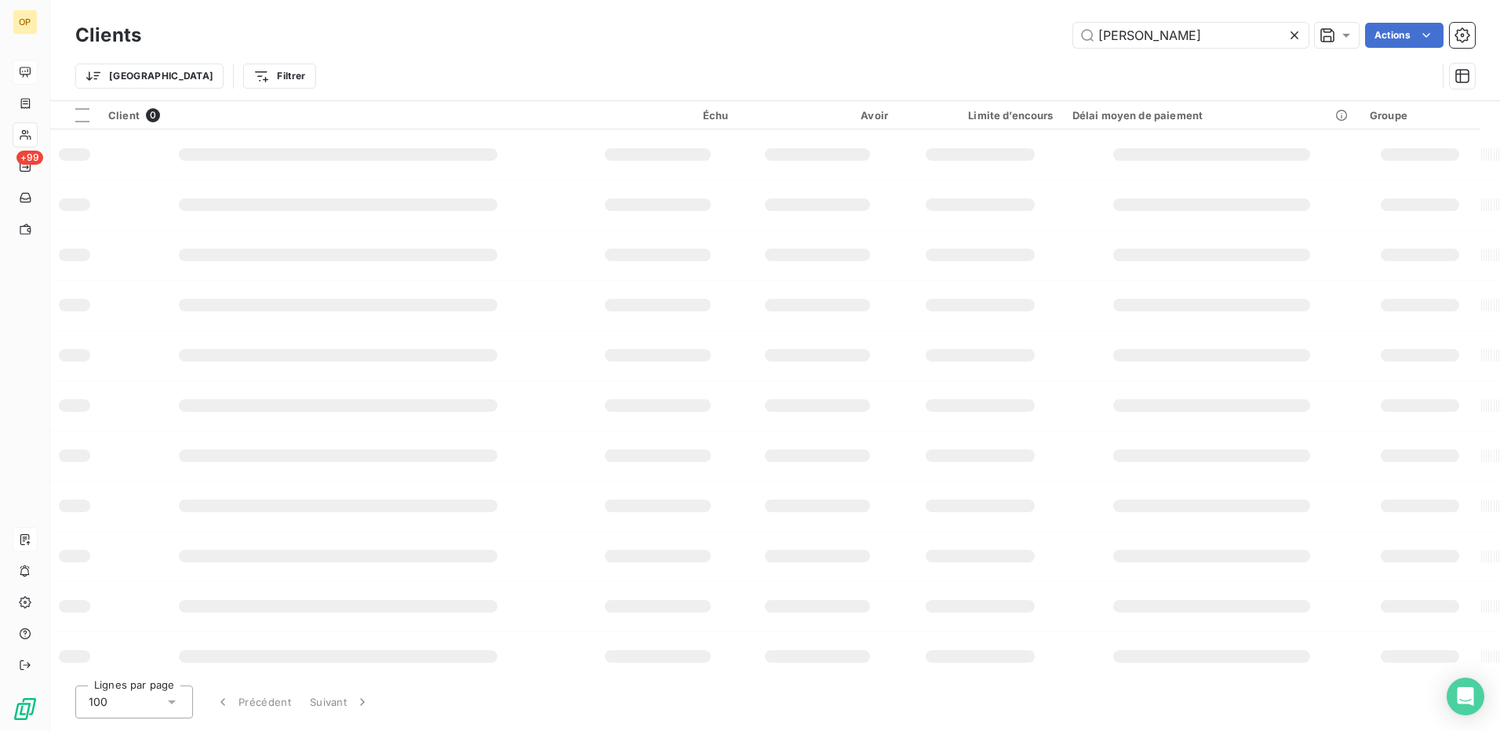
type input "[PERSON_NAME]"
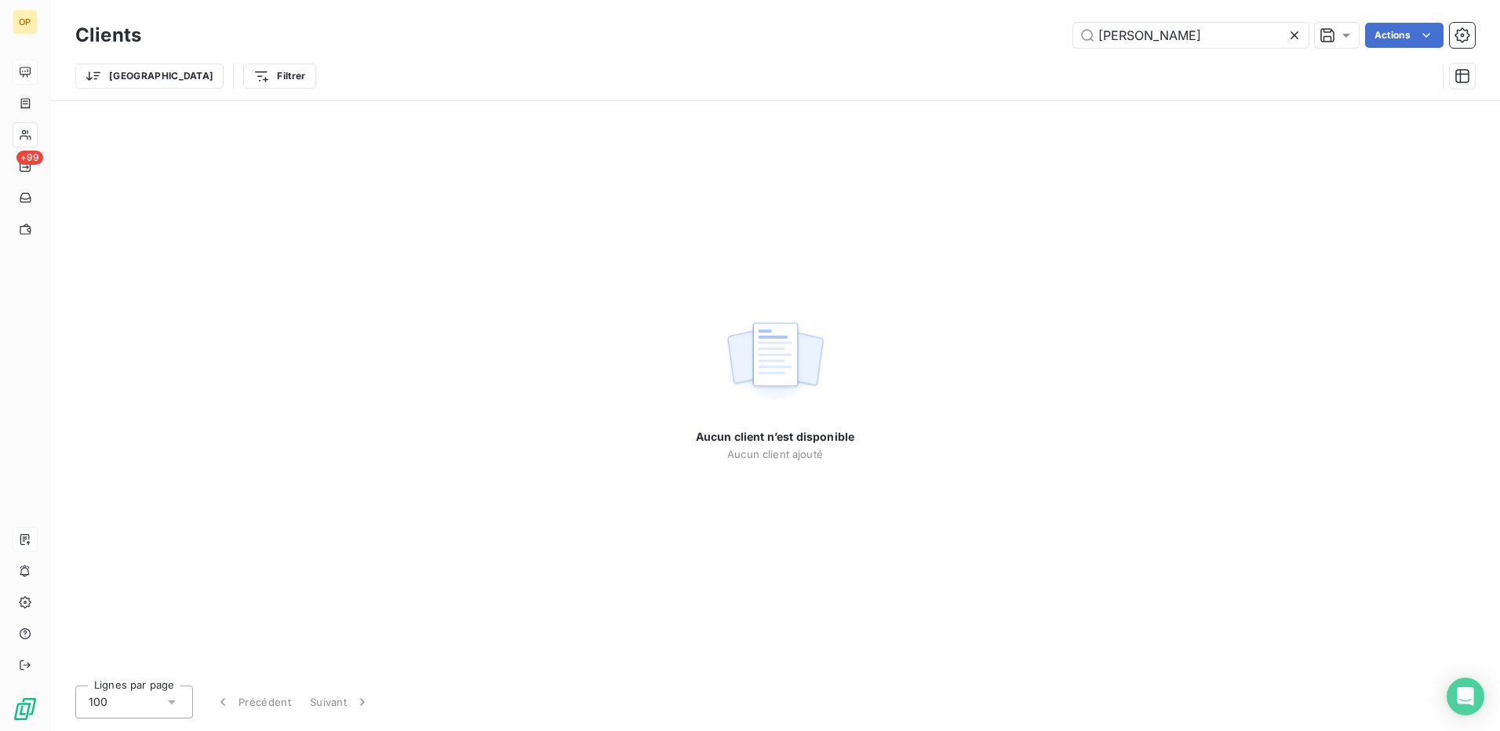
drag, startPoint x: 1199, startPoint y: 35, endPoint x: 1045, endPoint y: 35, distance: 153.8
click at [1045, 35] on div "[PERSON_NAME] Actions" at bounding box center [817, 35] width 1315 height 25
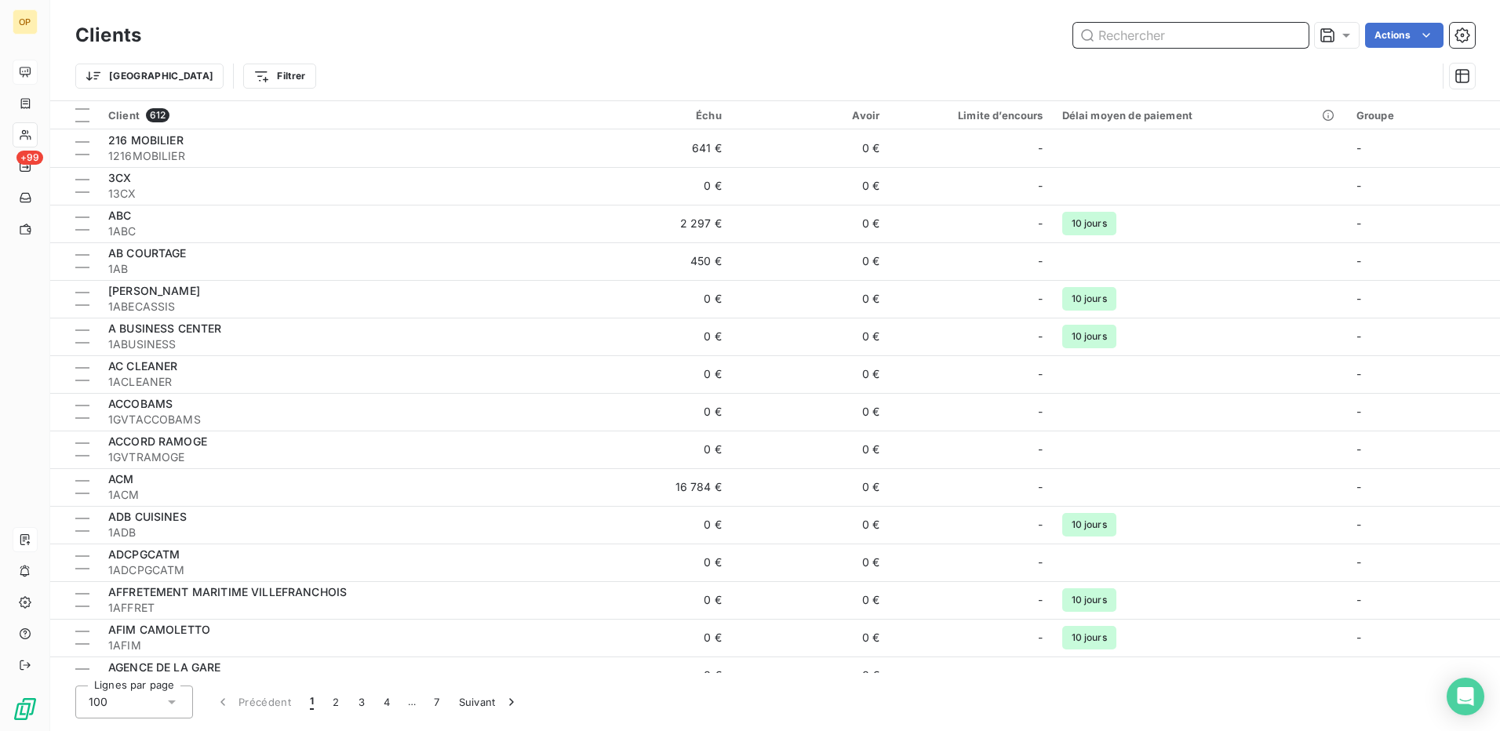
click at [1216, 33] on input "text" at bounding box center [1190, 35] width 235 height 25
paste input "1DOTTA"
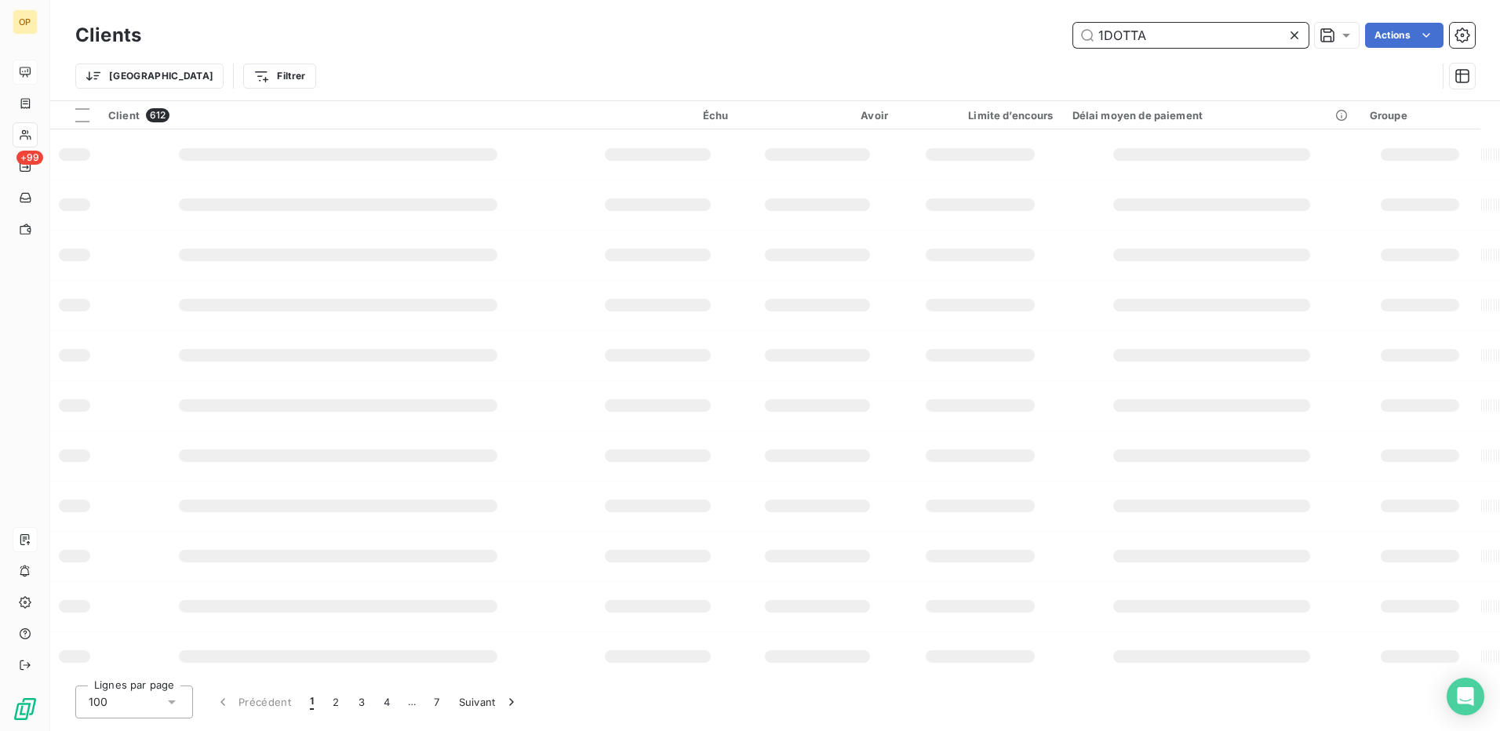
type input "1DOTTA"
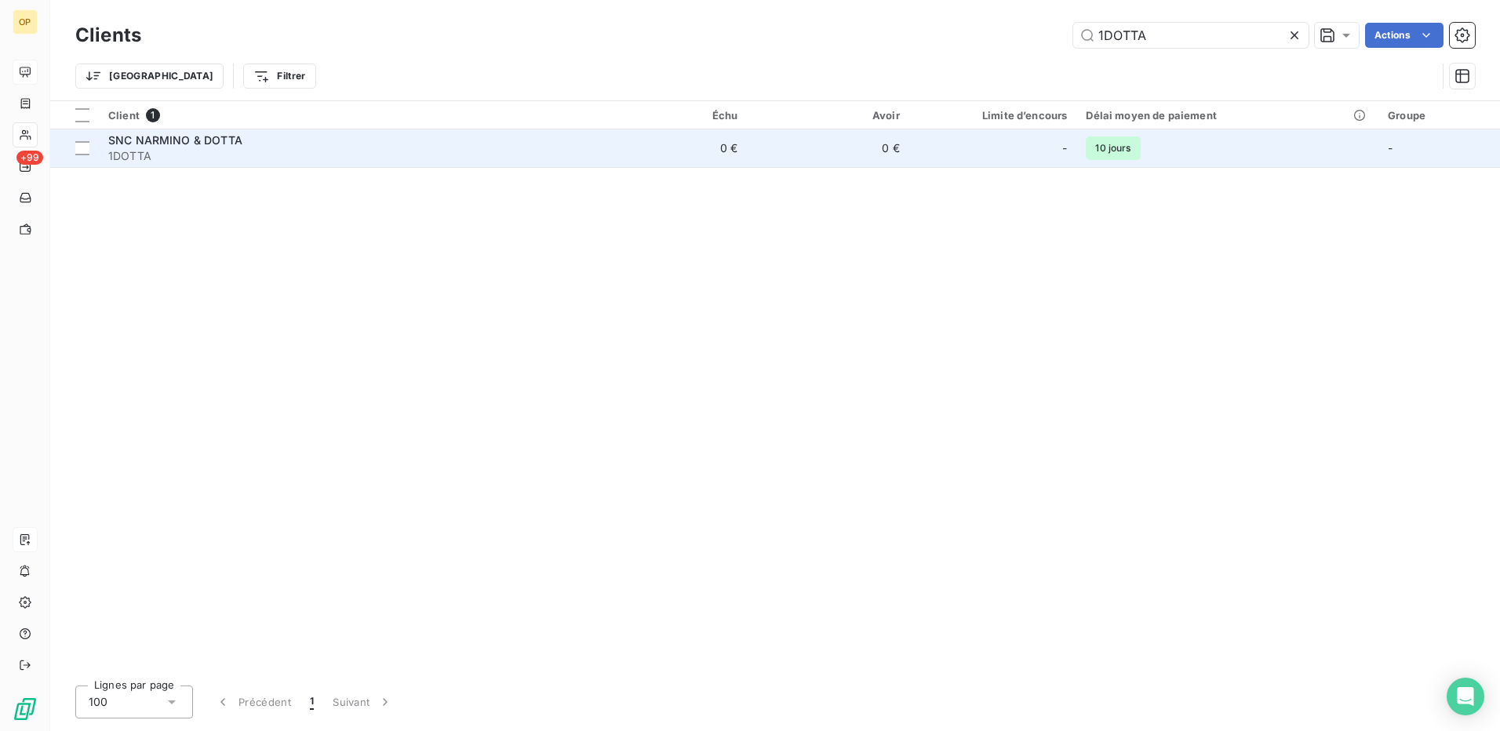
click at [718, 156] on td "0 €" at bounding box center [666, 148] width 162 height 38
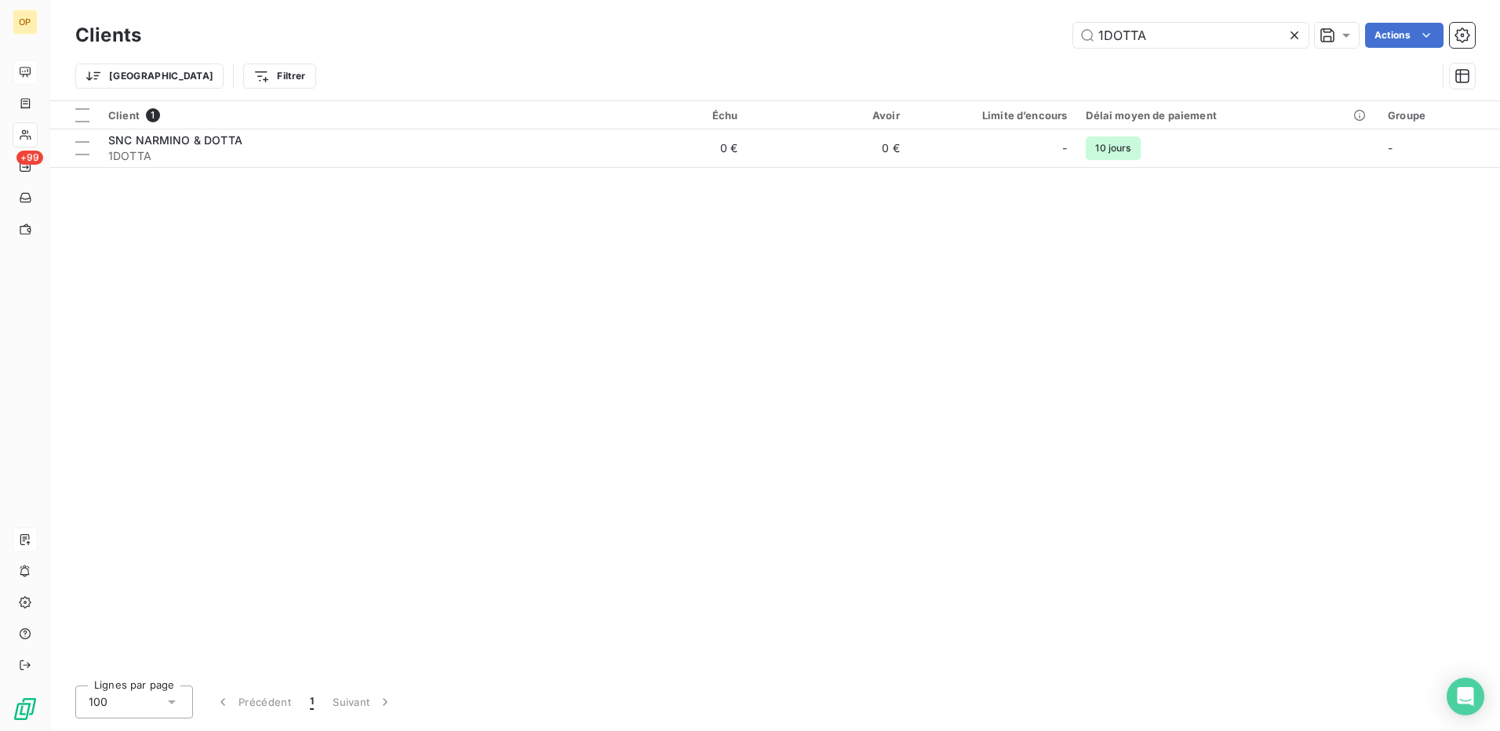
drag, startPoint x: 1174, startPoint y: 36, endPoint x: 993, endPoint y: 45, distance: 180.6
click at [993, 45] on div "1DOTTA Actions" at bounding box center [817, 35] width 1315 height 25
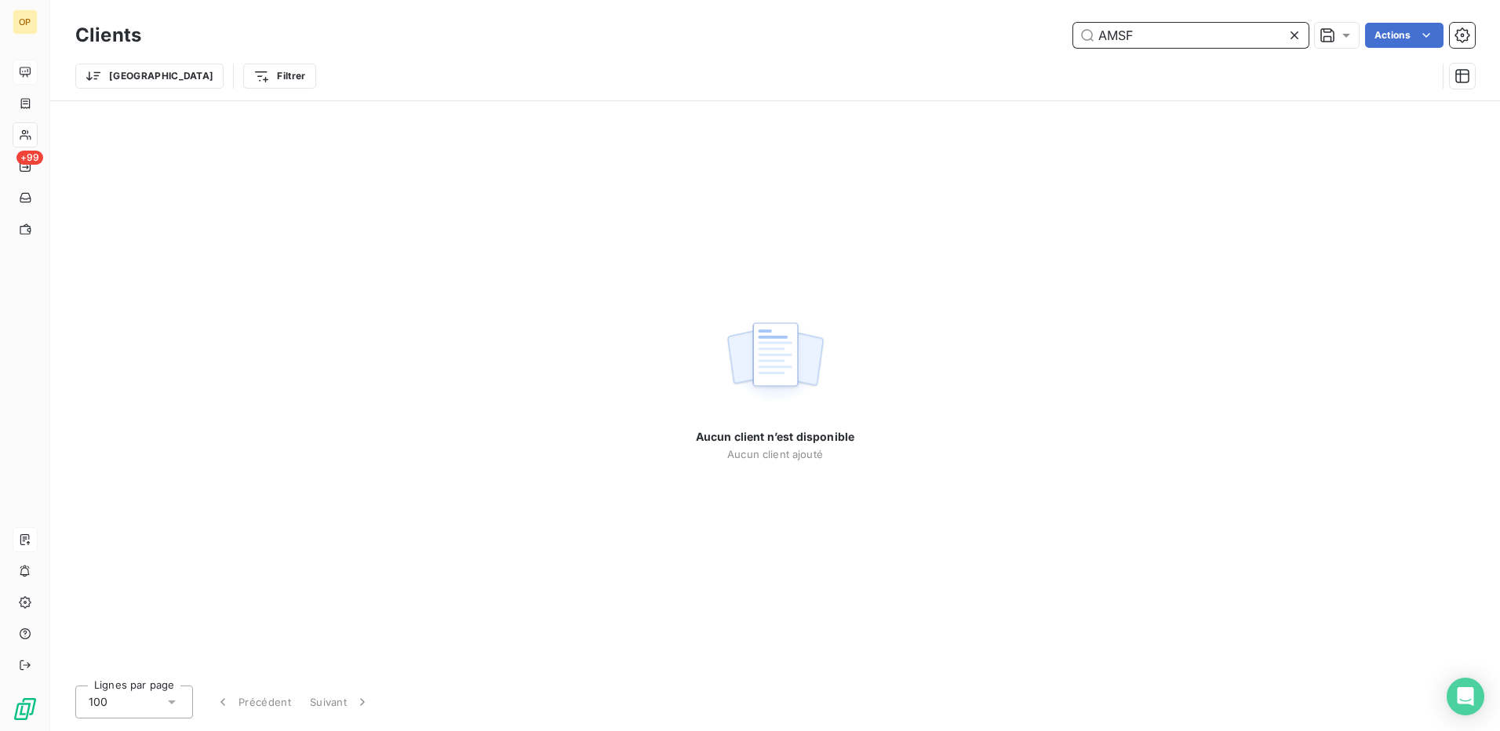
drag, startPoint x: 1157, startPoint y: 32, endPoint x: 910, endPoint y: 30, distance: 247.1
click at [910, 30] on div "AMSF Actions" at bounding box center [817, 35] width 1315 height 25
paste input "1GVTSICCFIN"
click at [1128, 35] on input "1GVTSICCFIN" at bounding box center [1190, 35] width 235 height 25
click at [1126, 36] on input "1GVTSICCFIN" at bounding box center [1190, 35] width 235 height 25
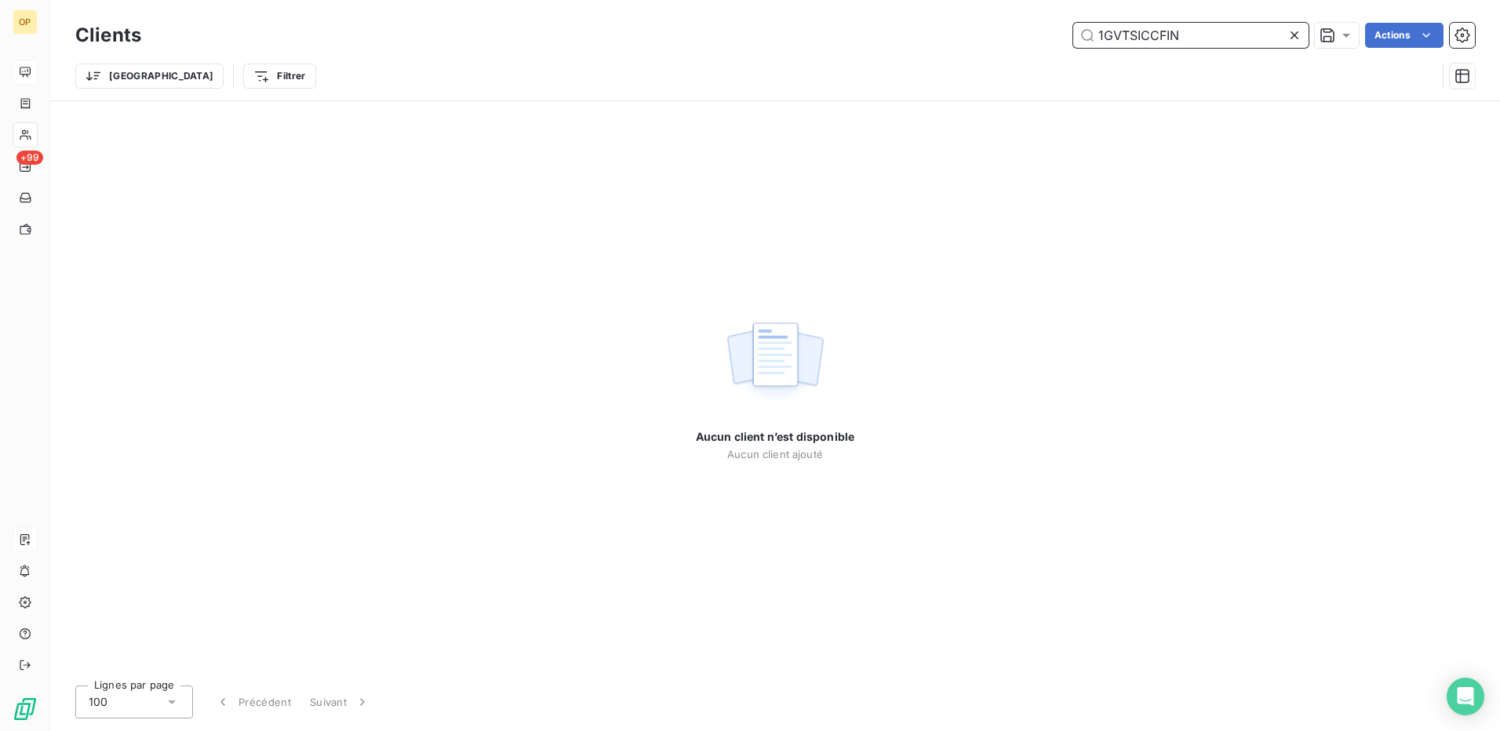
drag, startPoint x: 1126, startPoint y: 36, endPoint x: 1076, endPoint y: 40, distance: 49.6
click at [1076, 40] on input "1GVTSICCFIN" at bounding box center [1190, 35] width 235 height 25
click at [1100, 38] on input "1GVTSICCFIN" at bounding box center [1190, 35] width 235 height 25
drag, startPoint x: 1124, startPoint y: 31, endPoint x: 1050, endPoint y: 39, distance: 74.9
click at [1050, 39] on div "1GVTSICCFIN Actions" at bounding box center [817, 35] width 1315 height 25
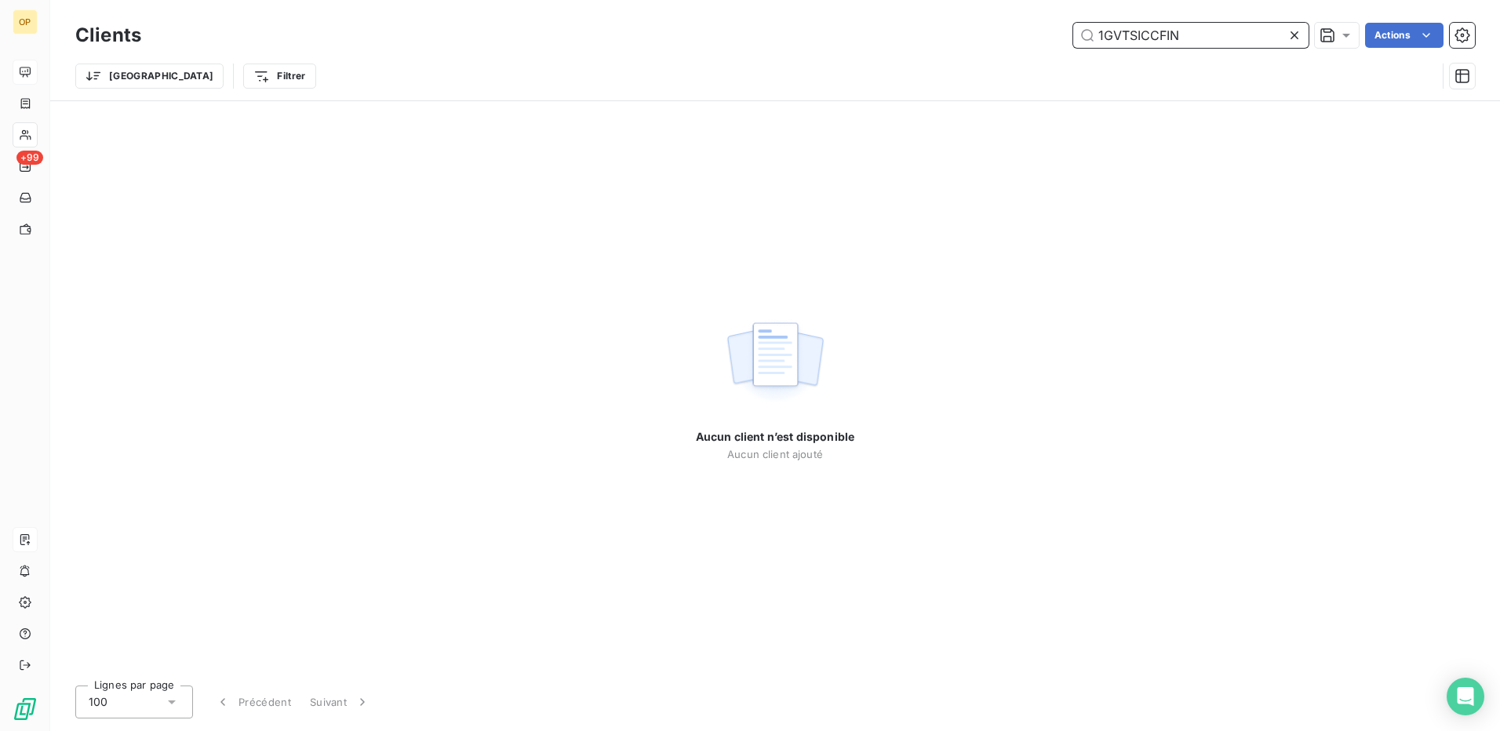
type input "1GVTSICCFIN"
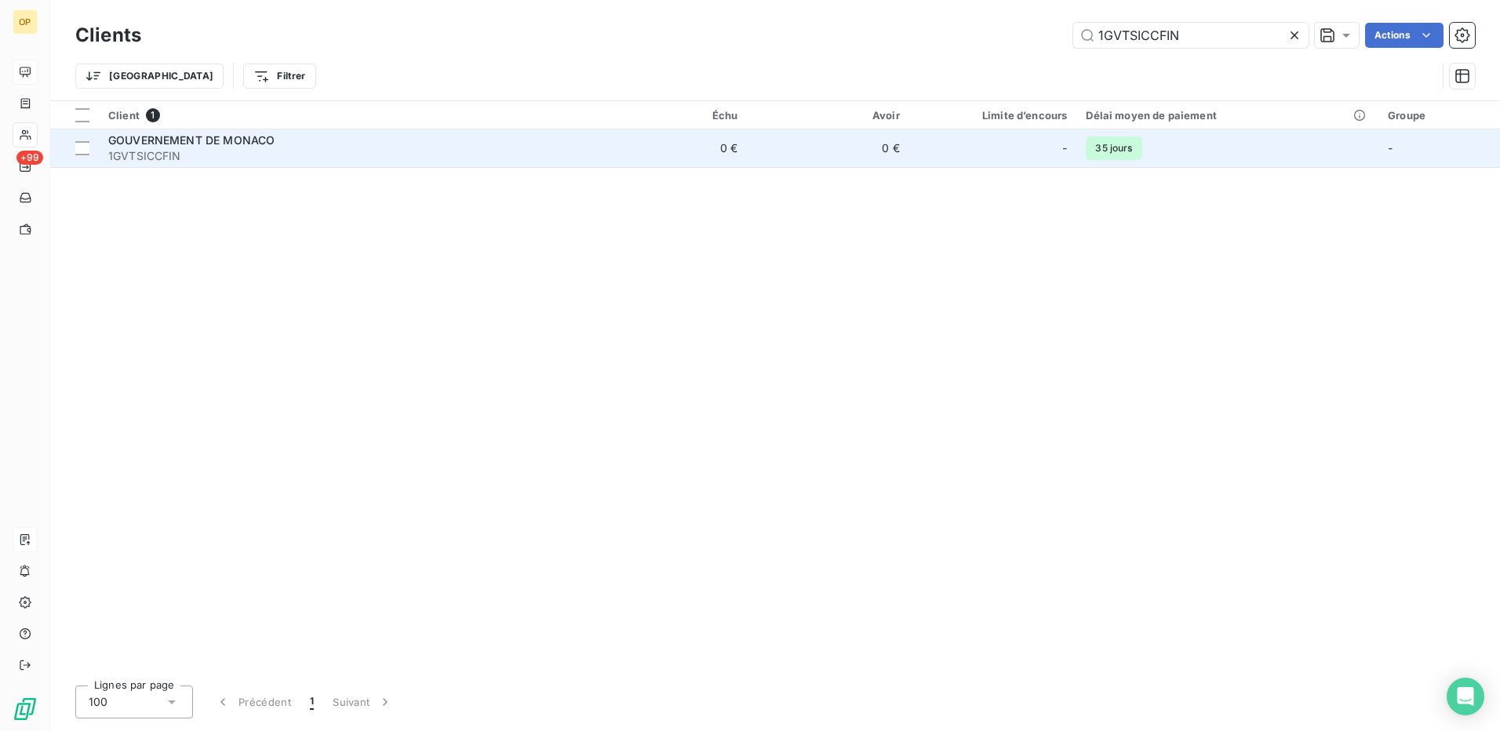
click at [716, 146] on td "0 €" at bounding box center [666, 148] width 162 height 38
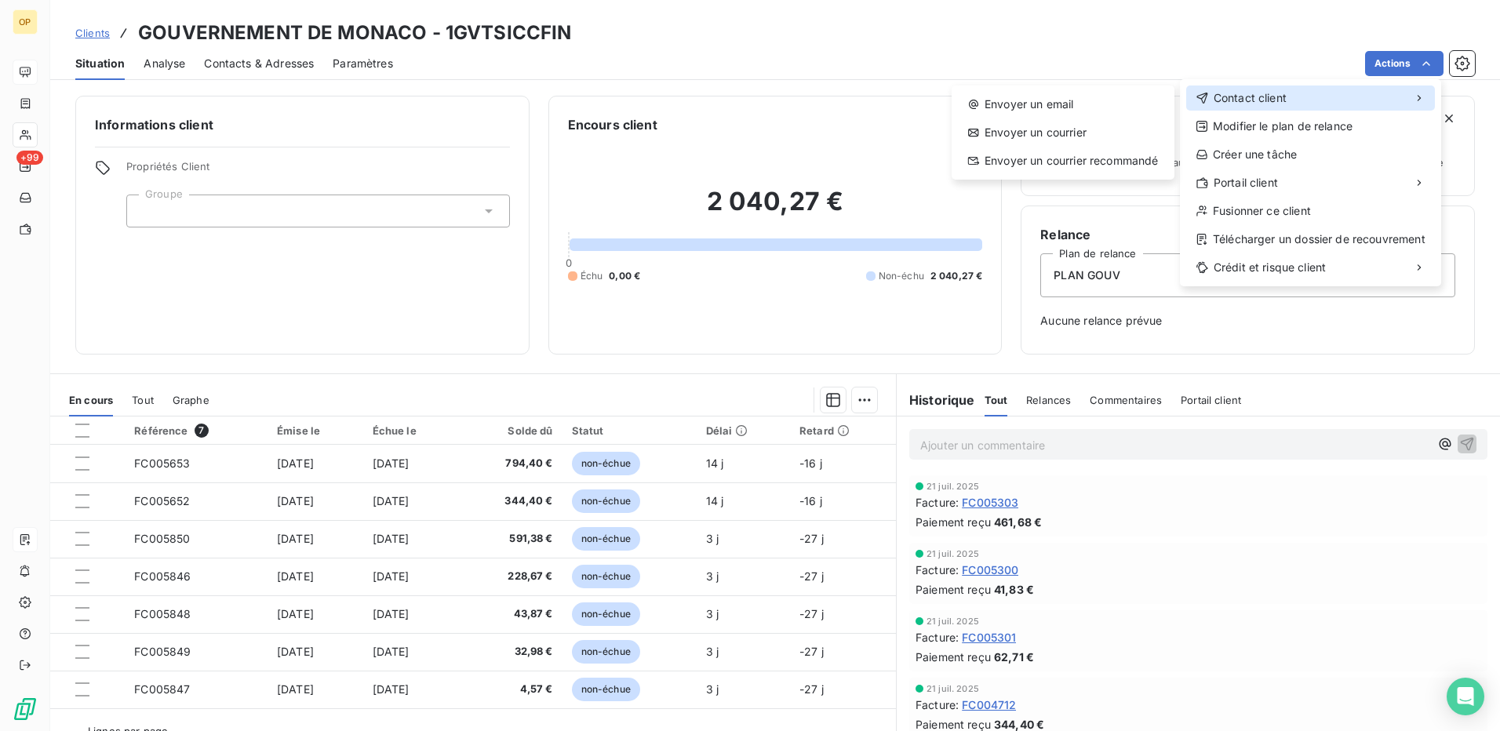
click at [1212, 104] on div "Contact client" at bounding box center [1241, 98] width 91 height 16
click at [1099, 98] on div "Envoyer un email" at bounding box center [1063, 104] width 210 height 25
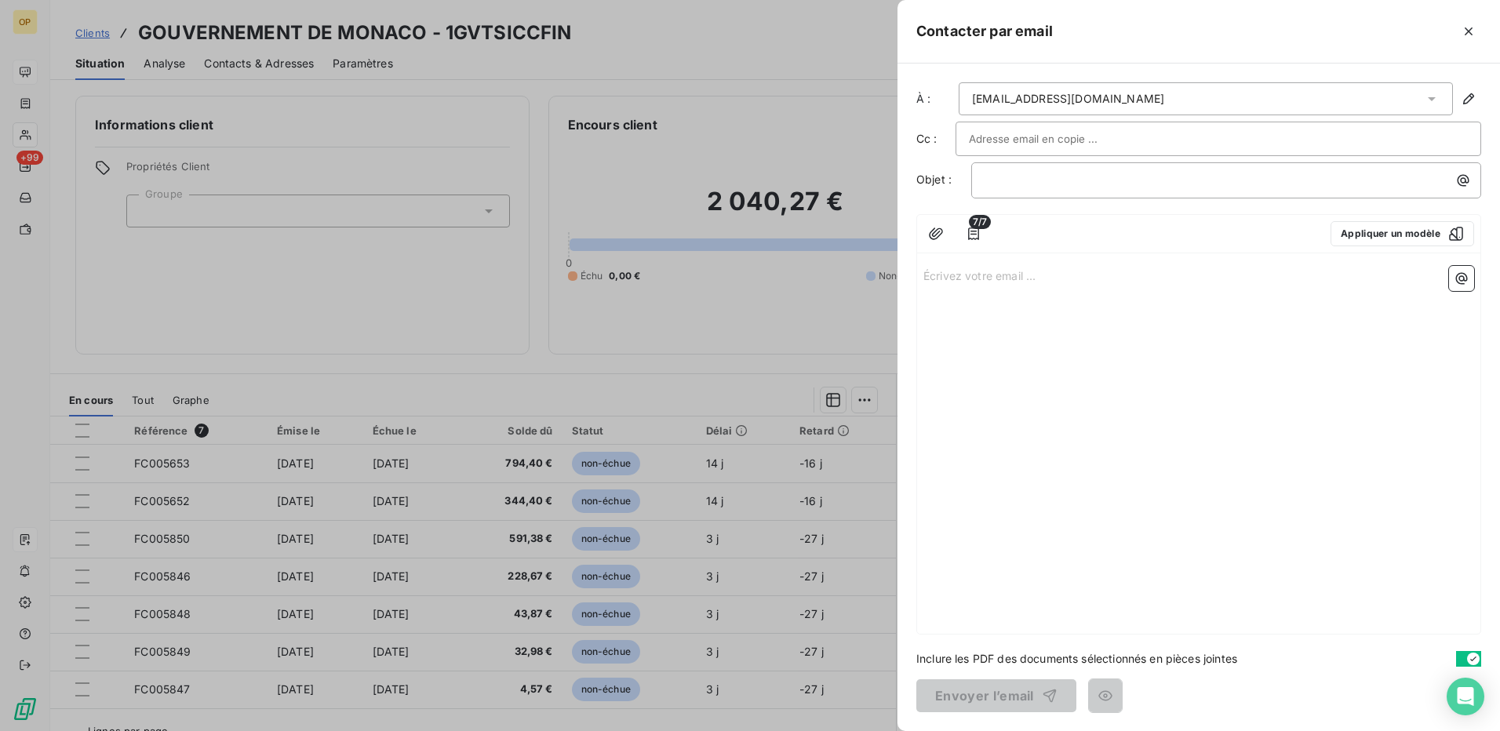
click at [1024, 273] on p "Écrivez votre email ... ﻿" at bounding box center [1198, 275] width 551 height 18
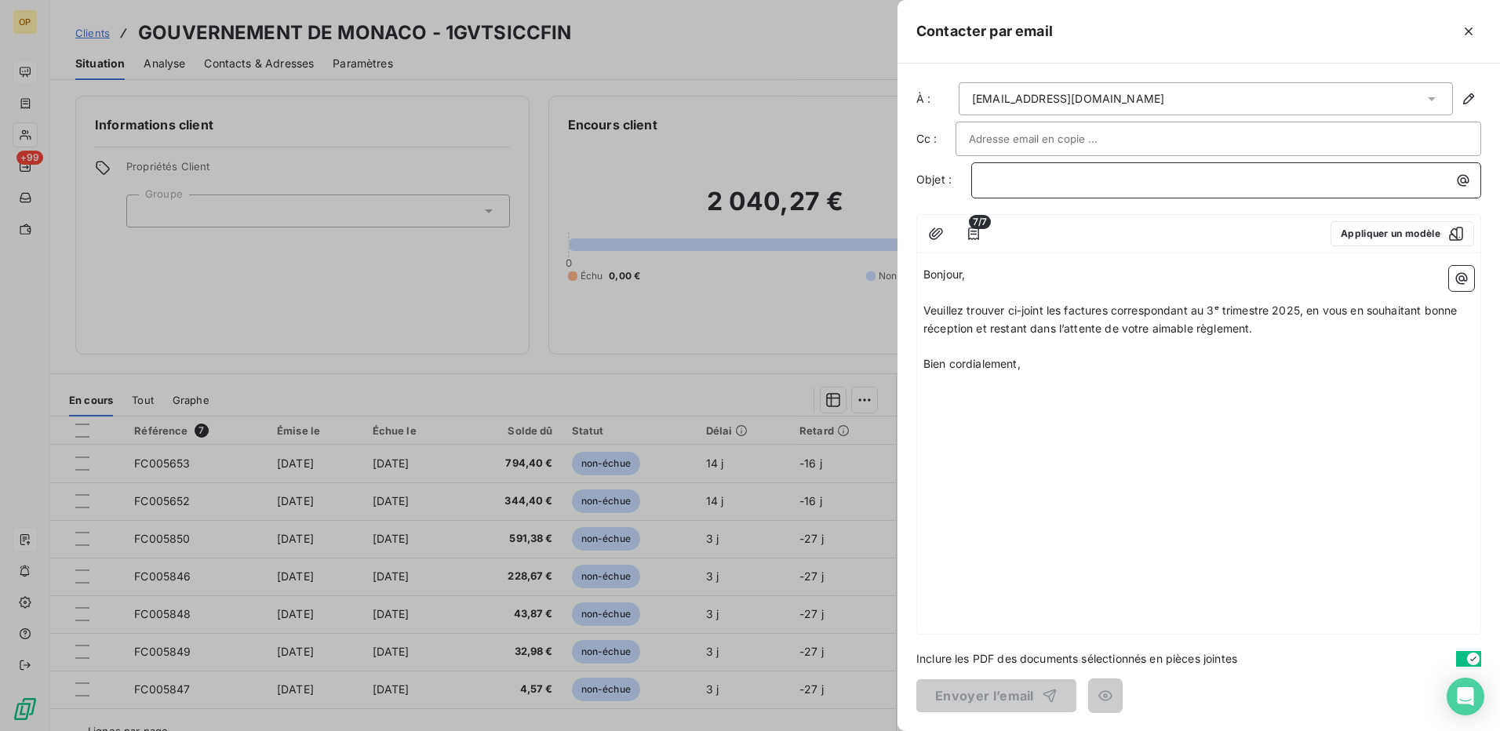
click at [1050, 178] on p "﻿" at bounding box center [1230, 180] width 491 height 18
click at [979, 697] on button "Envoyer l’email" at bounding box center [996, 695] width 160 height 33
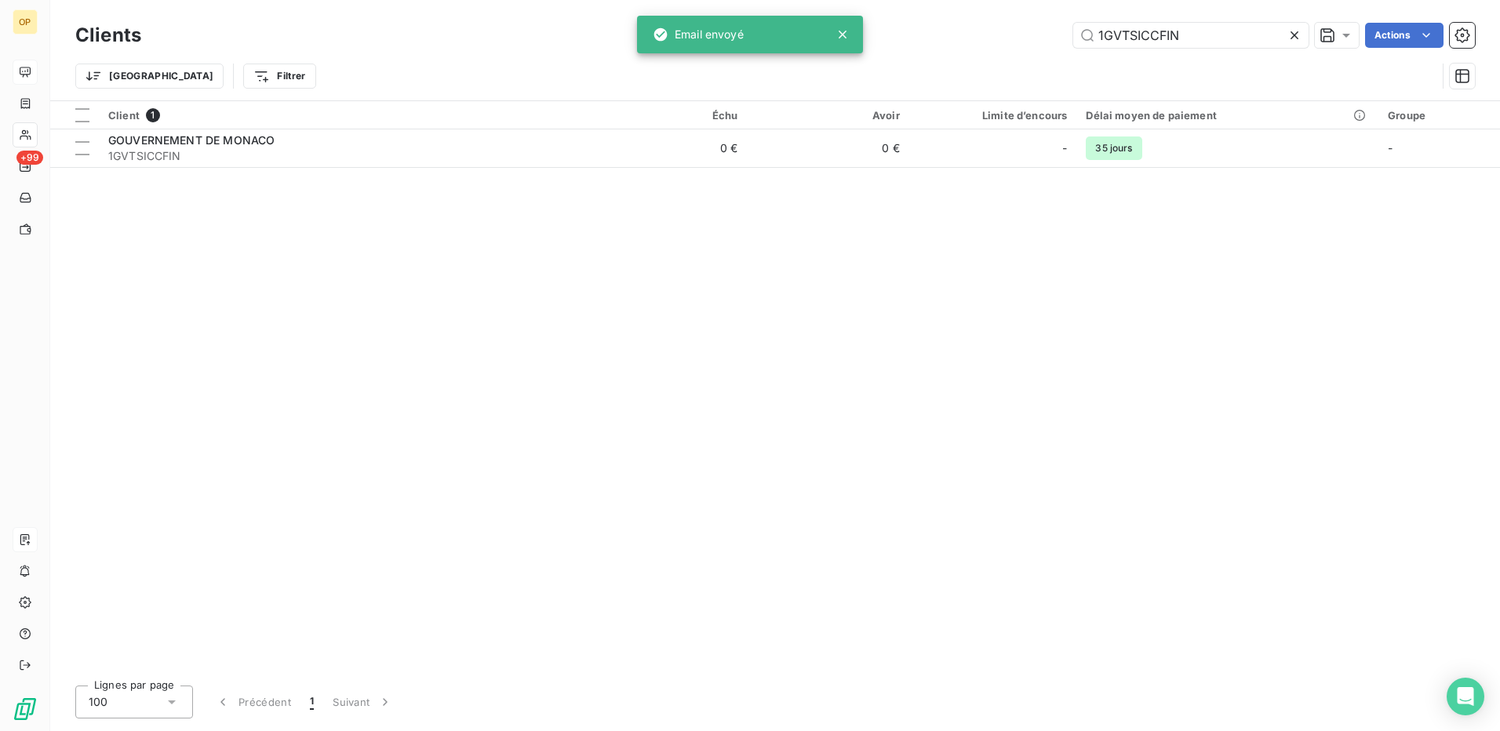
drag, startPoint x: 1200, startPoint y: 36, endPoint x: 937, endPoint y: 38, distance: 263.6
click at [937, 38] on div "1GVTSICCFIN Actions" at bounding box center [817, 35] width 1315 height 25
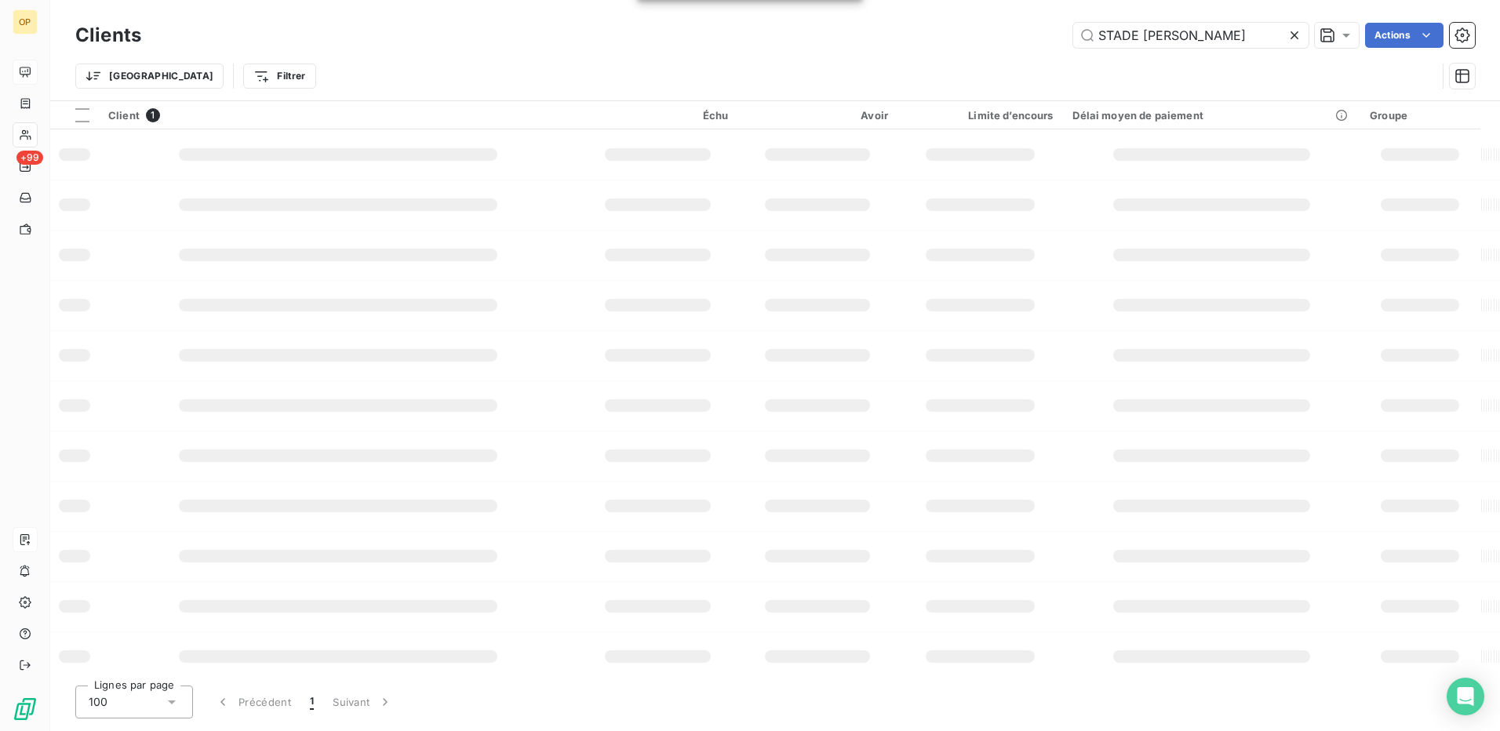
type input "STADE [PERSON_NAME]"
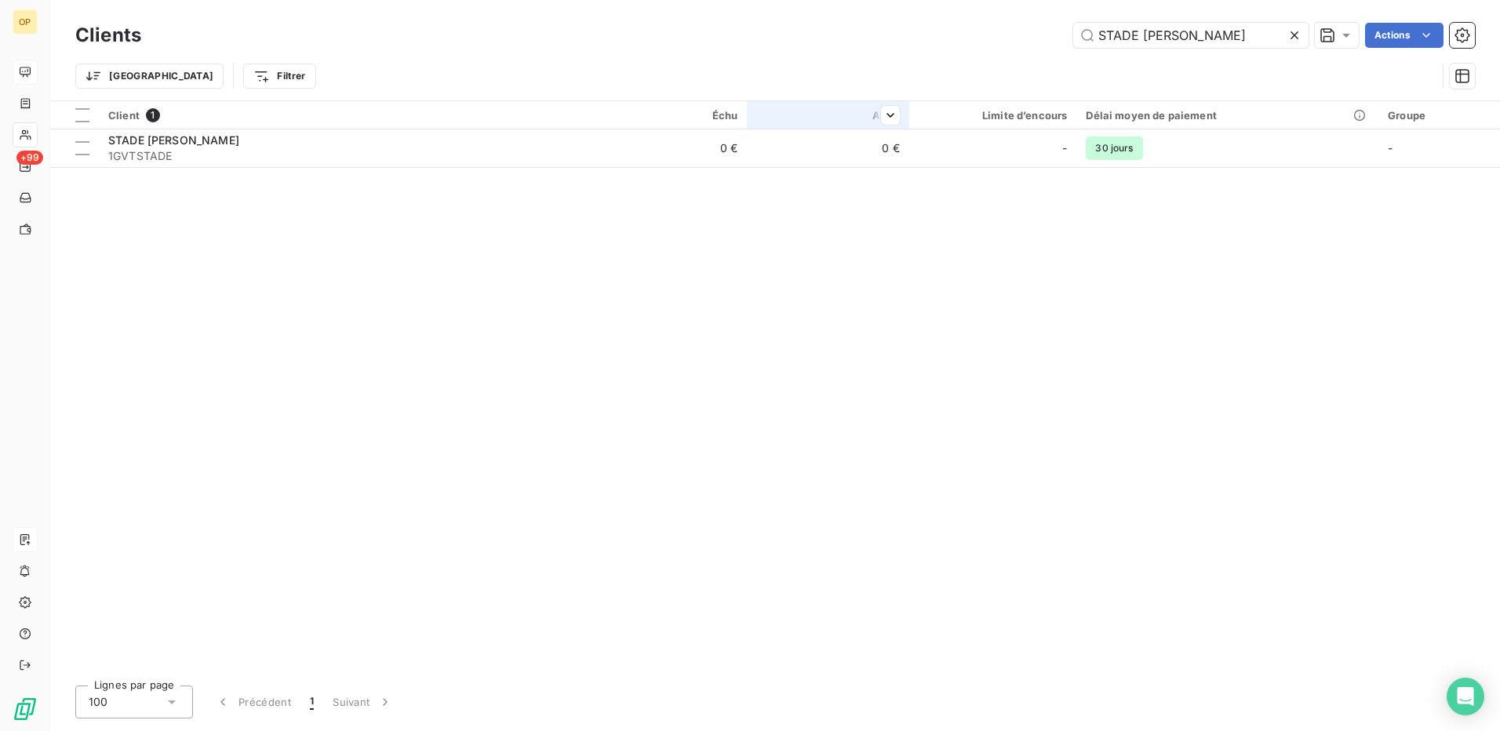
click at [805, 126] on th "Avoir" at bounding box center [828, 115] width 162 height 28
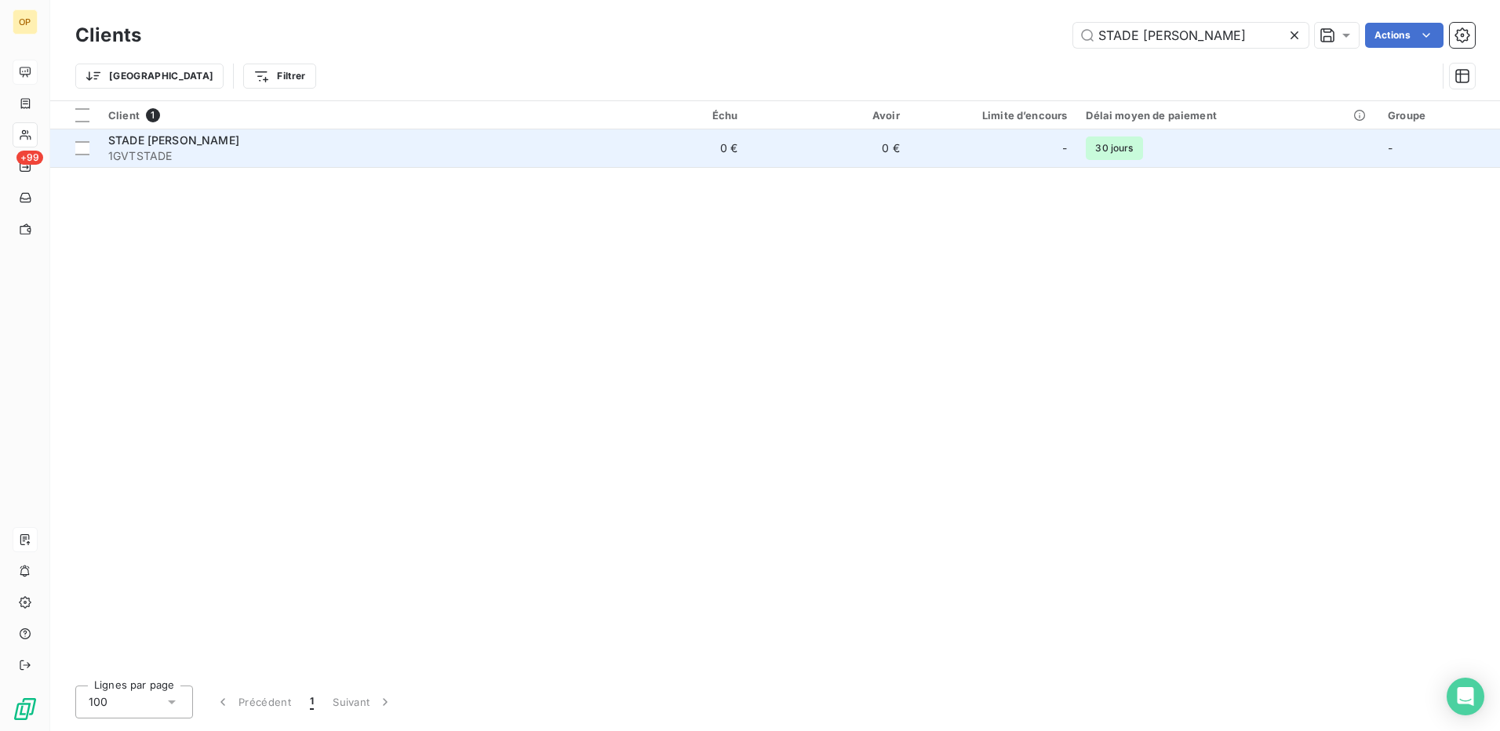
click at [792, 155] on td "0 €" at bounding box center [828, 148] width 162 height 38
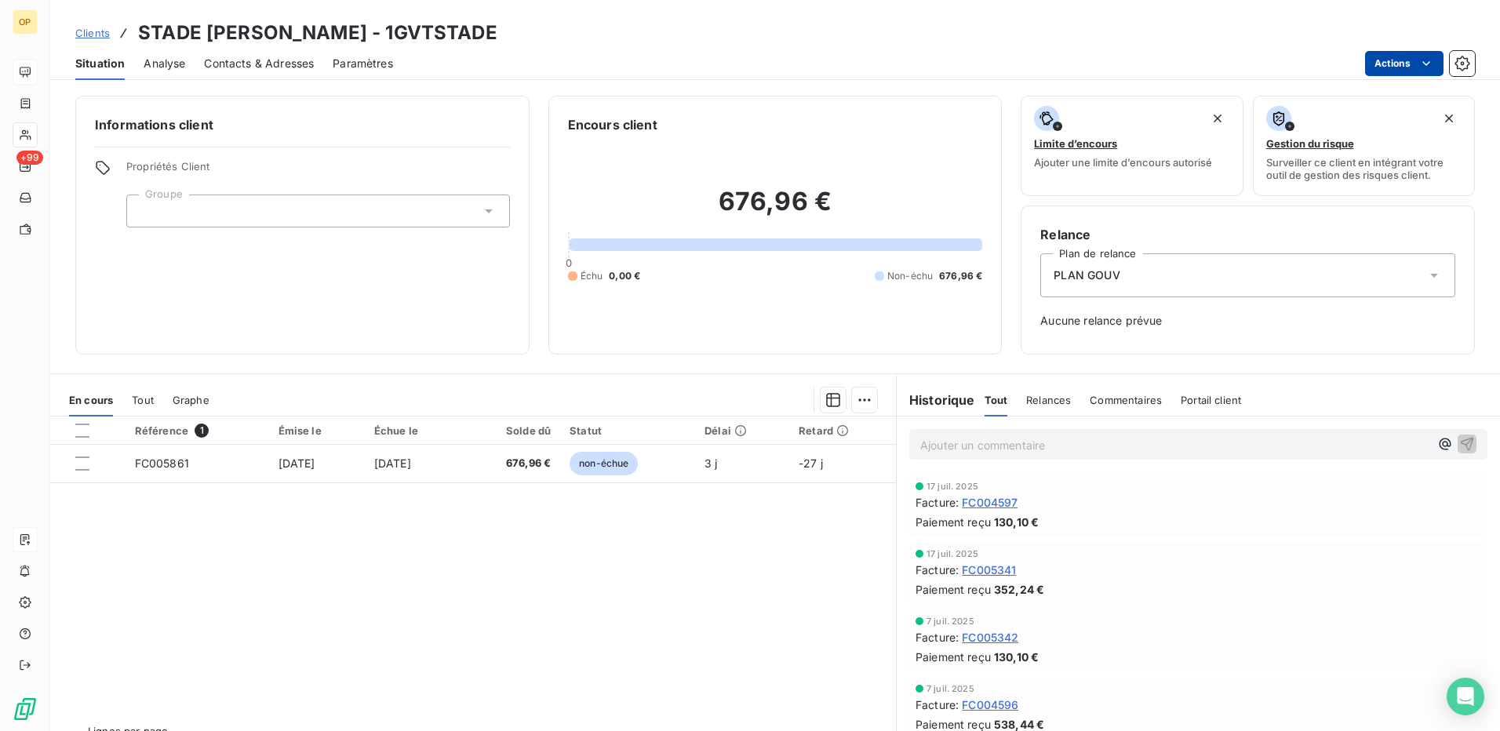
click at [1411, 58] on html "OP +99 Clients STADE [PERSON_NAME] - 1GVTSTADE Situation Analyse Contacts & Adr…" at bounding box center [750, 365] width 1500 height 731
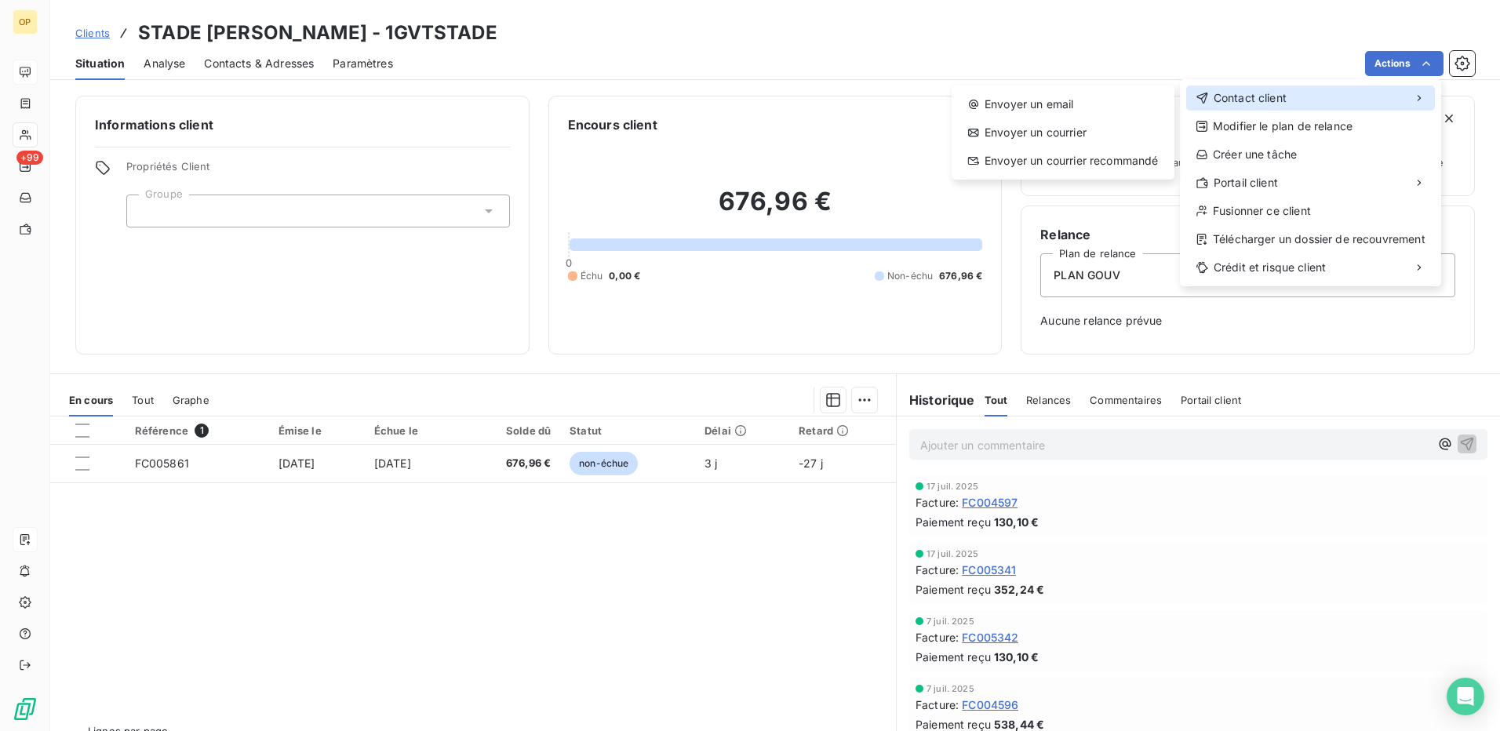
click at [1261, 91] on span "Contact client" at bounding box center [1250, 98] width 73 height 16
click at [1086, 96] on div "Envoyer un email" at bounding box center [1063, 104] width 210 height 25
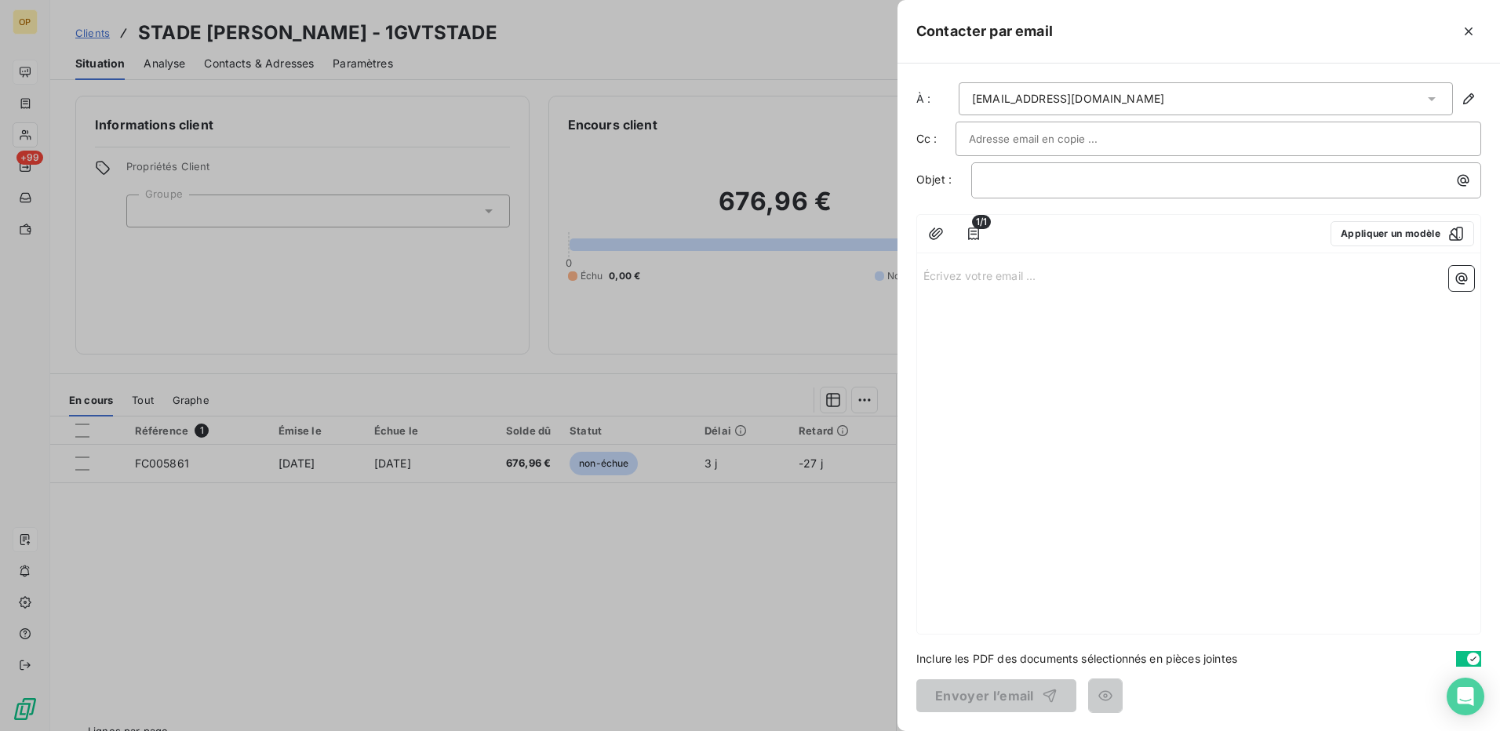
click at [986, 259] on div "1/1 Appliquer un modèle Écrivez votre email ... ﻿" at bounding box center [1198, 424] width 565 height 420
click at [983, 282] on p "Écrivez votre email ... ﻿" at bounding box center [1198, 275] width 551 height 18
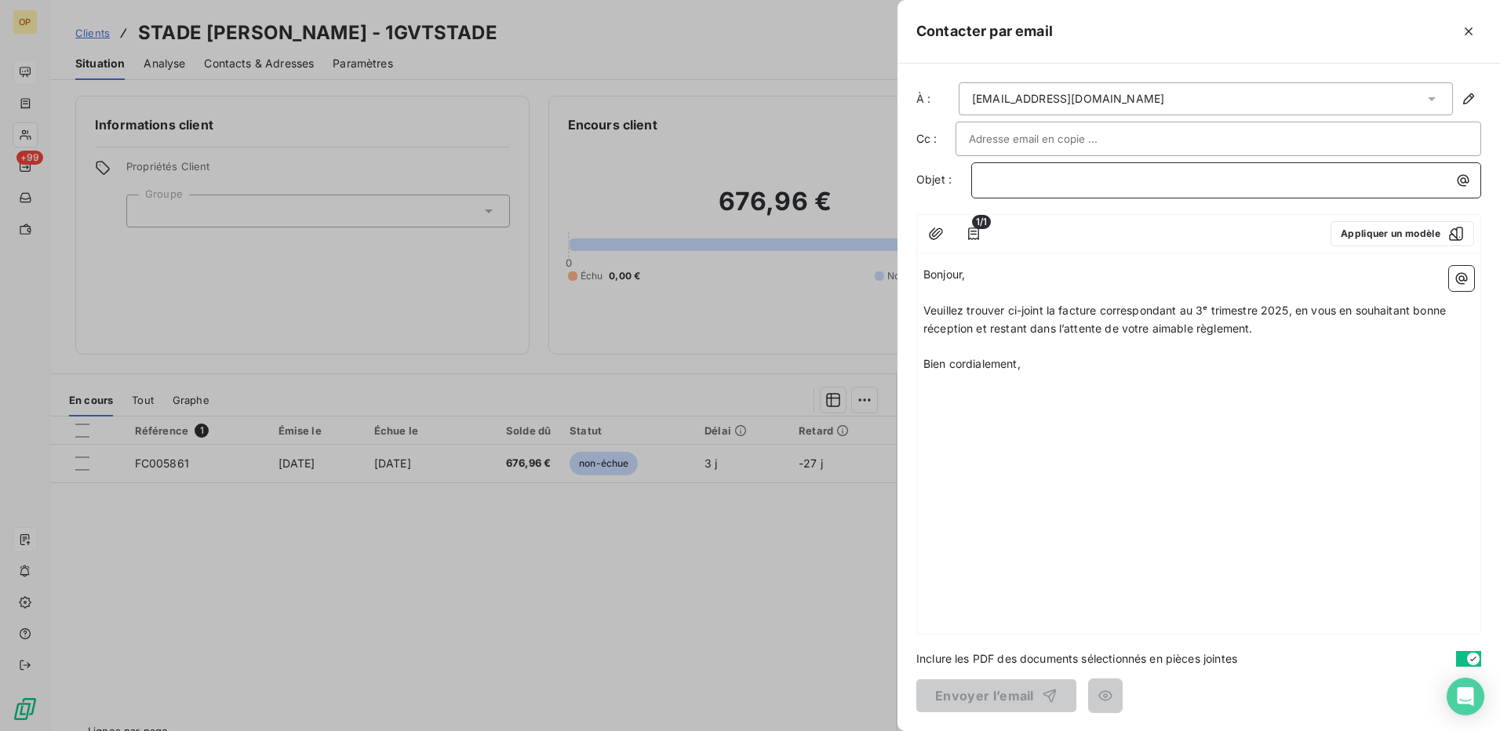
click at [1023, 182] on p "﻿" at bounding box center [1230, 180] width 491 height 18
click at [996, 696] on button "Envoyer l’email" at bounding box center [996, 695] width 160 height 33
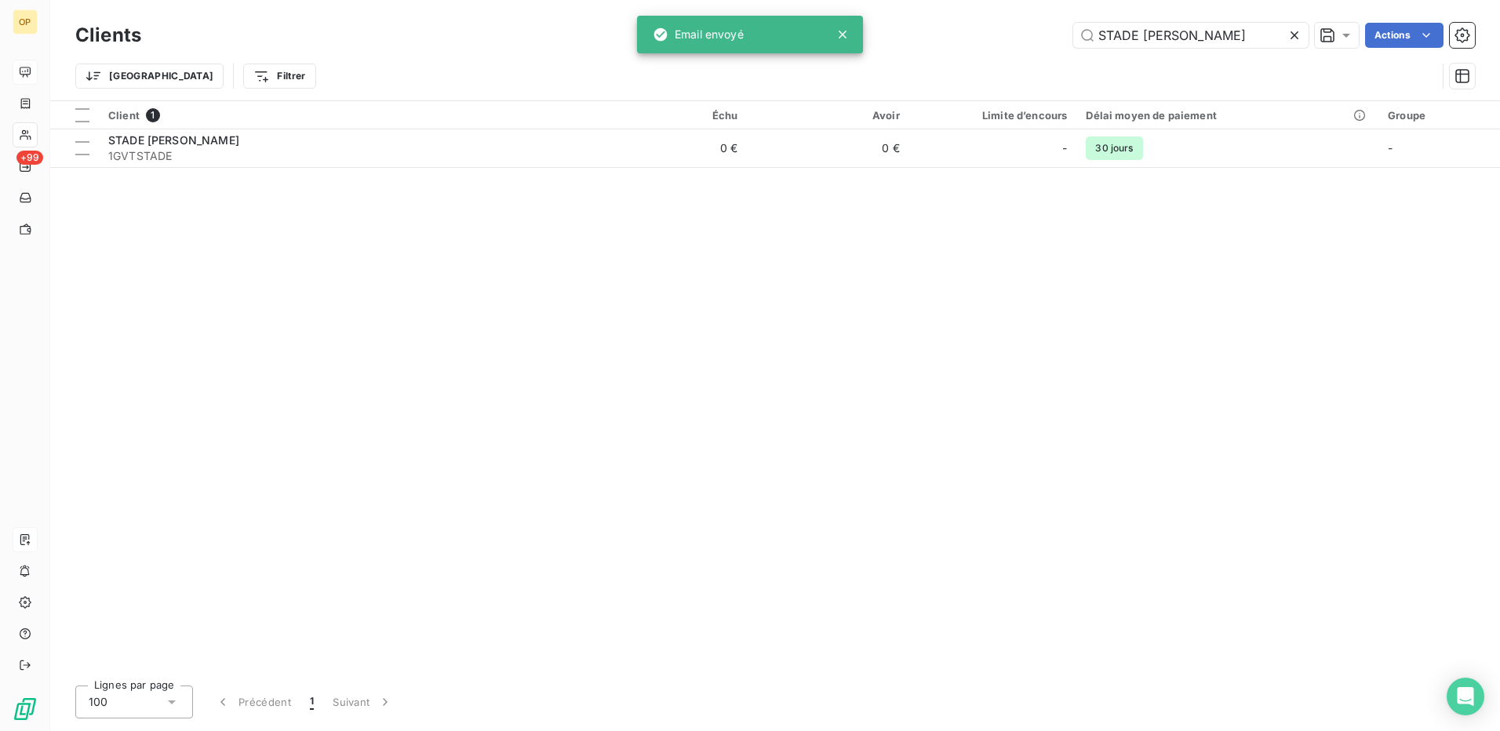
drag, startPoint x: 1217, startPoint y: 31, endPoint x: 952, endPoint y: 35, distance: 264.4
click at [952, 35] on div "STADE LOUIS II Actions" at bounding box center [817, 35] width 1315 height 25
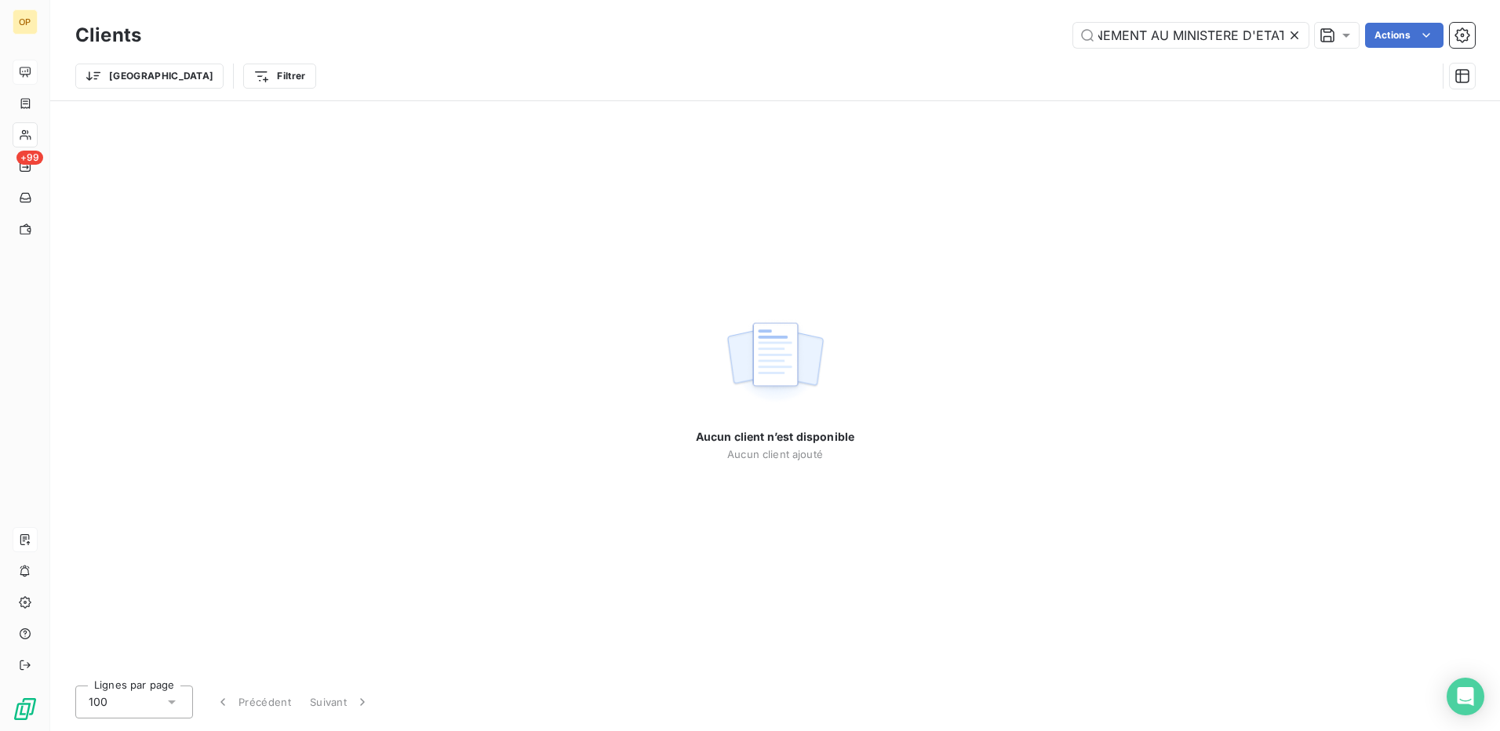
drag, startPoint x: 1150, startPoint y: 37, endPoint x: 1303, endPoint y: 38, distance: 153.0
click at [1307, 37] on div "SECRETARIAT GENERAL DU GOUVERNEMENT AU MINISTERE D'ETAT" at bounding box center [1190, 35] width 235 height 25
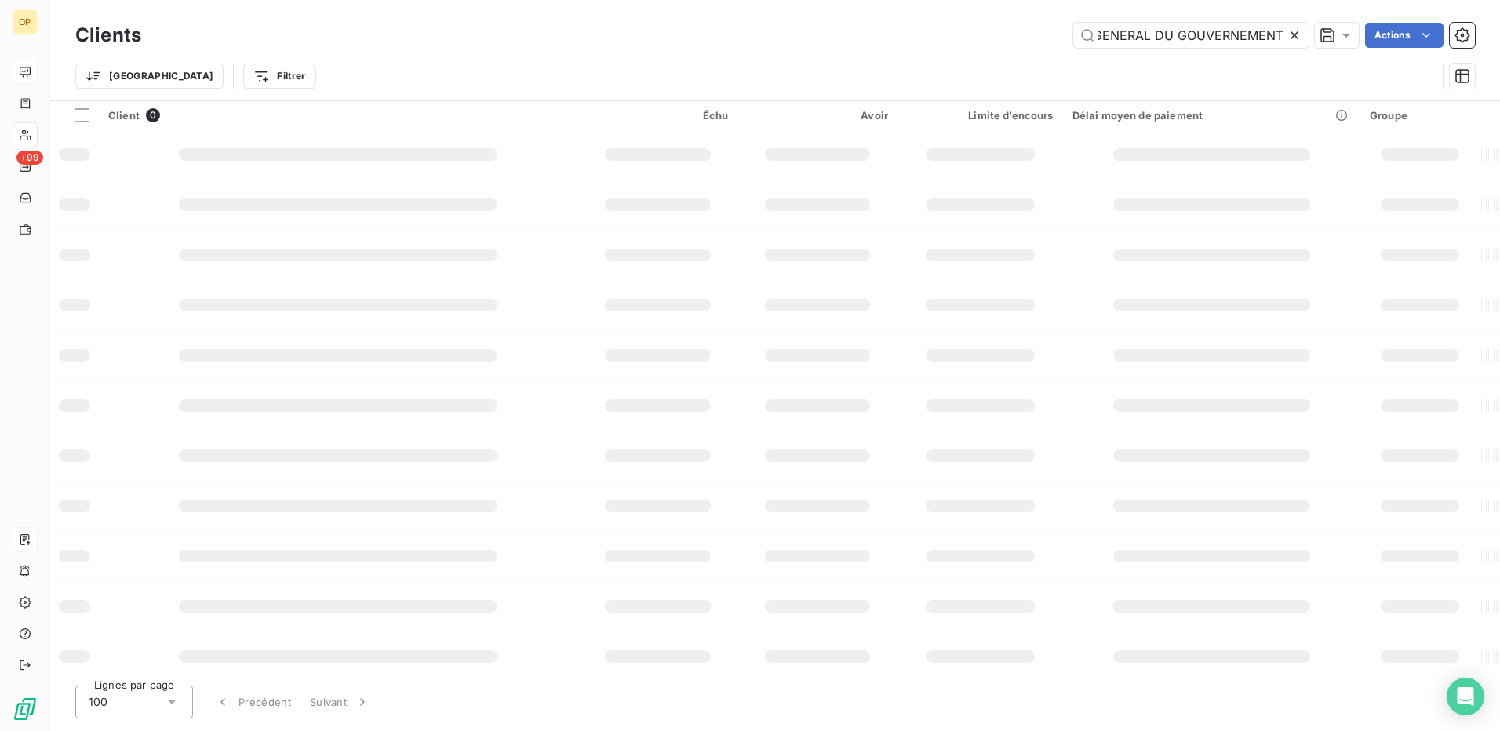
scroll to position [0, 91]
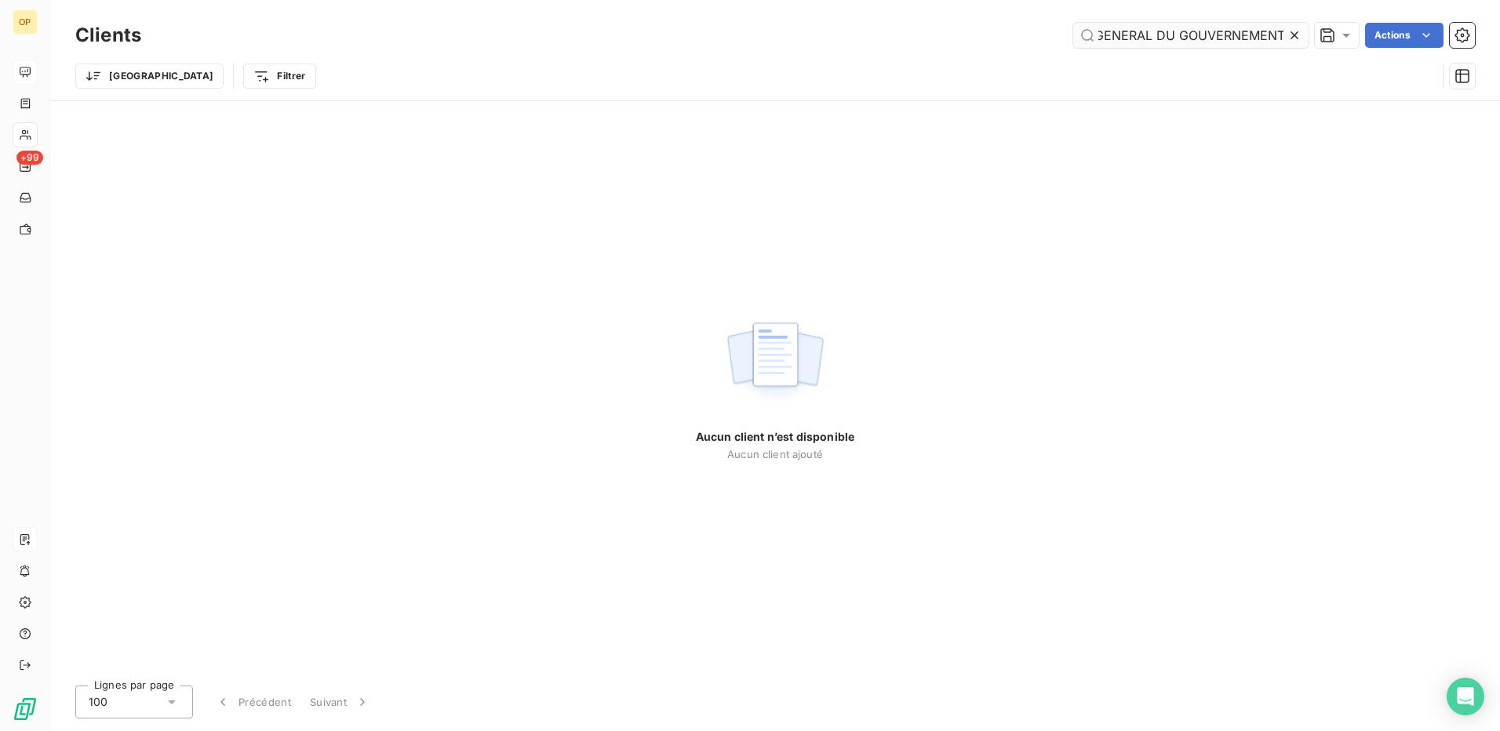
click at [1096, 31] on input "SECRETARIAT GENERAL DU GOUVERNEMENT" at bounding box center [1190, 35] width 235 height 25
click at [1197, 38] on input "SECRETARIAT GENERAL DU GOUVERNEMENT" at bounding box center [1190, 35] width 235 height 25
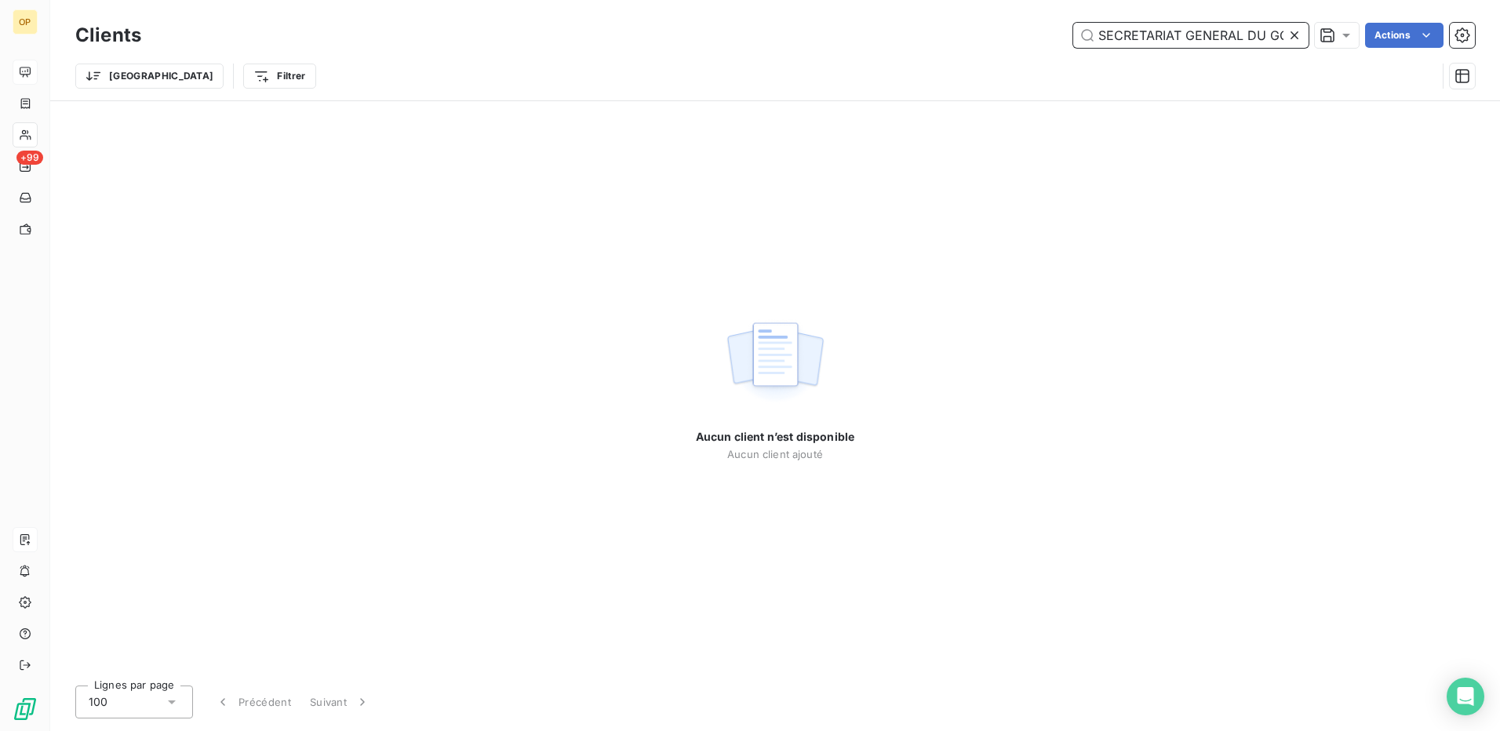
paste input "1GVTSEGESECR"
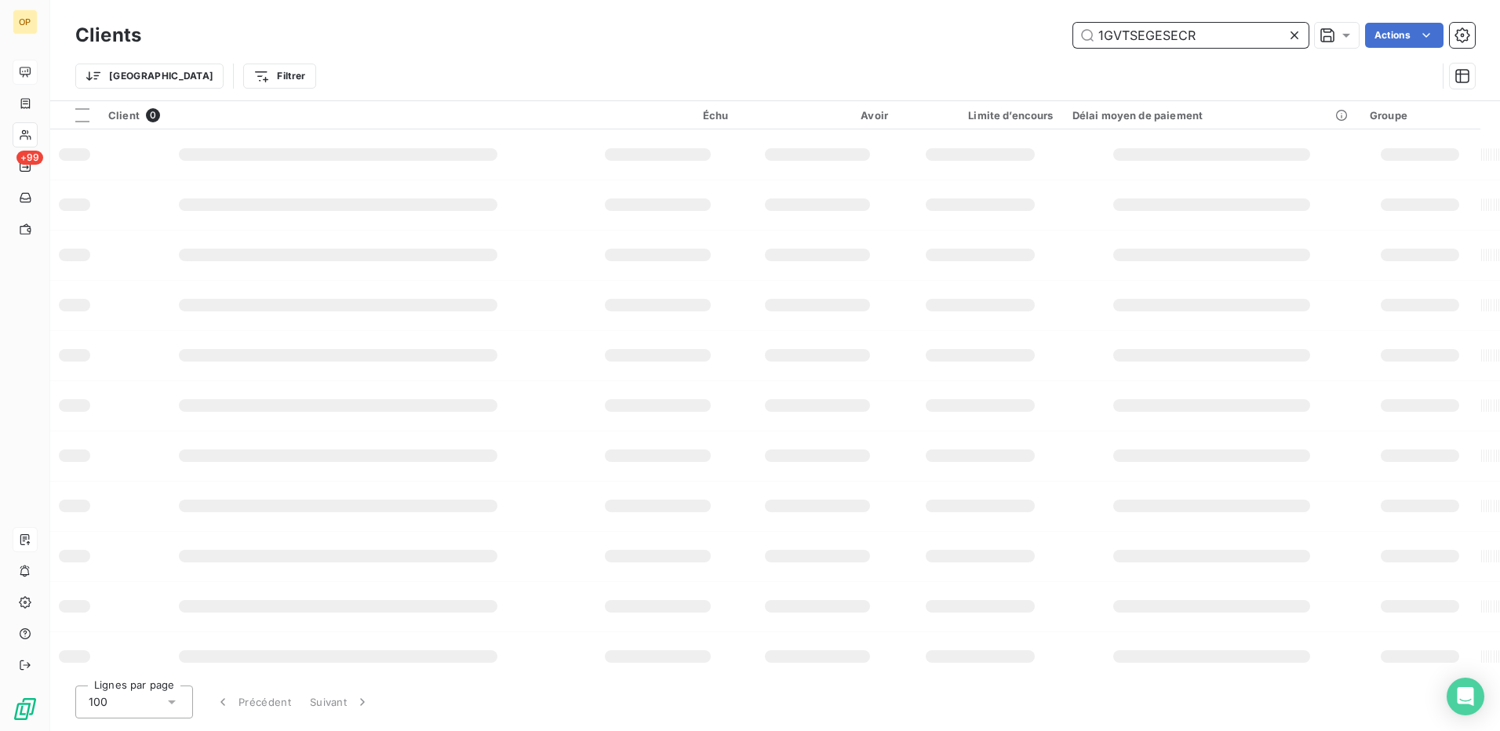
type input "1GVTSEGESECR"
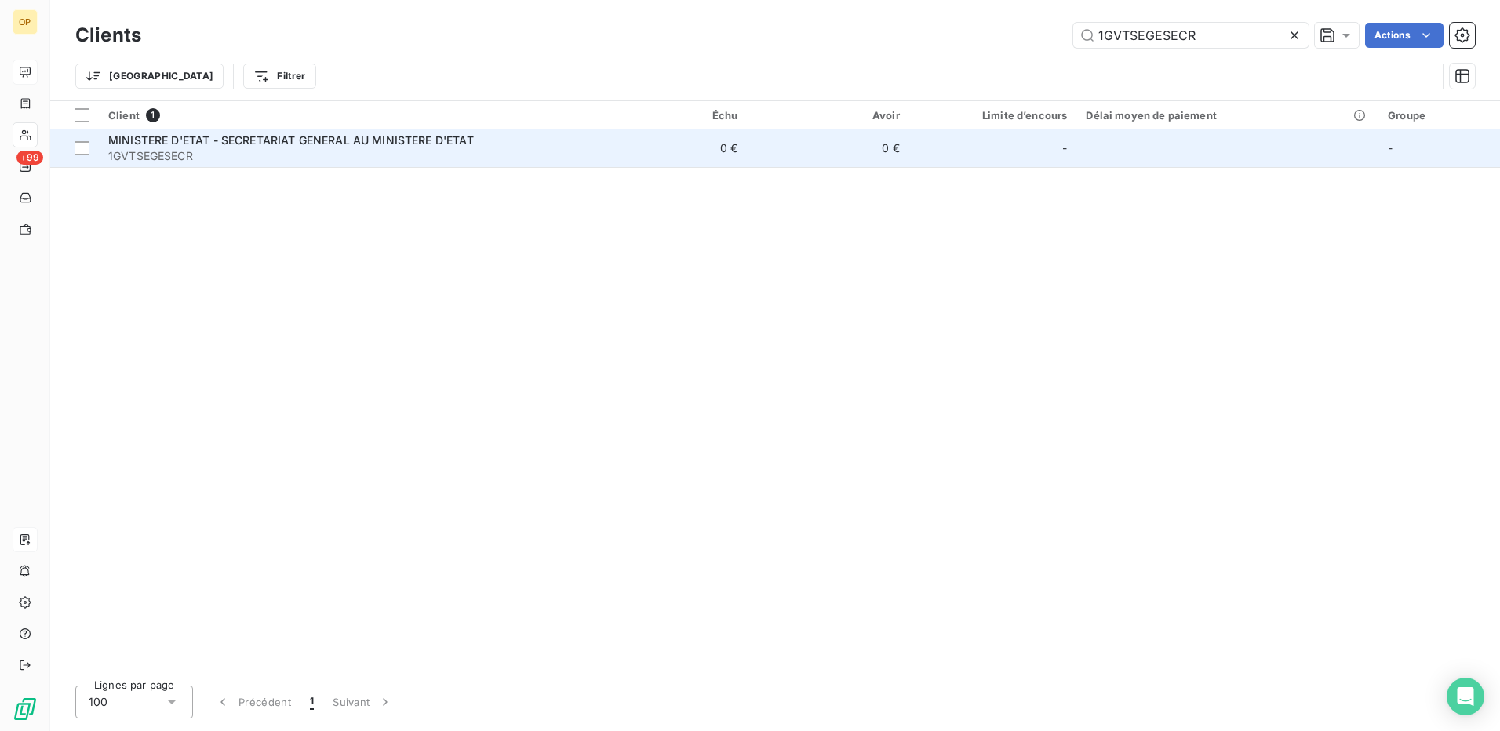
click at [718, 158] on td "0 €" at bounding box center [666, 148] width 162 height 38
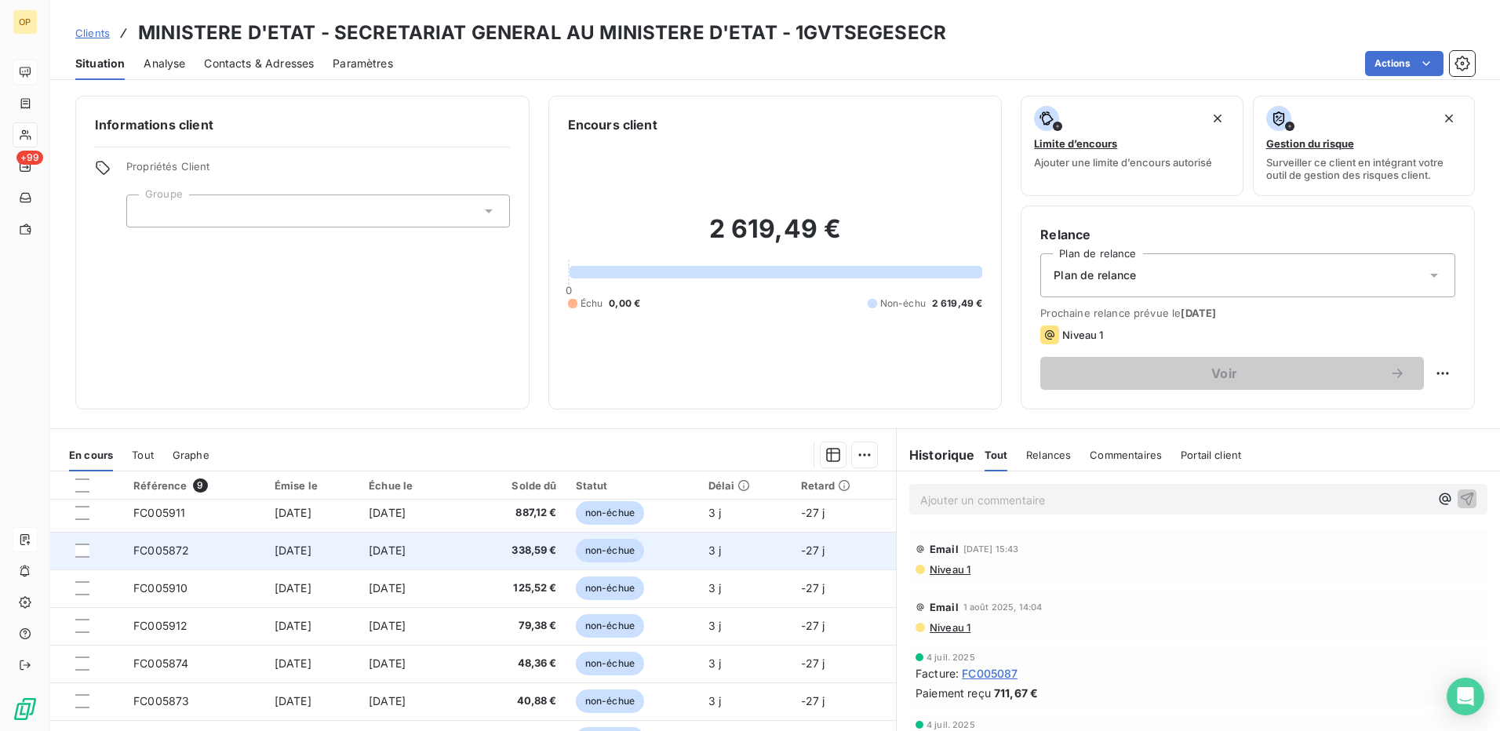
scroll to position [66, 0]
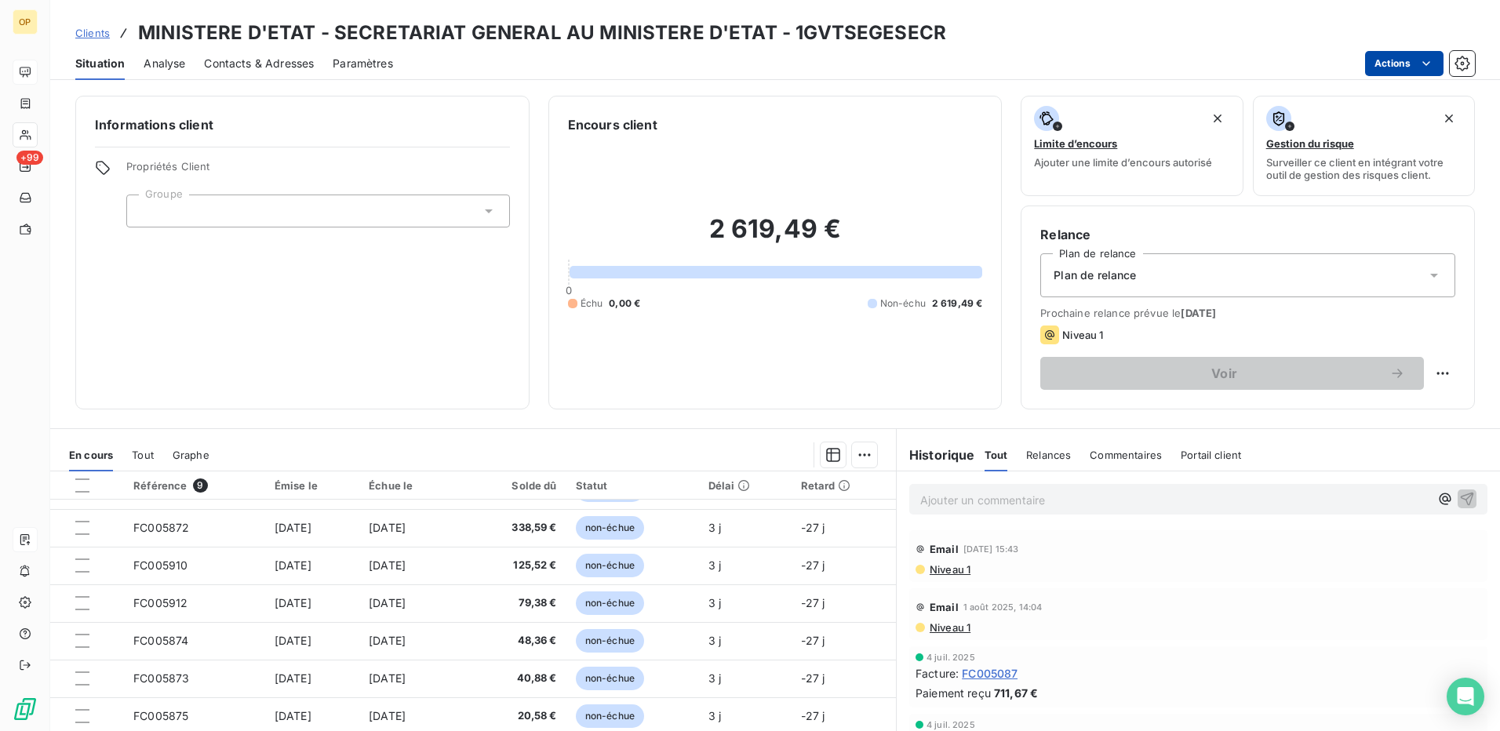
click at [1414, 61] on html "OP +99 Clients MINISTERE D'ETAT - SECRETARIAT GENERAL AU MINISTERE D'ETAT - 1GV…" at bounding box center [750, 365] width 1500 height 731
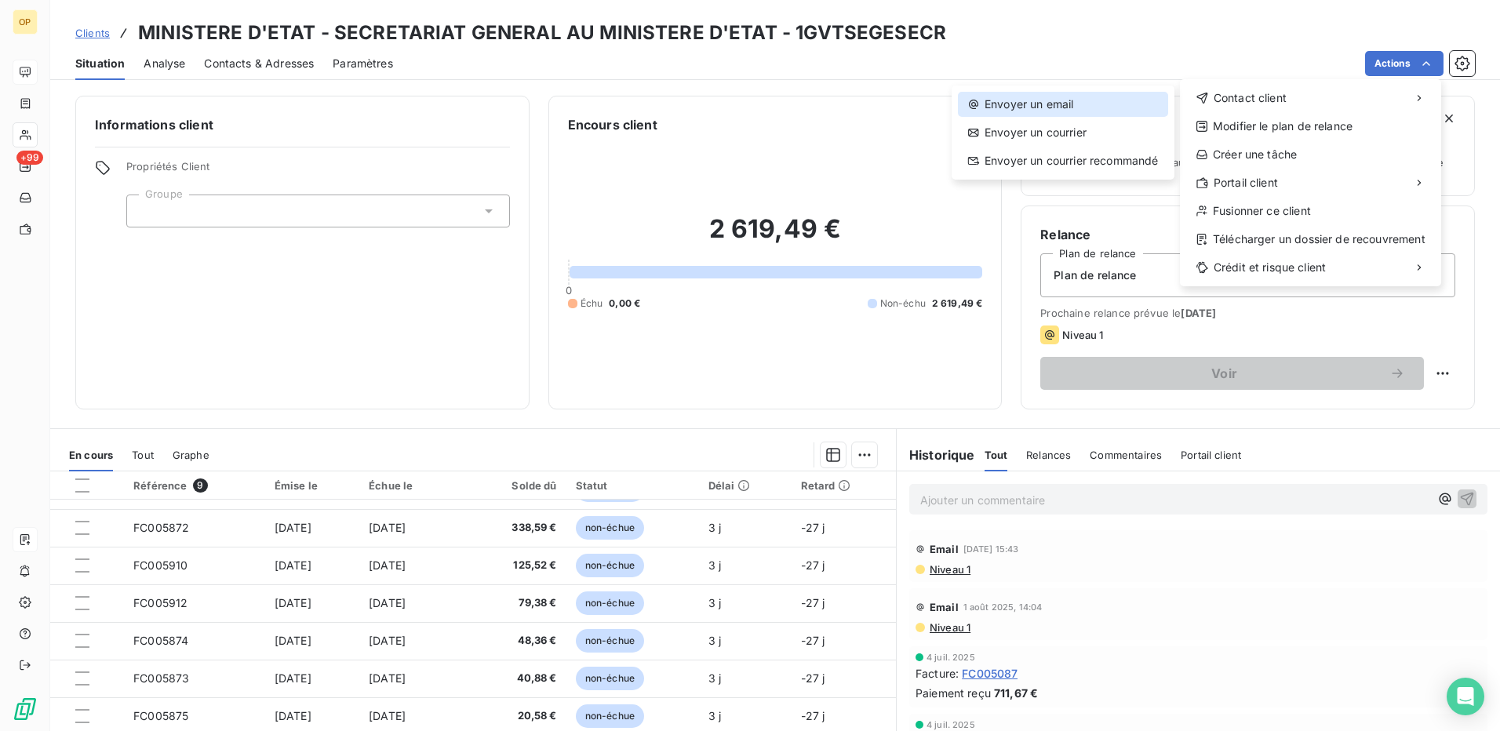
click at [1115, 104] on div "Envoyer un email" at bounding box center [1063, 104] width 210 height 25
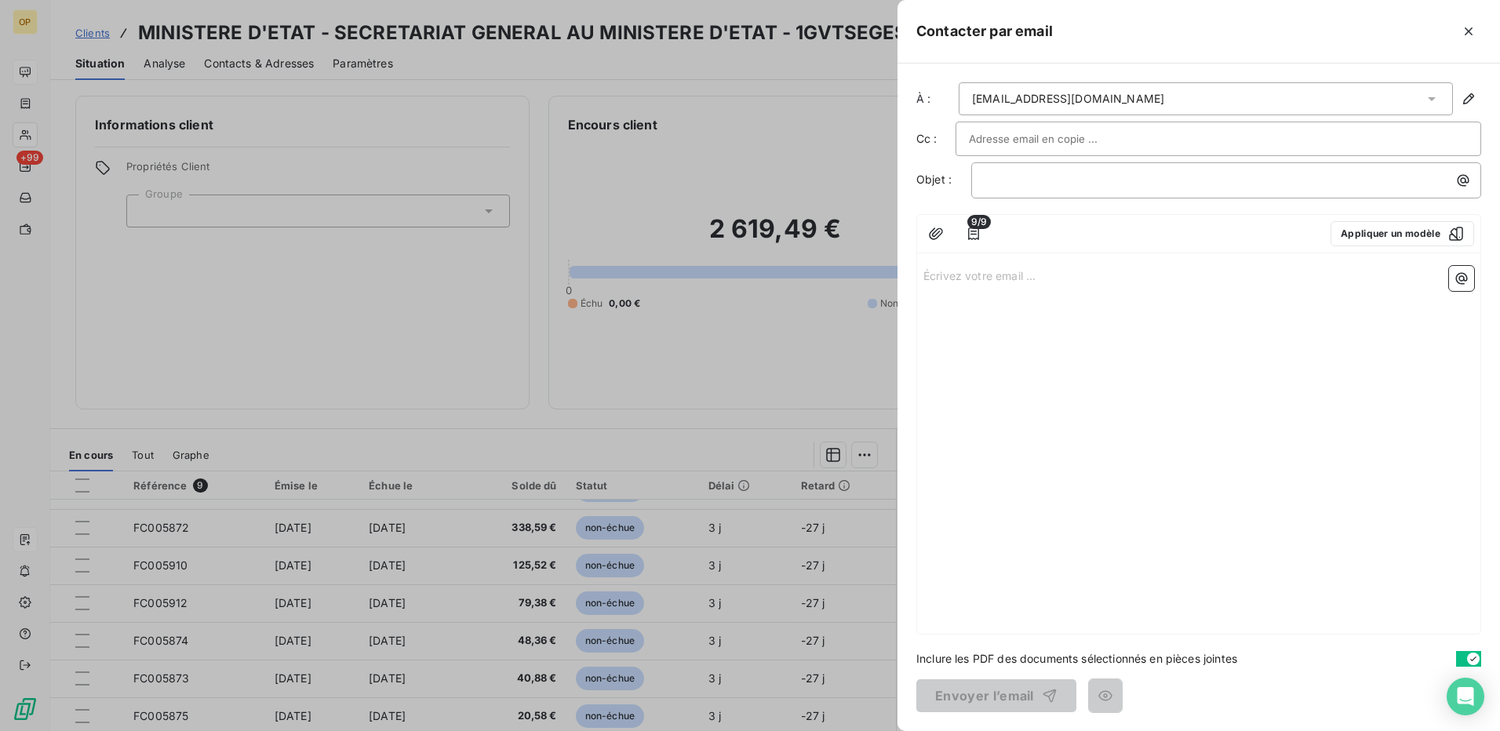
click at [948, 275] on p "Écrivez votre email ... ﻿" at bounding box center [1198, 275] width 551 height 18
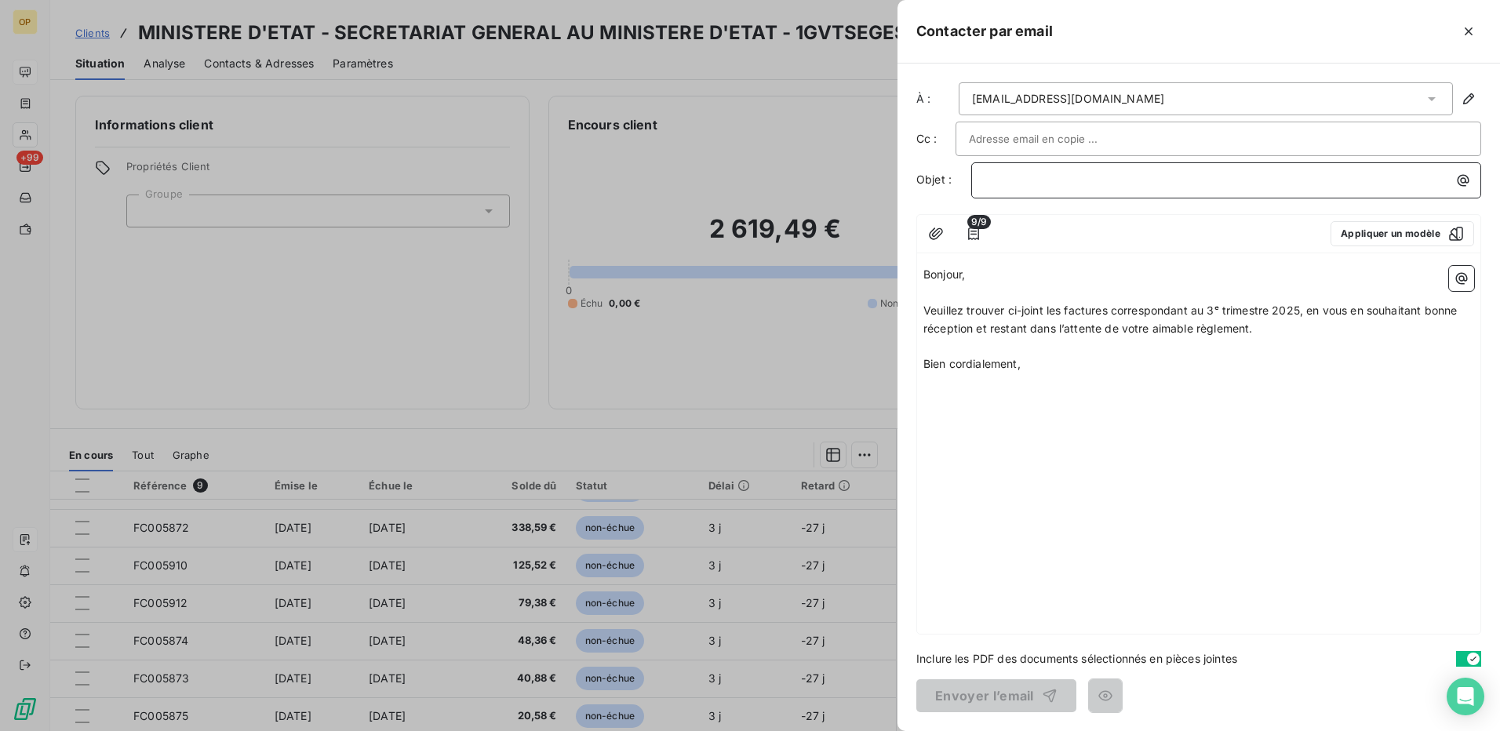
click at [1092, 170] on div "﻿" at bounding box center [1226, 178] width 499 height 21
click at [996, 690] on button "Envoyer l’email" at bounding box center [996, 695] width 160 height 33
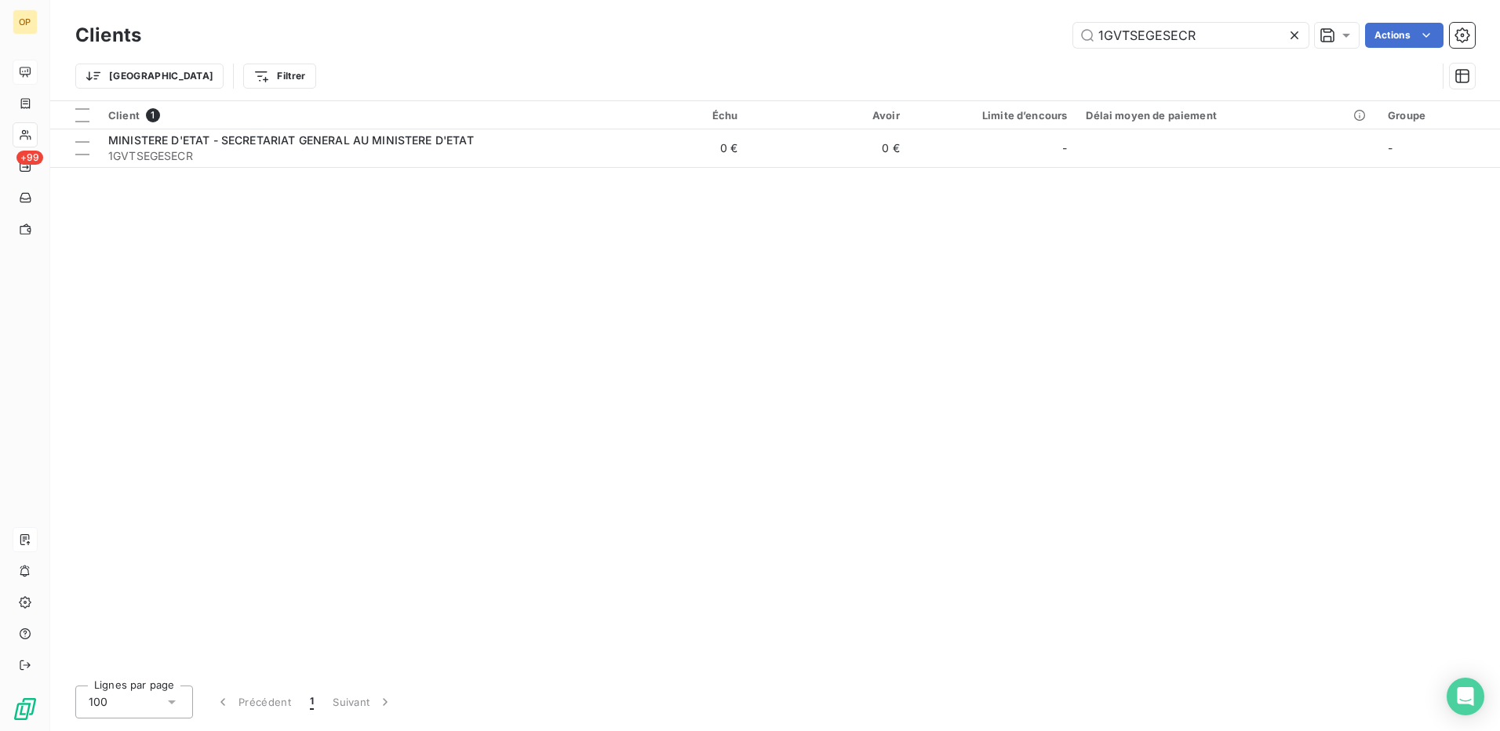
drag, startPoint x: 1209, startPoint y: 41, endPoint x: 1029, endPoint y: 48, distance: 179.8
click at [1029, 48] on div "Clients 1GVTSEGESECR Actions" at bounding box center [775, 35] width 1400 height 33
type input "1GVTDREC"
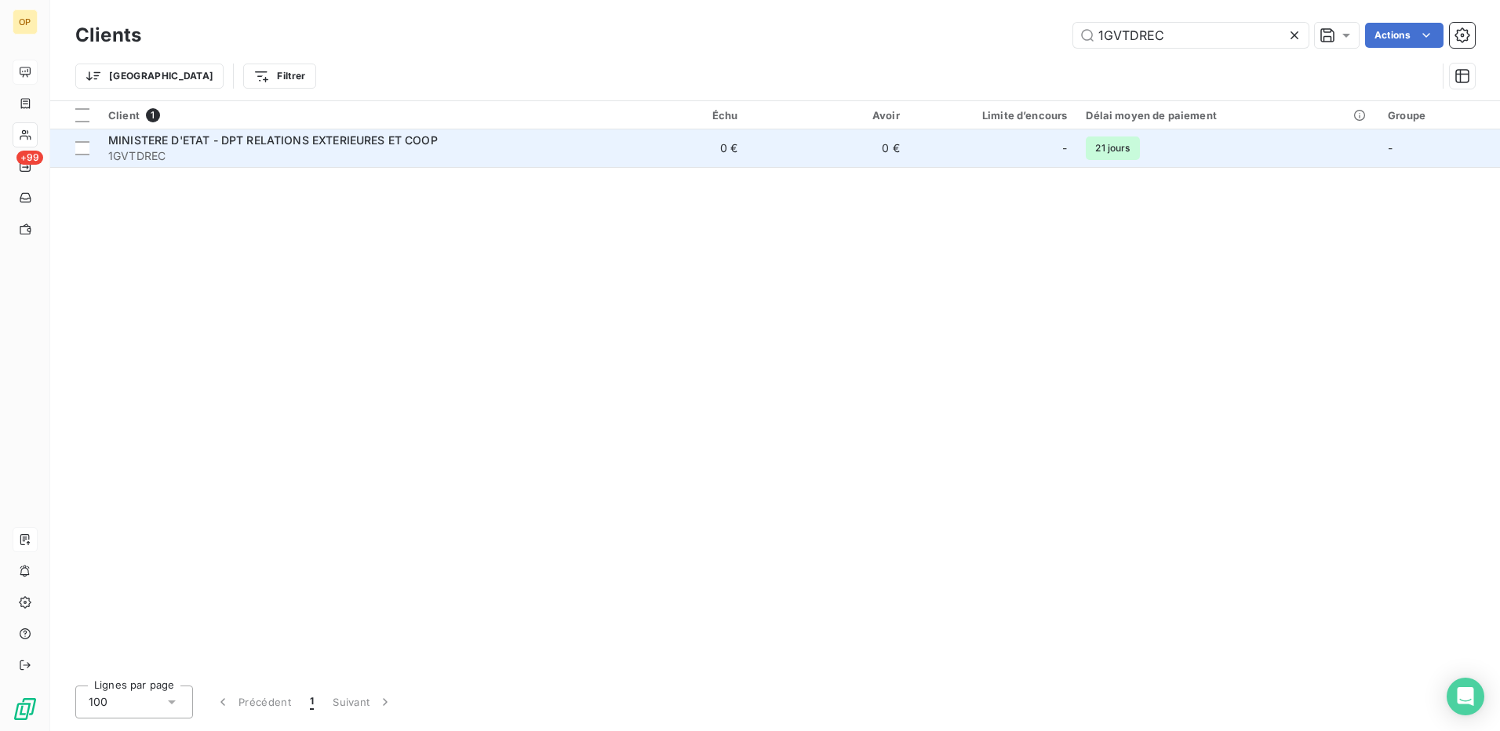
click at [289, 136] on span "MINISTERE D'ETAT - DPT RELATIONS EXTERIEURES ET COOP" at bounding box center [272, 139] width 329 height 13
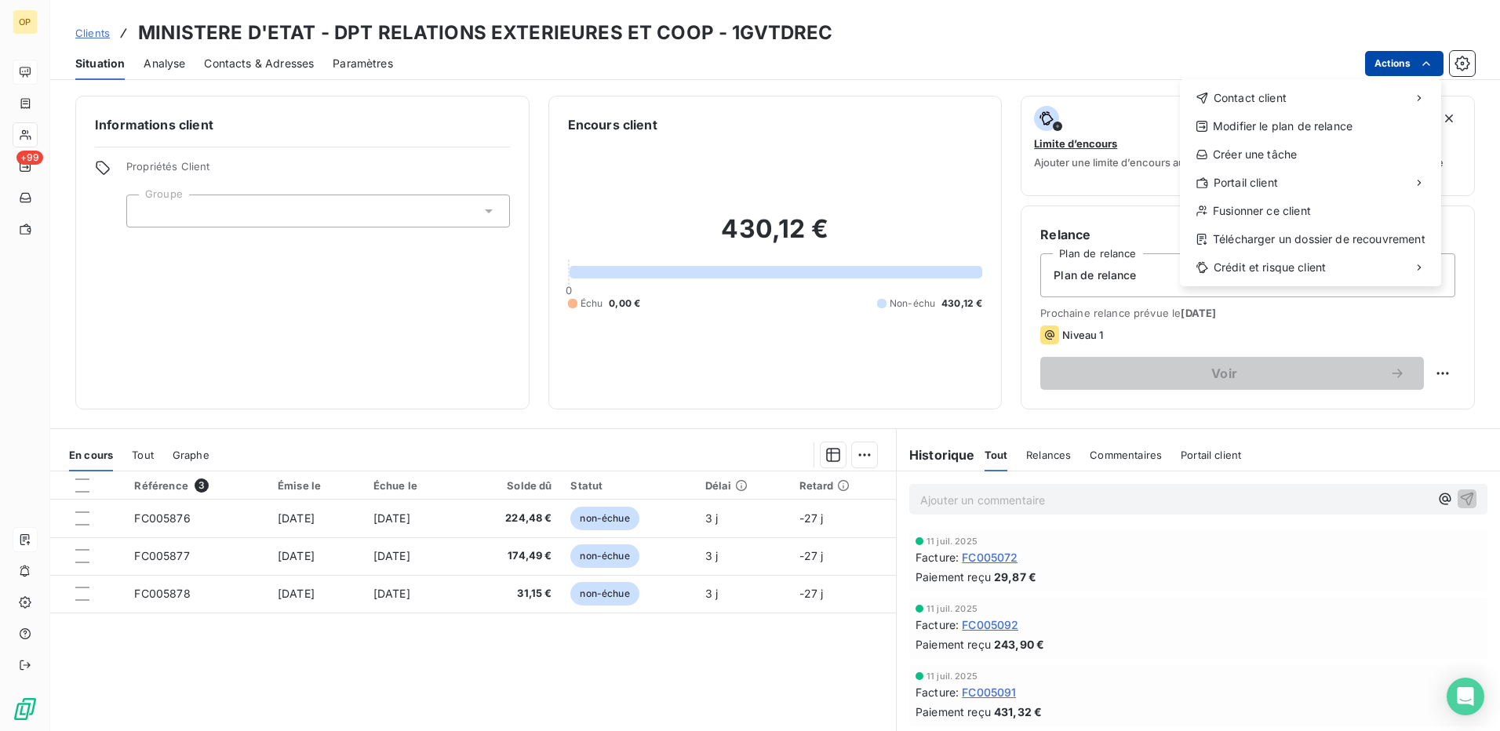
click at [1396, 61] on html "OP +99 Clients MINISTERE D'ETAT - DPT RELATIONS EXTERIEURES ET COOP - 1GVTDREC …" at bounding box center [750, 365] width 1500 height 731
click at [1064, 108] on div "Envoyer un email" at bounding box center [1063, 104] width 210 height 25
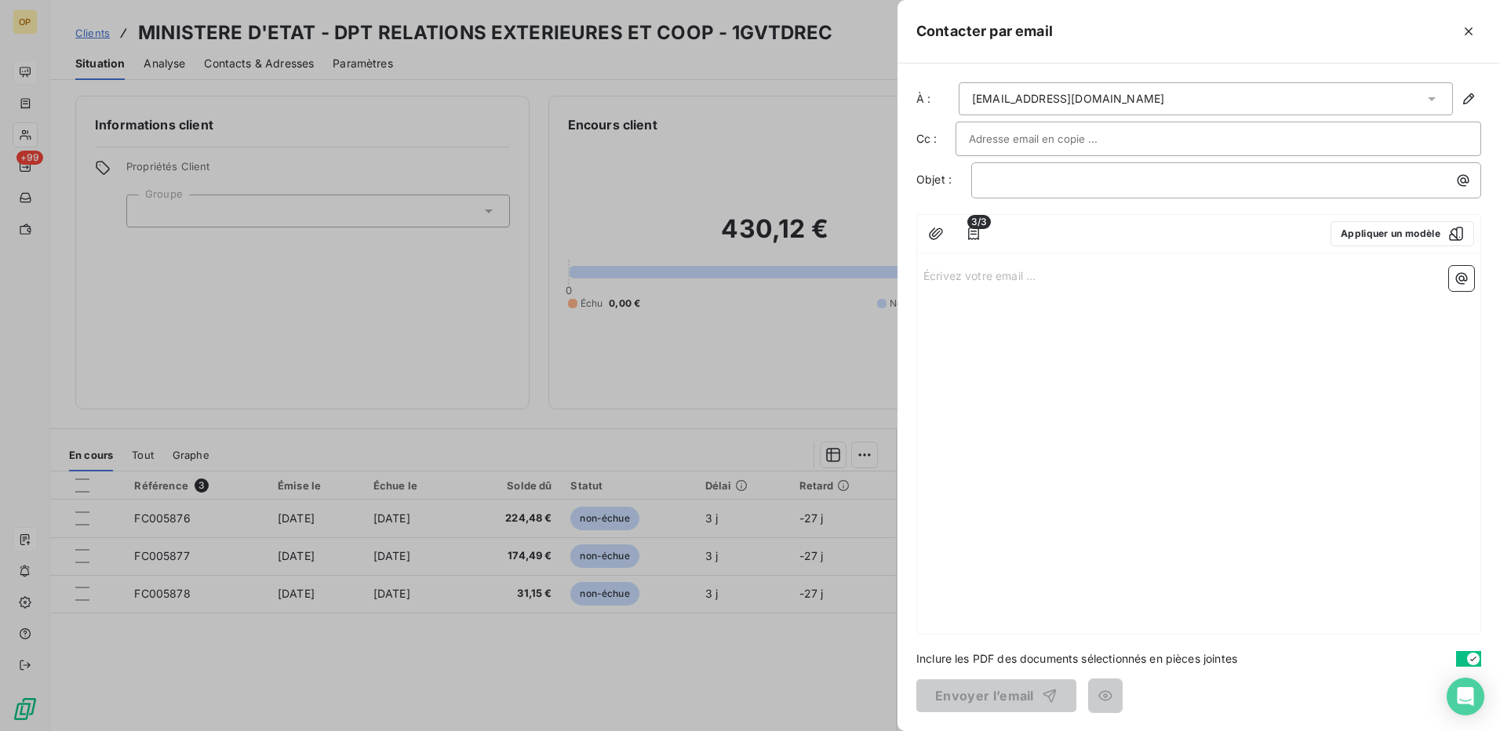
click at [961, 274] on p "Écrivez votre email ... ﻿" at bounding box center [1198, 275] width 551 height 18
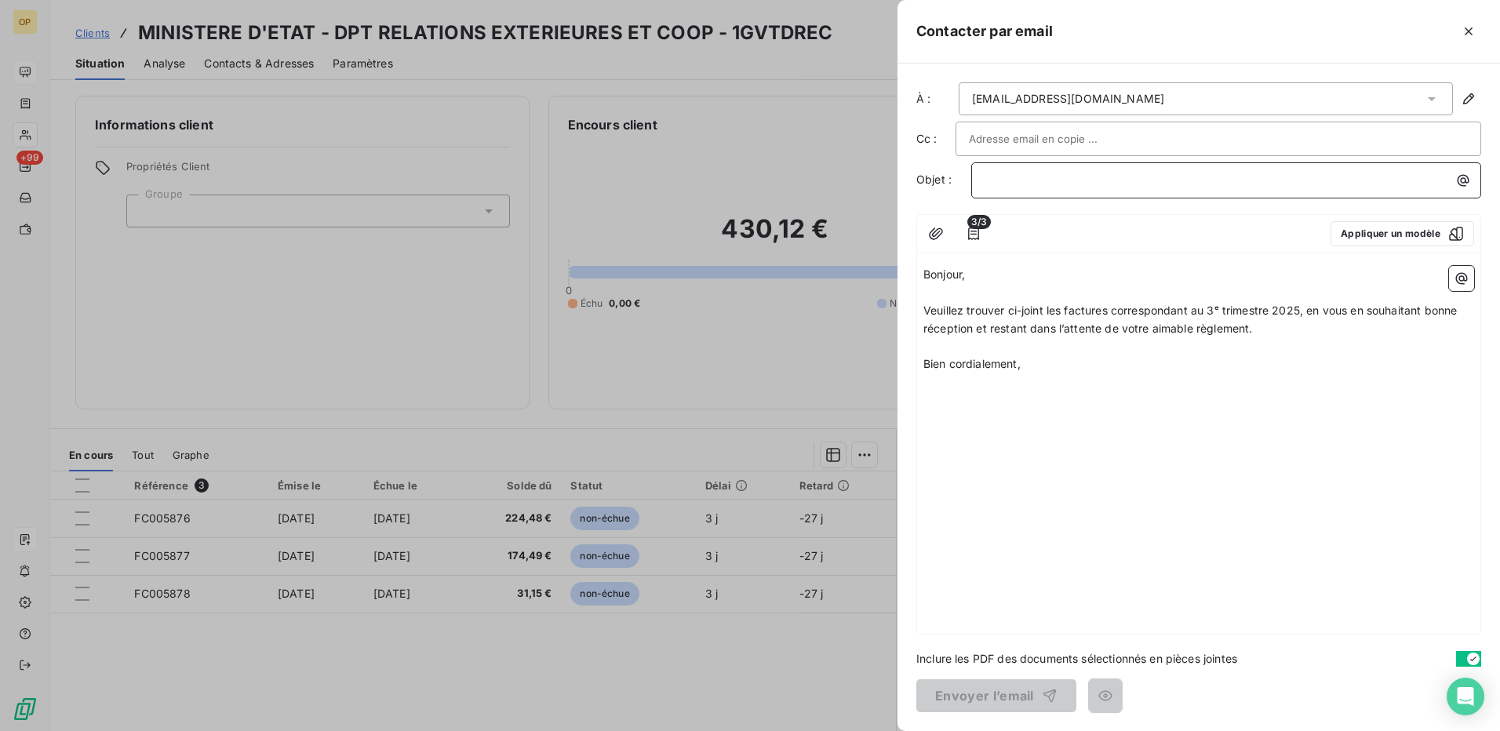
click at [1042, 182] on p "﻿" at bounding box center [1230, 180] width 491 height 18
click at [995, 690] on button "Envoyer l’email" at bounding box center [996, 695] width 160 height 33
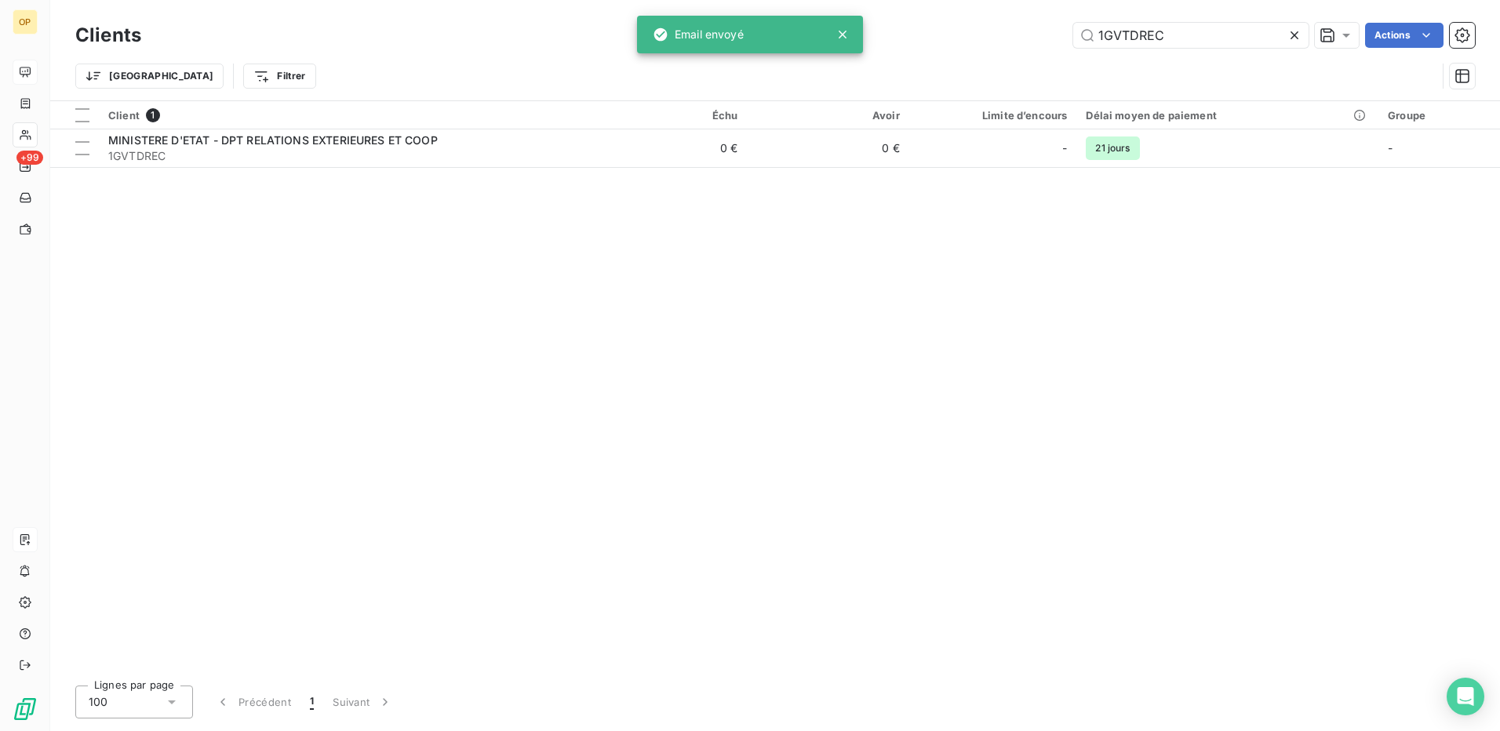
drag, startPoint x: 1189, startPoint y: 37, endPoint x: 887, endPoint y: 37, distance: 302.0
click at [887, 37] on div "1GVTDREC Actions" at bounding box center [817, 35] width 1315 height 25
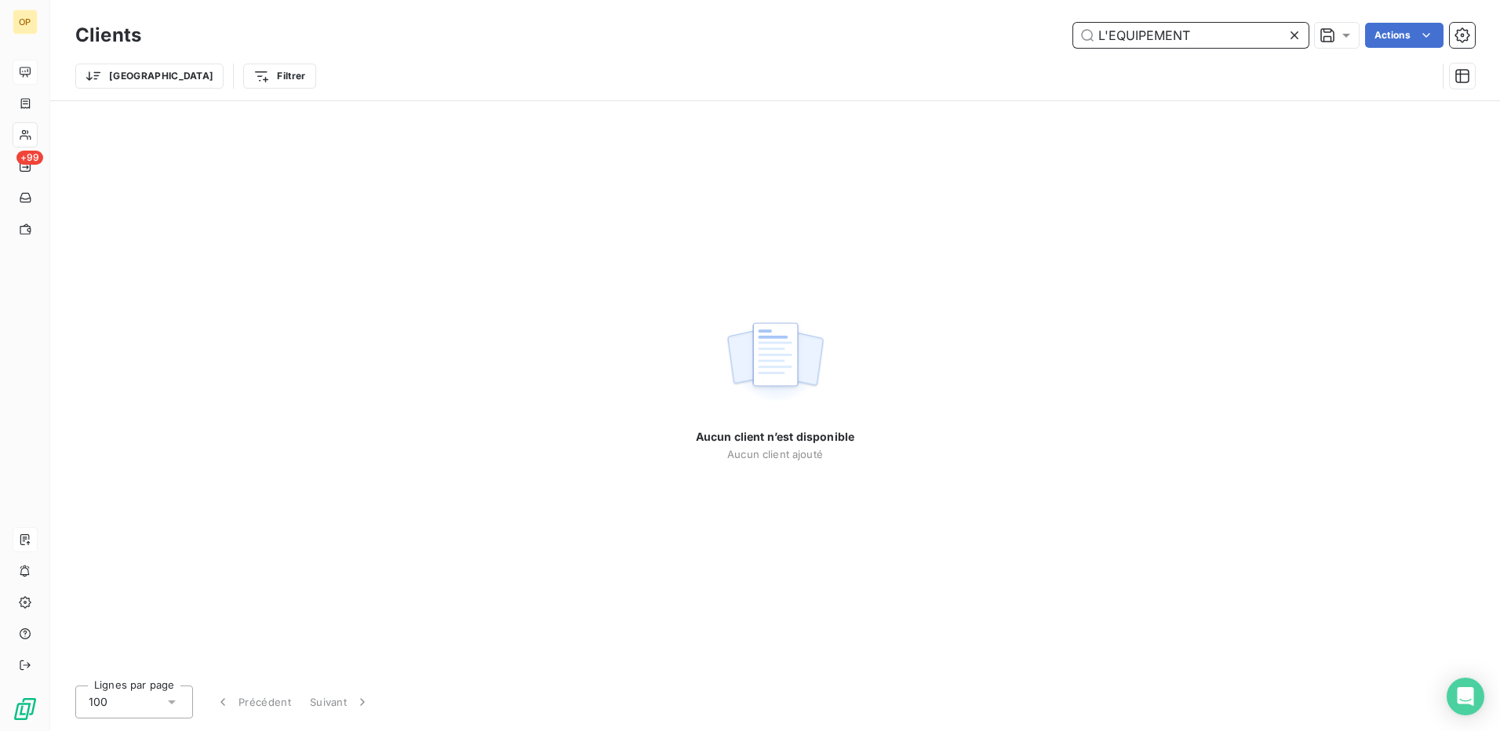
drag, startPoint x: 1203, startPoint y: 35, endPoint x: 906, endPoint y: 55, distance: 298.0
click at [906, 55] on div "Clients L'EQUIPEMENT Actions Trier Filtrer" at bounding box center [775, 60] width 1400 height 82
paste input "1GVTDEUU"
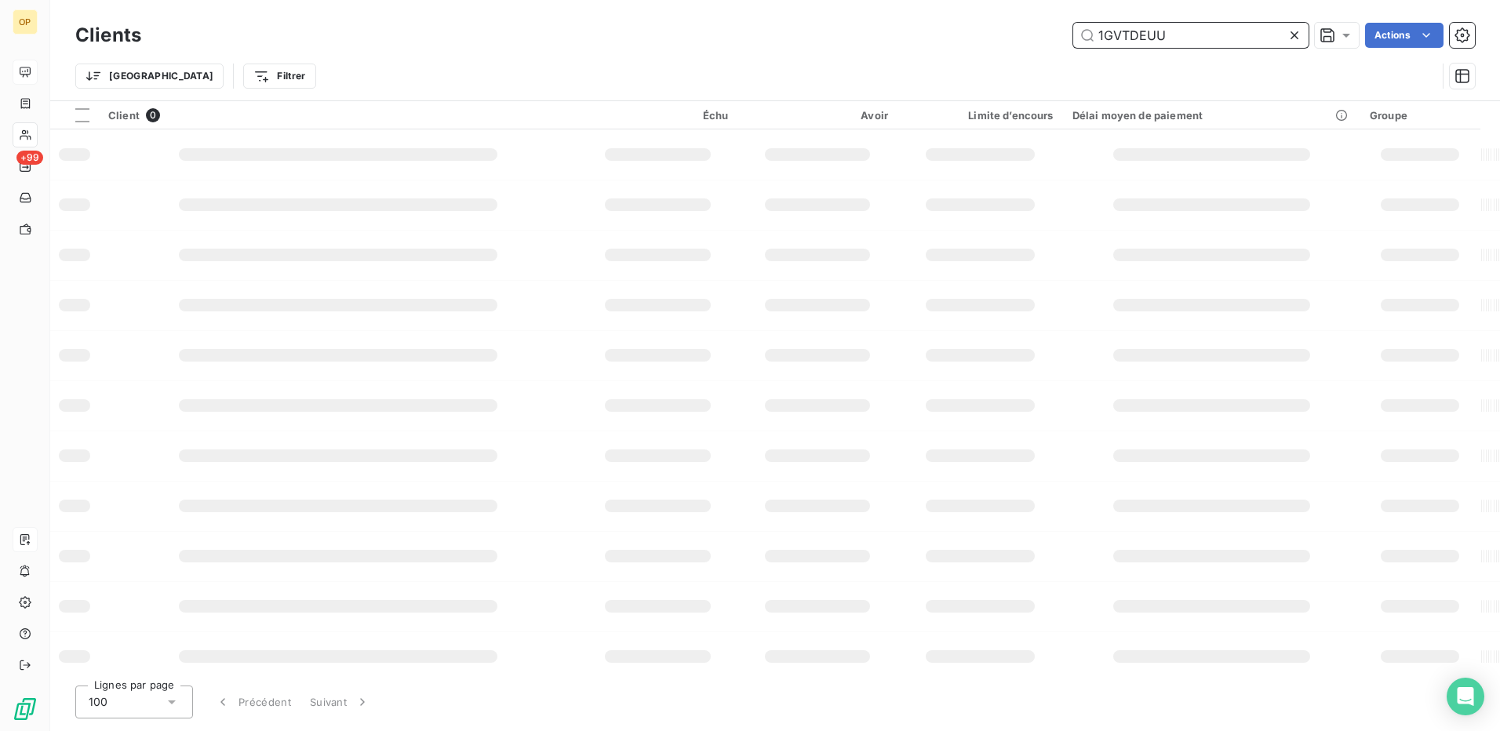
type input "1GVTDEUU"
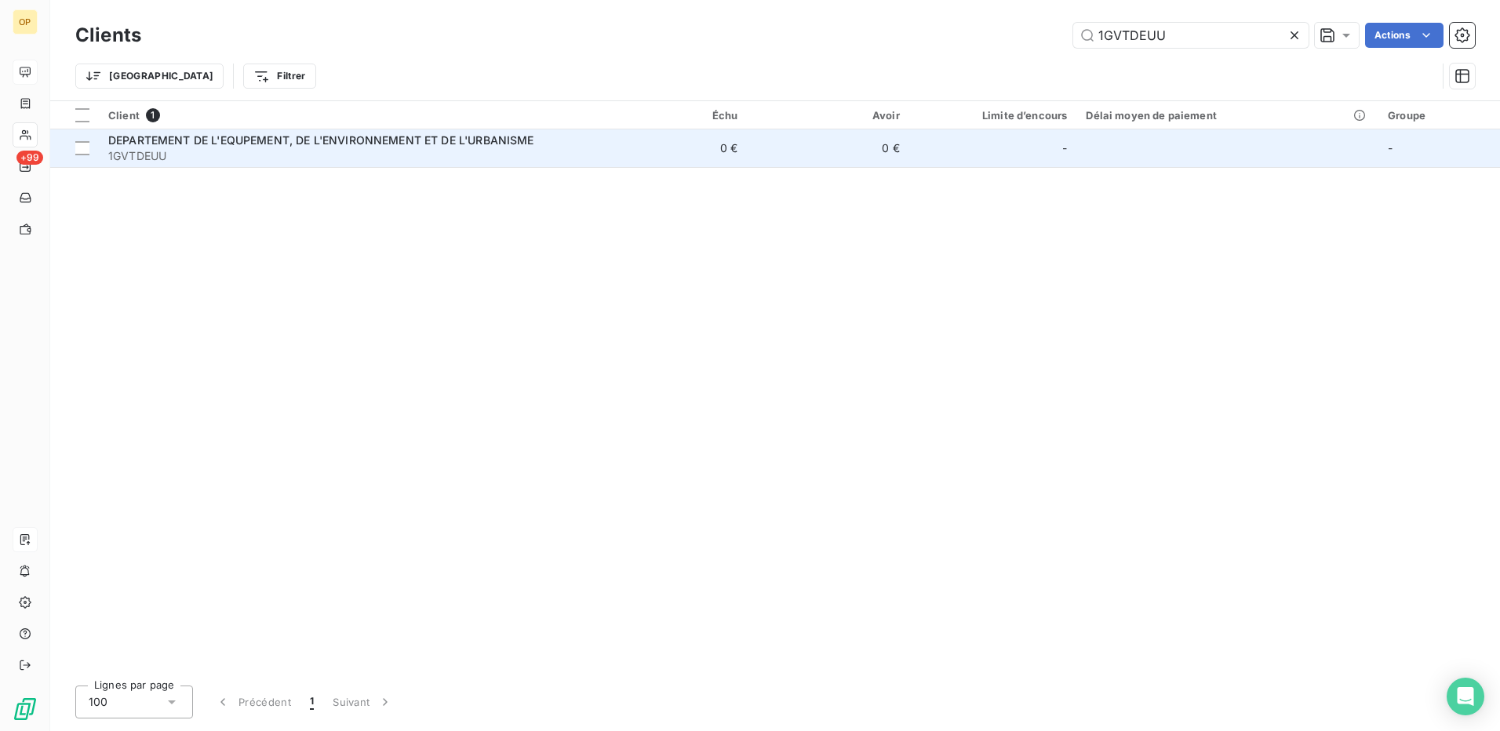
click at [749, 161] on td "0 €" at bounding box center [828, 148] width 162 height 38
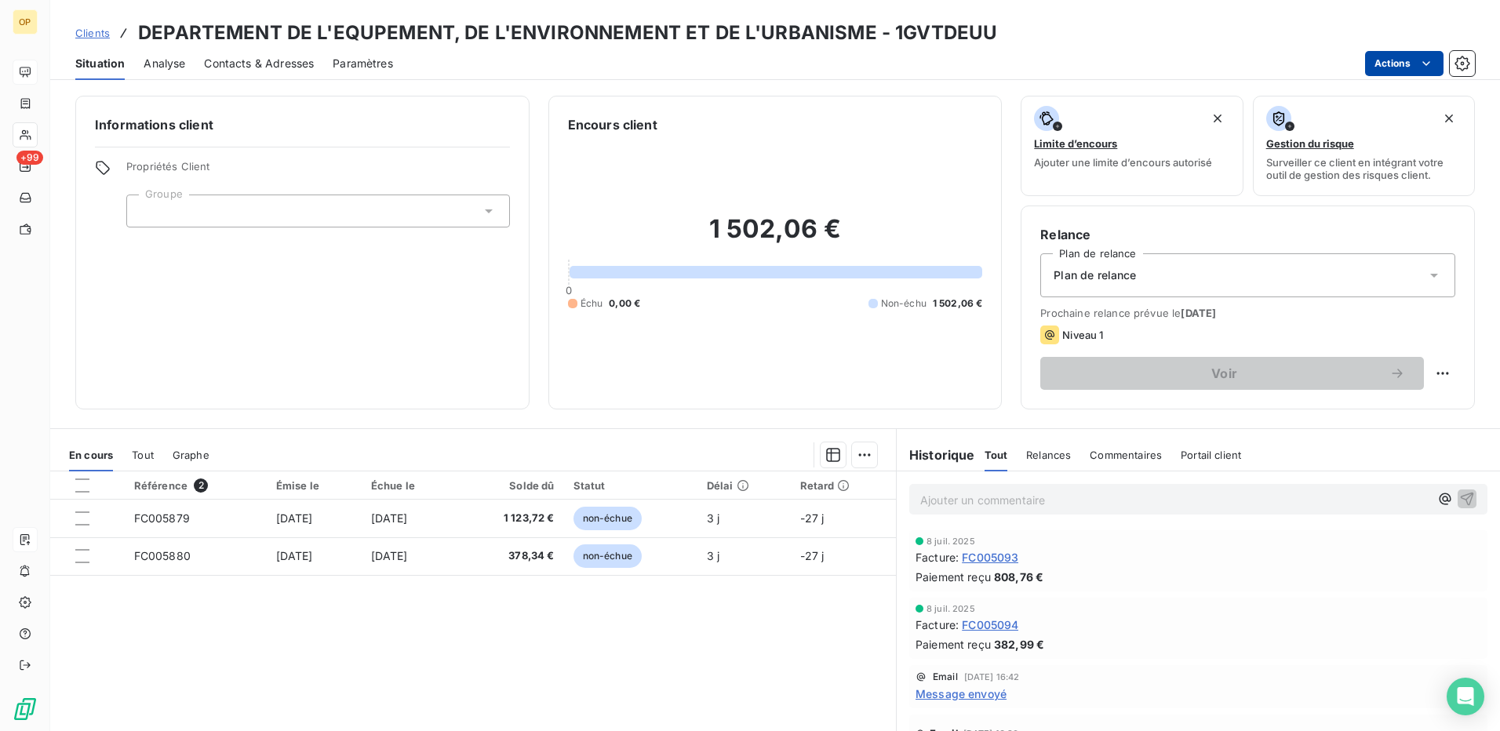
click at [1416, 67] on html "OP +99 Clients DEPARTEMENT DE L'EQUPEMENT, DE L'ENVIRONNEMENT ET DE L'URBANISME…" at bounding box center [750, 365] width 1500 height 731
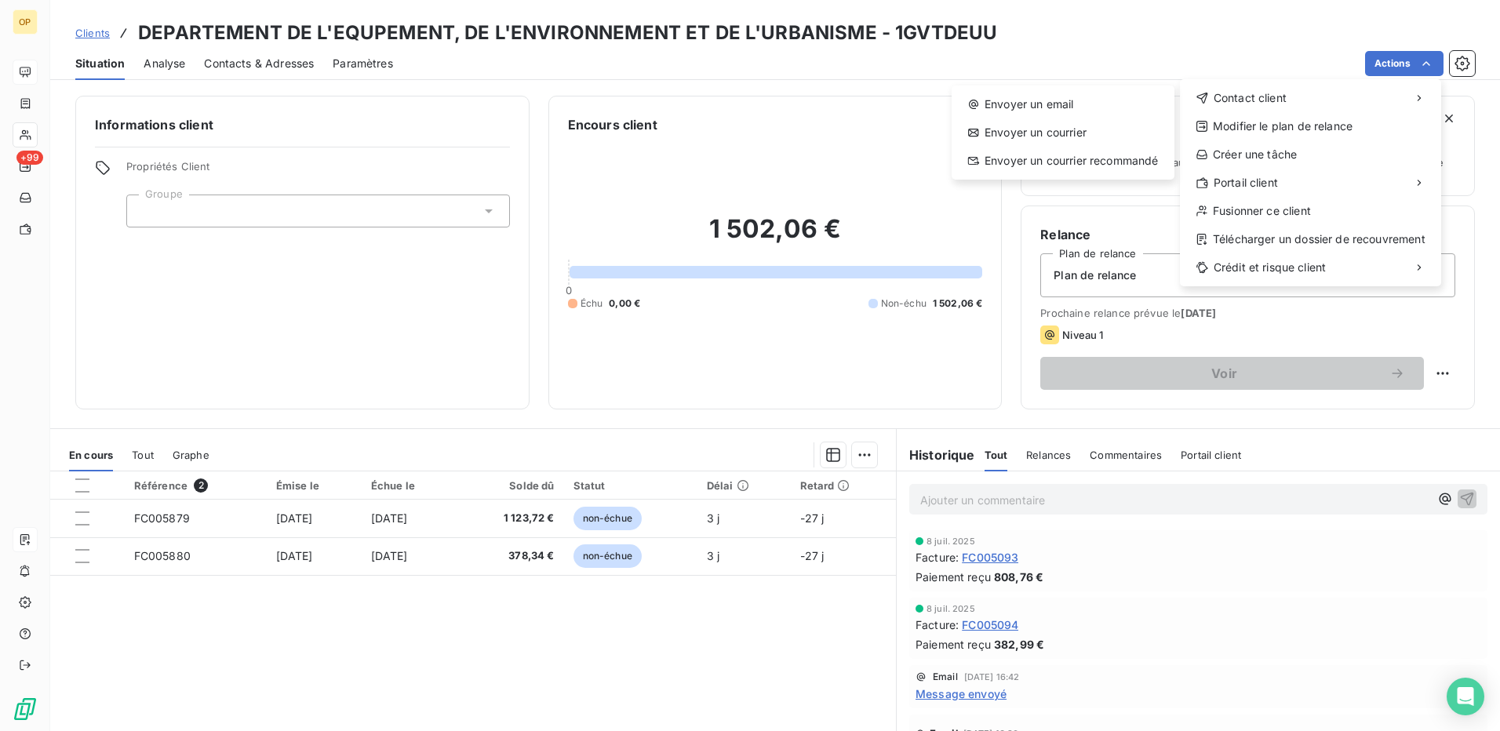
click at [1116, 91] on div "Envoyer un email Envoyer un courrier Envoyer un courrier recommandé" at bounding box center [1063, 133] width 223 height 94
click at [1098, 100] on div "Envoyer un email" at bounding box center [1063, 104] width 210 height 25
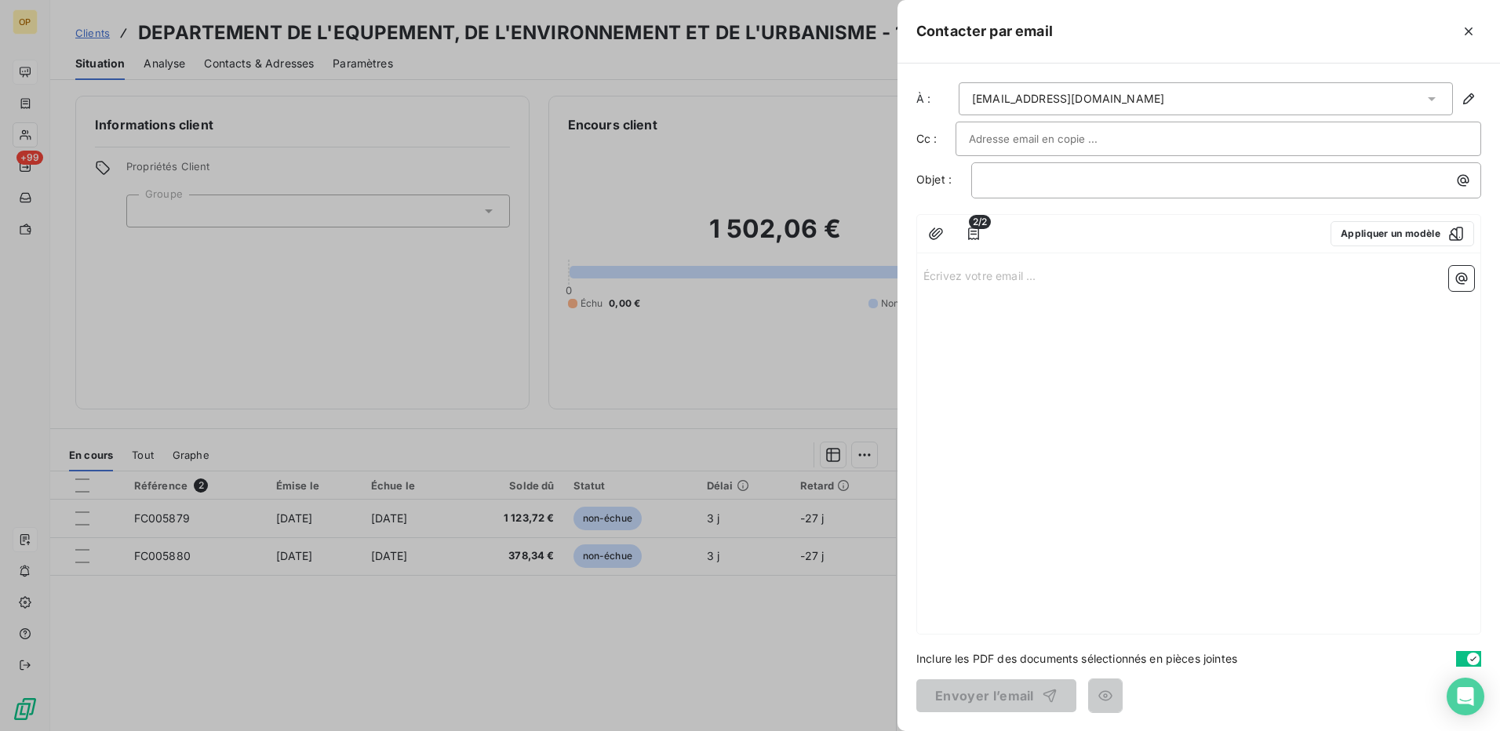
click at [1023, 271] on p "Écrivez votre email ... ﻿" at bounding box center [1198, 275] width 551 height 18
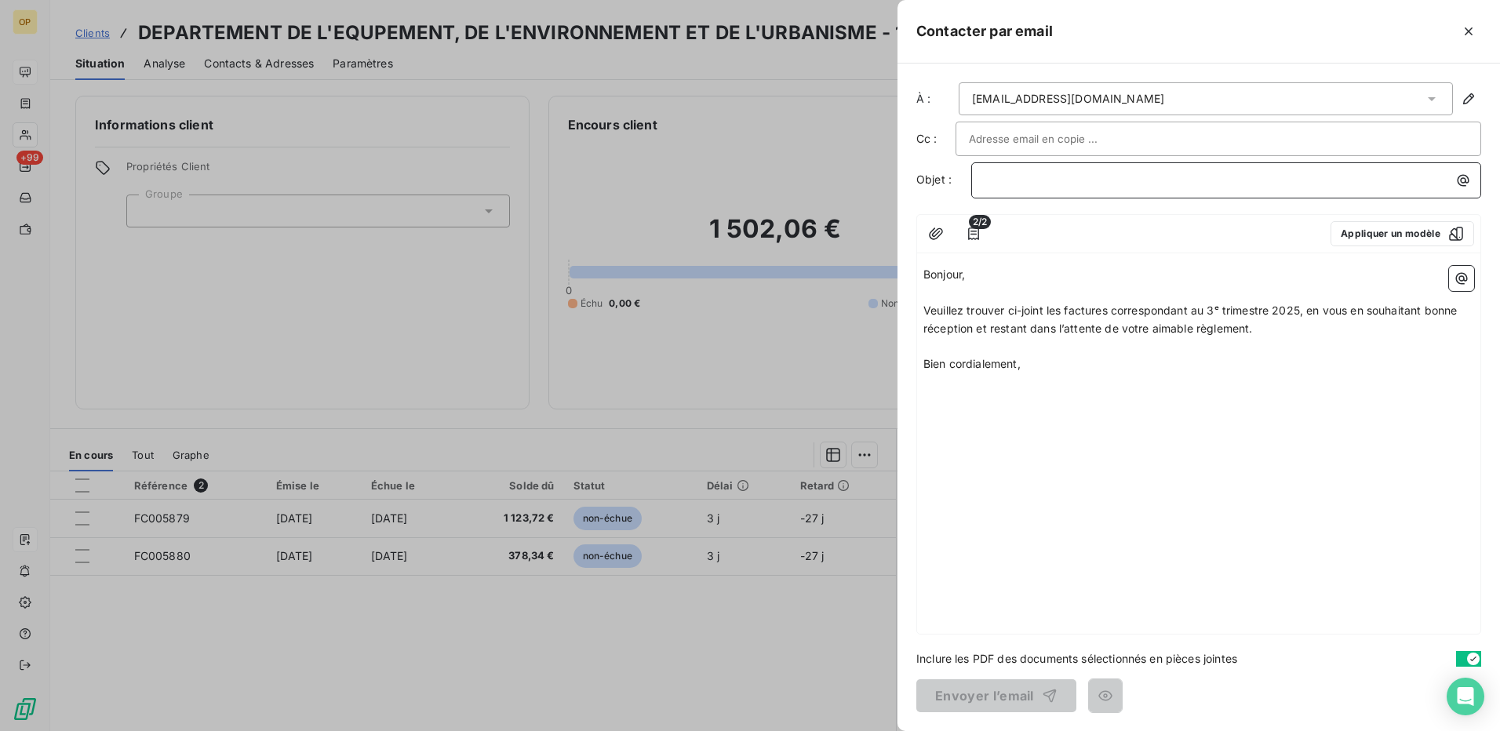
click at [987, 175] on p "﻿" at bounding box center [1230, 180] width 491 height 18
click at [1005, 689] on button "Envoyer l’email" at bounding box center [996, 695] width 160 height 33
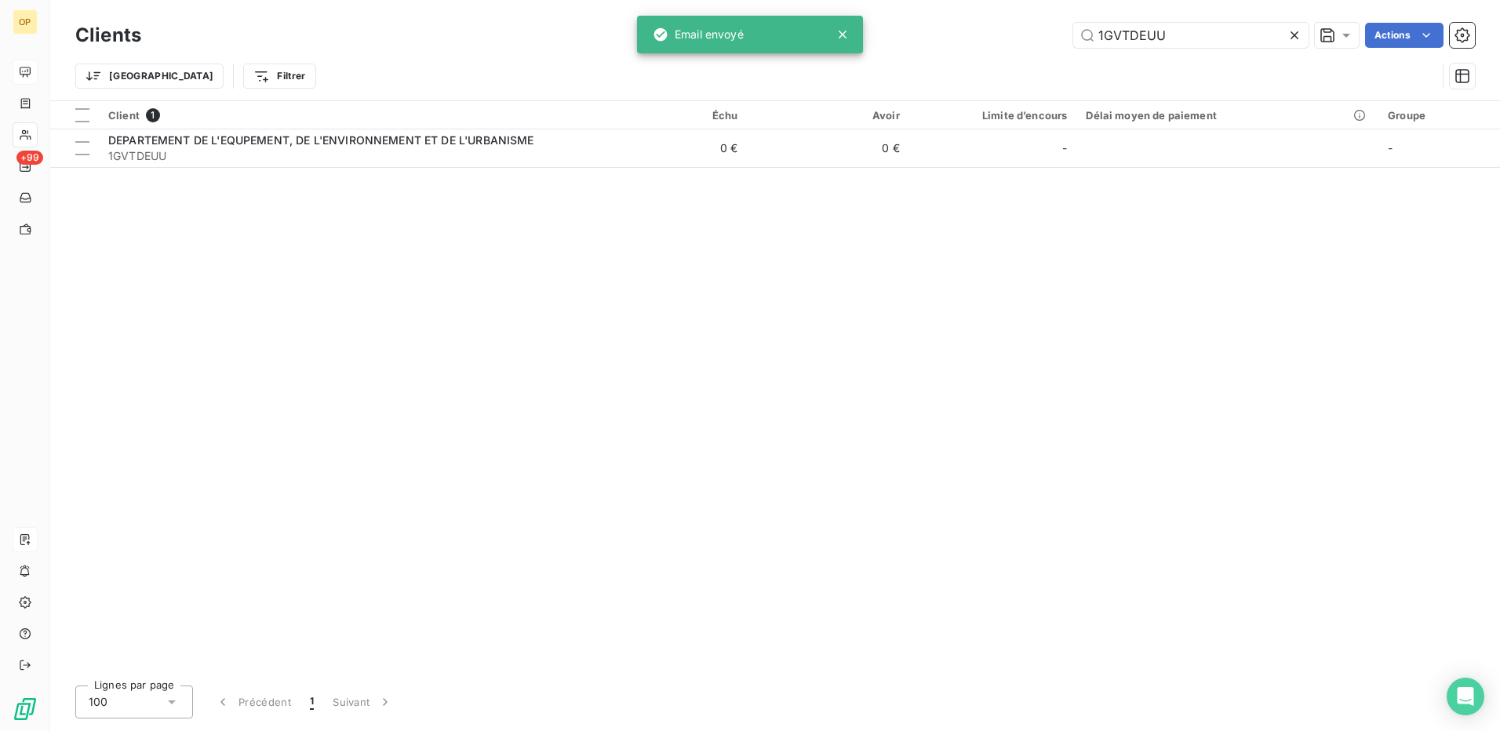
drag, startPoint x: 1201, startPoint y: 31, endPoint x: 963, endPoint y: 49, distance: 238.4
click at [964, 49] on div "Clients 1GVTDEUU Actions" at bounding box center [775, 35] width 1400 height 33
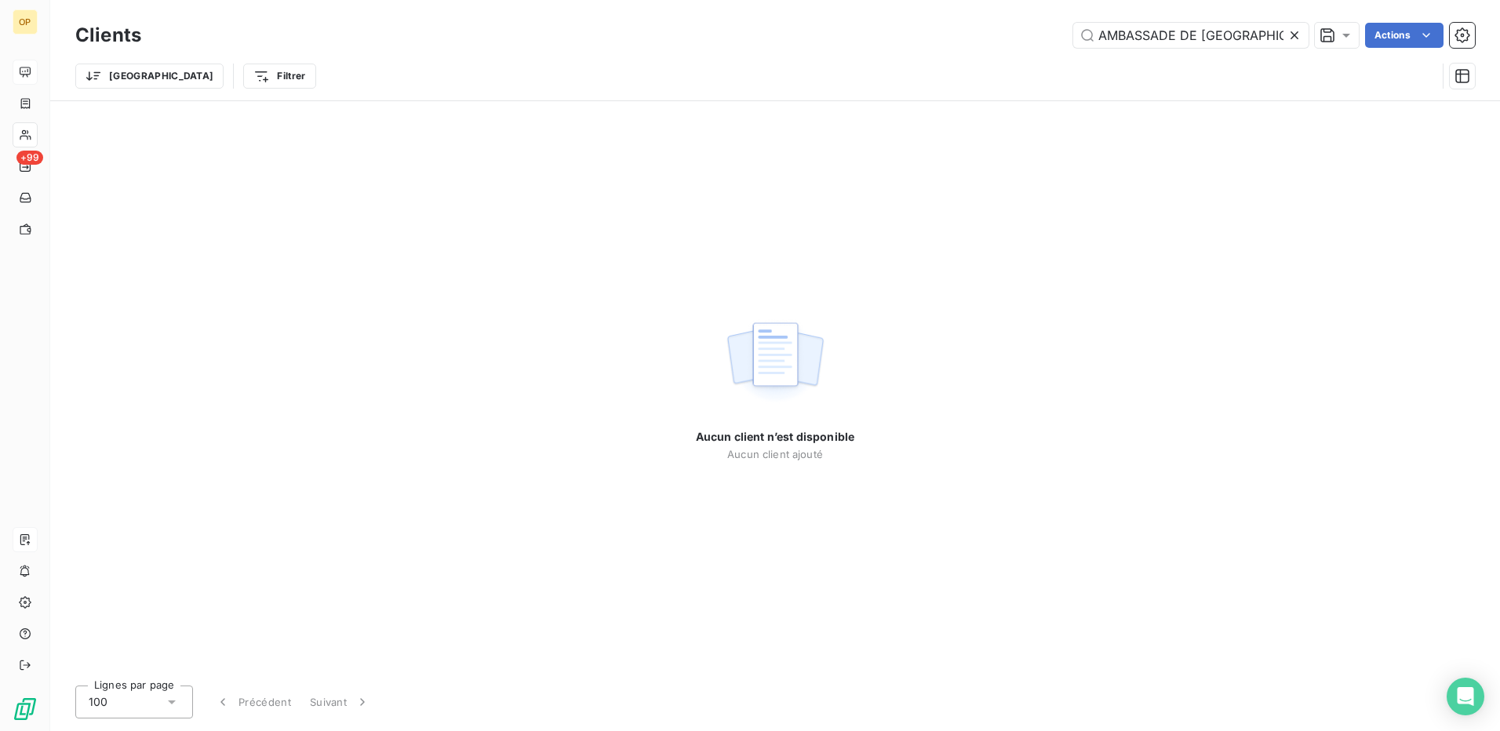
drag, startPoint x: 1246, startPoint y: 31, endPoint x: 883, endPoint y: 31, distance: 362.4
click at [883, 31] on div "AMBASSADE DE [GEOGRAPHIC_DATA] PRES LE SAINT SIEGE Actions" at bounding box center [817, 35] width 1315 height 25
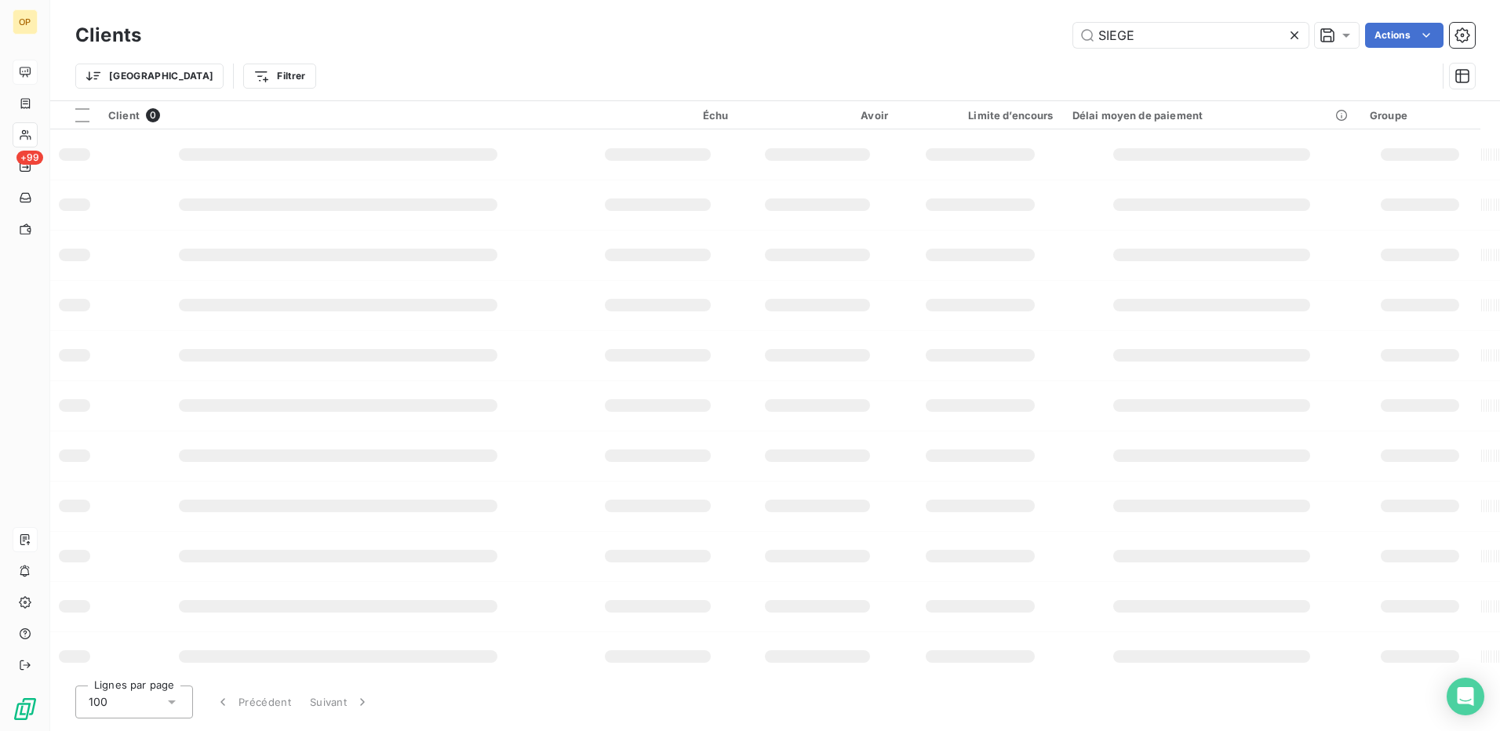
type input "SIEGE"
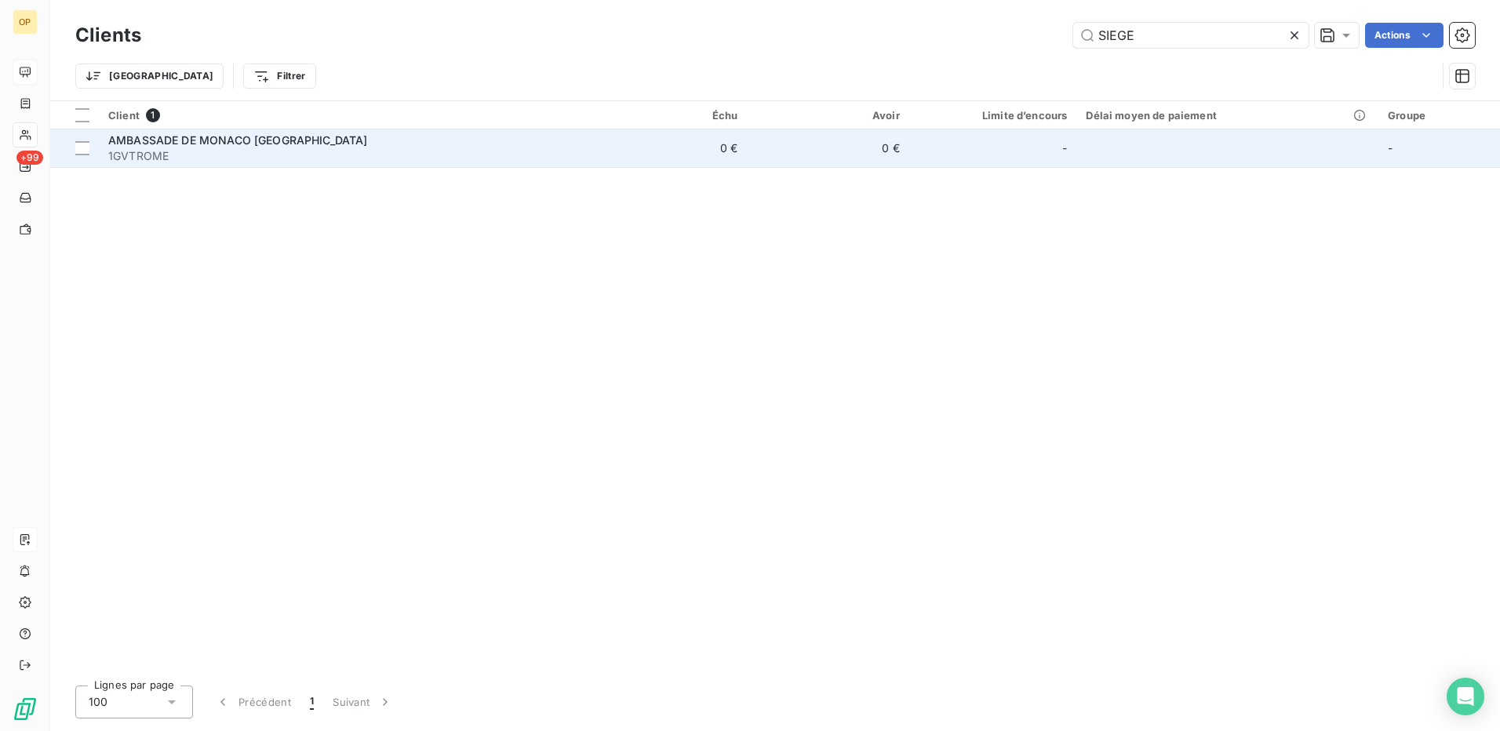
click at [507, 137] on div "AMBASSADE DE MONACO [GEOGRAPHIC_DATA]" at bounding box center [342, 141] width 468 height 16
